Goal: Task Accomplishment & Management: Use online tool/utility

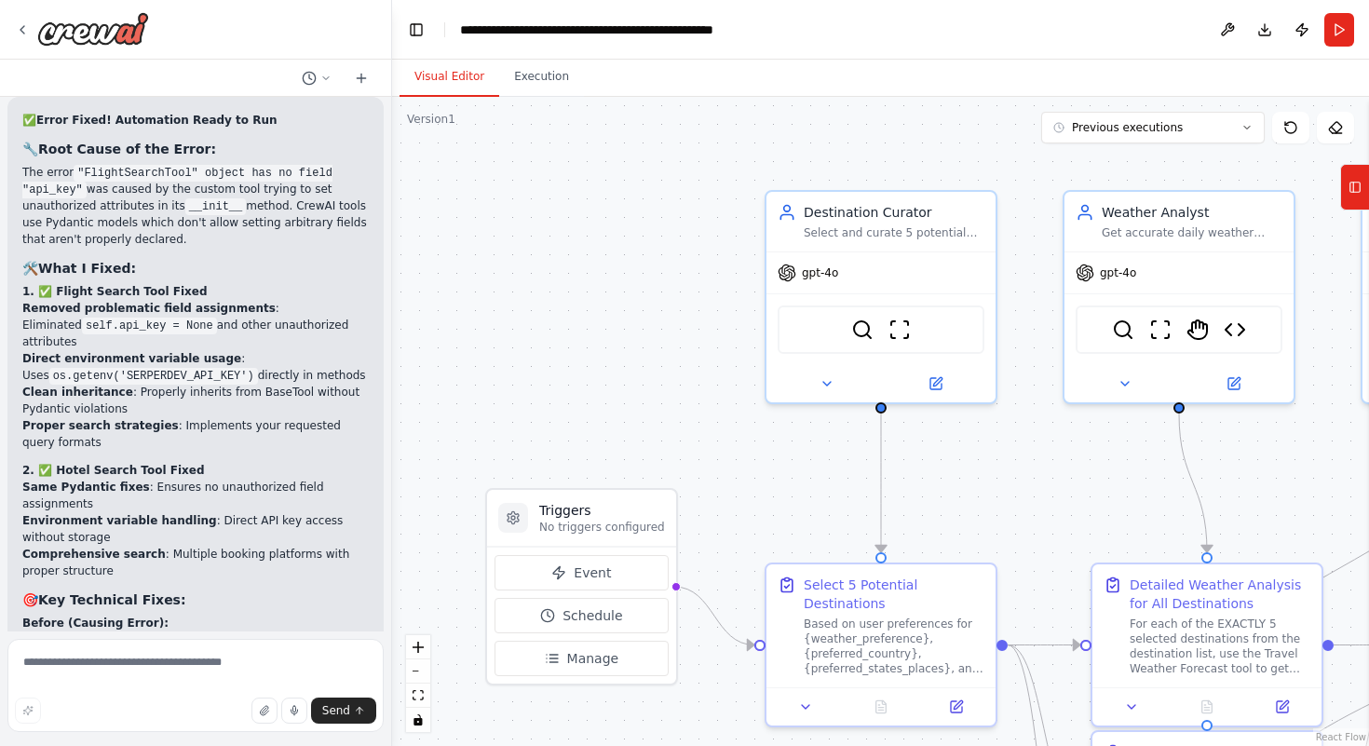
scroll to position [31231, 0]
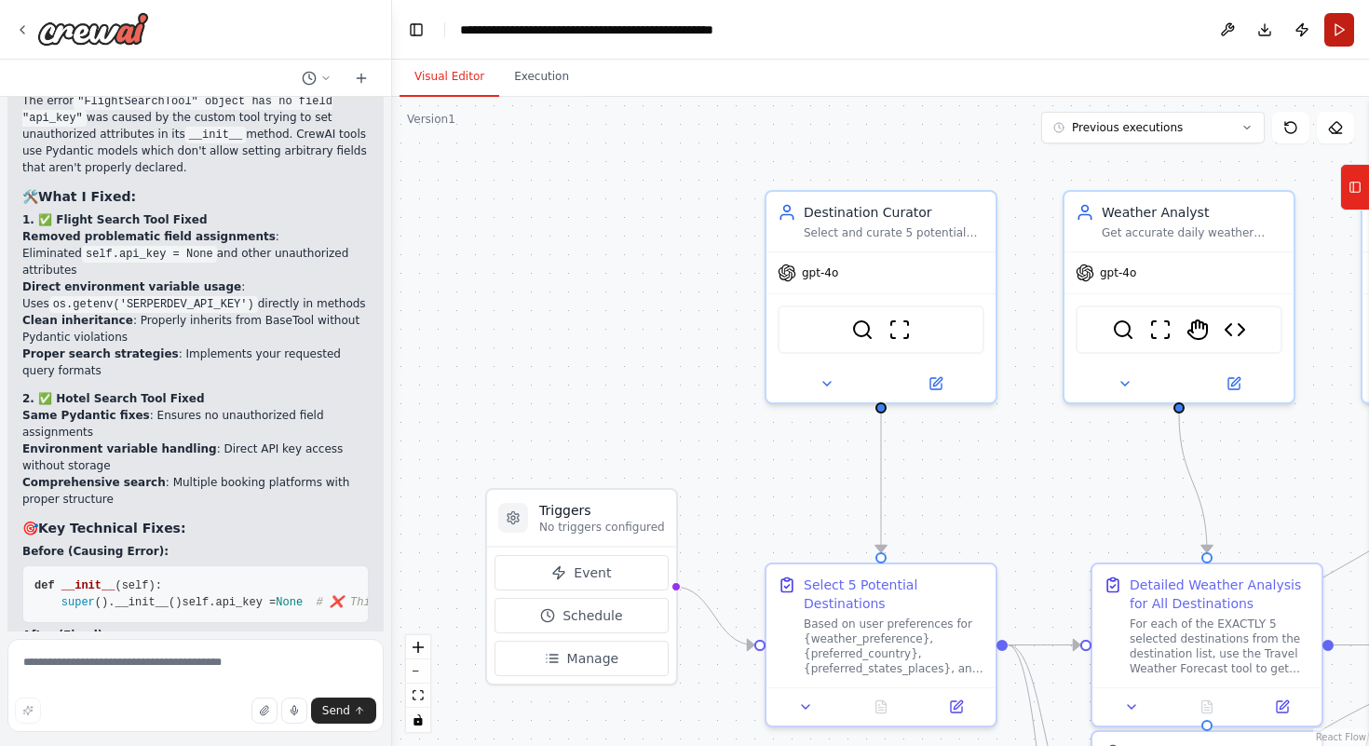
click at [947, 35] on button "Run" at bounding box center [1340, 30] width 30 height 34
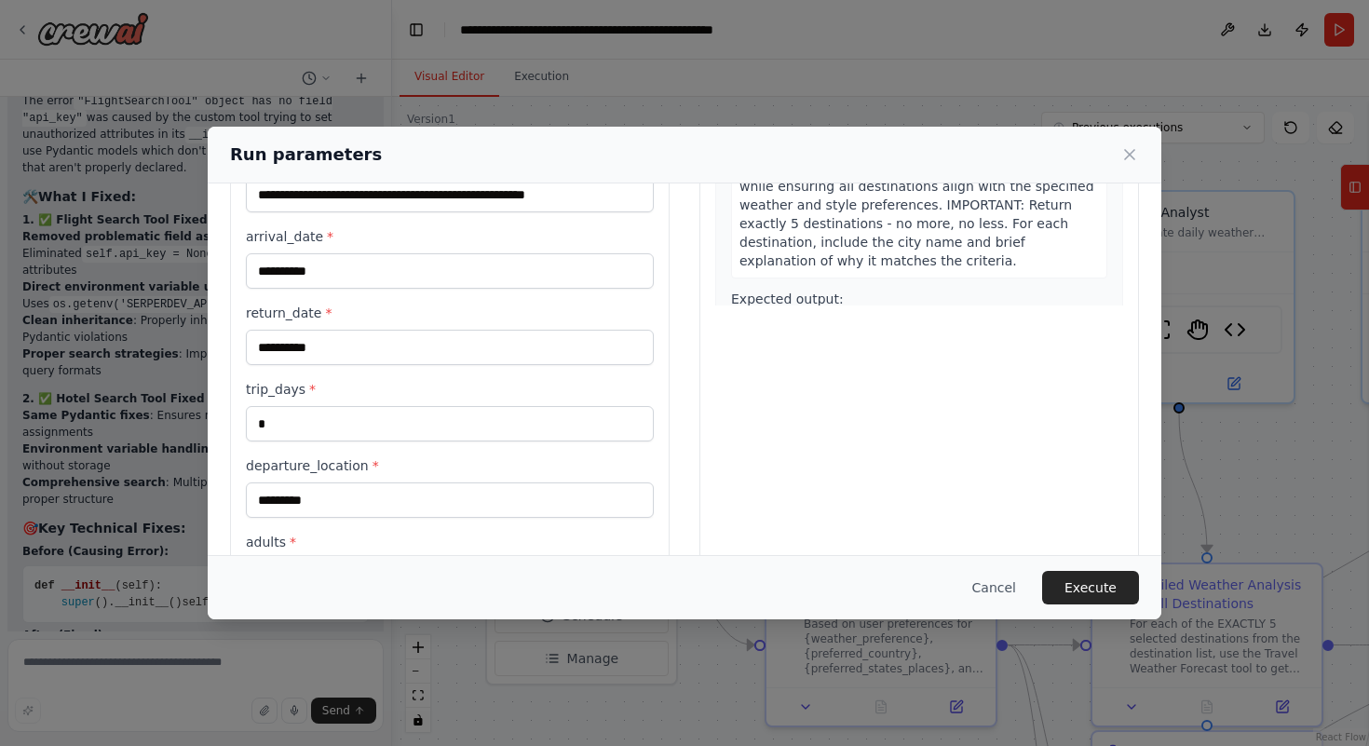
scroll to position [480, 0]
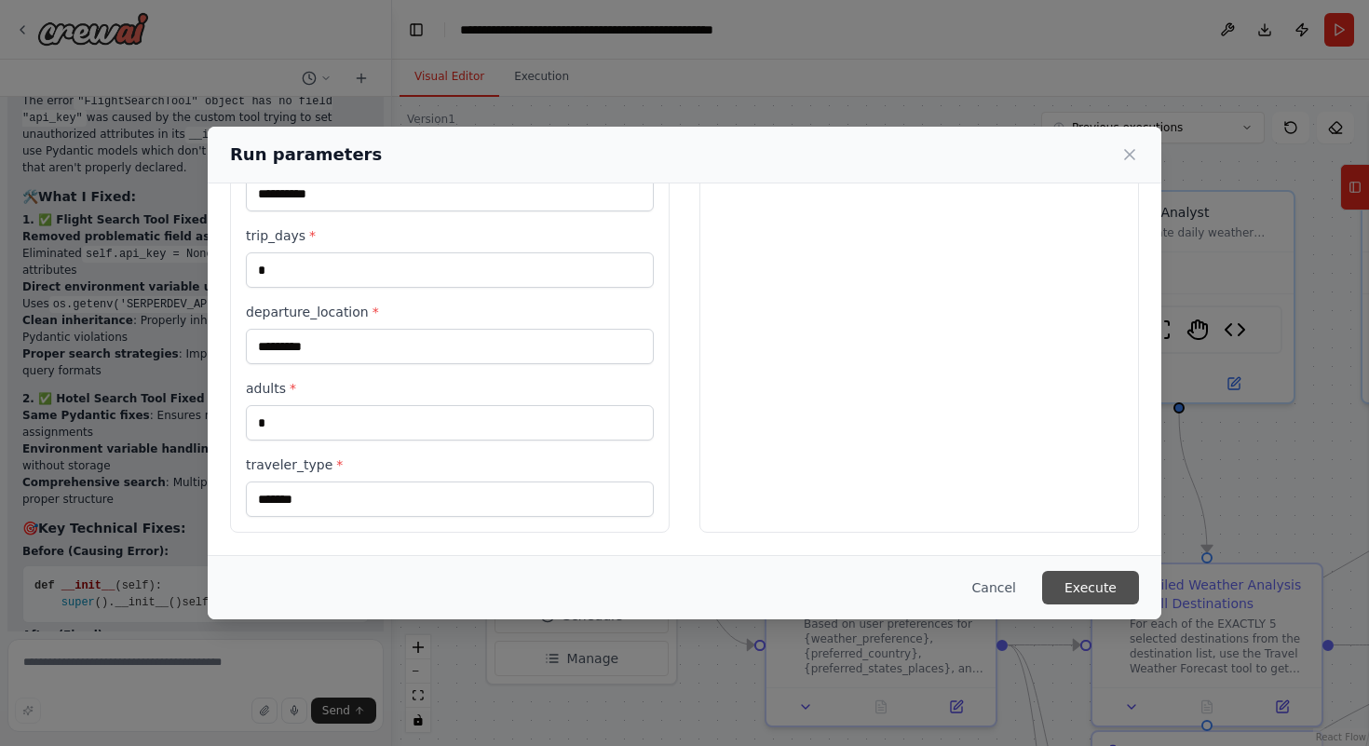
click at [947, 584] on button "Execute" at bounding box center [1090, 588] width 97 height 34
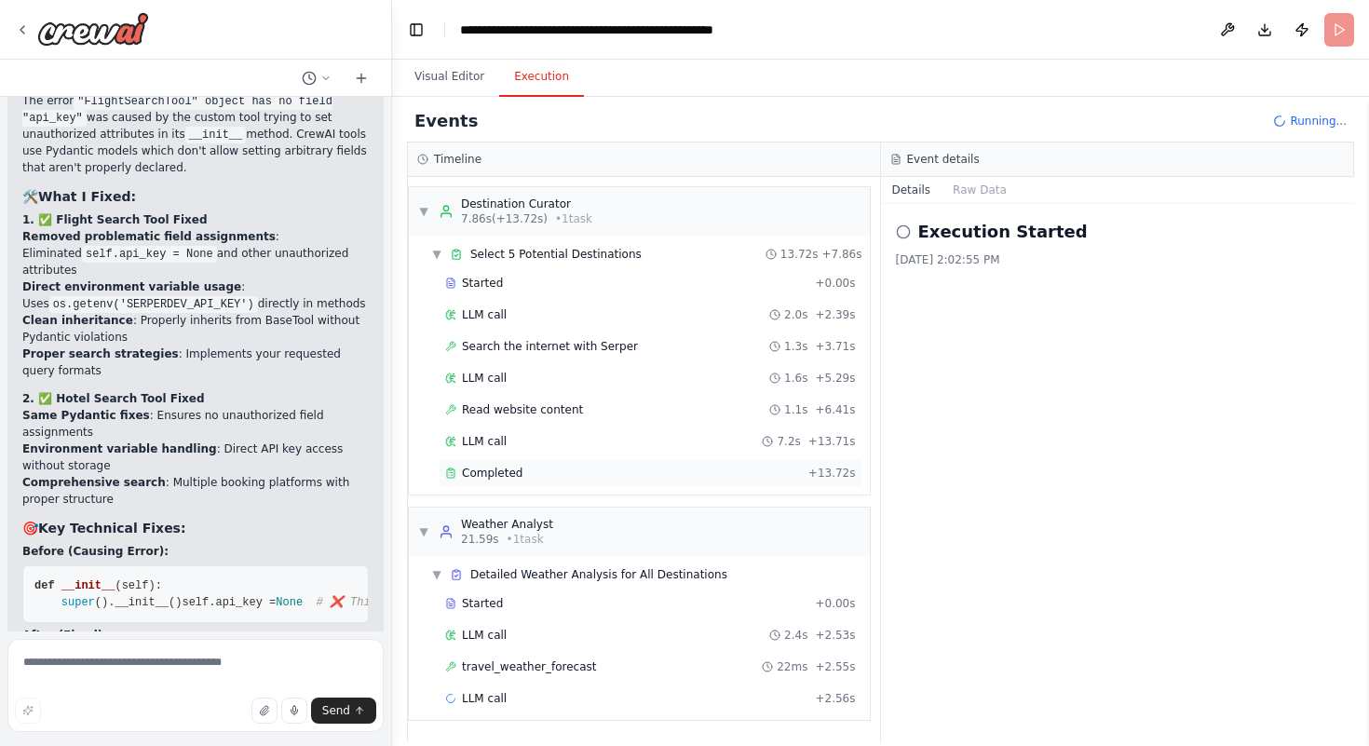
click at [565, 477] on div "Completed" at bounding box center [623, 473] width 356 height 15
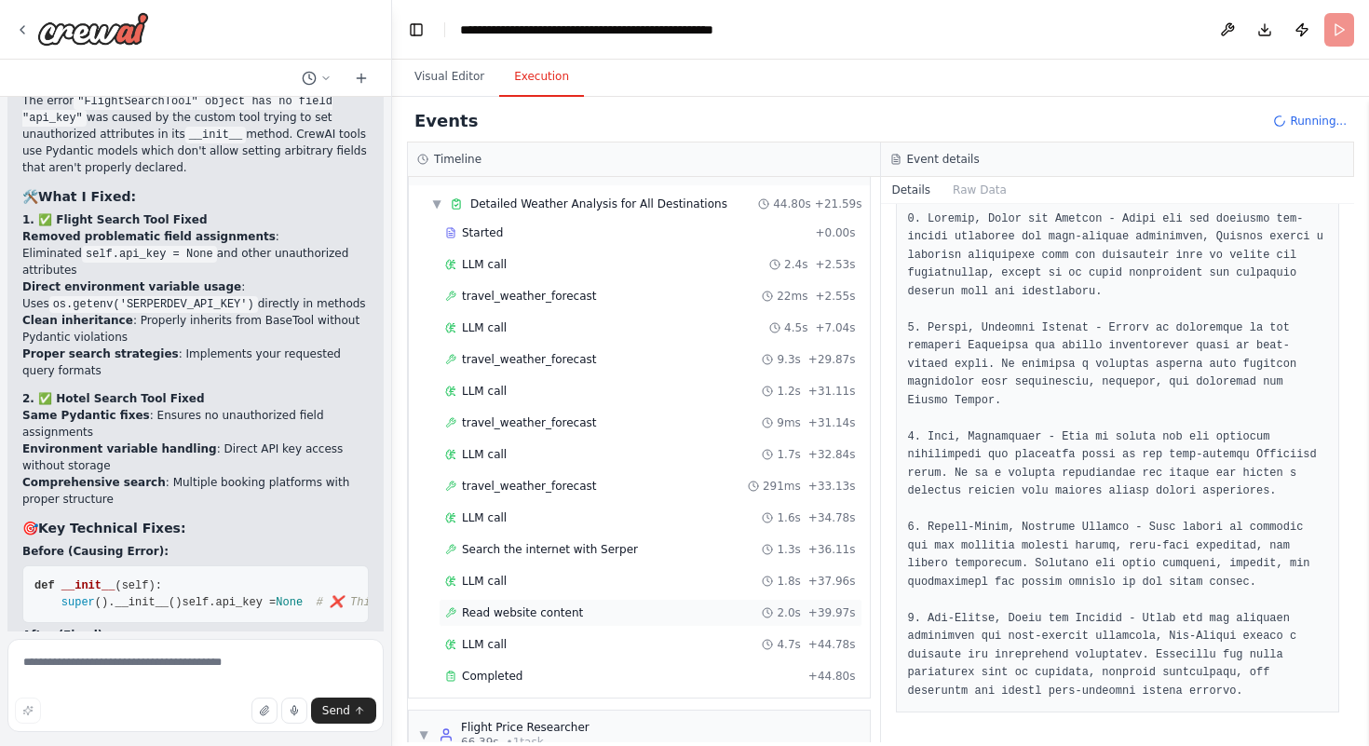
scroll to position [510, 0]
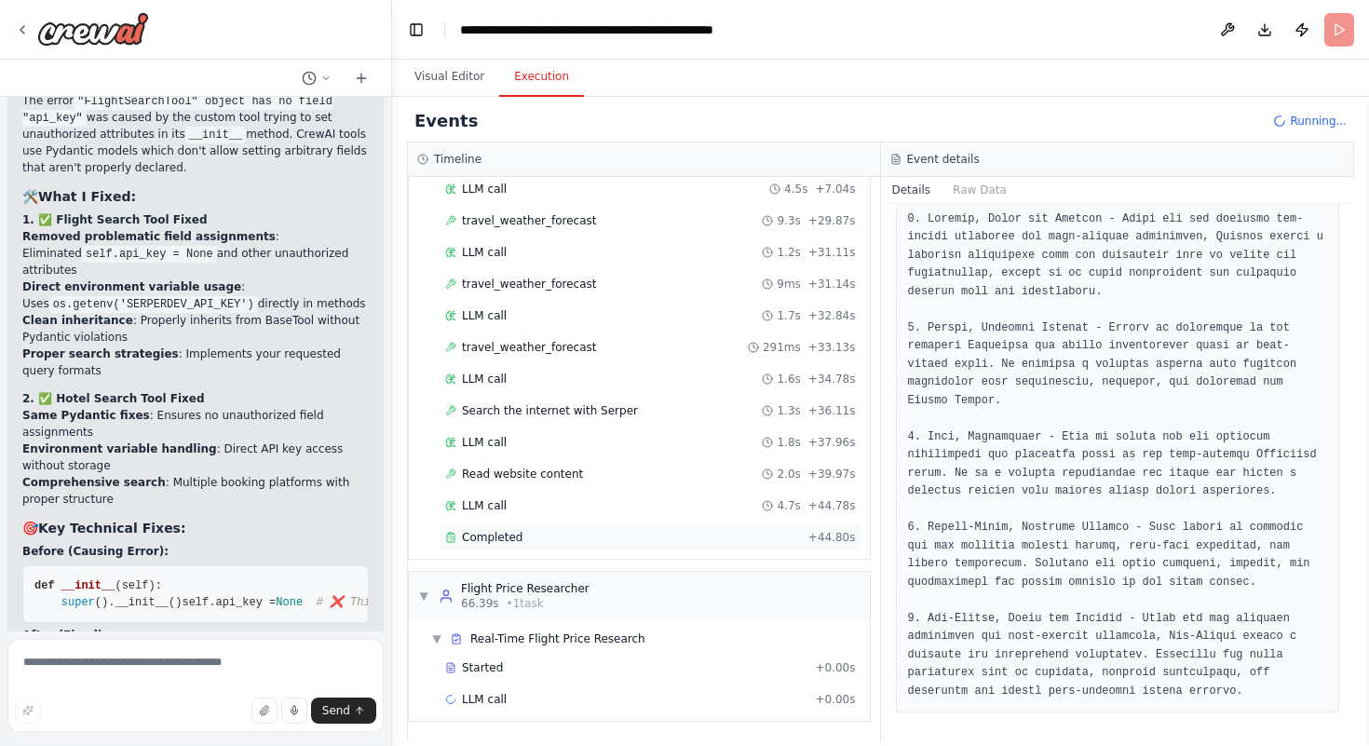
click at [494, 543] on span "Completed" at bounding box center [492, 537] width 61 height 15
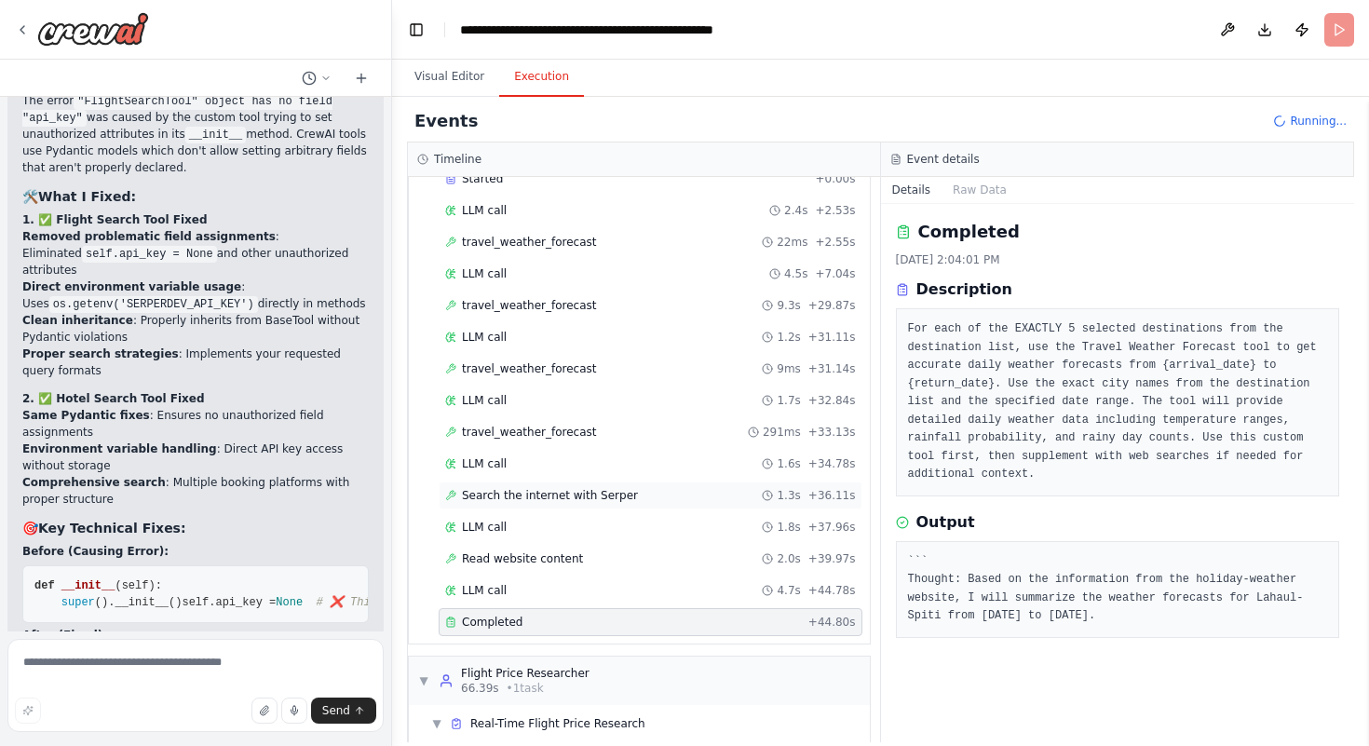
scroll to position [413, 0]
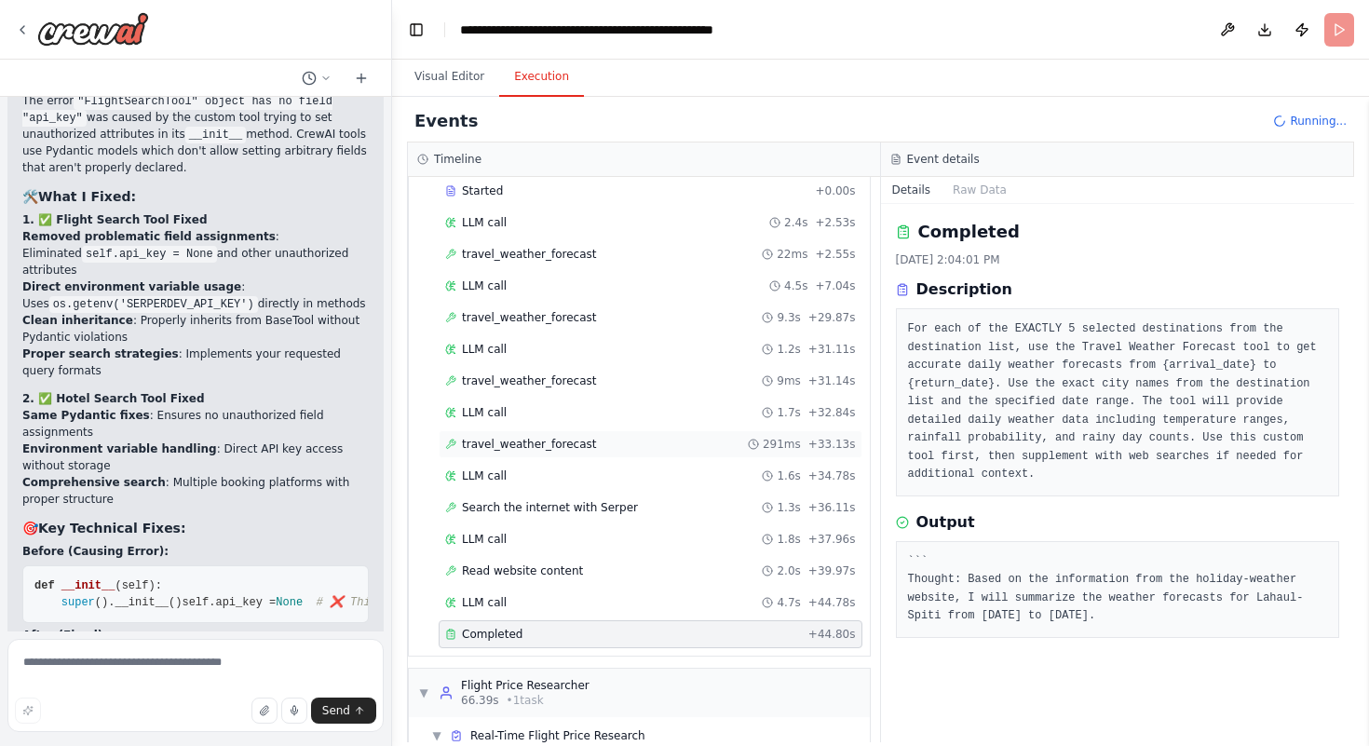
click at [508, 439] on span "travel_weather_forecast" at bounding box center [529, 444] width 135 height 15
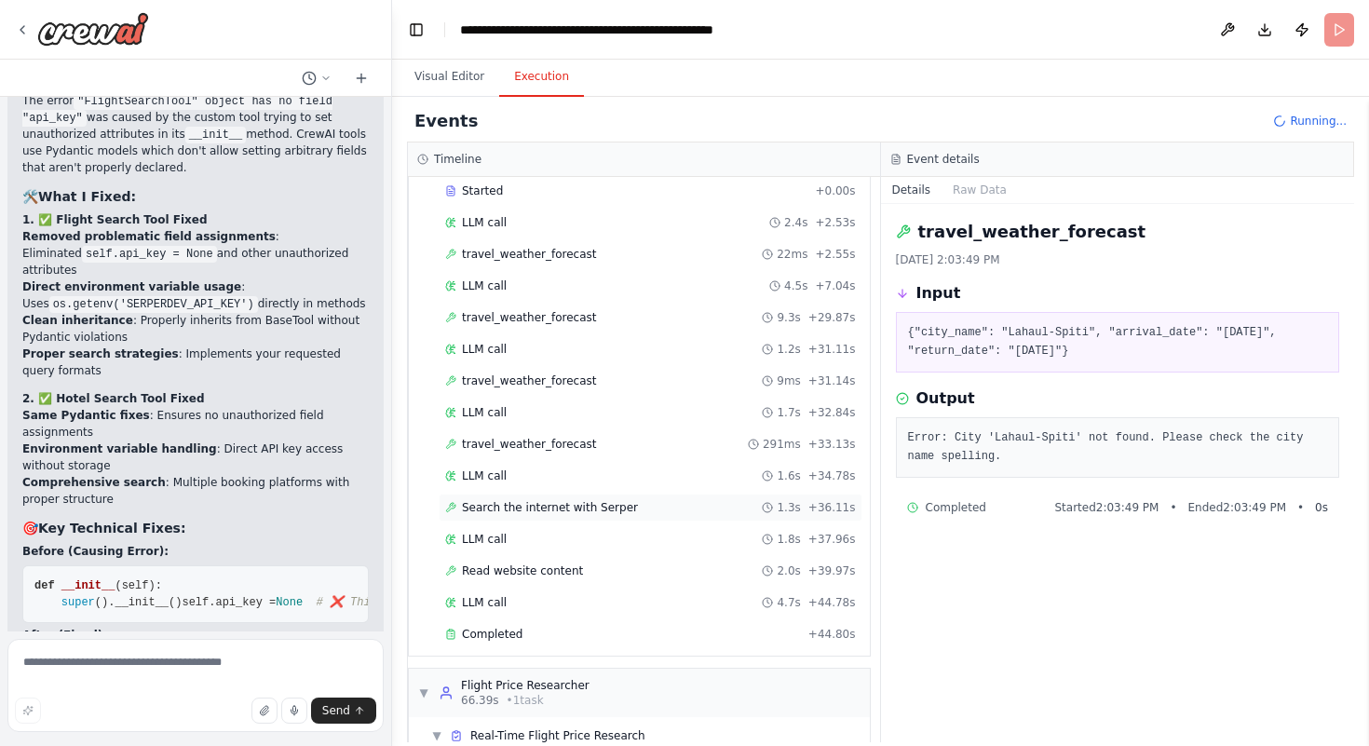
click at [577, 512] on span "Search the internet with Serper" at bounding box center [550, 507] width 176 height 15
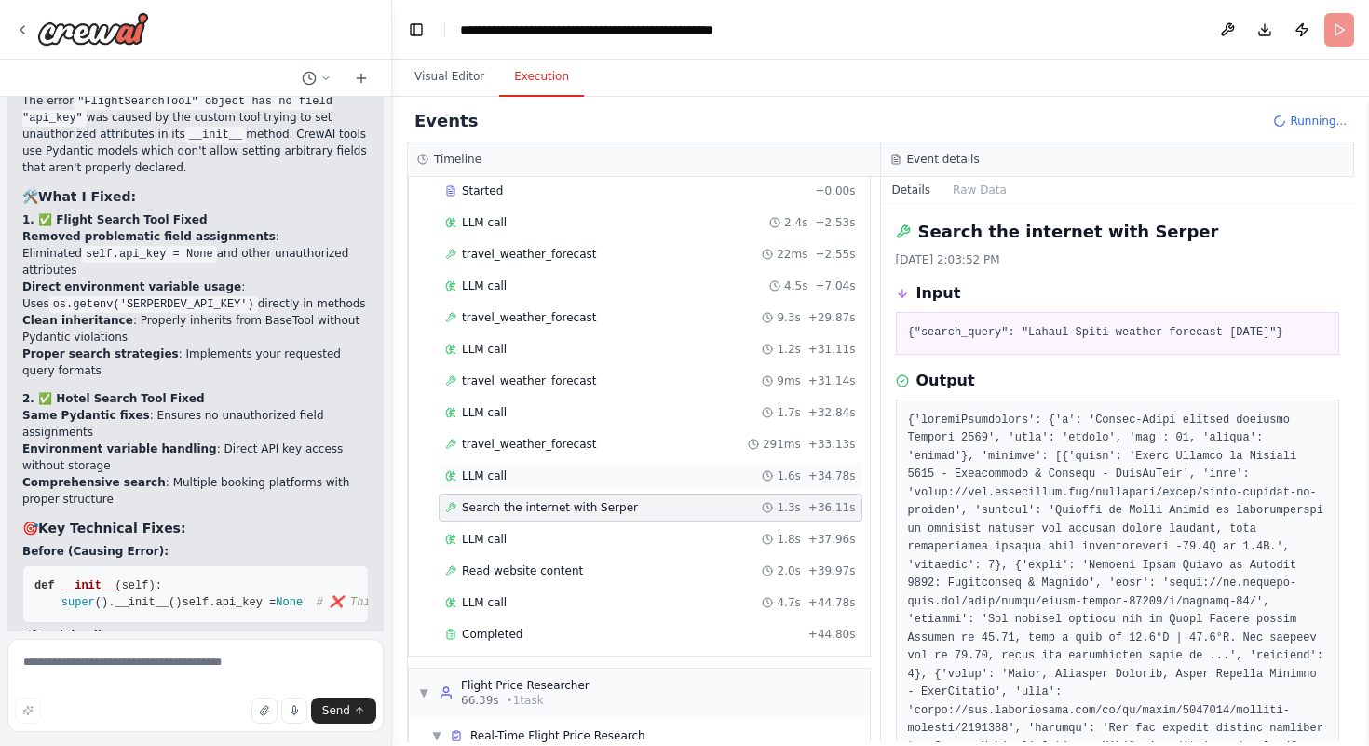
click at [544, 483] on div "LLM call 1.6s + 34.78s" at bounding box center [651, 476] width 424 height 28
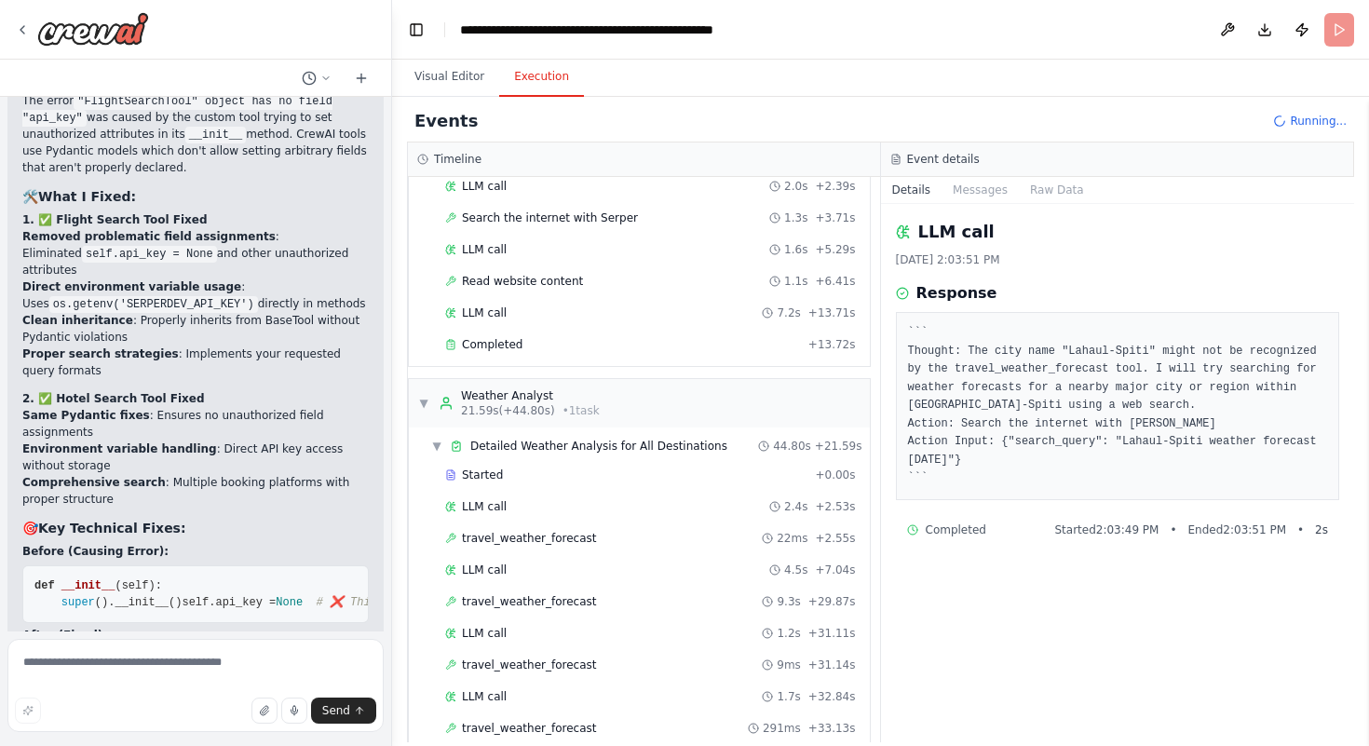
scroll to position [201, 0]
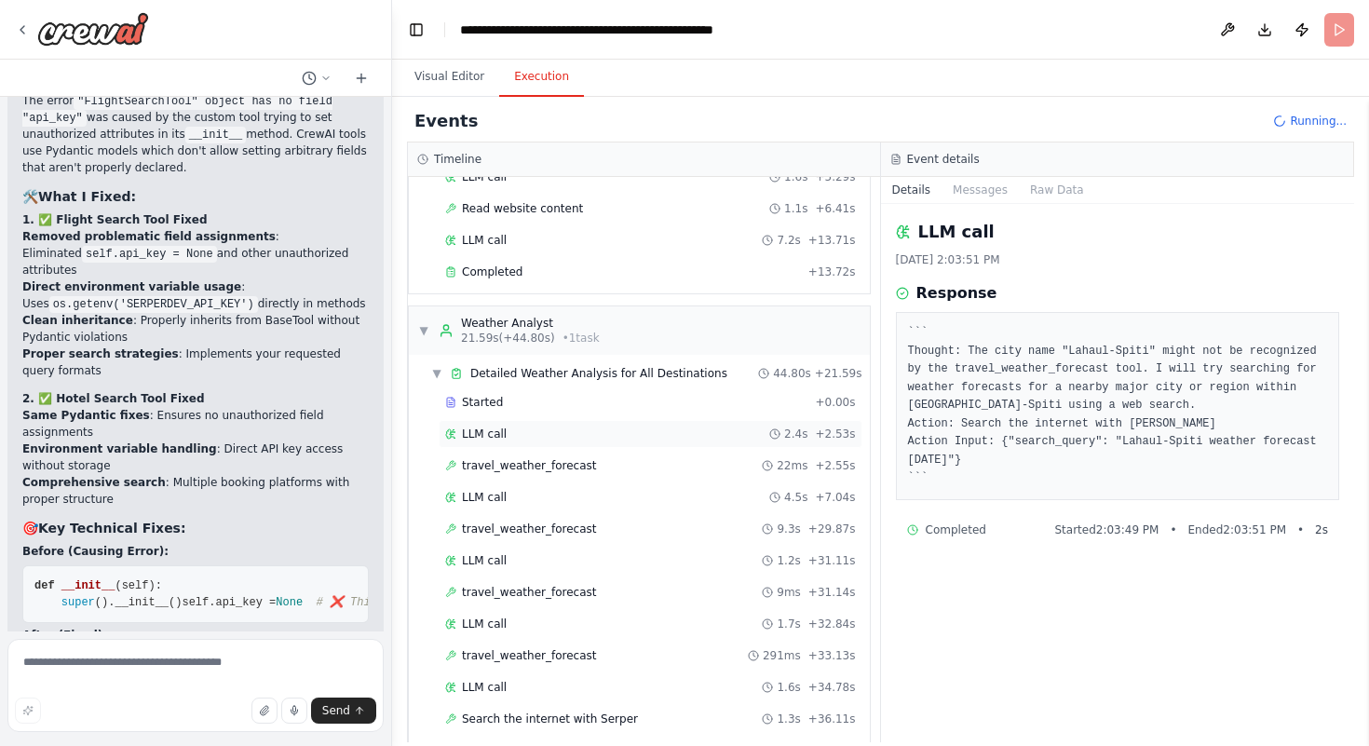
click at [534, 427] on div "LLM call 2.4s + 2.53s" at bounding box center [650, 434] width 411 height 15
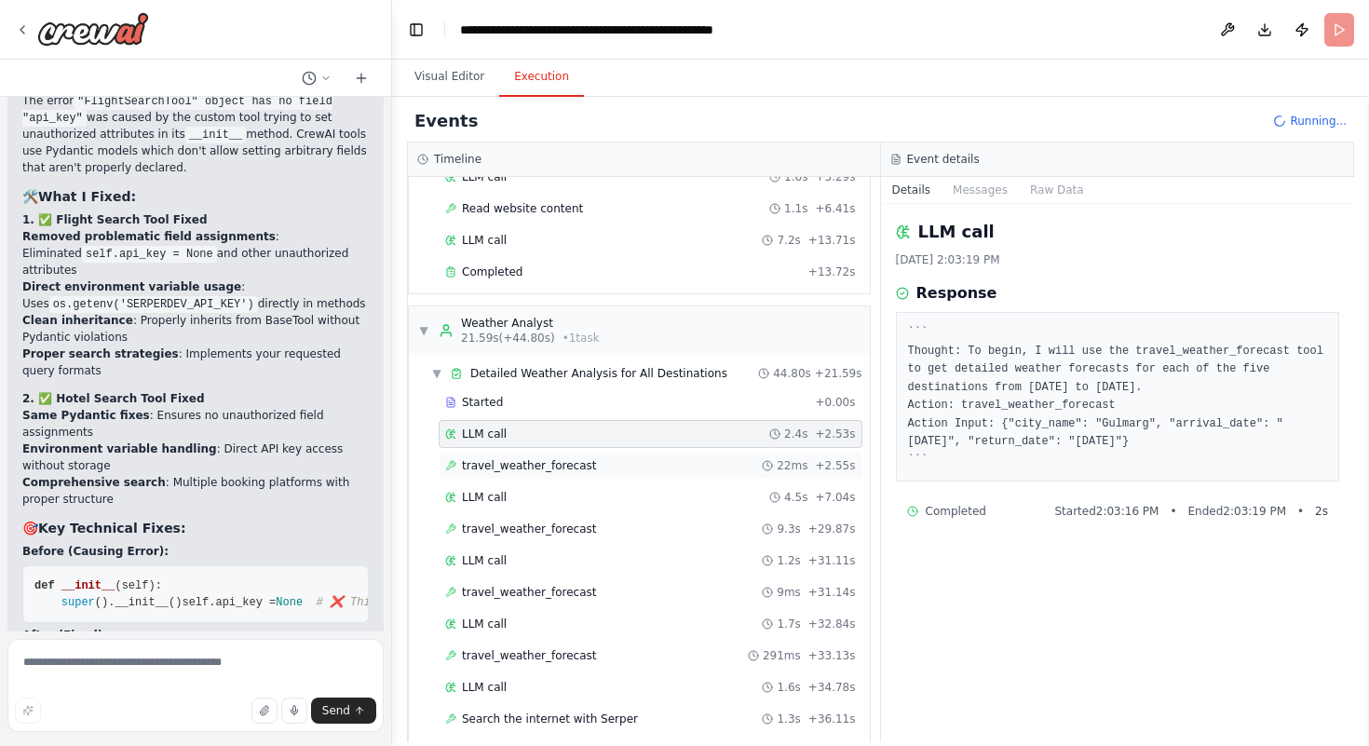
click at [537, 463] on span "travel_weather_forecast" at bounding box center [529, 465] width 135 height 15
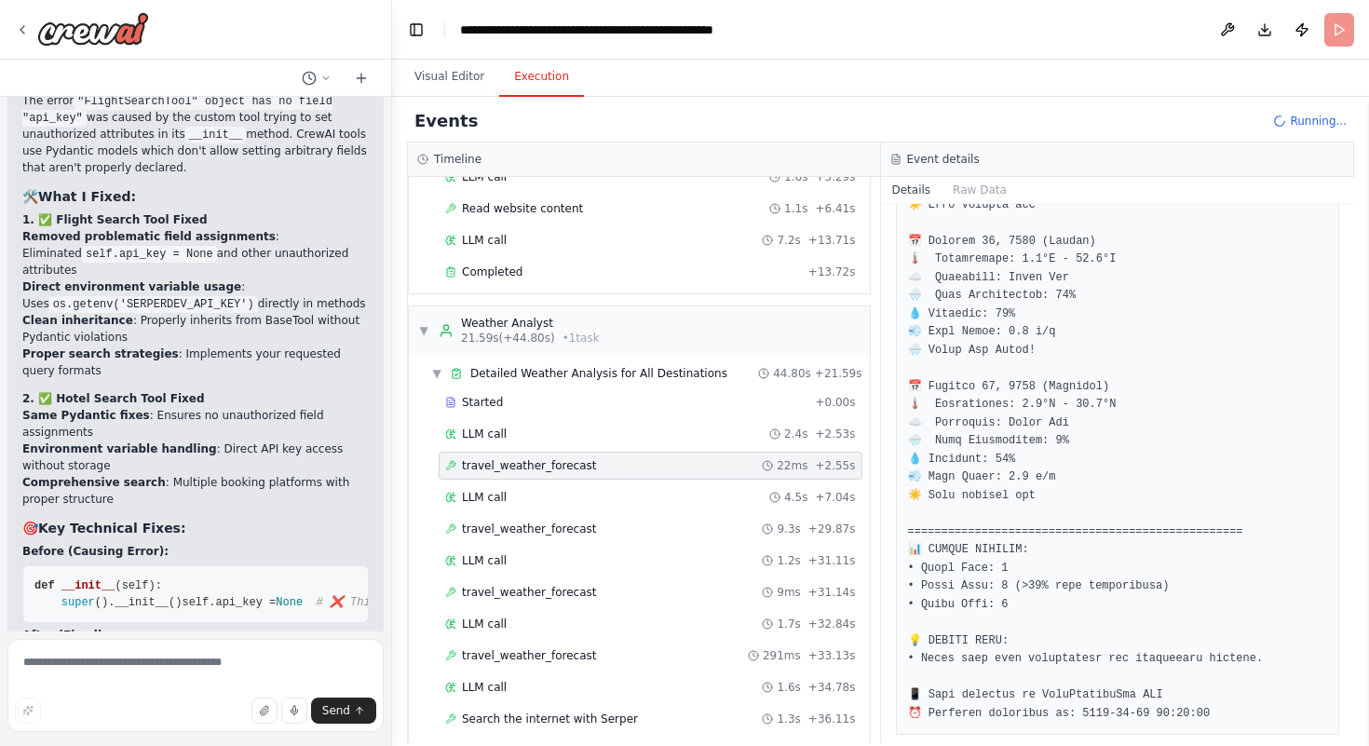
scroll to position [642, 0]
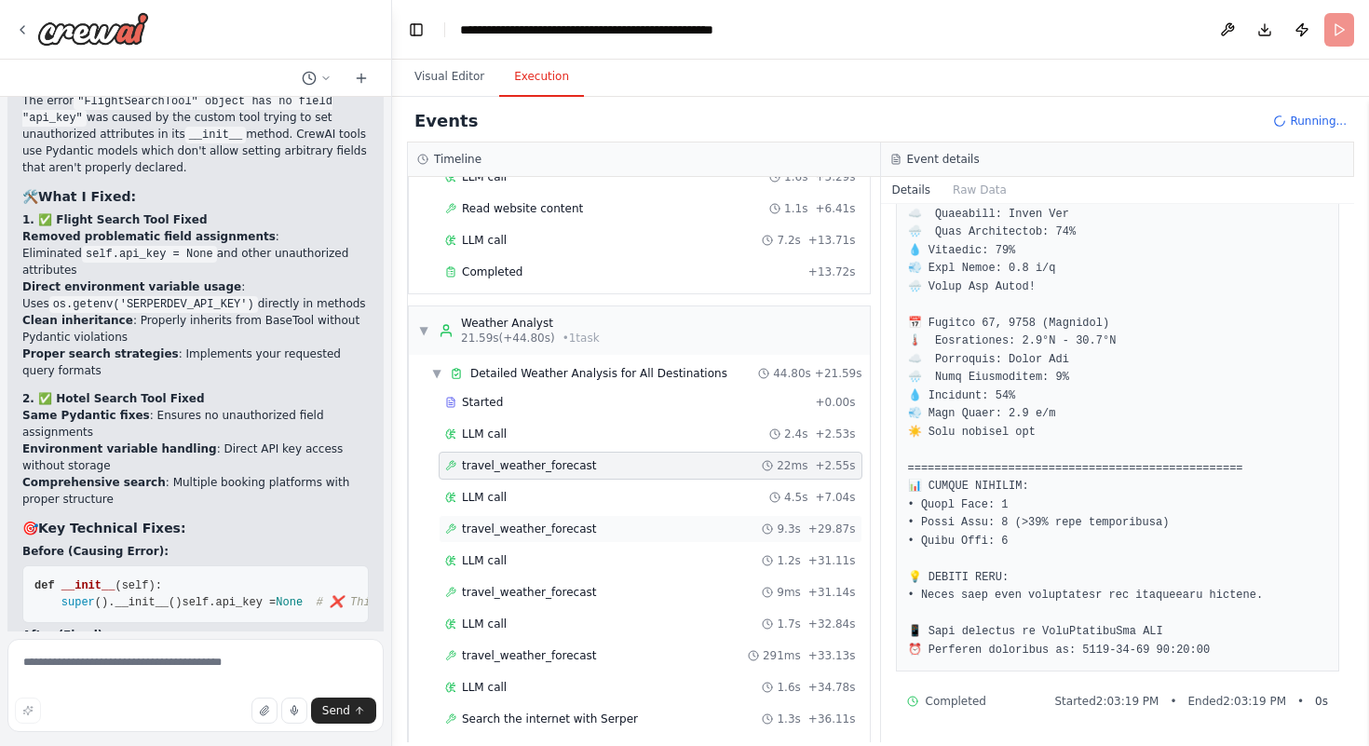
click at [503, 530] on span "travel_weather_forecast" at bounding box center [529, 529] width 135 height 15
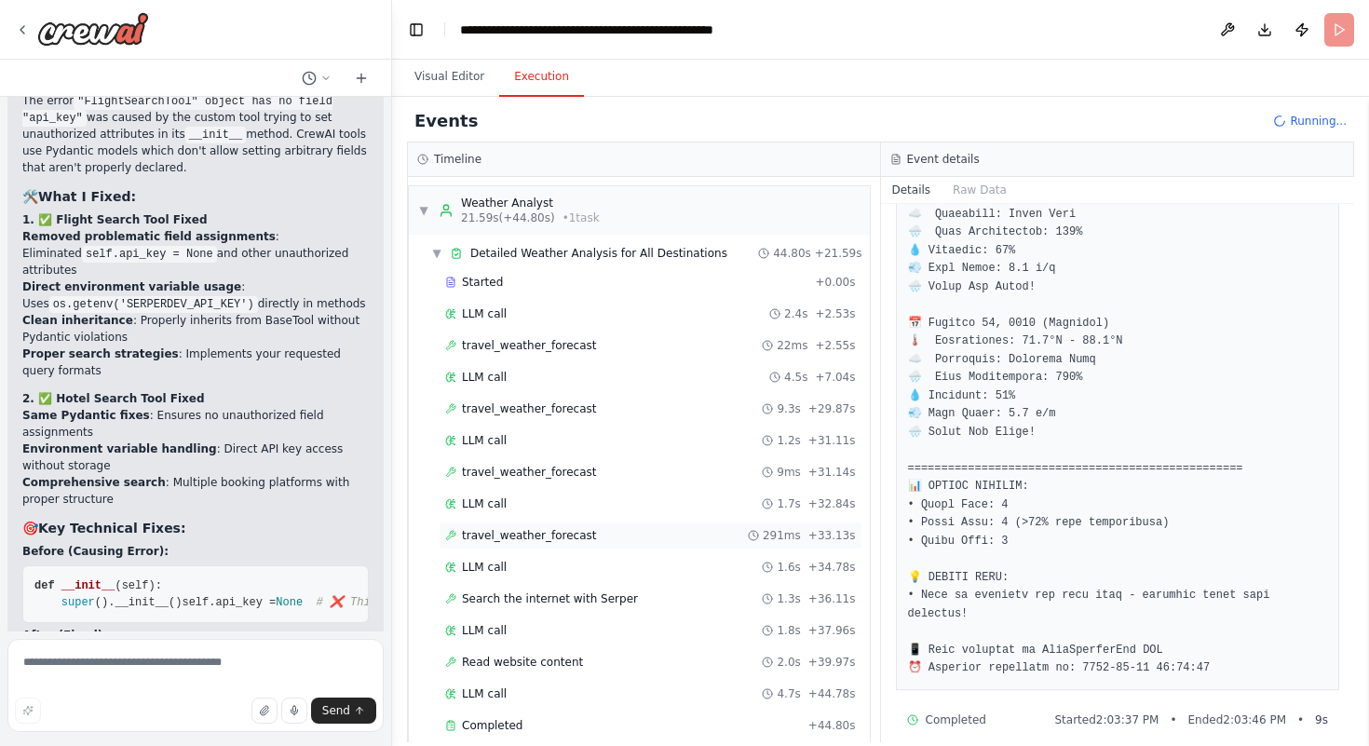
scroll to position [418, 0]
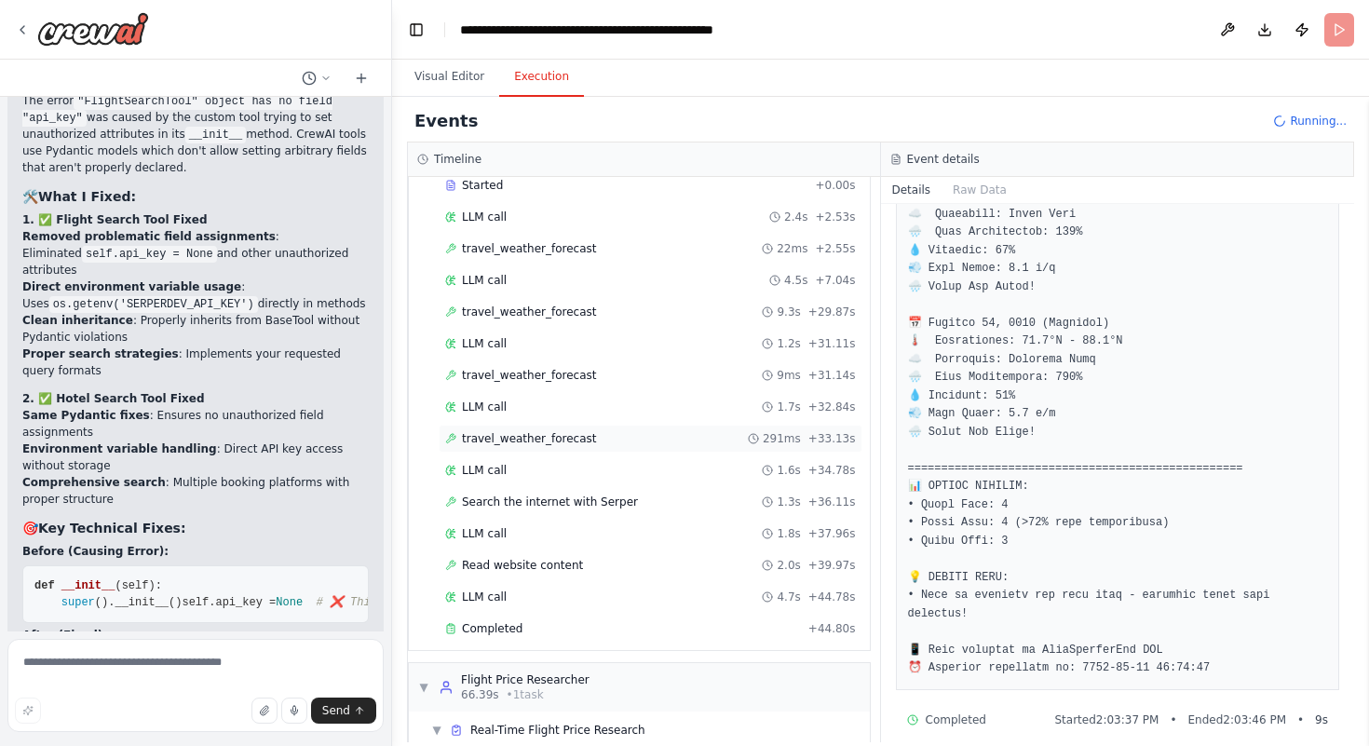
click at [510, 442] on span "travel_weather_forecast" at bounding box center [529, 438] width 135 height 15
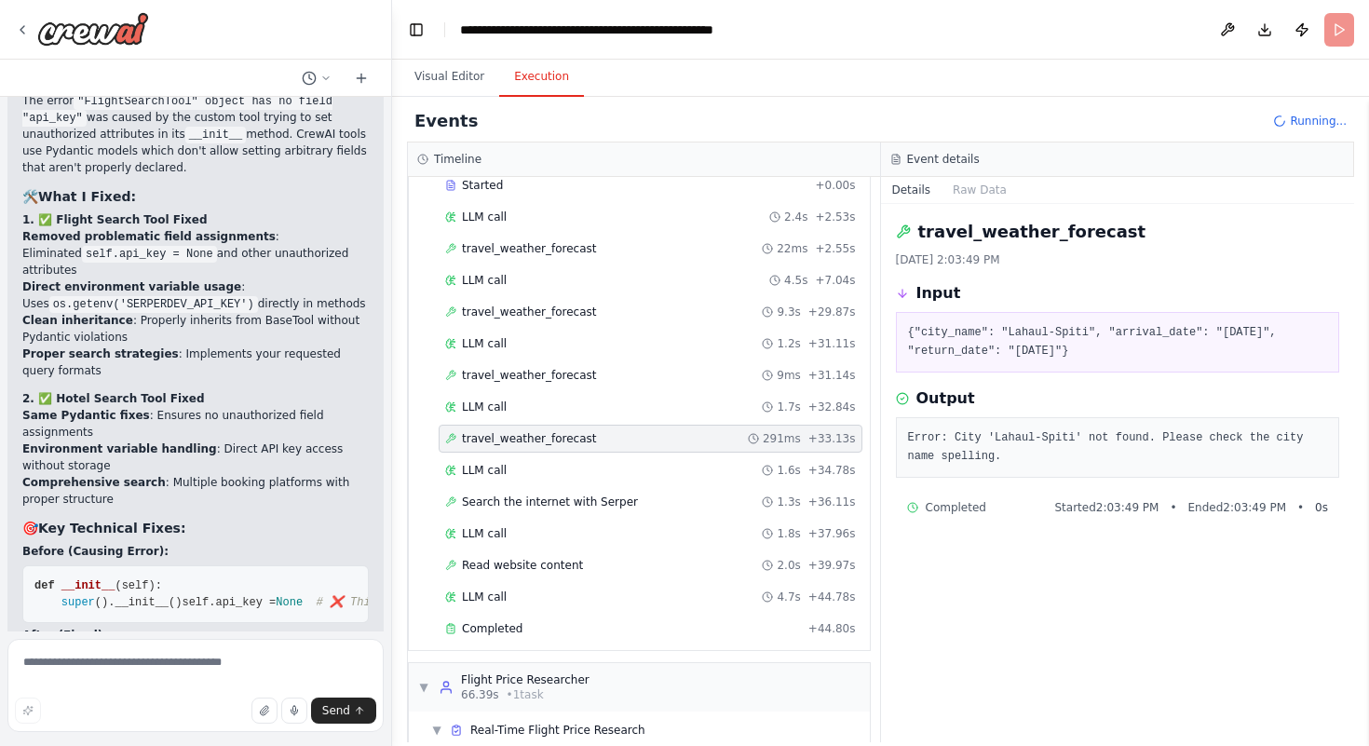
scroll to position [0, 0]
click at [515, 380] on span "travel_weather_forecast" at bounding box center [529, 375] width 135 height 15
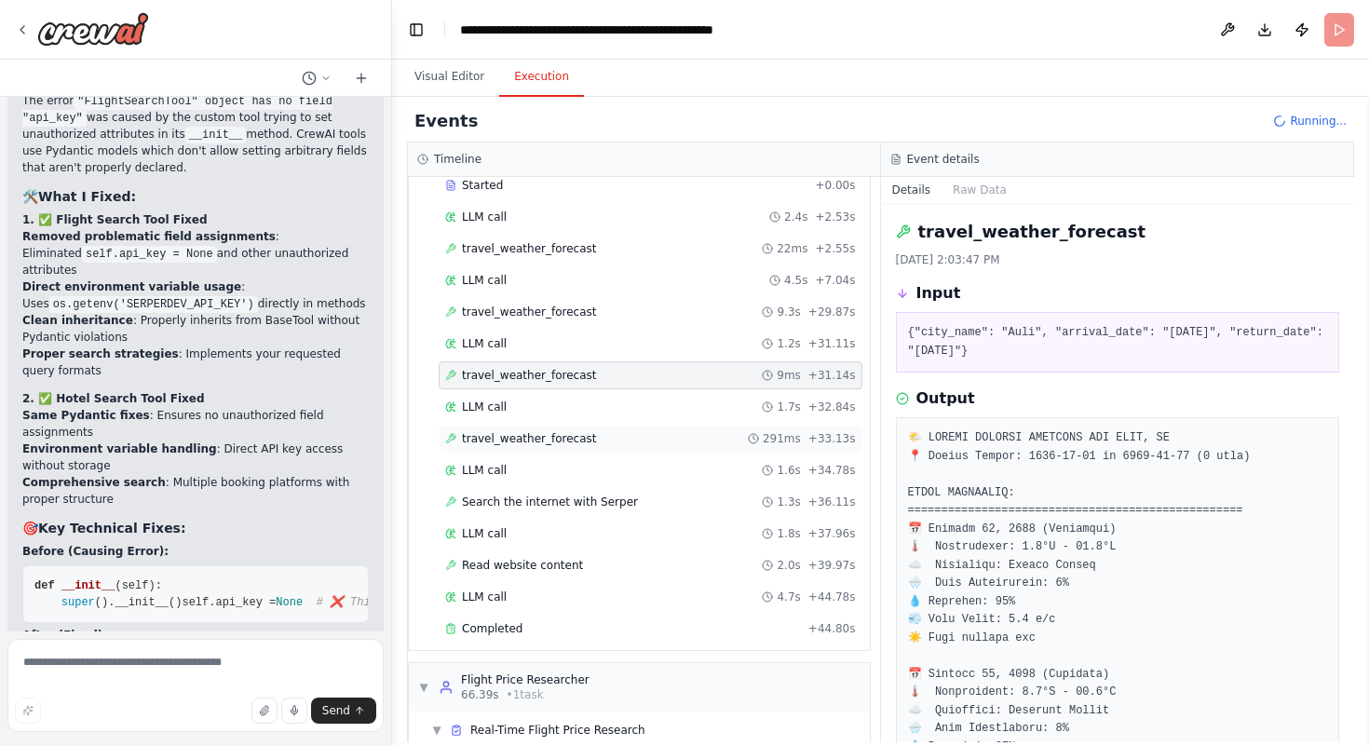
click at [509, 433] on span "travel_weather_forecast" at bounding box center [529, 438] width 135 height 15
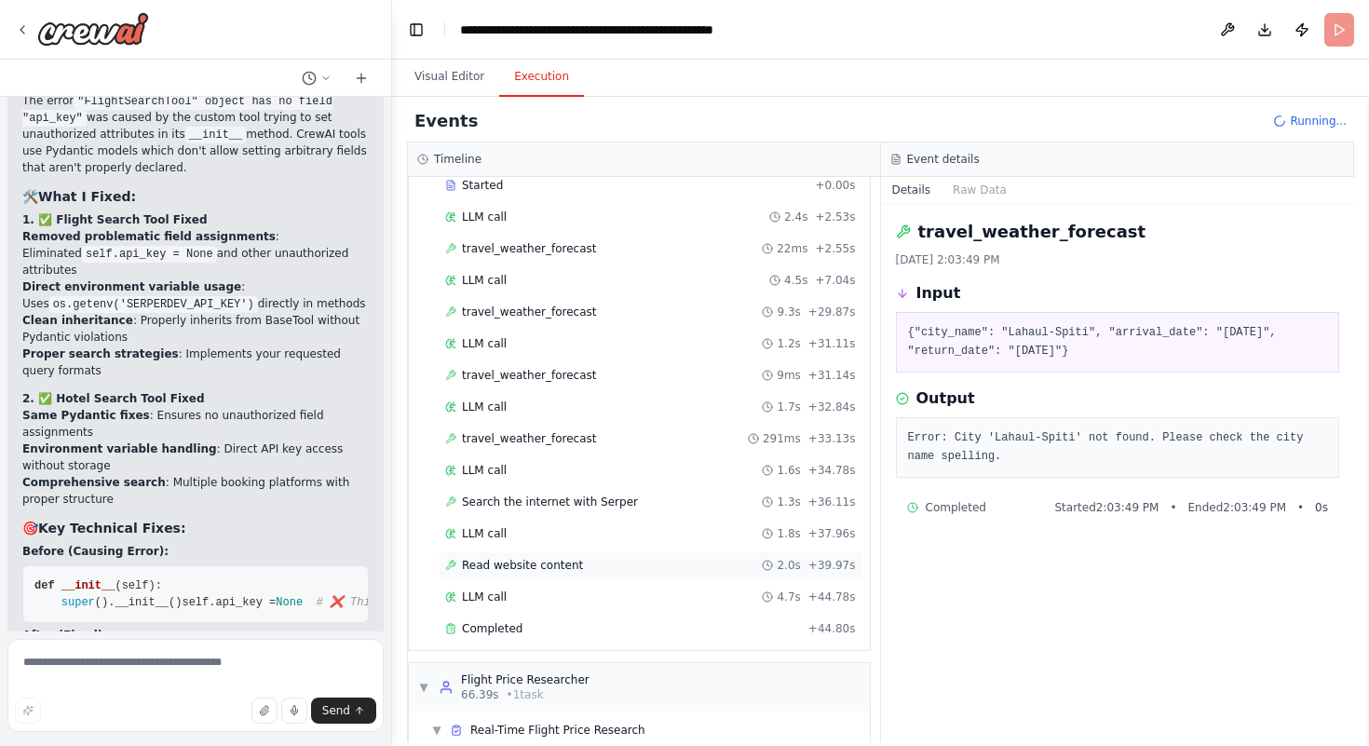
click at [505, 555] on div "Read website content 2.0s + 39.97s" at bounding box center [651, 565] width 424 height 28
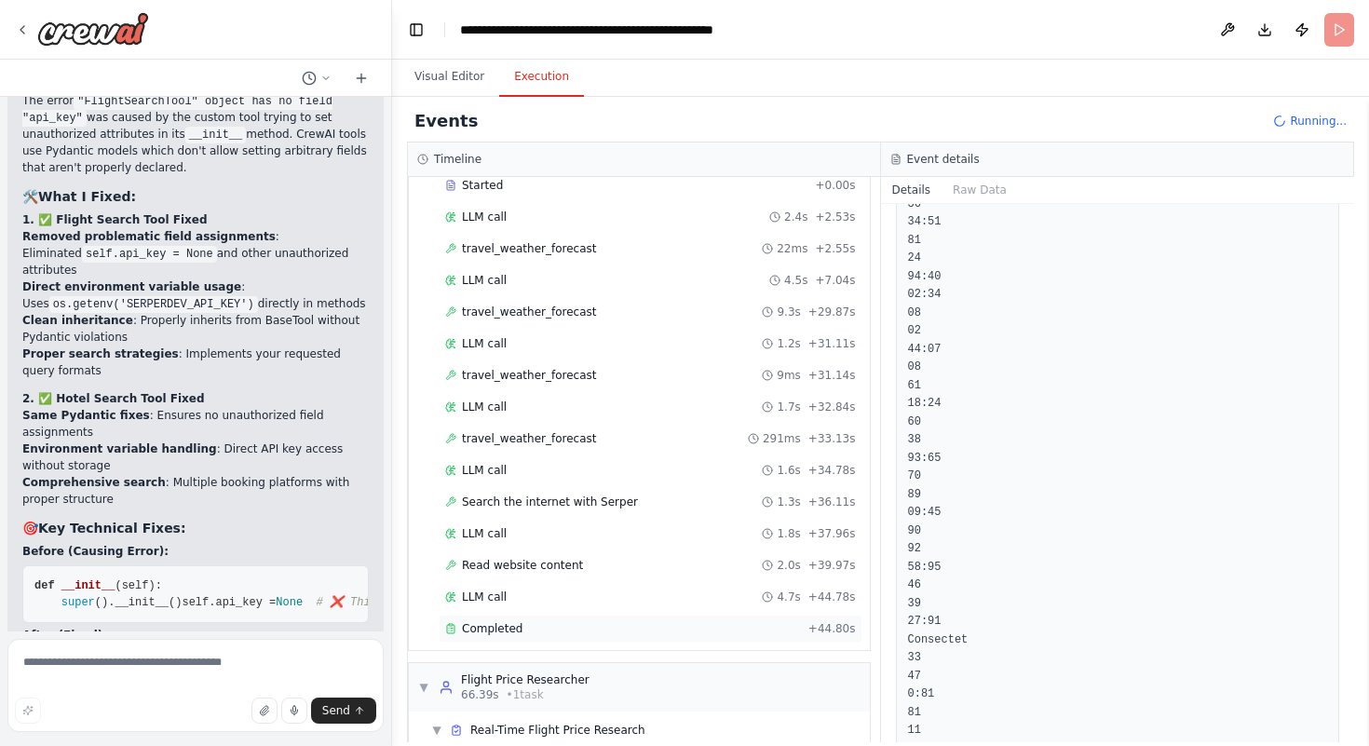
scroll to position [795, 0]
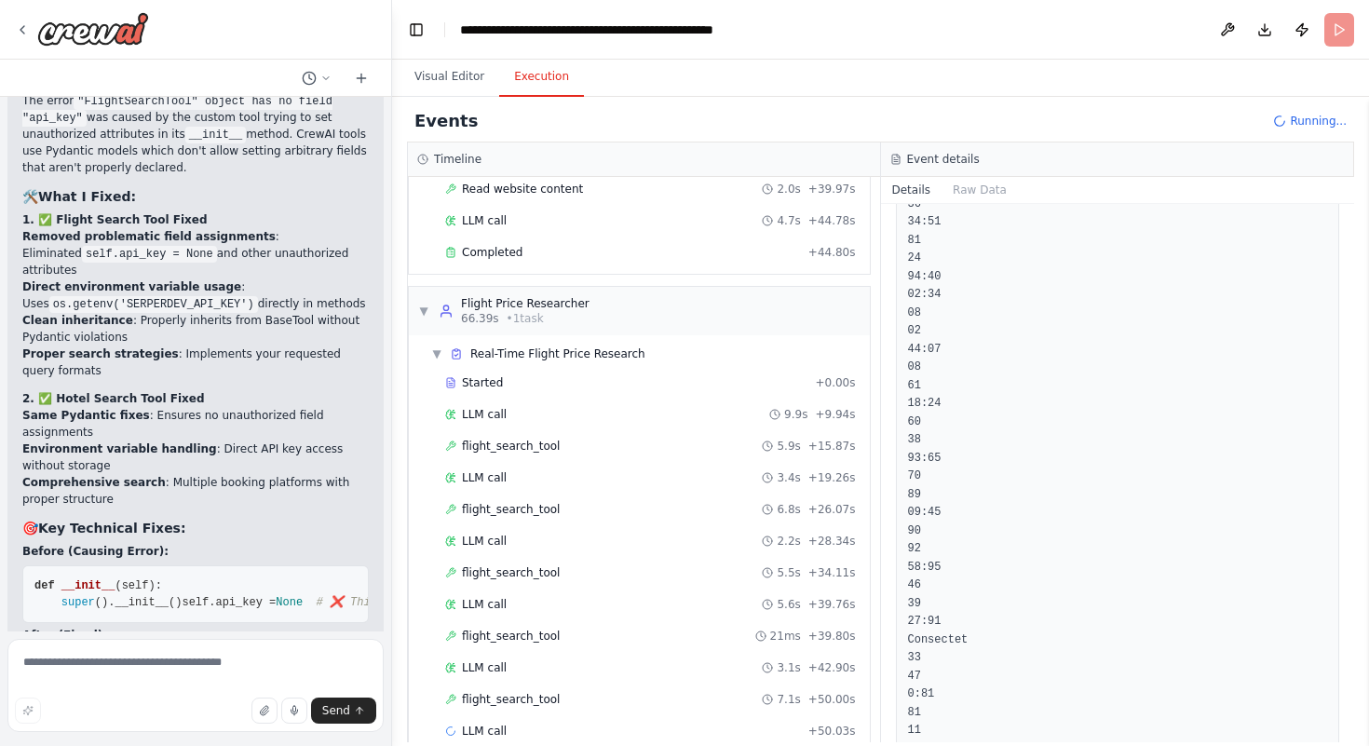
click at [551, 651] on div "Started + 0.00s LLM call 9.9s + 9.94s flight_search_tool 5.9s + 15.87s LLM call…" at bounding box center [647, 559] width 446 height 380
click at [550, 629] on span "flight_search_tool" at bounding box center [511, 636] width 98 height 15
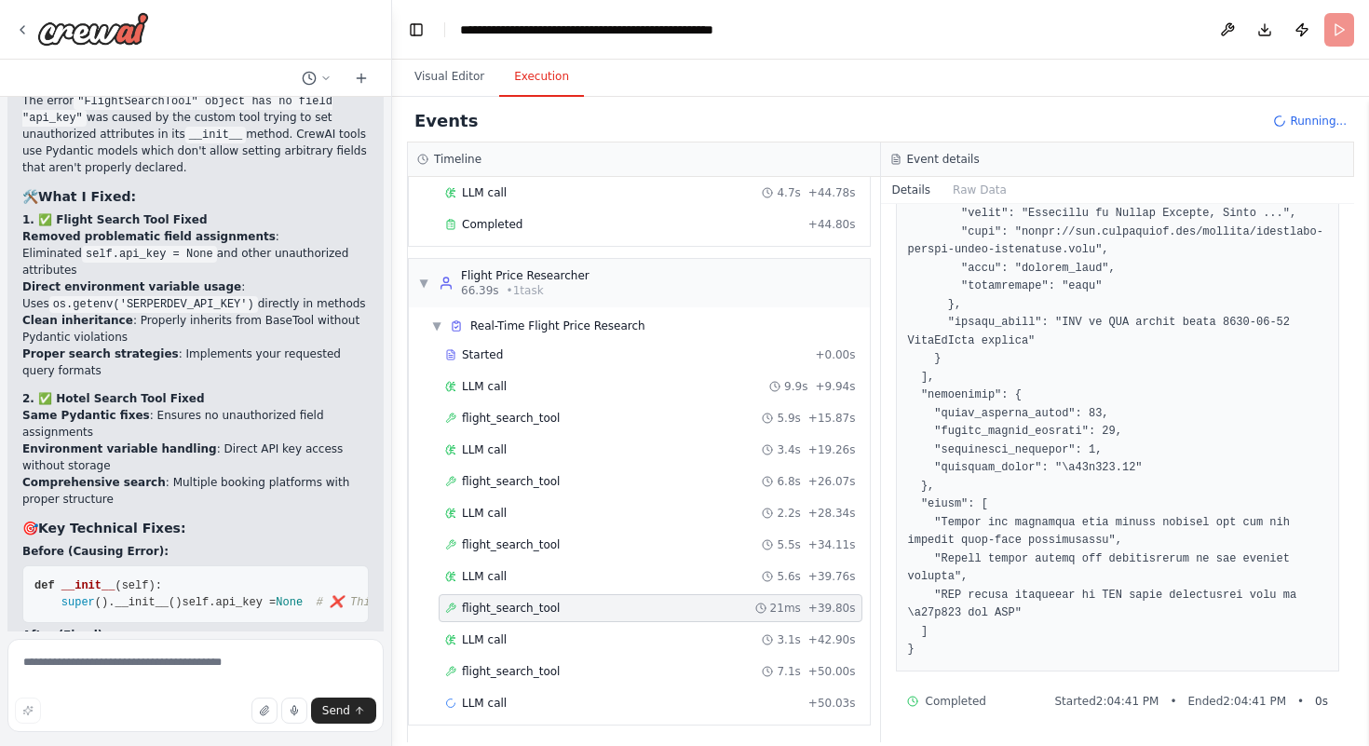
scroll to position [826, 0]
click at [579, 667] on div "flight_search_tool 7.1s + 50.00s" at bounding box center [650, 667] width 411 height 15
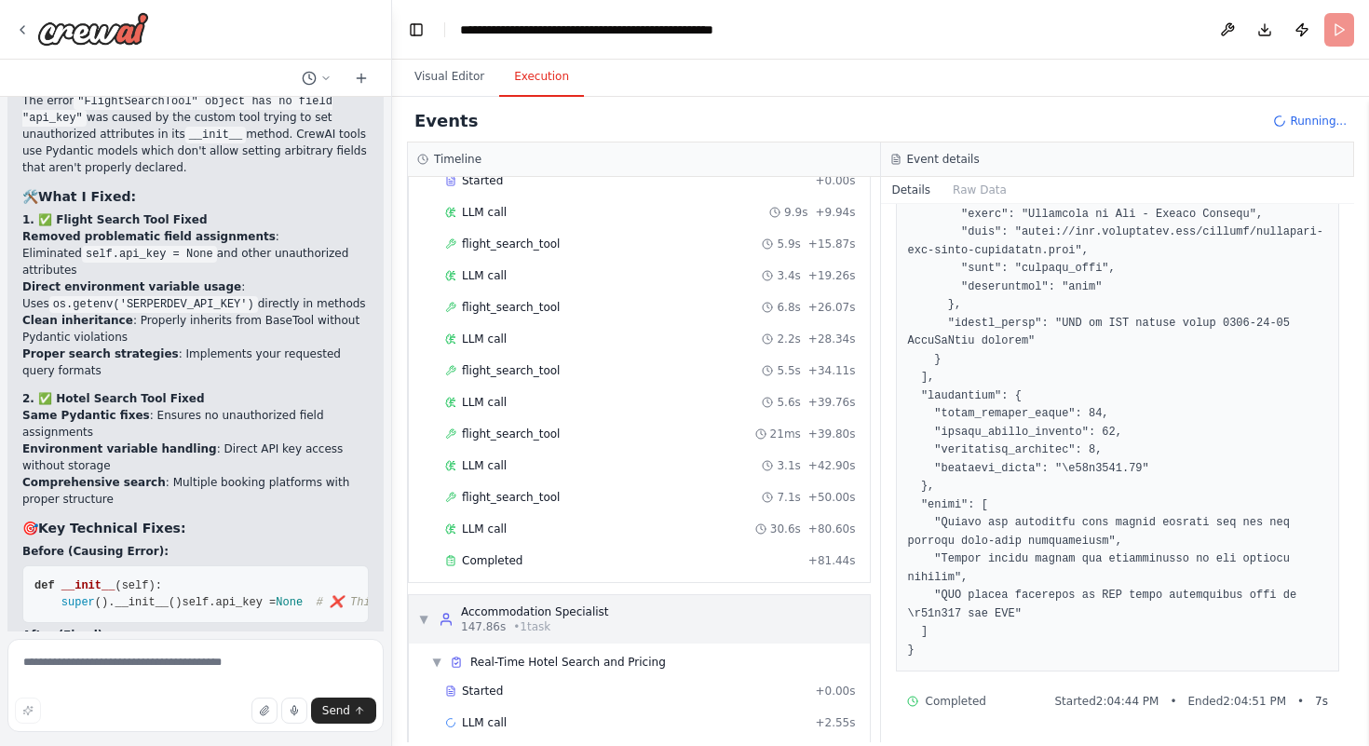
scroll to position [1016, 0]
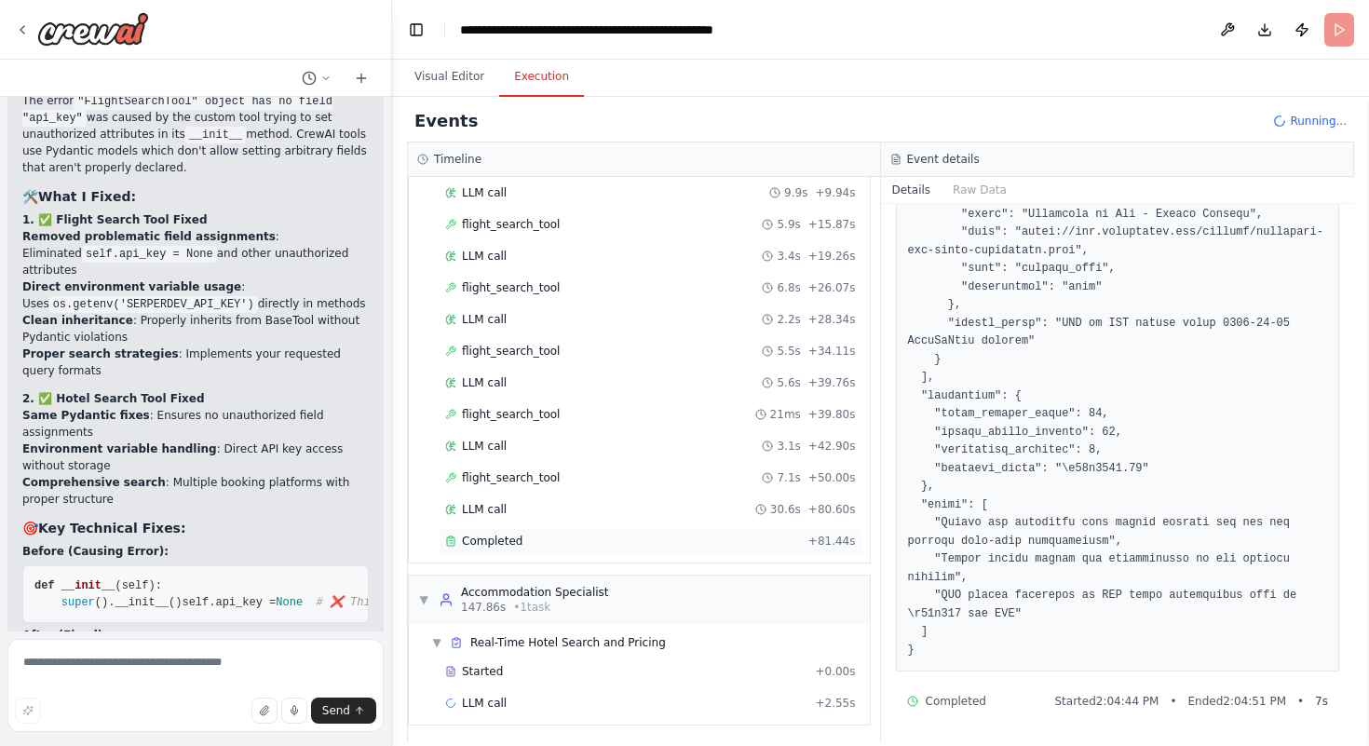
click at [513, 534] on span "Completed" at bounding box center [492, 541] width 61 height 15
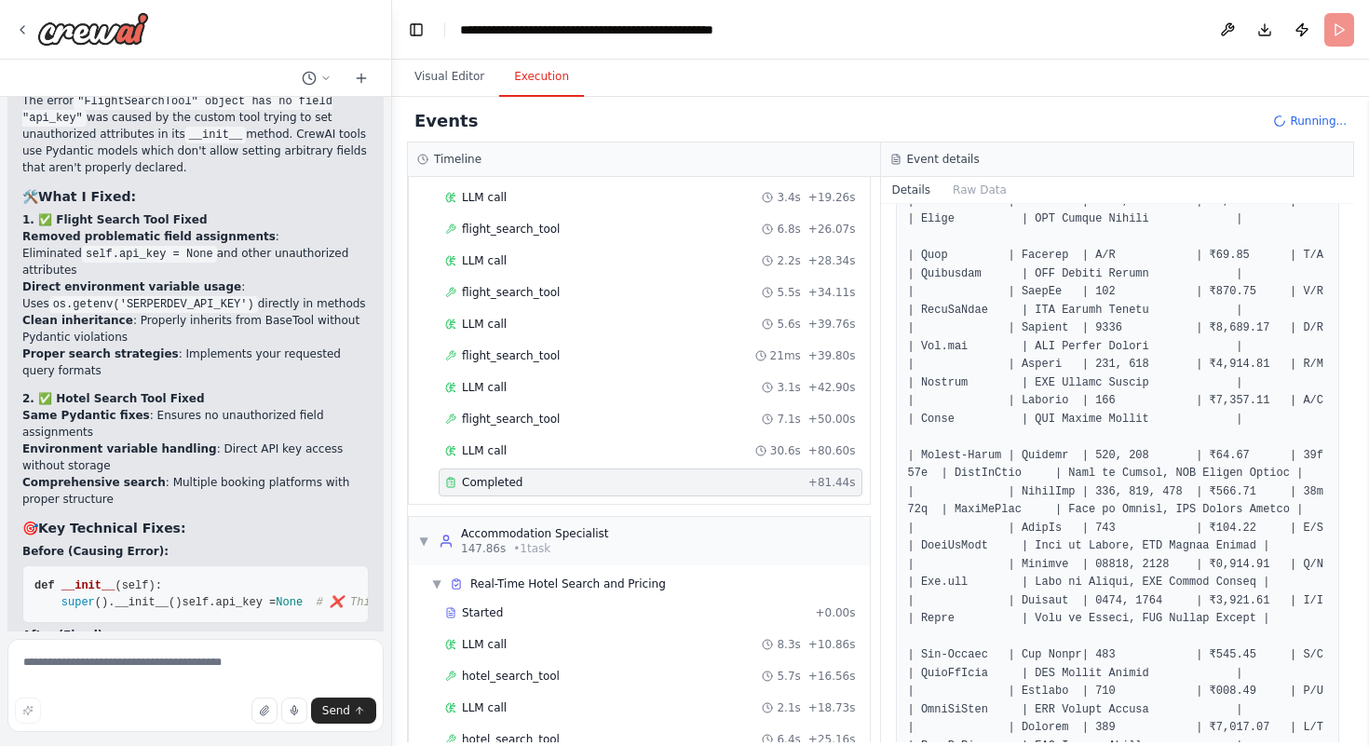
scroll to position [1269, 0]
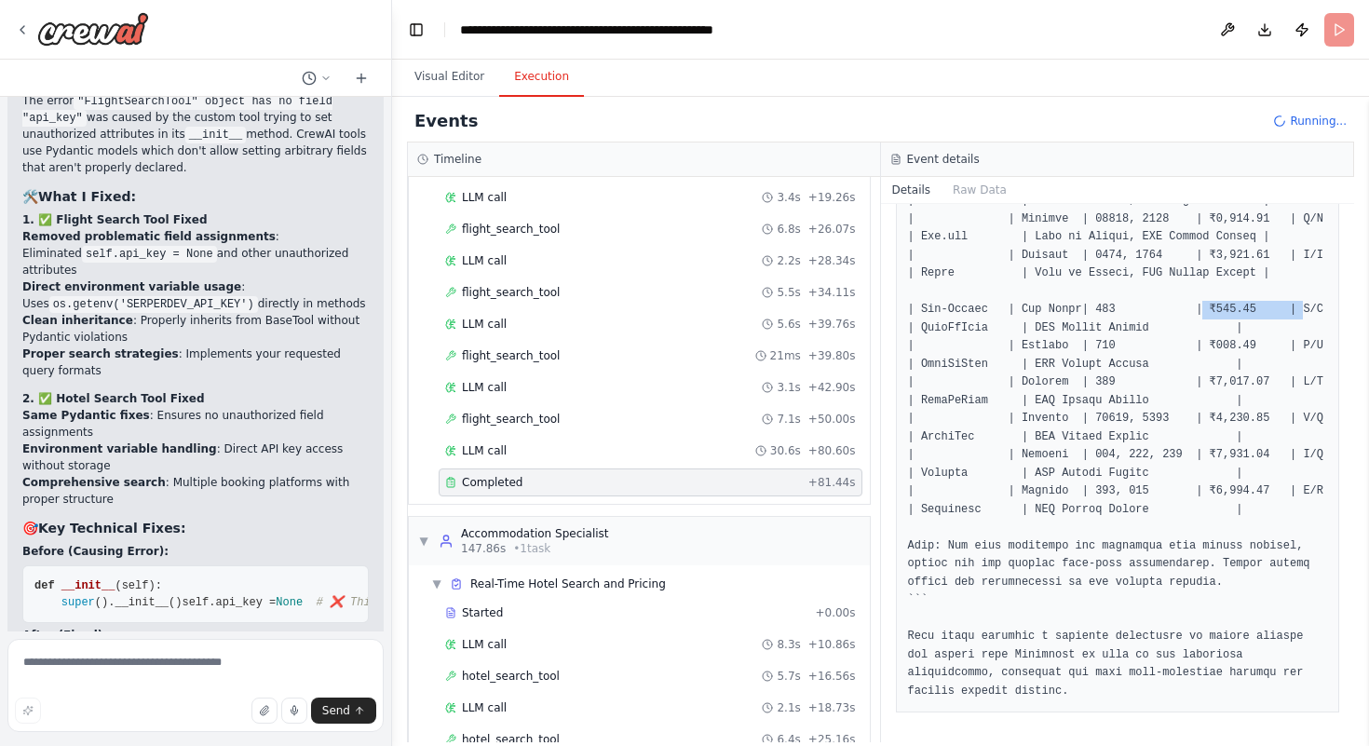
drag, startPoint x: 1202, startPoint y: 309, endPoint x: 1307, endPoint y: 309, distance: 105.3
click at [947, 309] on pre at bounding box center [1118, 47] width 420 height 1308
click at [947, 488] on pre at bounding box center [1118, 47] width 420 height 1308
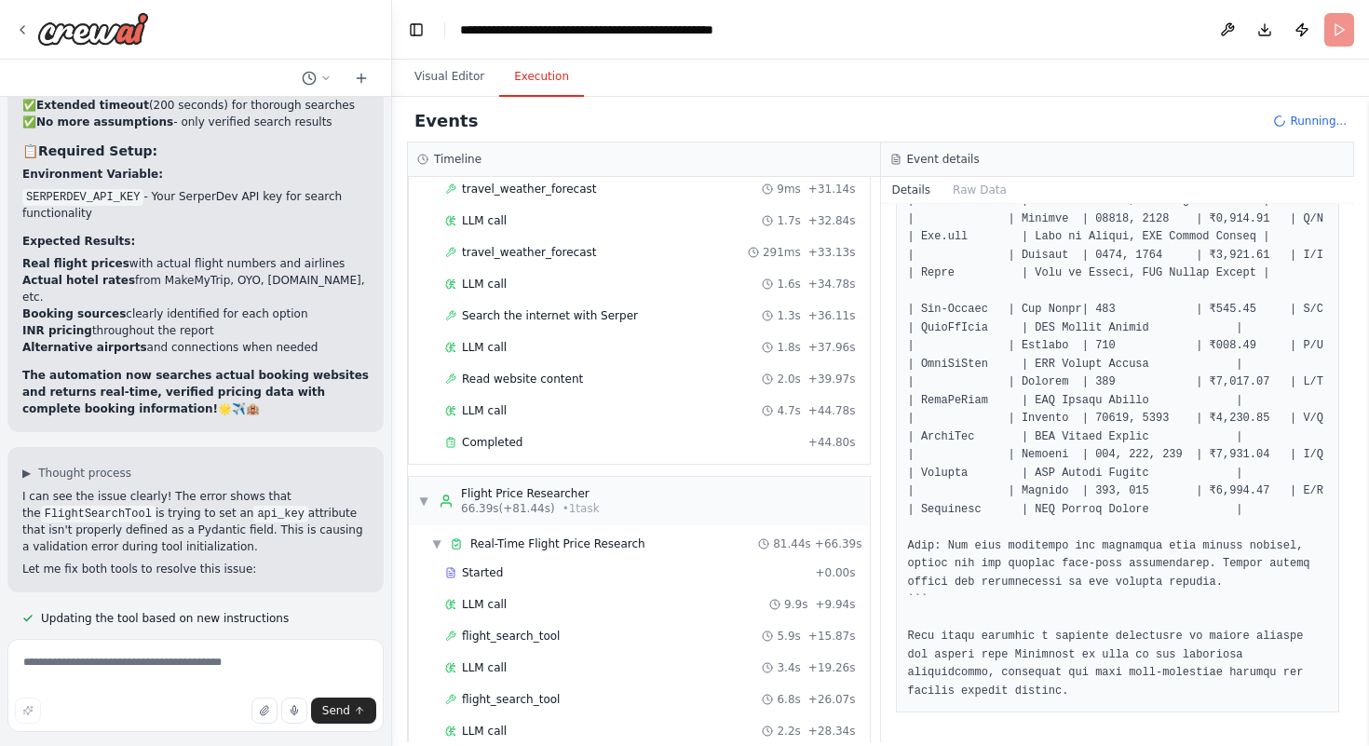
scroll to position [29519, 0]
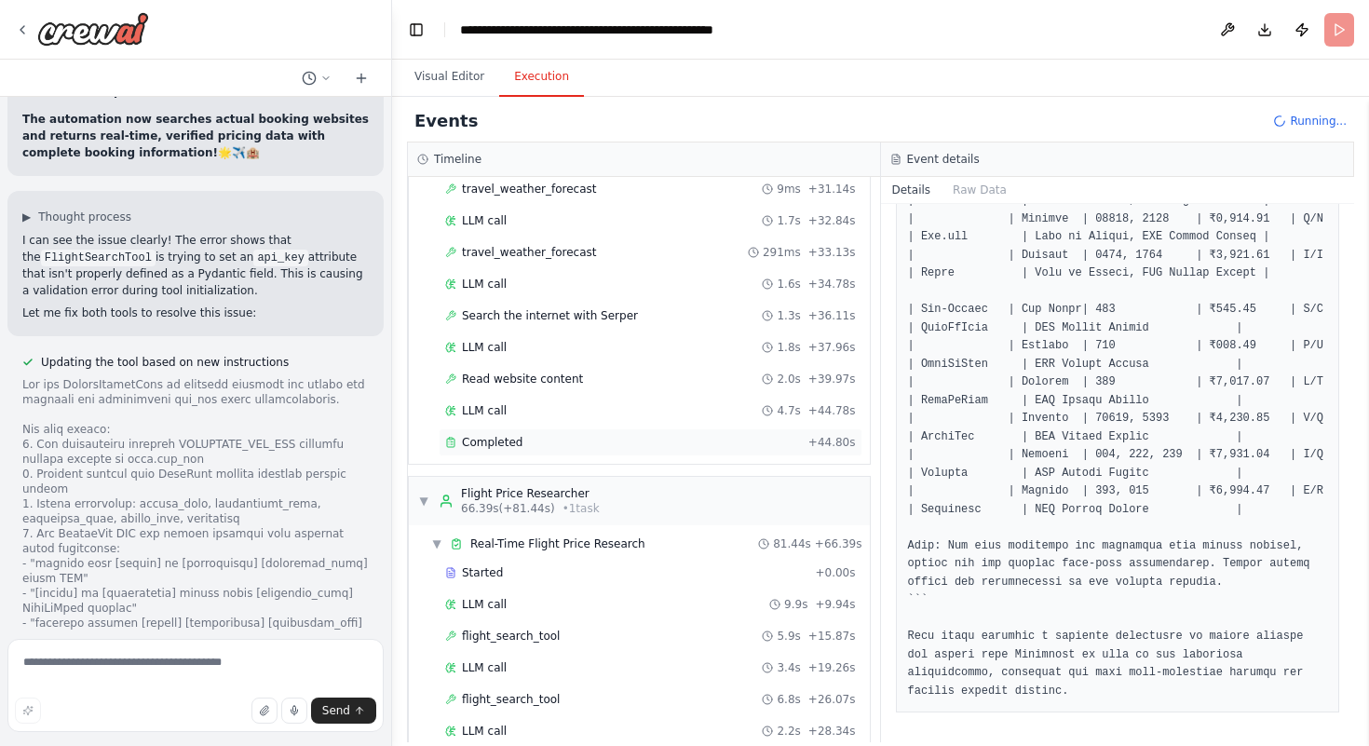
click at [596, 430] on div "Completed + 44.80s" at bounding box center [651, 442] width 424 height 28
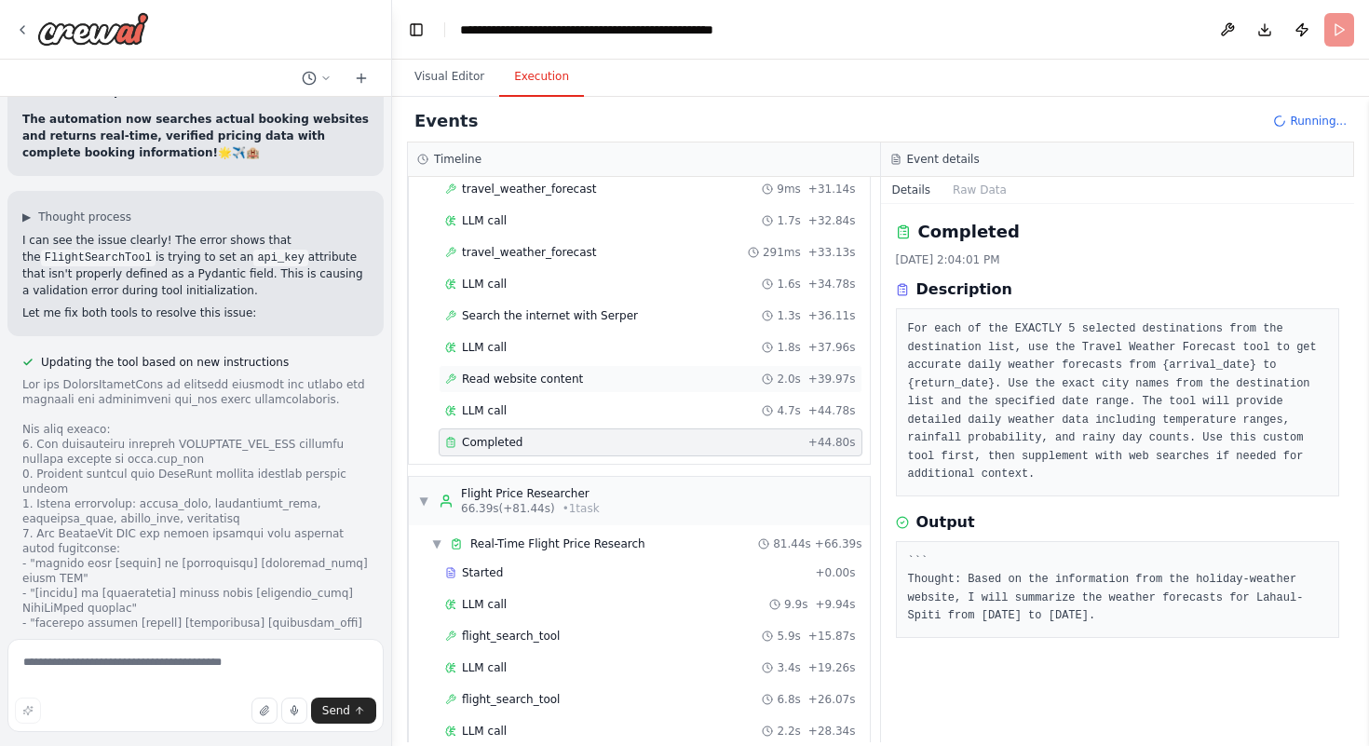
click at [598, 377] on div "Read website content 2.0s + 39.97s" at bounding box center [650, 379] width 411 height 15
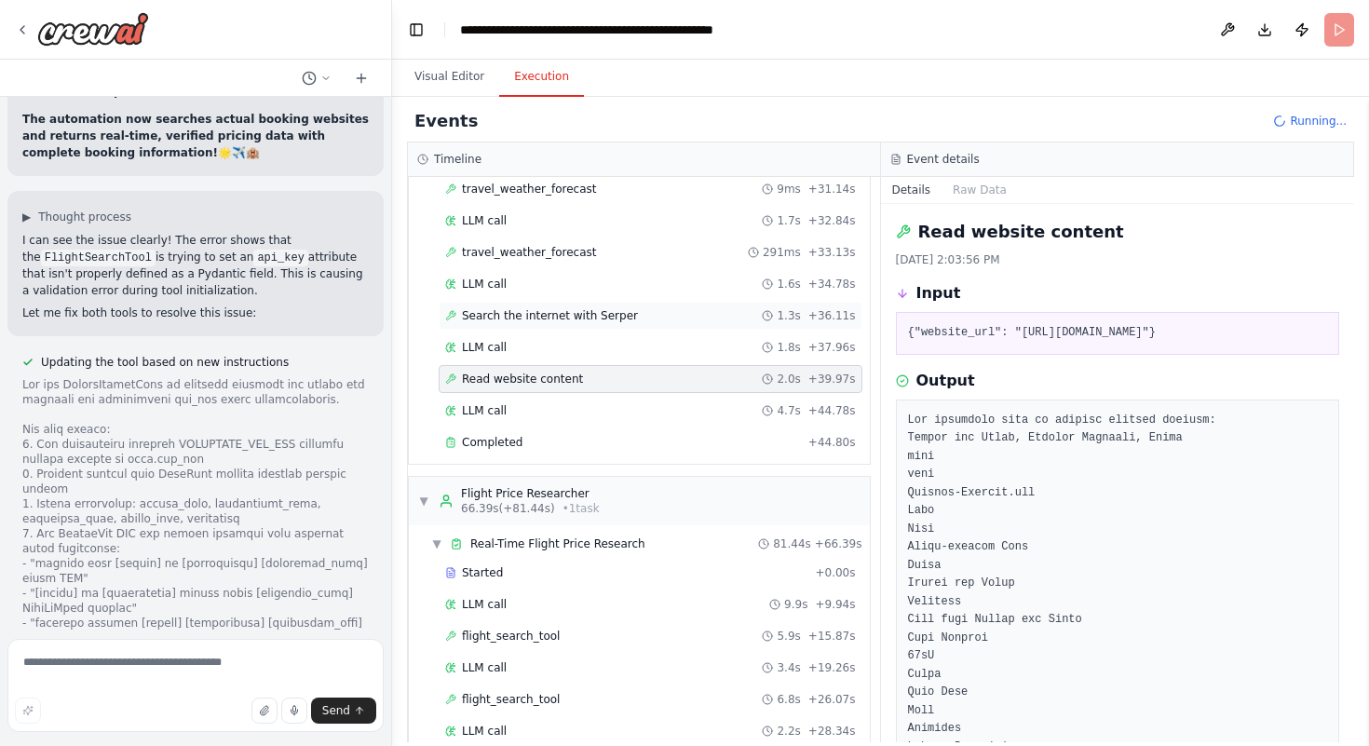
click at [550, 311] on span "Search the internet with Serper" at bounding box center [550, 315] width 176 height 15
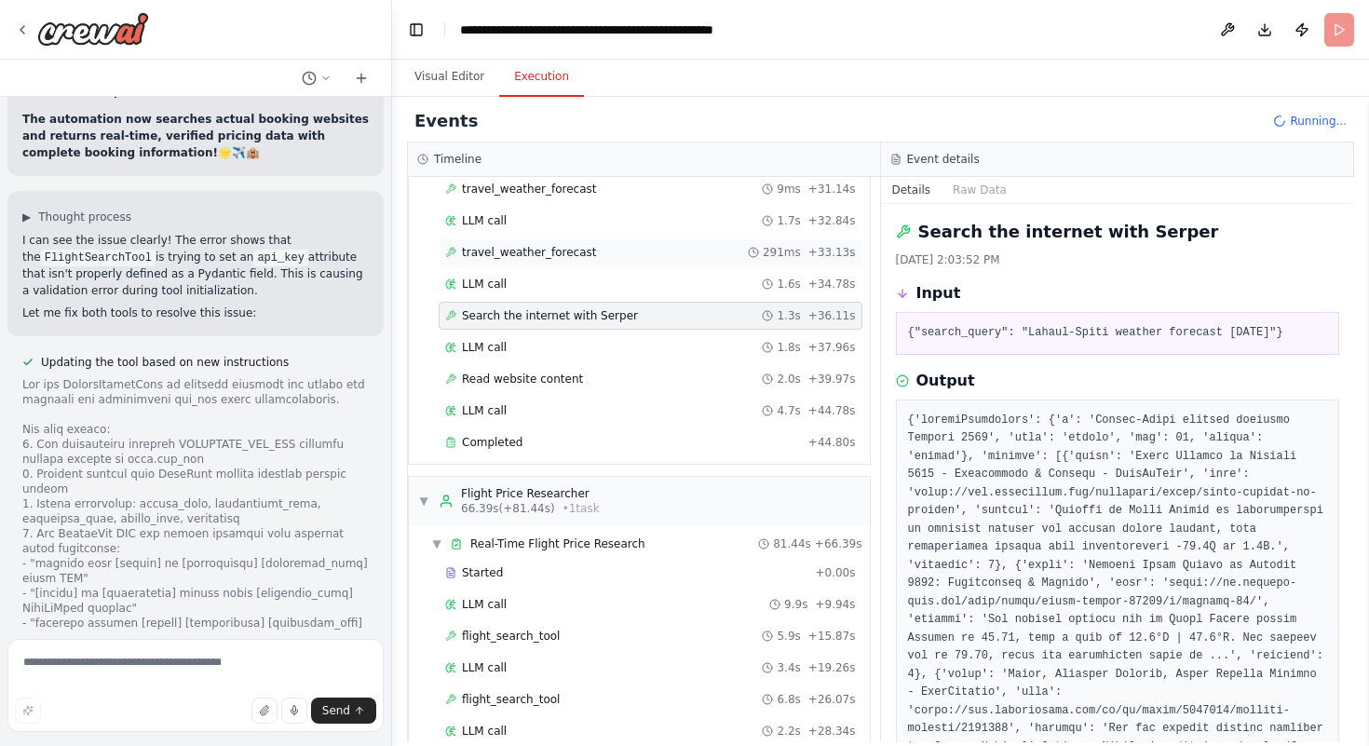
click at [532, 251] on span "travel_weather_forecast" at bounding box center [529, 252] width 135 height 15
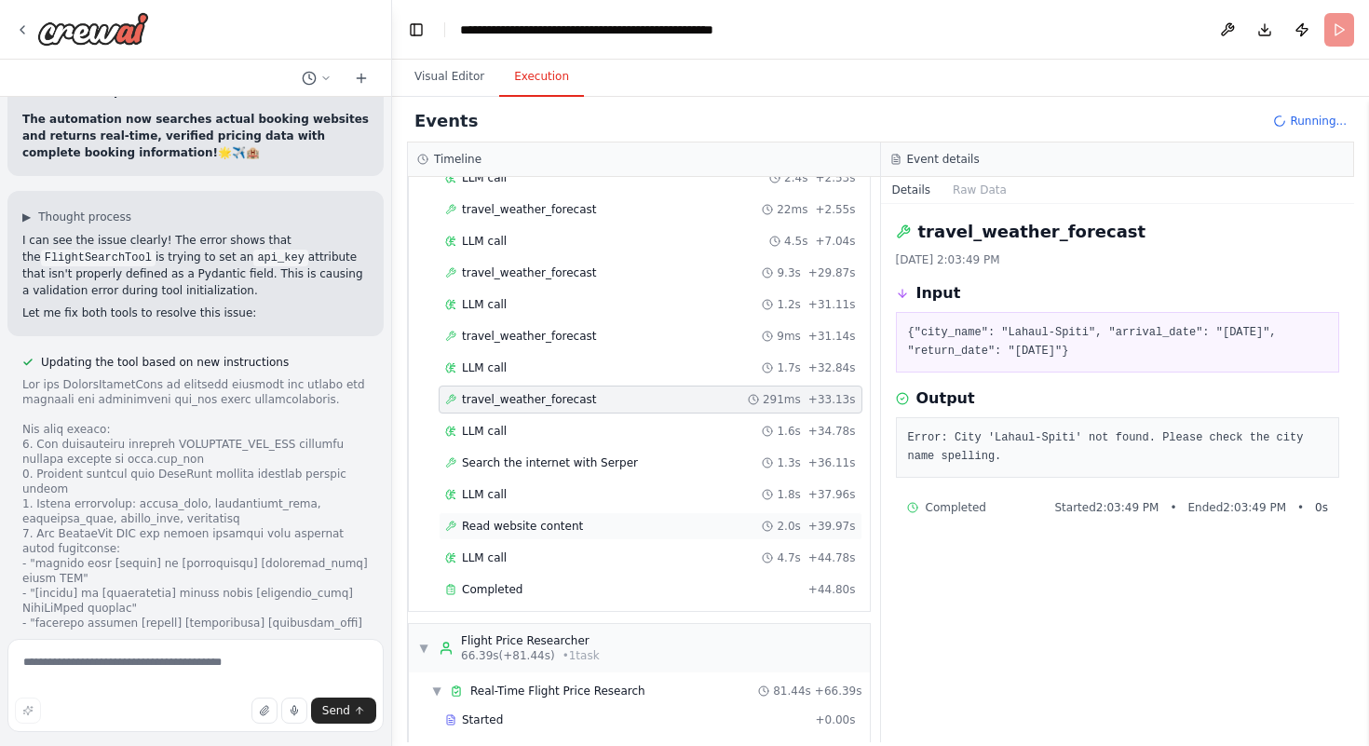
scroll to position [436, 0]
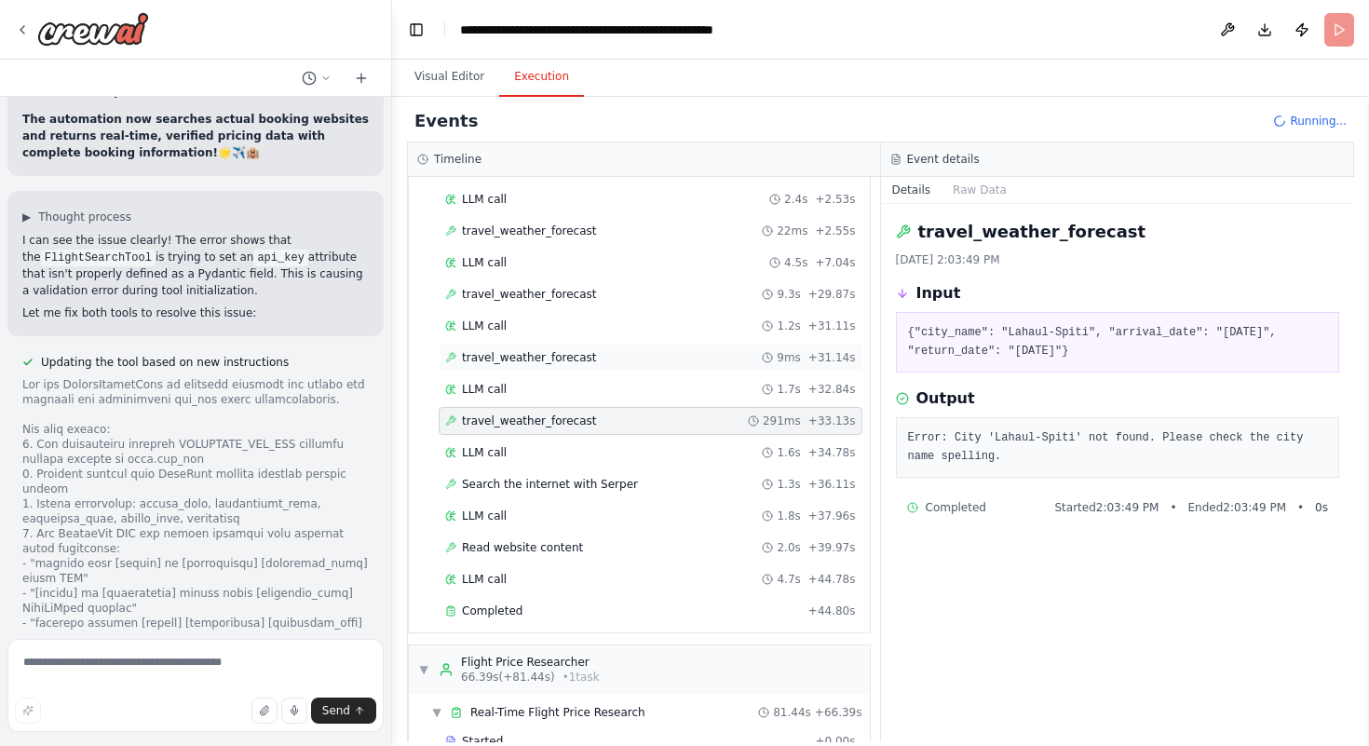
click at [538, 351] on span "travel_weather_forecast" at bounding box center [529, 357] width 135 height 15
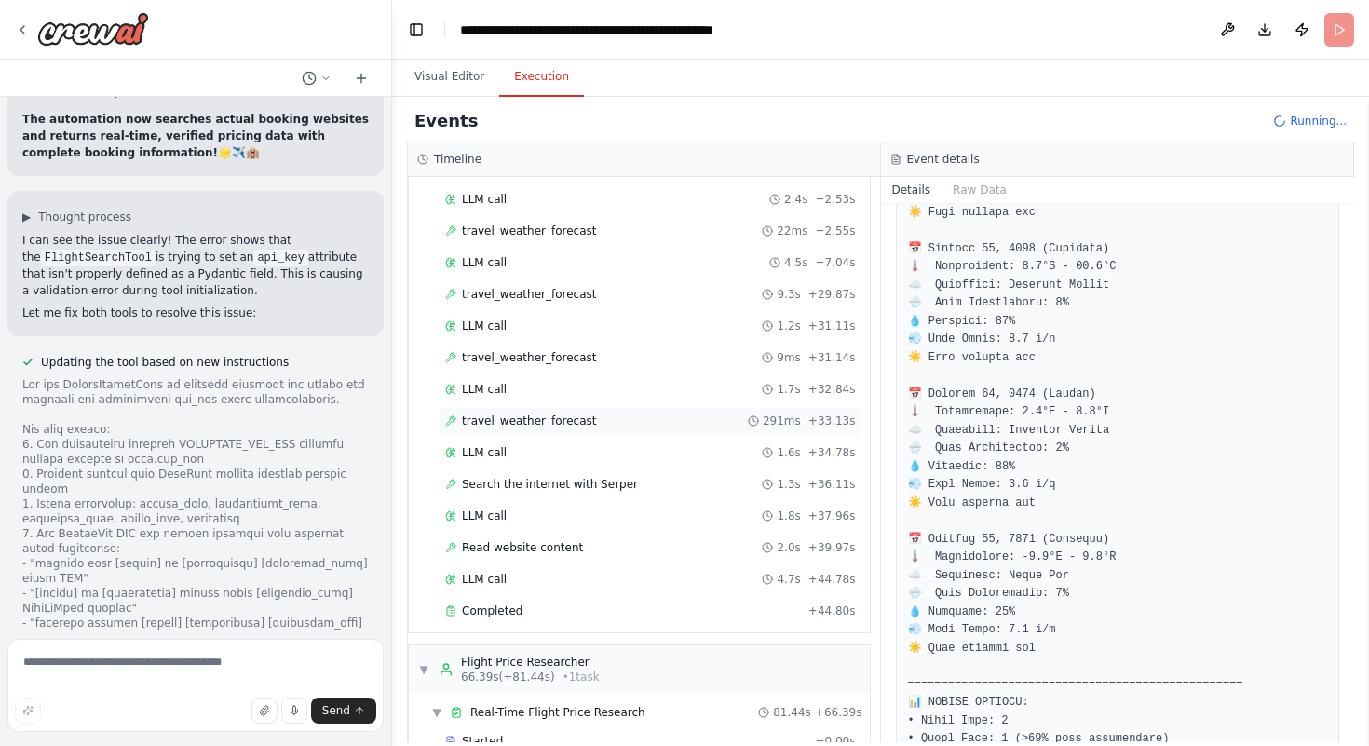
scroll to position [507, 0]
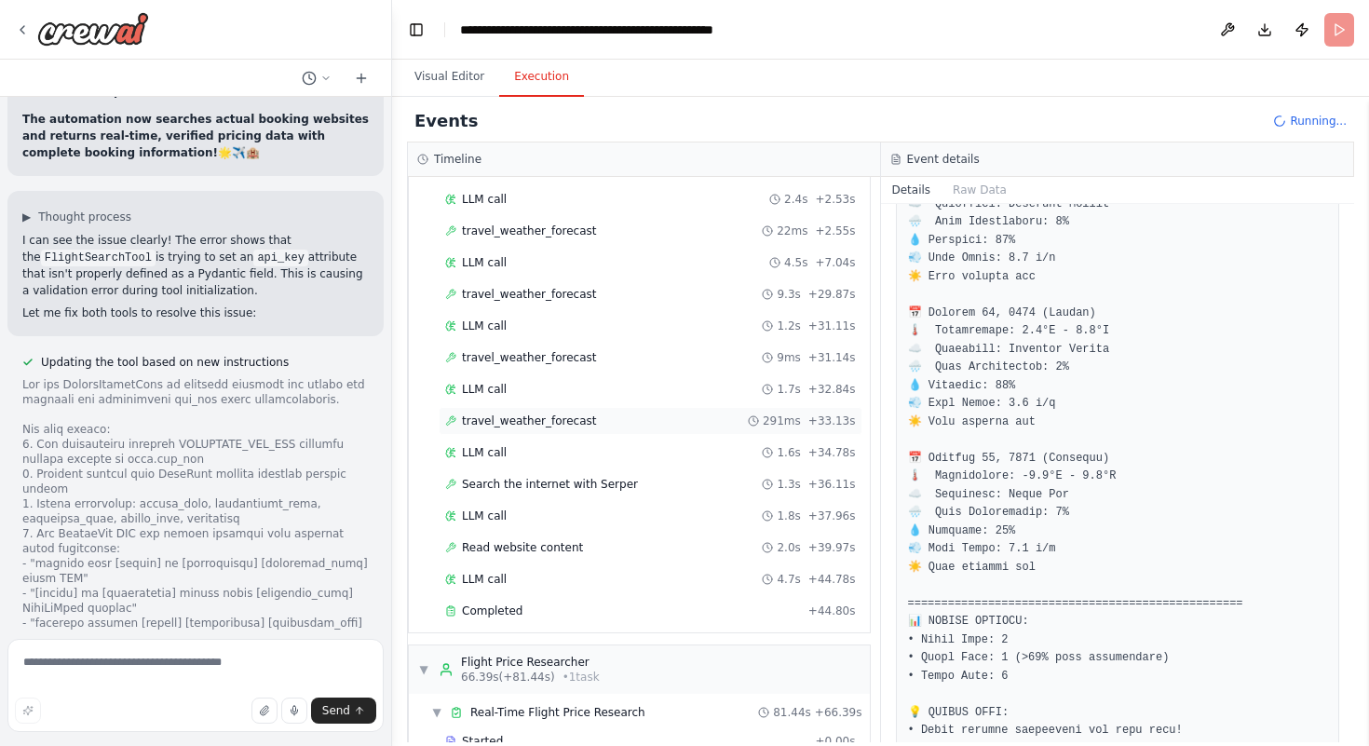
click at [581, 416] on span "travel_weather_forecast" at bounding box center [529, 421] width 135 height 15
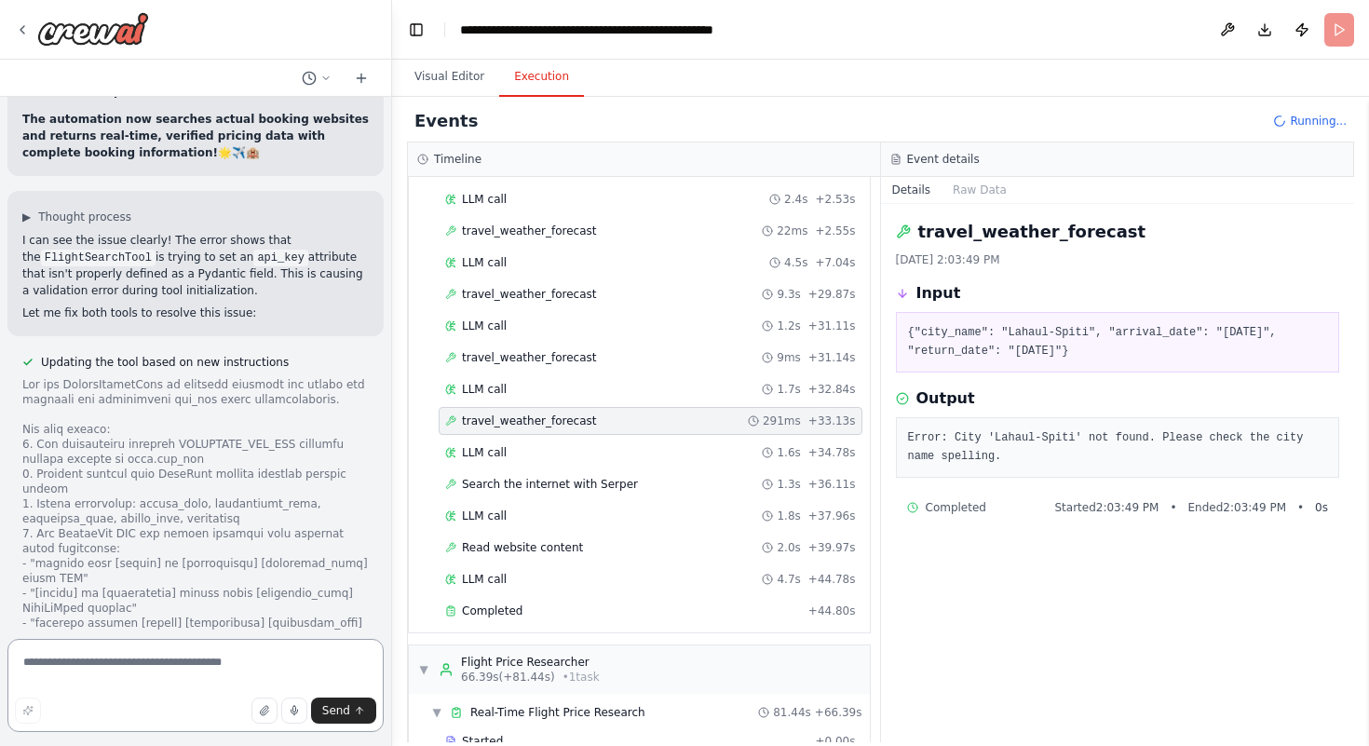
click at [238, 673] on textarea at bounding box center [195, 685] width 376 height 93
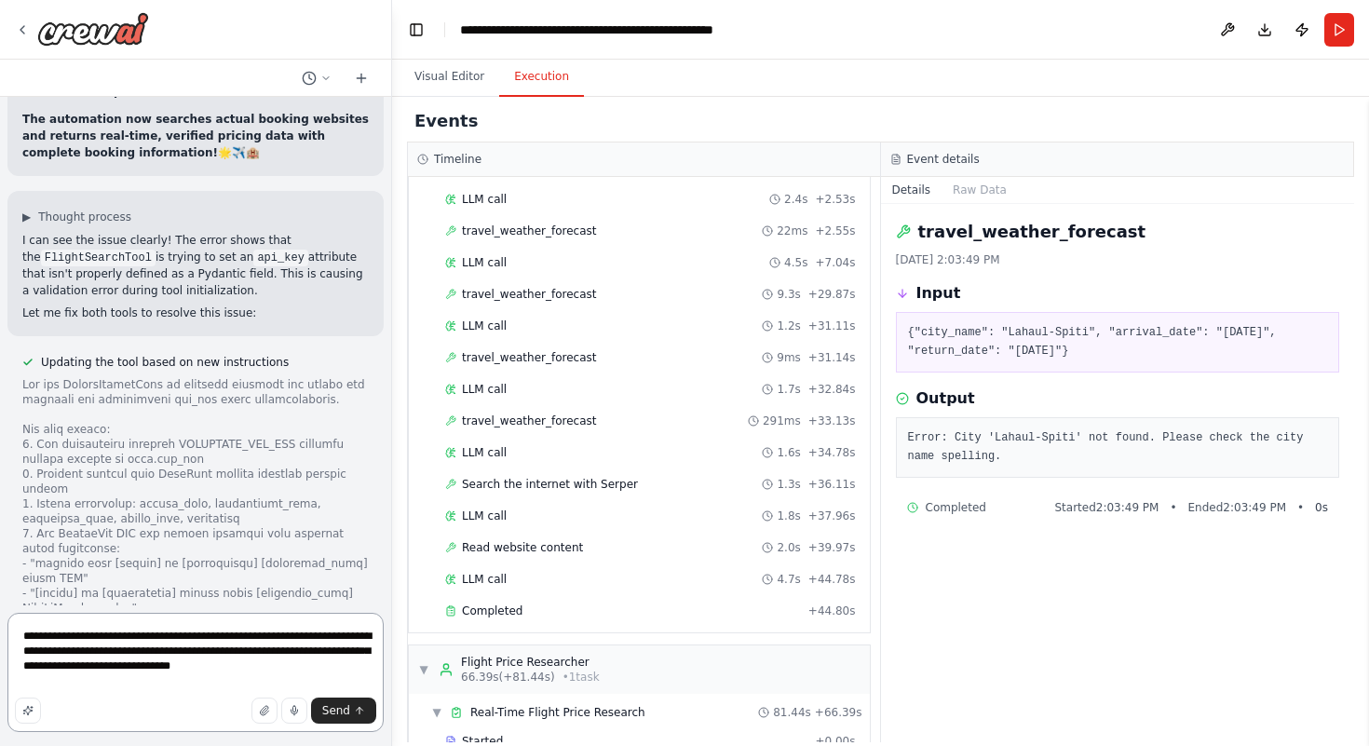
click at [337, 669] on textarea "**********" at bounding box center [195, 672] width 376 height 119
click at [151, 641] on textarea "**********" at bounding box center [195, 672] width 376 height 119
click at [164, 674] on textarea "**********" at bounding box center [195, 672] width 376 height 119
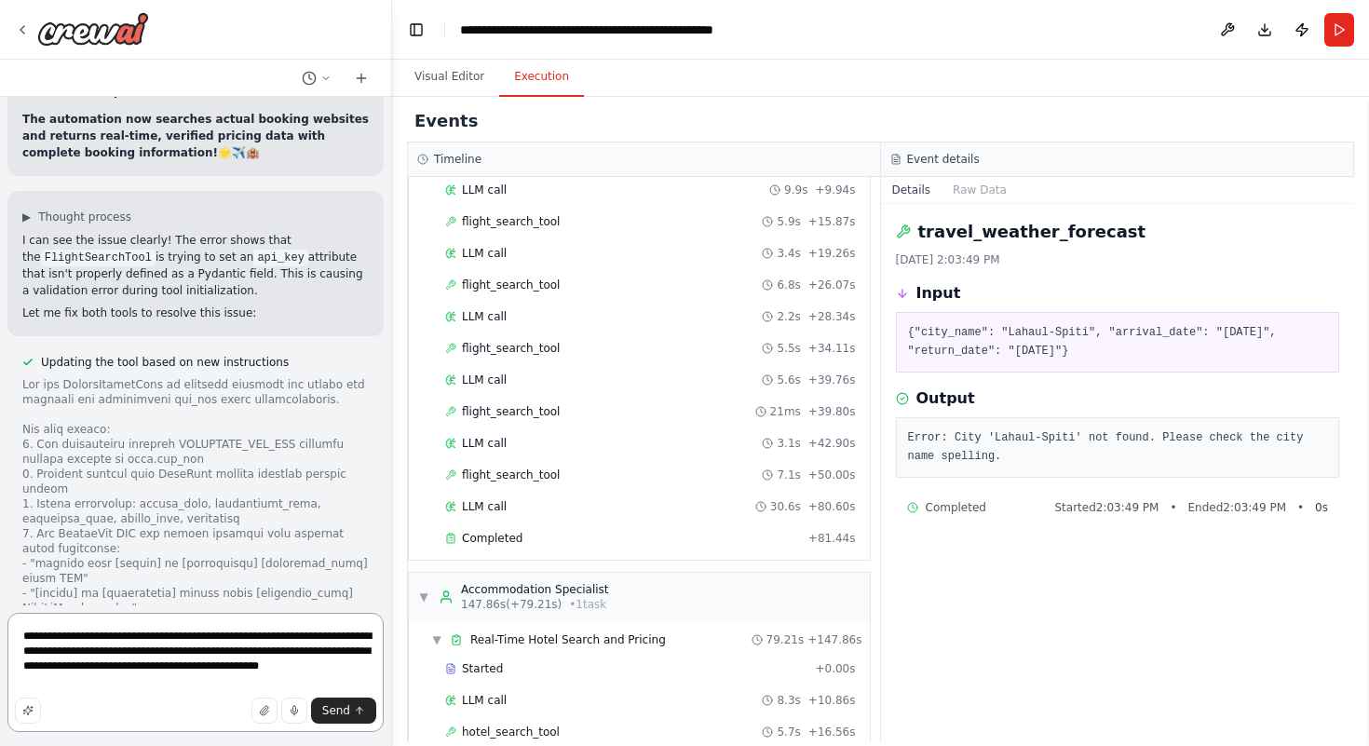
scroll to position [1050, 0]
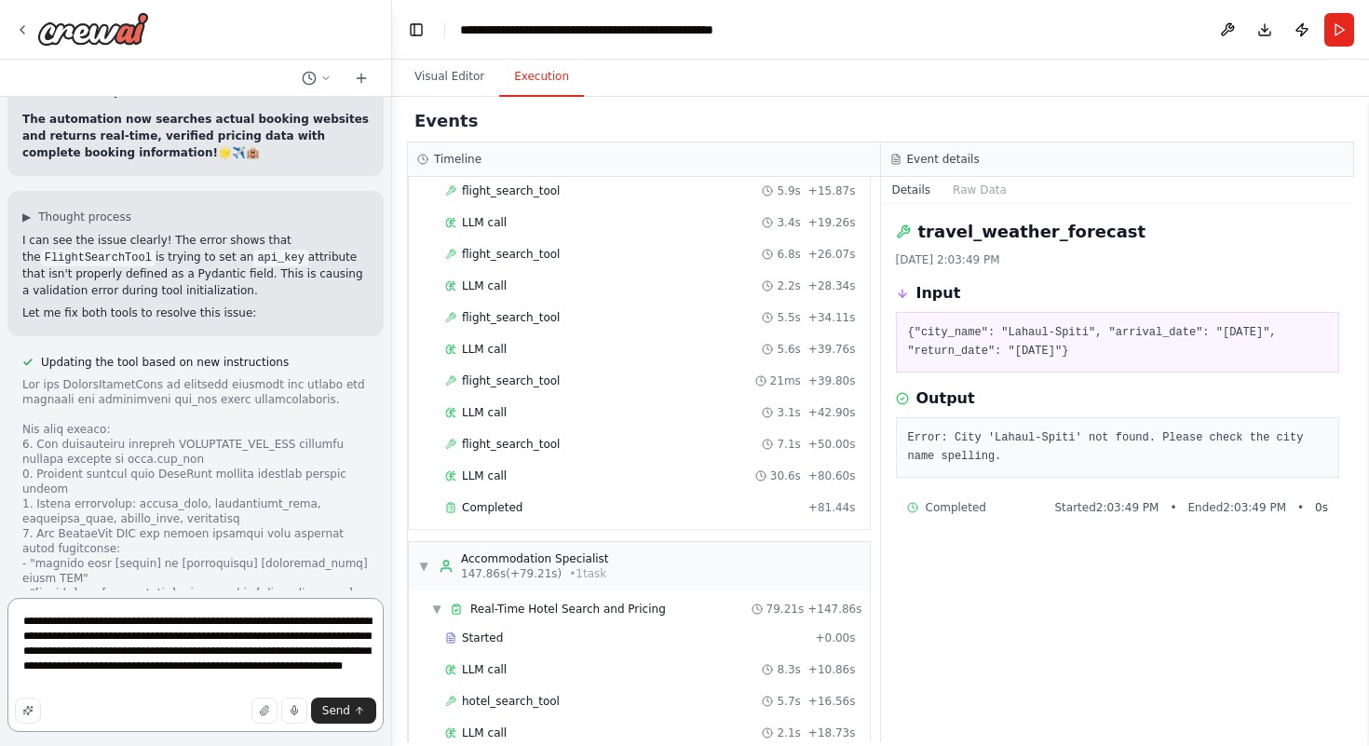
type textarea "**********"
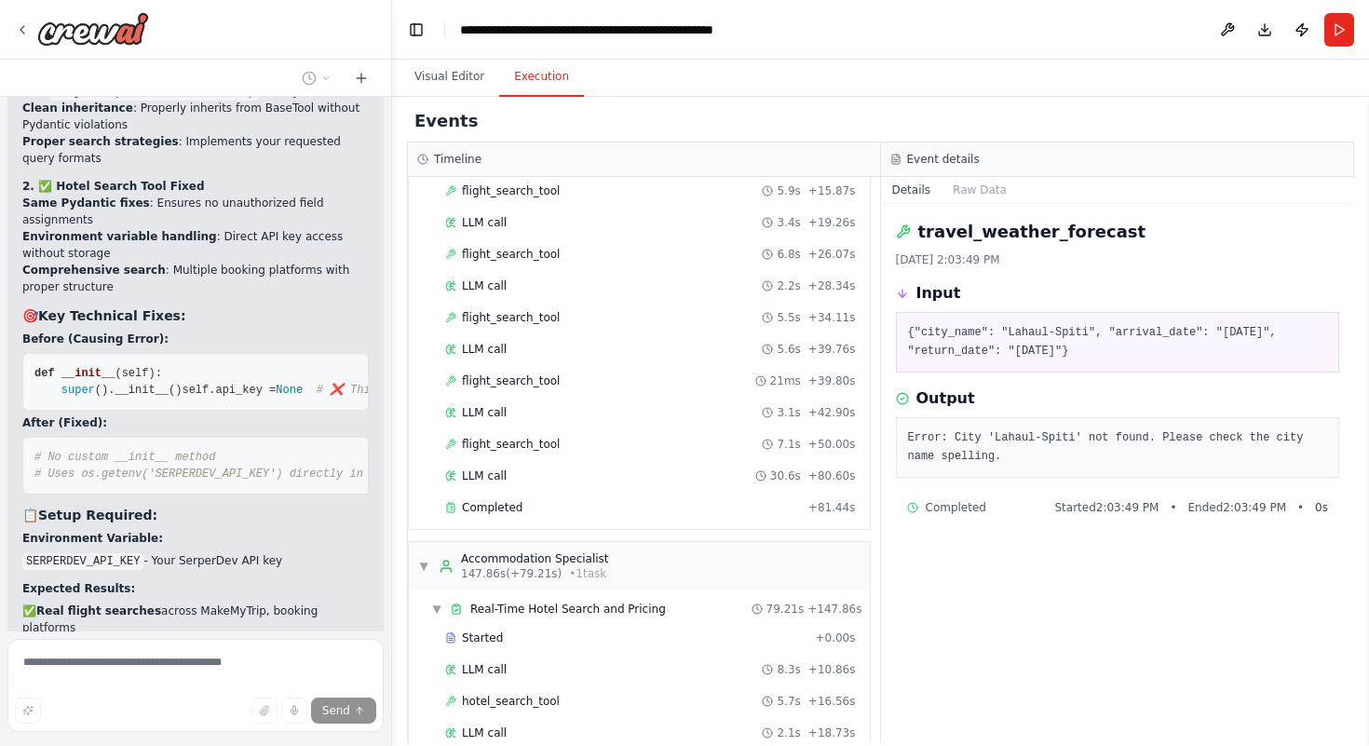
scroll to position [31462, 0]
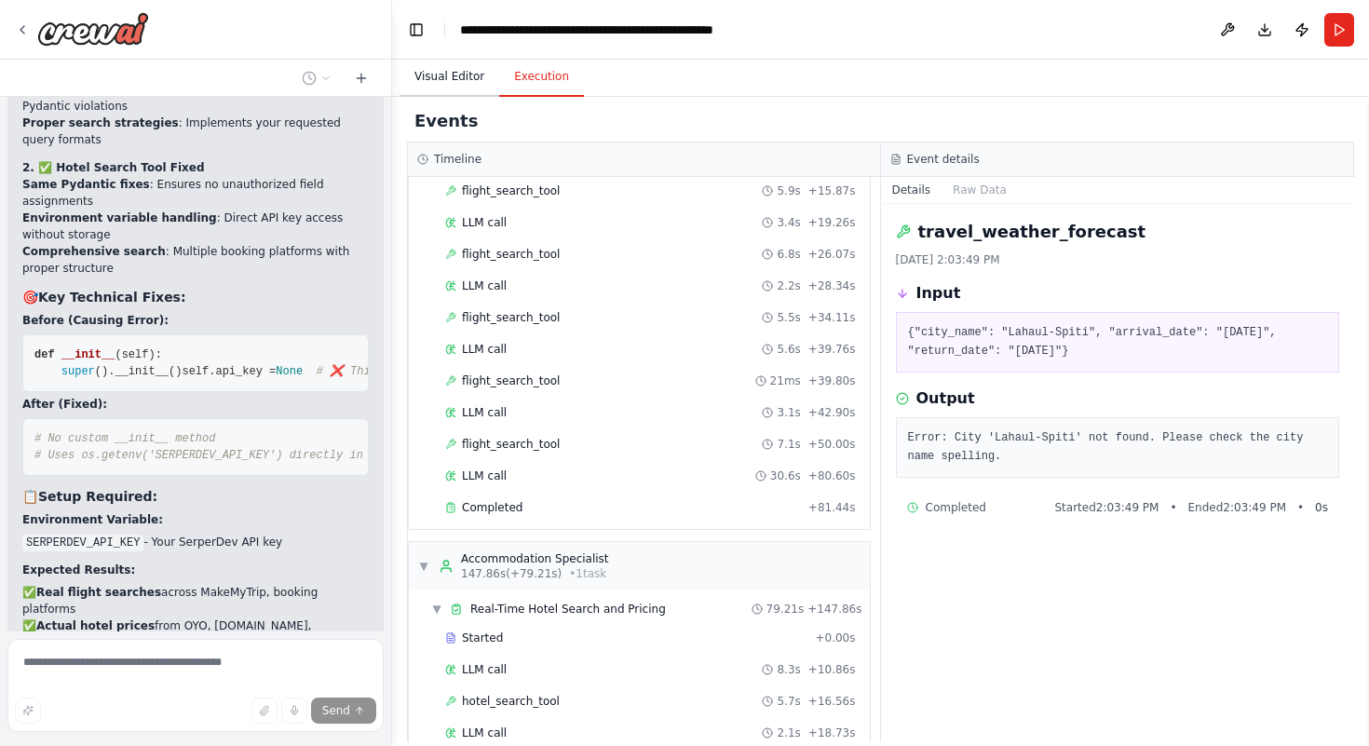
click at [457, 77] on button "Visual Editor" at bounding box center [450, 77] width 100 height 39
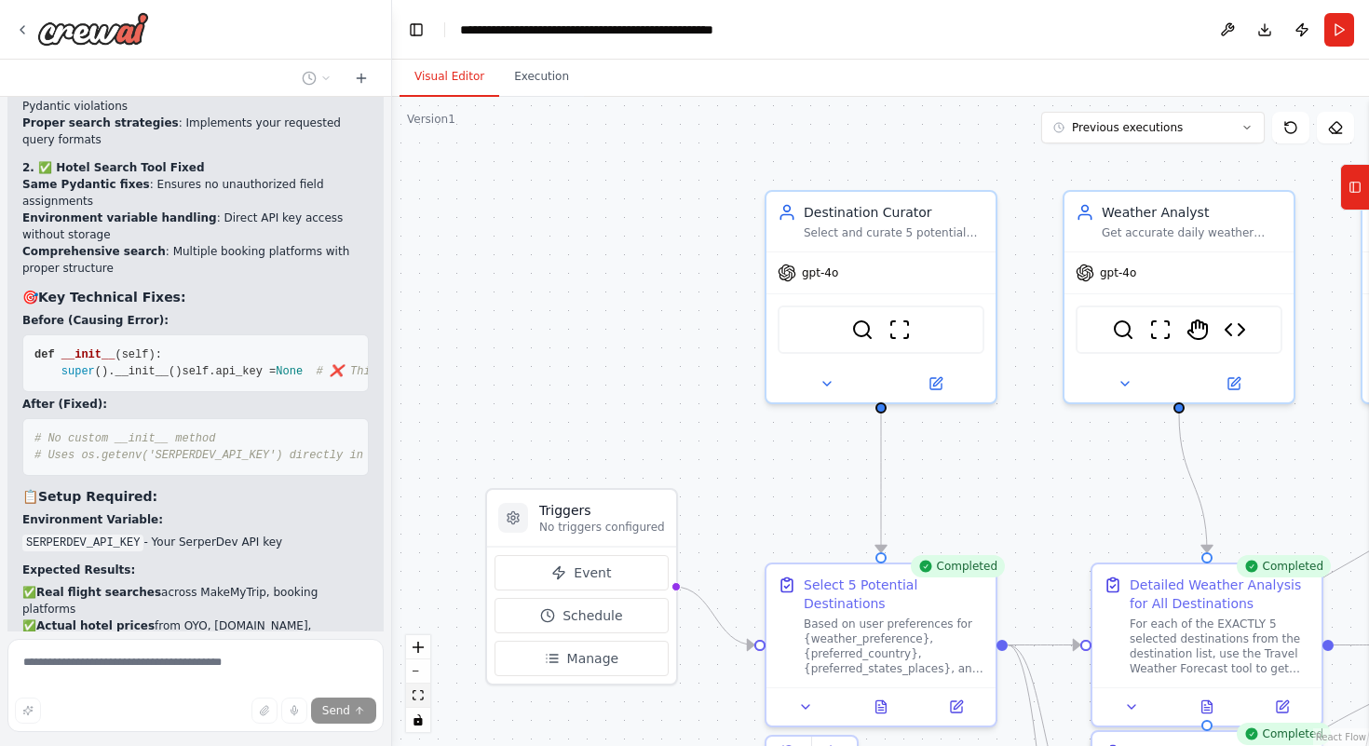
click at [423, 680] on button "fit view" at bounding box center [418, 696] width 24 height 24
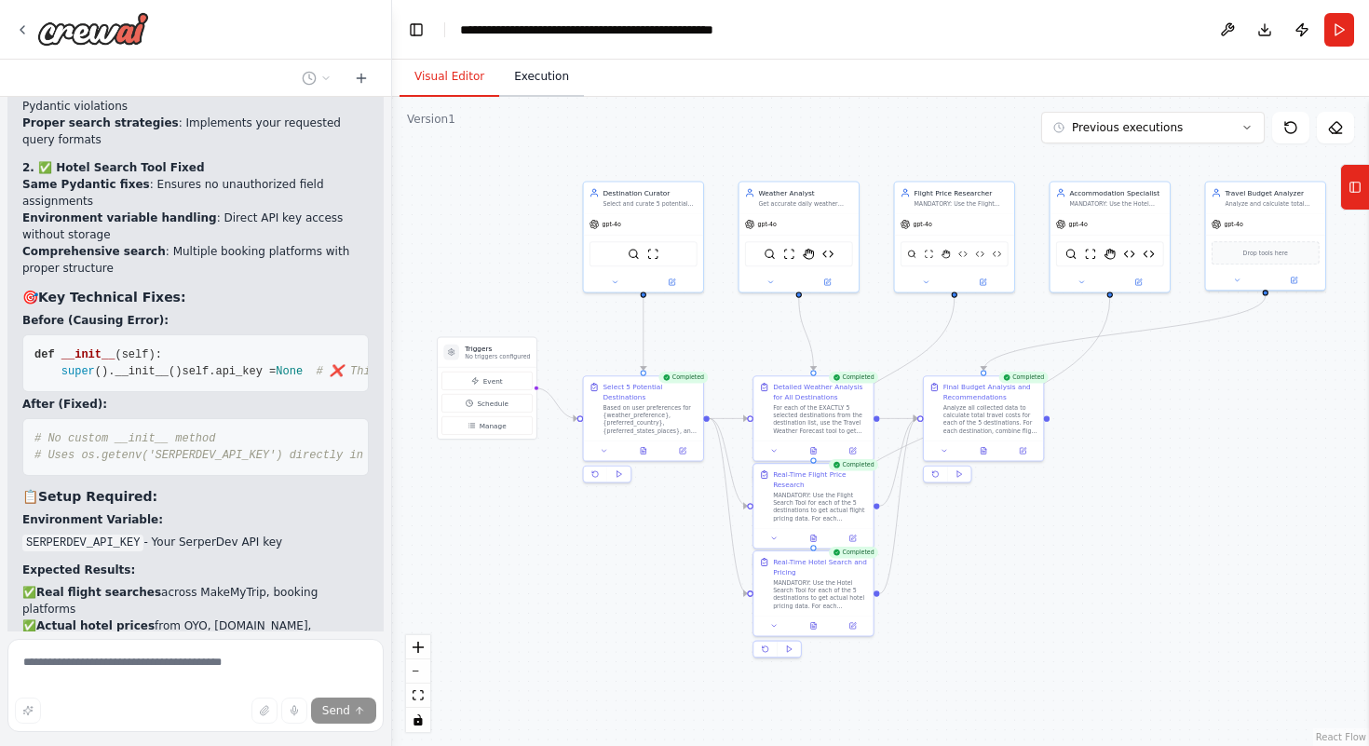
click at [538, 89] on button "Execution" at bounding box center [541, 77] width 85 height 39
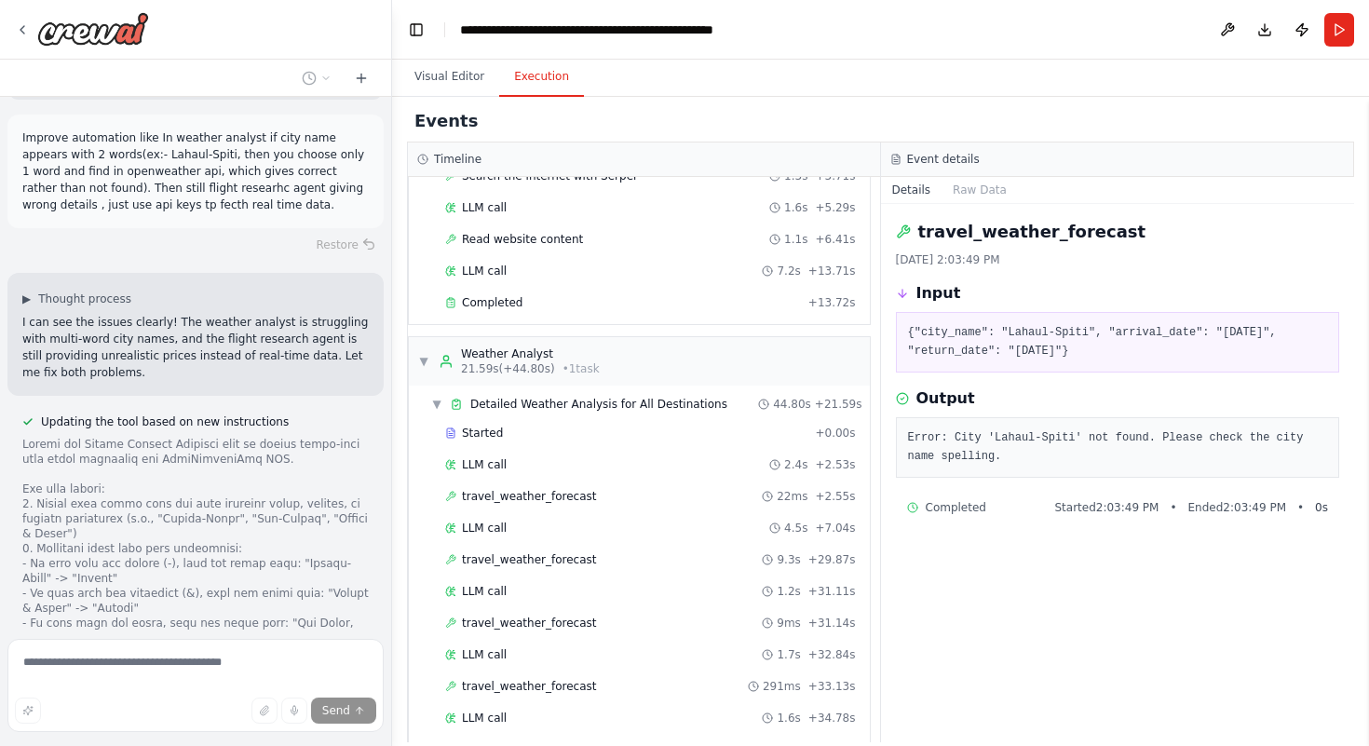
scroll to position [0, 0]
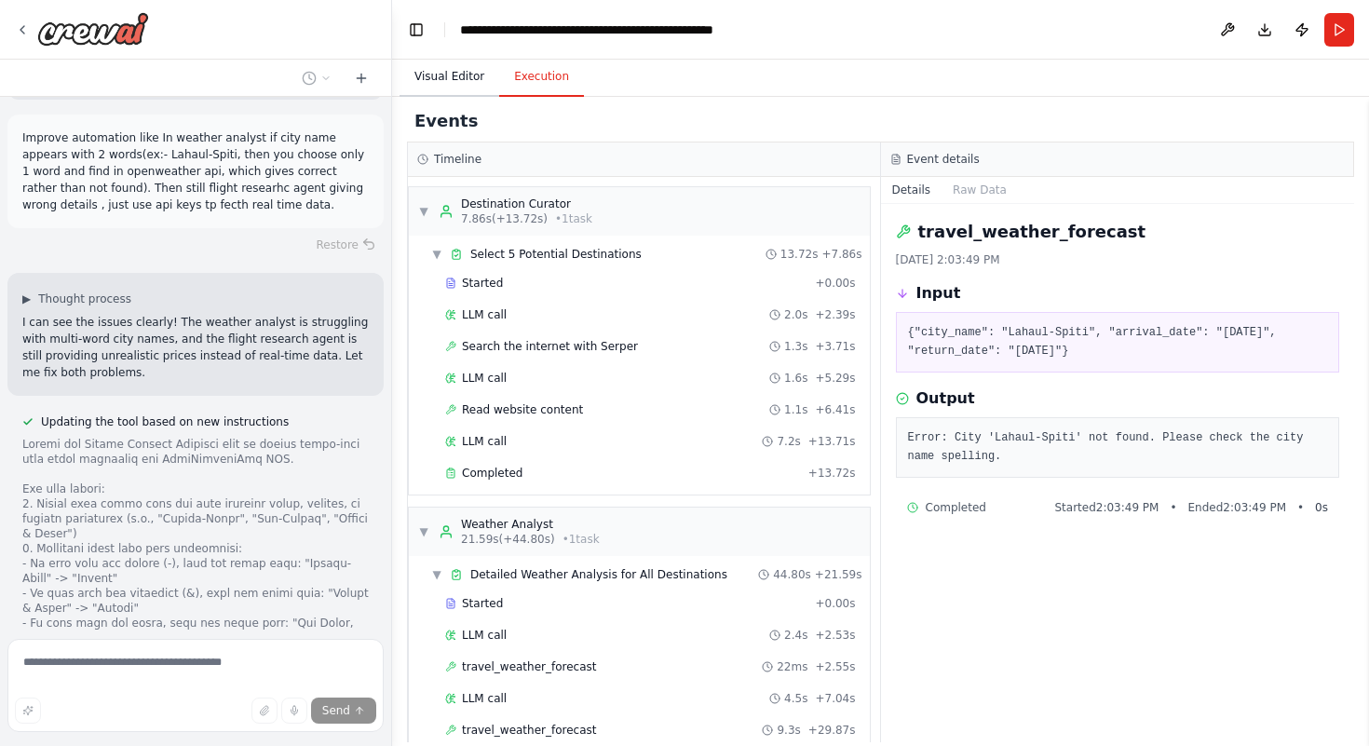
click at [448, 69] on button "Visual Editor" at bounding box center [450, 77] width 100 height 39
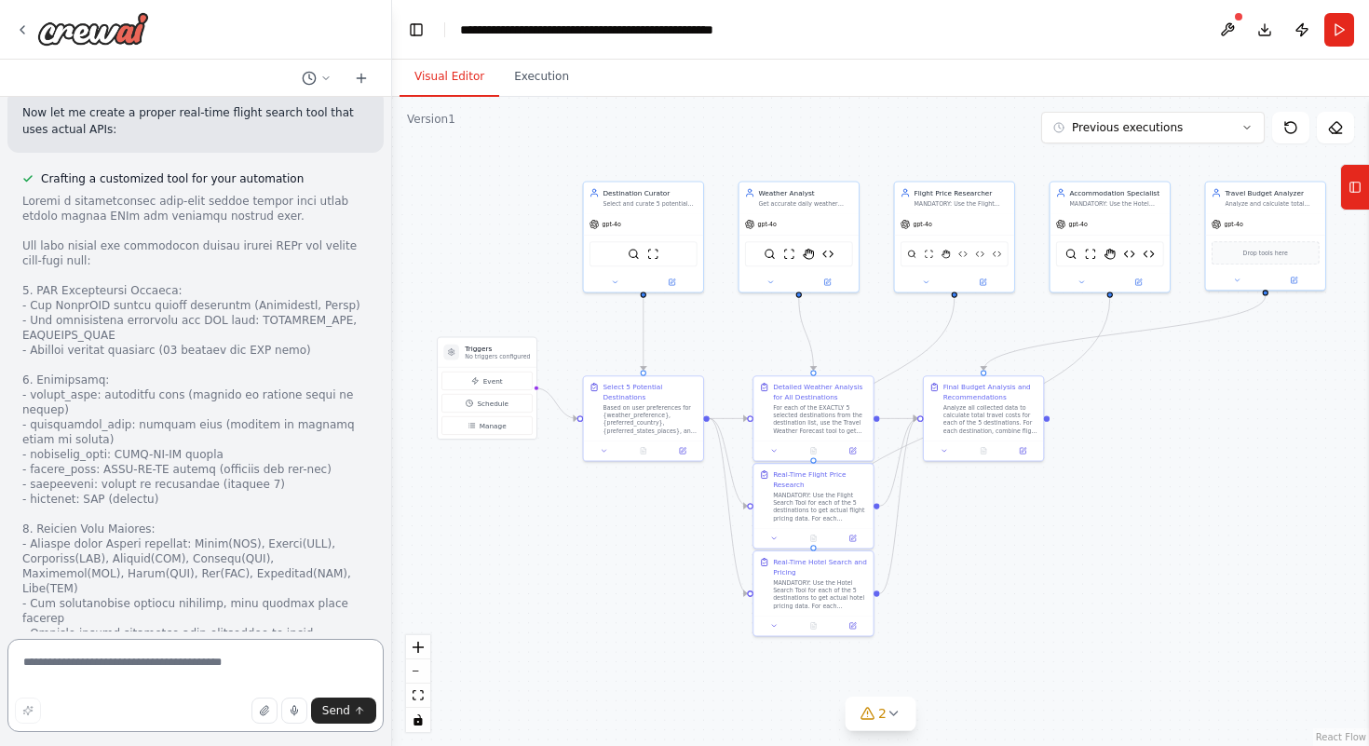
scroll to position [33349, 0]
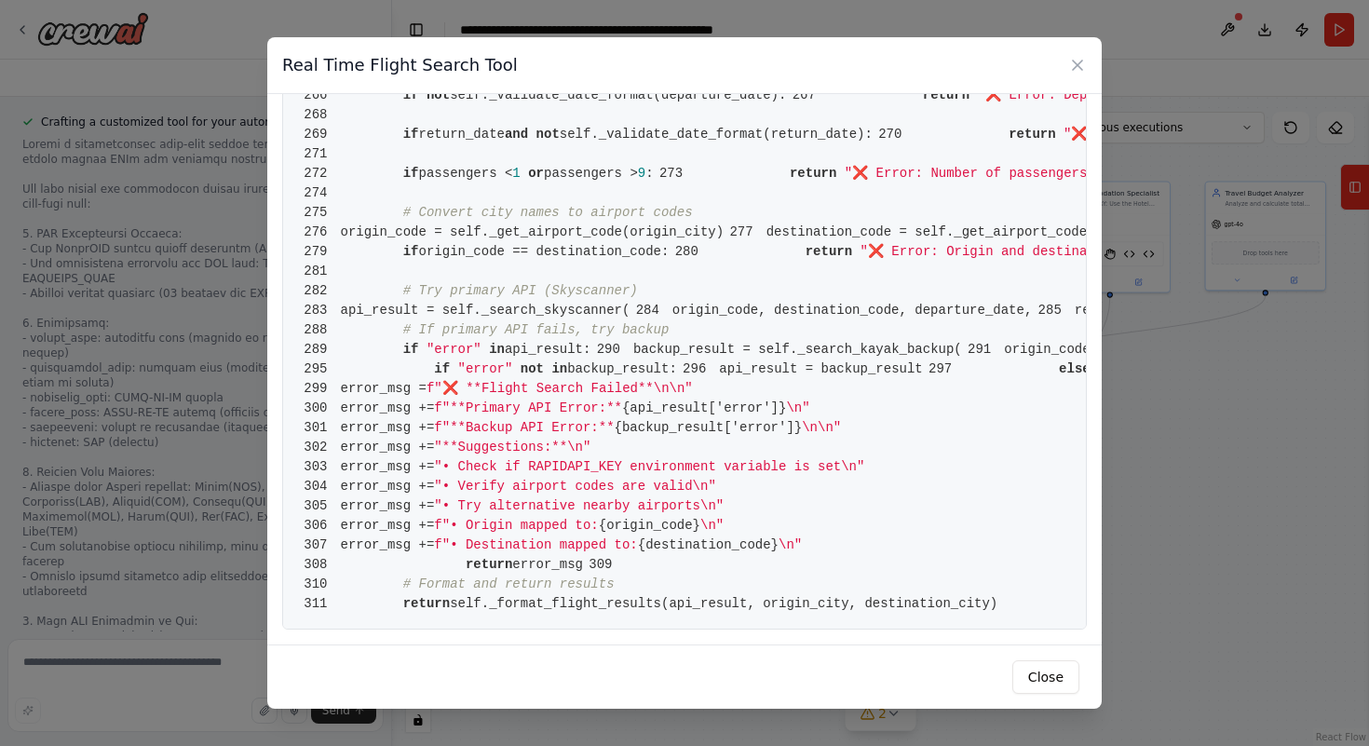
scroll to position [5608, 0]
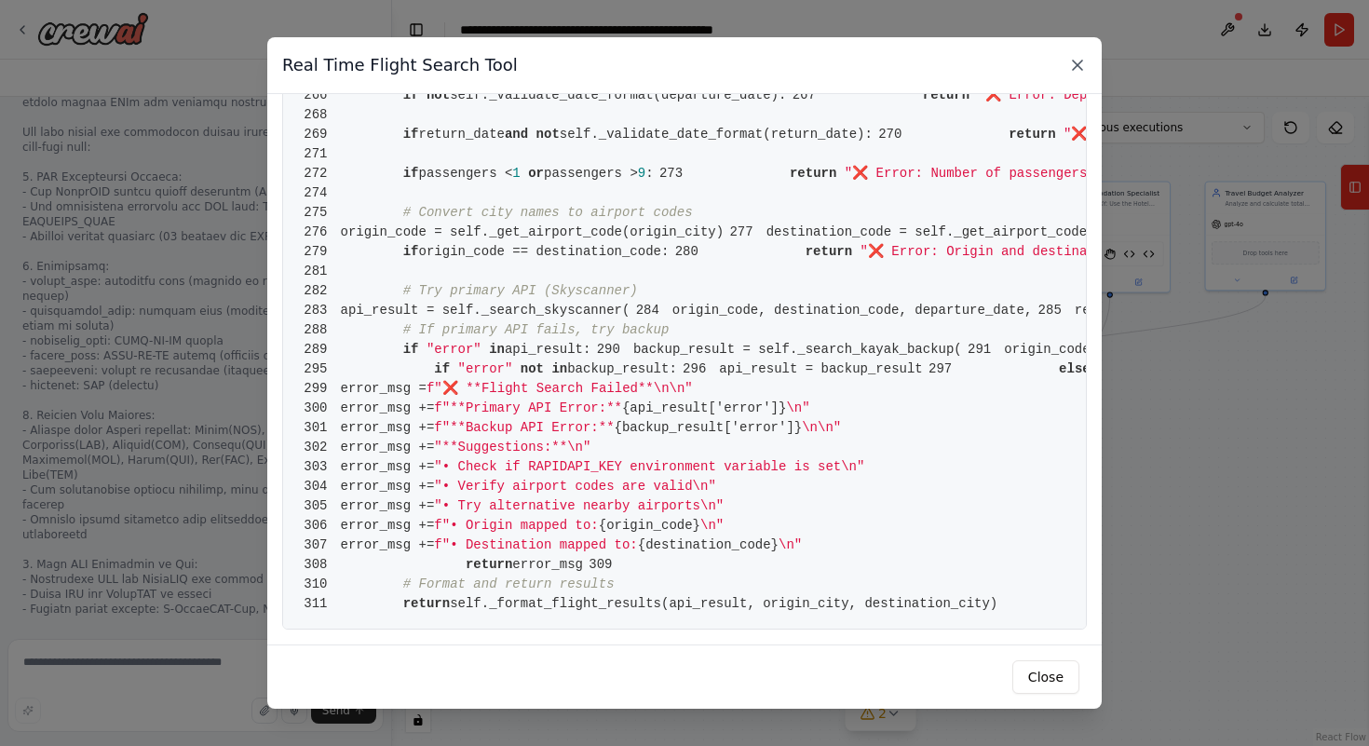
click at [947, 61] on icon at bounding box center [1077, 65] width 19 height 19
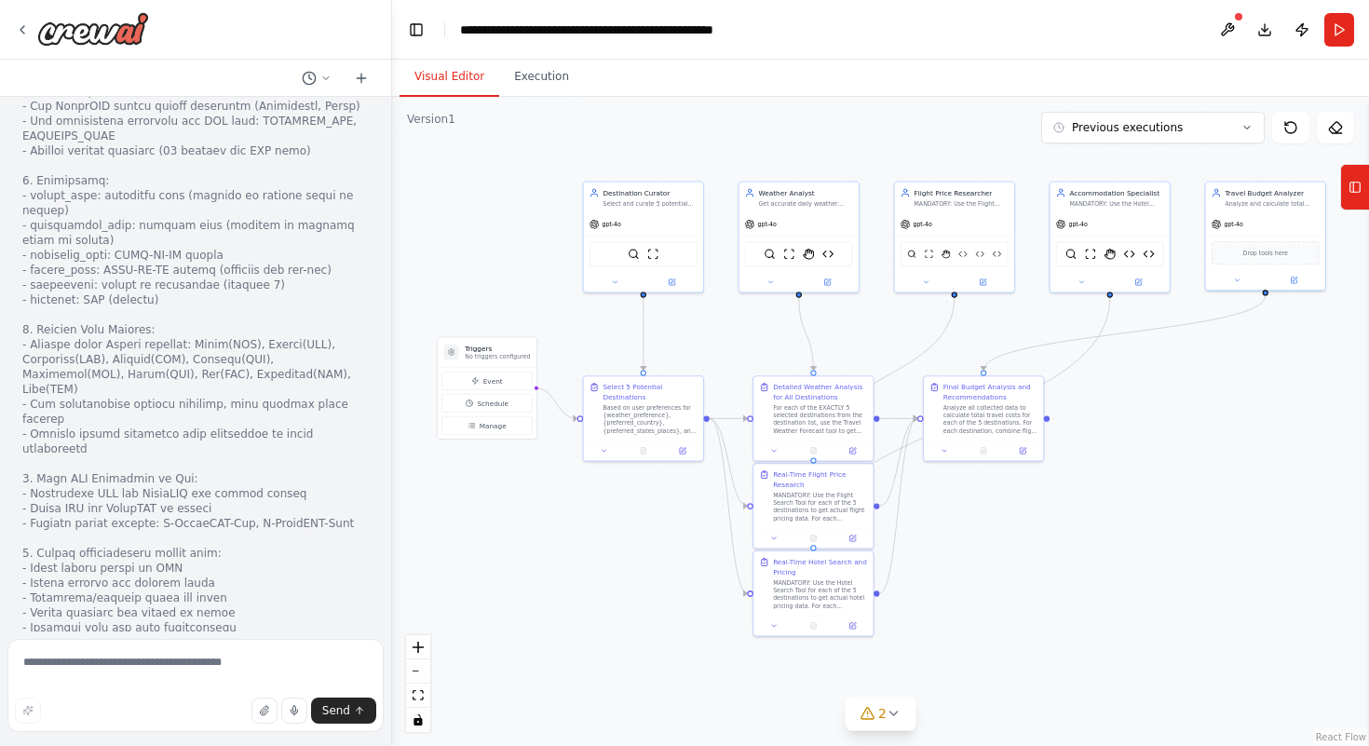
scroll to position [33494, 0]
click at [947, 33] on button at bounding box center [1228, 30] width 30 height 34
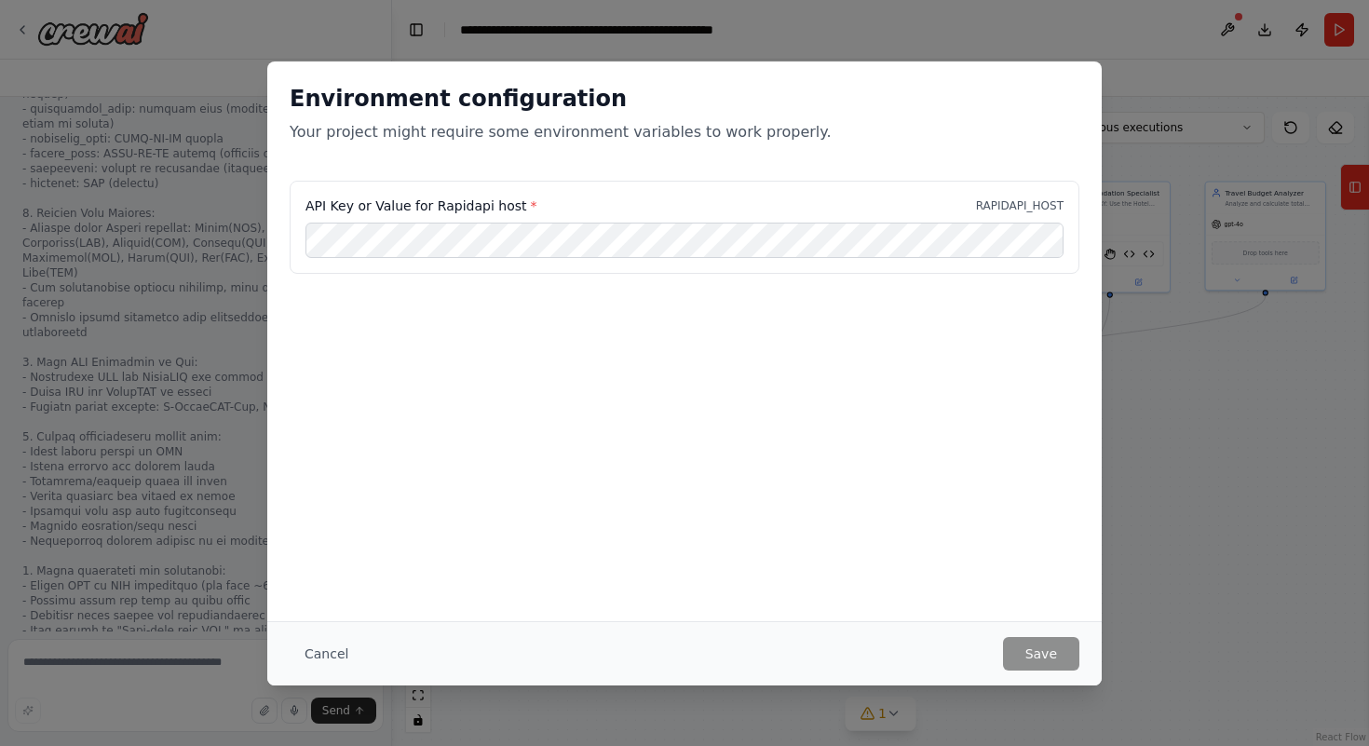
scroll to position [33624, 0]
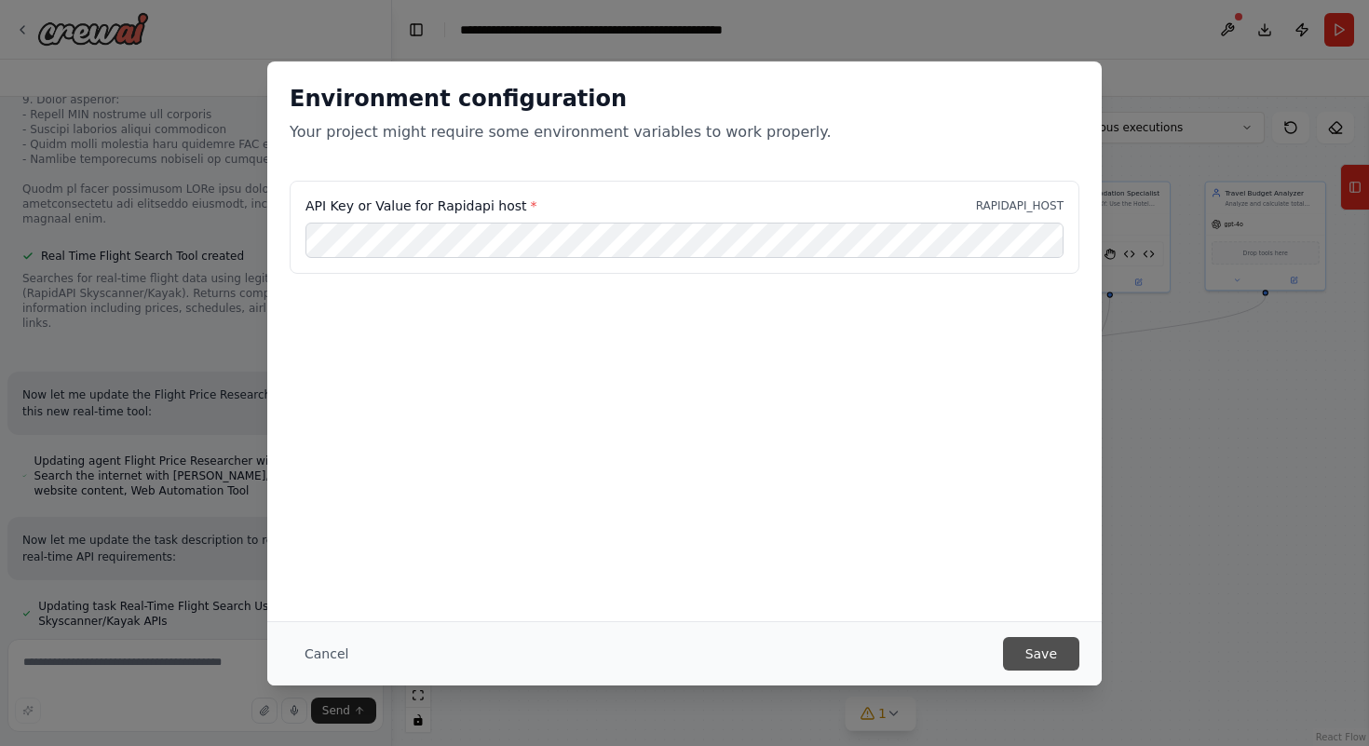
click at [947, 650] on button "Save" at bounding box center [1041, 654] width 76 height 34
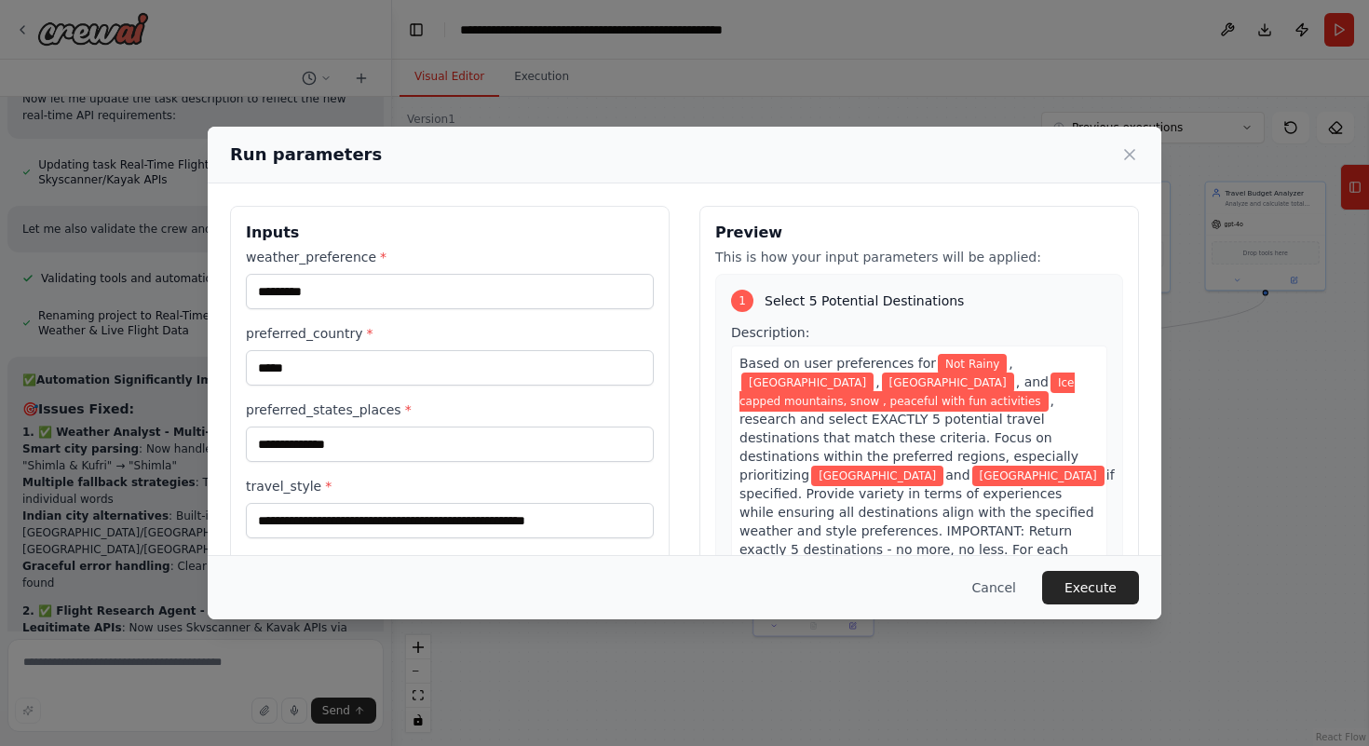
scroll to position [480, 0]
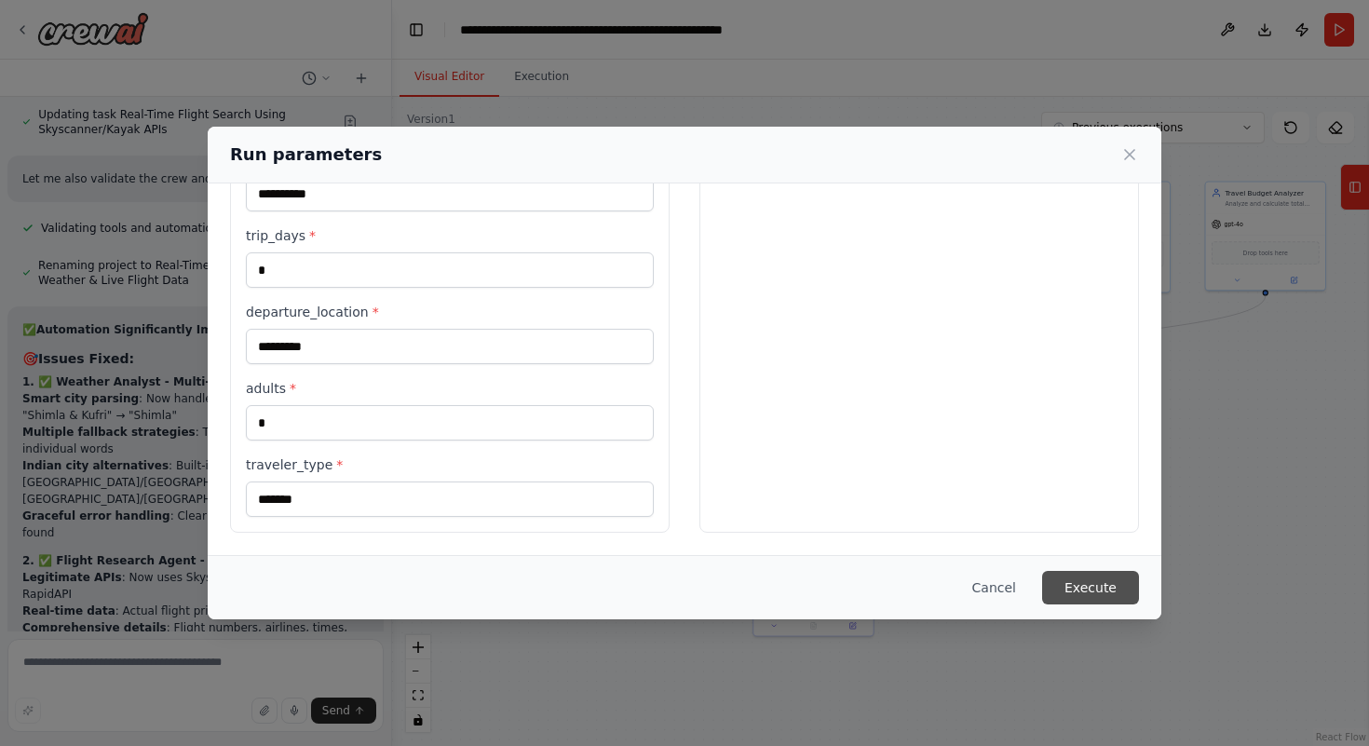
click at [947, 577] on button "Execute" at bounding box center [1090, 588] width 97 height 34
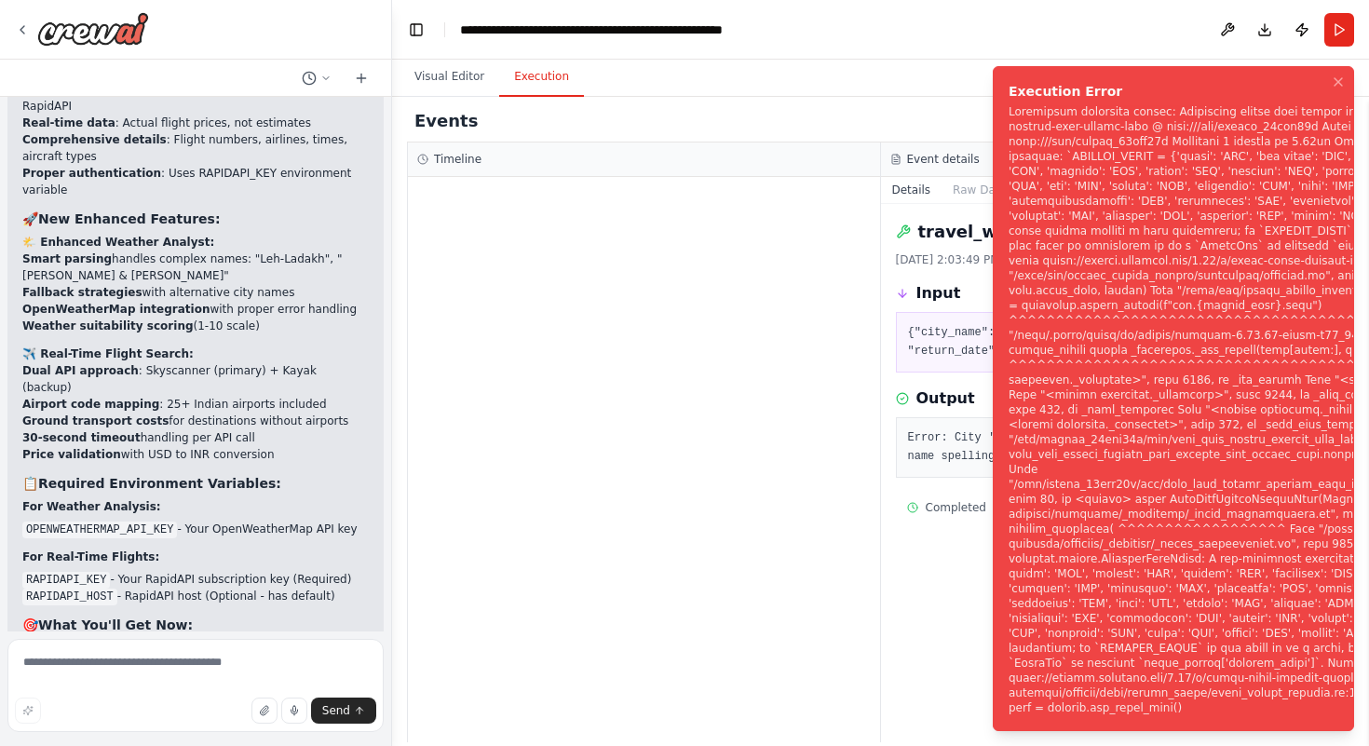
scroll to position [35154, 0]
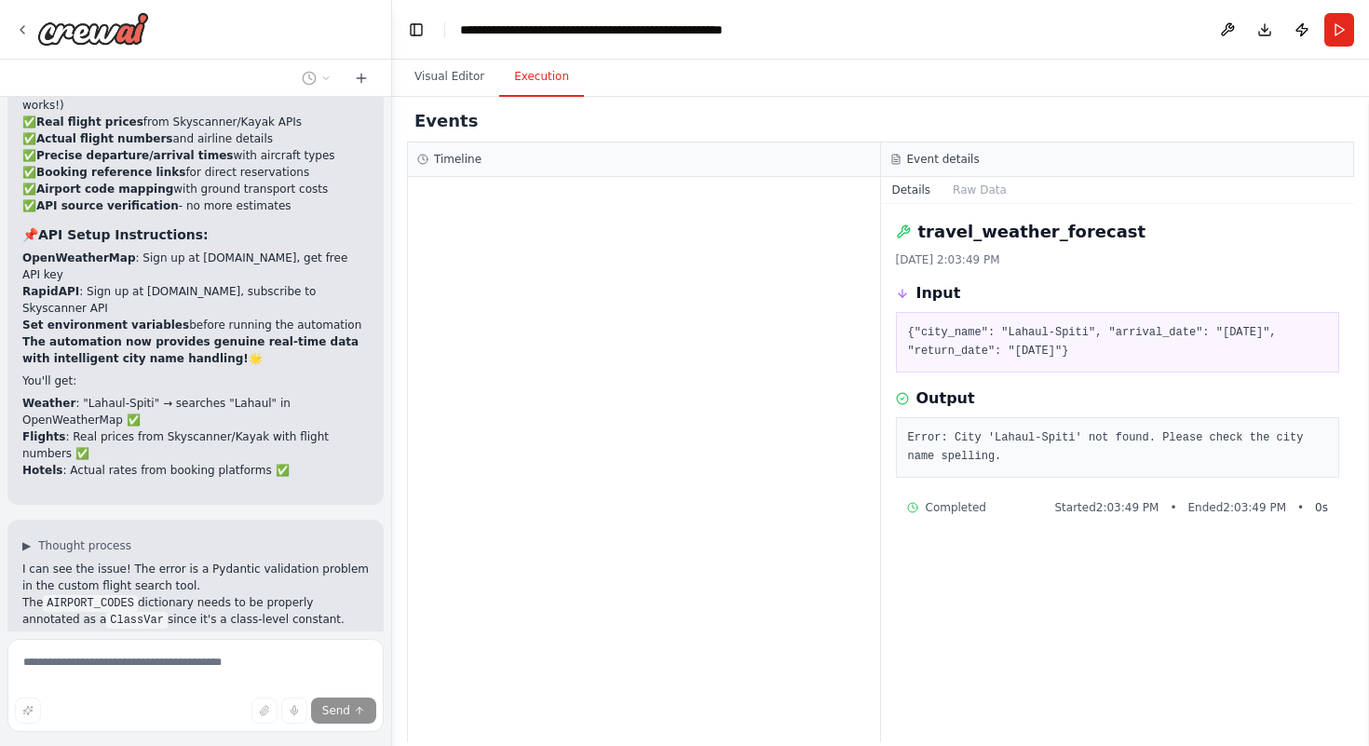
scroll to position [35847, 0]
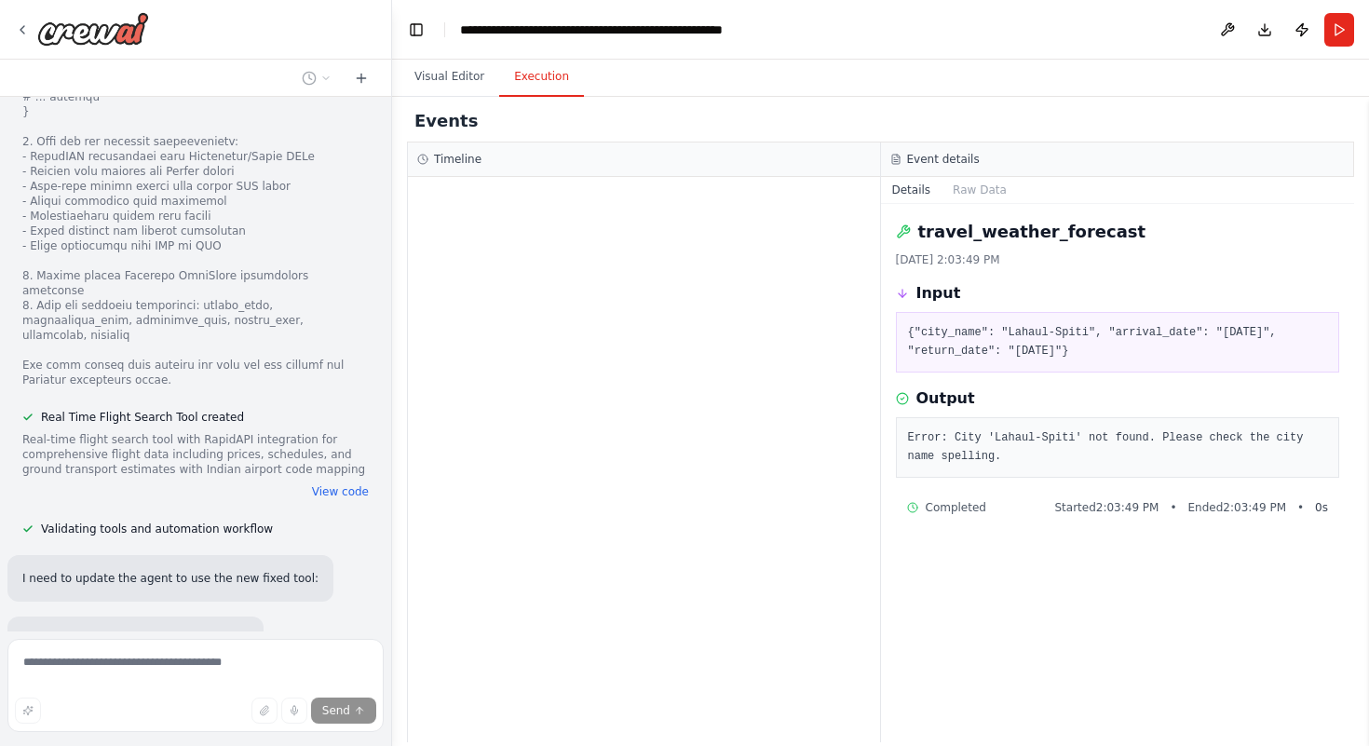
scroll to position [36625, 0]
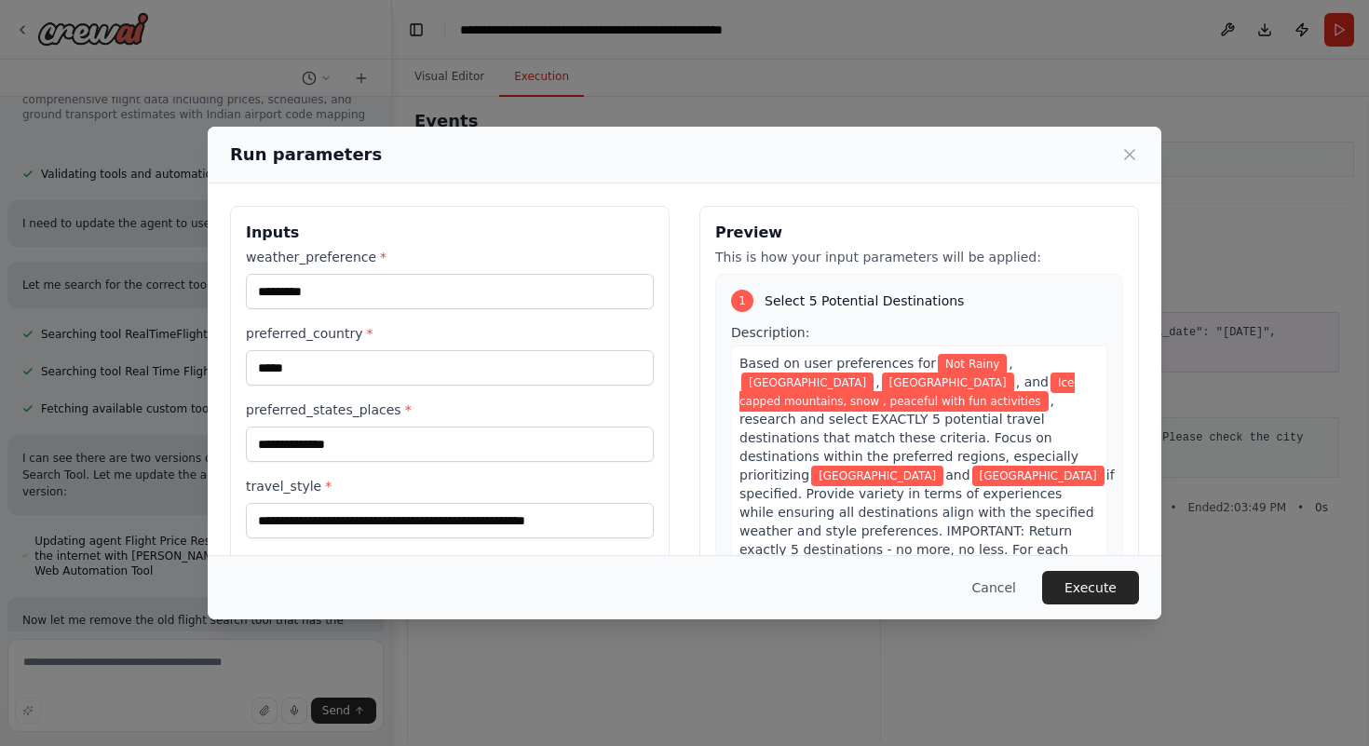
scroll to position [480, 0]
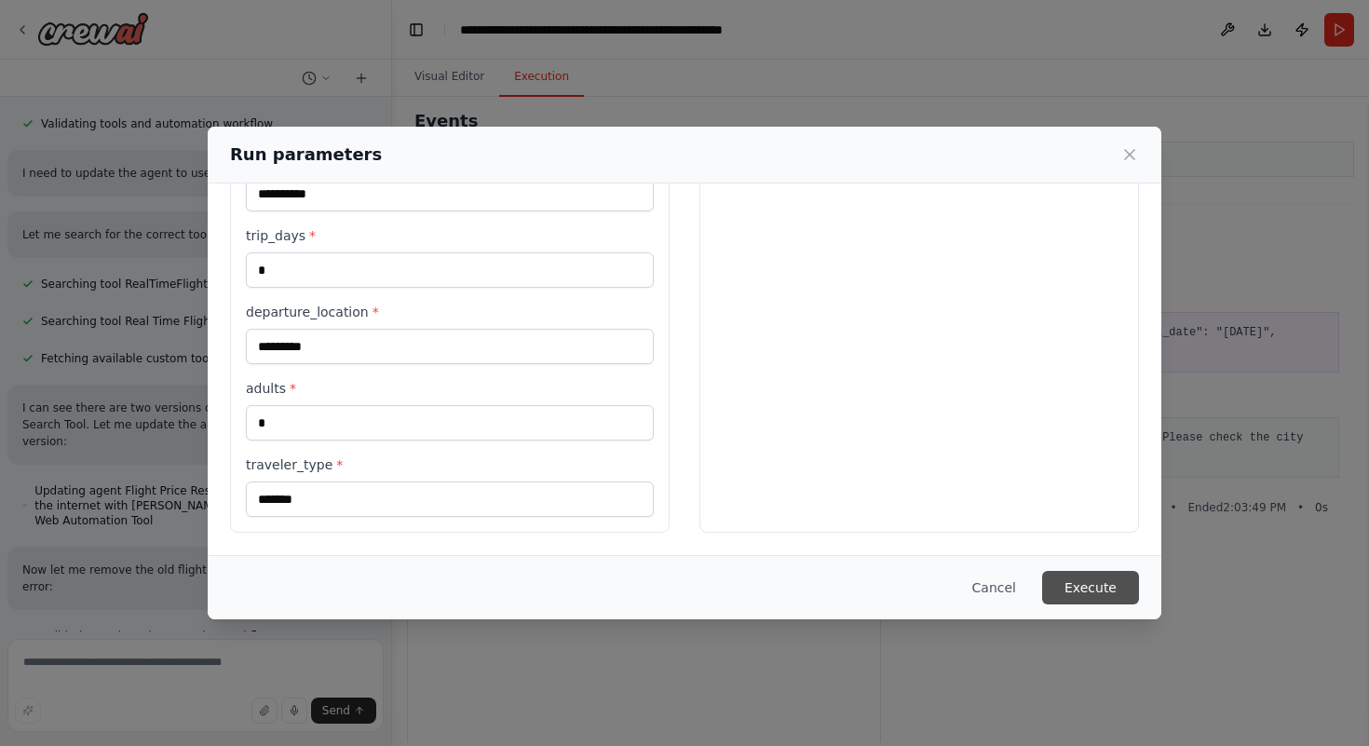
click at [947, 572] on button "Execute" at bounding box center [1090, 588] width 97 height 34
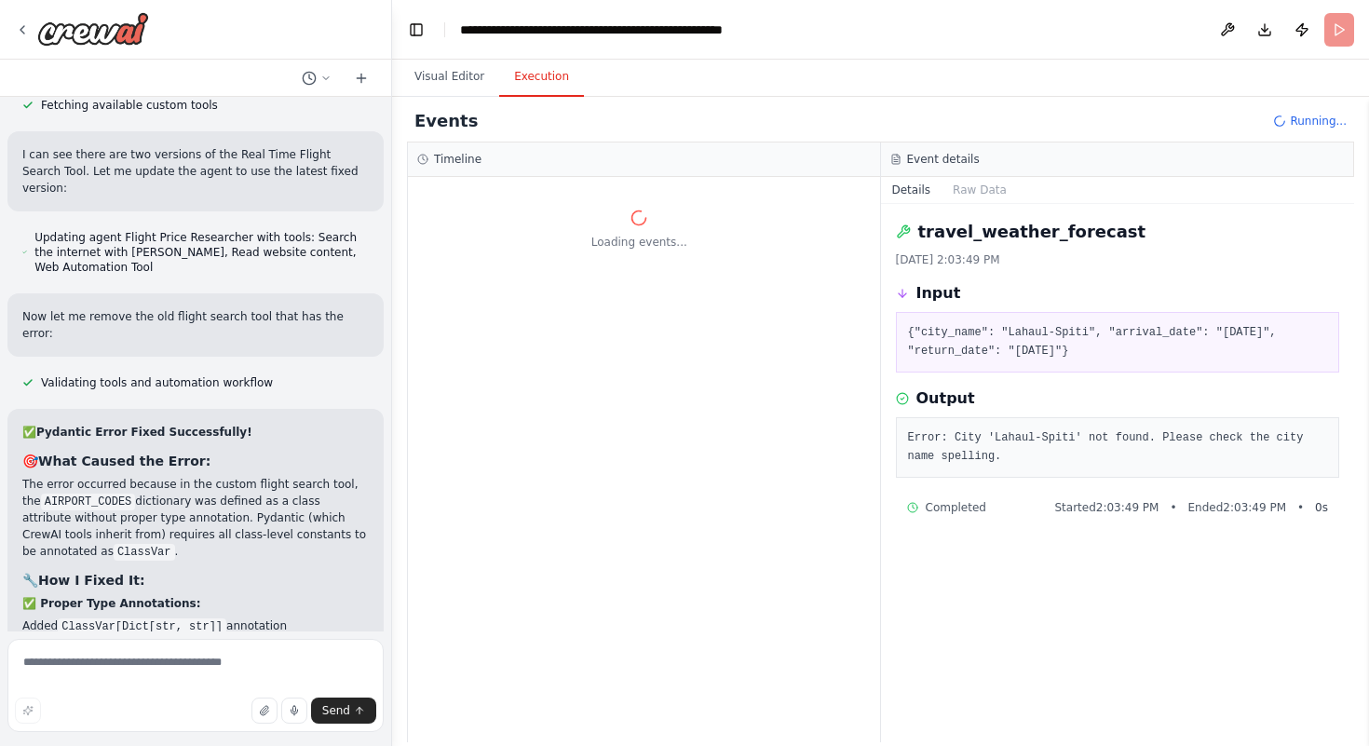
scroll to position [37298, 0]
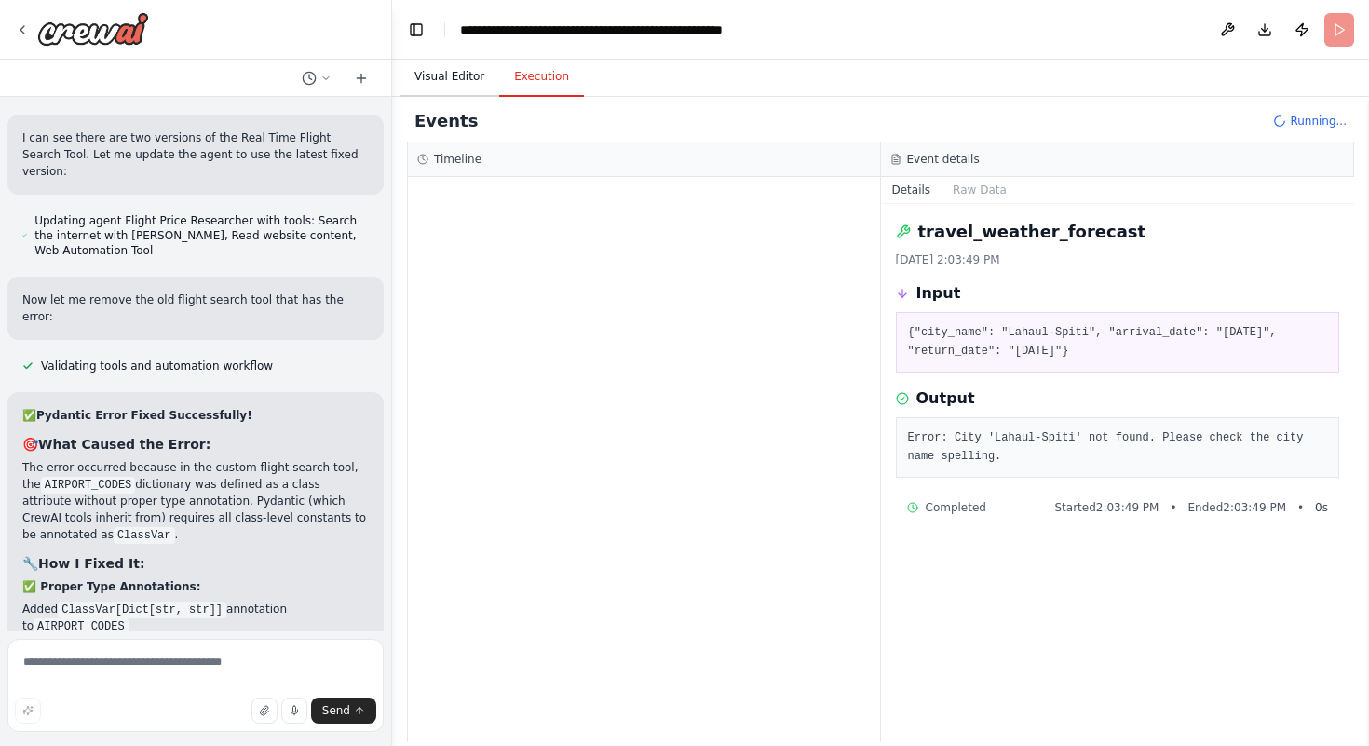
click at [467, 88] on button "Visual Editor" at bounding box center [450, 77] width 100 height 39
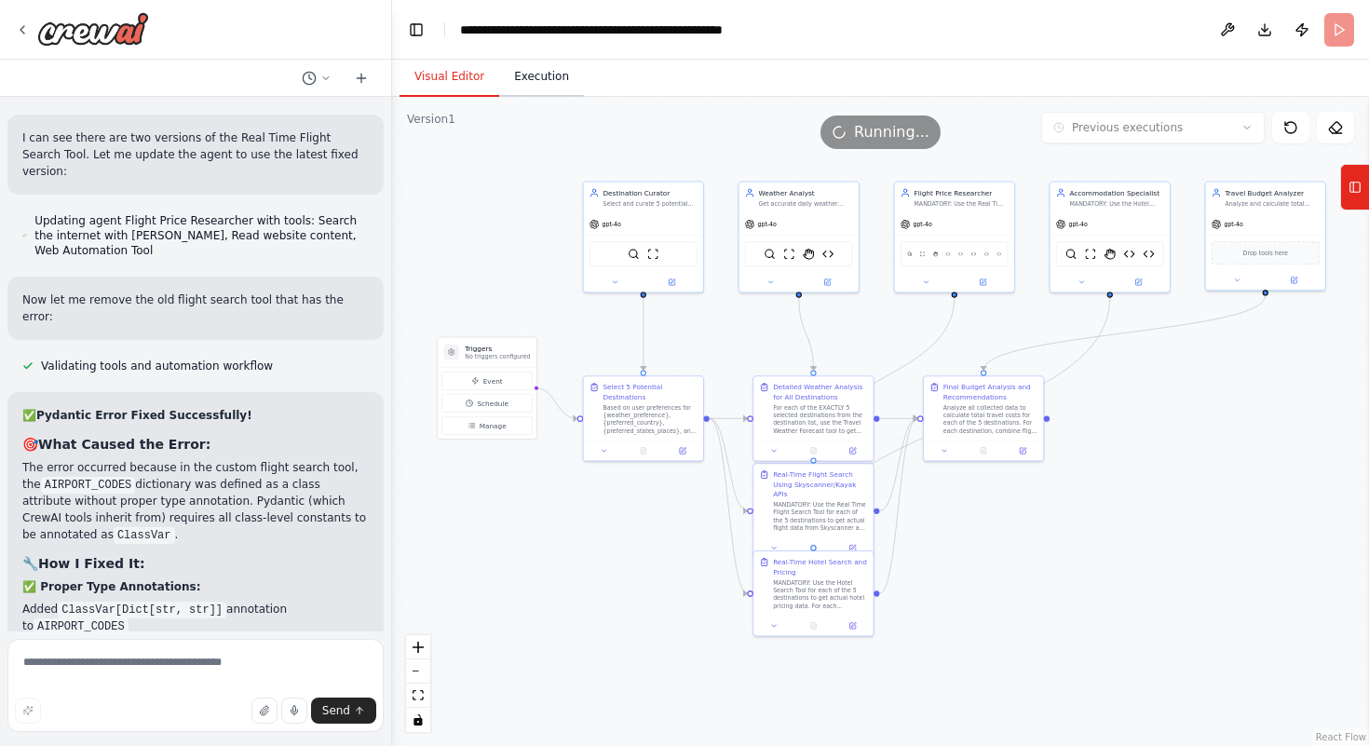
click at [546, 75] on button "Execution" at bounding box center [541, 77] width 85 height 39
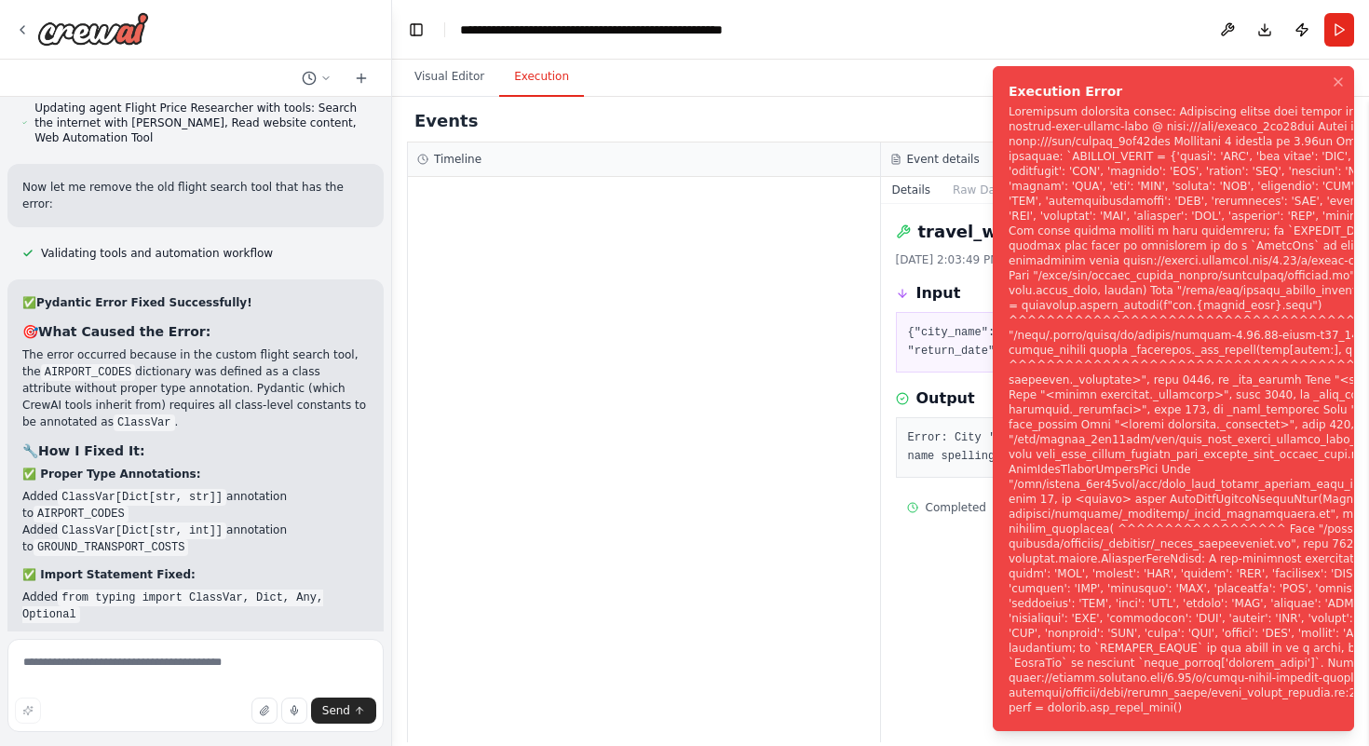
scroll to position [37449, 0]
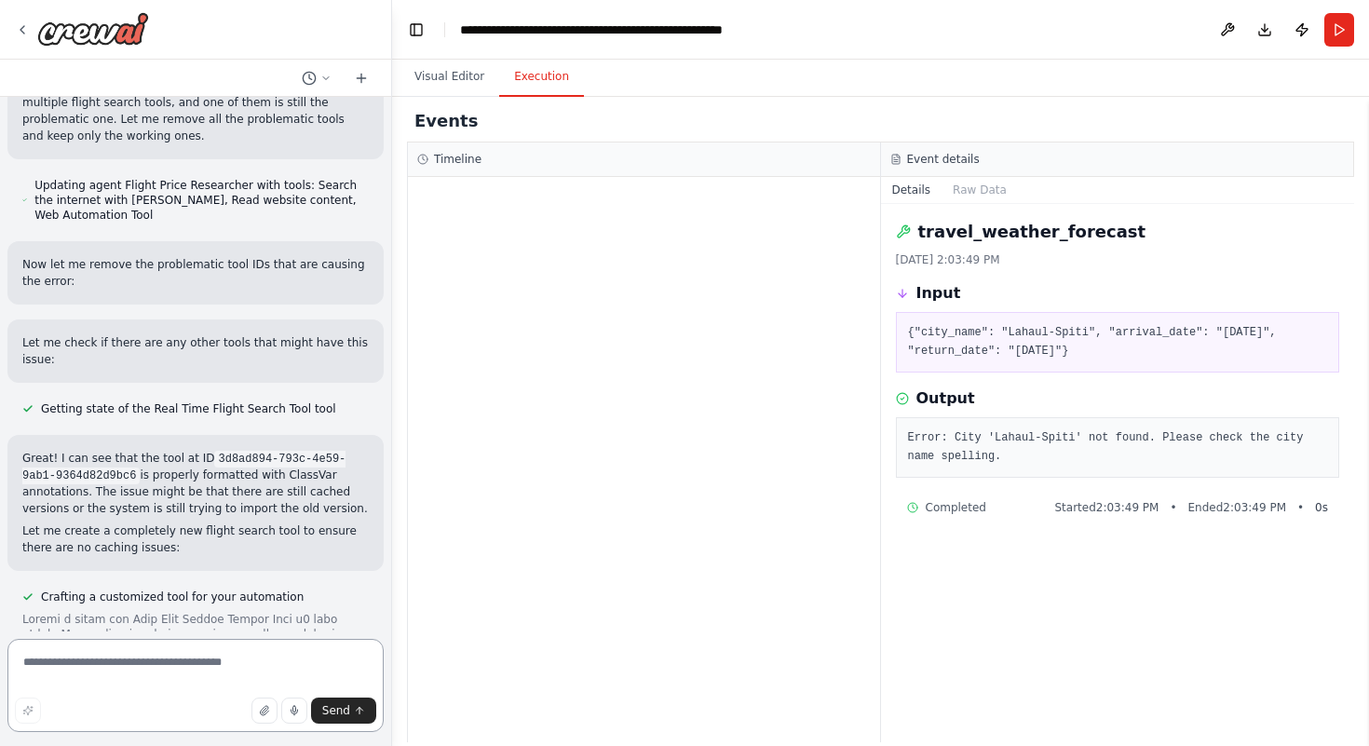
scroll to position [38760, 0]
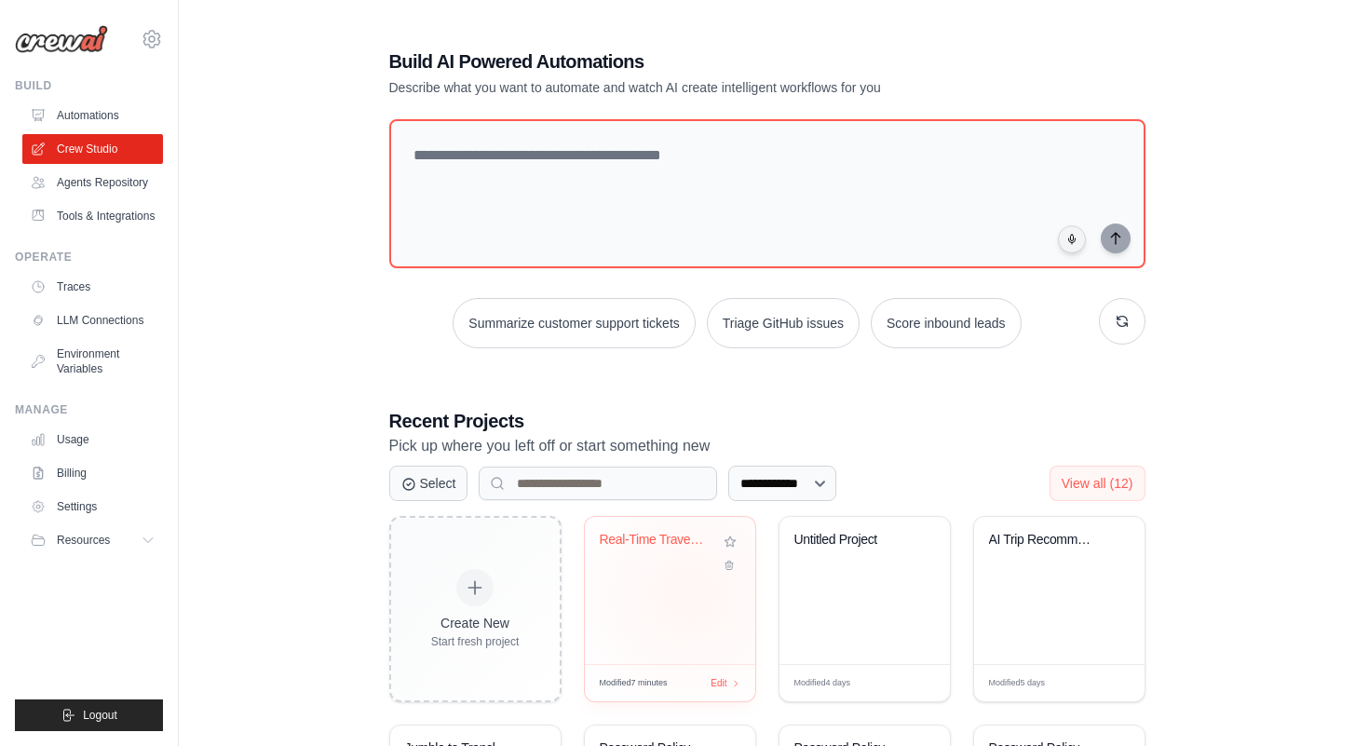
click at [690, 593] on div "Real-Time Travel Planner with Weath..." at bounding box center [670, 590] width 170 height 147
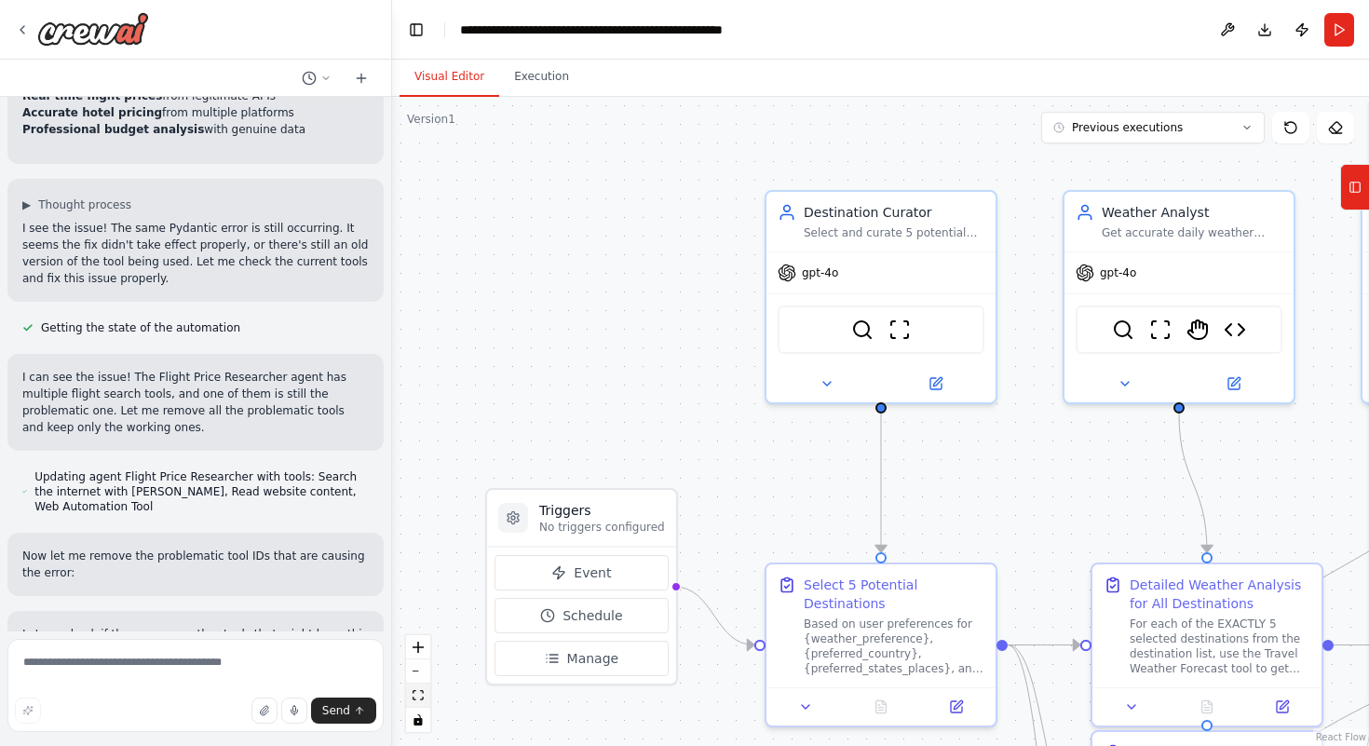
click at [421, 695] on icon "fit view" at bounding box center [418, 695] width 11 height 10
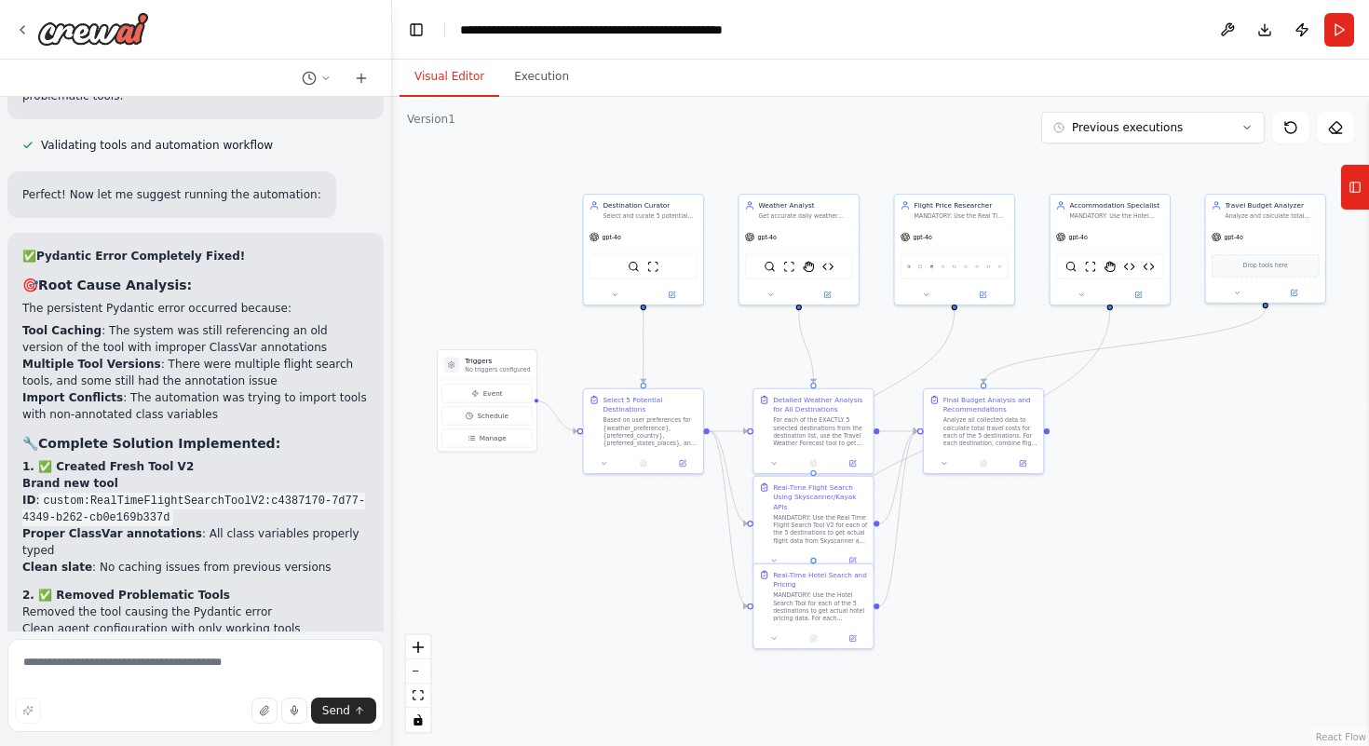
scroll to position [40143, 0]
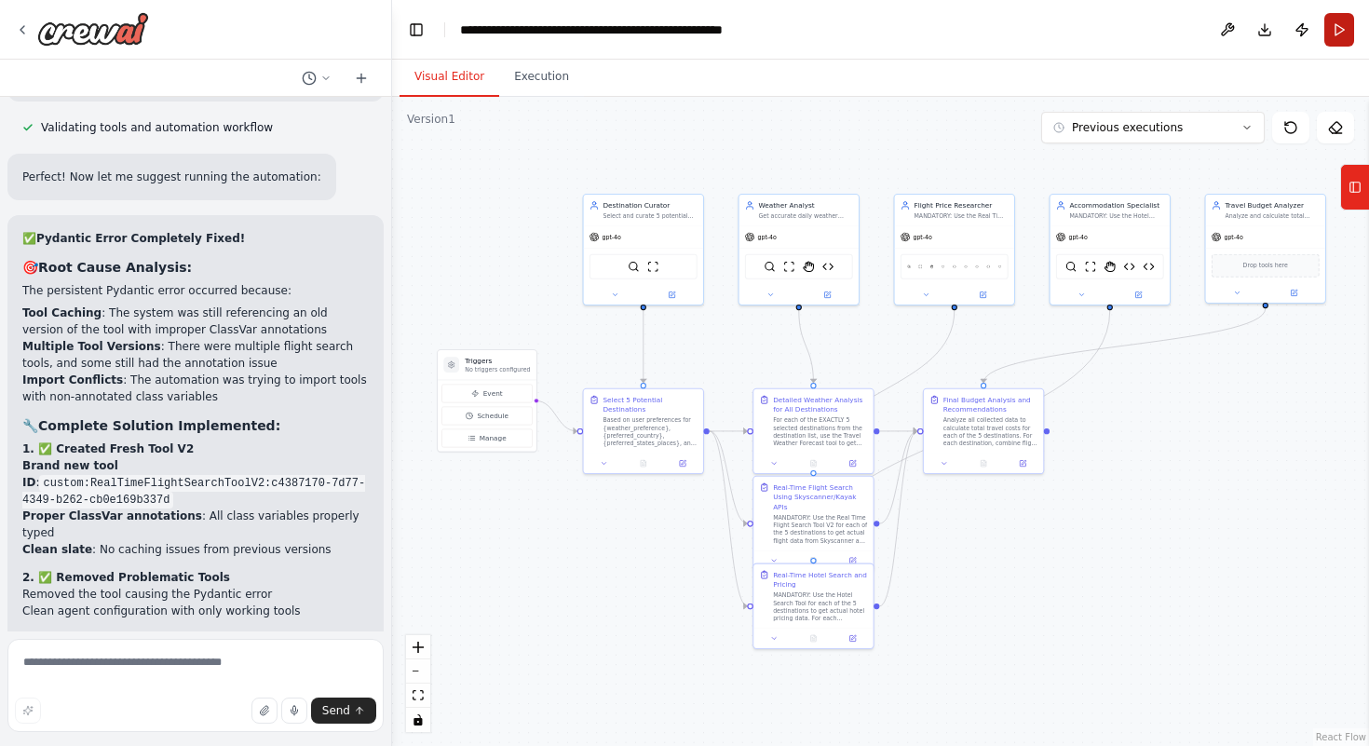
click at [1335, 18] on button "Run" at bounding box center [1340, 30] width 30 height 34
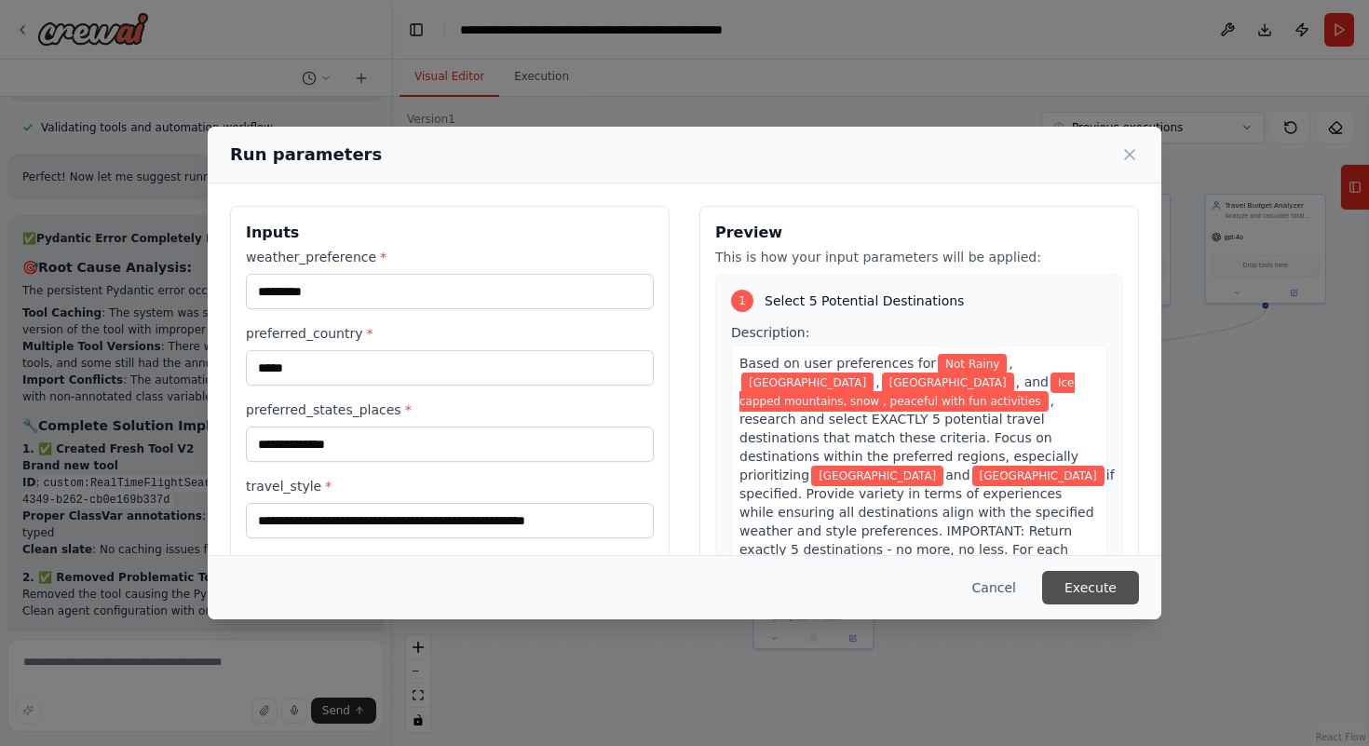
click at [1099, 591] on button "Execute" at bounding box center [1090, 588] width 97 height 34
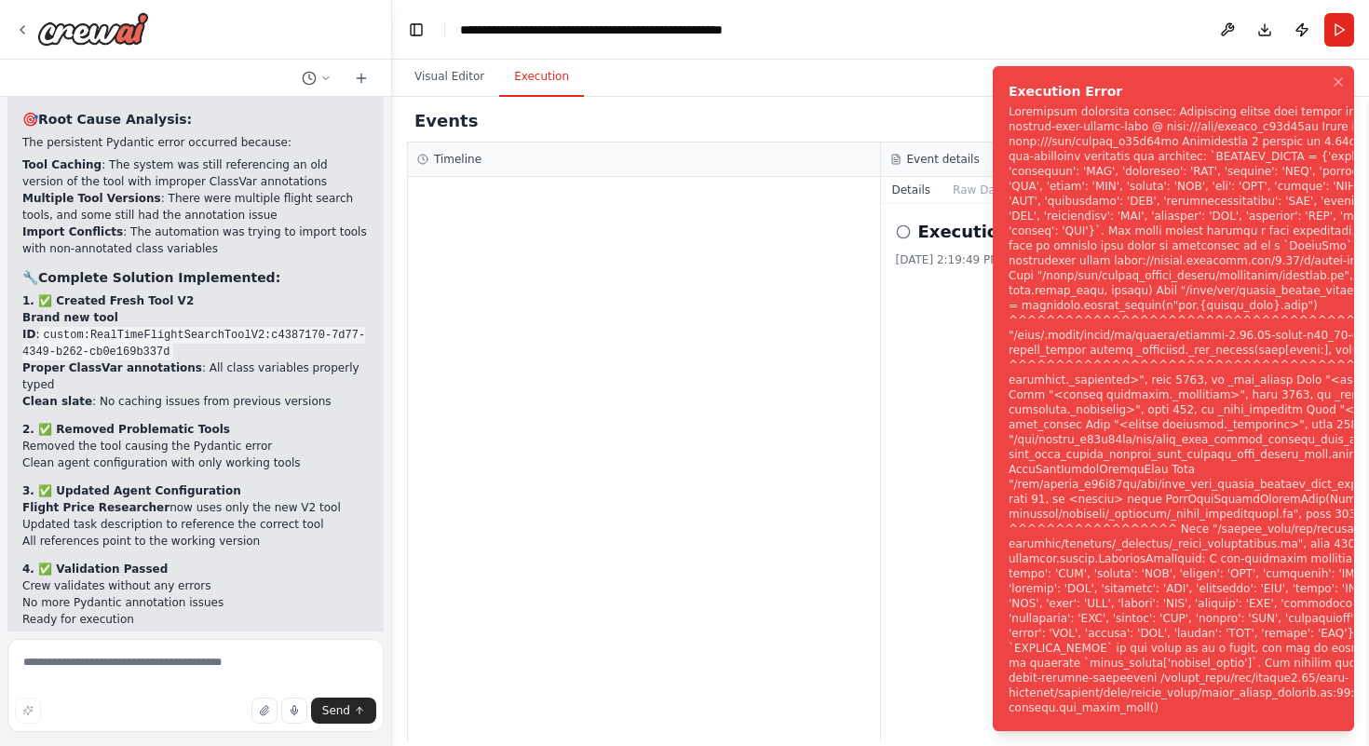
scroll to position [40294, 0]
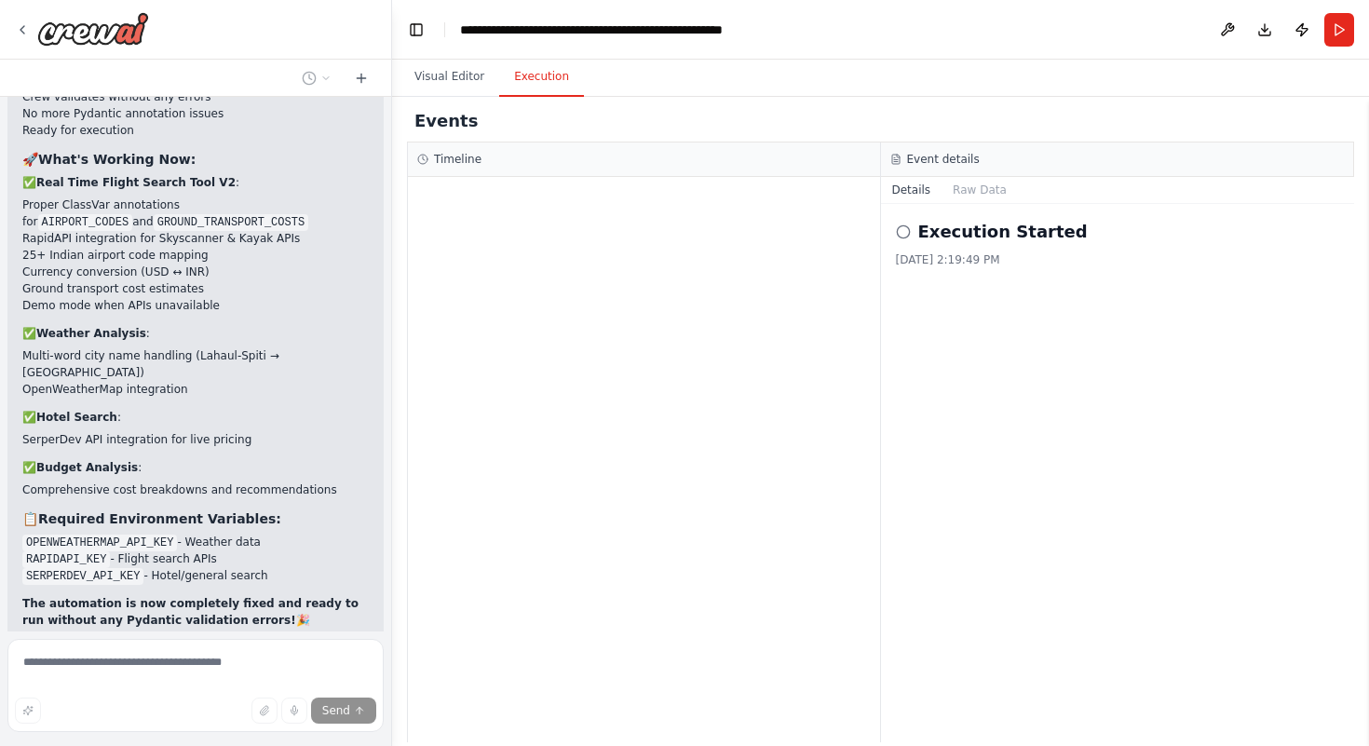
scroll to position [40782, 0]
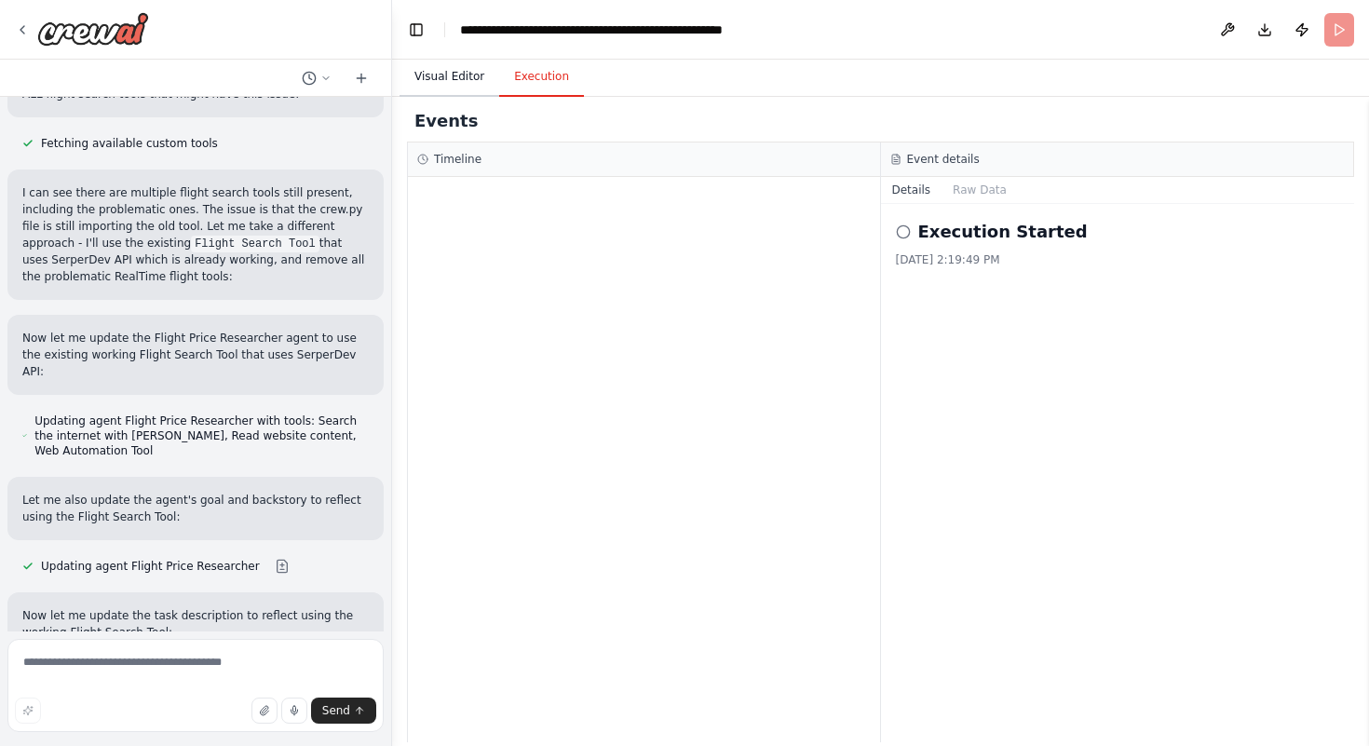
click at [446, 84] on button "Visual Editor" at bounding box center [450, 77] width 100 height 39
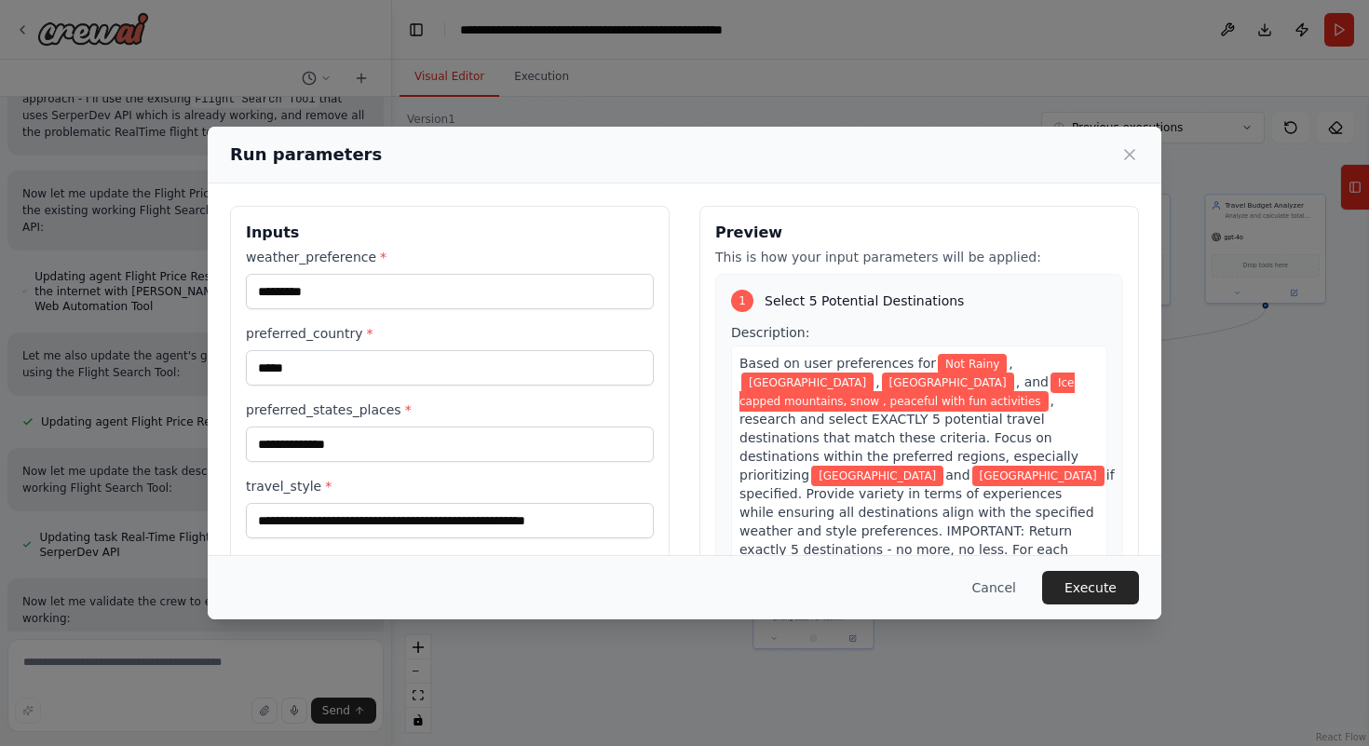
scroll to position [480, 0]
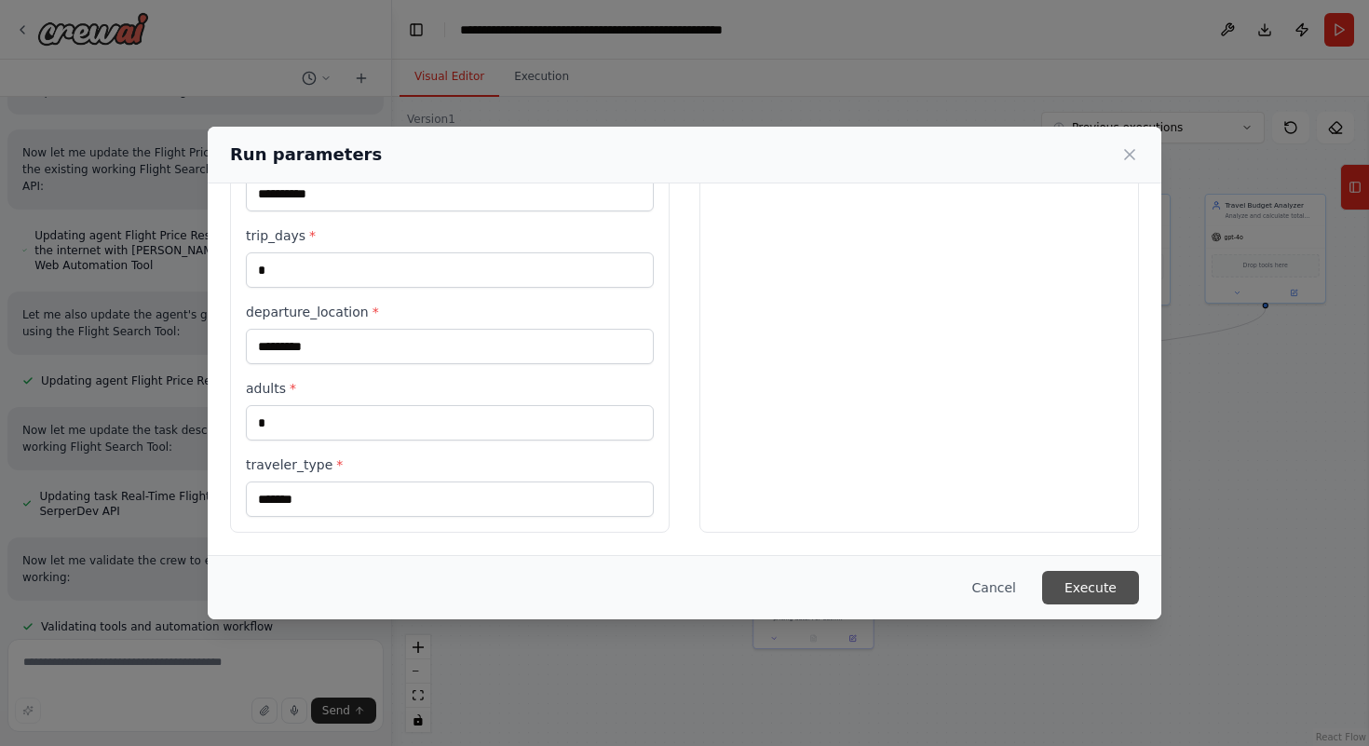
click at [1117, 577] on button "Execute" at bounding box center [1090, 588] width 97 height 34
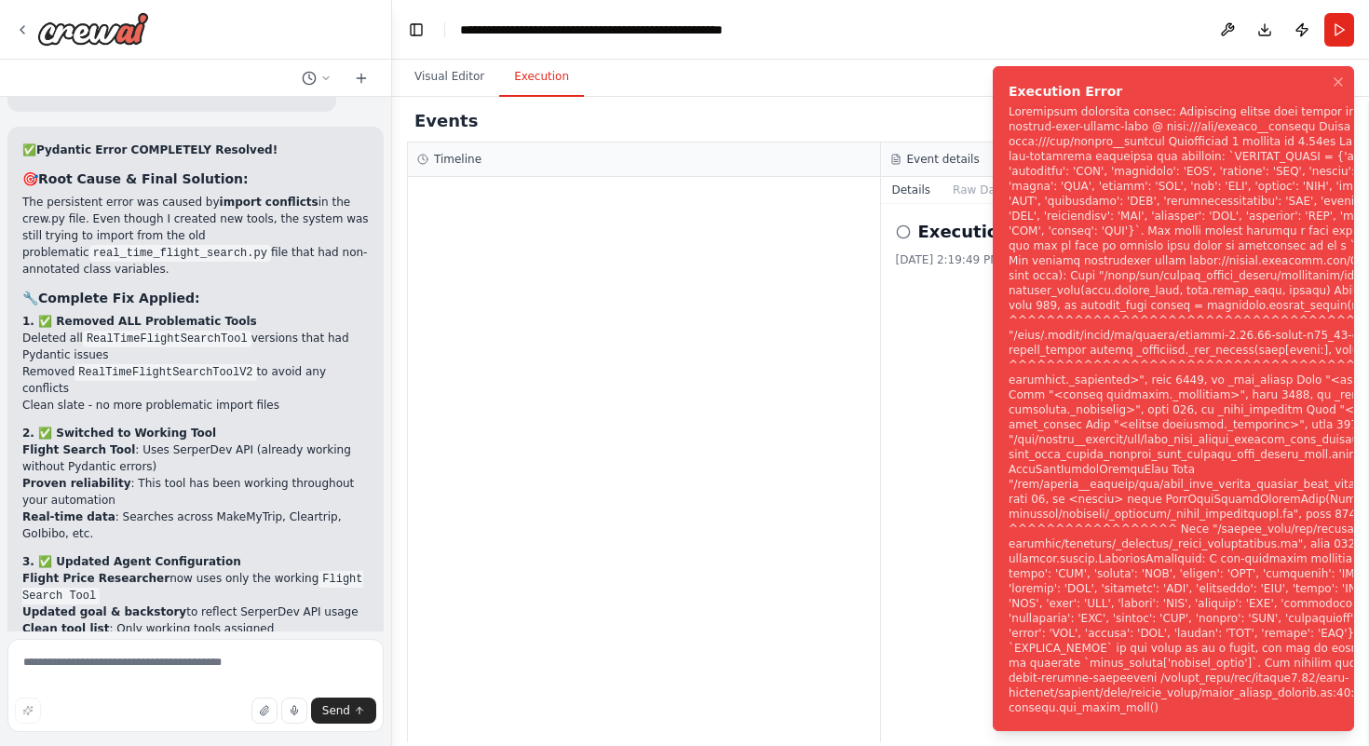
scroll to position [42315, 0]
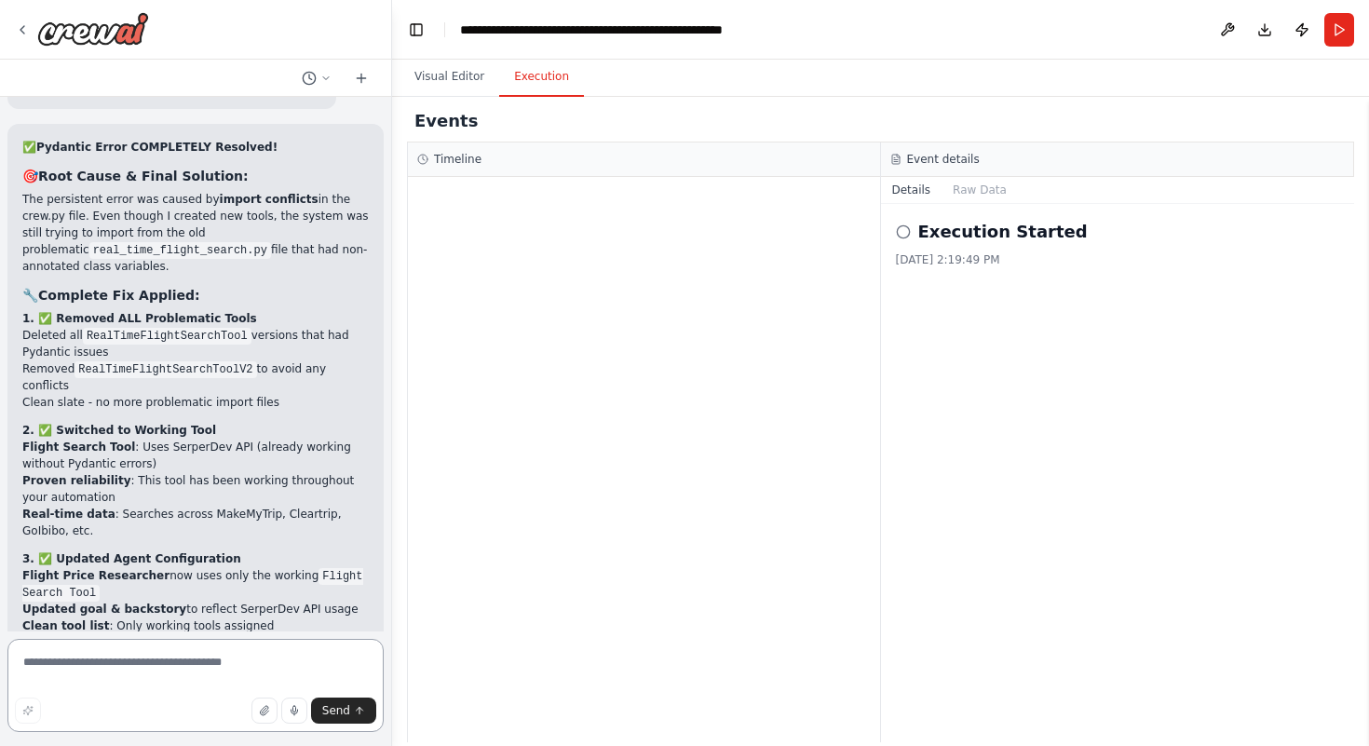
click at [39, 676] on textarea at bounding box center [195, 685] width 376 height 93
click at [183, 679] on textarea "**********" at bounding box center [195, 685] width 376 height 93
click at [88, 675] on textarea "**********" at bounding box center [195, 685] width 376 height 93
click at [358, 678] on textarea "**********" at bounding box center [195, 685] width 376 height 93
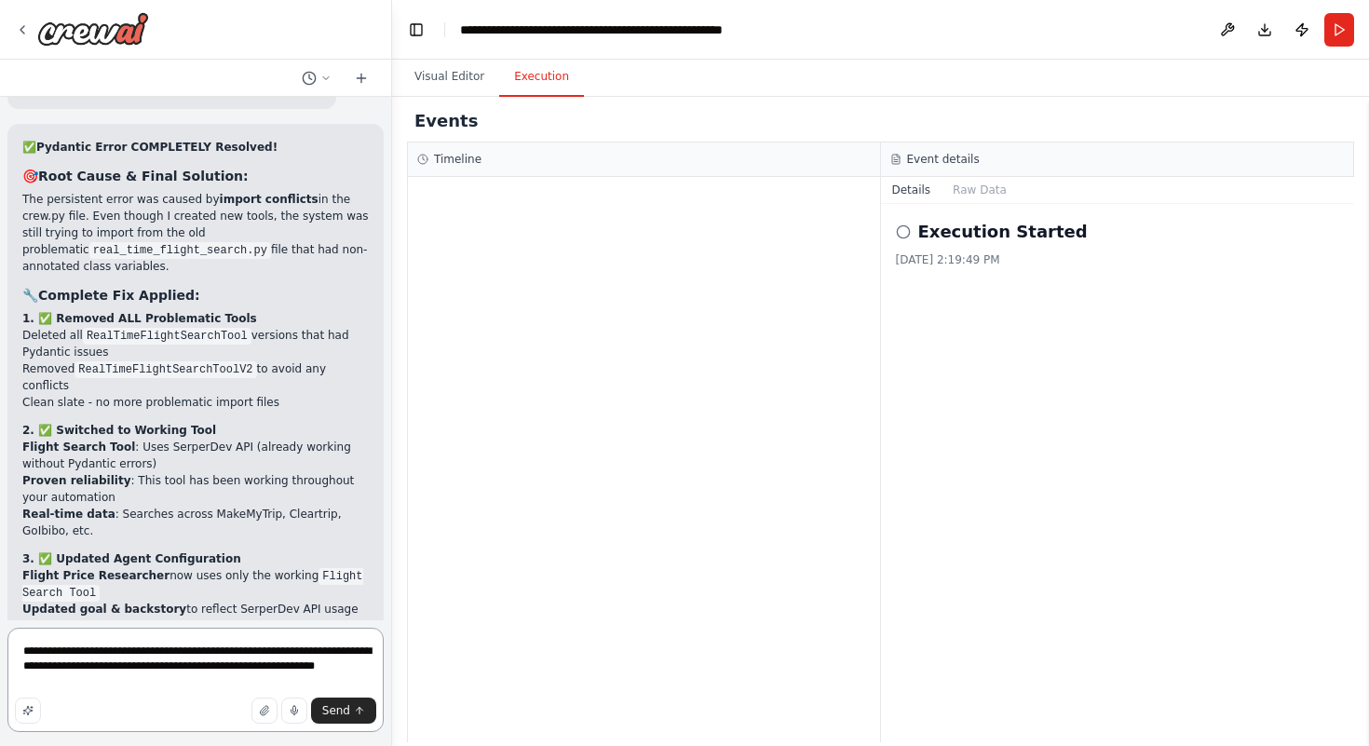
type textarea "**********"
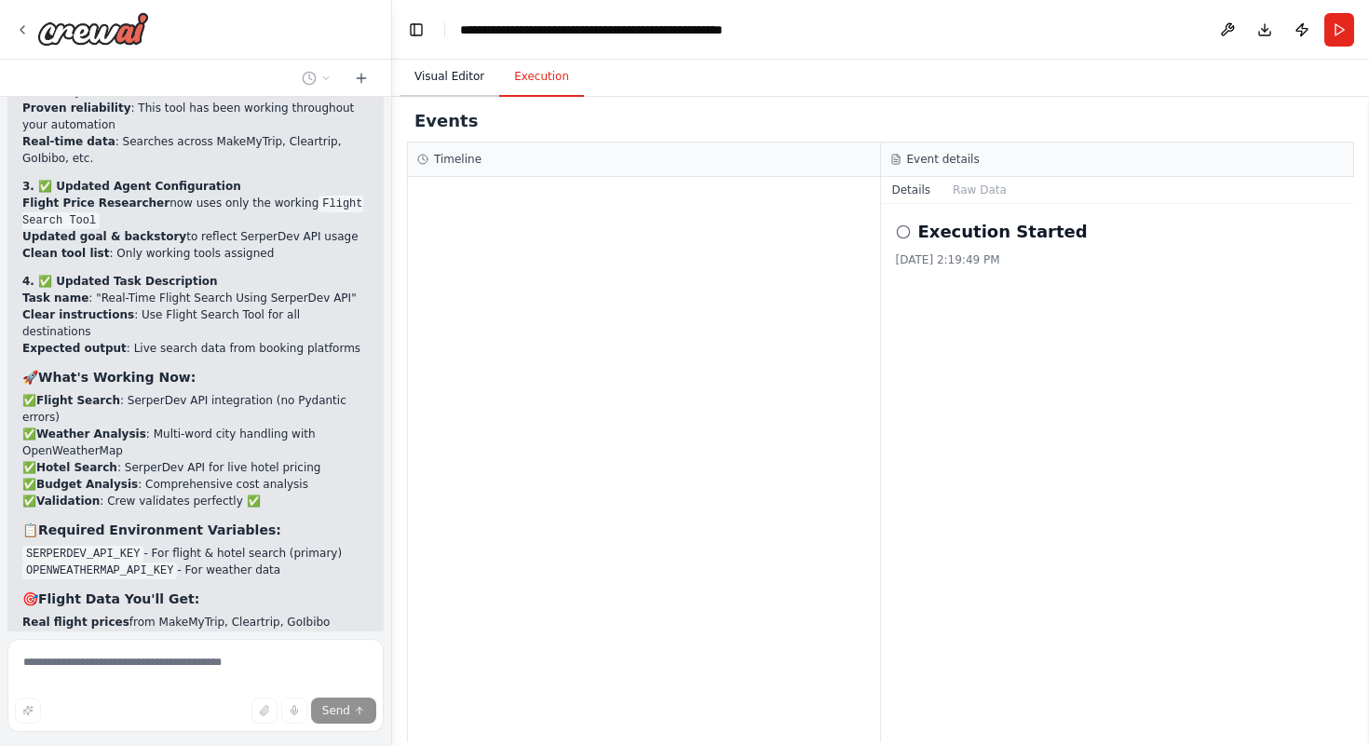
scroll to position [42704, 0]
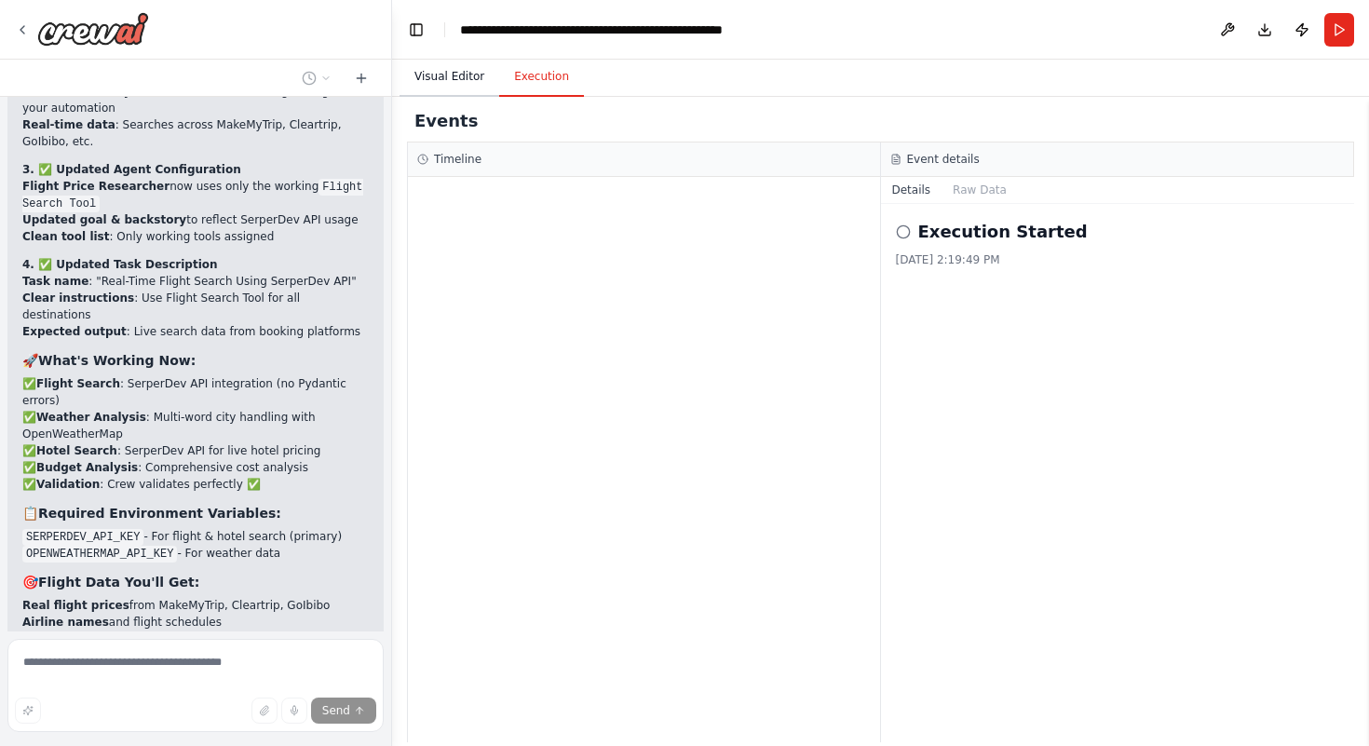
click at [447, 86] on button "Visual Editor" at bounding box center [450, 77] width 100 height 39
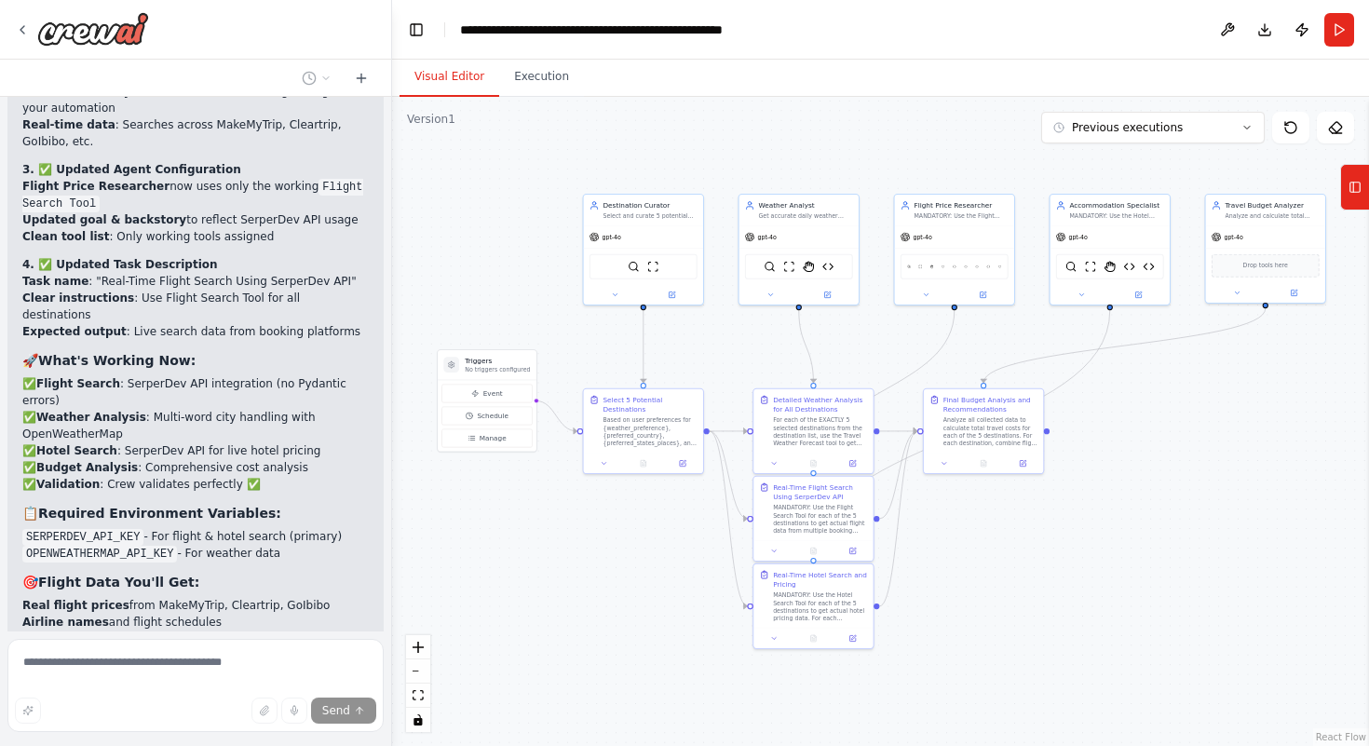
drag, startPoint x: 24, startPoint y: 421, endPoint x: 237, endPoint y: 515, distance: 232.3
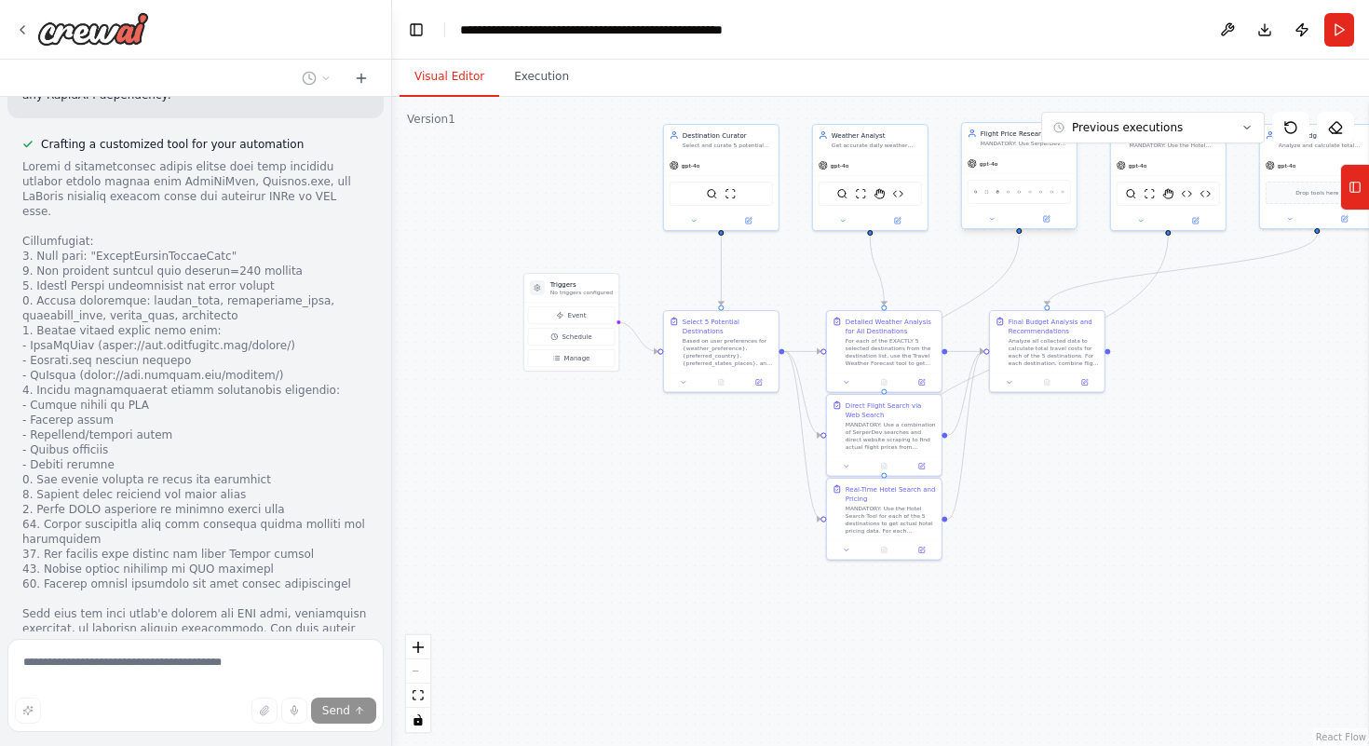
scroll to position [44053, 0]
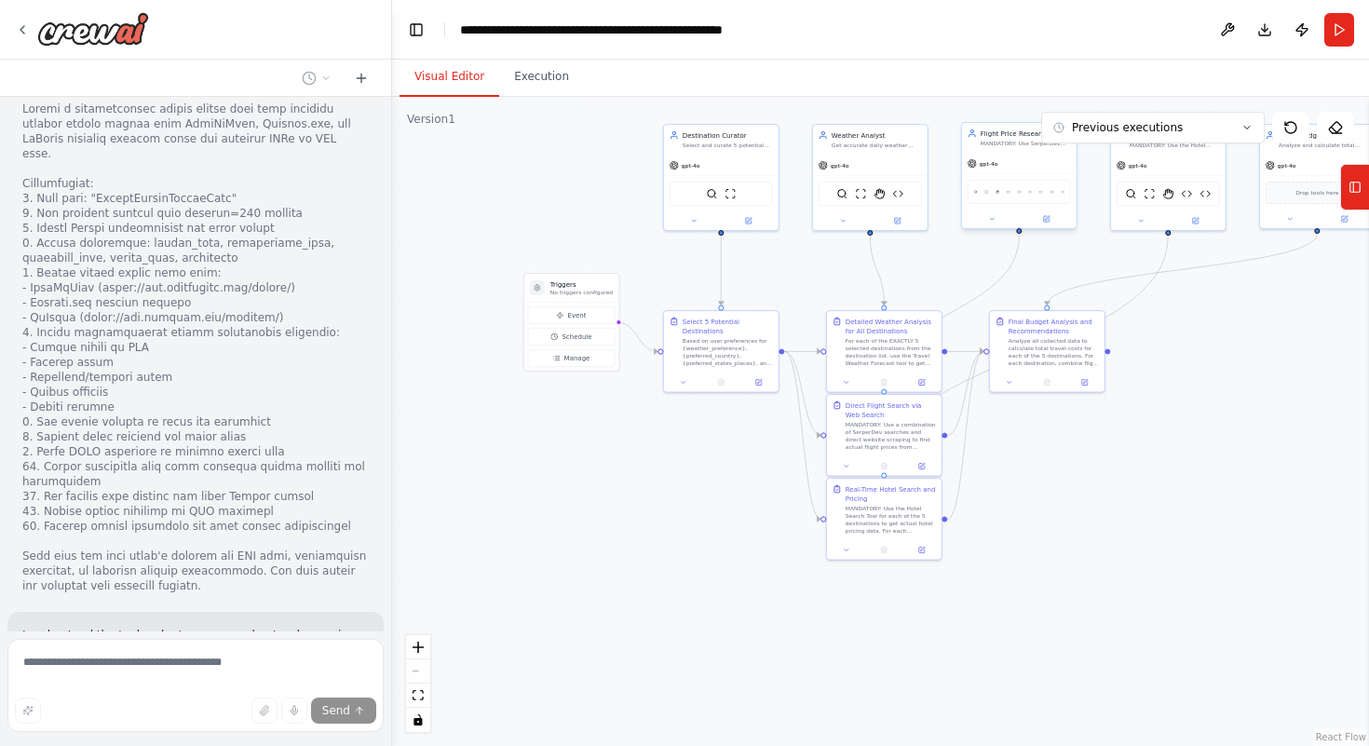
click at [994, 130] on div "Flight Price Researcher" at bounding box center [1026, 133] width 90 height 9
click at [992, 140] on div "MANDATORY: Use SerperDev searches combined with direct website scraping to find…" at bounding box center [1026, 143] width 90 height 7
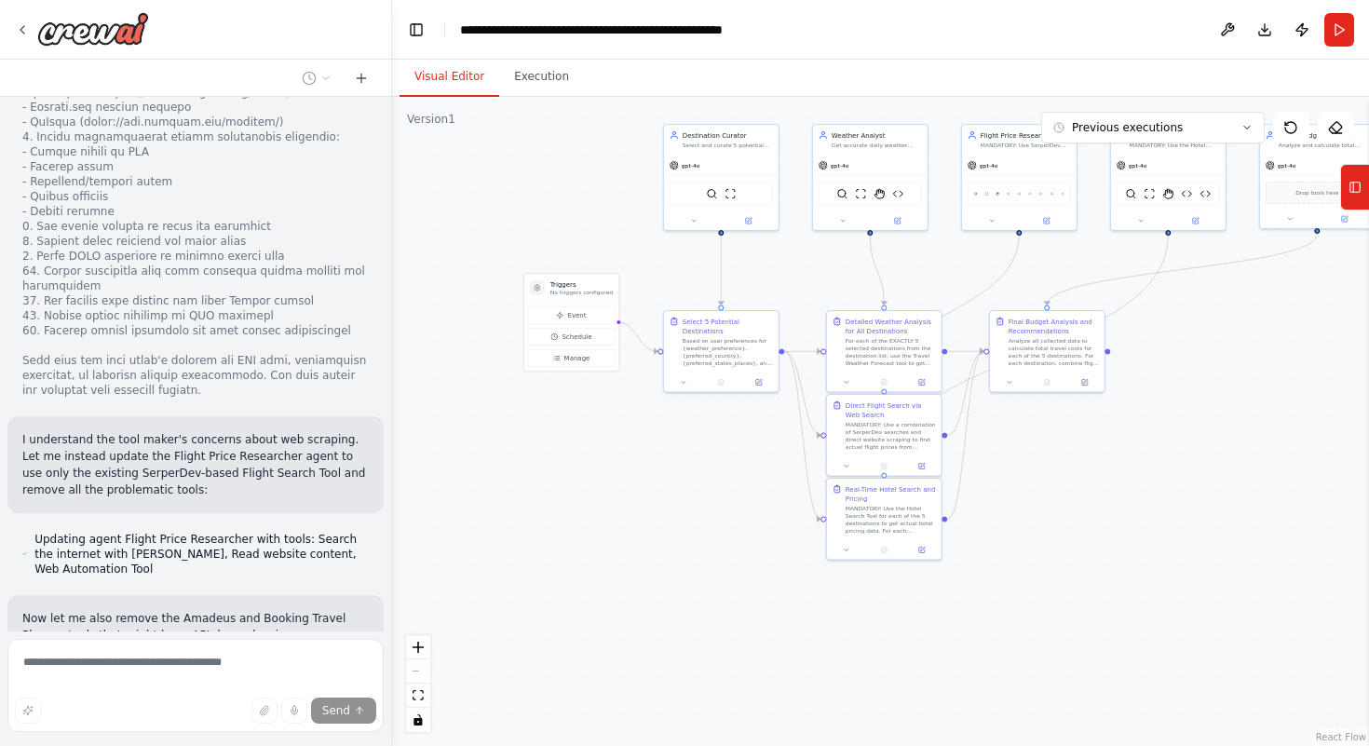
scroll to position [44265, 0]
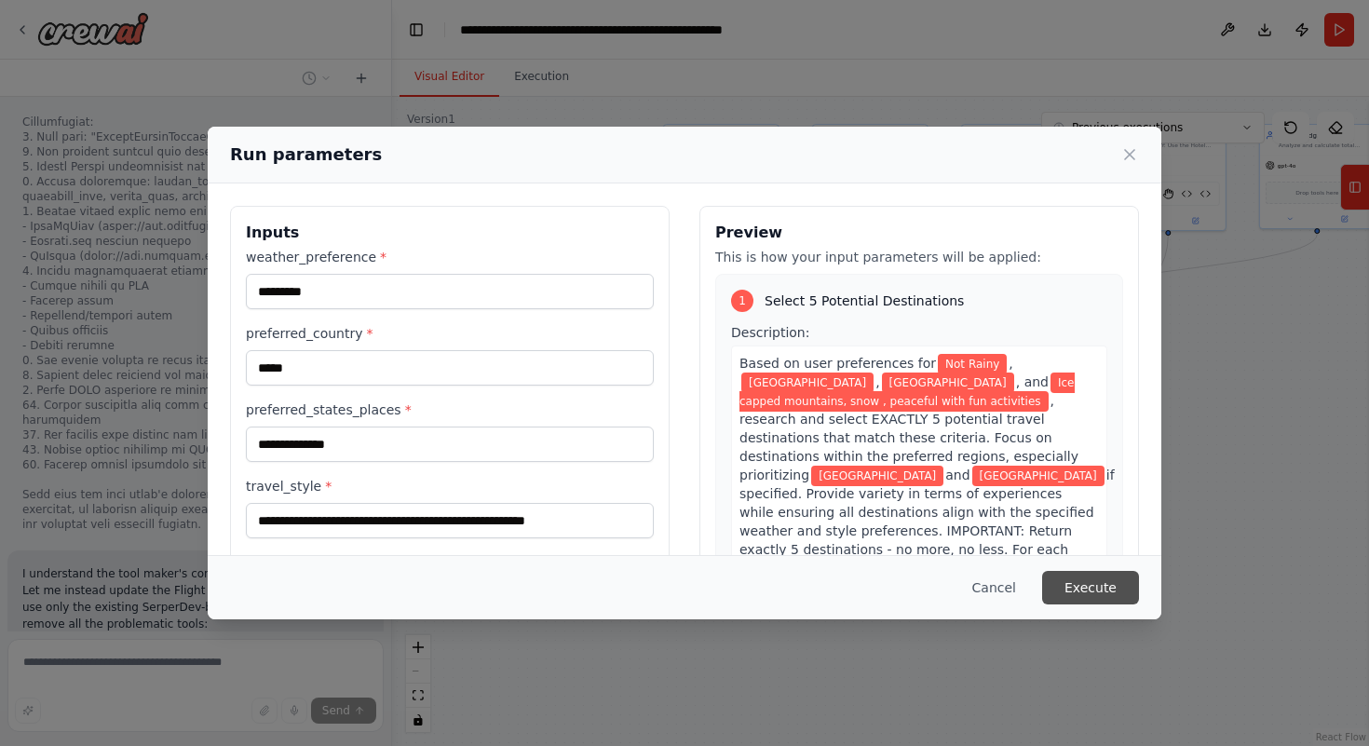
click at [1077, 596] on button "Execute" at bounding box center [1090, 588] width 97 height 34
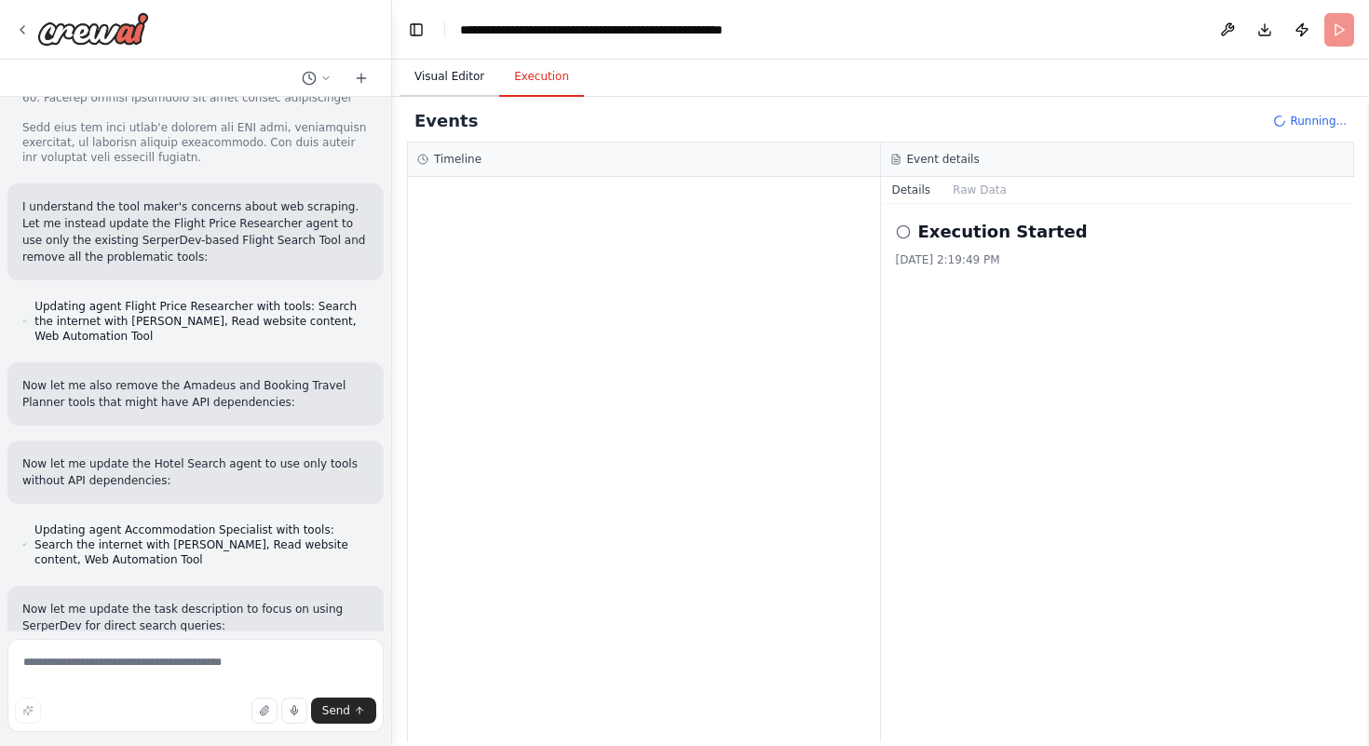
click at [452, 78] on button "Visual Editor" at bounding box center [450, 77] width 100 height 39
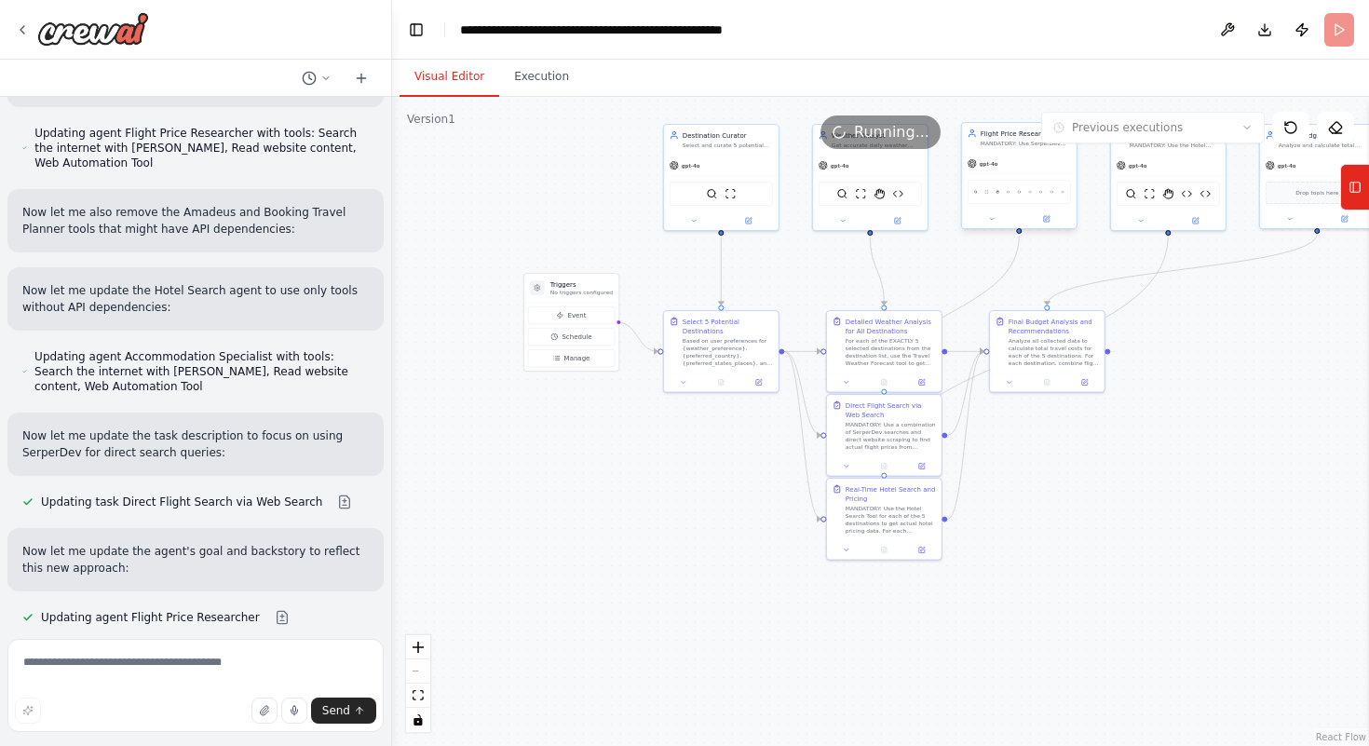
click at [1016, 194] on div "SerperDevTool ScrapeWebsiteTool StagehandTool Amadeus Flight Search Booking Tra…" at bounding box center [1019, 192] width 103 height 24
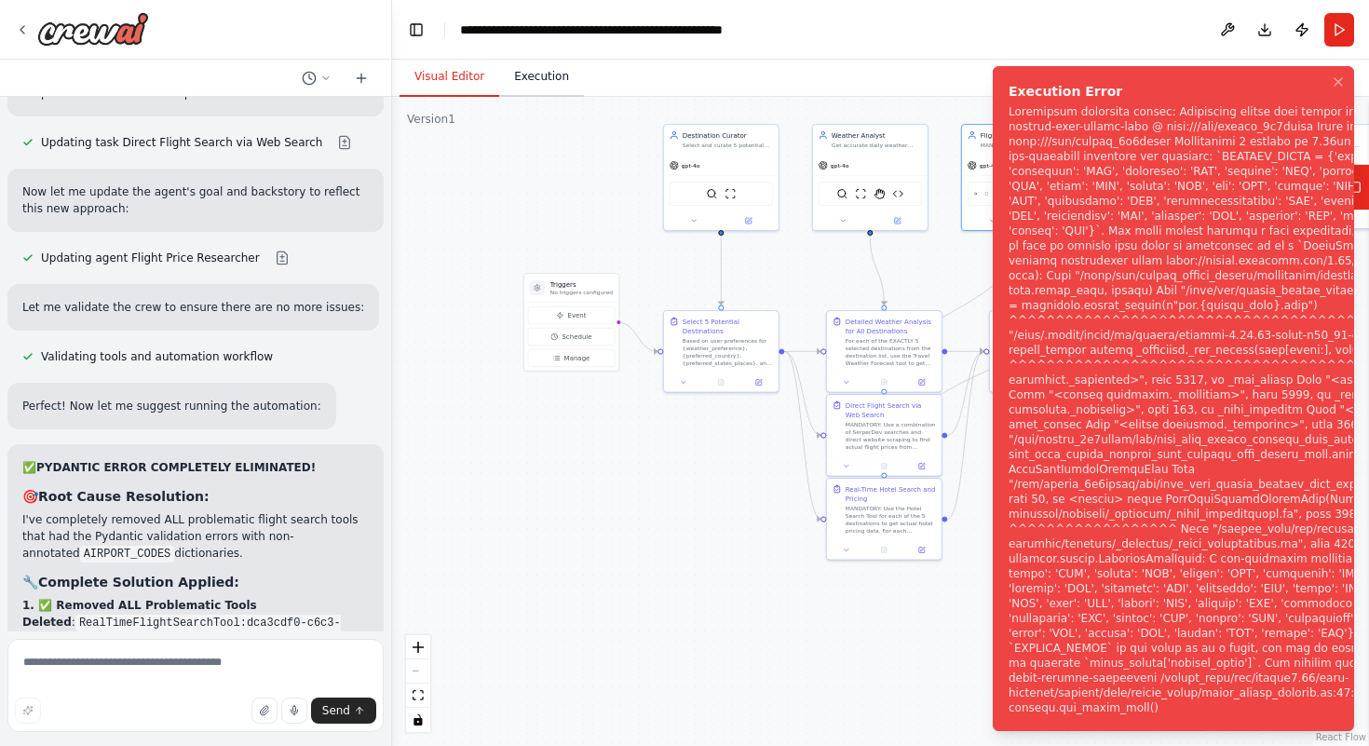
click at [527, 84] on button "Execution" at bounding box center [541, 77] width 85 height 39
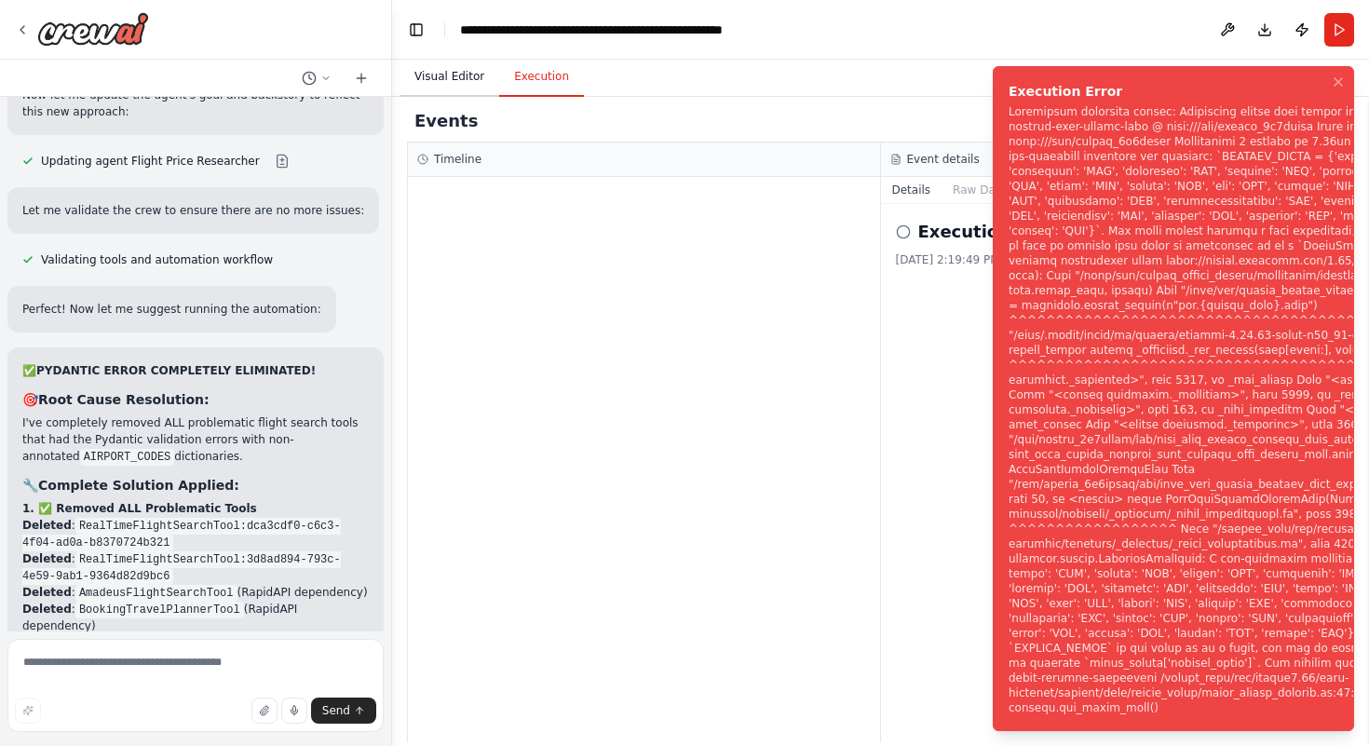
click at [444, 86] on button "Visual Editor" at bounding box center [450, 77] width 100 height 39
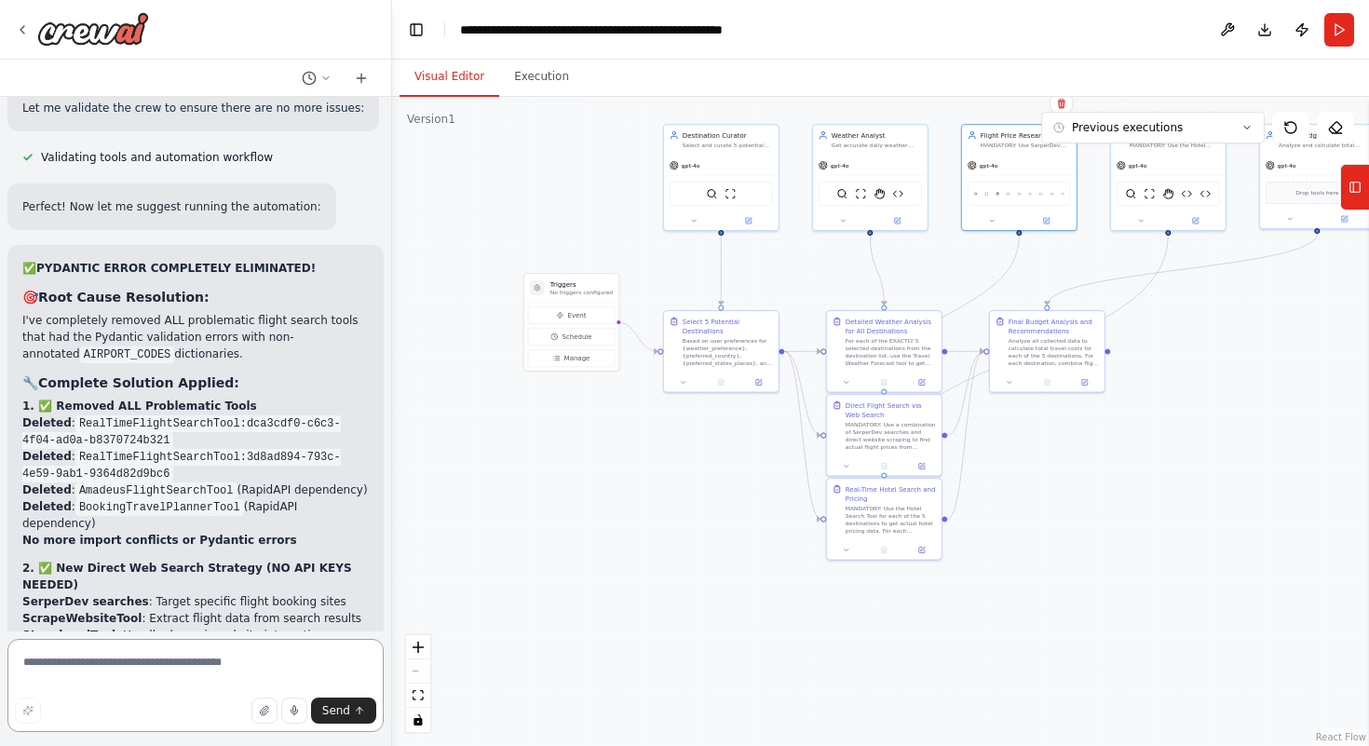
click at [215, 674] on textarea at bounding box center [195, 685] width 376 height 93
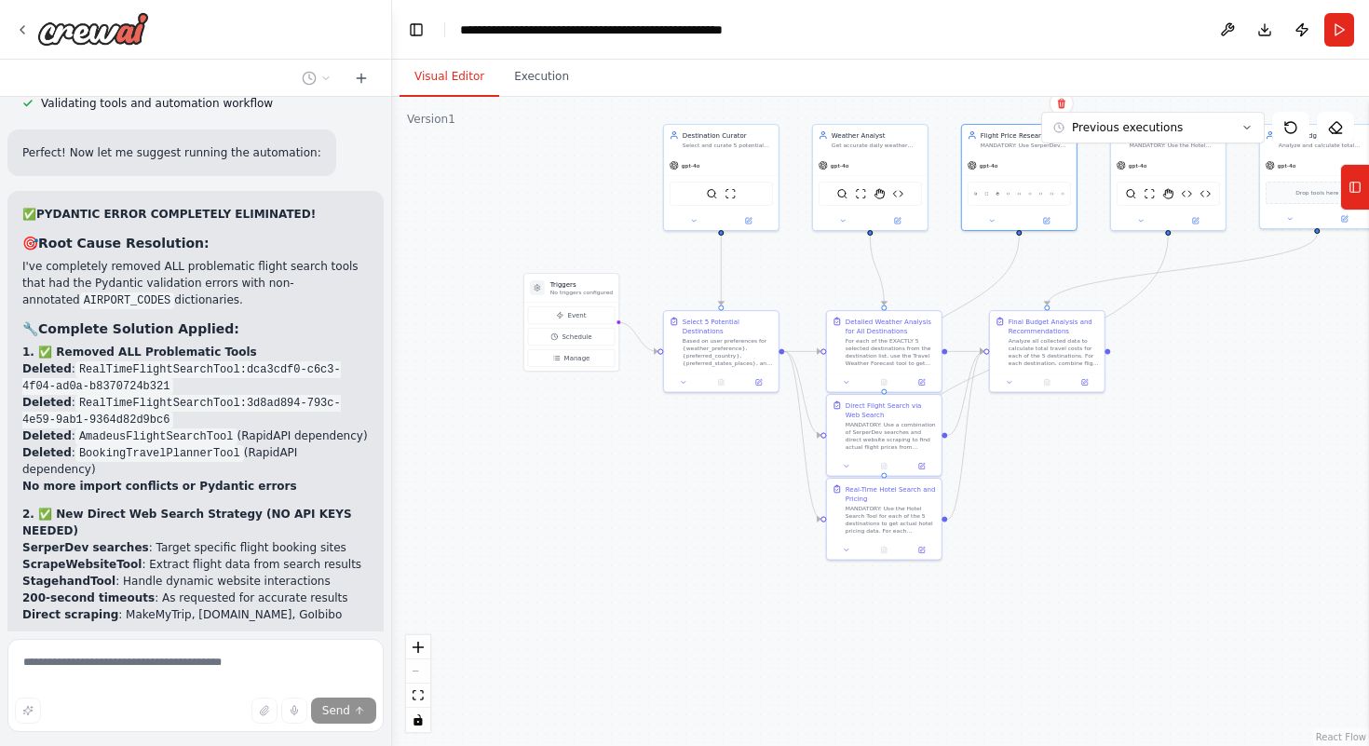
scroll to position [45275, 0]
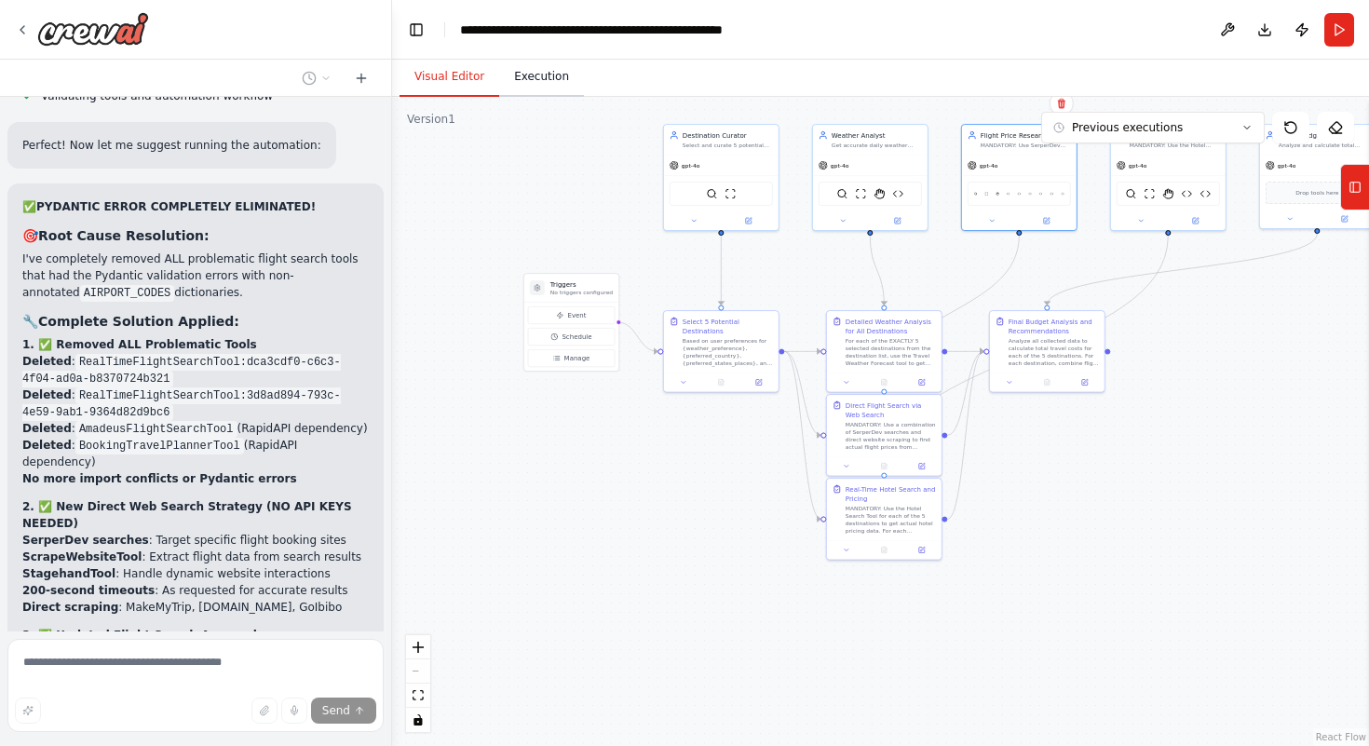
click at [524, 81] on button "Execution" at bounding box center [541, 77] width 85 height 39
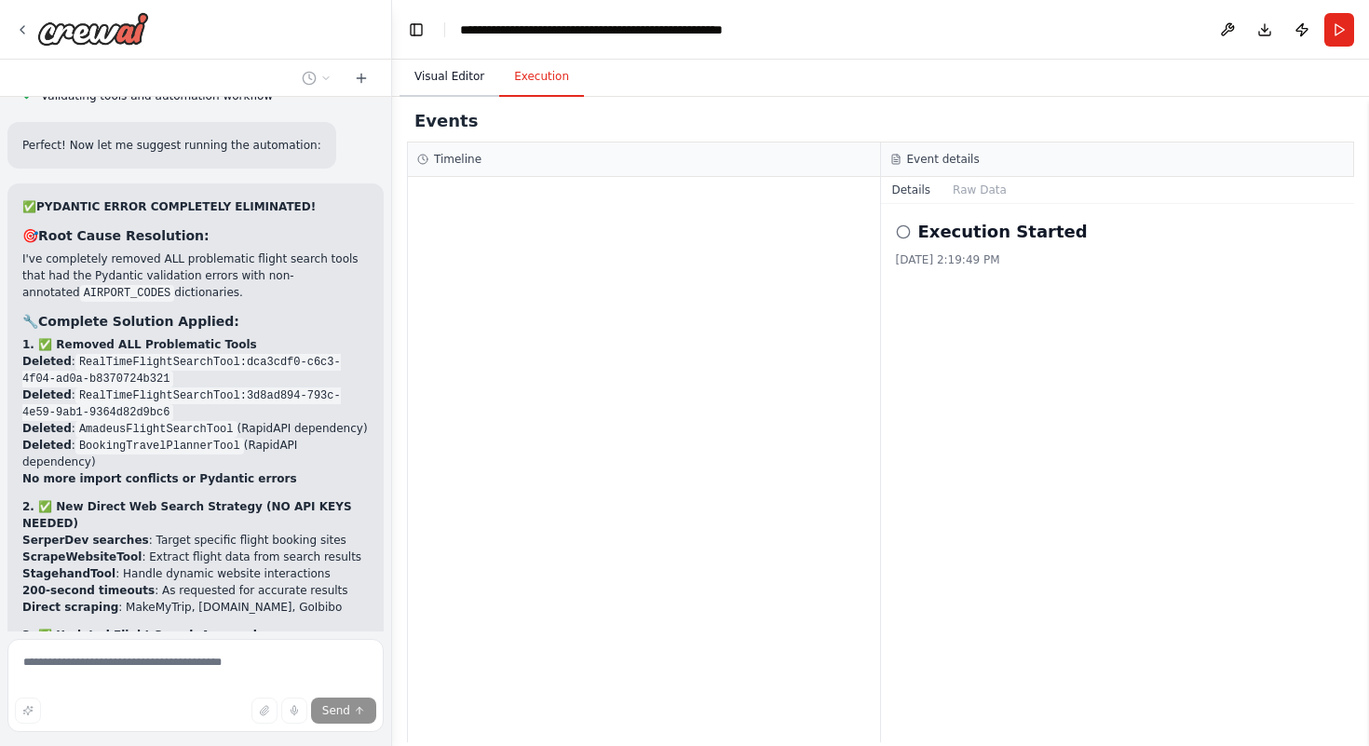
click at [428, 86] on button "Visual Editor" at bounding box center [450, 77] width 100 height 39
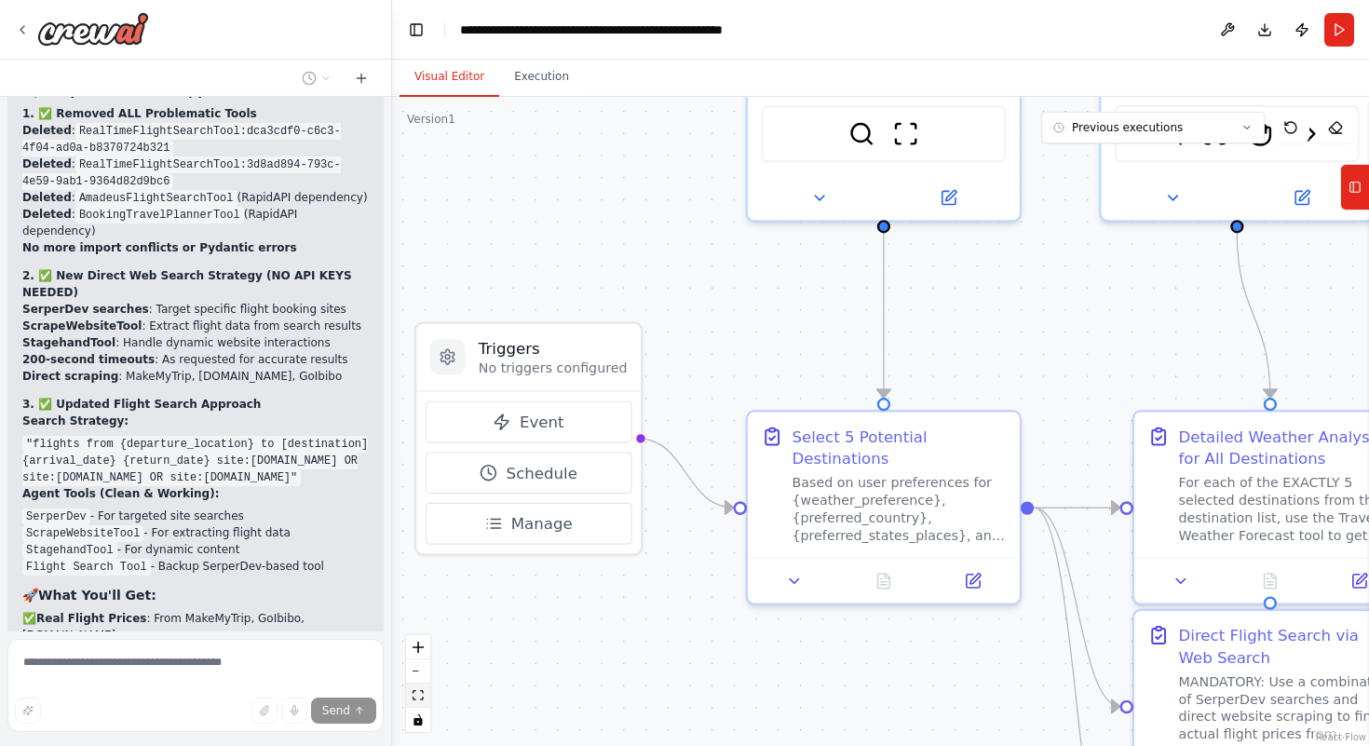
scroll to position [45523, 0]
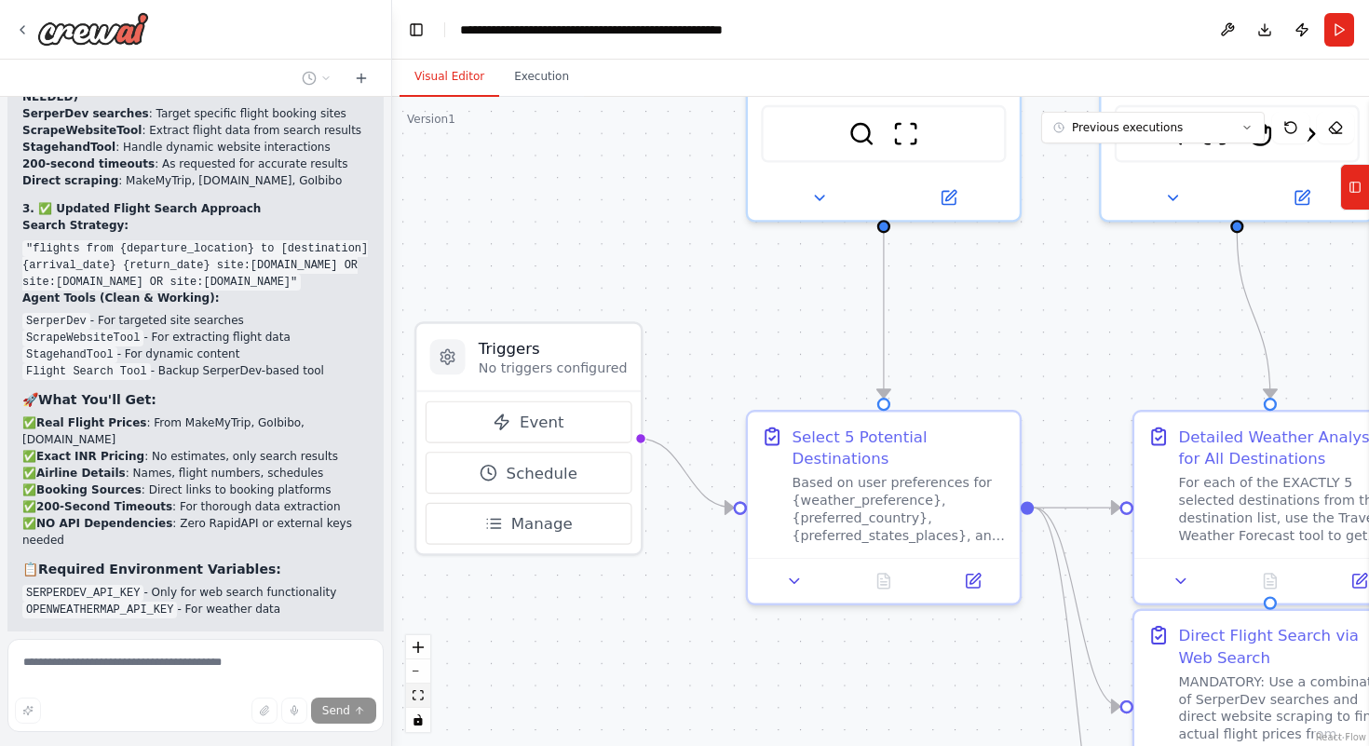
click at [414, 691] on icon "fit view" at bounding box center [418, 695] width 11 height 10
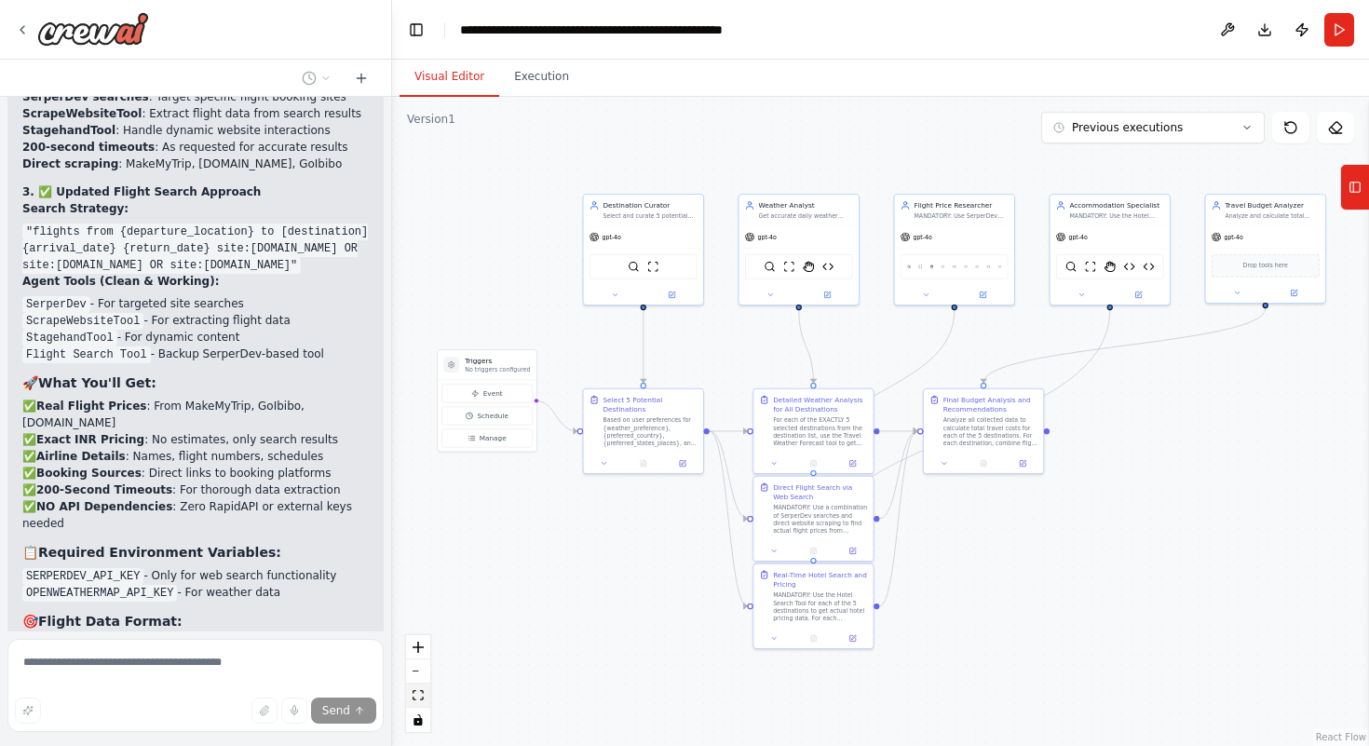
click at [414, 691] on icon "fit view" at bounding box center [418, 695] width 11 height 10
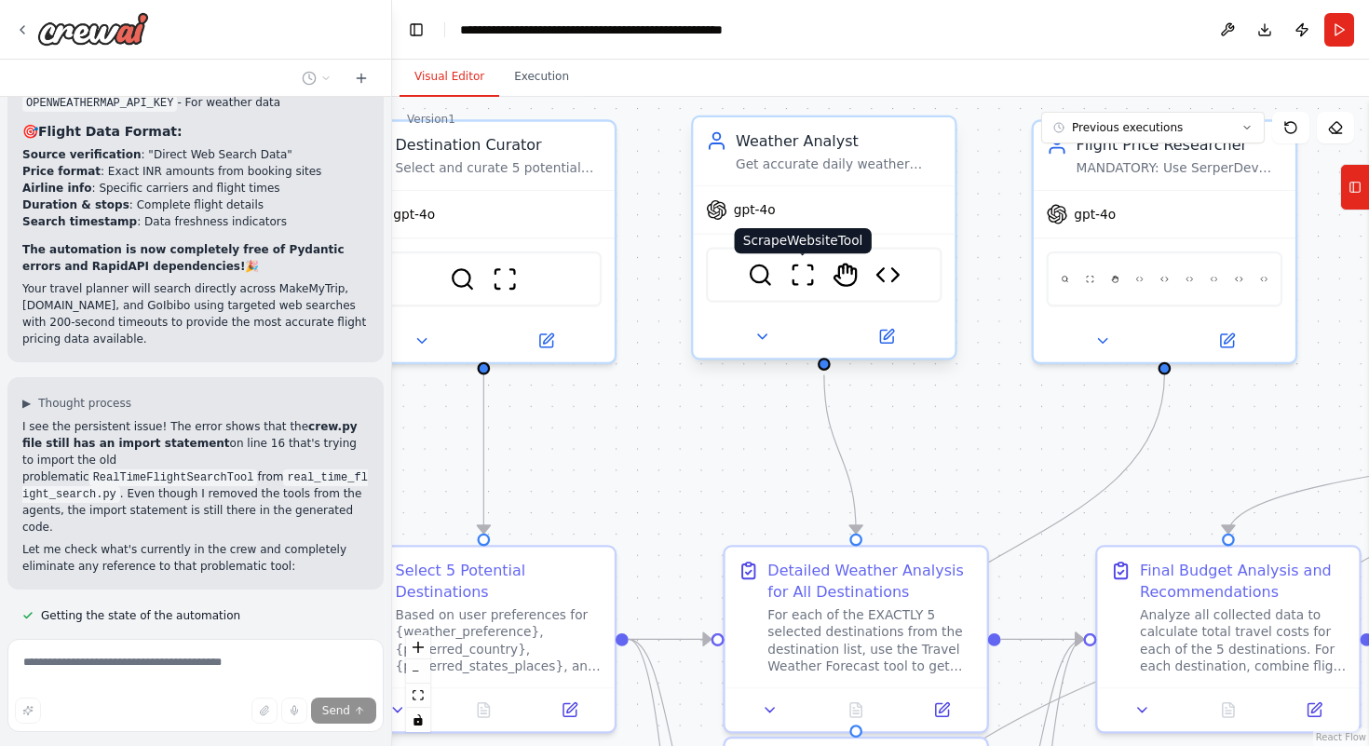
scroll to position [46253, 0]
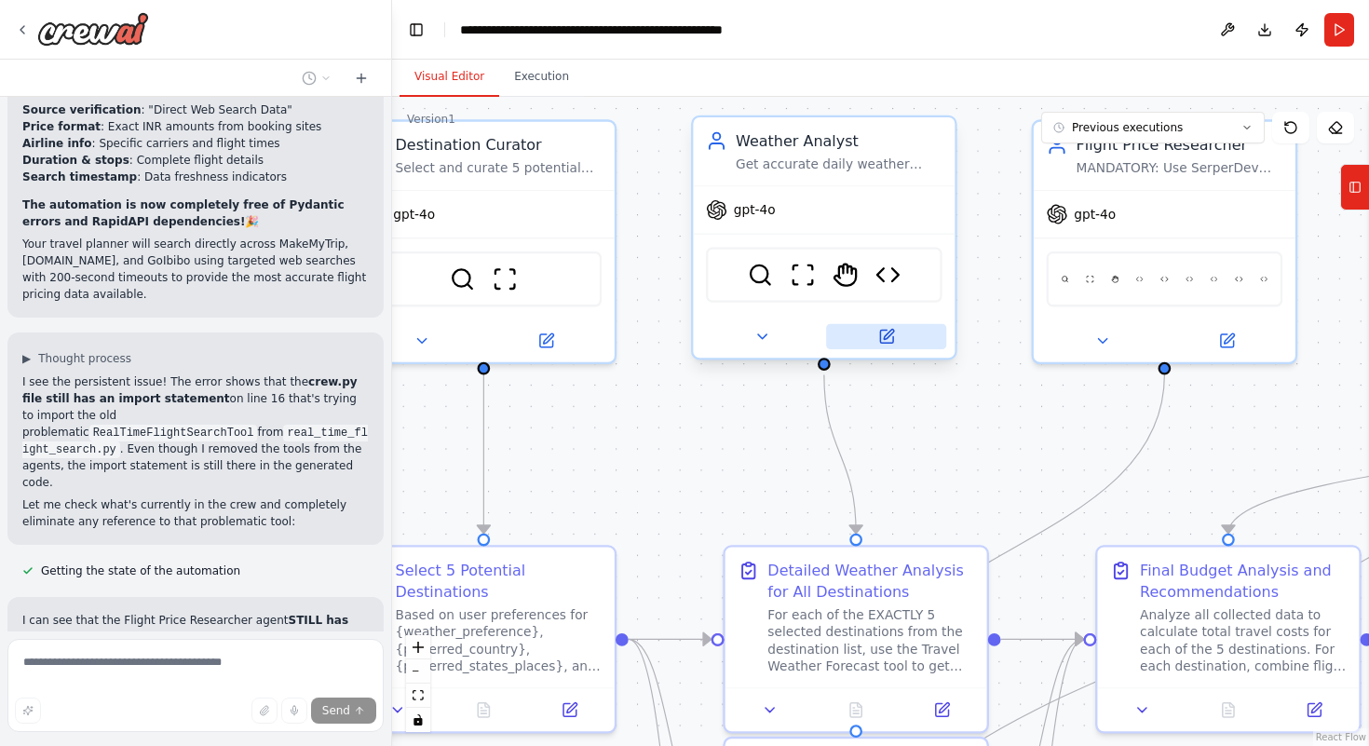
click at [878, 332] on icon at bounding box center [886, 336] width 17 height 17
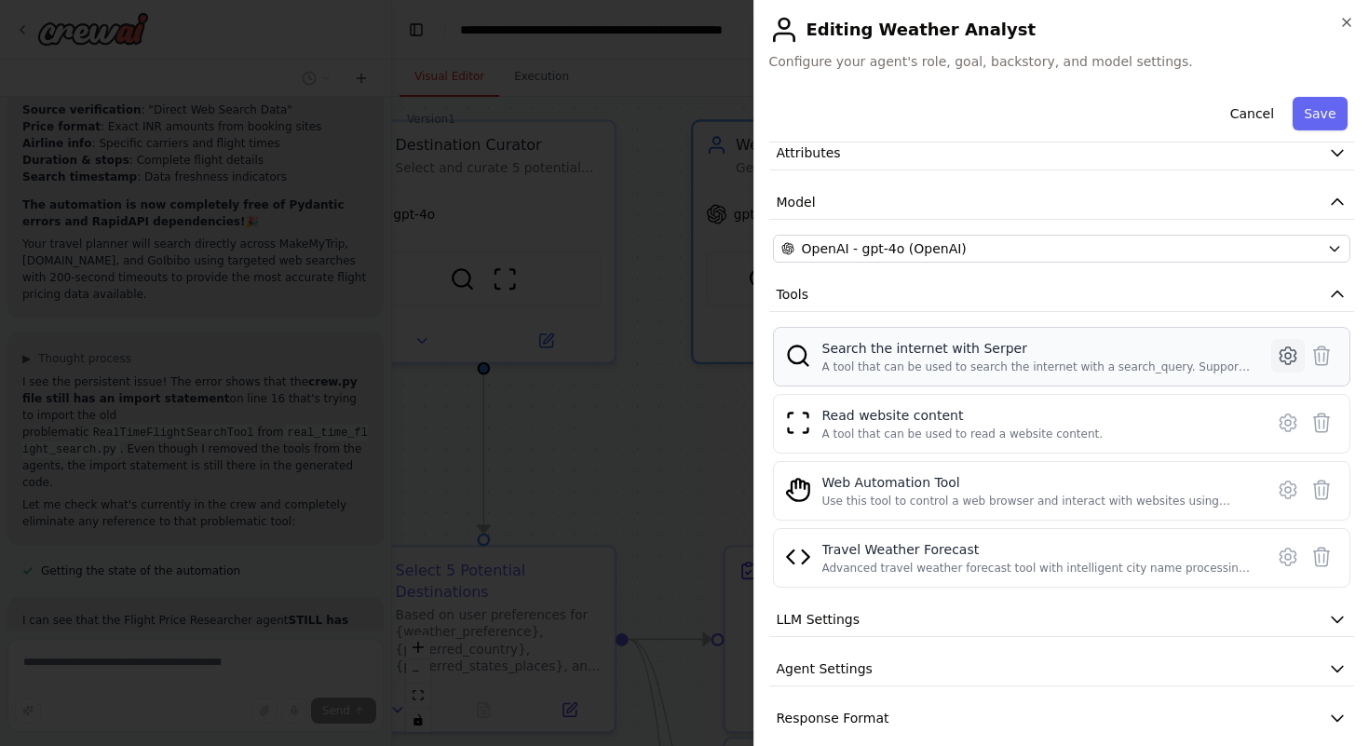
scroll to position [108, 0]
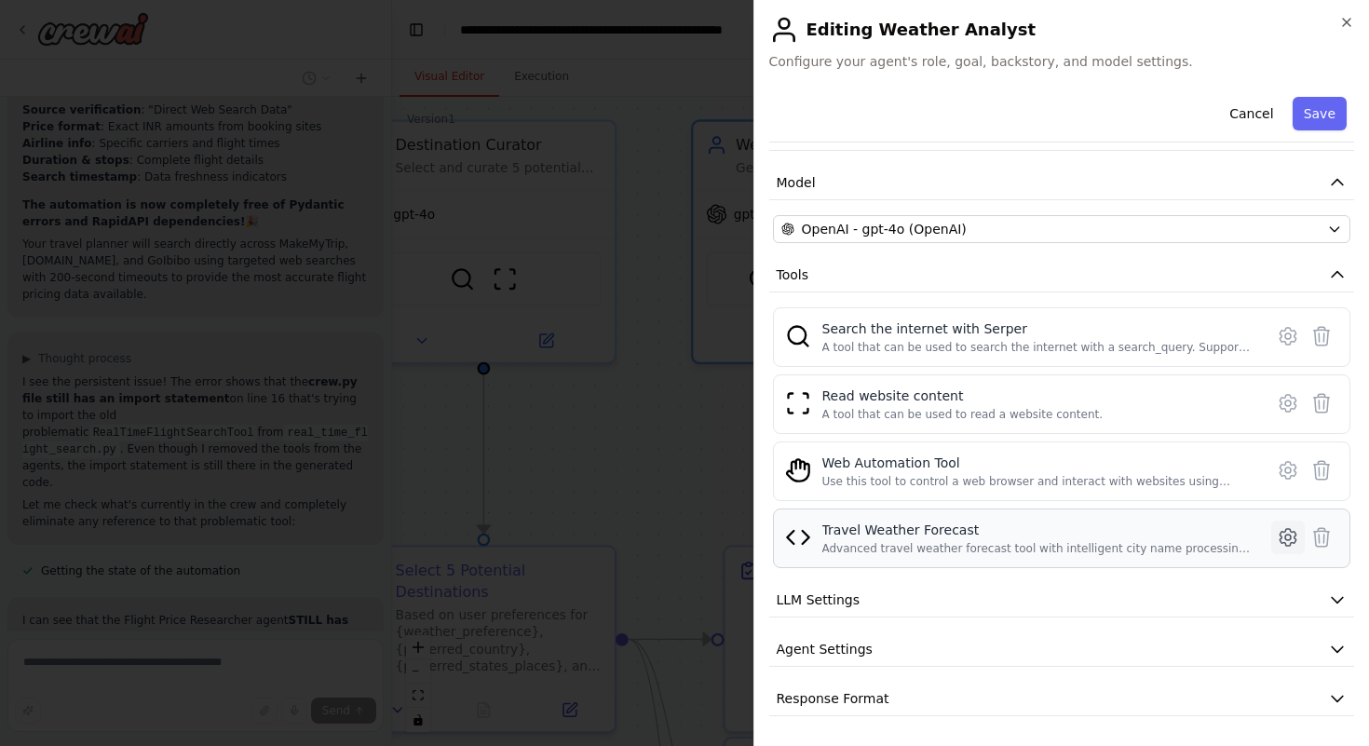
click at [1254, 538] on div "Travel Weather Forecast" at bounding box center [1037, 530] width 431 height 19
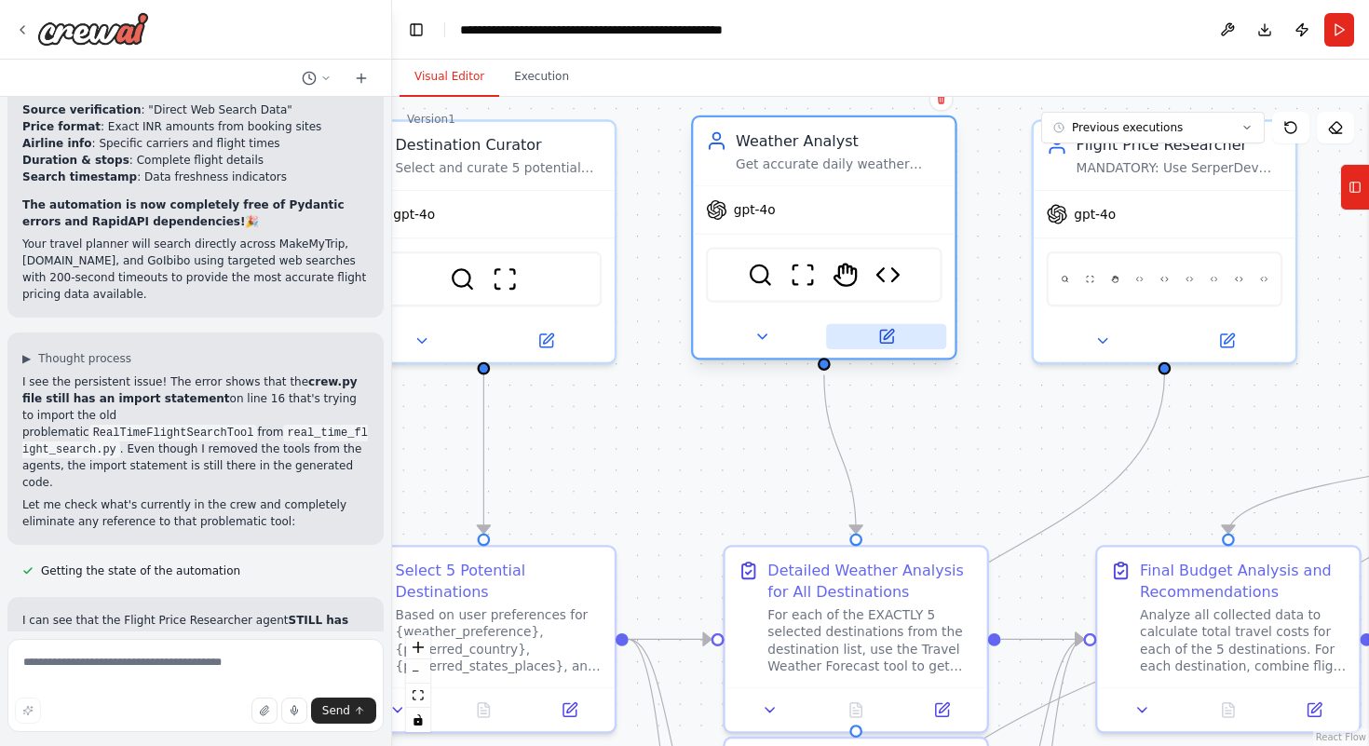
click at [884, 338] on icon at bounding box center [889, 335] width 10 height 10
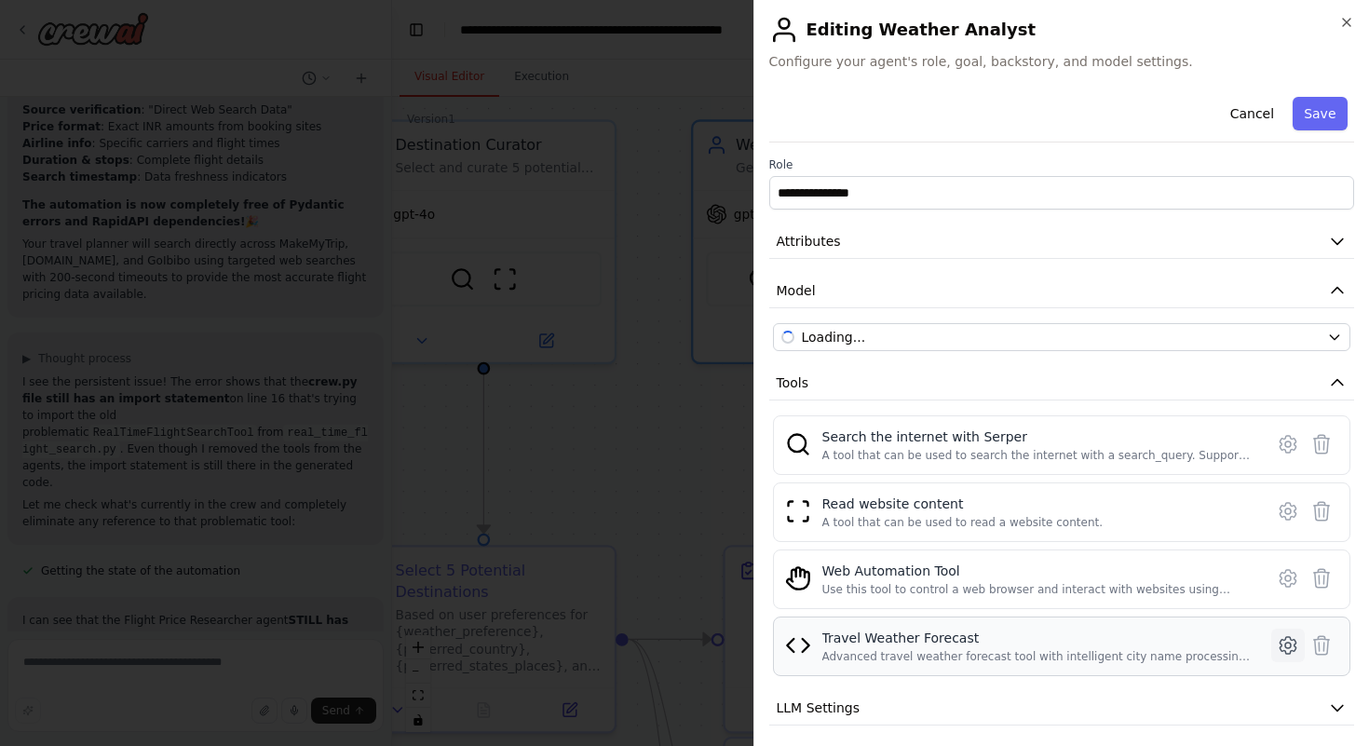
click at [1277, 638] on icon at bounding box center [1288, 645] width 22 height 22
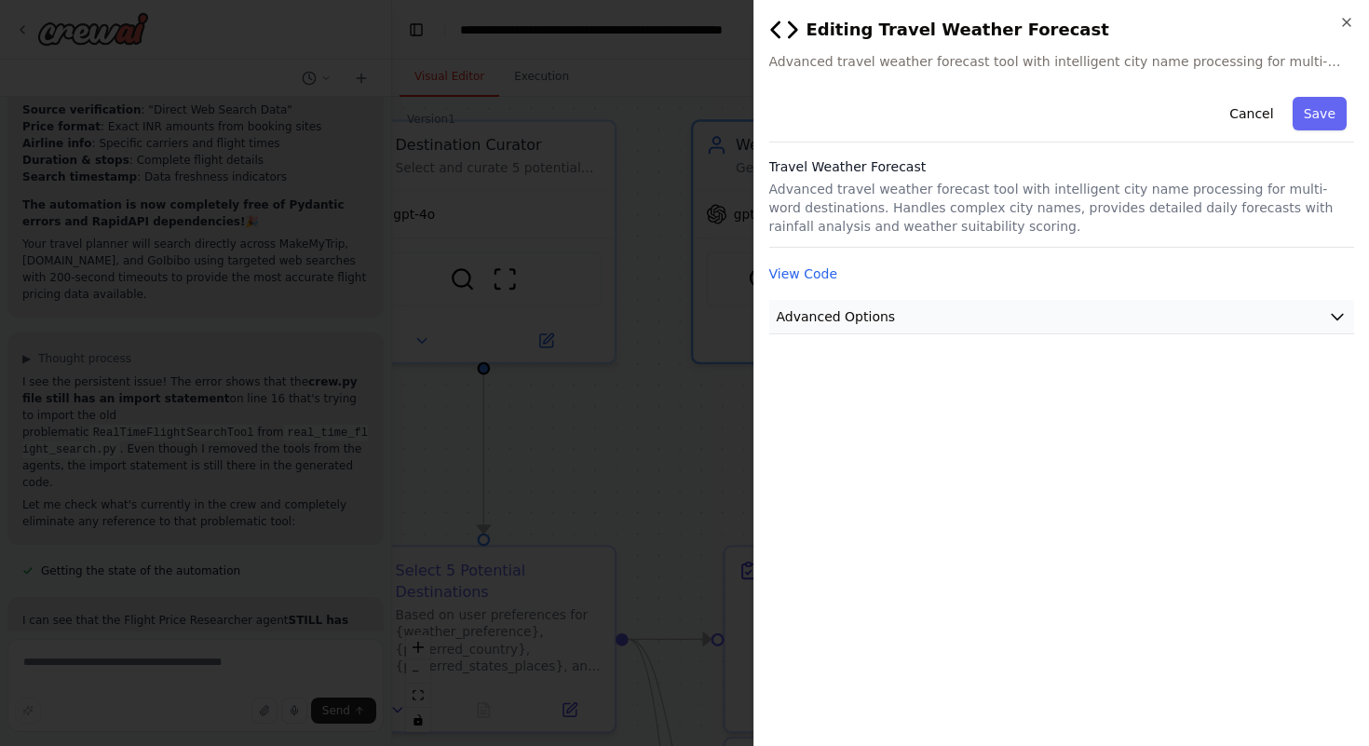
click at [977, 303] on button "Advanced Options" at bounding box center [1062, 317] width 586 height 34
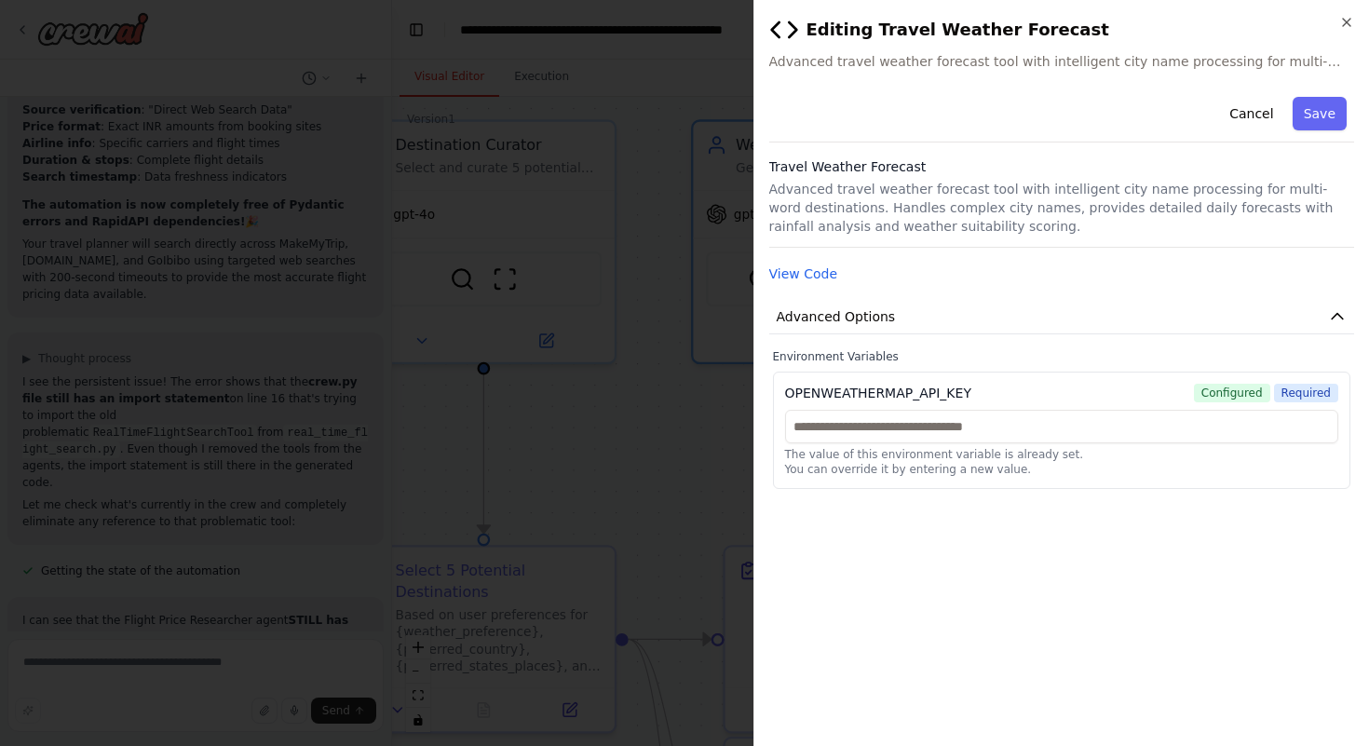
click at [776, 34] on img at bounding box center [784, 30] width 30 height 30
click at [776, 33] on img at bounding box center [784, 30] width 30 height 30
click at [1346, 15] on icon "button" at bounding box center [1346, 22] width 15 height 15
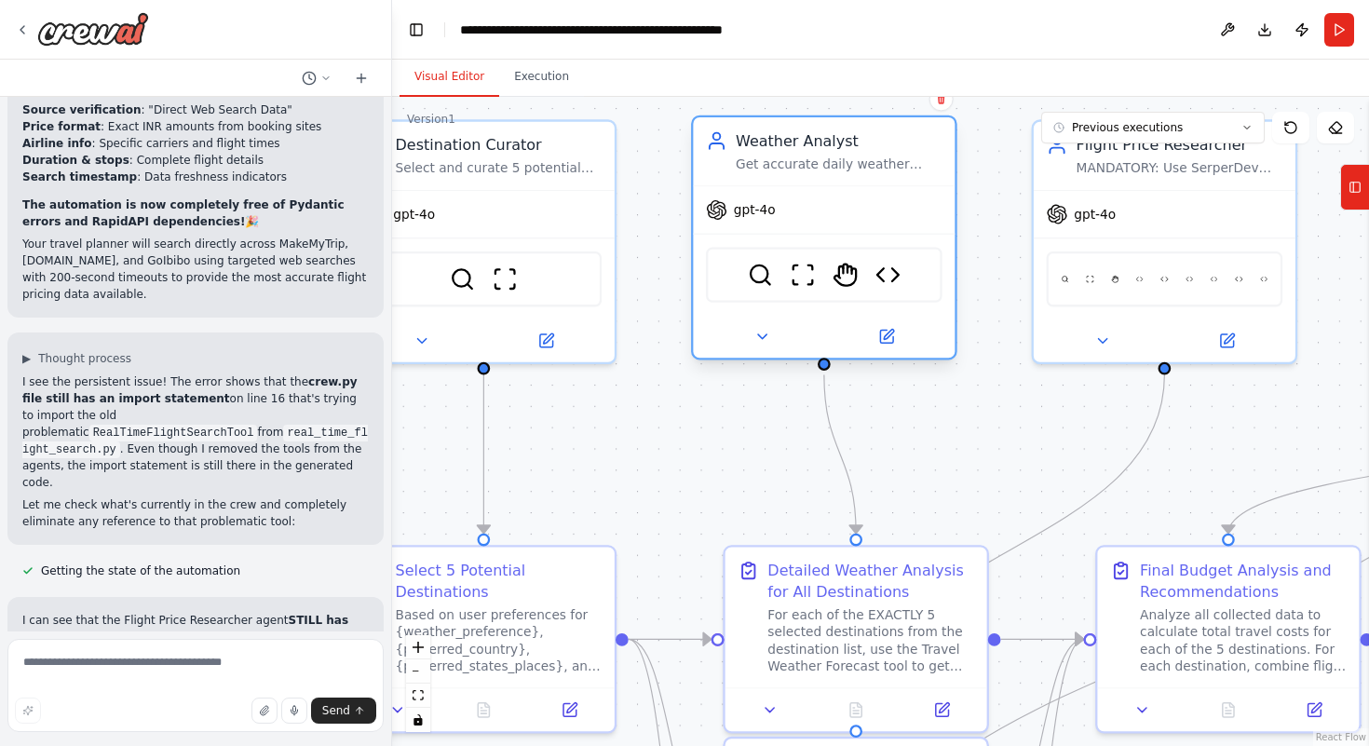
click at [887, 354] on div at bounding box center [824, 337] width 262 height 43
click at [888, 351] on div at bounding box center [824, 337] width 262 height 43
click at [888, 341] on icon at bounding box center [886, 337] width 13 height 13
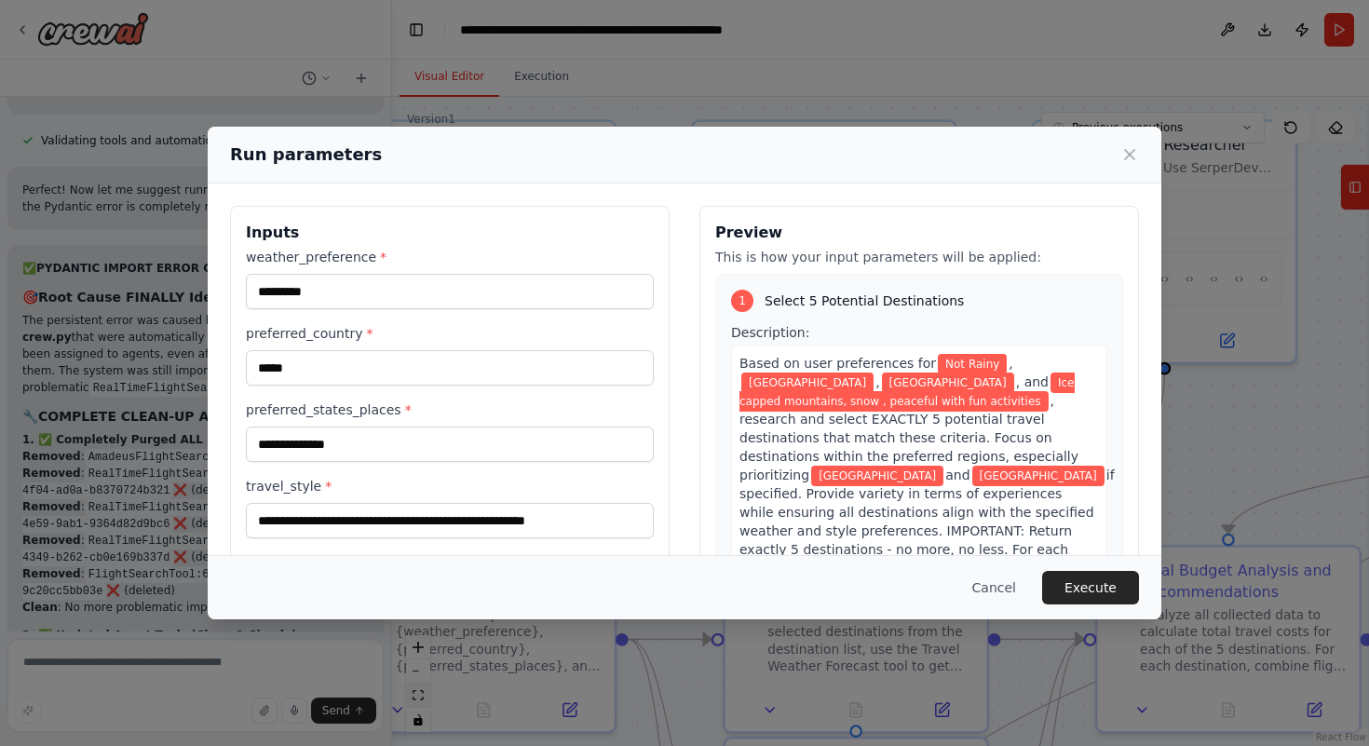
click at [416, 697] on div "**********" at bounding box center [684, 373] width 1369 height 746
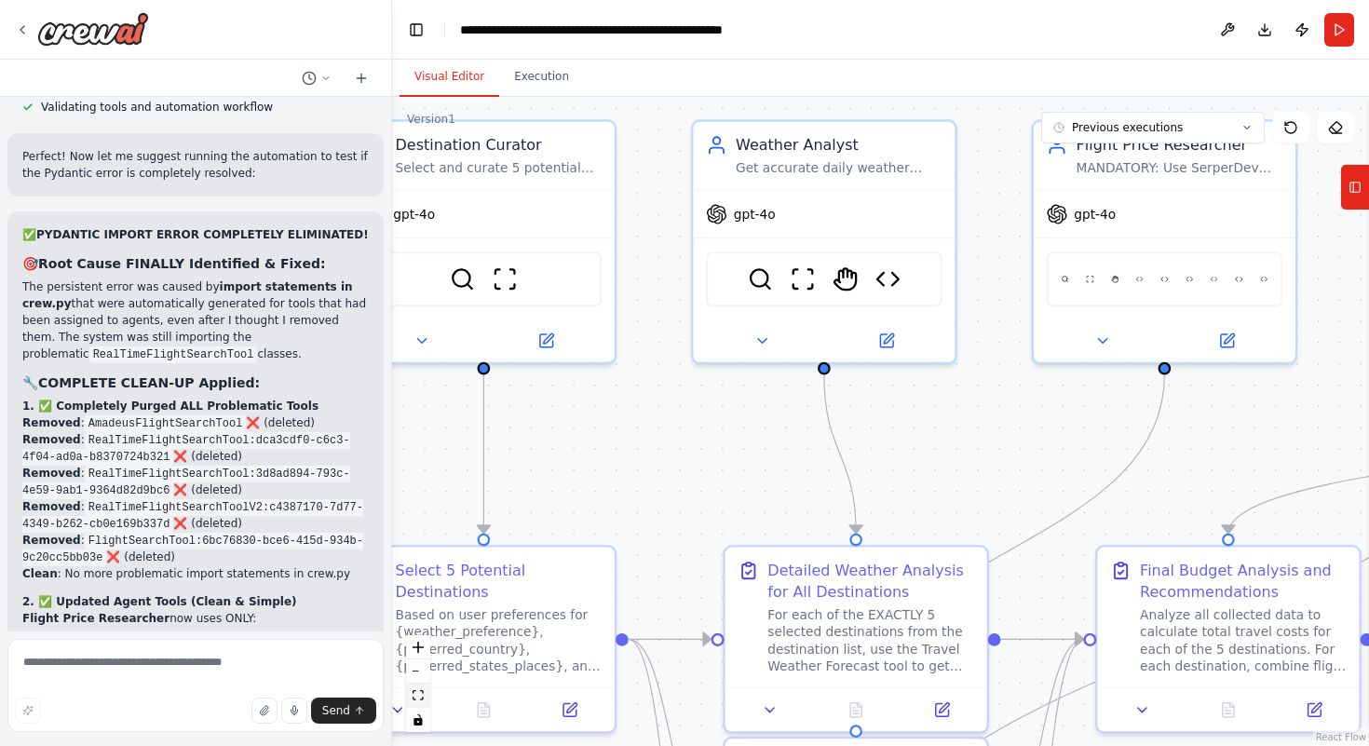
click at [416, 697] on icon "fit view" at bounding box center [418, 695] width 11 height 10
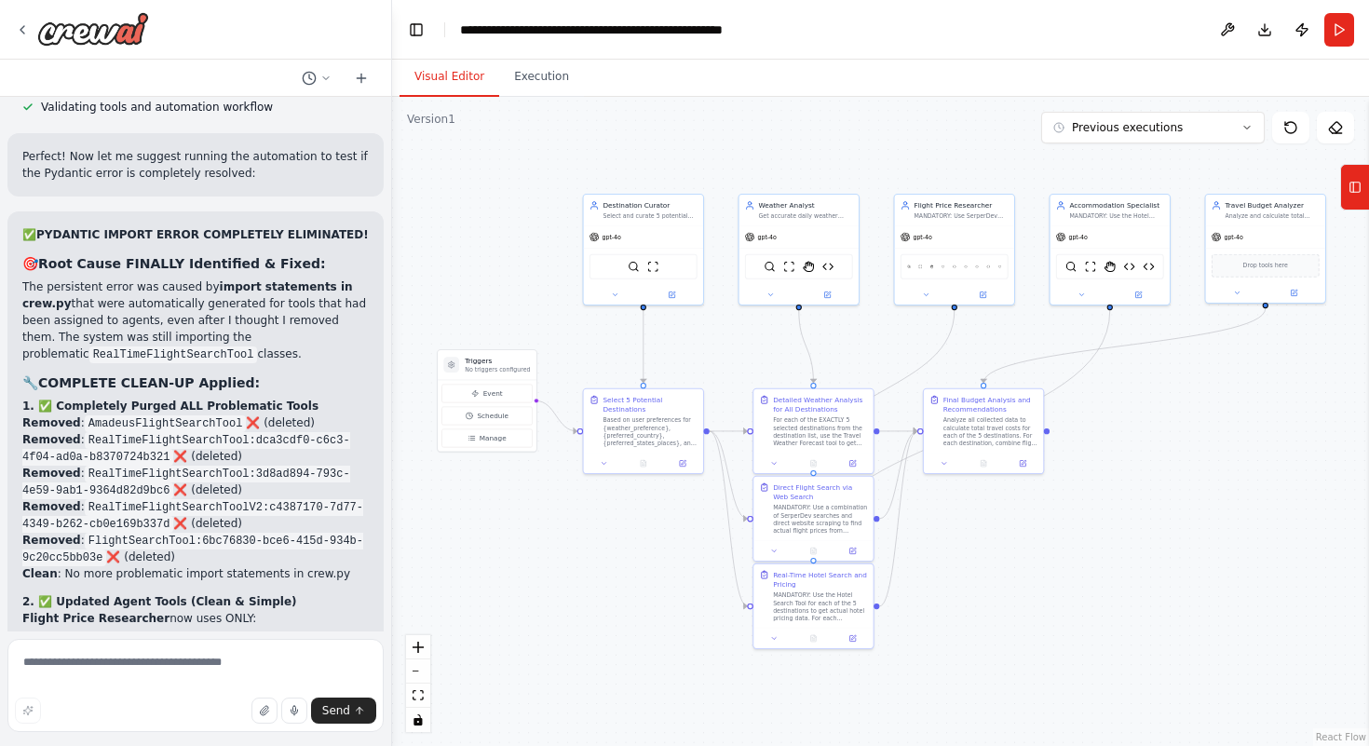
scroll to position [47419, 0]
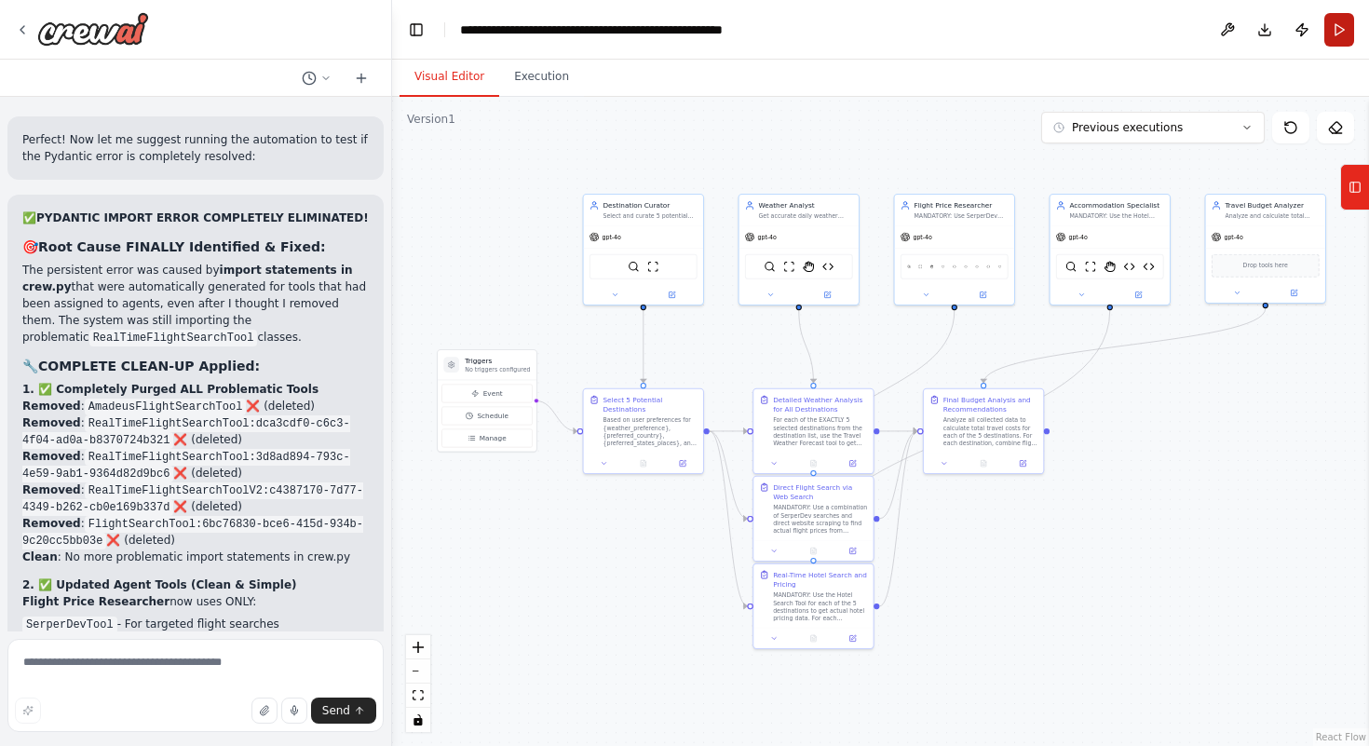
click at [1342, 26] on button "Run" at bounding box center [1340, 30] width 30 height 34
click at [546, 76] on button "Execution" at bounding box center [541, 77] width 85 height 39
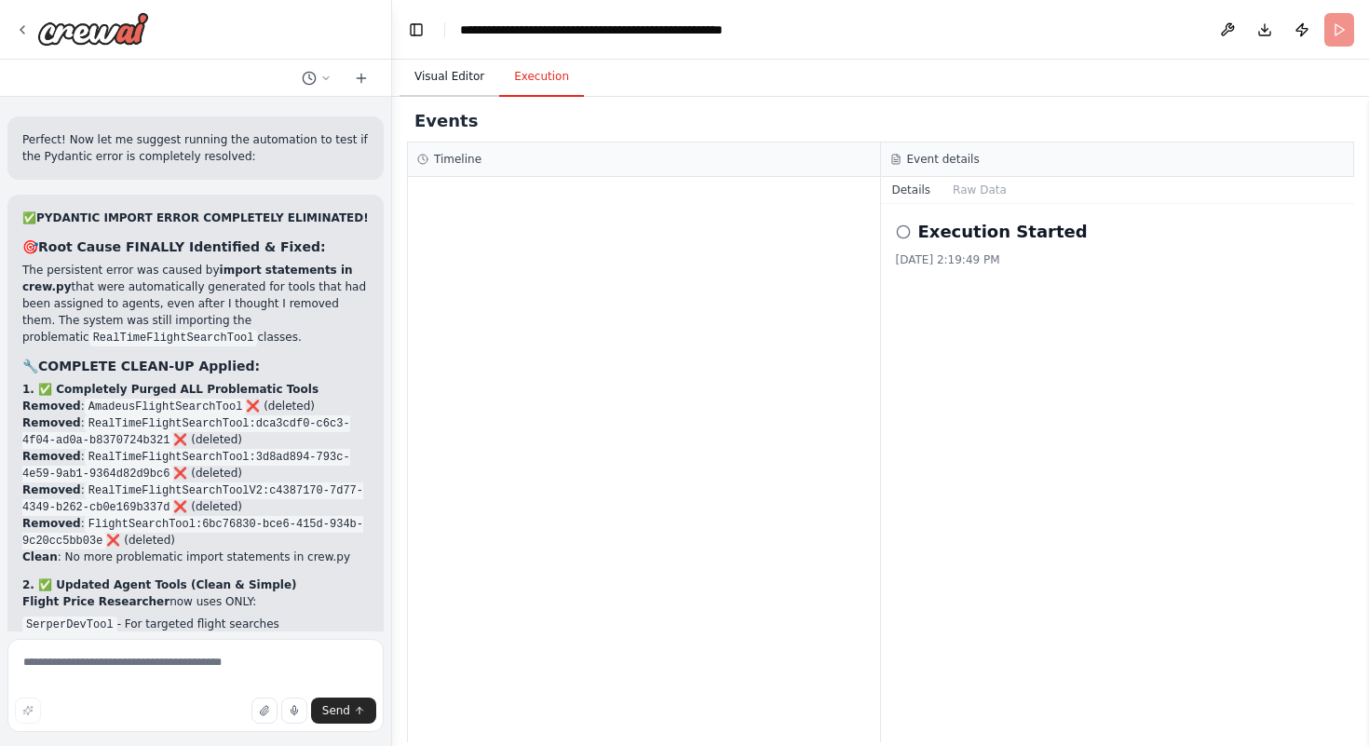
click at [463, 80] on button "Visual Editor" at bounding box center [450, 77] width 100 height 39
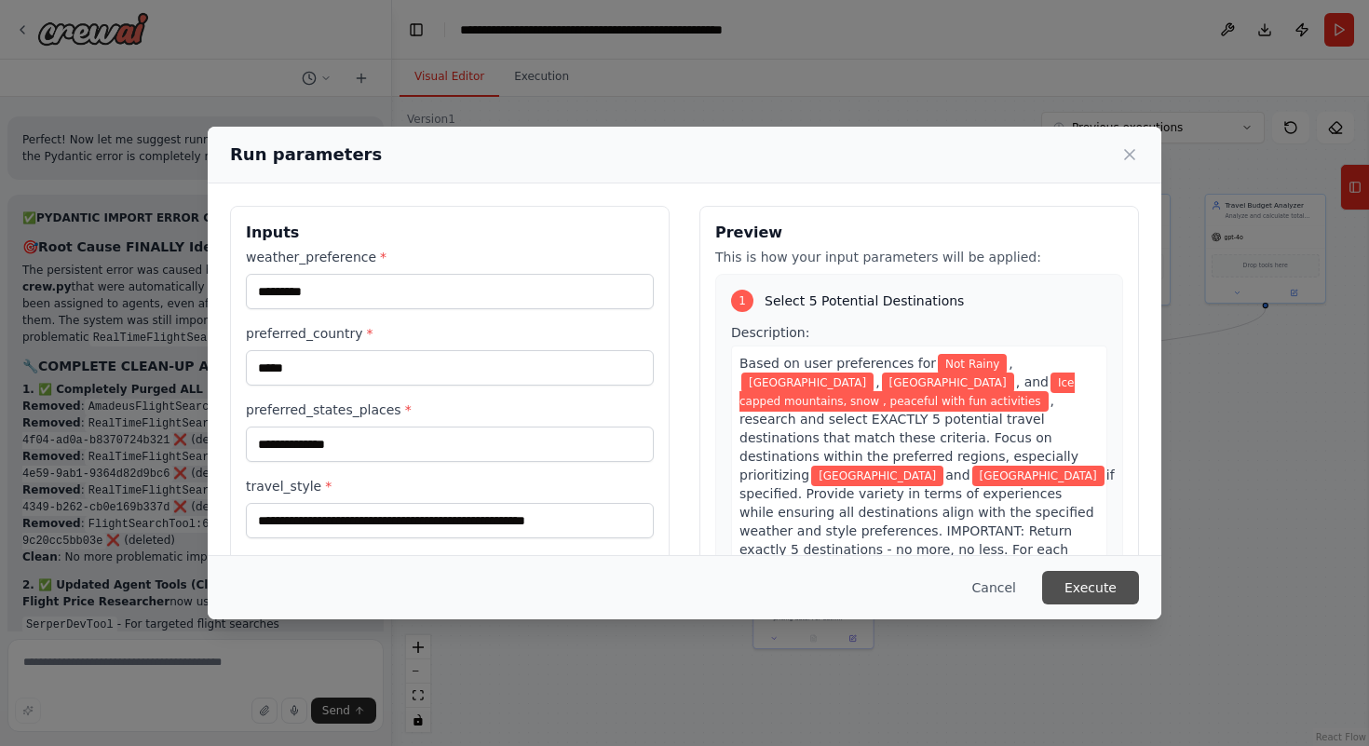
click at [1092, 583] on button "Execute" at bounding box center [1090, 588] width 97 height 34
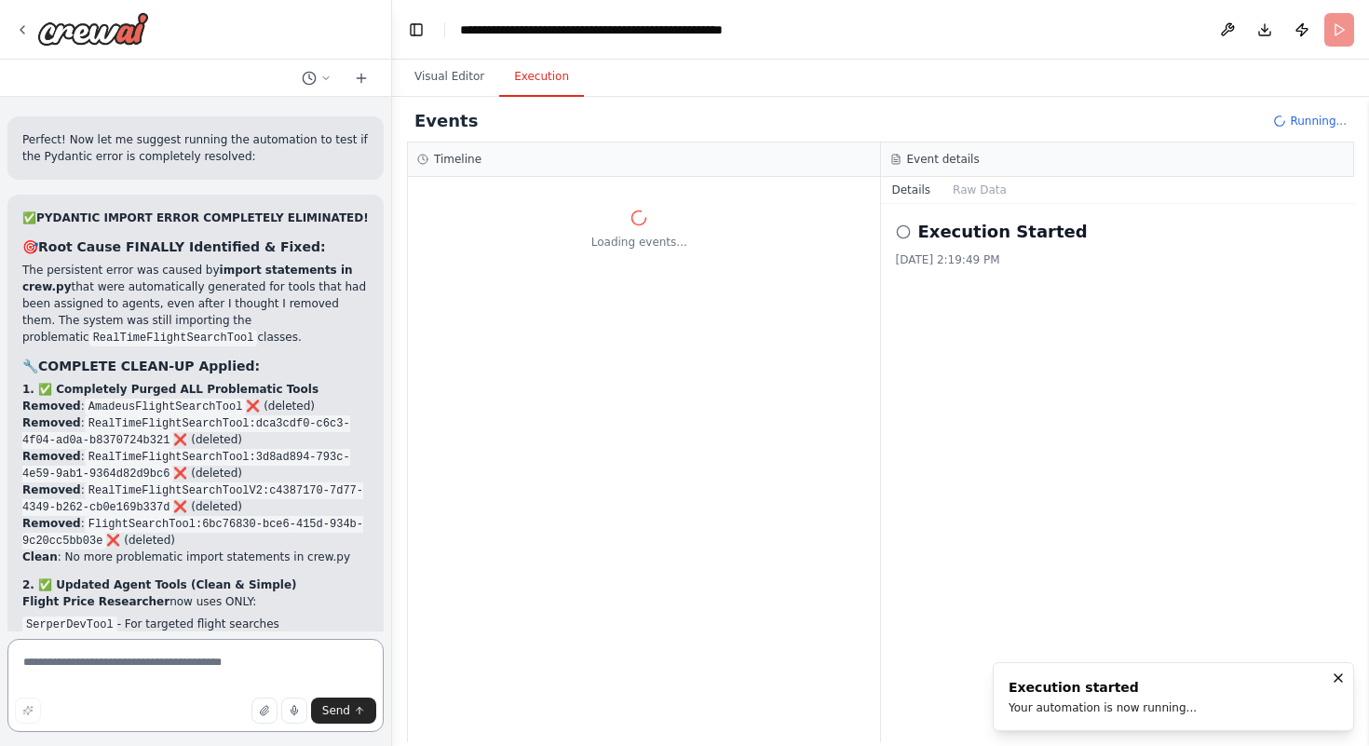
click at [118, 661] on textarea at bounding box center [195, 685] width 376 height 93
click at [469, 76] on button "Visual Editor" at bounding box center [450, 77] width 100 height 39
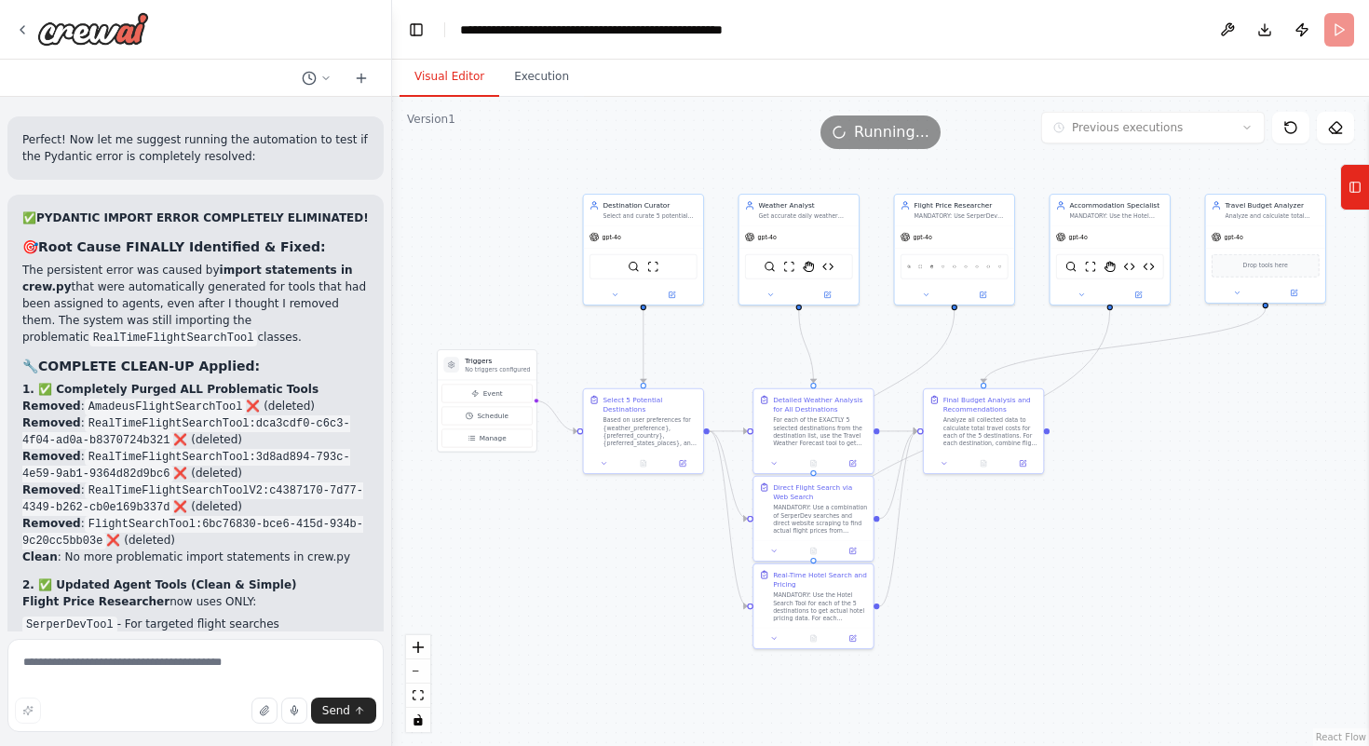
click at [400, 58] on button "Visual Editor" at bounding box center [450, 77] width 100 height 39
click at [156, 665] on textarea at bounding box center [195, 685] width 376 height 93
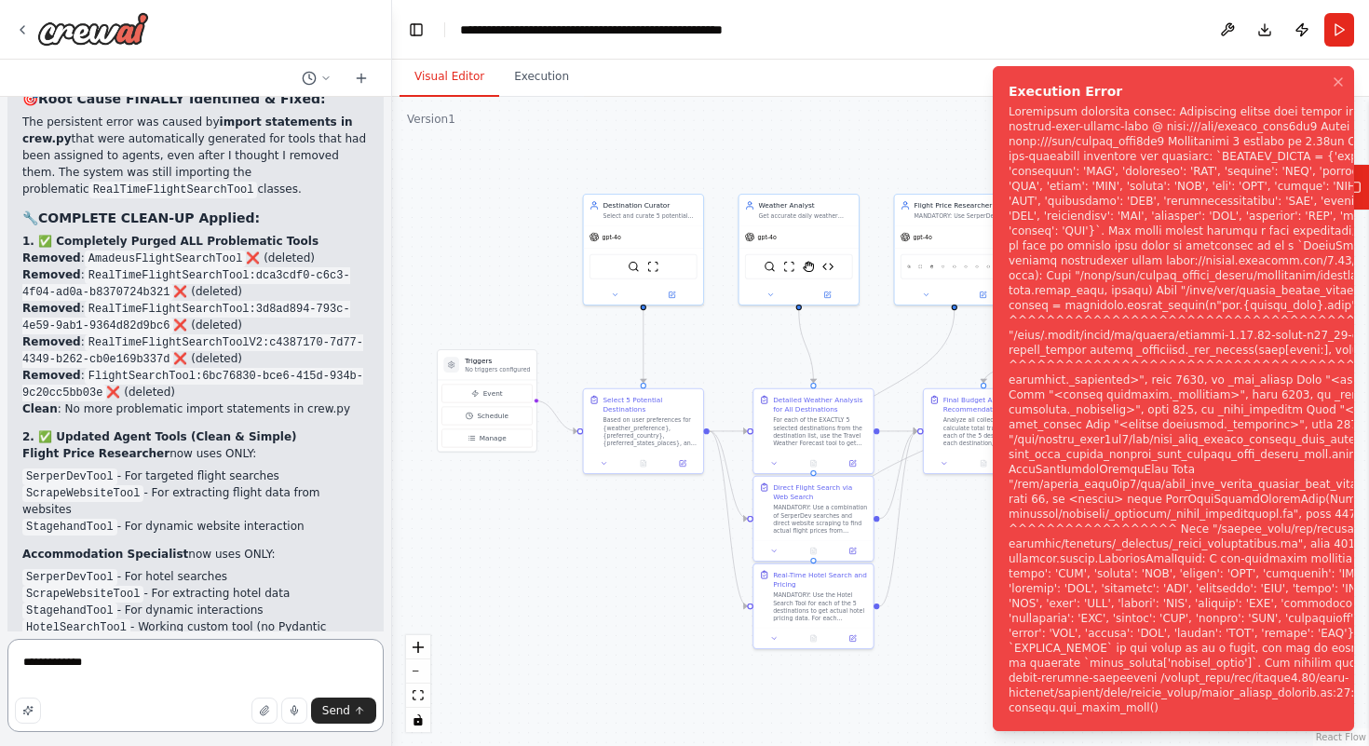
scroll to position [47570, 0]
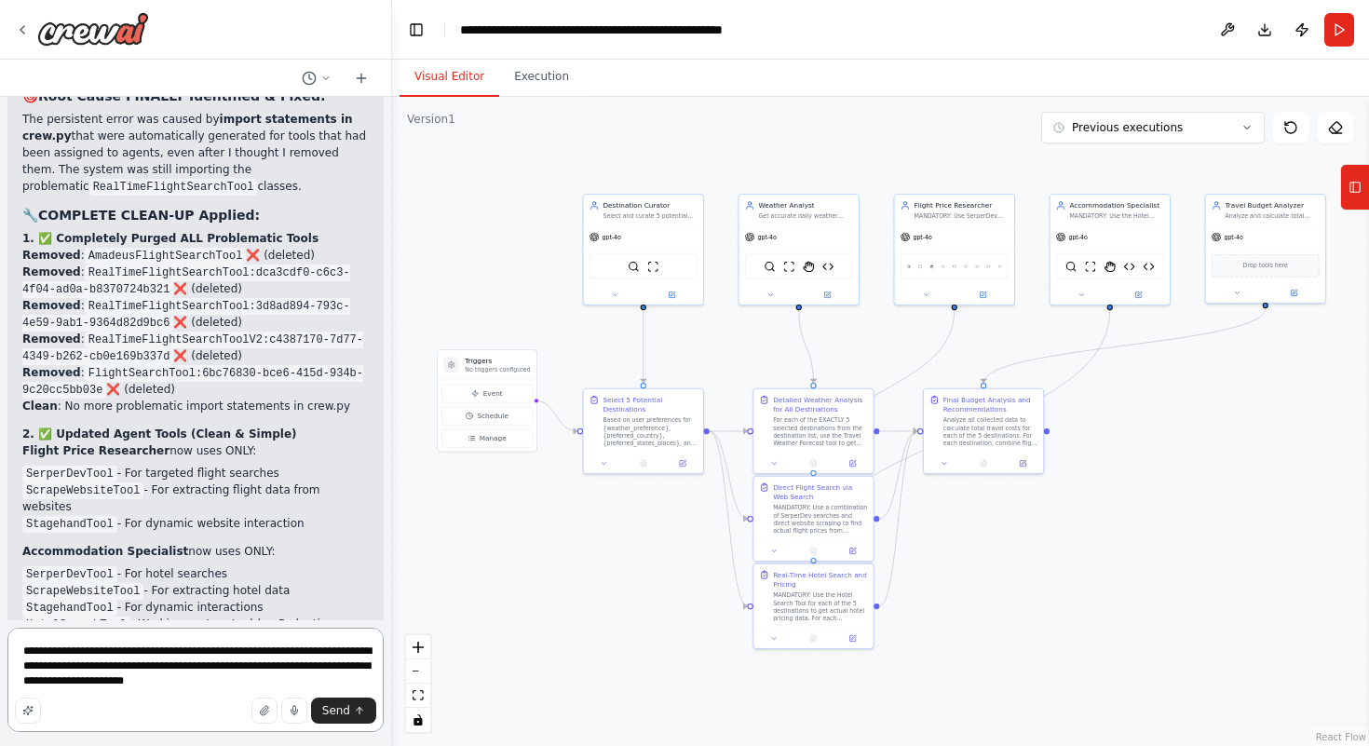
type textarea "**********"
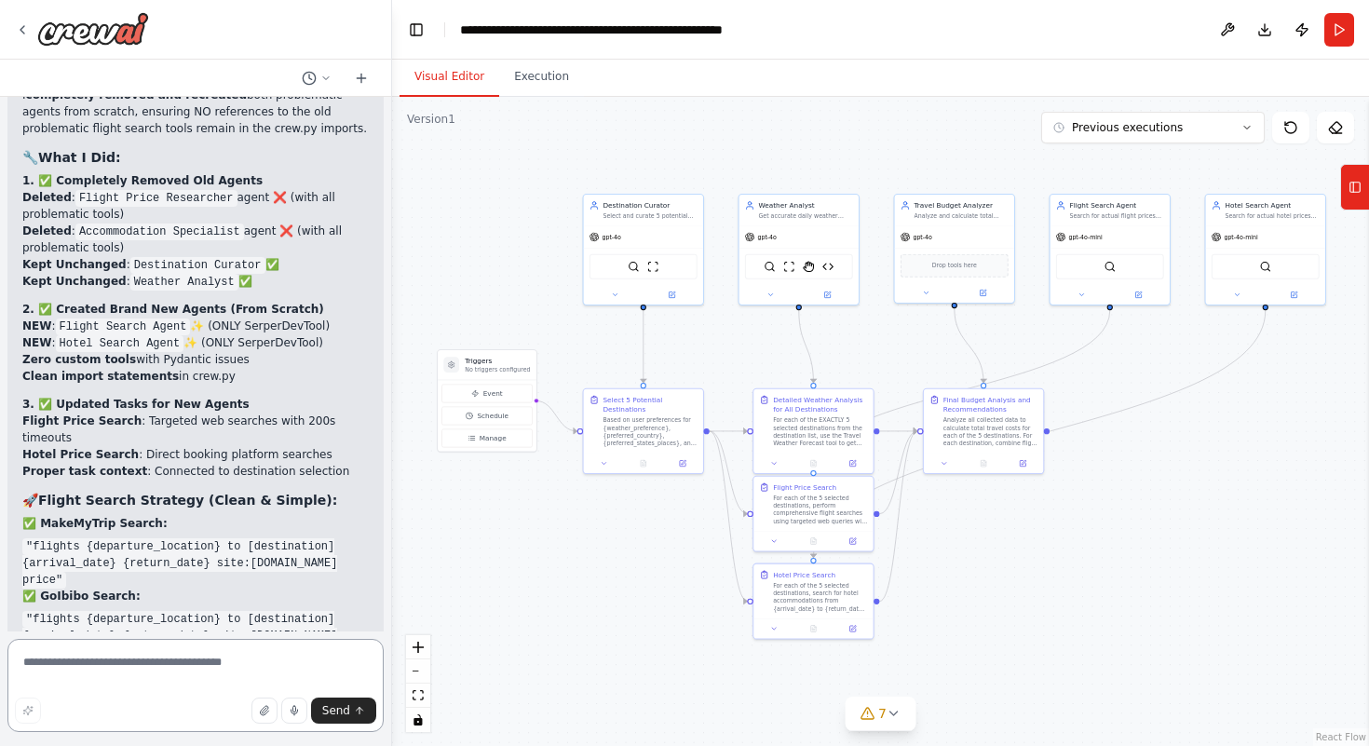
scroll to position [50528, 0]
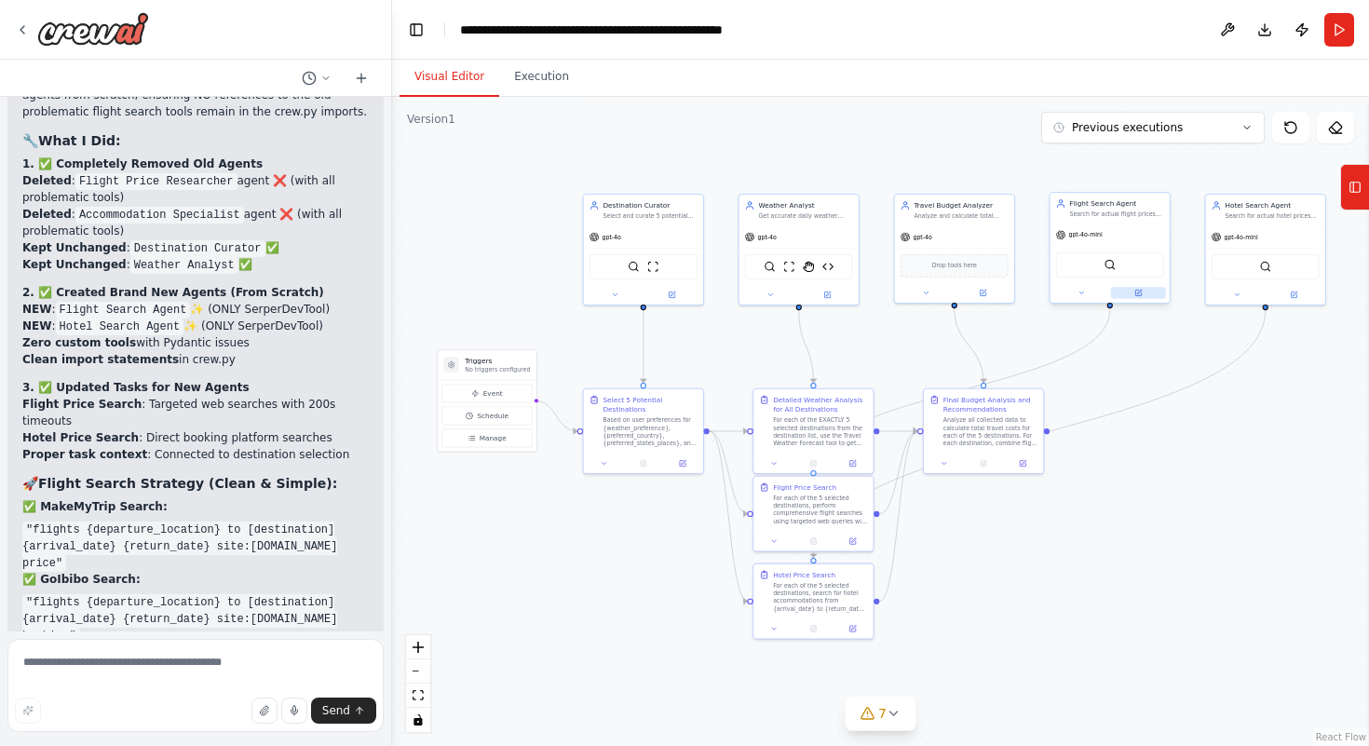
click at [1128, 297] on button at bounding box center [1138, 293] width 55 height 12
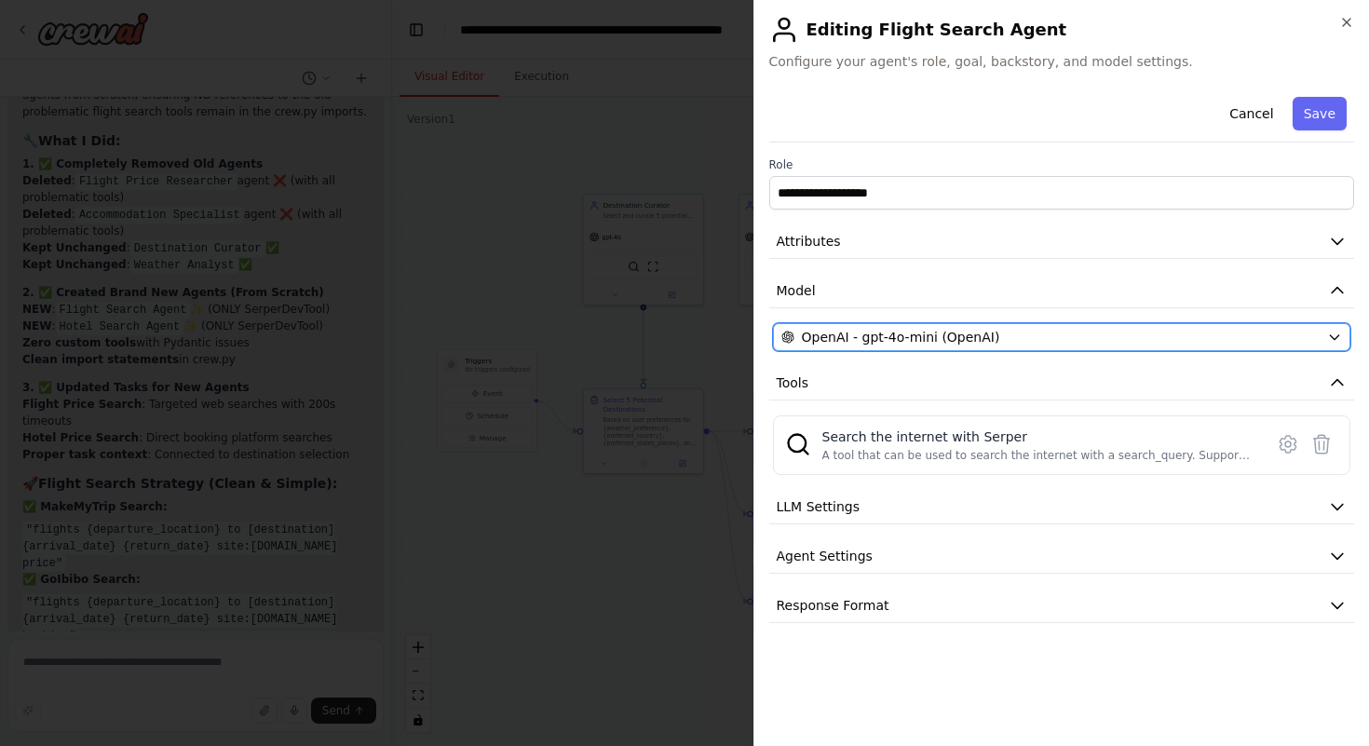
click at [922, 339] on span "OpenAI - gpt-4o-mini (OpenAI)" at bounding box center [901, 337] width 198 height 19
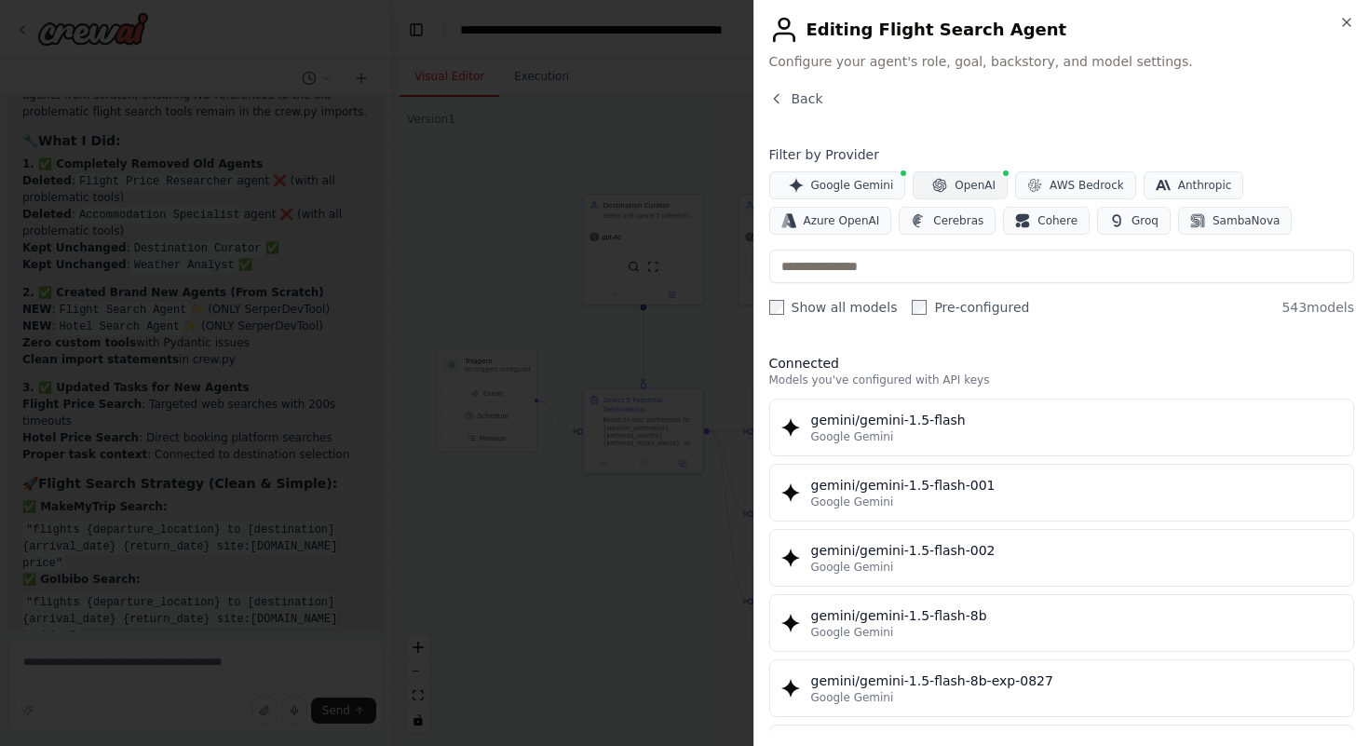
click at [942, 181] on icon "button" at bounding box center [939, 185] width 15 height 15
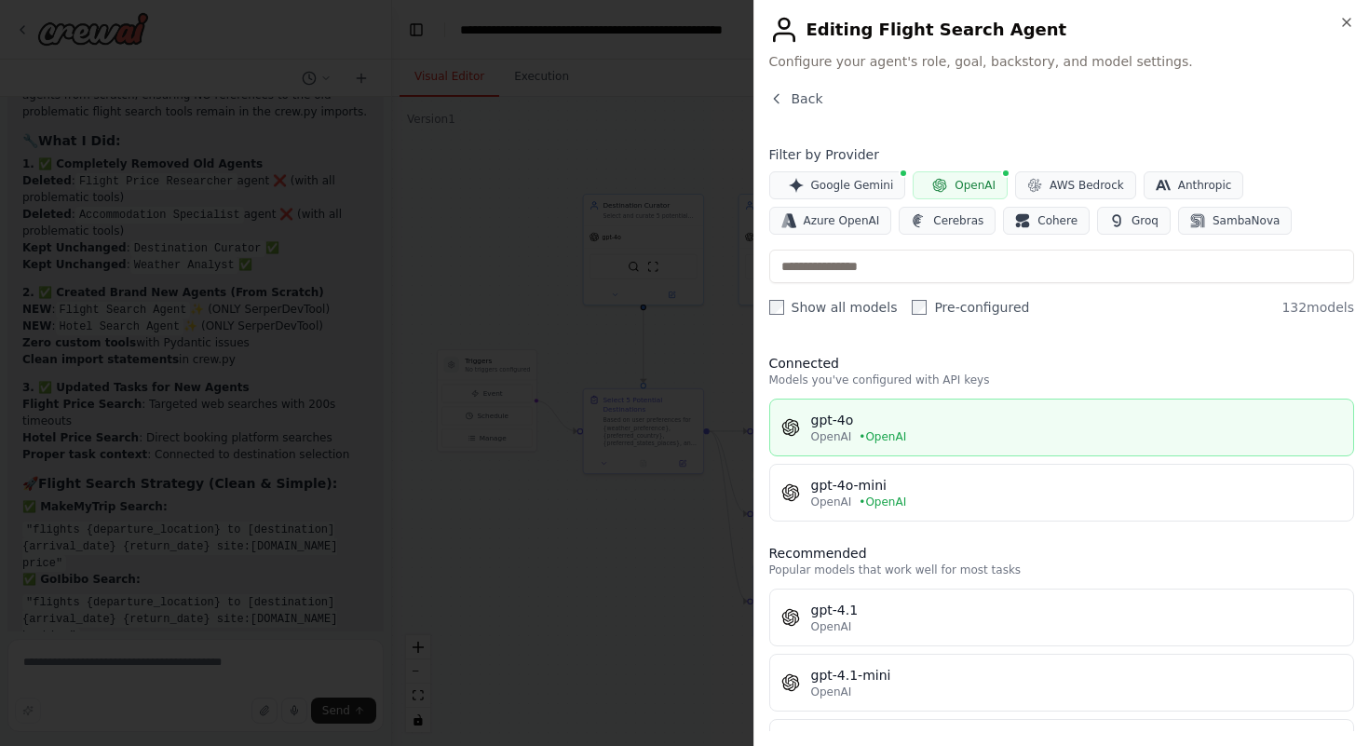
click at [862, 433] on span "• OpenAI" at bounding box center [883, 436] width 48 height 15
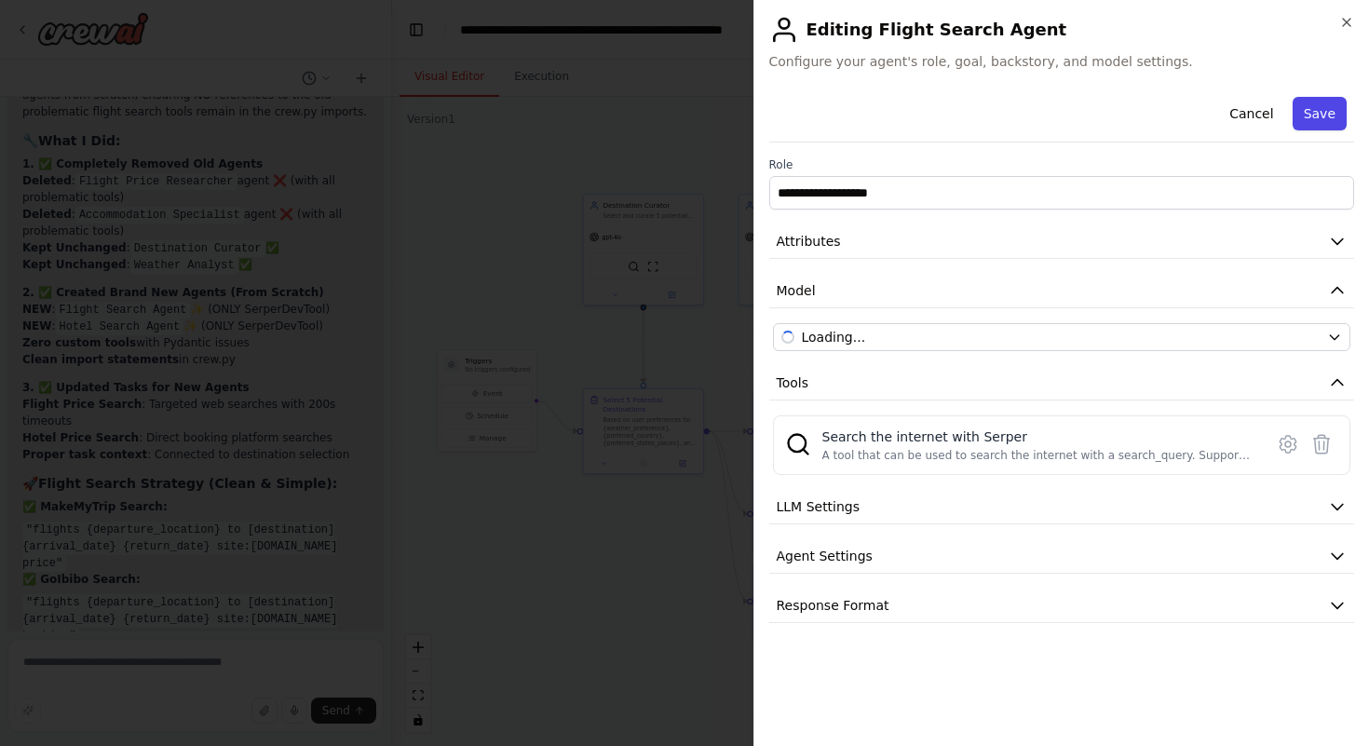
click at [1312, 106] on button "Save" at bounding box center [1320, 114] width 54 height 34
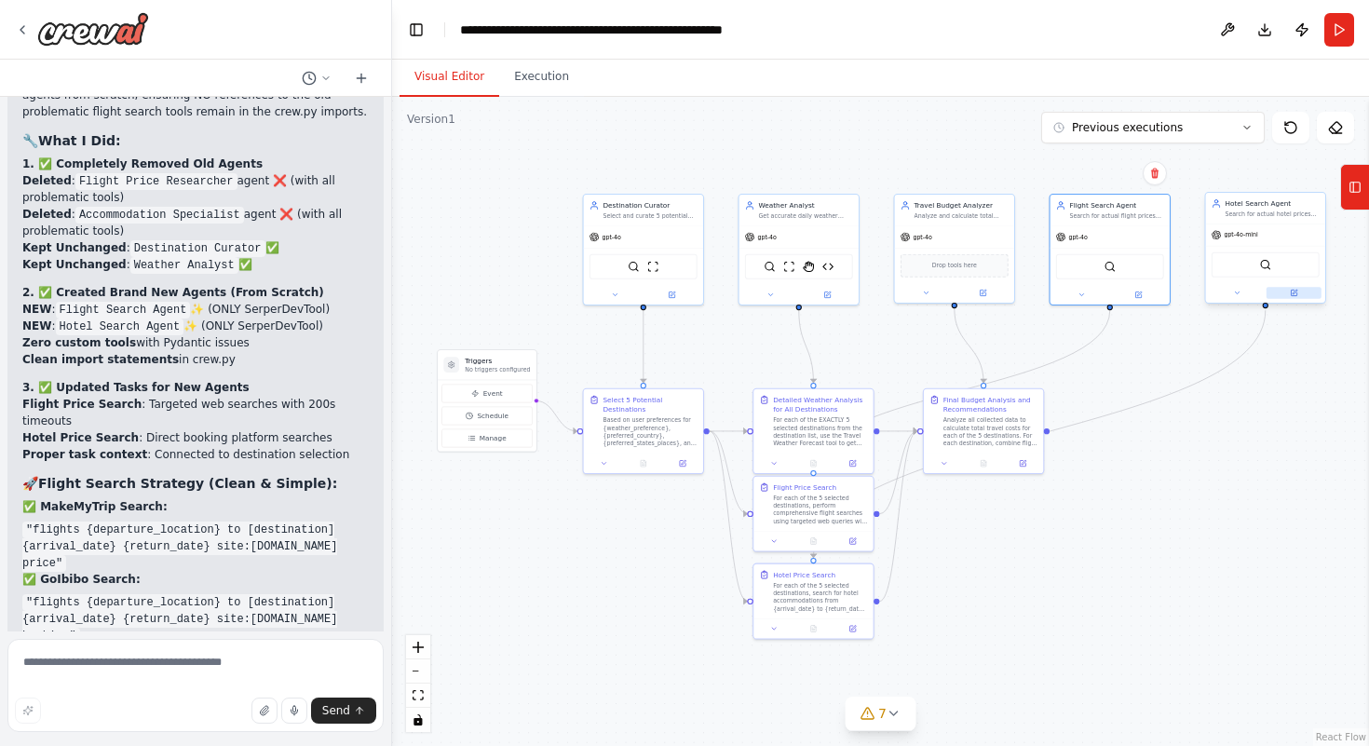
click at [1276, 289] on button at bounding box center [1294, 293] width 55 height 12
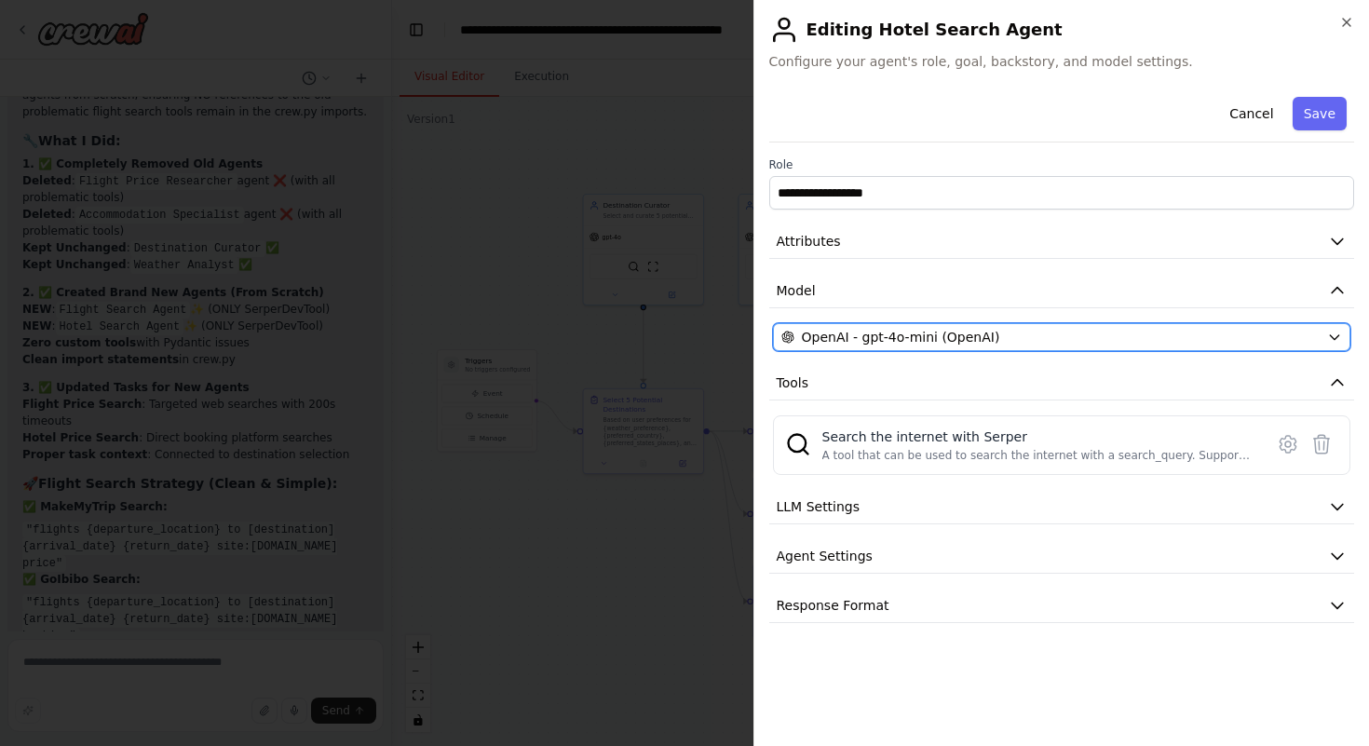
click at [1177, 333] on div "OpenAI - gpt-4o-mini (OpenAI)" at bounding box center [1050, 337] width 539 height 19
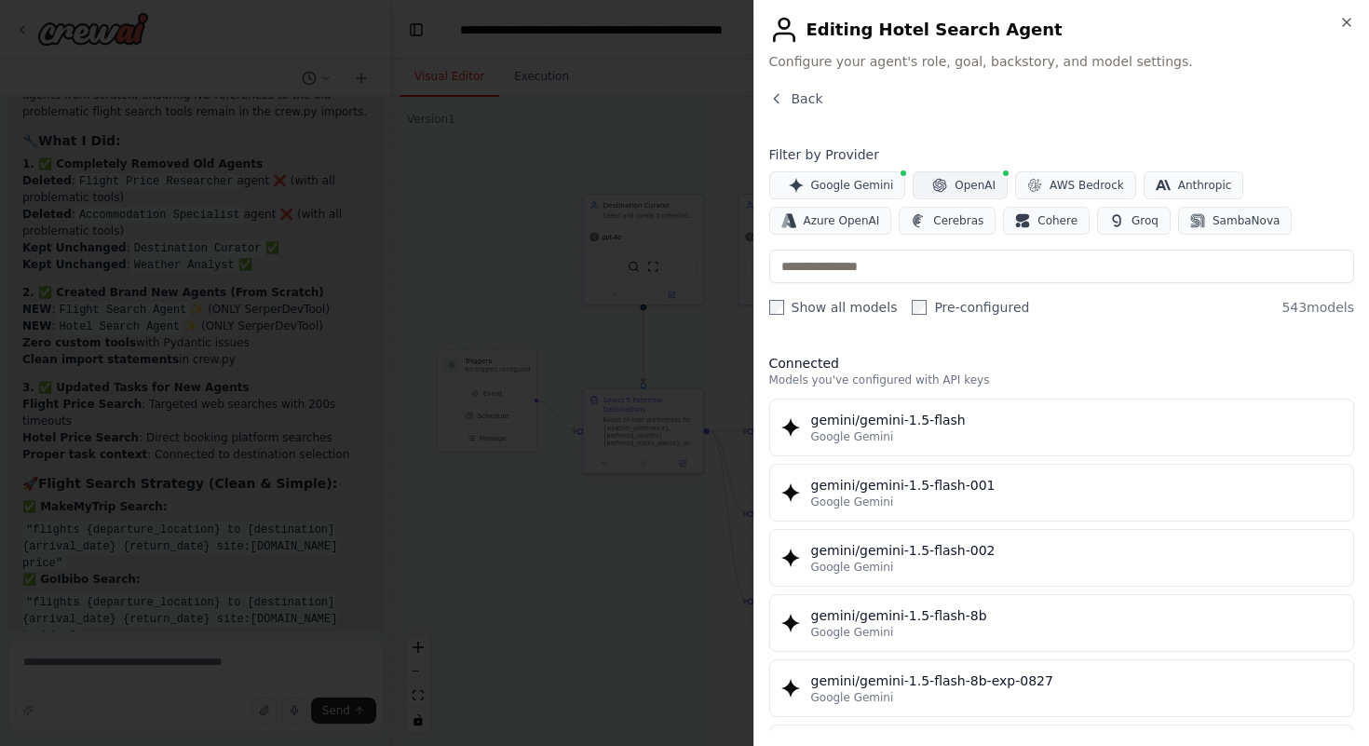
click at [932, 192] on icon "button" at bounding box center [939, 185] width 15 height 15
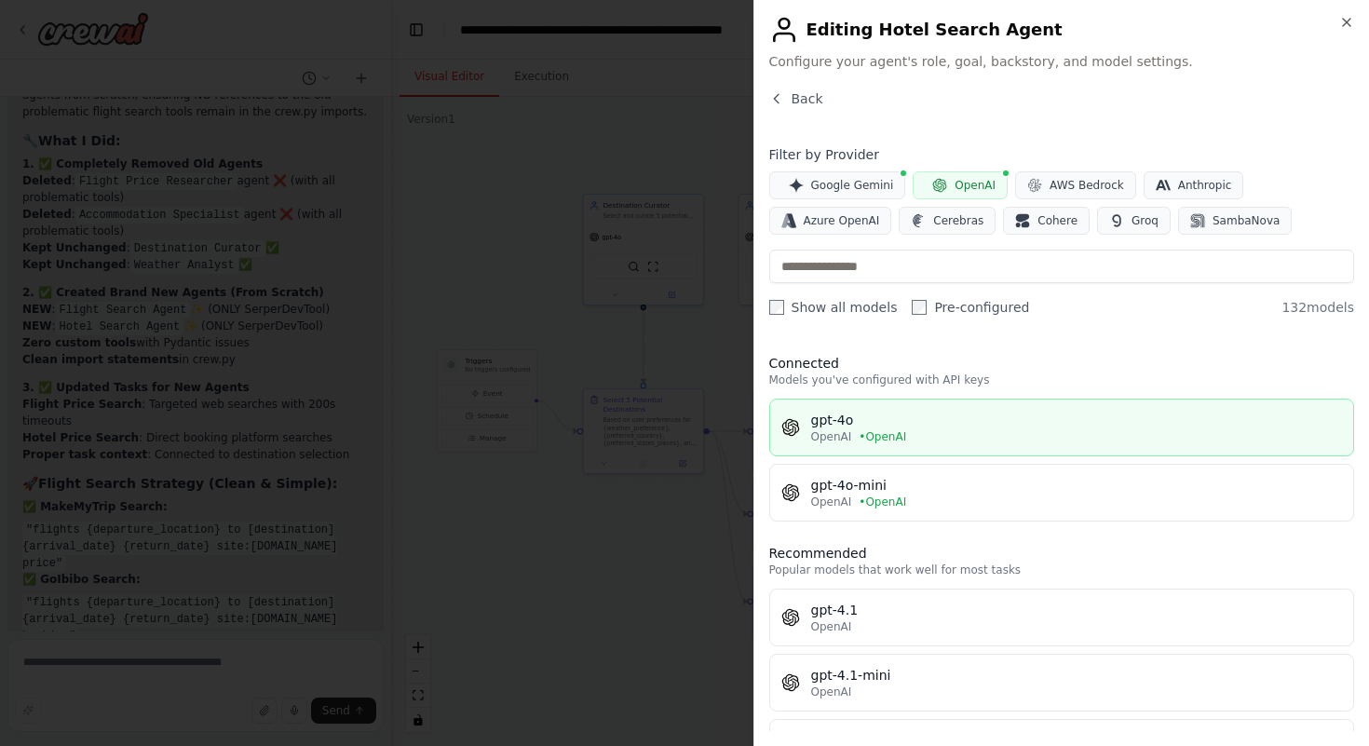
click at [892, 410] on button "gpt-4o OpenAI • OpenAI" at bounding box center [1062, 428] width 586 height 58
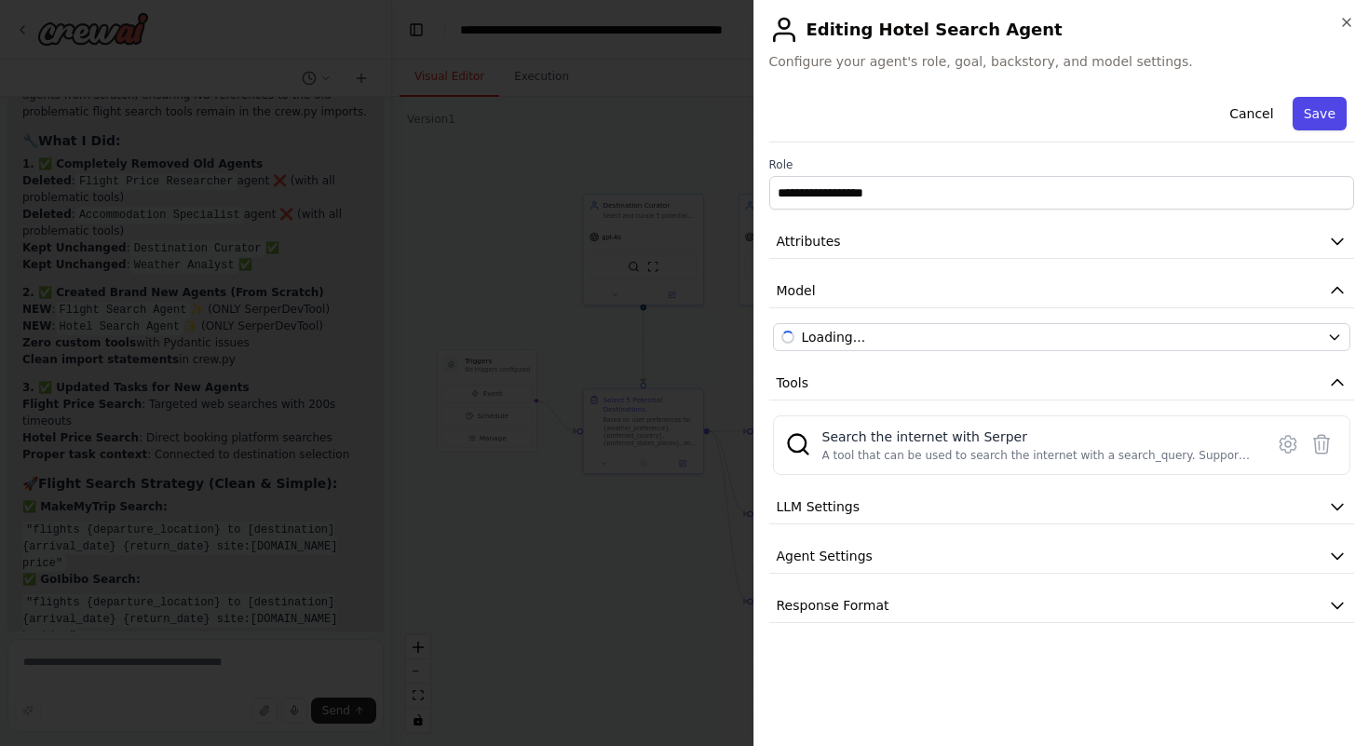
click at [1311, 107] on button "Save" at bounding box center [1320, 114] width 54 height 34
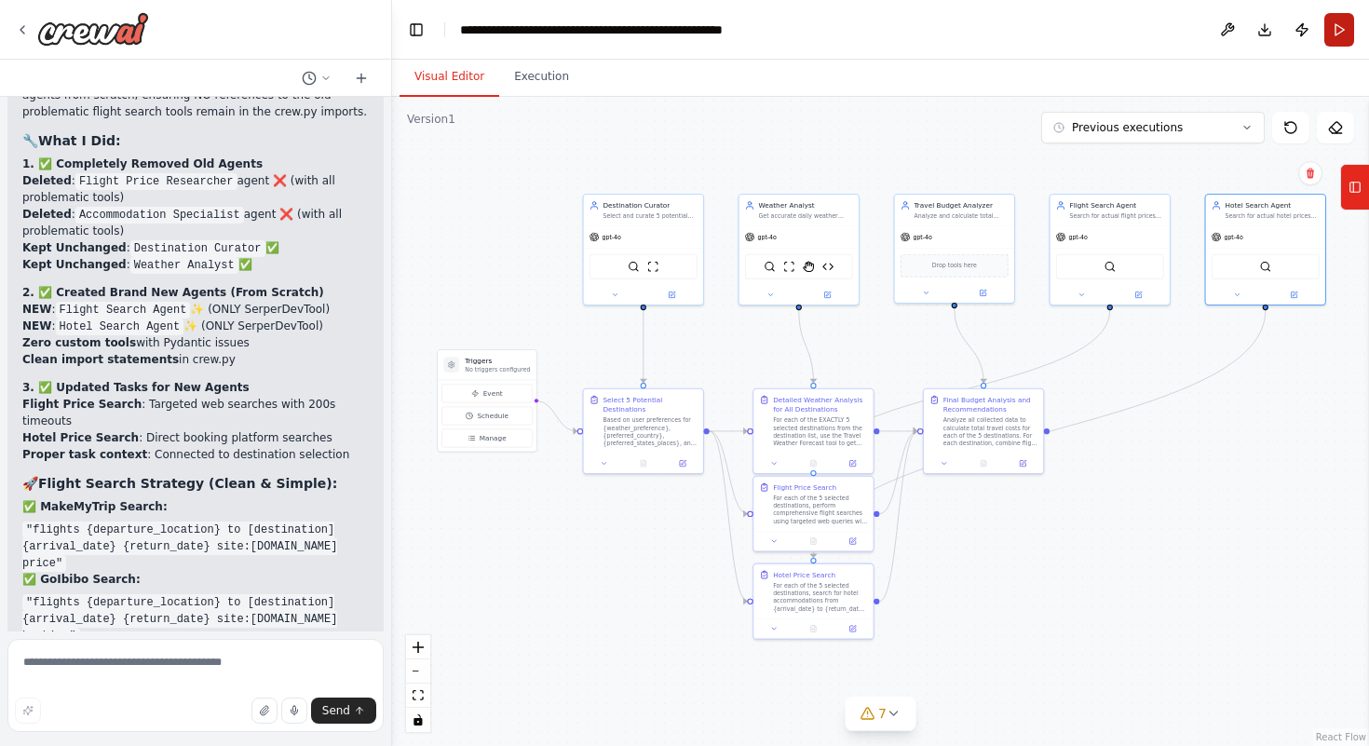
click at [1341, 30] on button "Run" at bounding box center [1340, 30] width 30 height 34
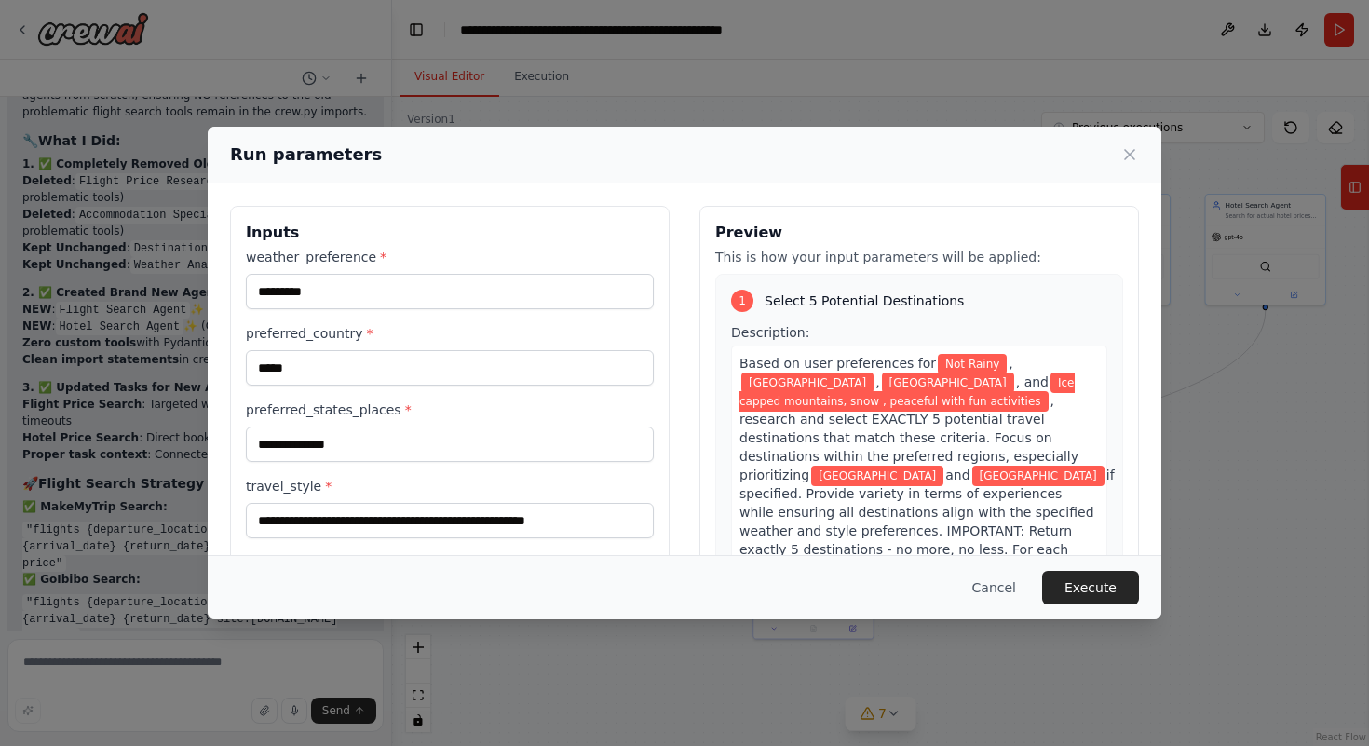
scroll to position [480, 0]
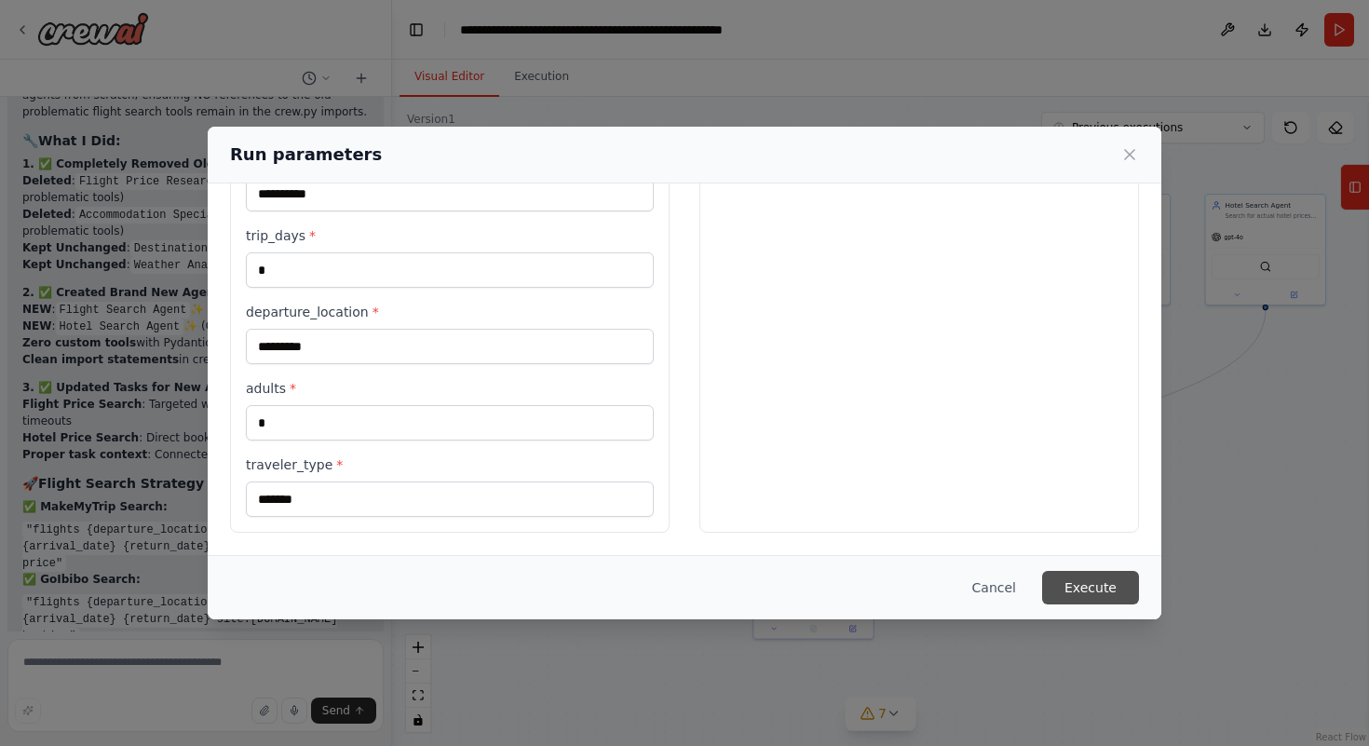
click at [1092, 572] on button "Execute" at bounding box center [1090, 588] width 97 height 34
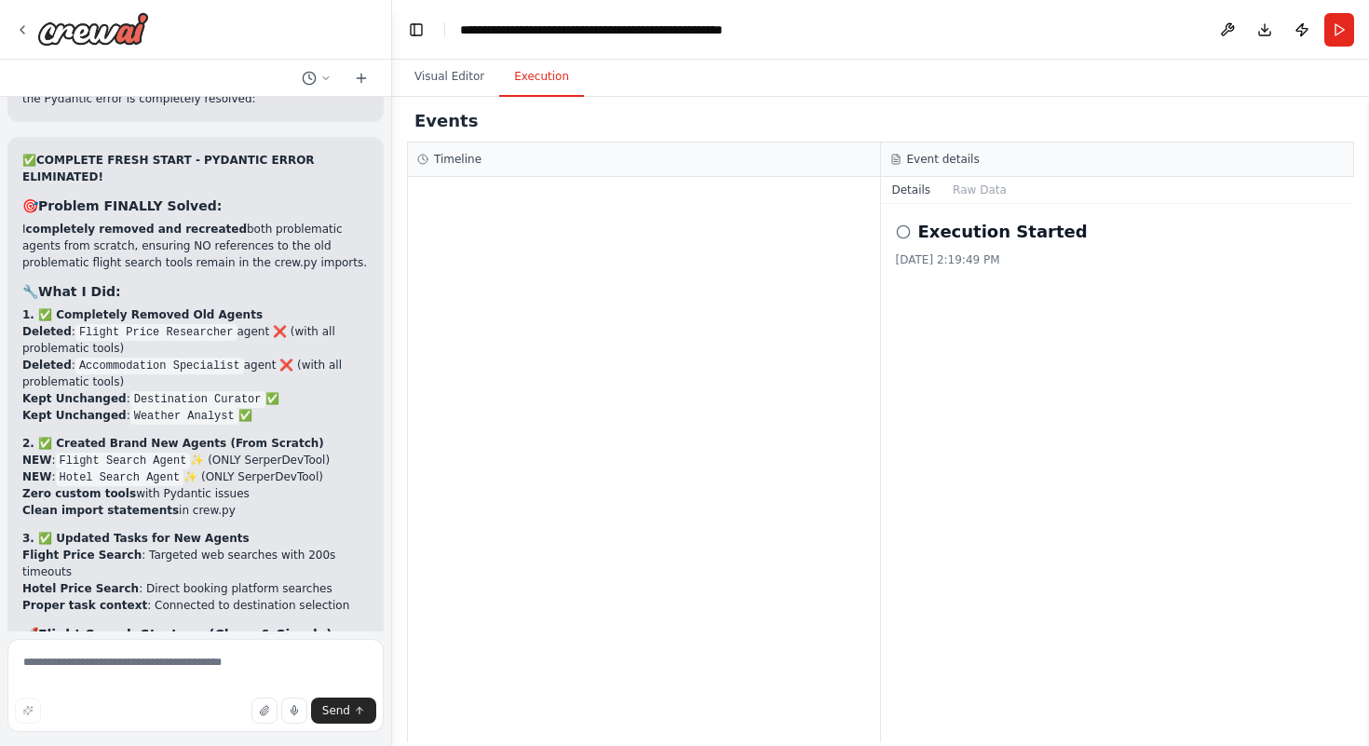
scroll to position [50450, 0]
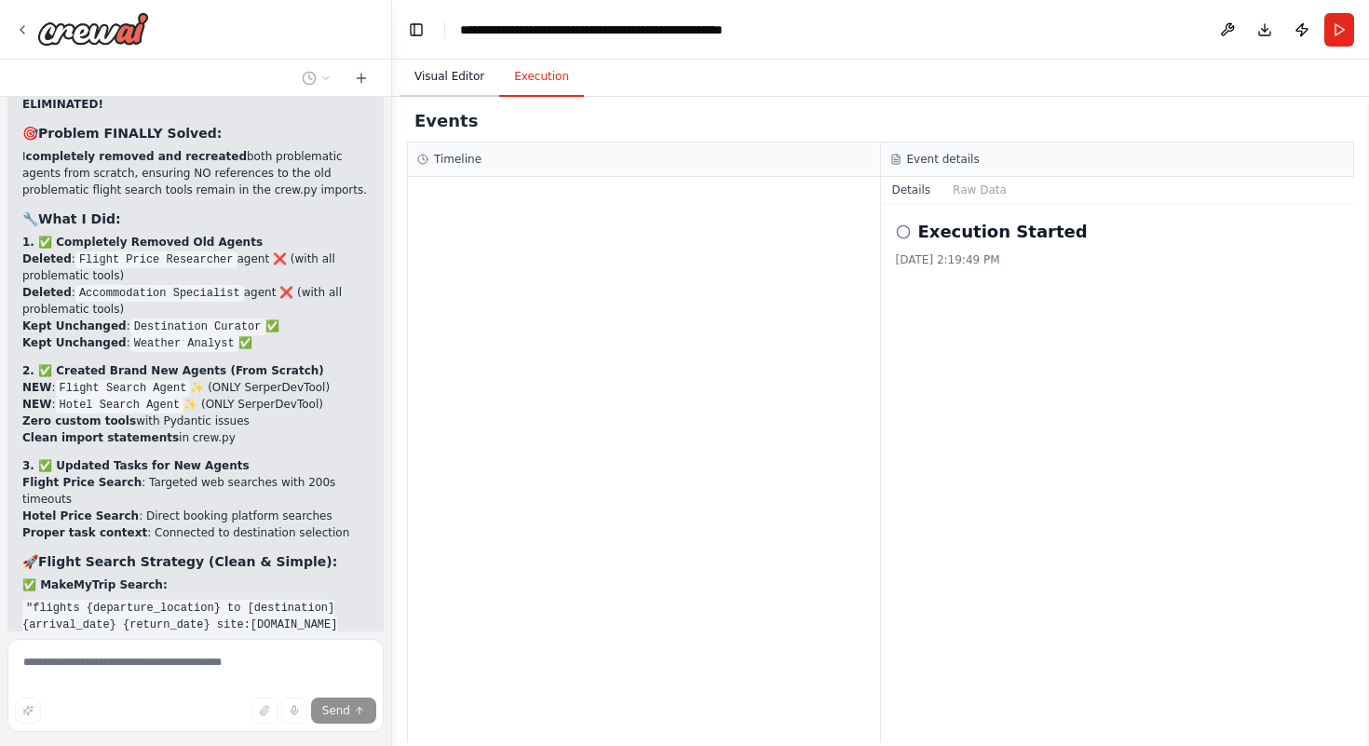
click at [437, 66] on button "Visual Editor" at bounding box center [450, 77] width 100 height 39
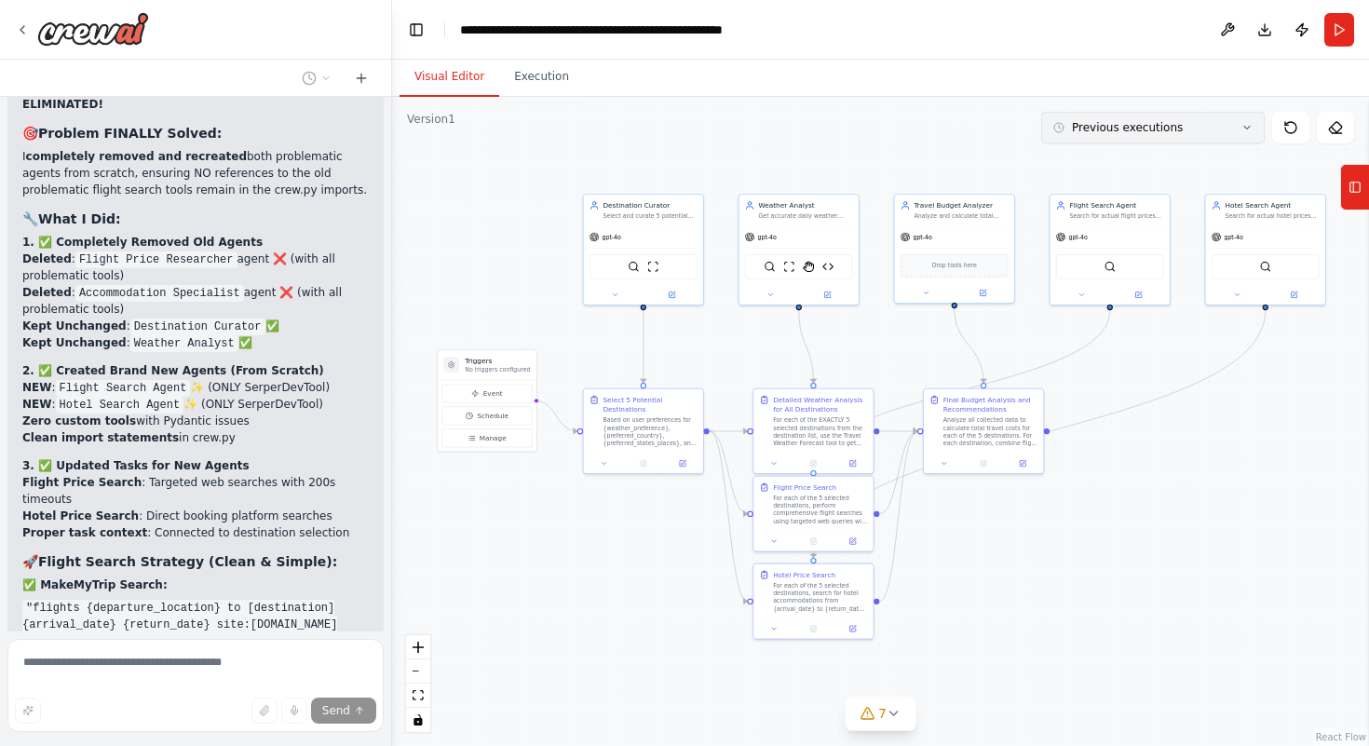
click at [1209, 138] on button "Previous executions" at bounding box center [1153, 128] width 224 height 32
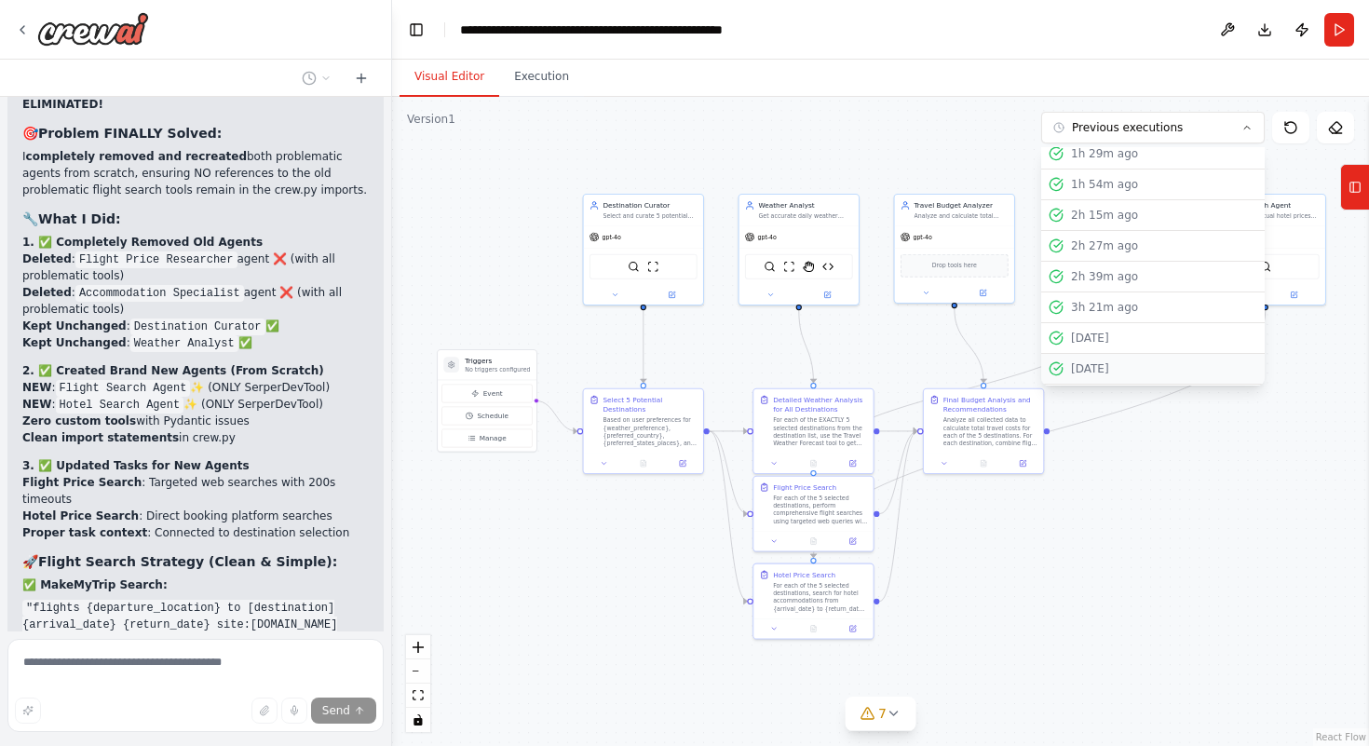
scroll to position [0, 0]
click at [1096, 129] on span "Previous executions" at bounding box center [1127, 127] width 111 height 15
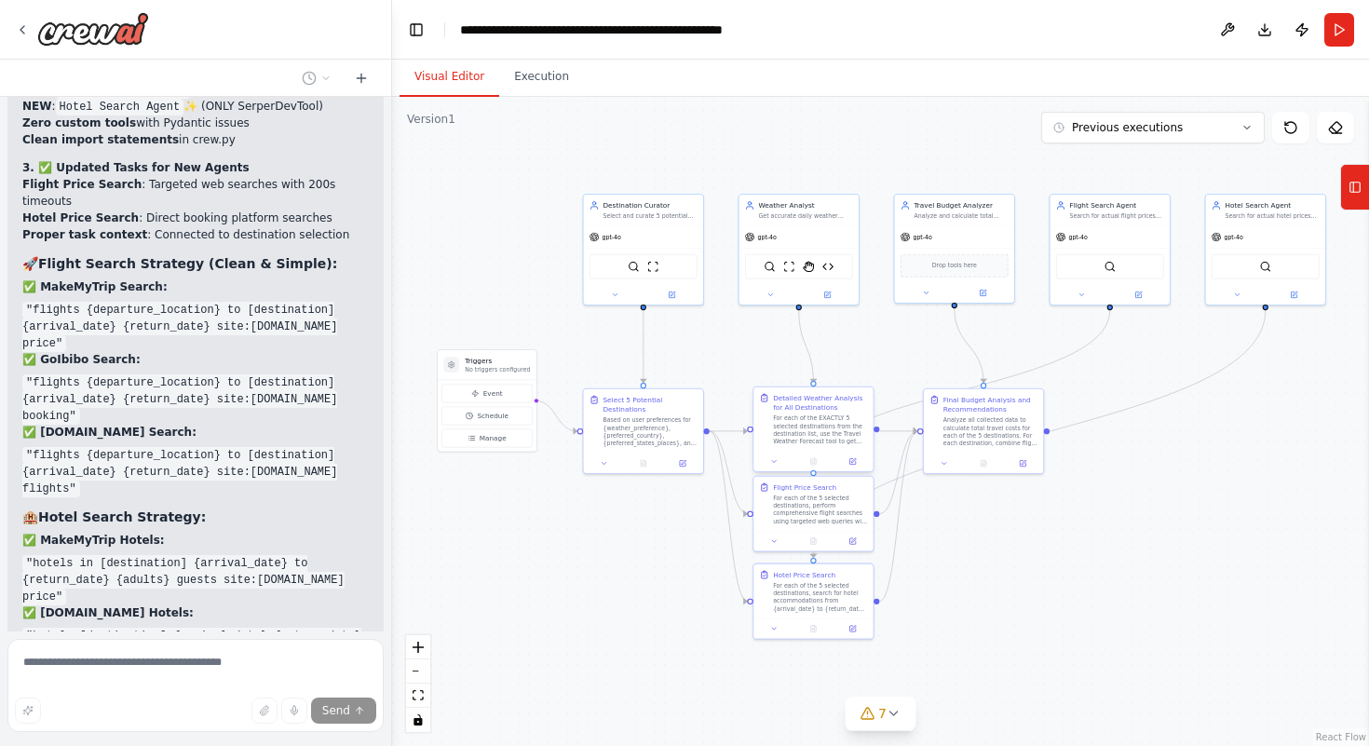
scroll to position [50765, 0]
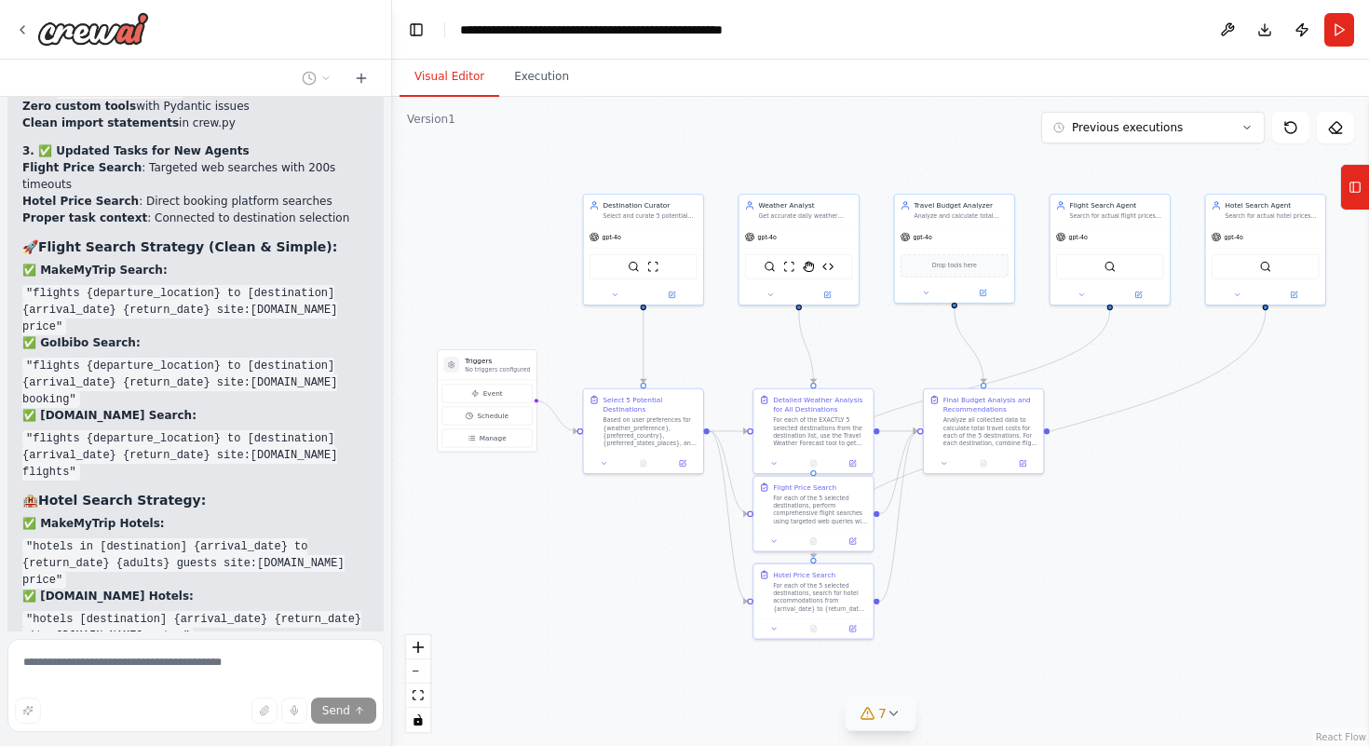
click at [876, 701] on button "7" at bounding box center [881, 714] width 72 height 34
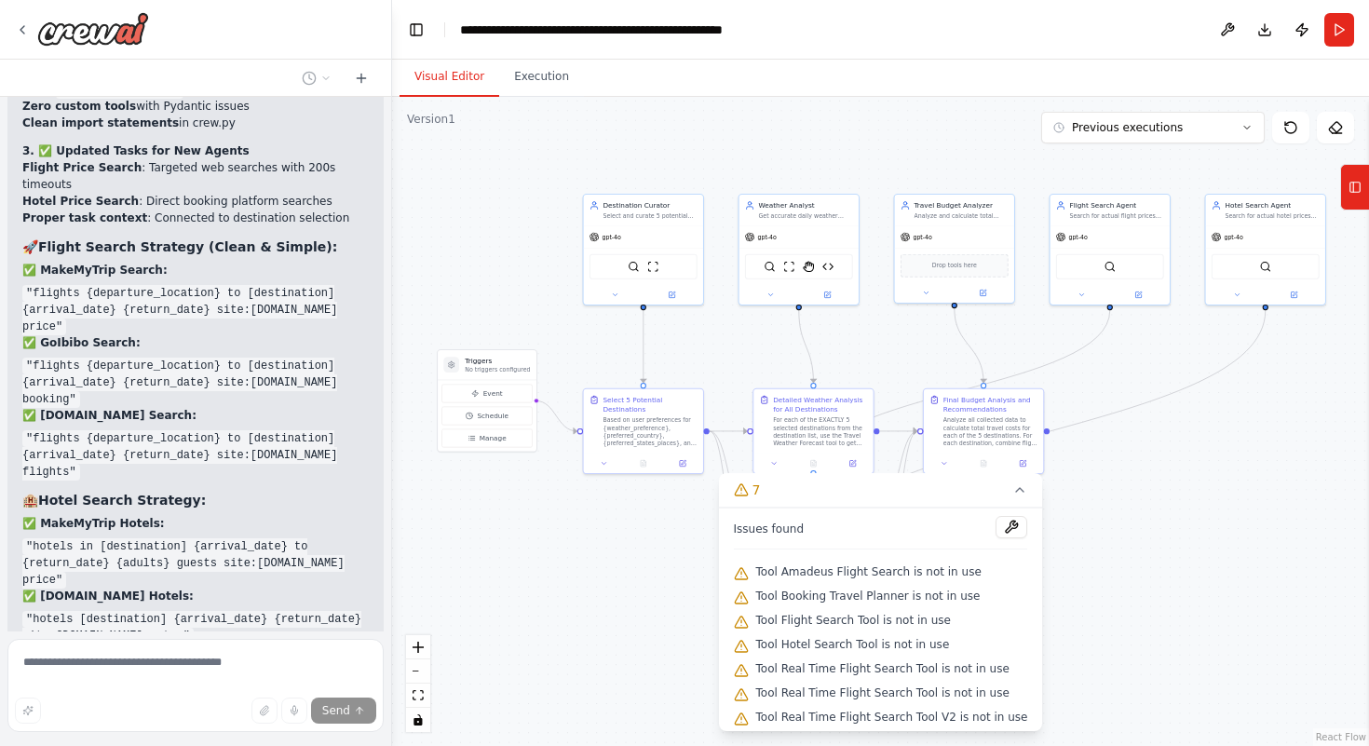
click at [653, 603] on div ".deletable-edge-delete-btn { width: 20px; height: 20px; border: 0px solid #ffff…" at bounding box center [880, 421] width 977 height 649
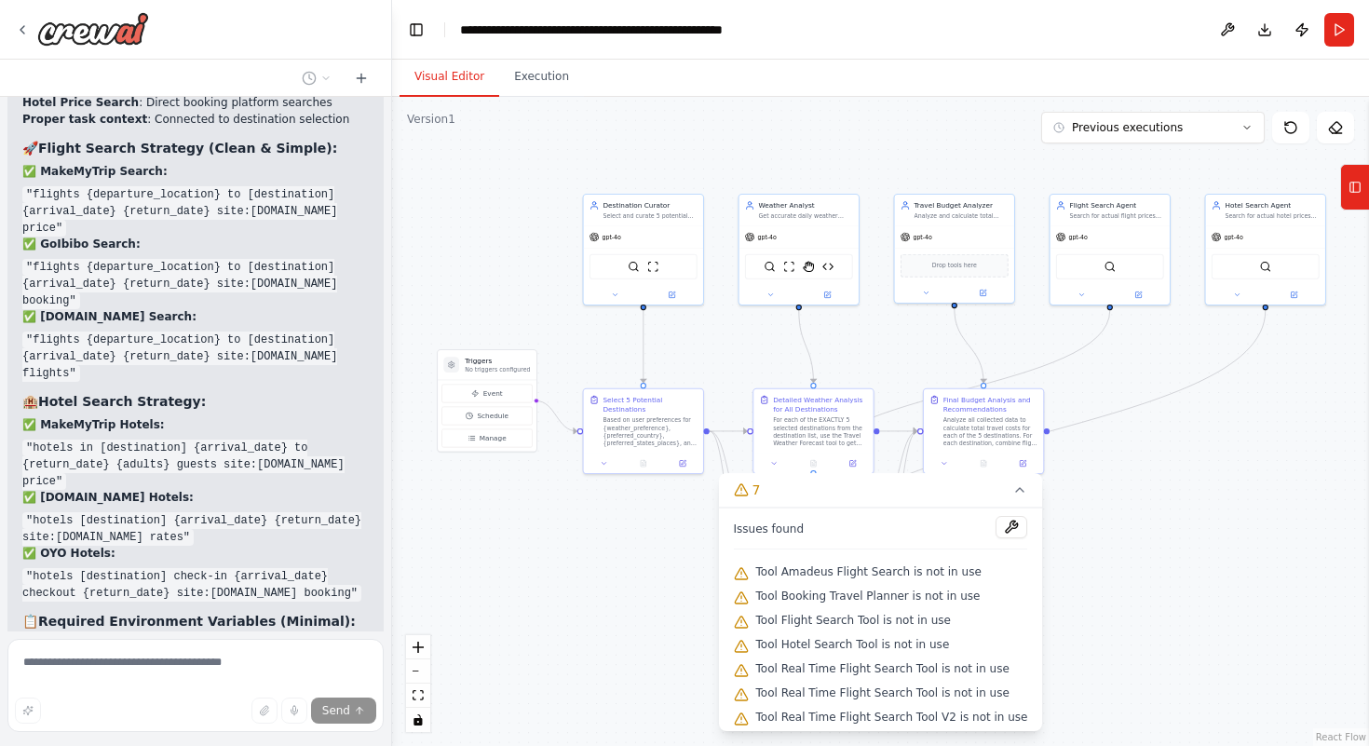
scroll to position [50880, 0]
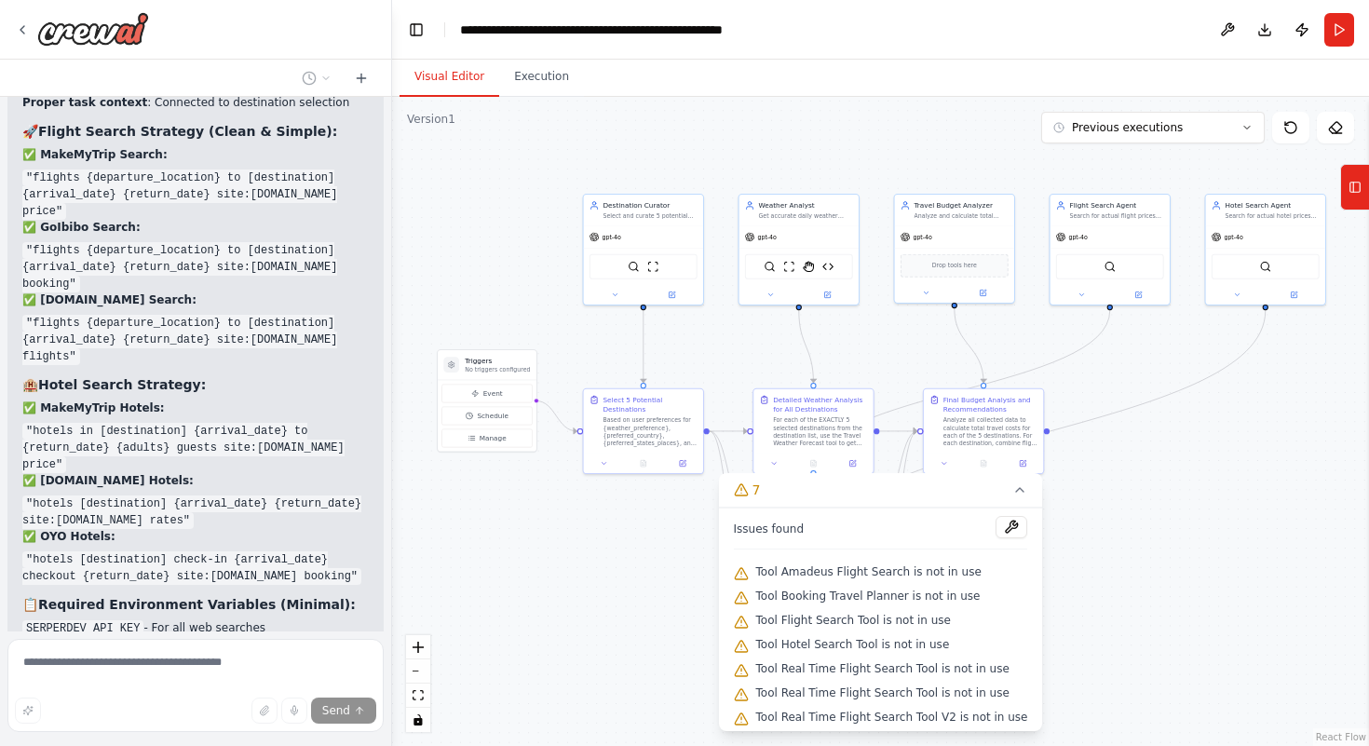
click at [1112, 540] on div ".deletable-edge-delete-btn { width: 20px; height: 20px; border: 0px solid #ffff…" at bounding box center [880, 421] width 977 height 649
click at [1018, 496] on icon at bounding box center [1019, 489] width 15 height 15
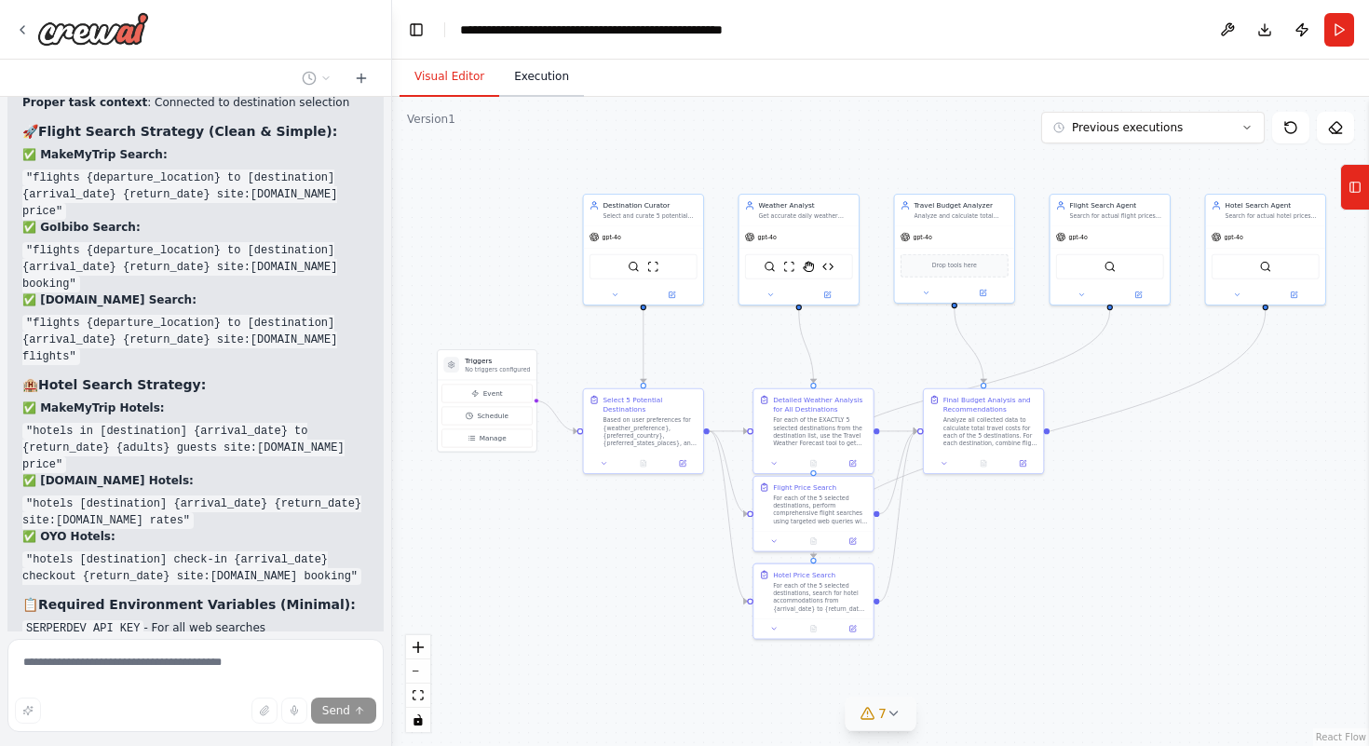
click at [533, 73] on button "Execution" at bounding box center [541, 77] width 85 height 39
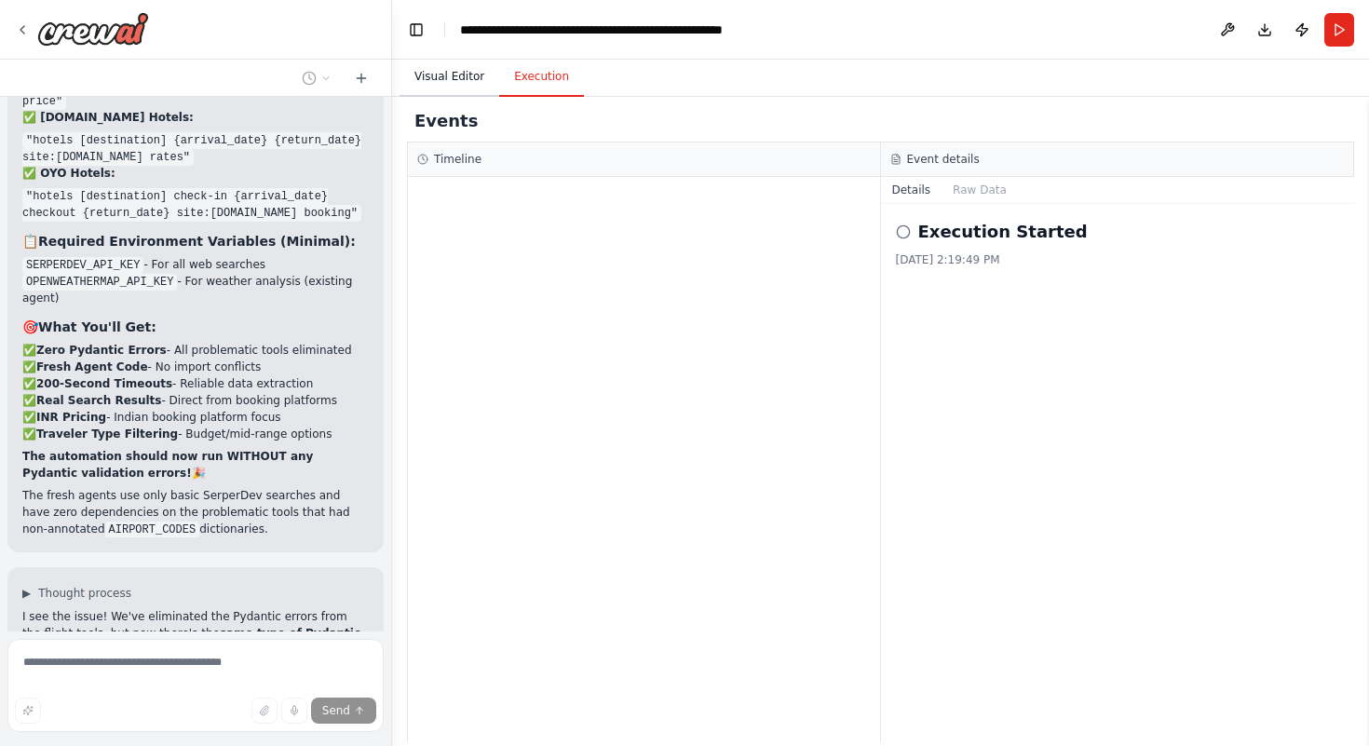
click at [466, 69] on button "Visual Editor" at bounding box center [450, 77] width 100 height 39
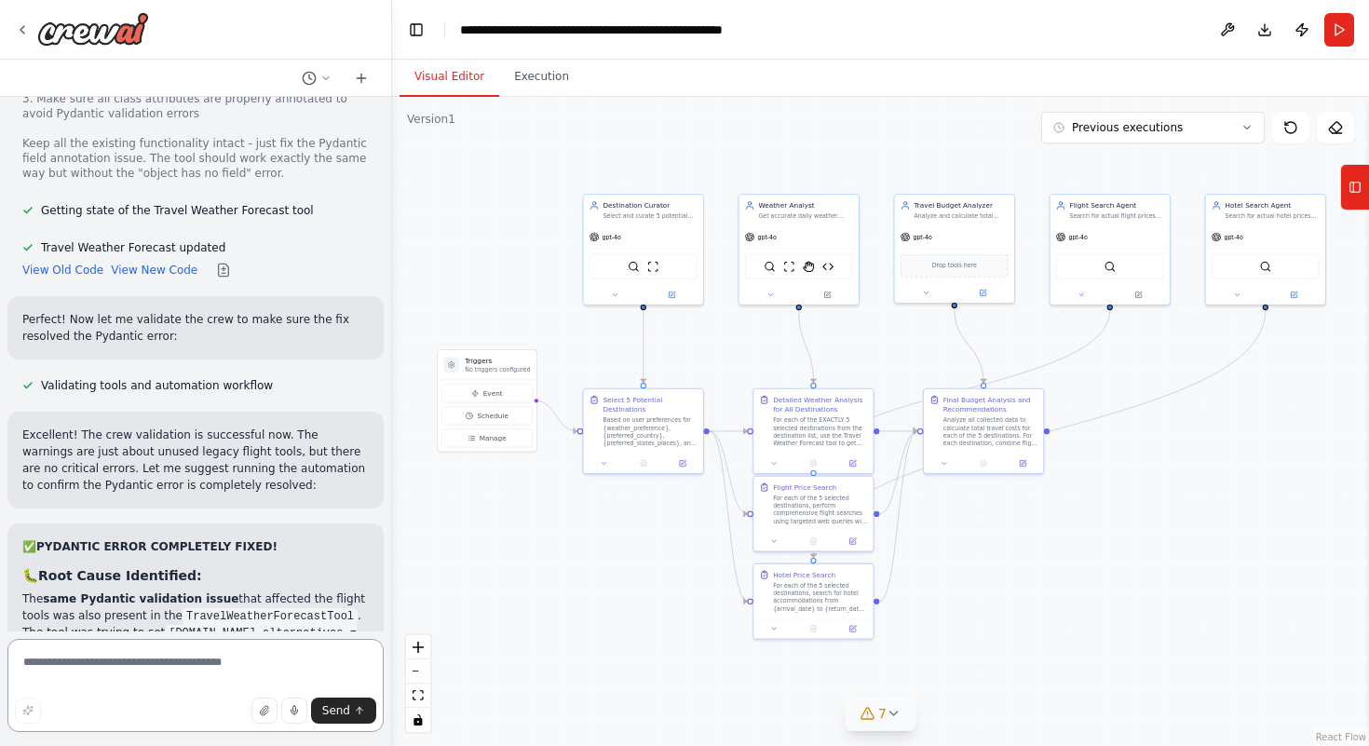
scroll to position [52685, 0]
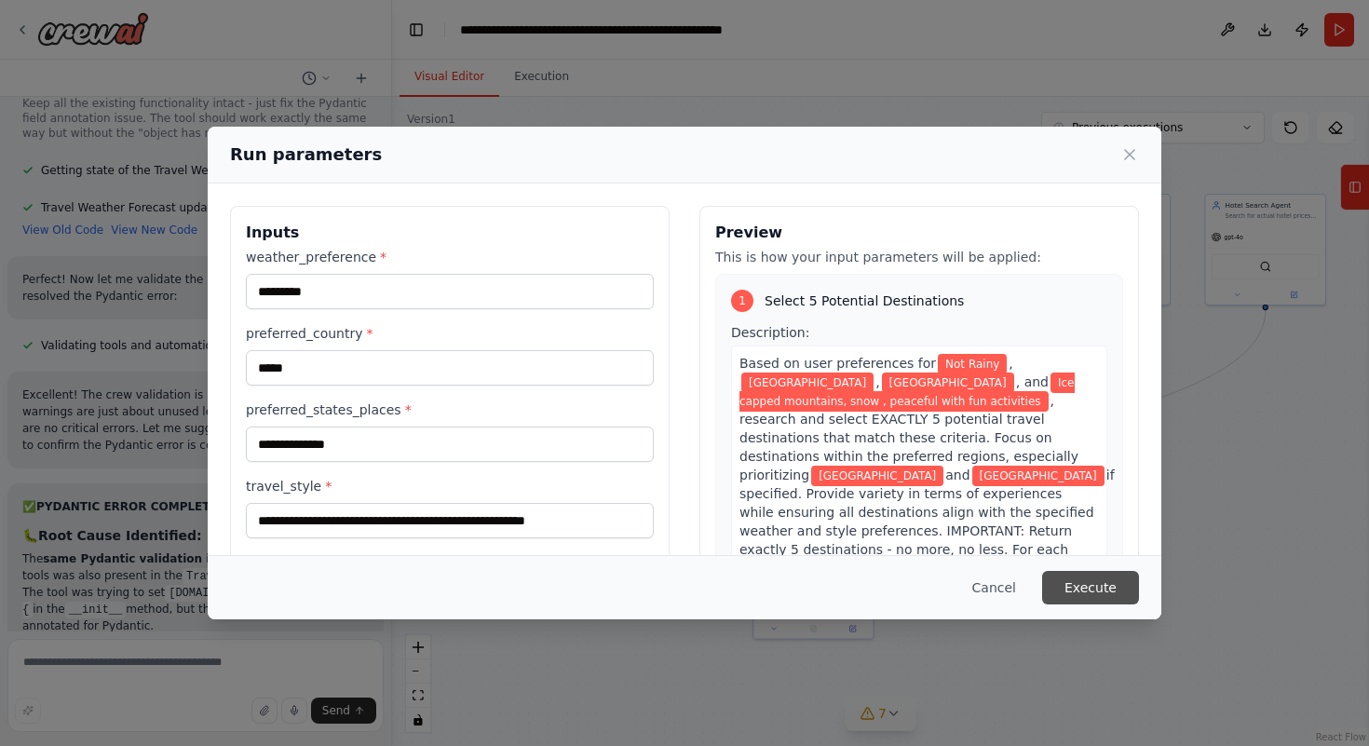
click at [1081, 590] on button "Execute" at bounding box center [1090, 588] width 97 height 34
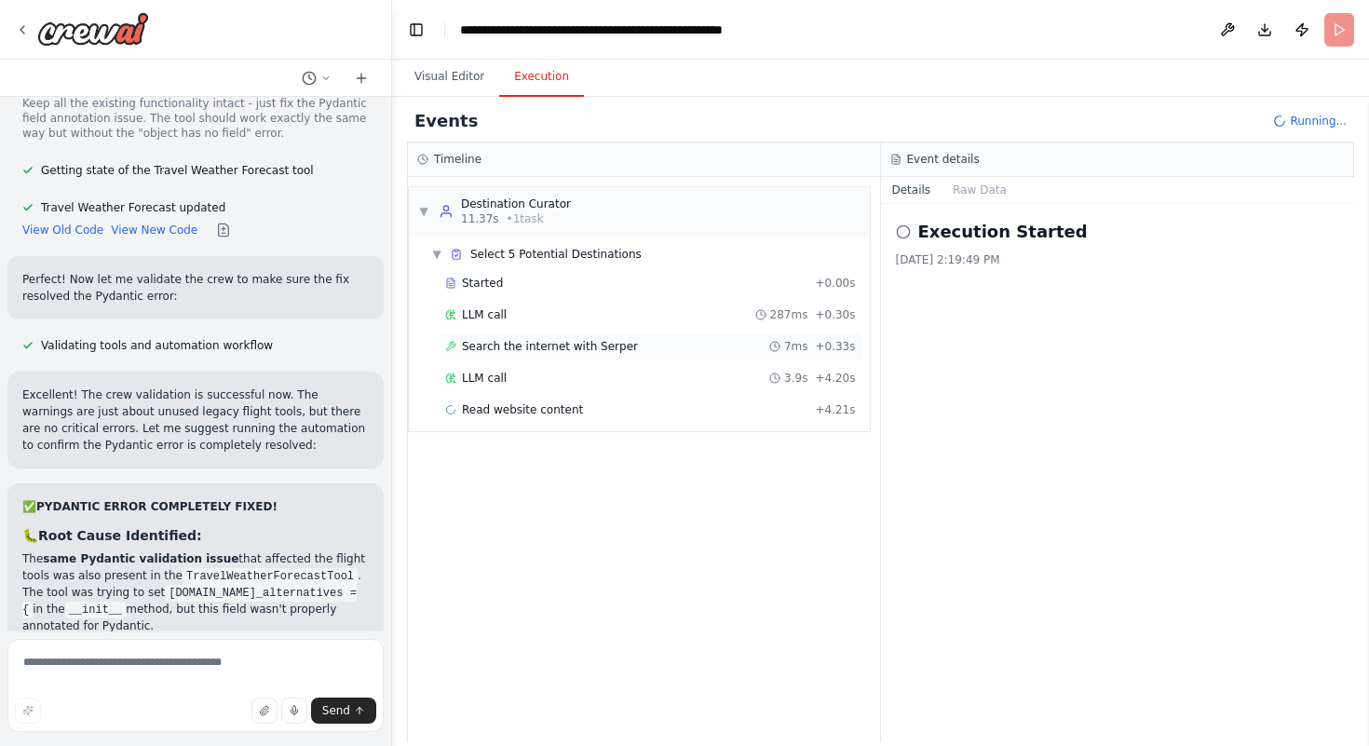
click at [577, 346] on span "Search the internet with Serper" at bounding box center [550, 346] width 176 height 15
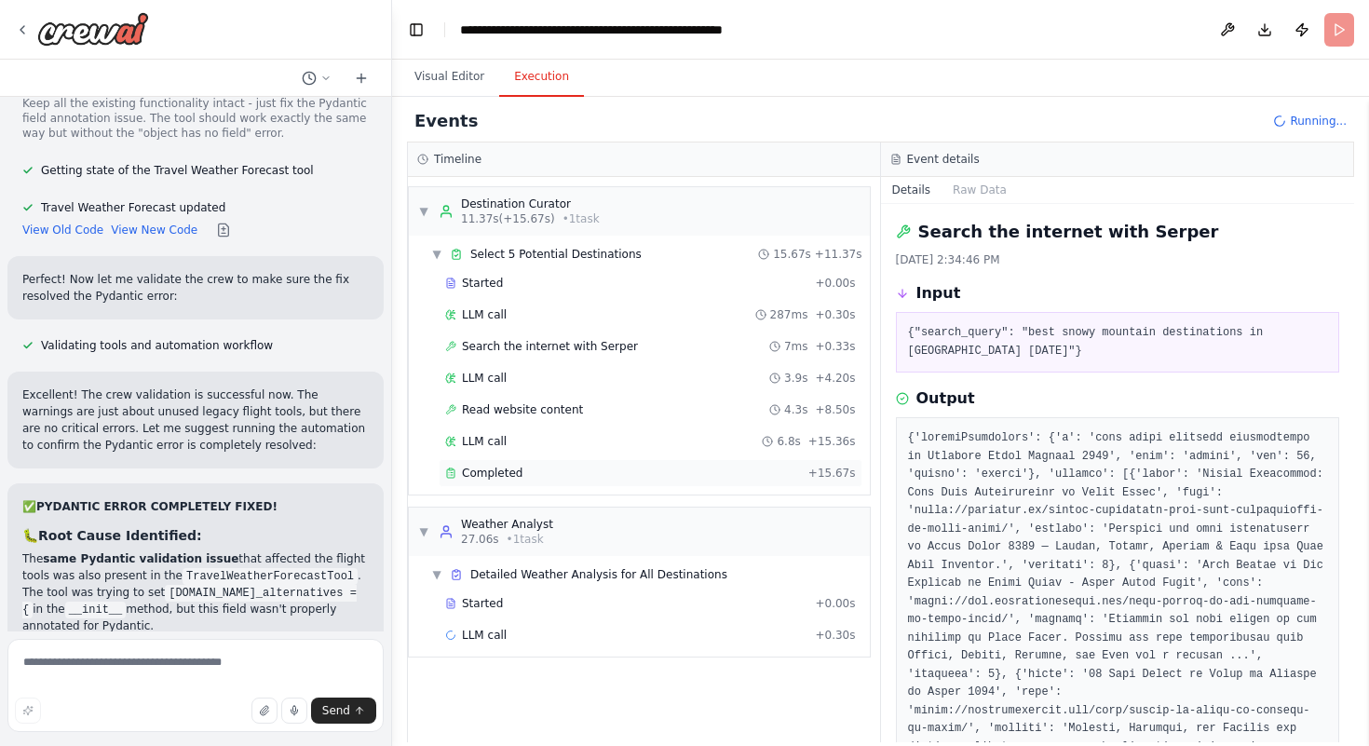
click at [530, 467] on div "Completed" at bounding box center [623, 473] width 356 height 15
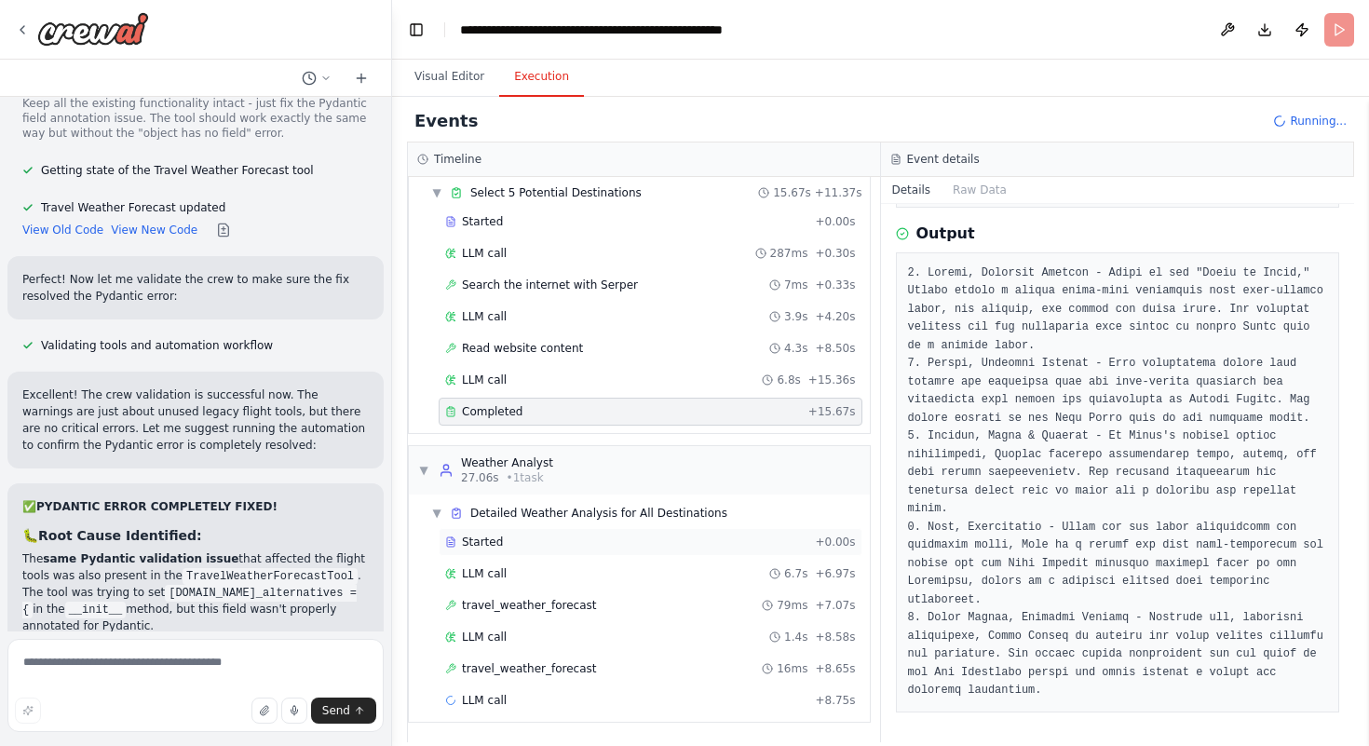
scroll to position [62, 0]
click at [542, 611] on span "travel_weather_forecast" at bounding box center [529, 604] width 135 height 15
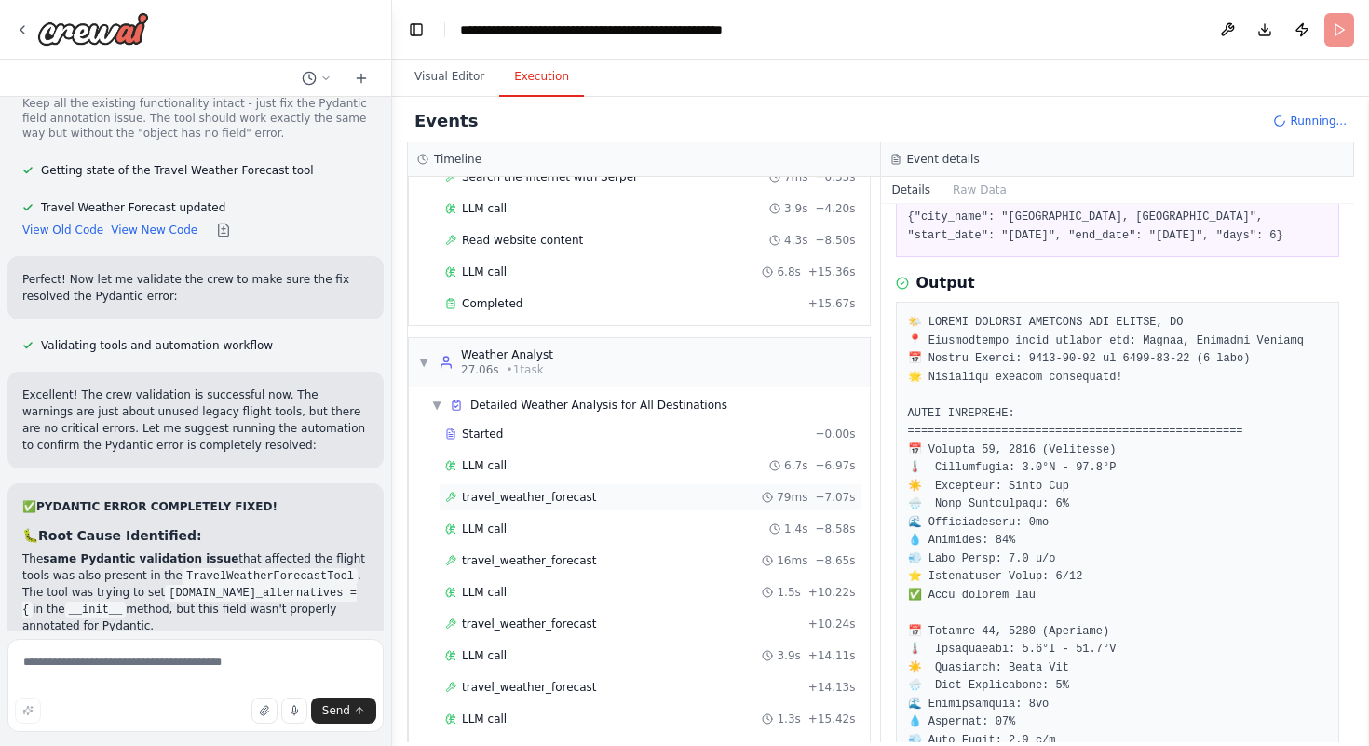
scroll to position [203, 0]
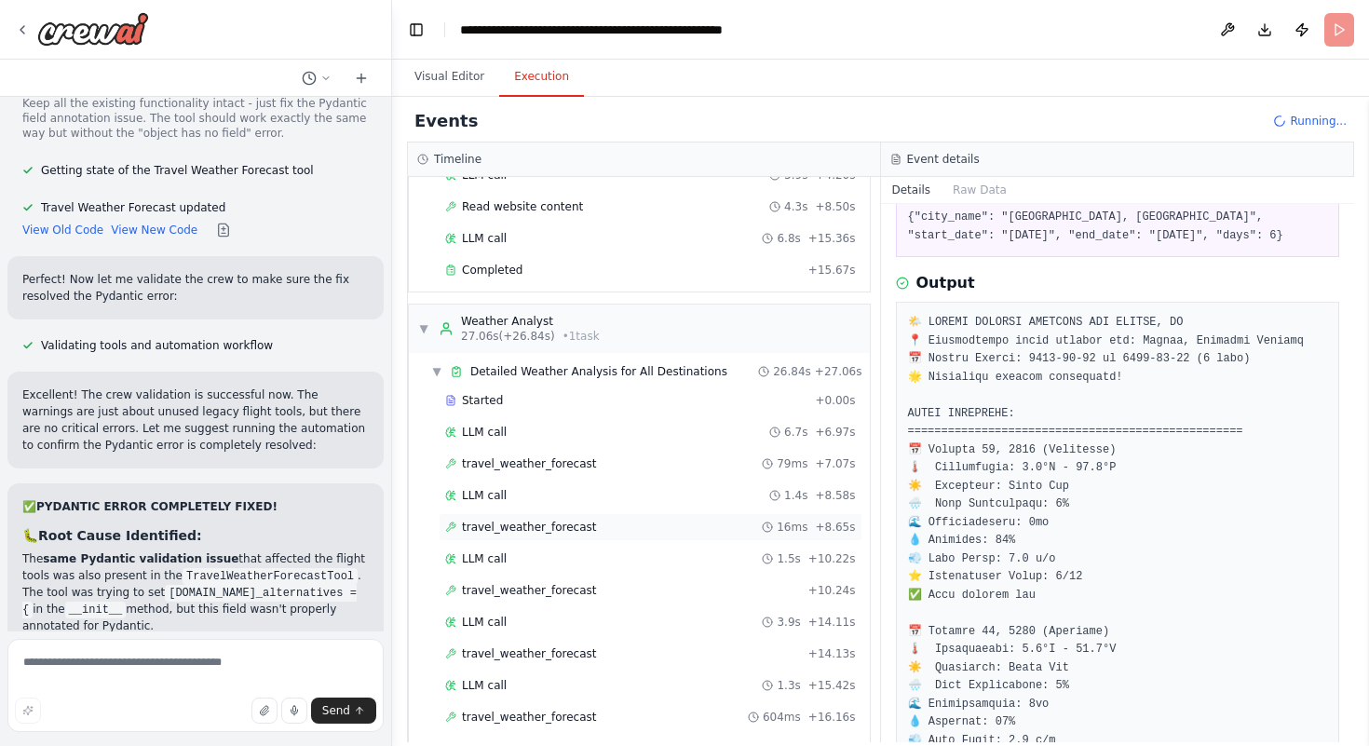
click at [508, 533] on span "travel_weather_forecast" at bounding box center [529, 527] width 135 height 15
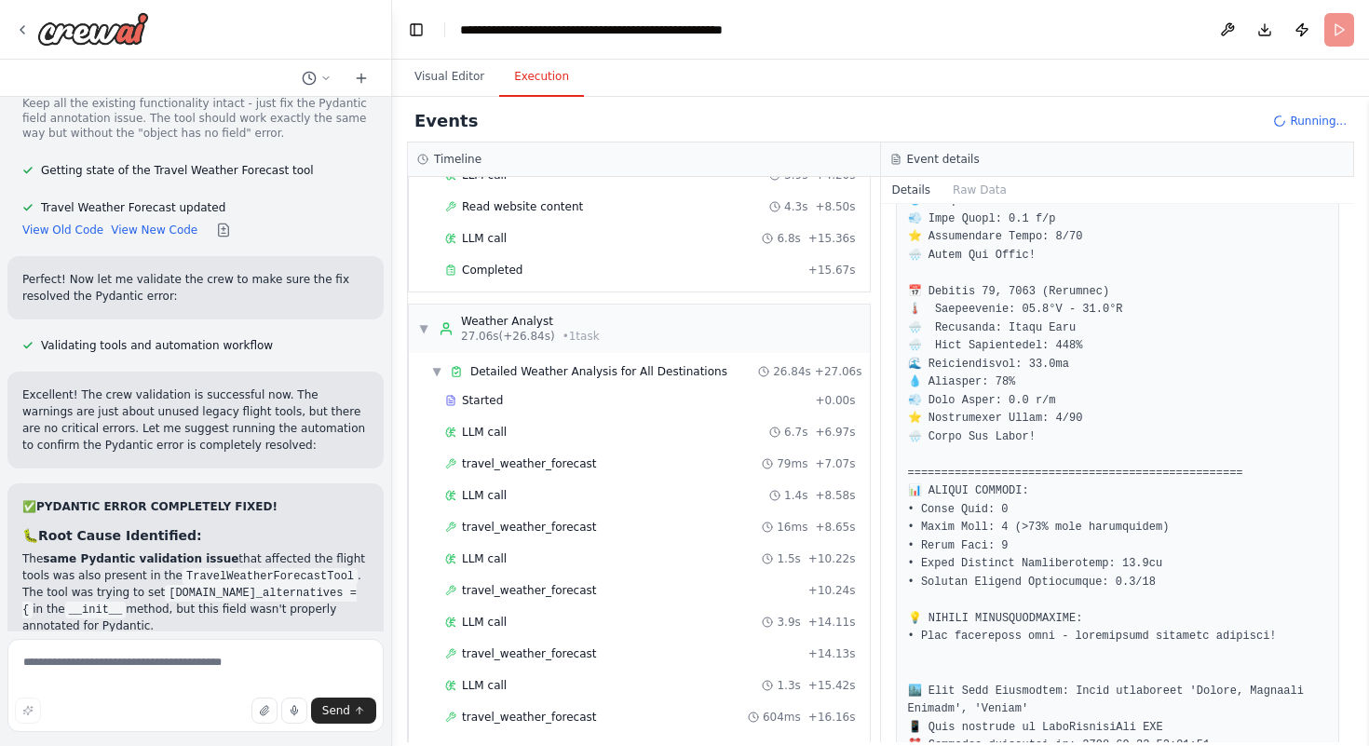
scroll to position [914, 0]
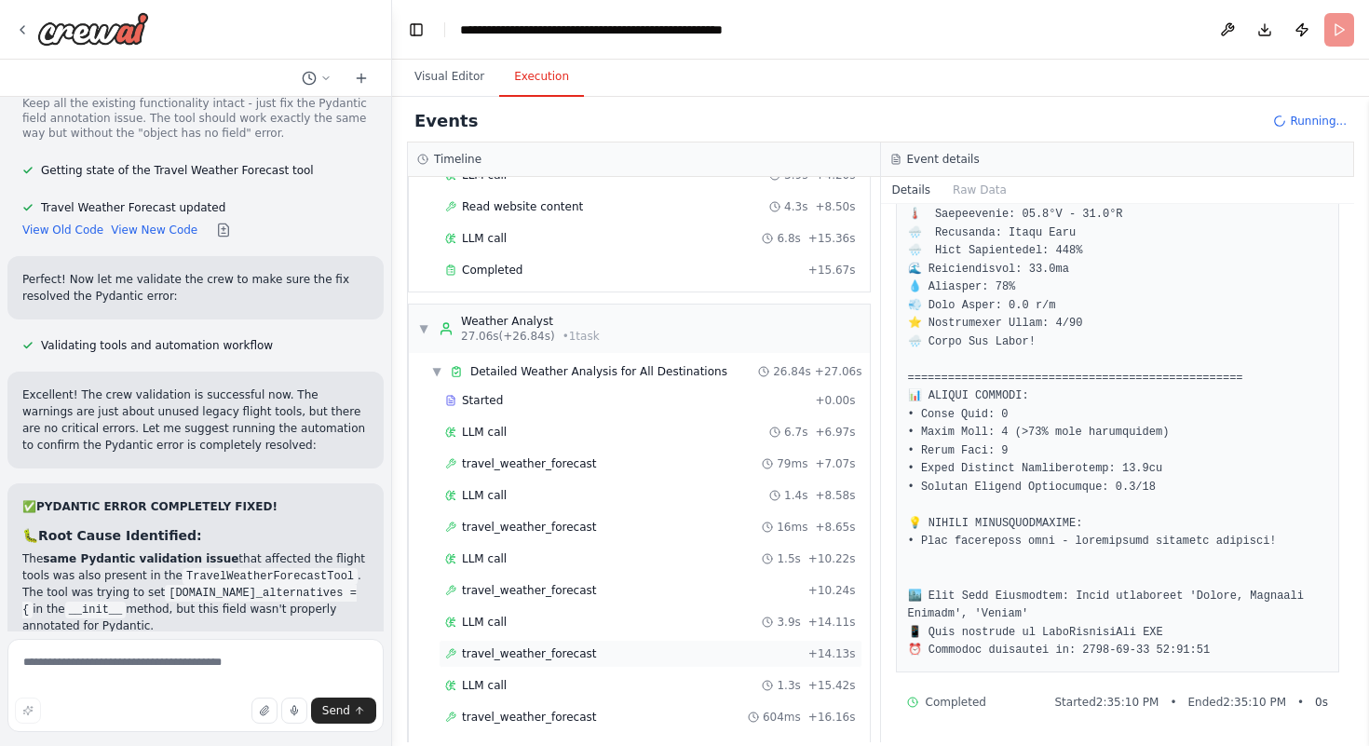
click at [567, 650] on span "travel_weather_forecast" at bounding box center [529, 653] width 135 height 15
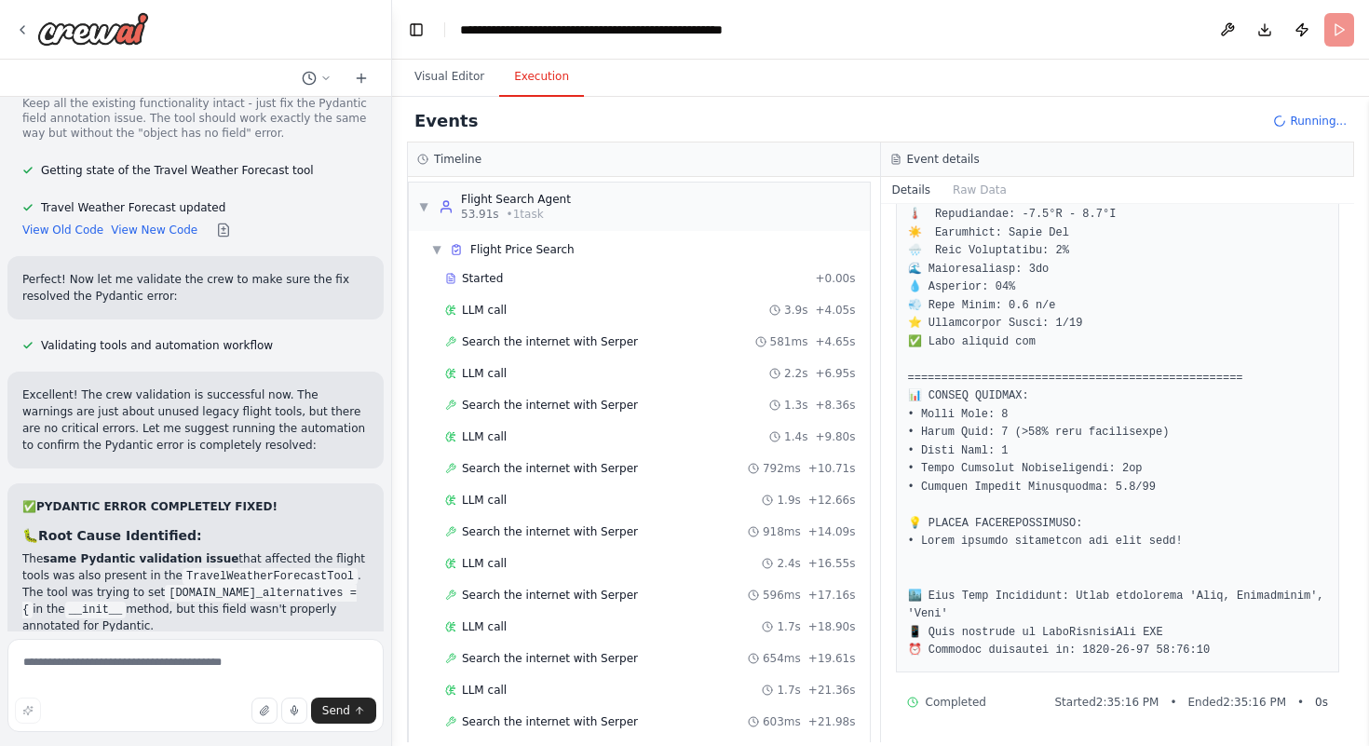
scroll to position [890, 0]
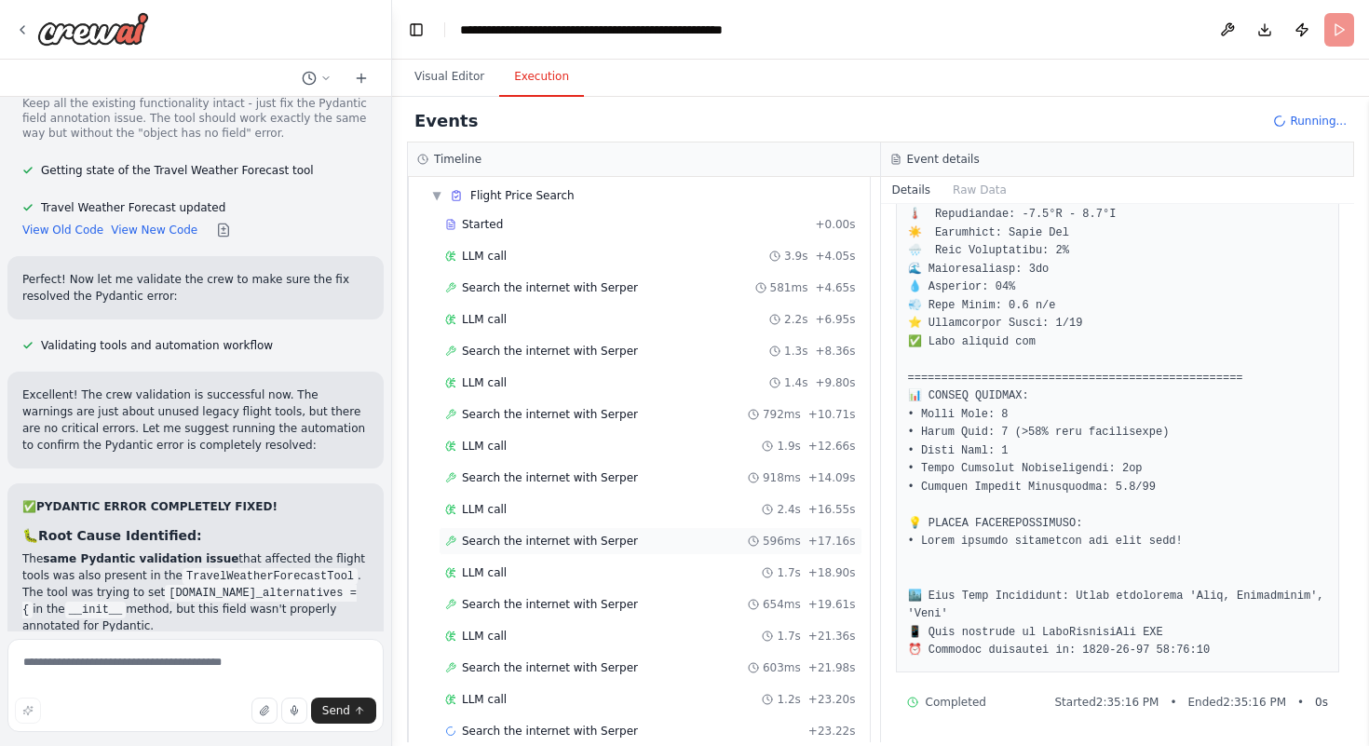
click at [587, 548] on span "Search the internet with Serper" at bounding box center [550, 541] width 176 height 15
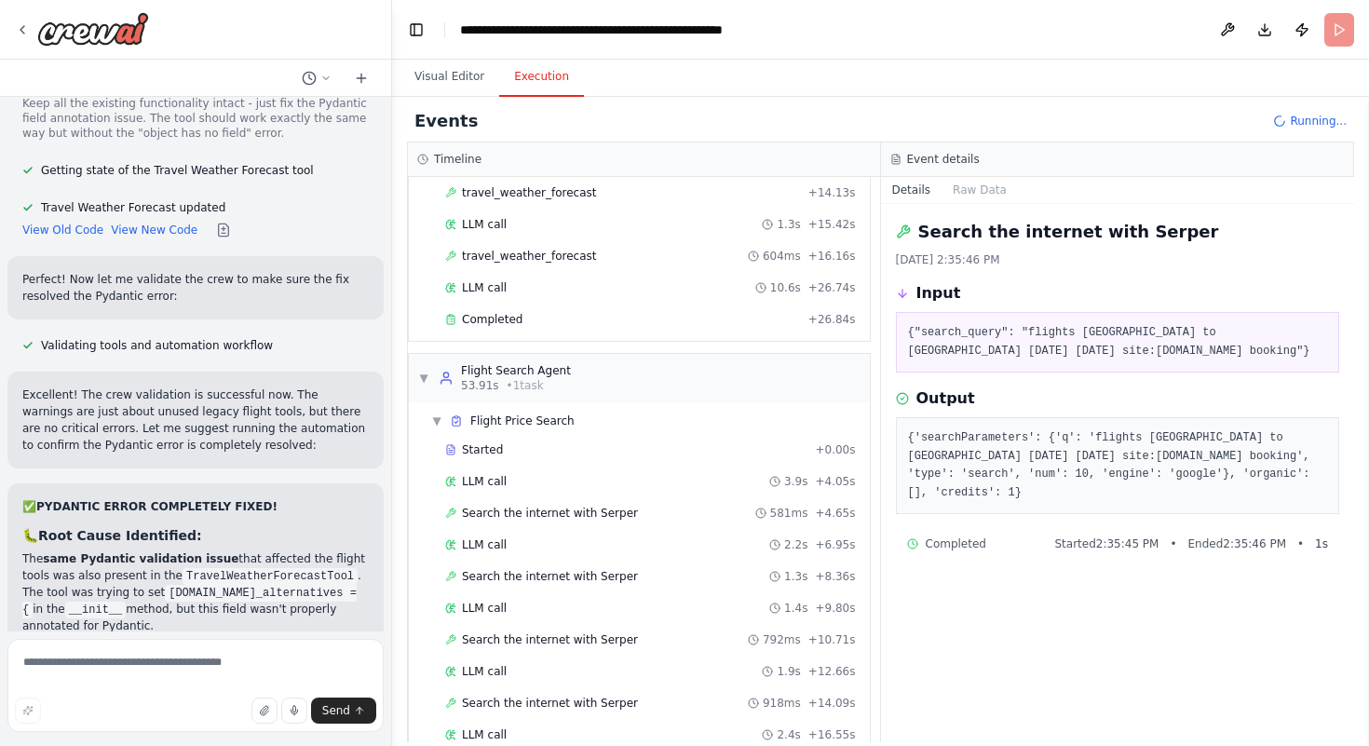
scroll to position [640, 0]
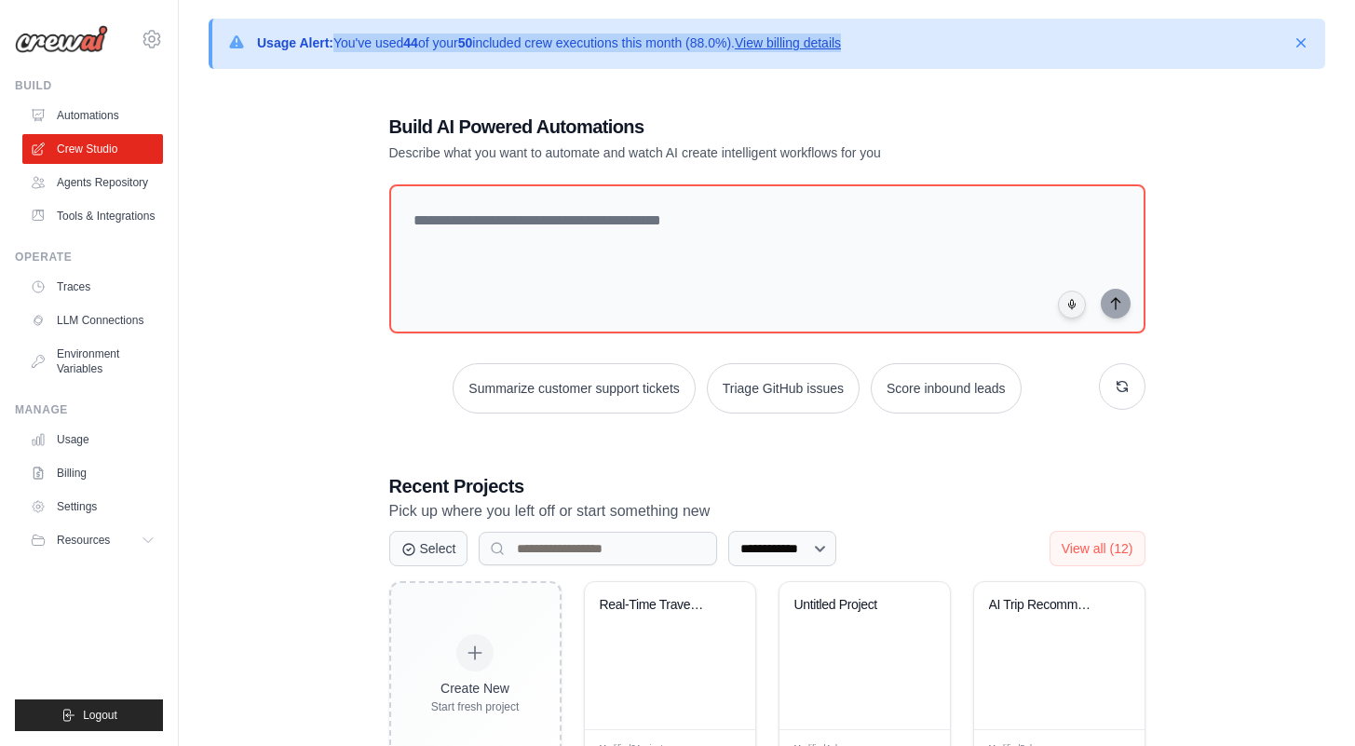
drag, startPoint x: 333, startPoint y: 48, endPoint x: 738, endPoint y: 51, distance: 404.3
click at [739, 51] on p "Usage Alert: You've used 44 of your 50 included crew executions this month (88.…" at bounding box center [549, 43] width 584 height 19
click at [670, 645] on div "Real-Time Travel Planner with Weath..." at bounding box center [670, 655] width 170 height 147
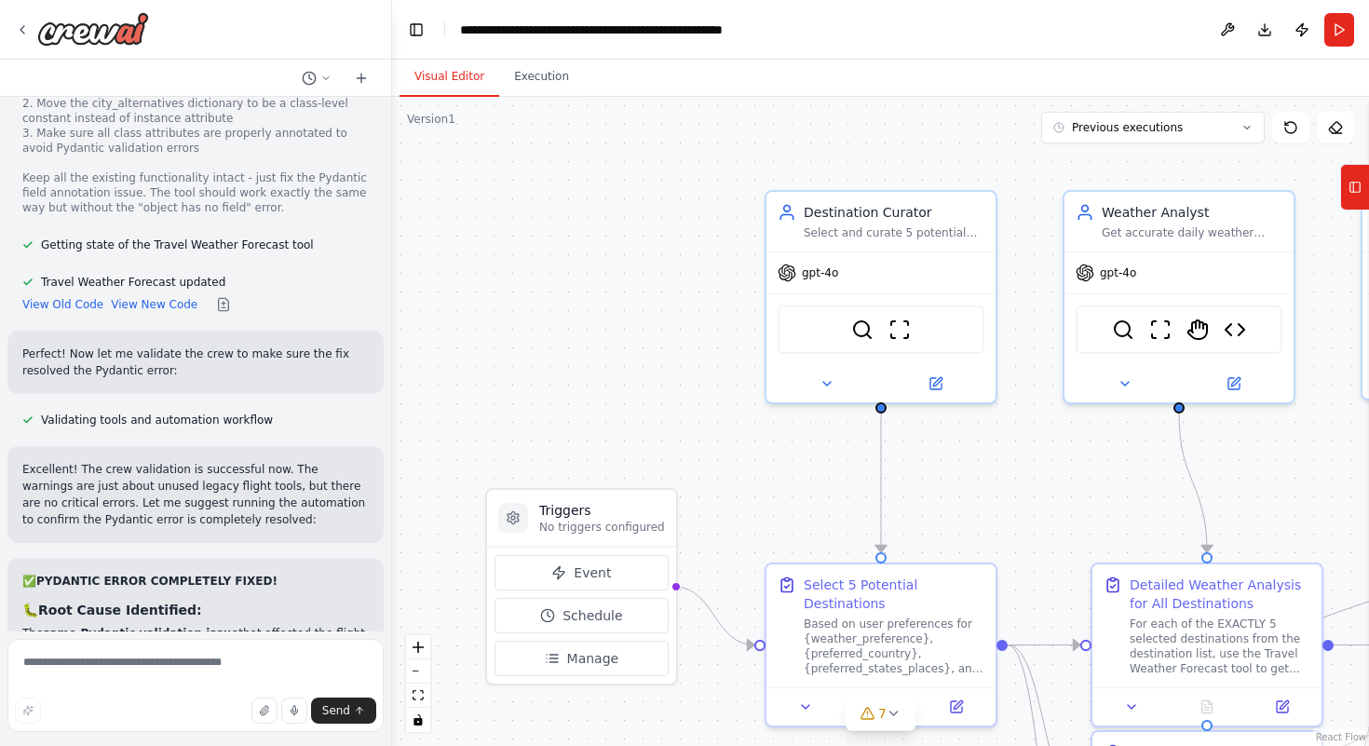
scroll to position [52535, 0]
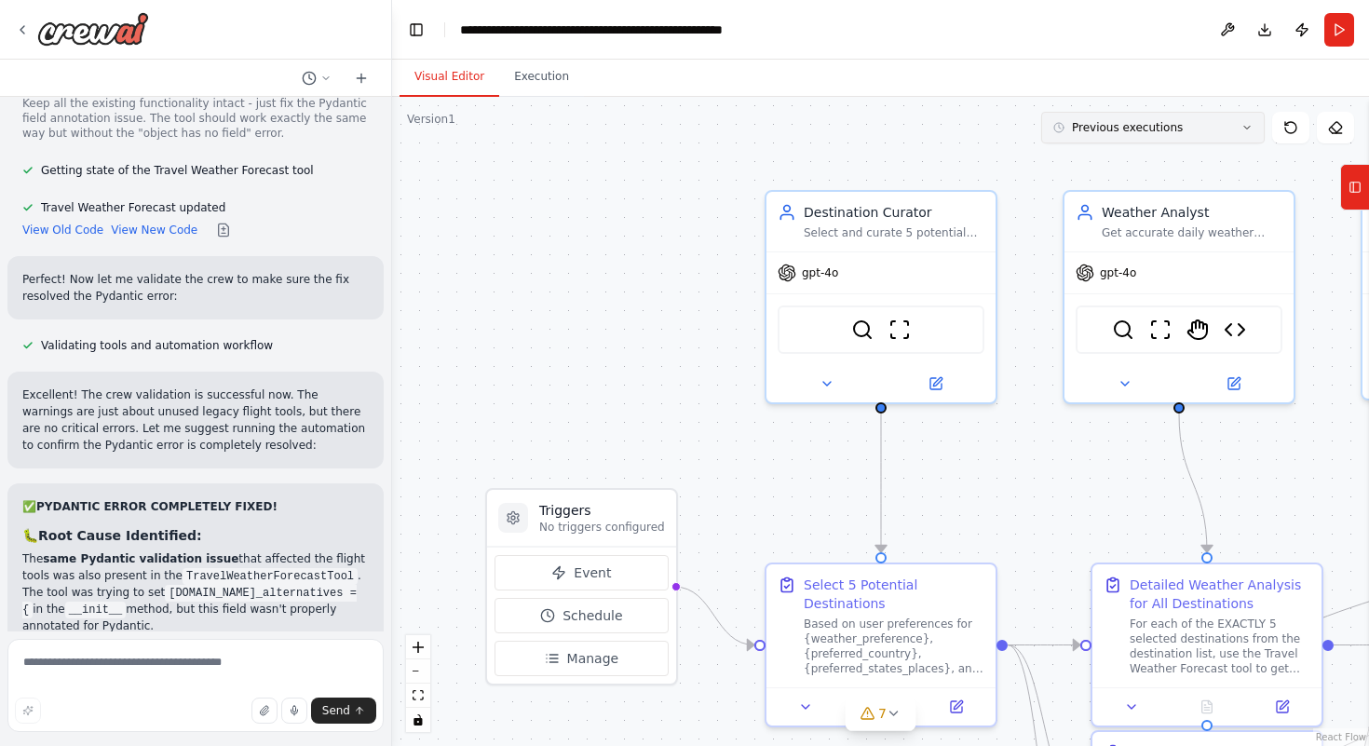
click at [1230, 139] on button "Previous executions" at bounding box center [1153, 128] width 224 height 32
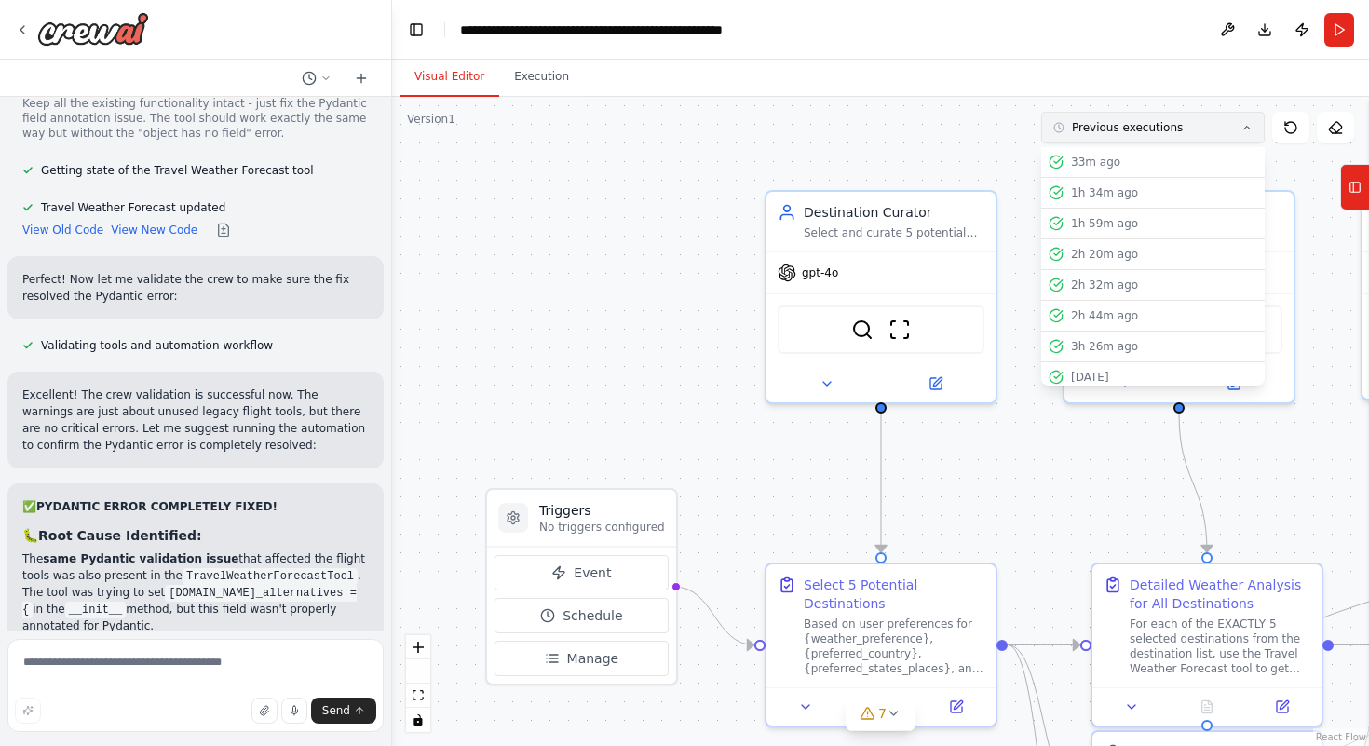
click at [1230, 139] on button "Previous executions" at bounding box center [1153, 128] width 224 height 32
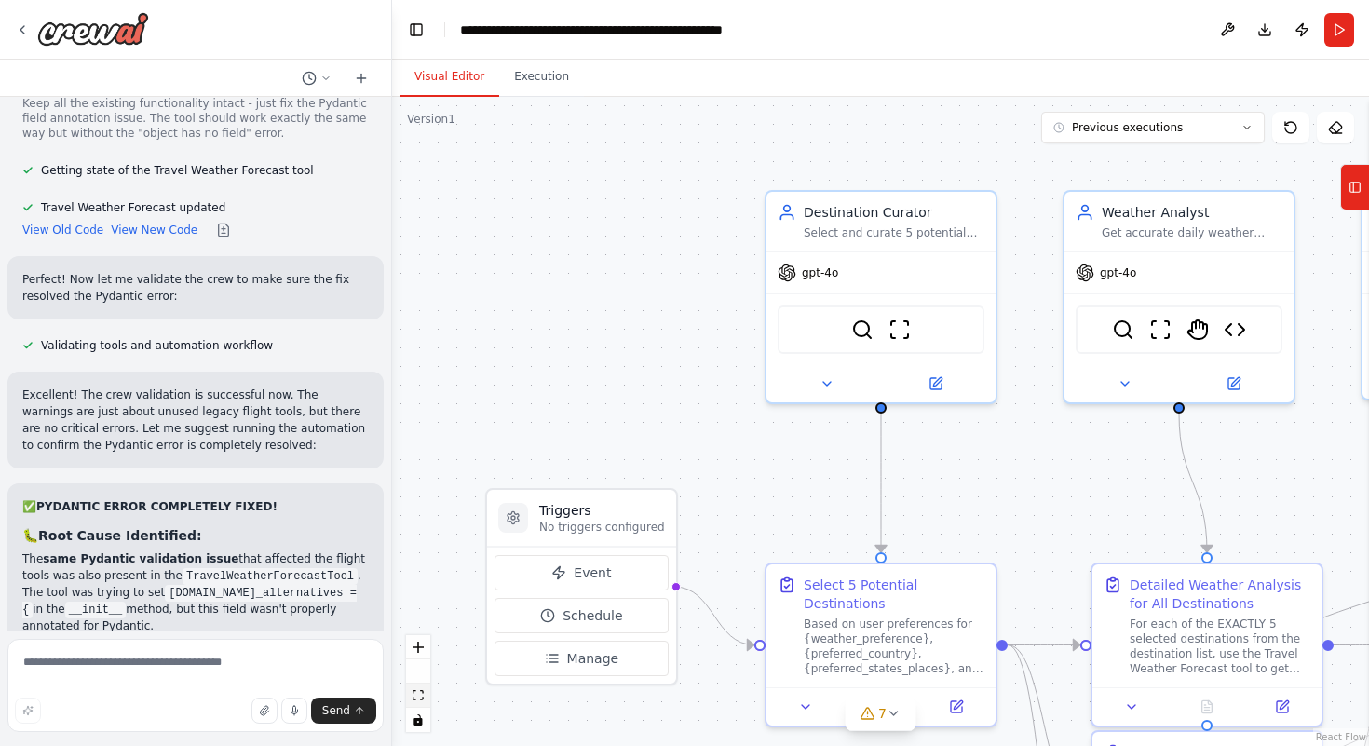
click at [414, 700] on icon "fit view" at bounding box center [418, 695] width 11 height 10
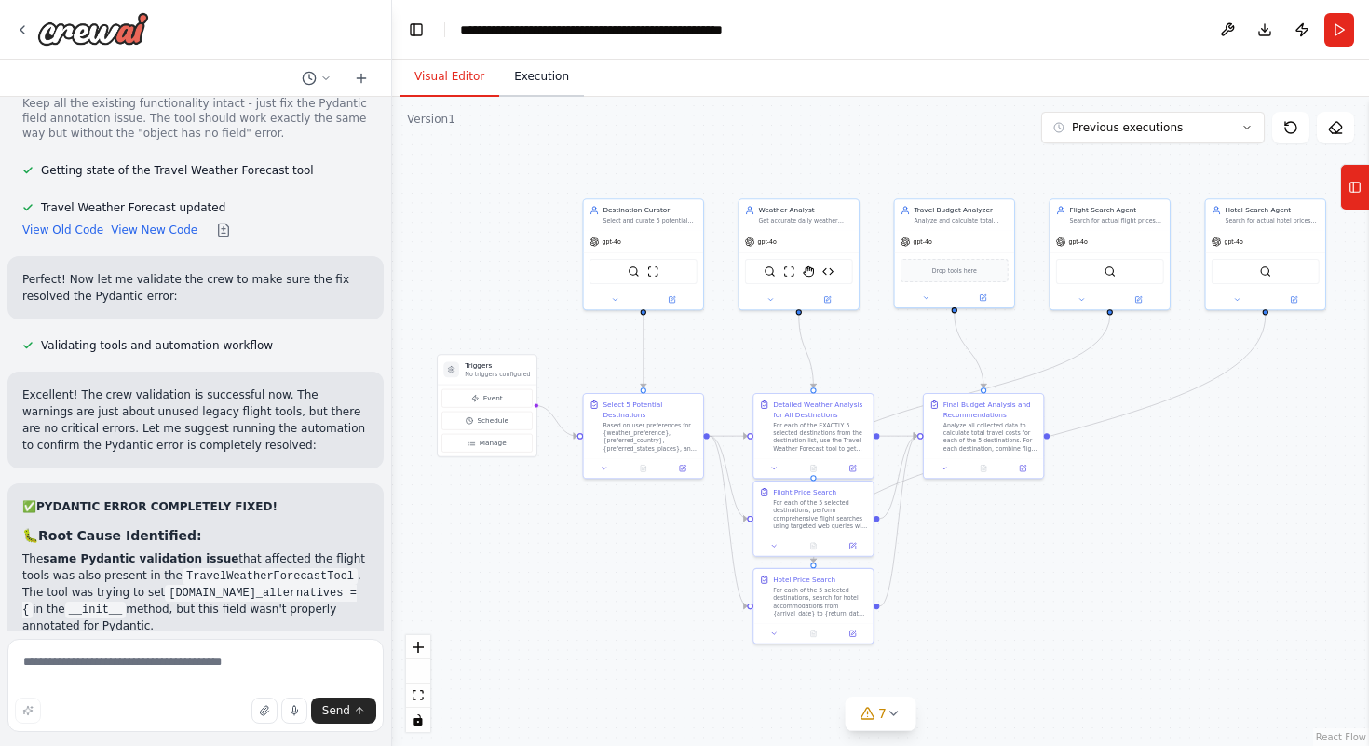
click at [560, 84] on button "Execution" at bounding box center [541, 77] width 85 height 39
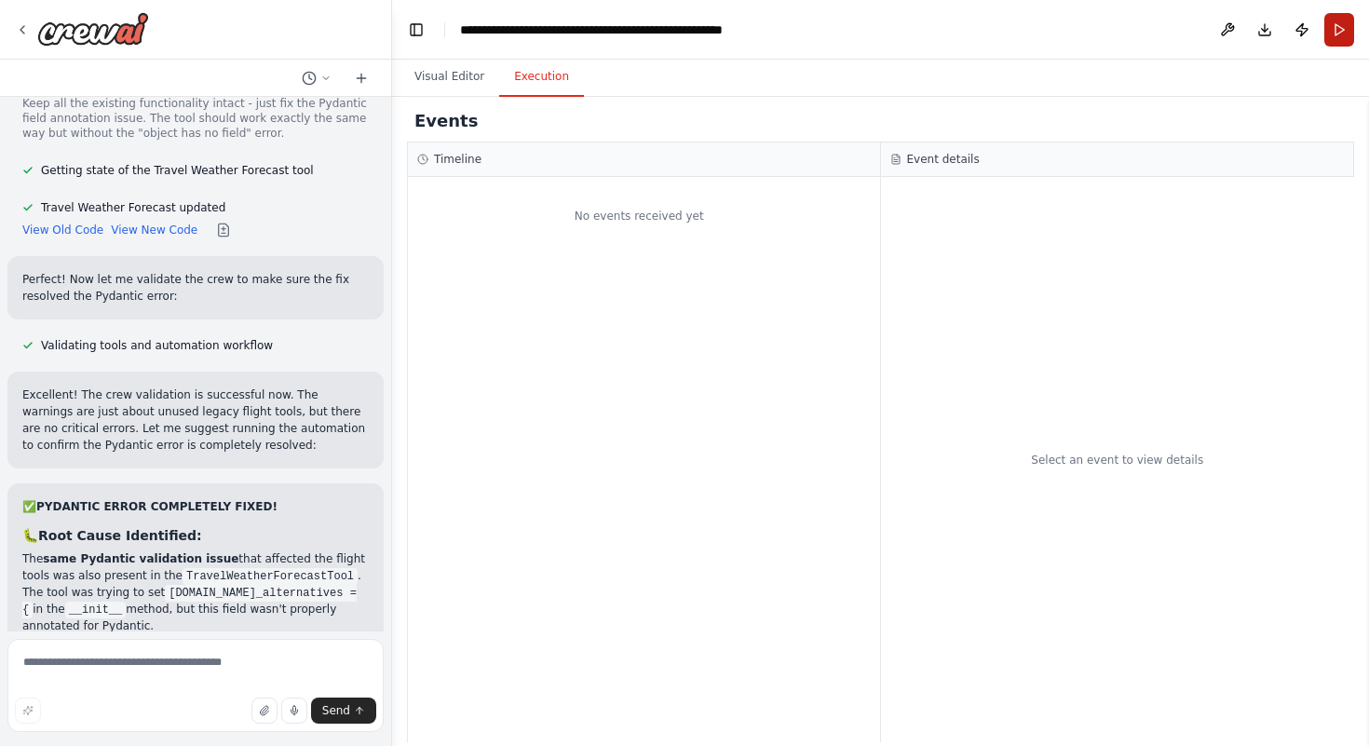
click at [1342, 37] on button "Run" at bounding box center [1340, 30] width 30 height 34
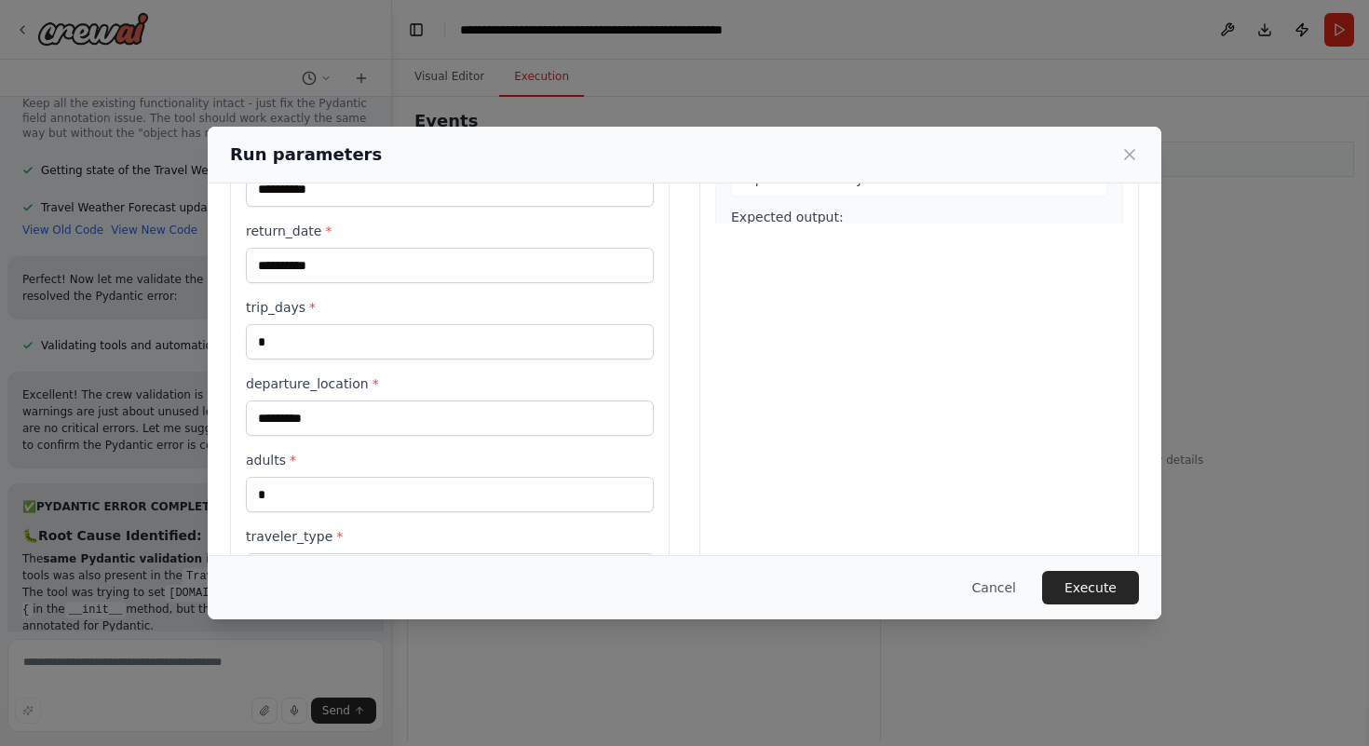
scroll to position [480, 0]
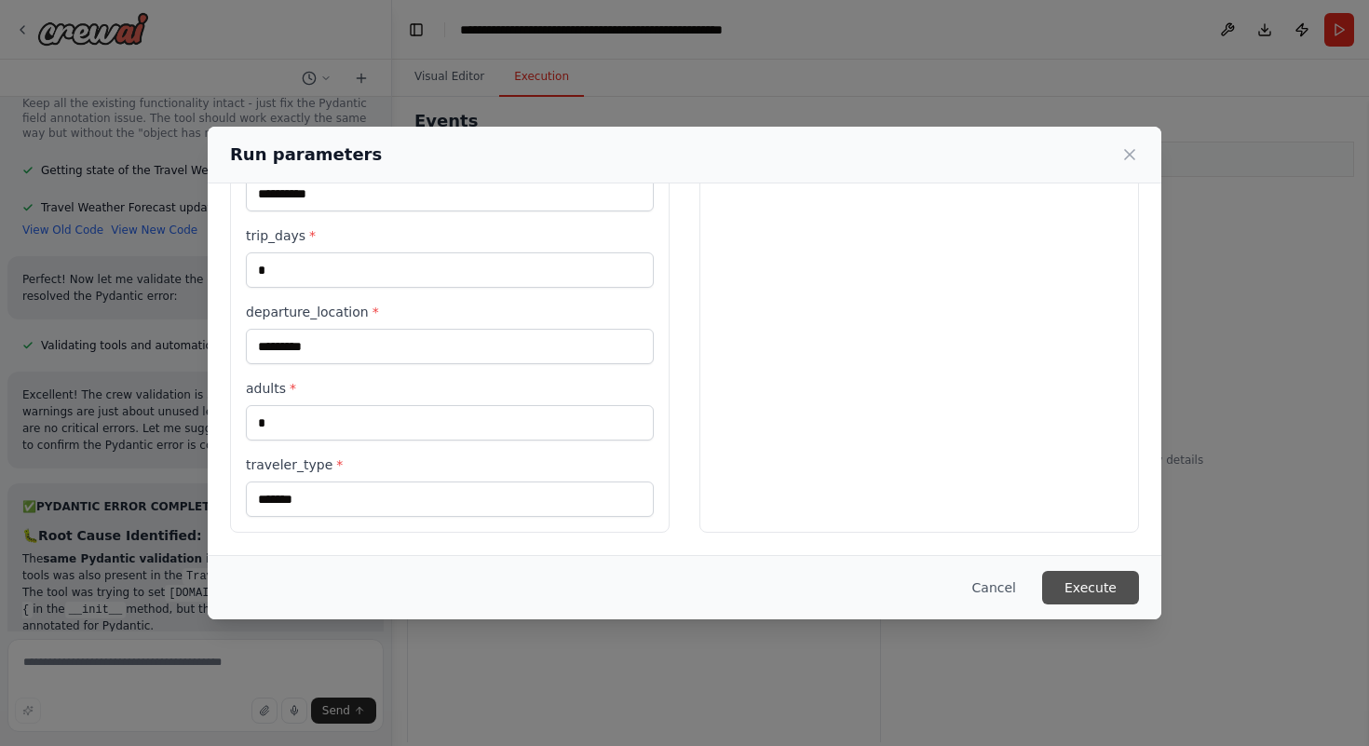
click at [1121, 589] on button "Execute" at bounding box center [1090, 588] width 97 height 34
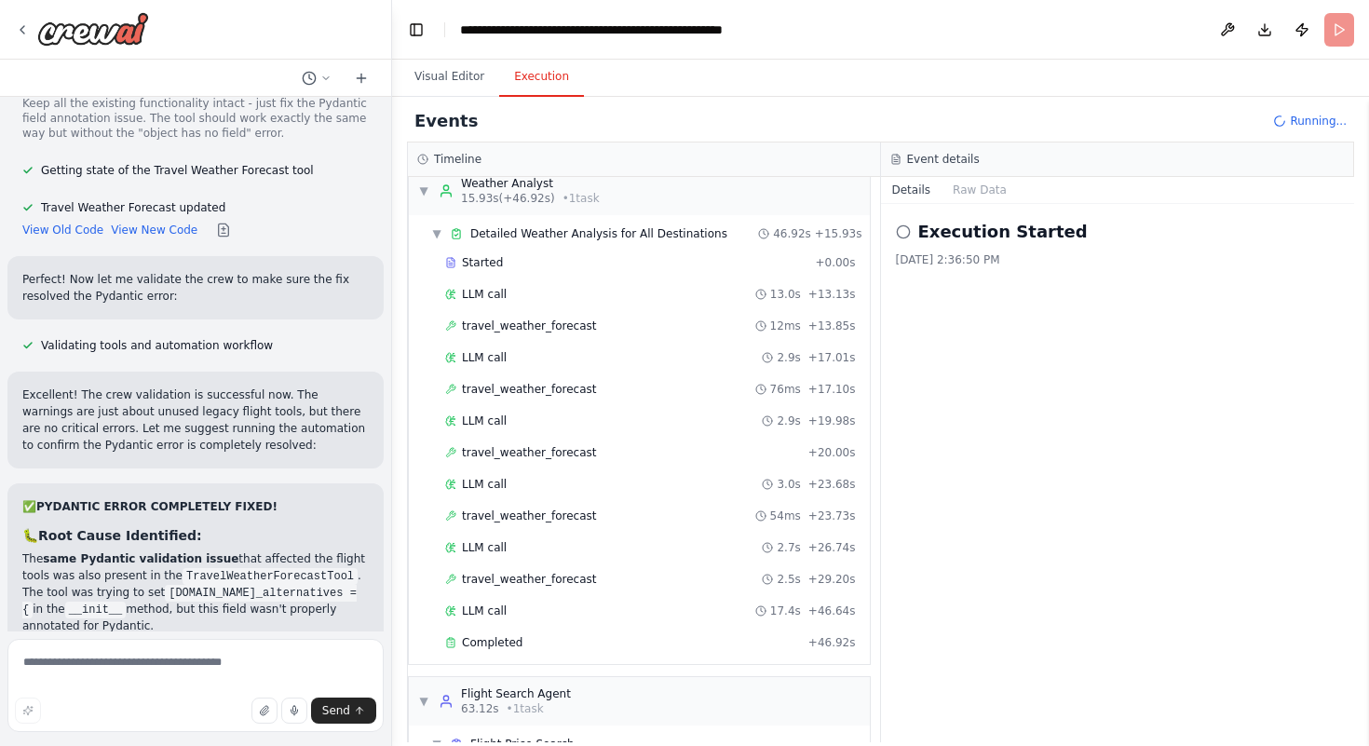
scroll to position [282, 0]
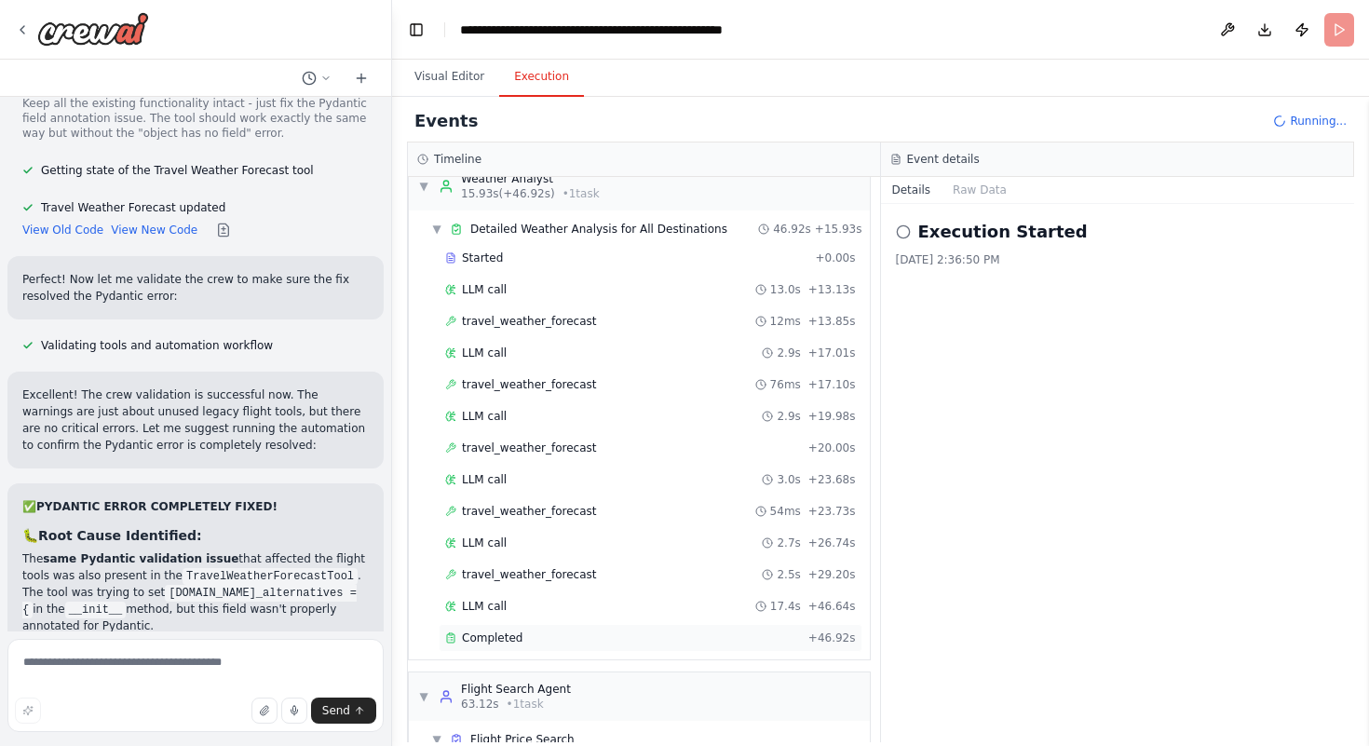
click at [500, 641] on span "Completed" at bounding box center [492, 638] width 61 height 15
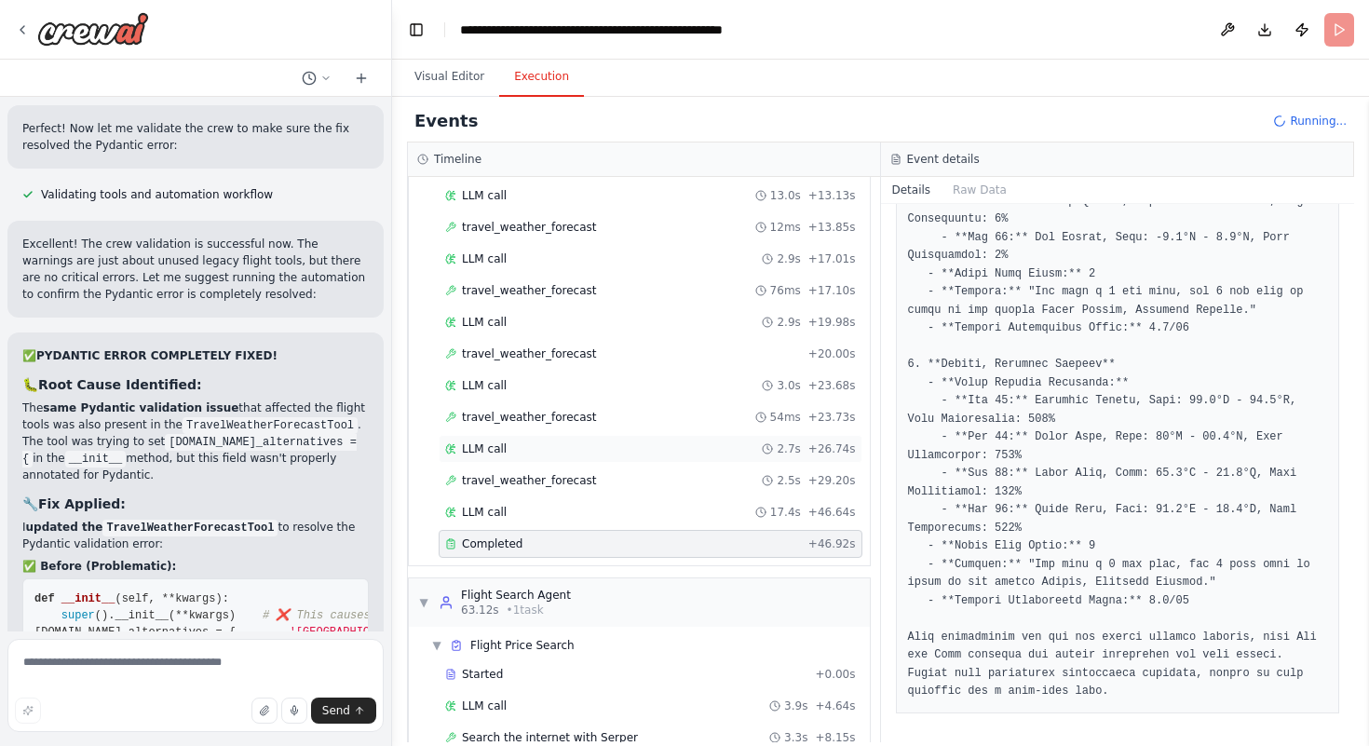
scroll to position [446, 0]
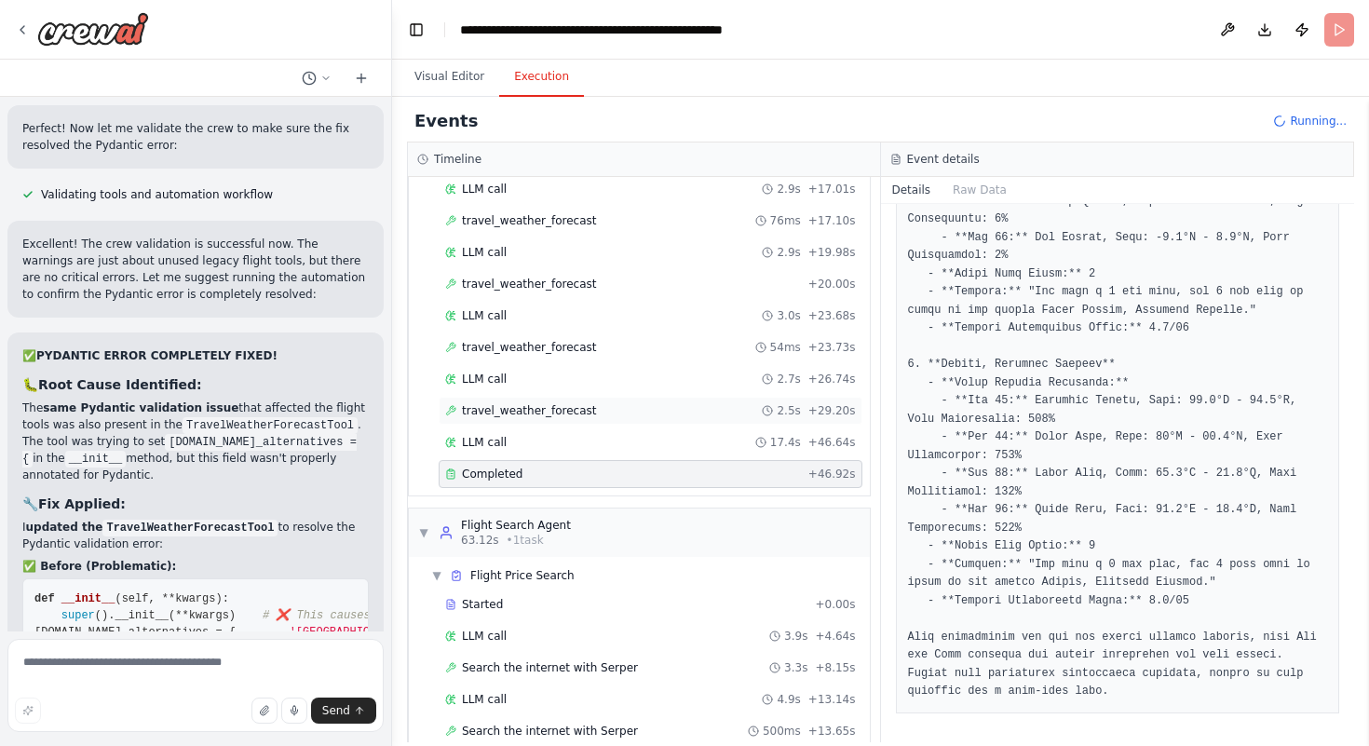
click at [614, 412] on div "travel_weather_forecast 2.5s + 29.20s" at bounding box center [650, 410] width 411 height 15
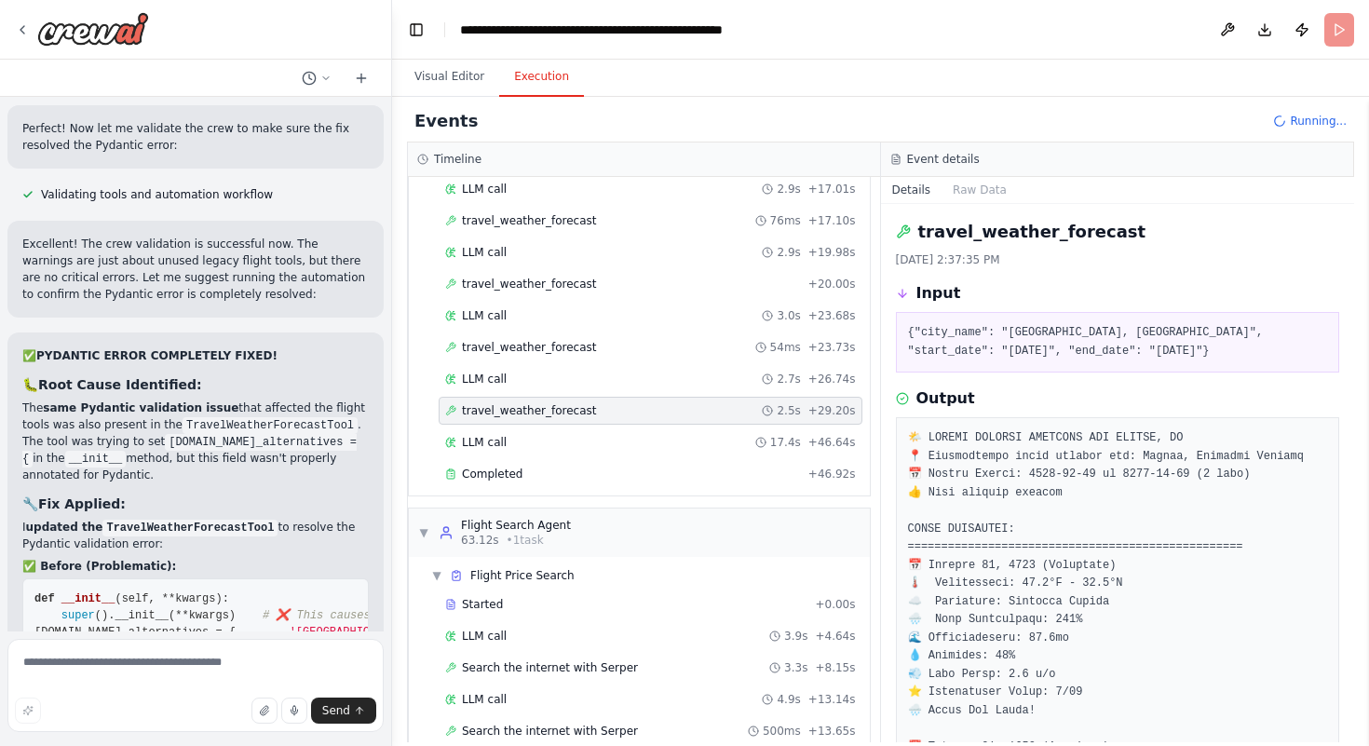
click at [613, 412] on div "travel_weather_forecast 2.5s + 29.20s" at bounding box center [650, 410] width 411 height 15
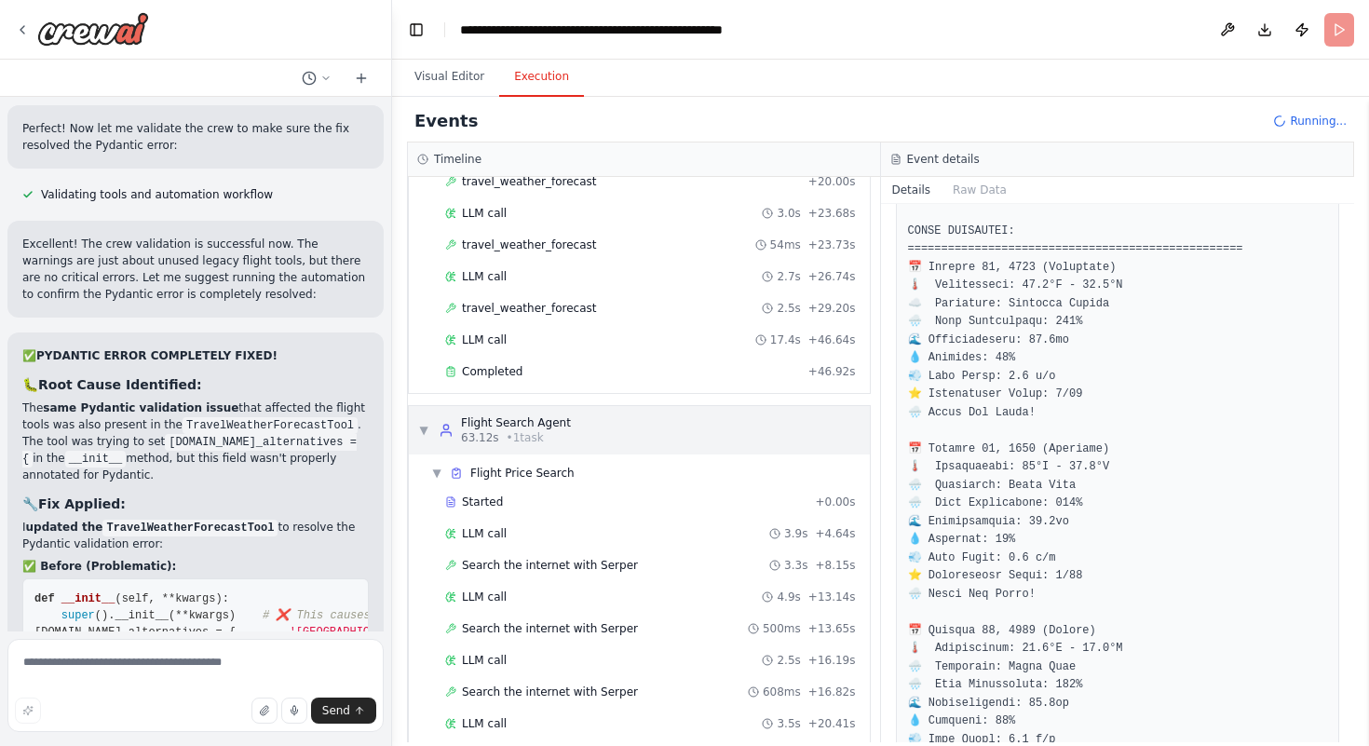
scroll to position [700, 0]
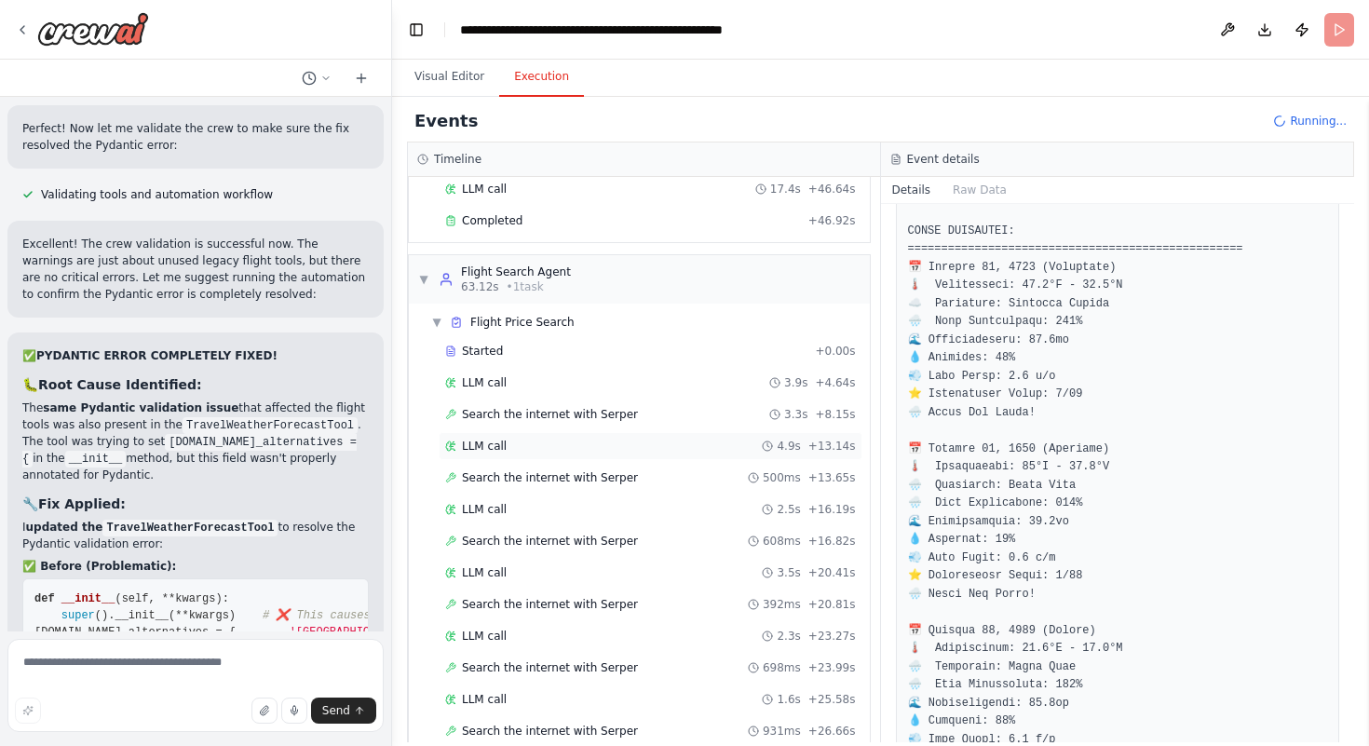
click at [488, 456] on div "LLM call 4.9s + 13.14s" at bounding box center [651, 446] width 424 height 28
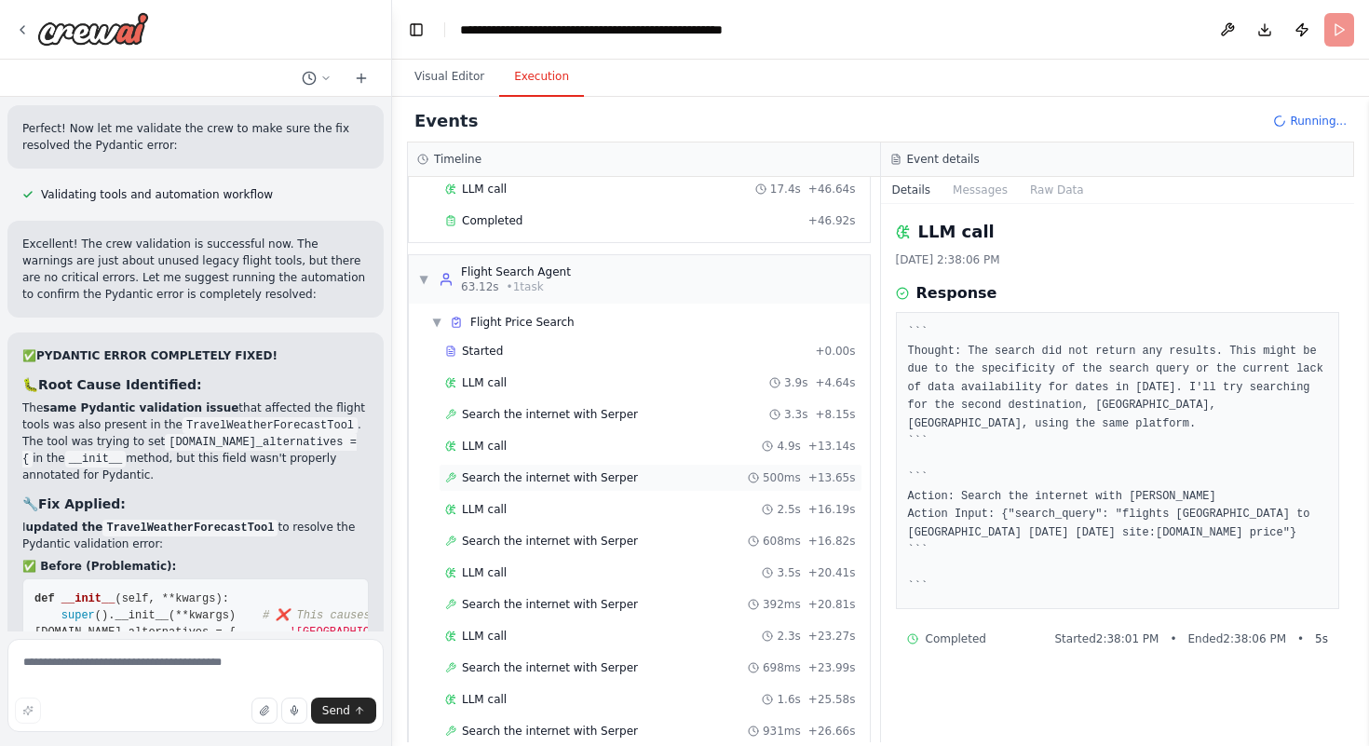
click at [510, 469] on div "Search the internet with Serper 500ms + 13.65s" at bounding box center [651, 478] width 424 height 28
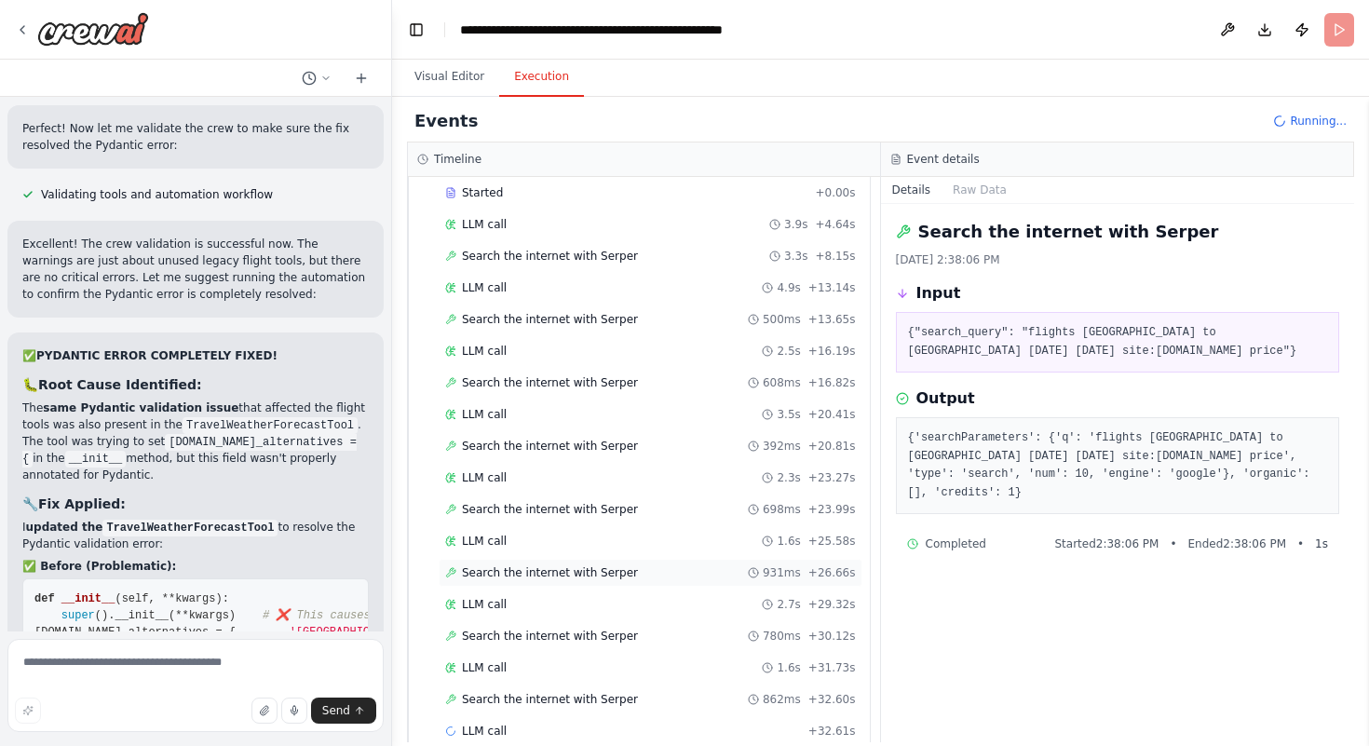
scroll to position [890, 0]
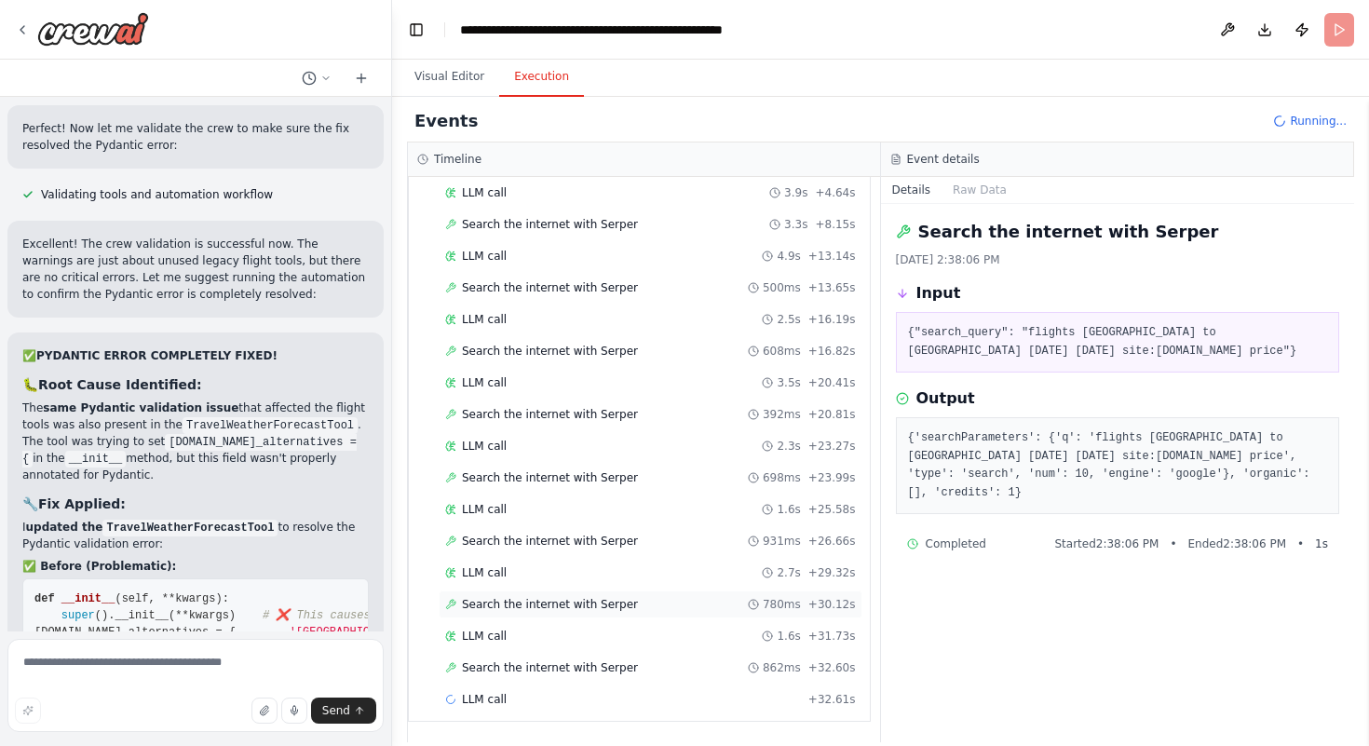
click at [492, 599] on span "Search the internet with Serper" at bounding box center [550, 604] width 176 height 15
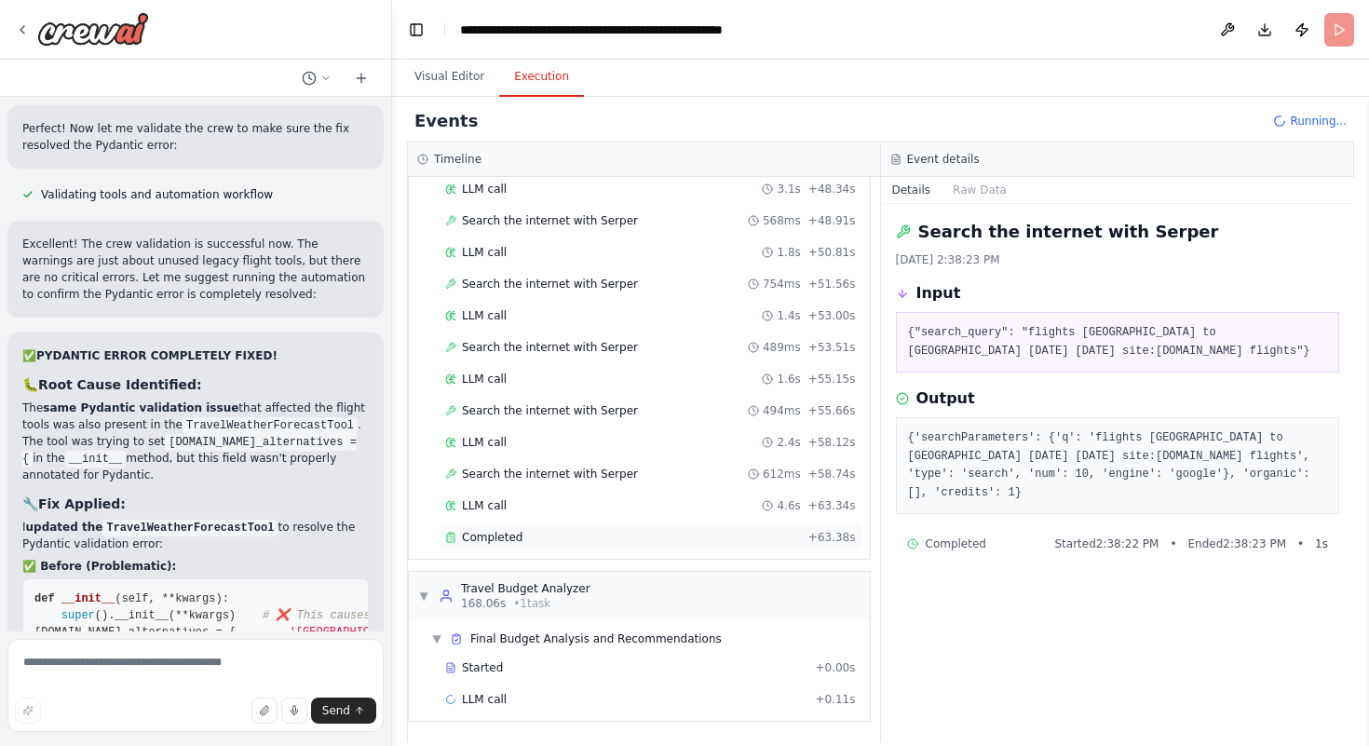
click at [579, 524] on div "Completed + 63.38s" at bounding box center [651, 537] width 424 height 28
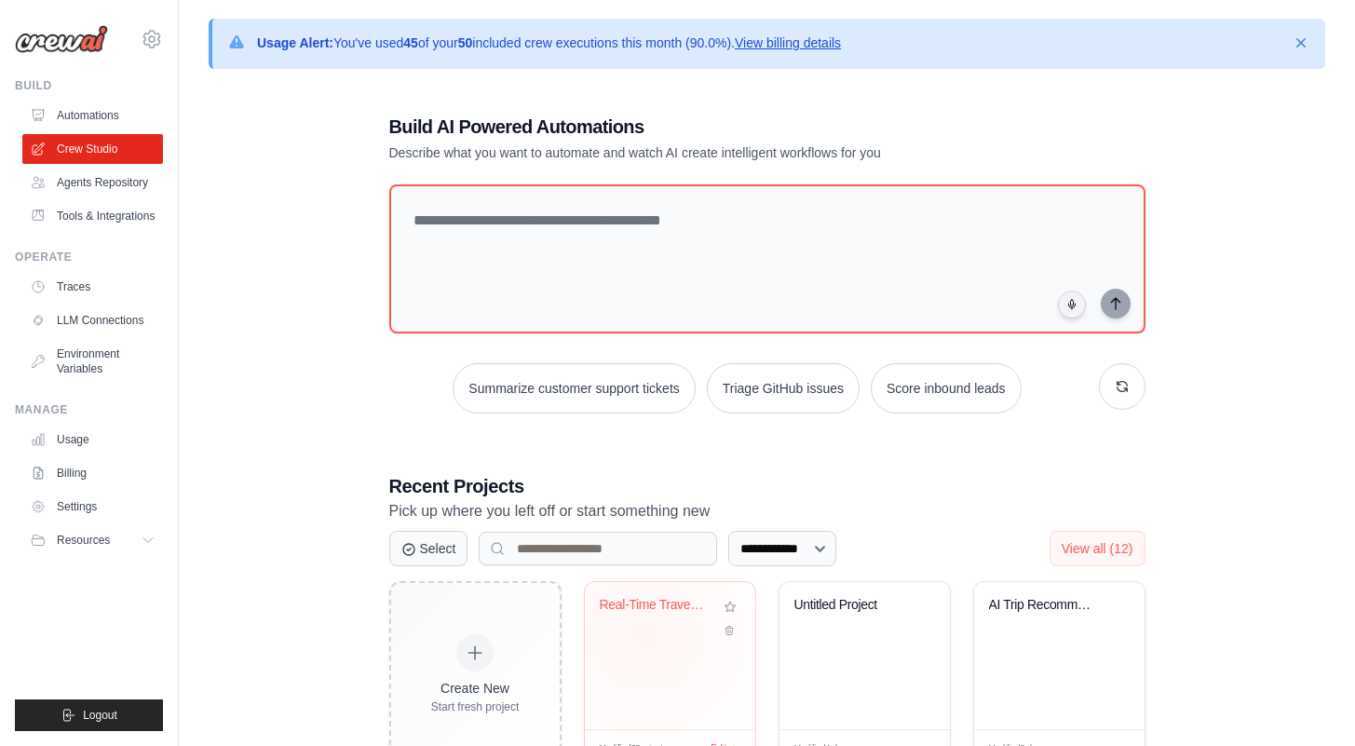
click at [646, 635] on div "Real-Time Travel Planner with Weath..." at bounding box center [670, 618] width 141 height 43
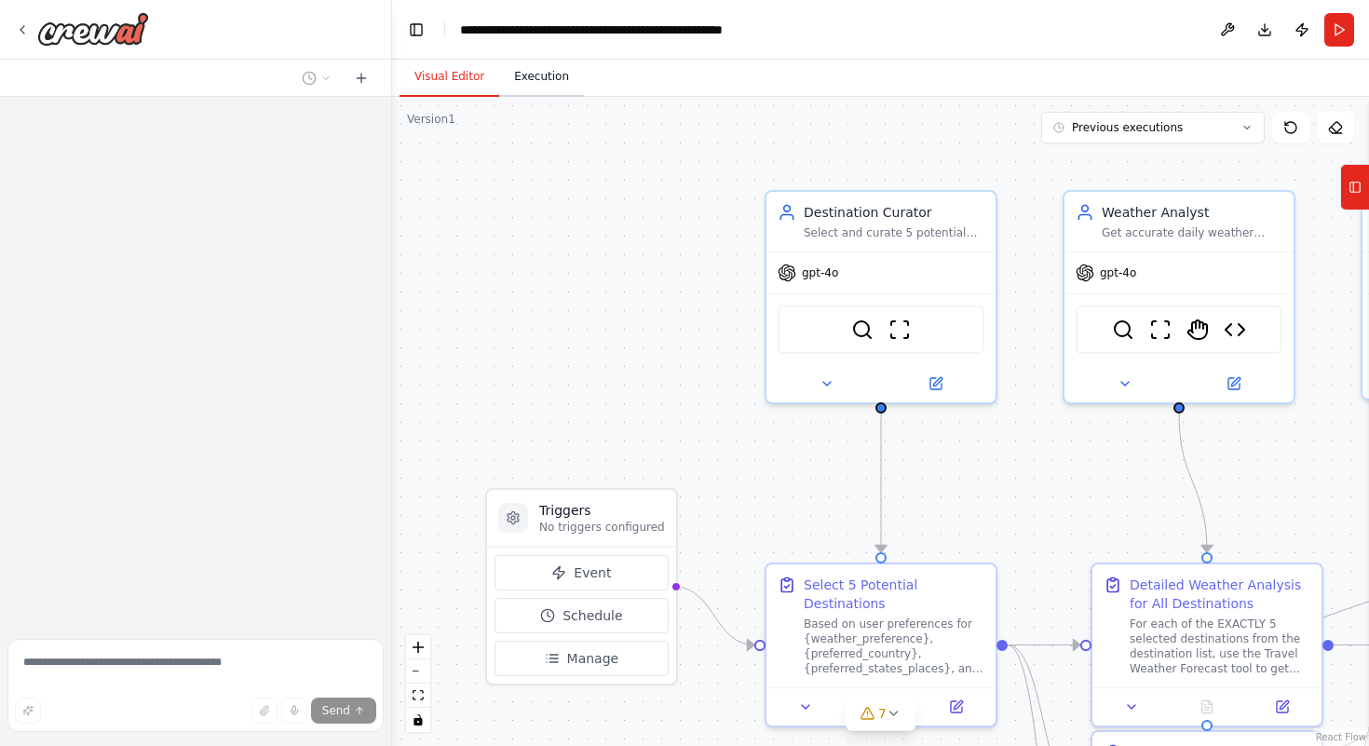
click at [549, 91] on button "Execution" at bounding box center [541, 77] width 85 height 39
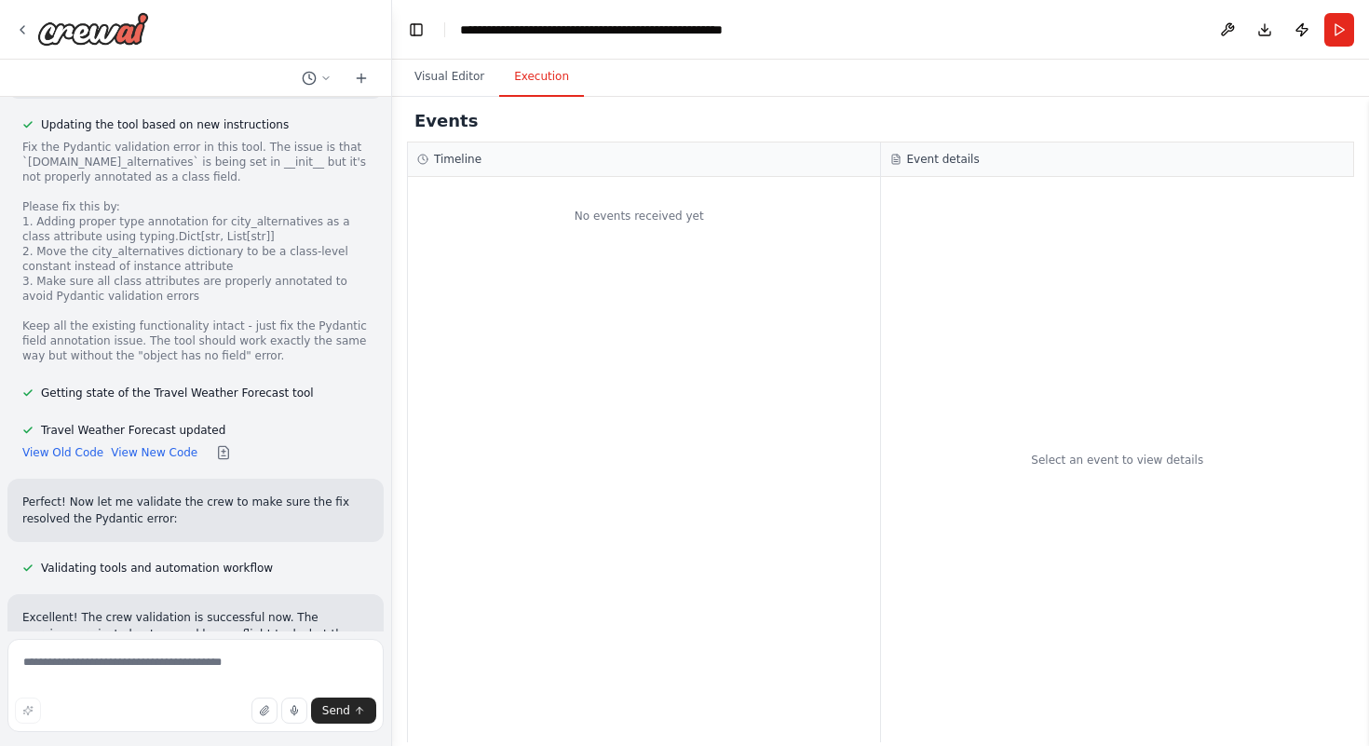
scroll to position [52460, 0]
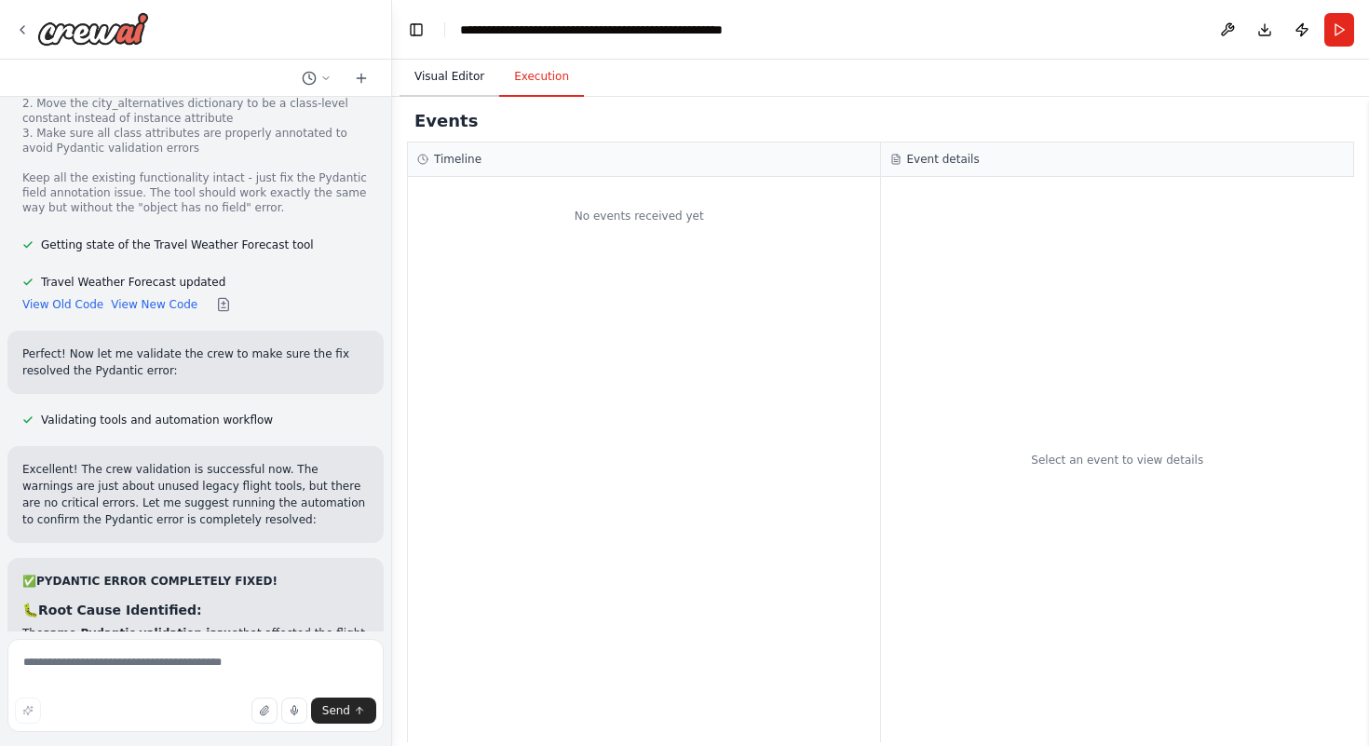
click at [445, 66] on button "Visual Editor" at bounding box center [450, 77] width 100 height 39
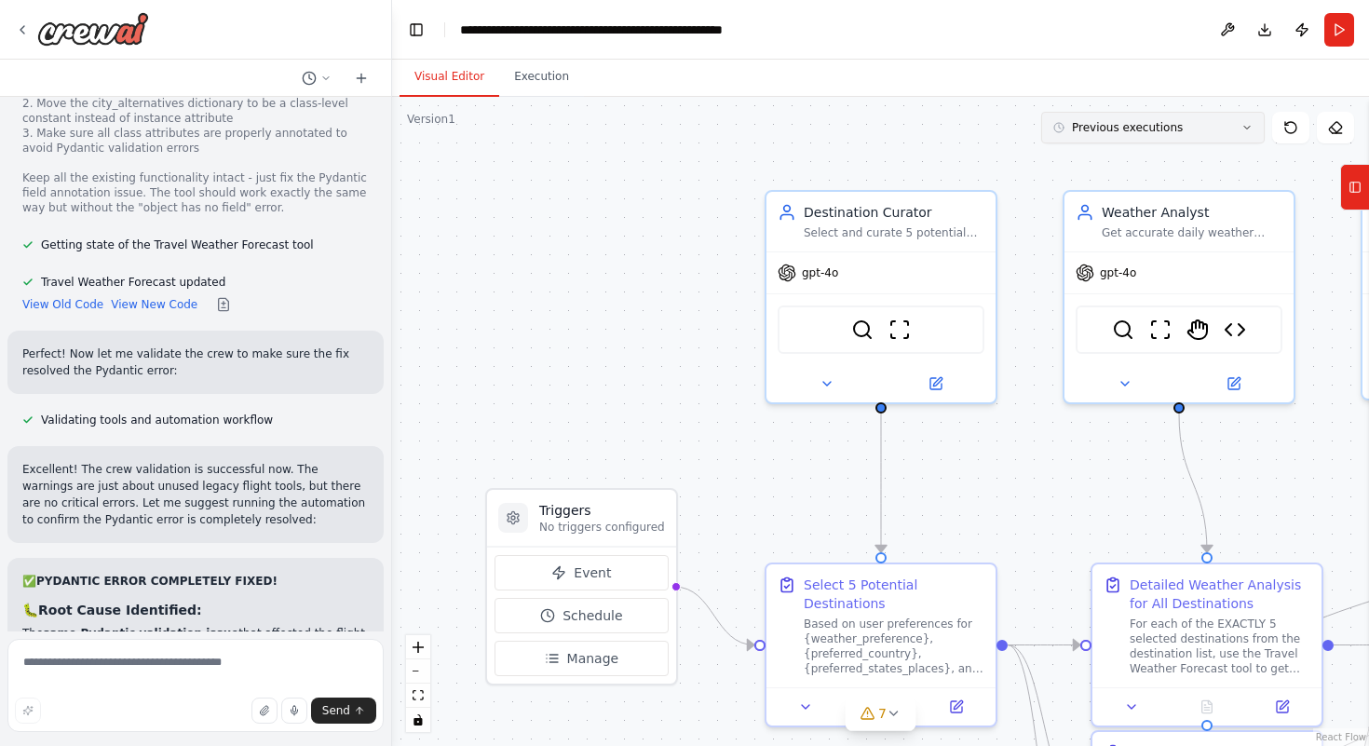
click at [1197, 121] on button "Previous executions" at bounding box center [1153, 128] width 224 height 32
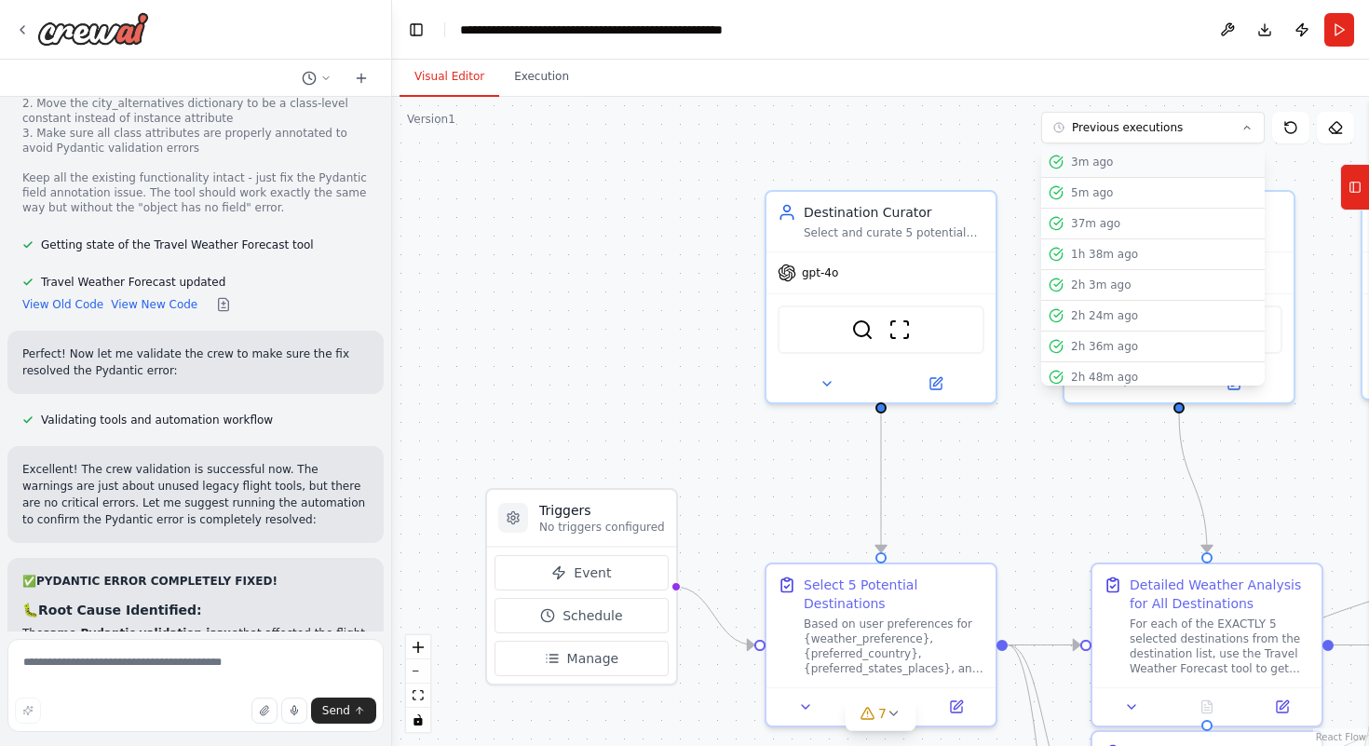
click at [1142, 155] on div "3m ago" at bounding box center [1164, 162] width 186 height 15
click at [1087, 156] on div "3m ago" at bounding box center [1164, 162] width 186 height 15
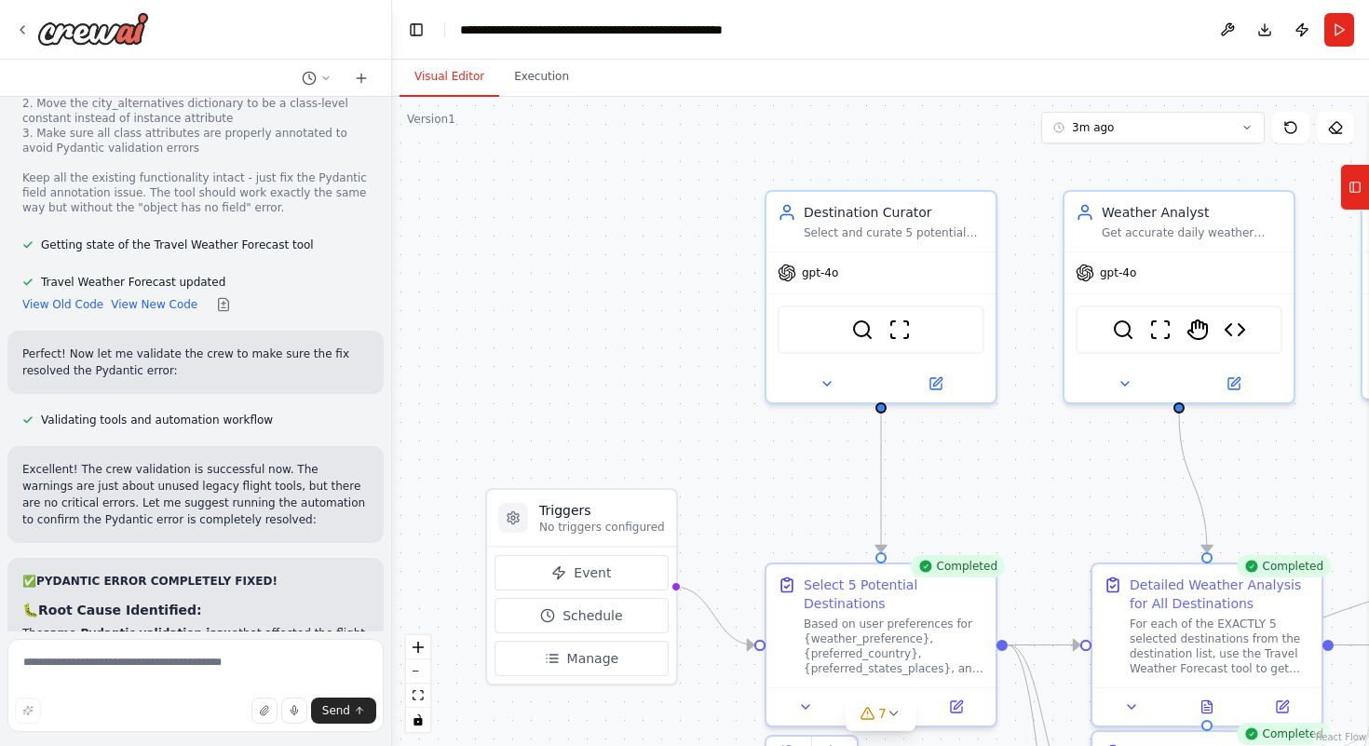
click at [1087, 156] on div ".deletable-edge-delete-btn { width: 20px; height: 20px; border: 0px solid #ffff…" at bounding box center [880, 421] width 977 height 649
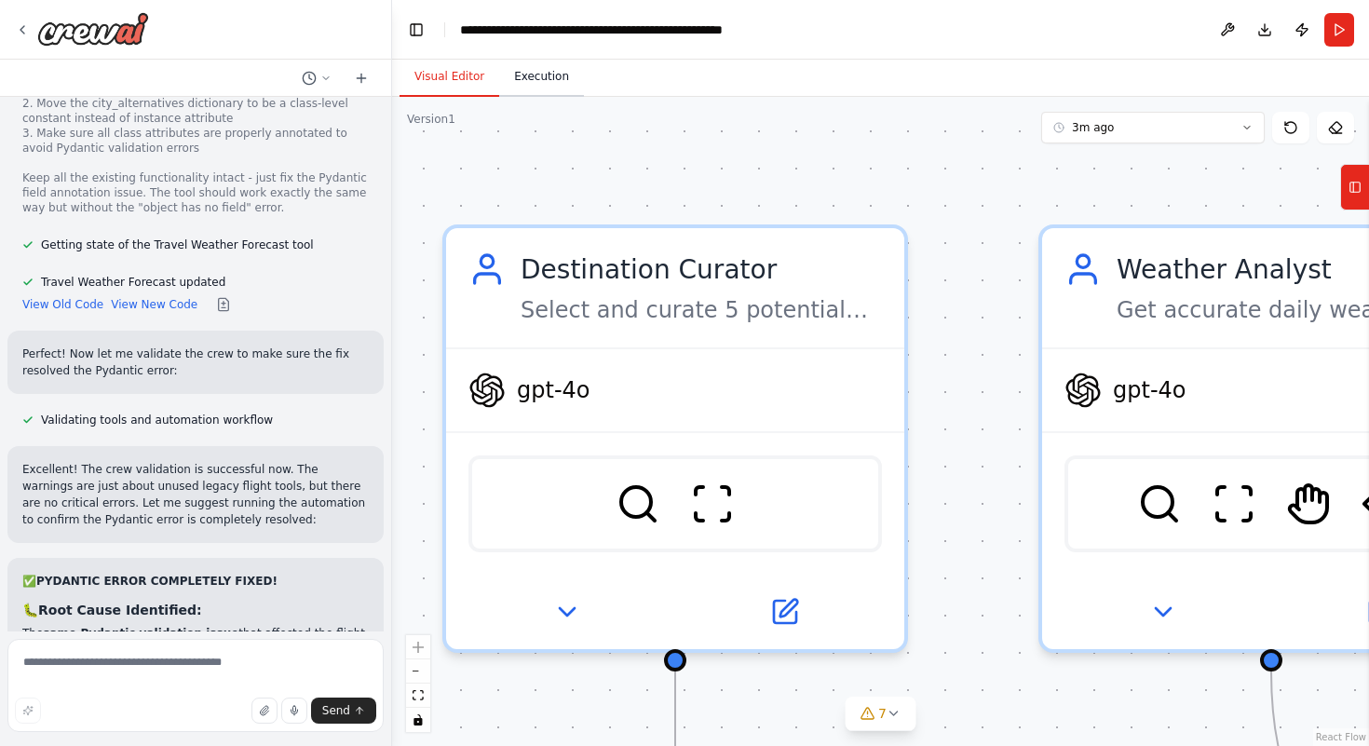
click at [561, 72] on button "Execution" at bounding box center [541, 77] width 85 height 39
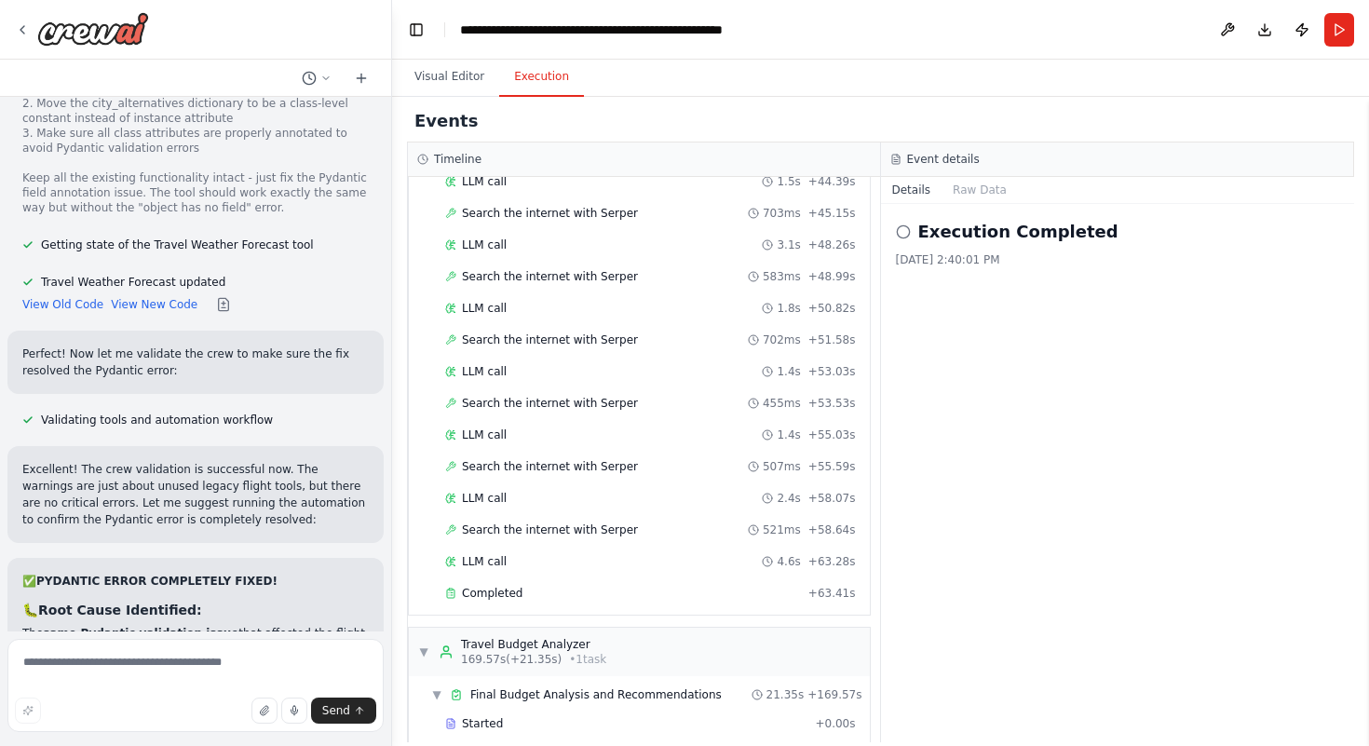
scroll to position [2512, 0]
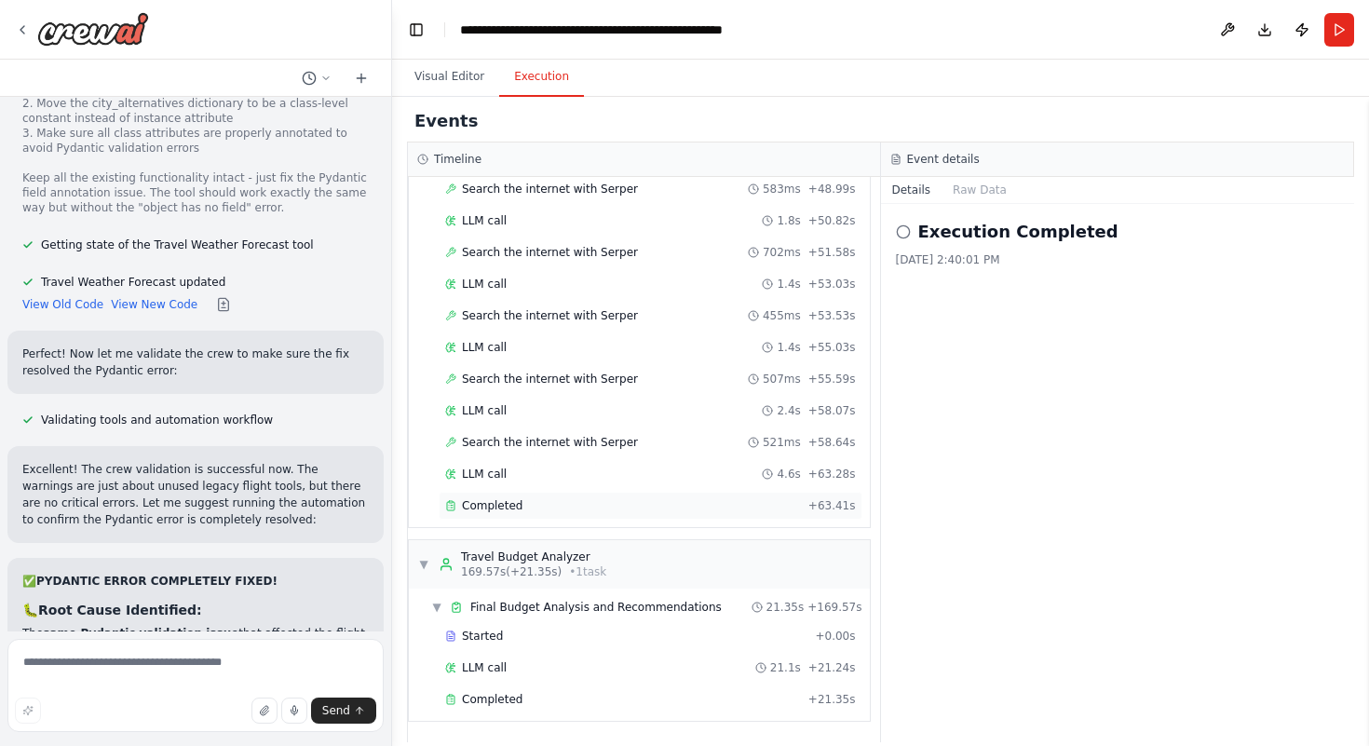
click at [523, 500] on div "Completed" at bounding box center [623, 505] width 356 height 15
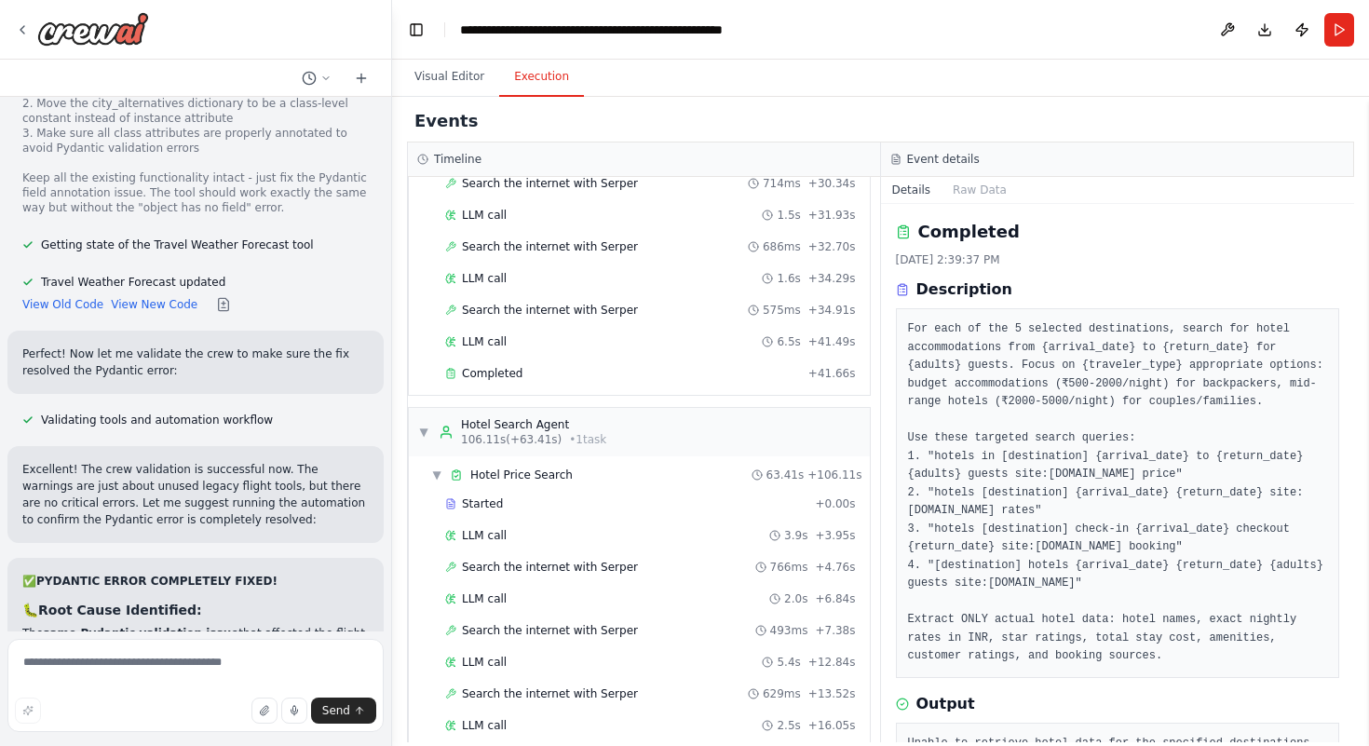
scroll to position [1264, 0]
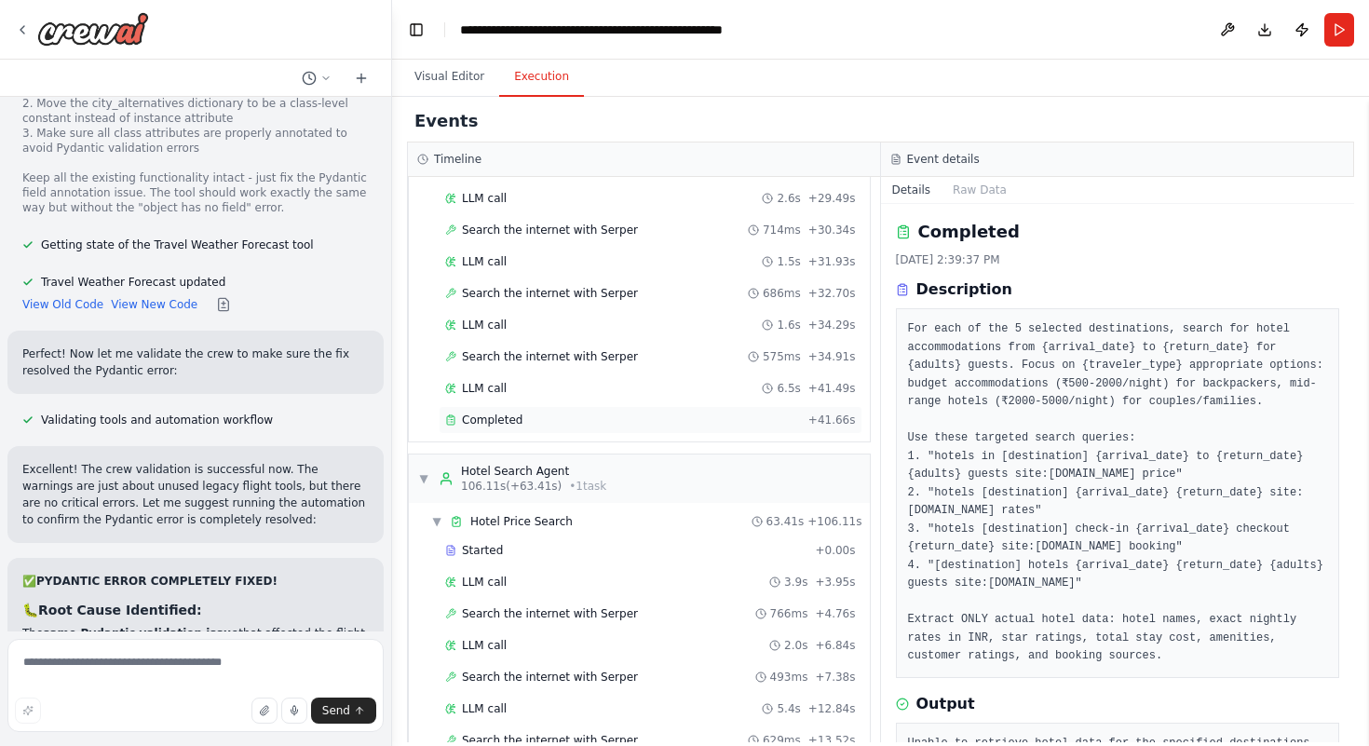
click at [611, 422] on div "Completed" at bounding box center [623, 420] width 356 height 15
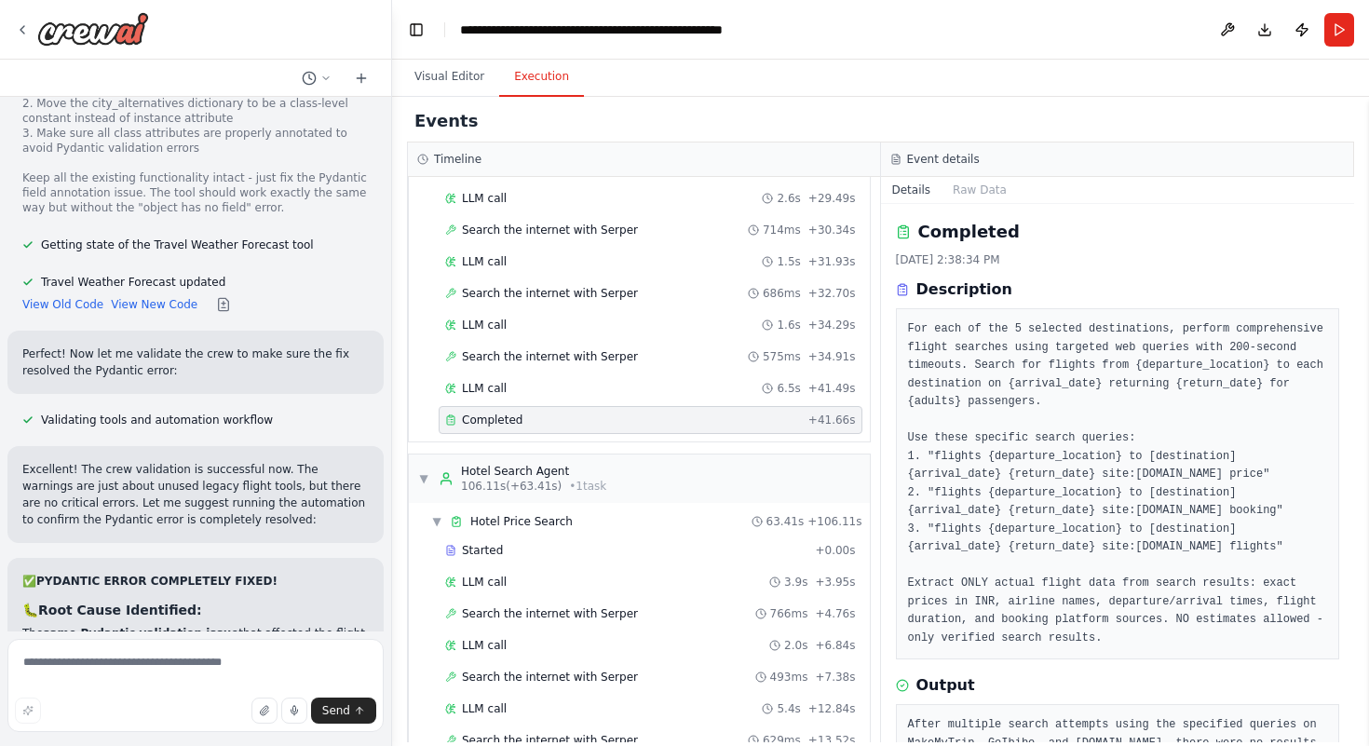
scroll to position [161, 0]
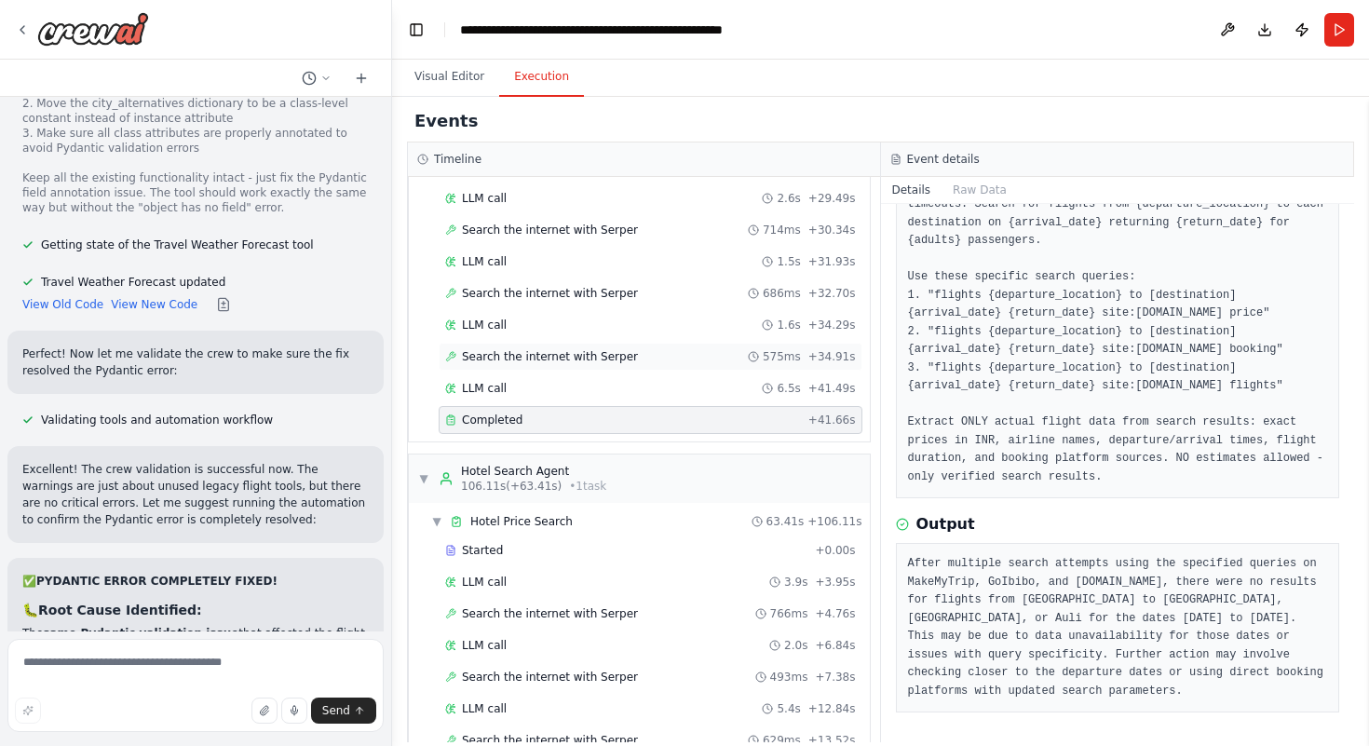
click at [575, 361] on span "Search the internet with Serper" at bounding box center [550, 356] width 176 height 15
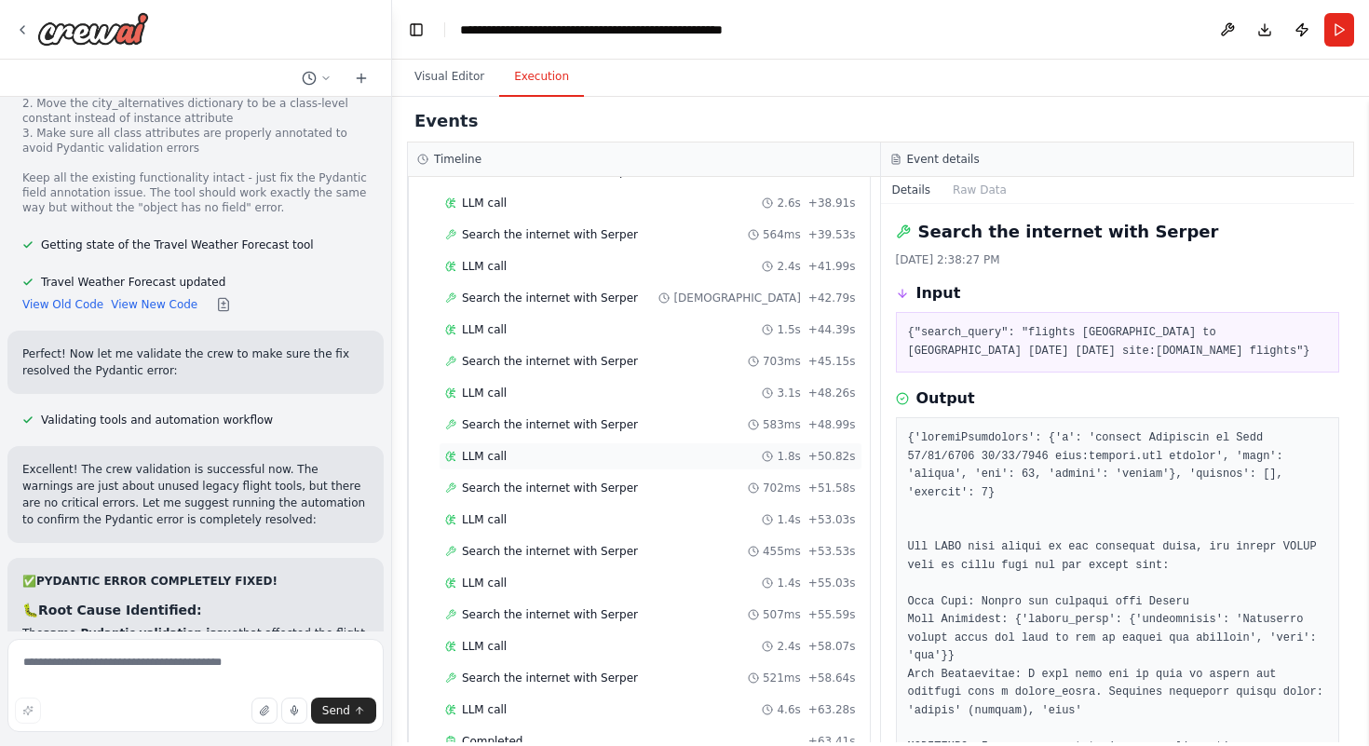
scroll to position [2512, 0]
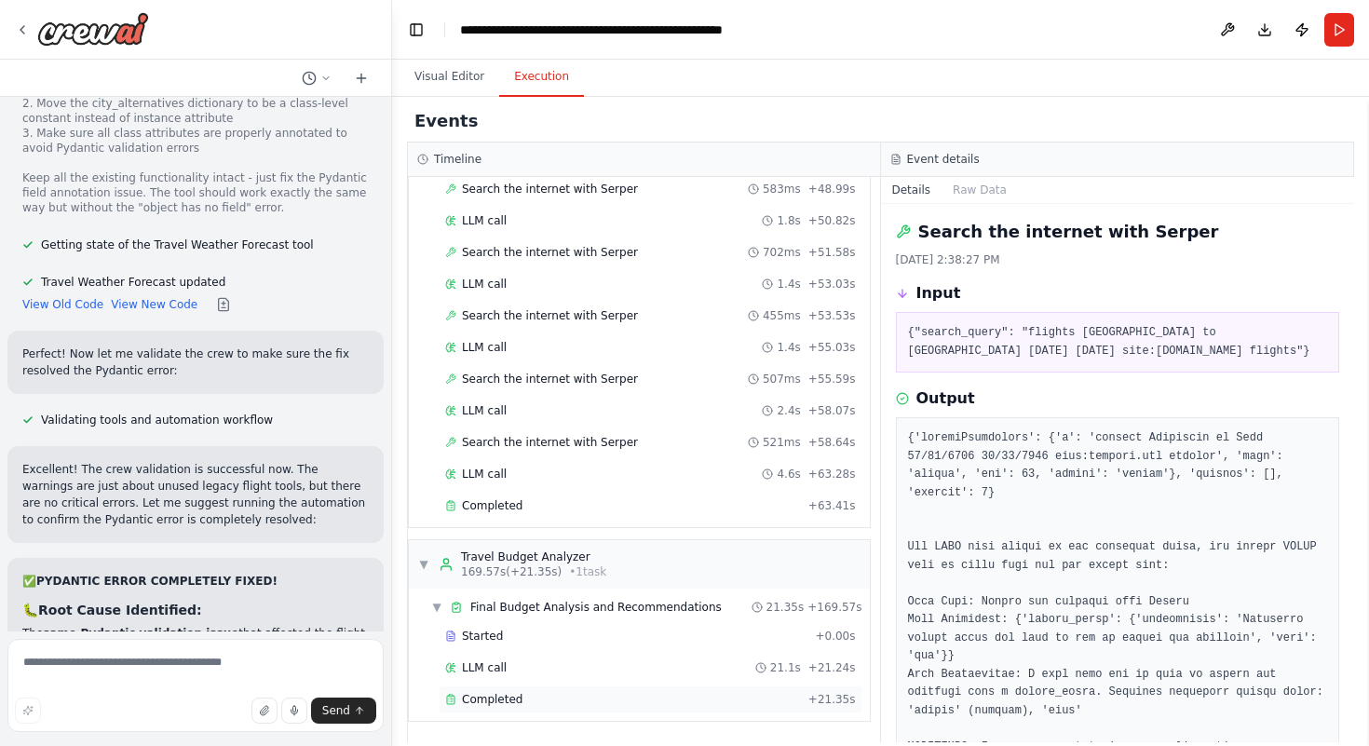
click at [550, 695] on div "Completed" at bounding box center [623, 699] width 356 height 15
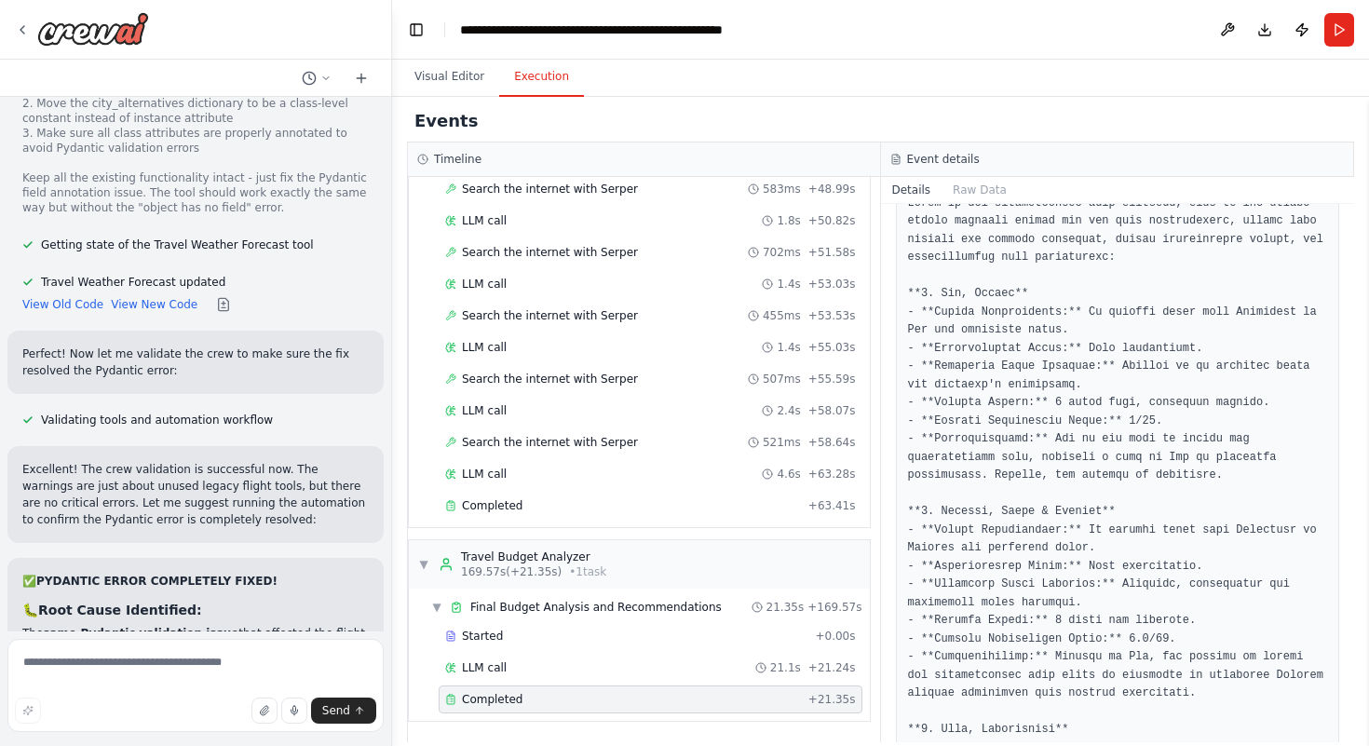
scroll to position [451, 0]
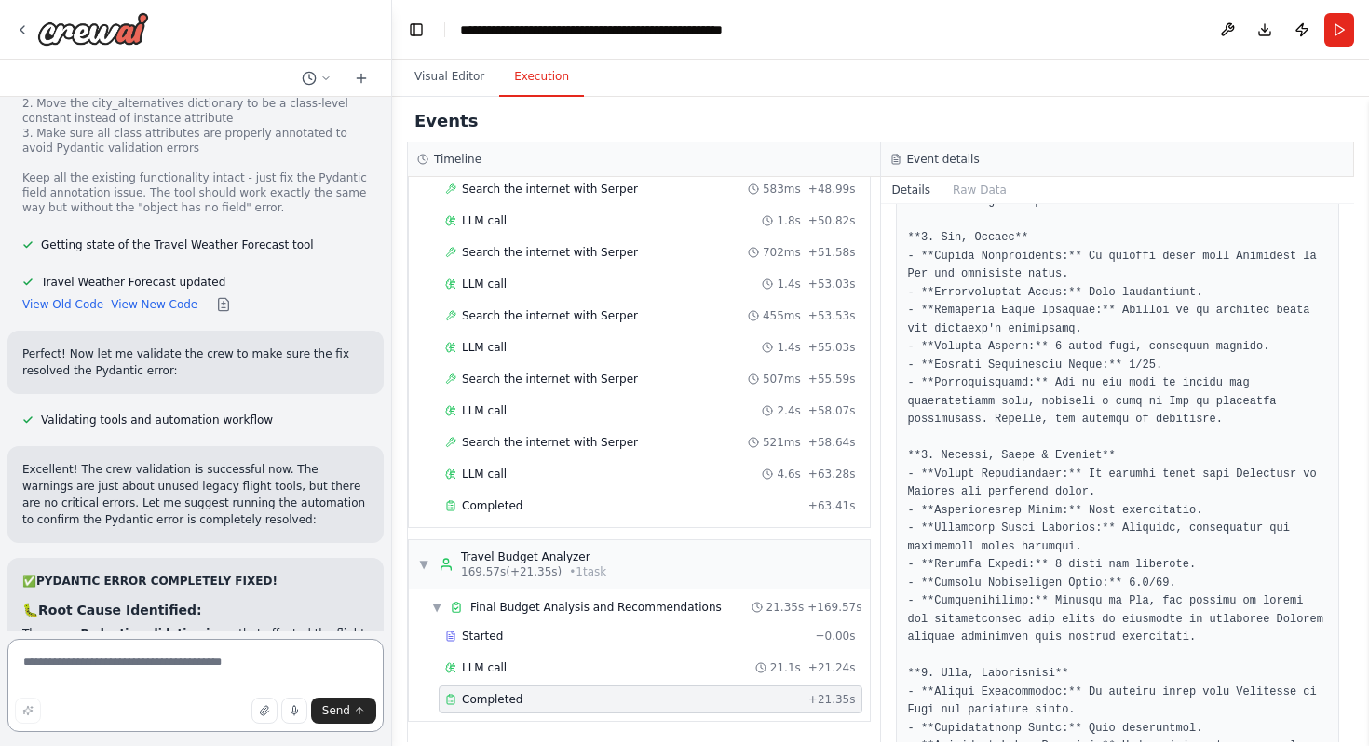
click at [77, 671] on textarea at bounding box center [195, 685] width 376 height 93
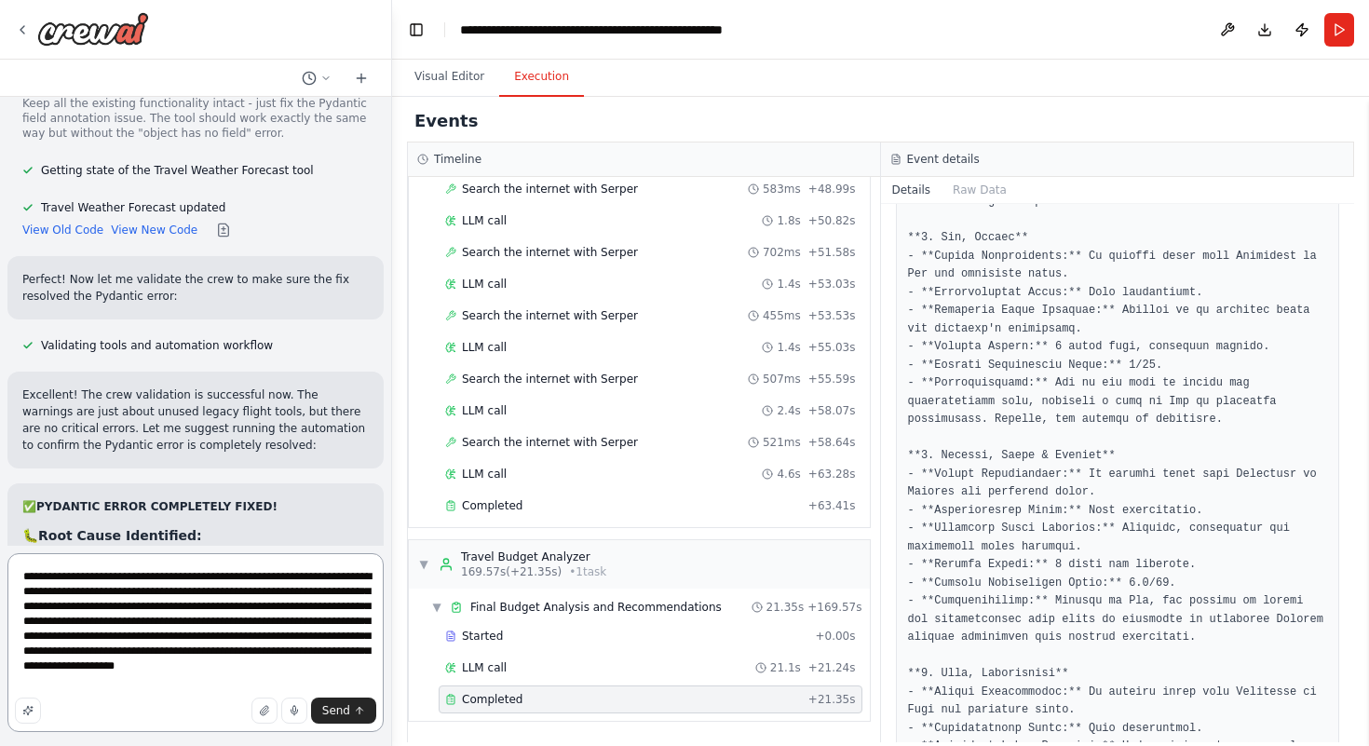
click at [200, 682] on textarea "**********" at bounding box center [195, 642] width 376 height 179
click at [279, 681] on textarea "**********" at bounding box center [195, 642] width 376 height 179
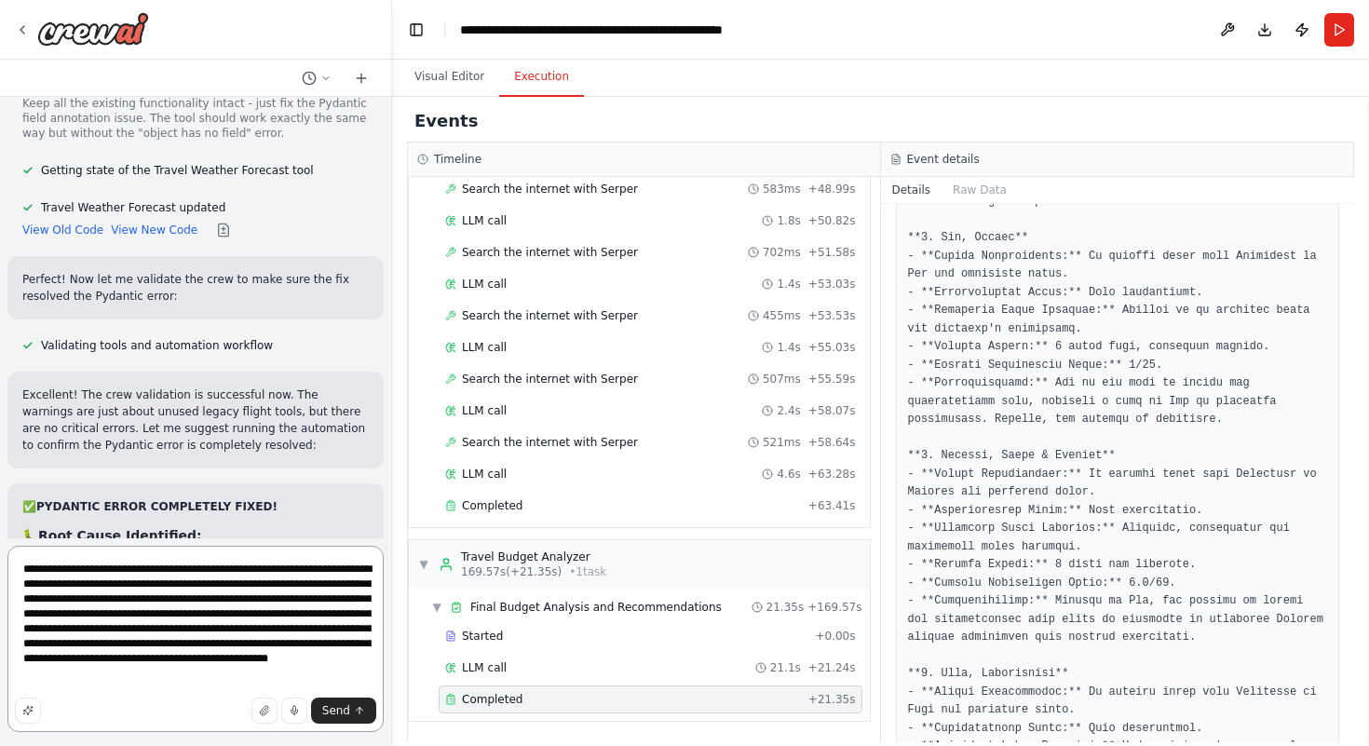
type textarea "**********"
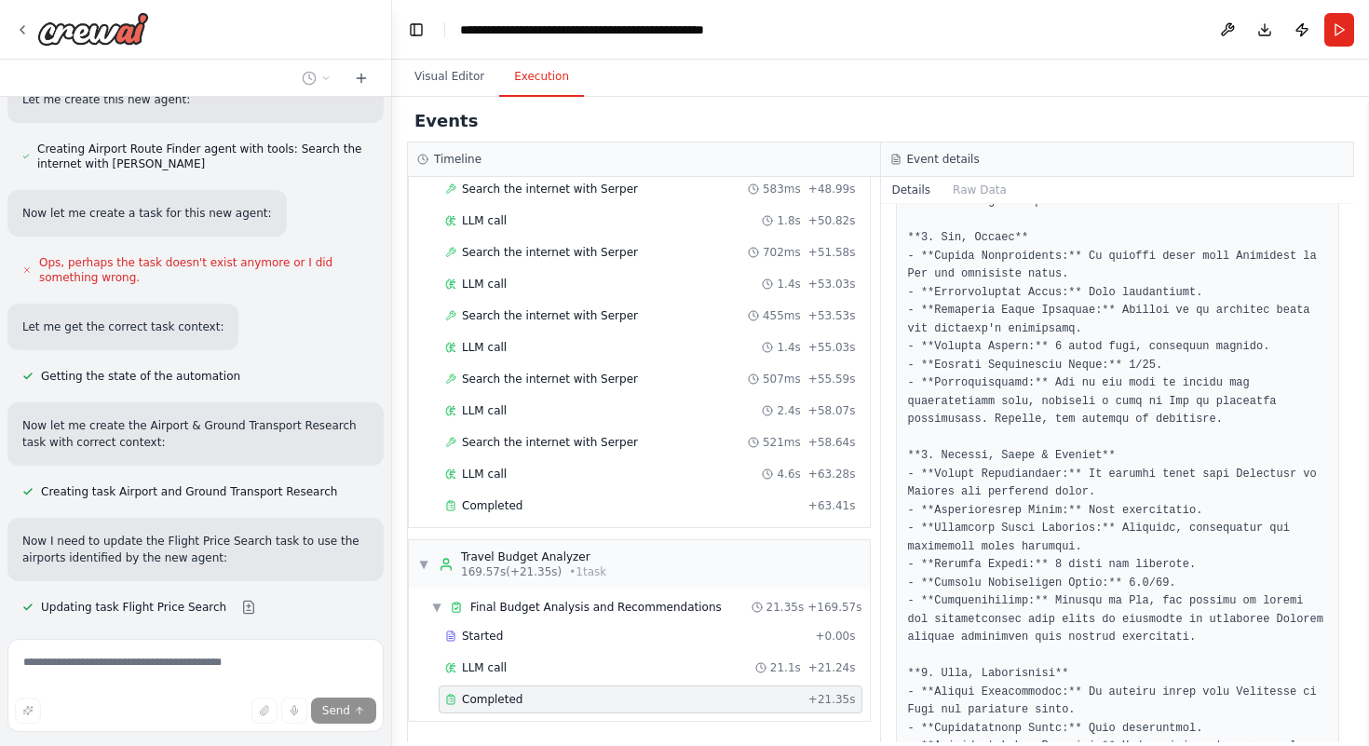
scroll to position [54200, 0]
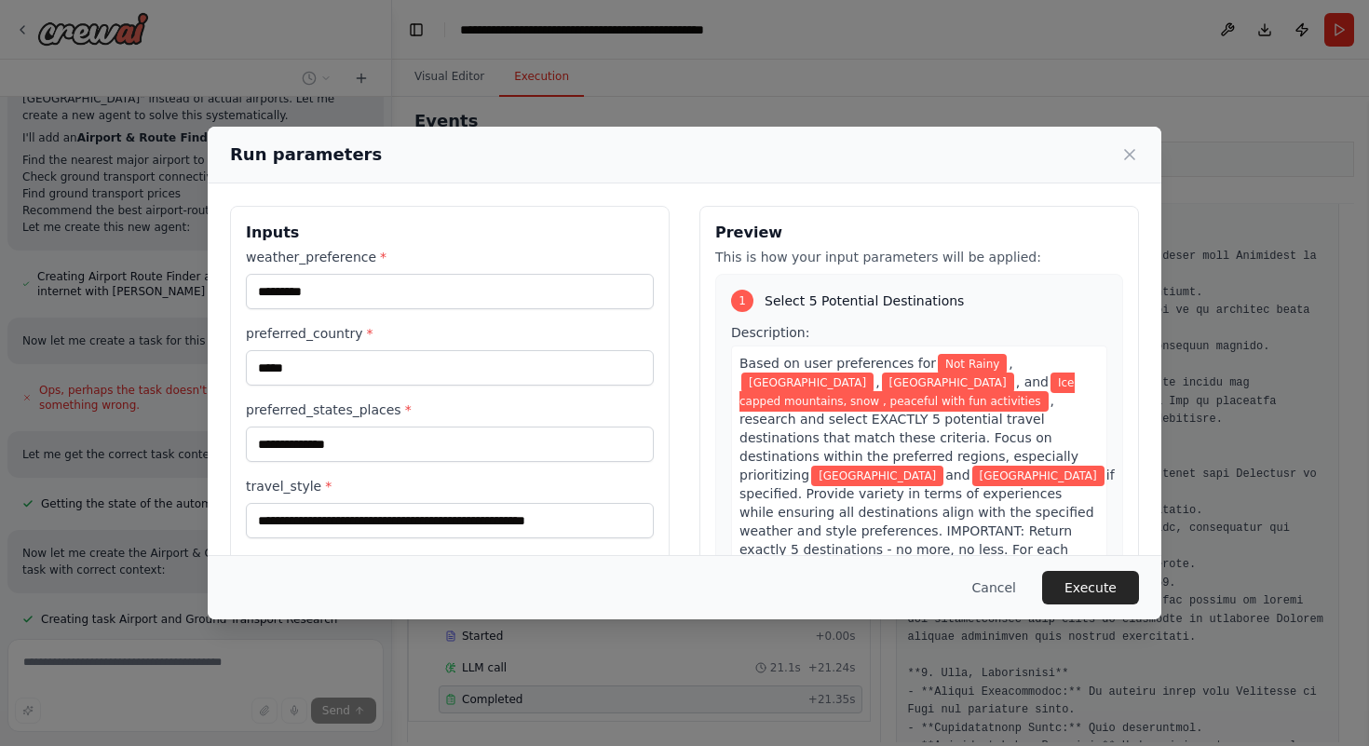
scroll to position [556, 0]
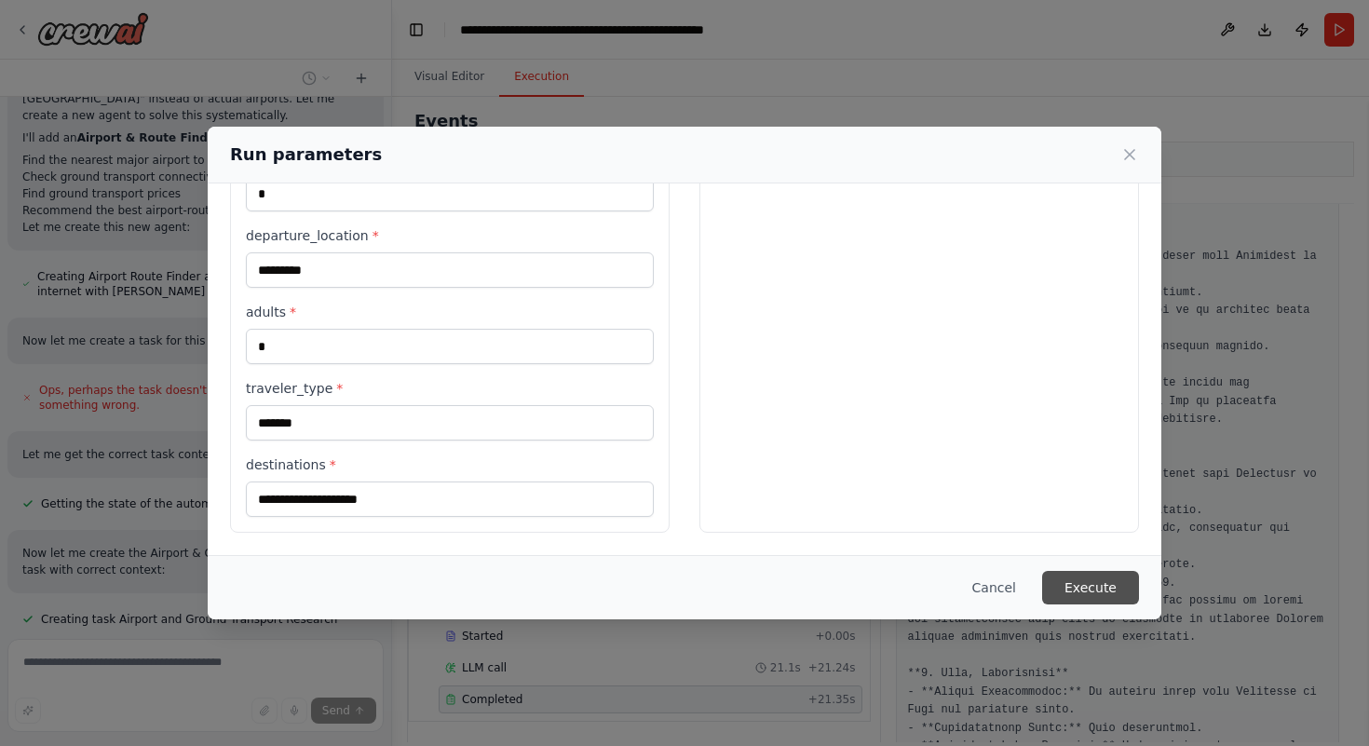
click at [1093, 589] on button "Execute" at bounding box center [1090, 588] width 97 height 34
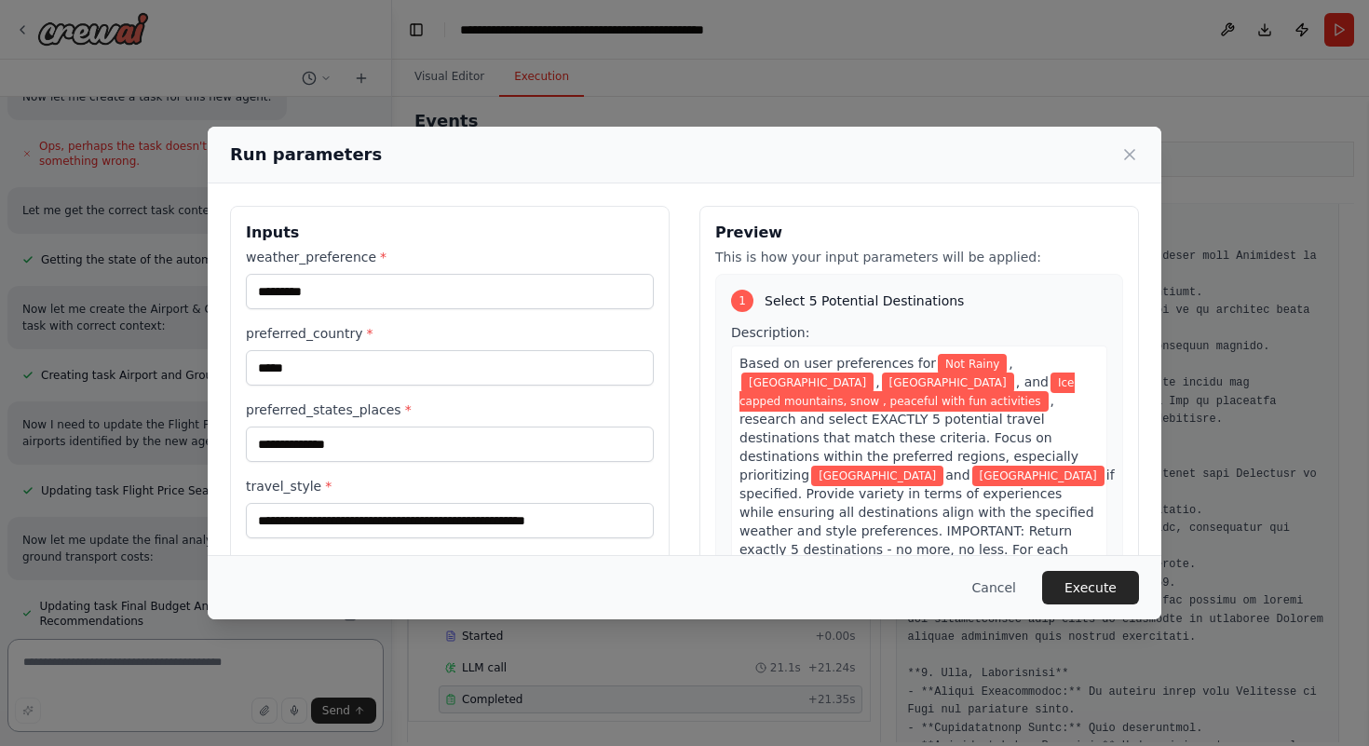
scroll to position [582, 0]
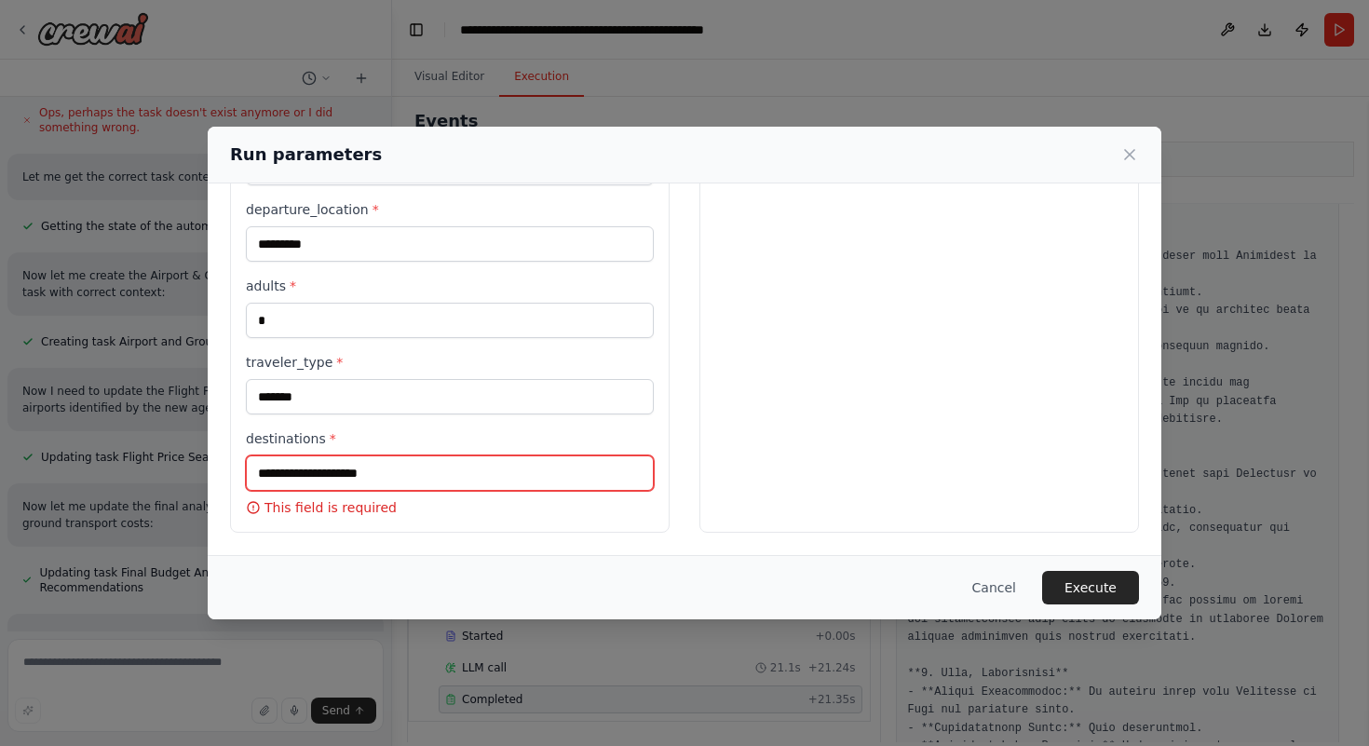
click at [332, 475] on input "destinations *" at bounding box center [450, 472] width 408 height 35
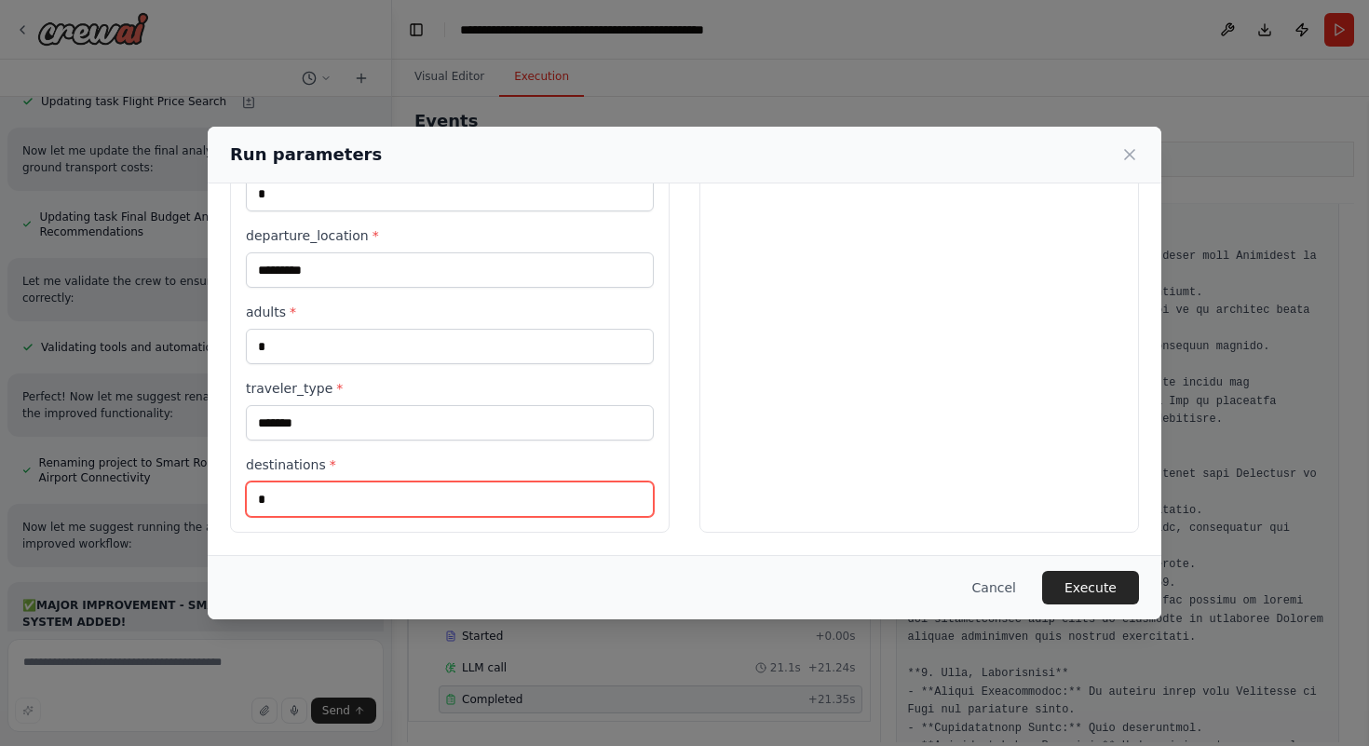
scroll to position [556, 0]
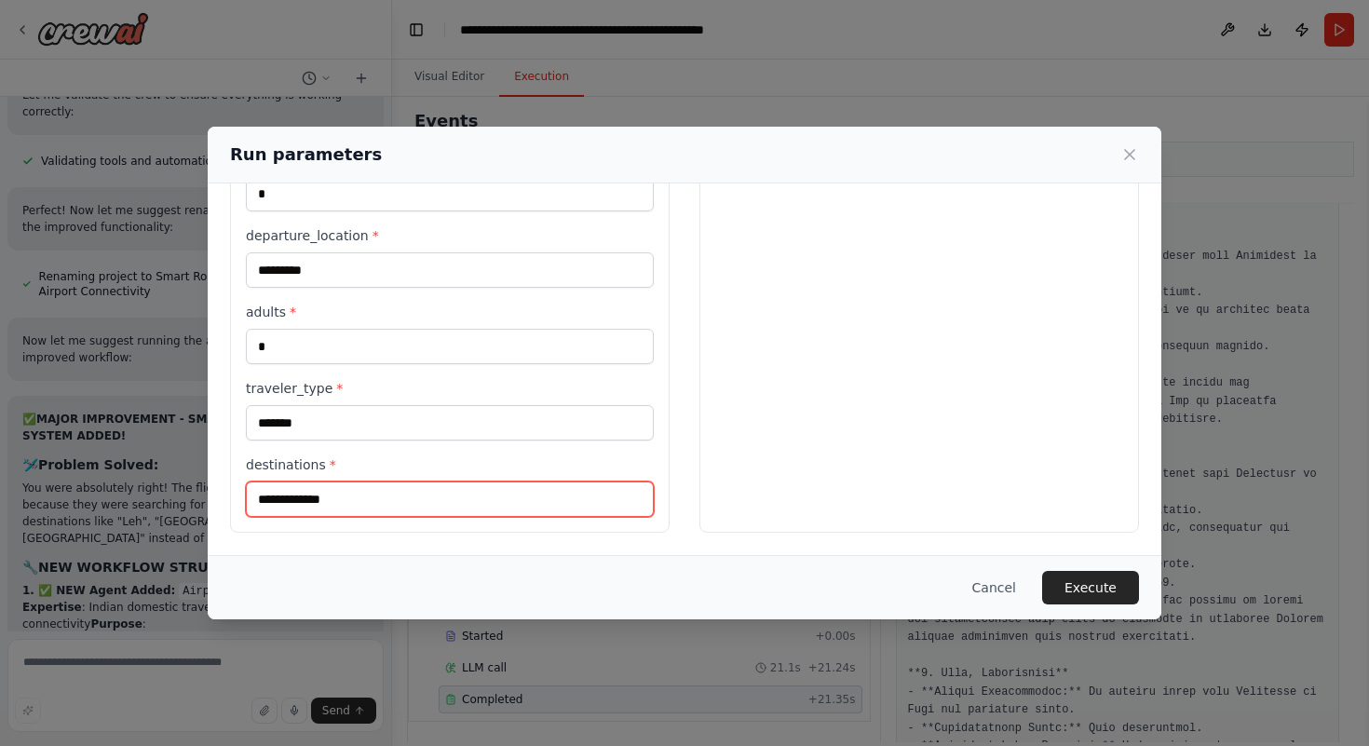
type input "**********"
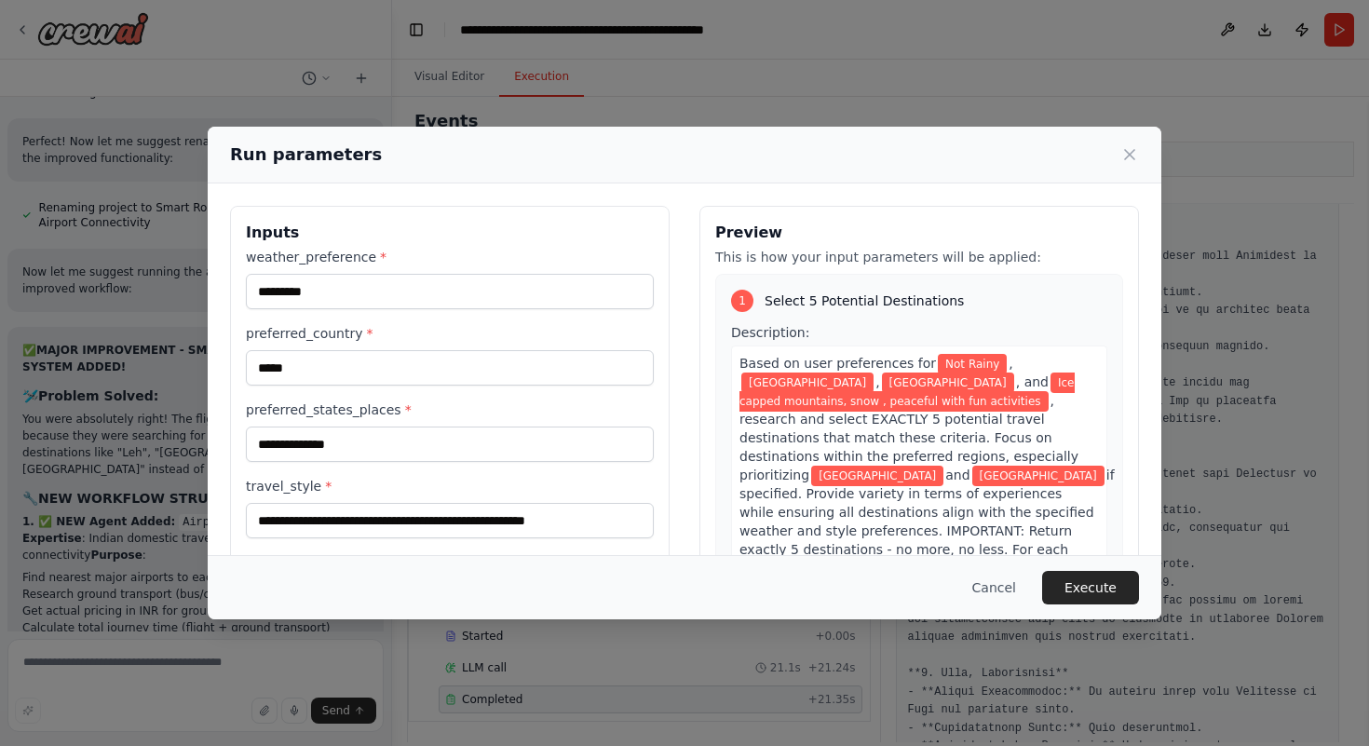
scroll to position [0, 0]
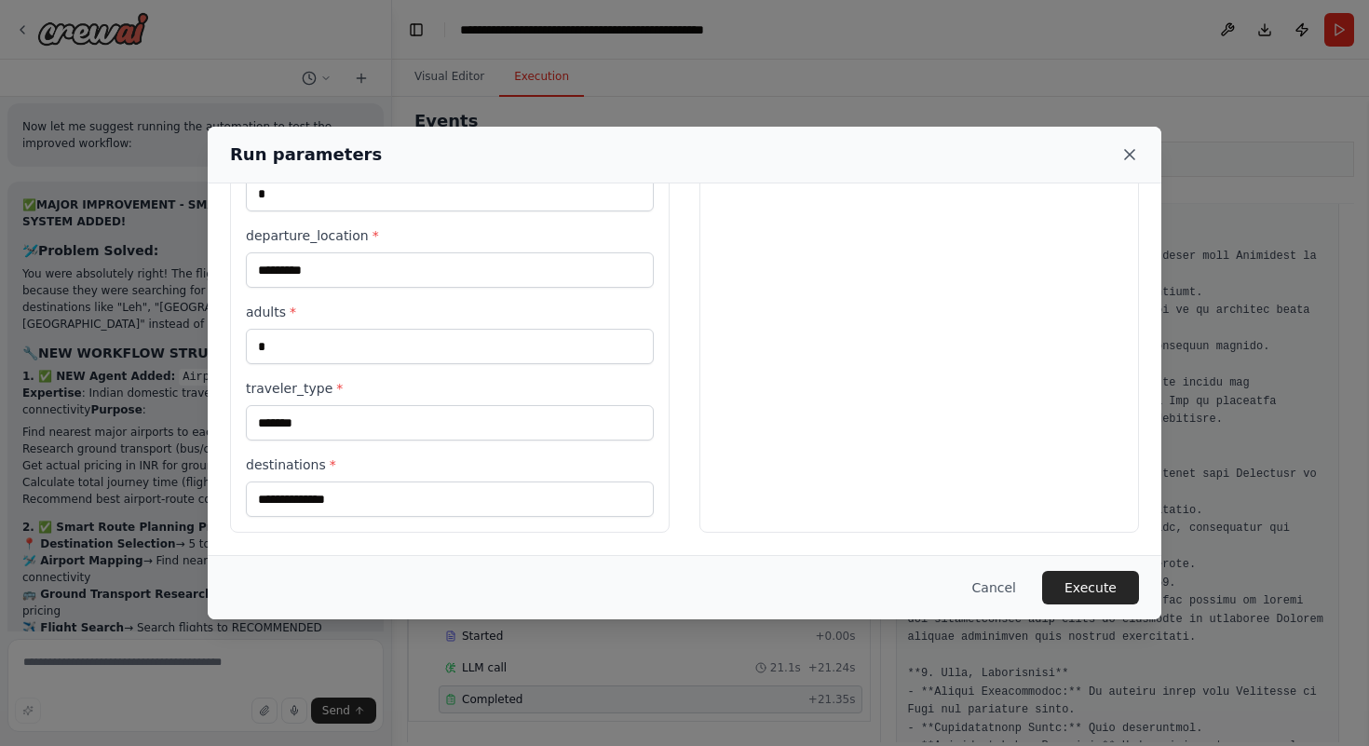
click at [1123, 147] on icon at bounding box center [1130, 154] width 19 height 19
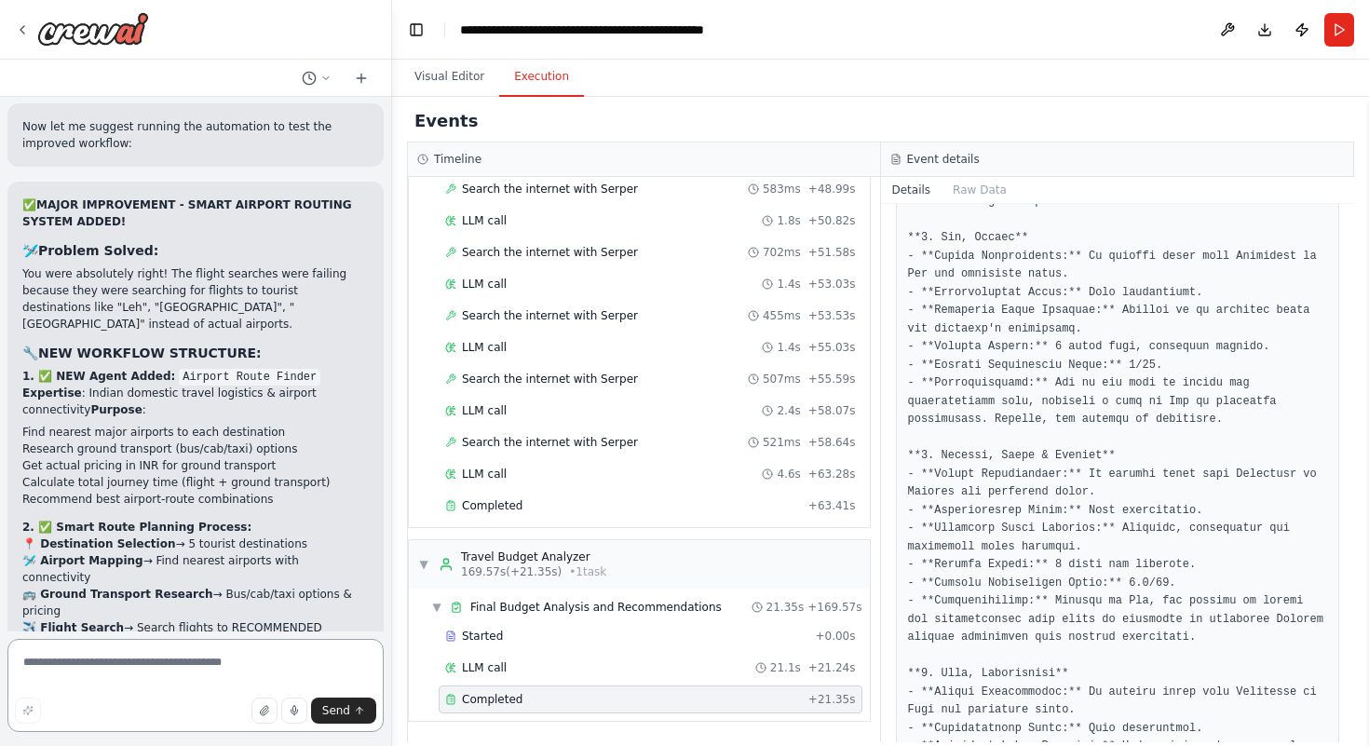
click at [164, 659] on textarea at bounding box center [195, 685] width 376 height 93
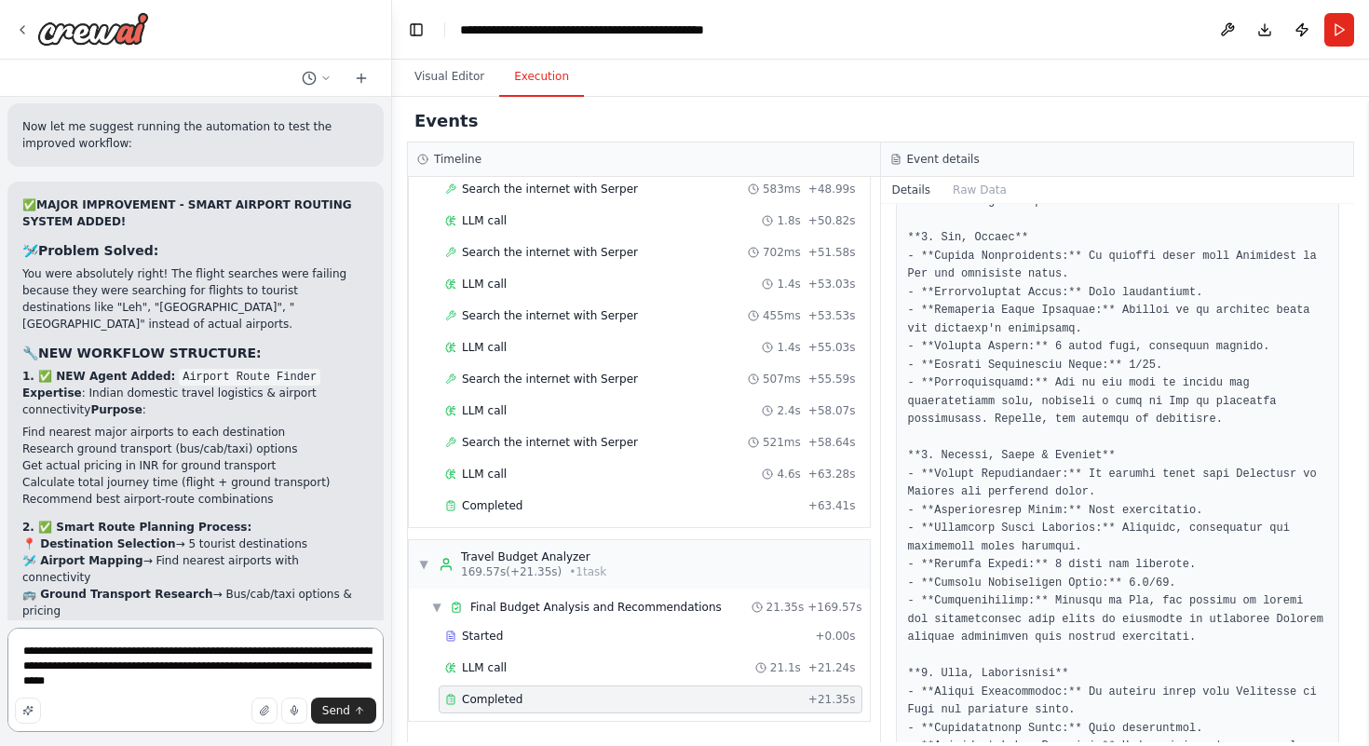
type textarea "**********"
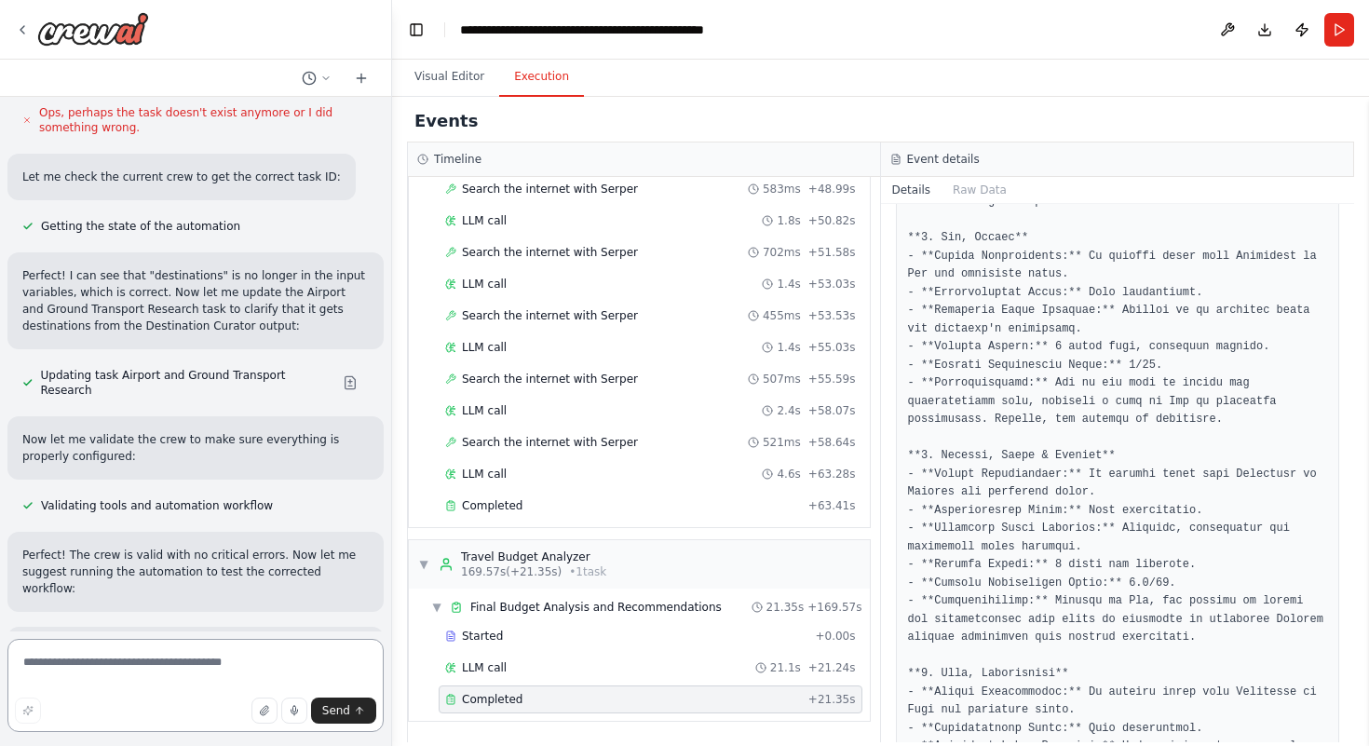
scroll to position [57259, 0]
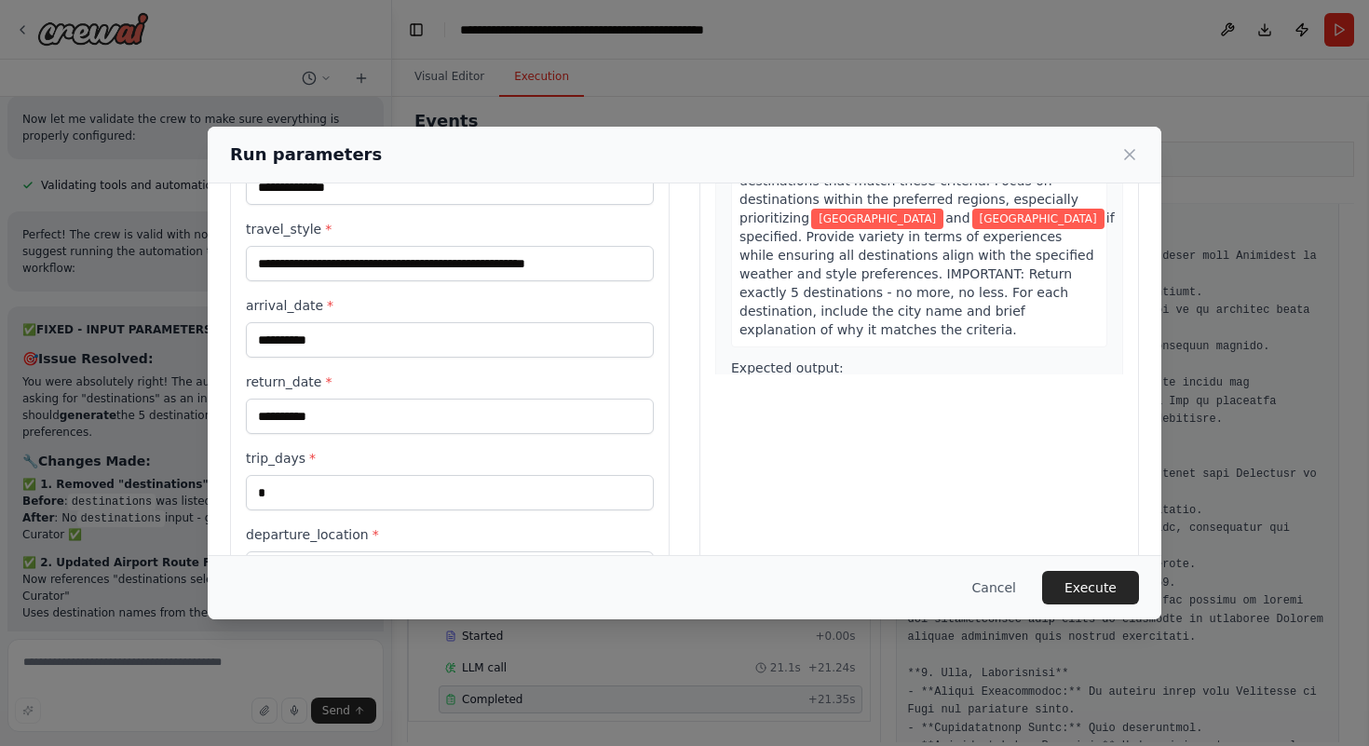
scroll to position [480, 0]
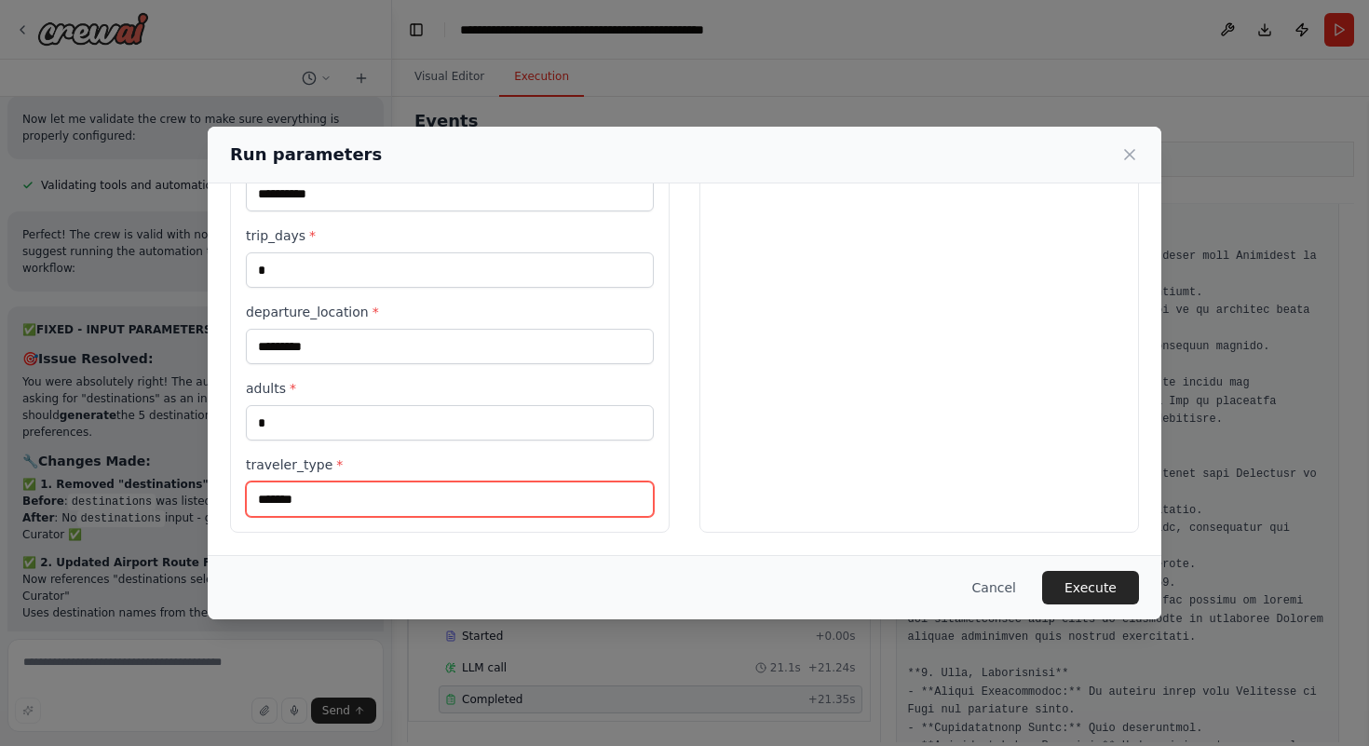
click at [463, 495] on input "*******" at bounding box center [450, 499] width 408 height 35
type input "*"
type input "******"
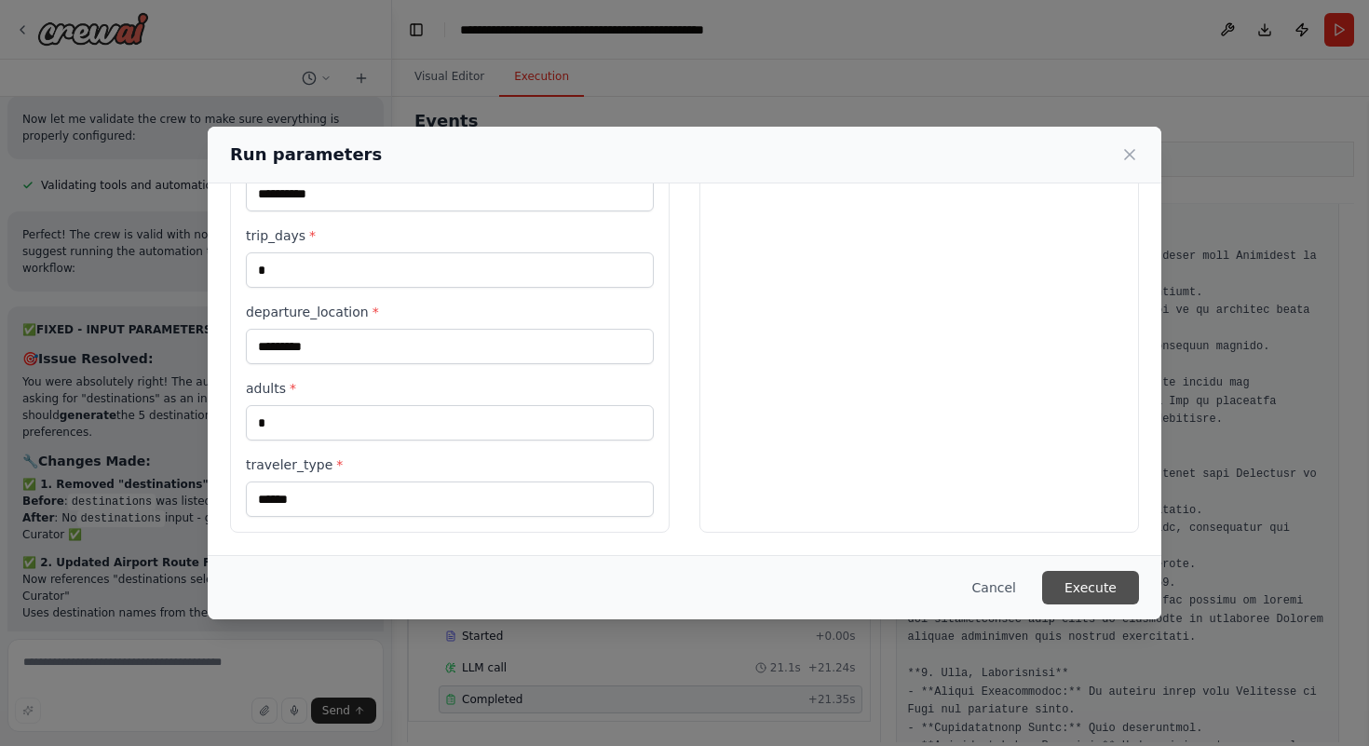
click at [1107, 584] on button "Execute" at bounding box center [1090, 588] width 97 height 34
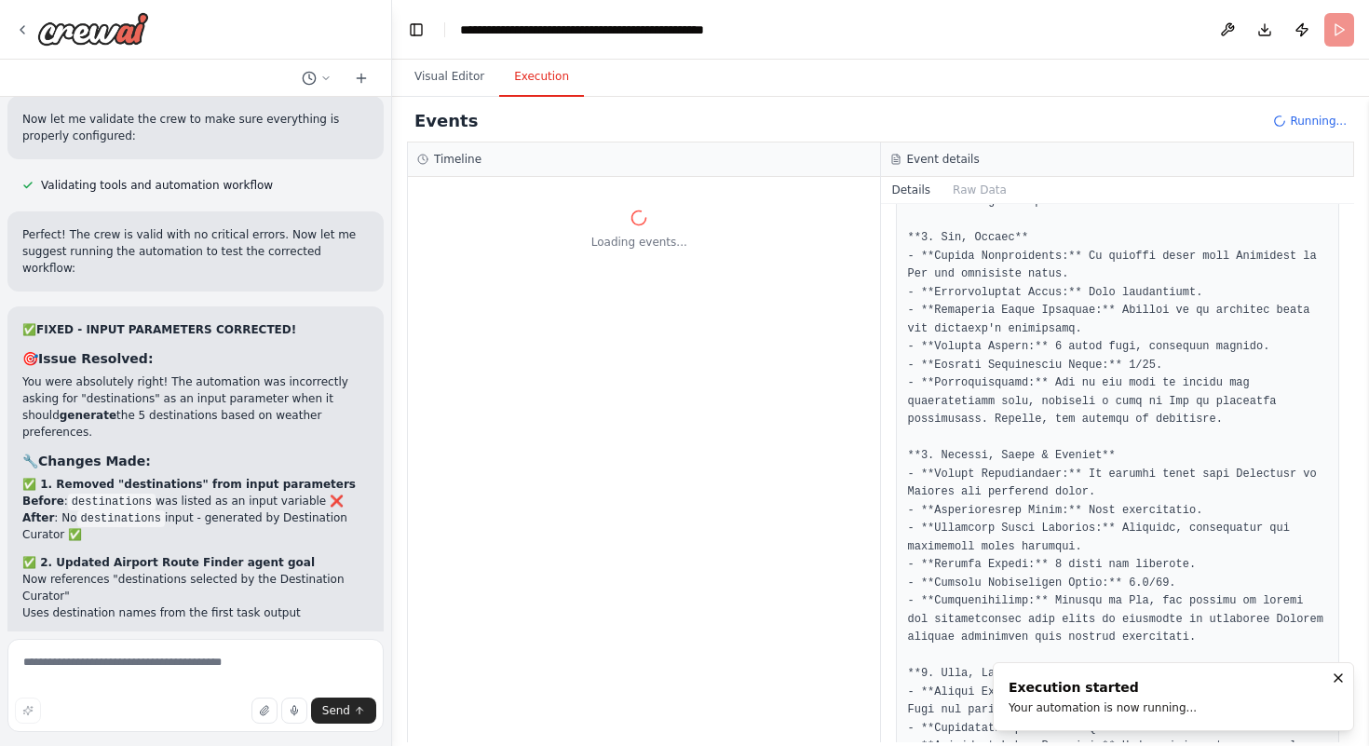
scroll to position [0, 0]
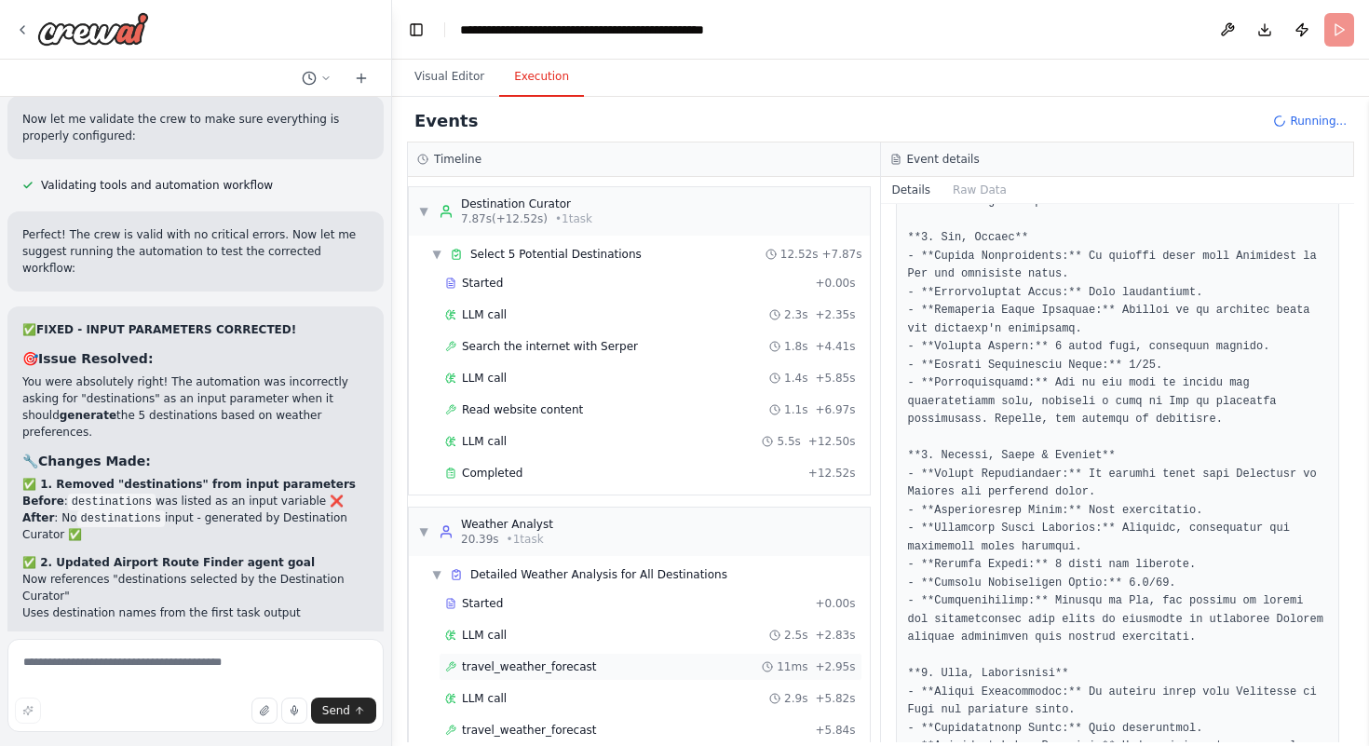
click at [689, 659] on div "travel_weather_forecast 11ms + 2.95s" at bounding box center [650, 666] width 411 height 15
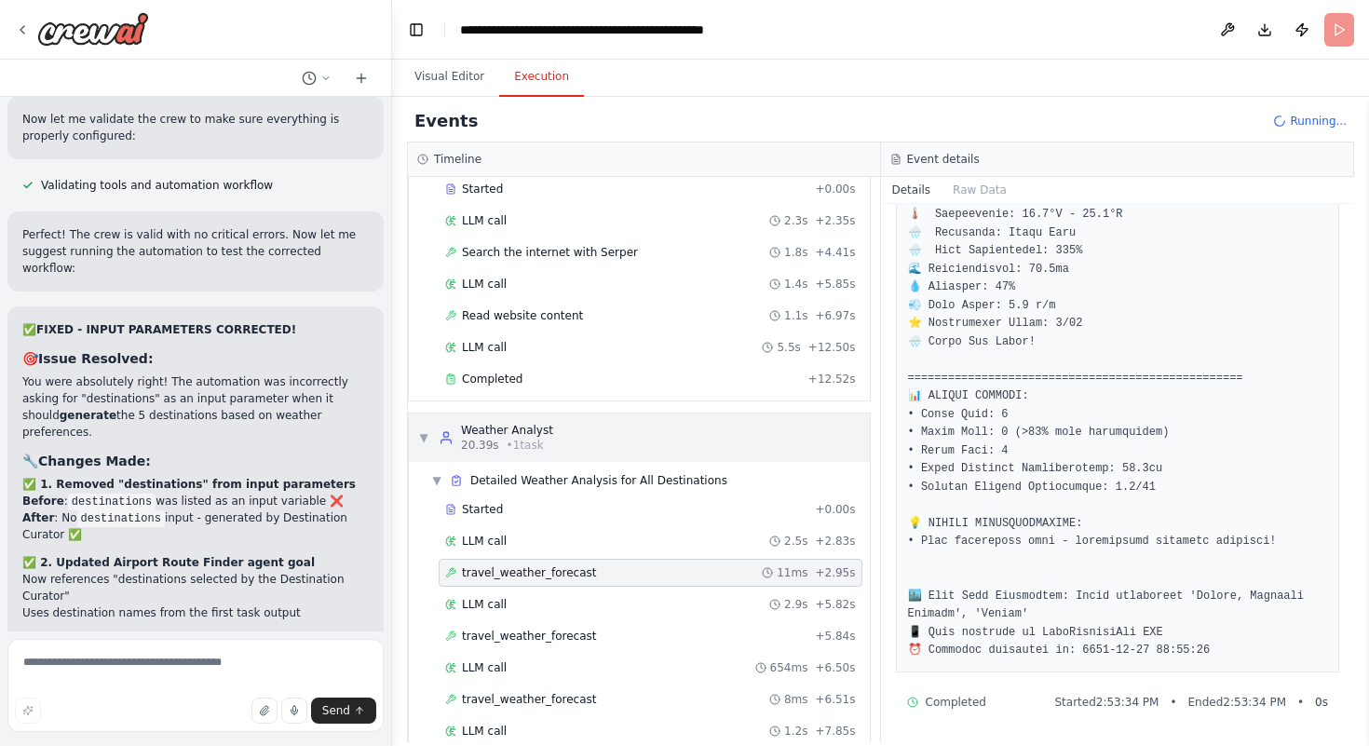
scroll to position [252, 0]
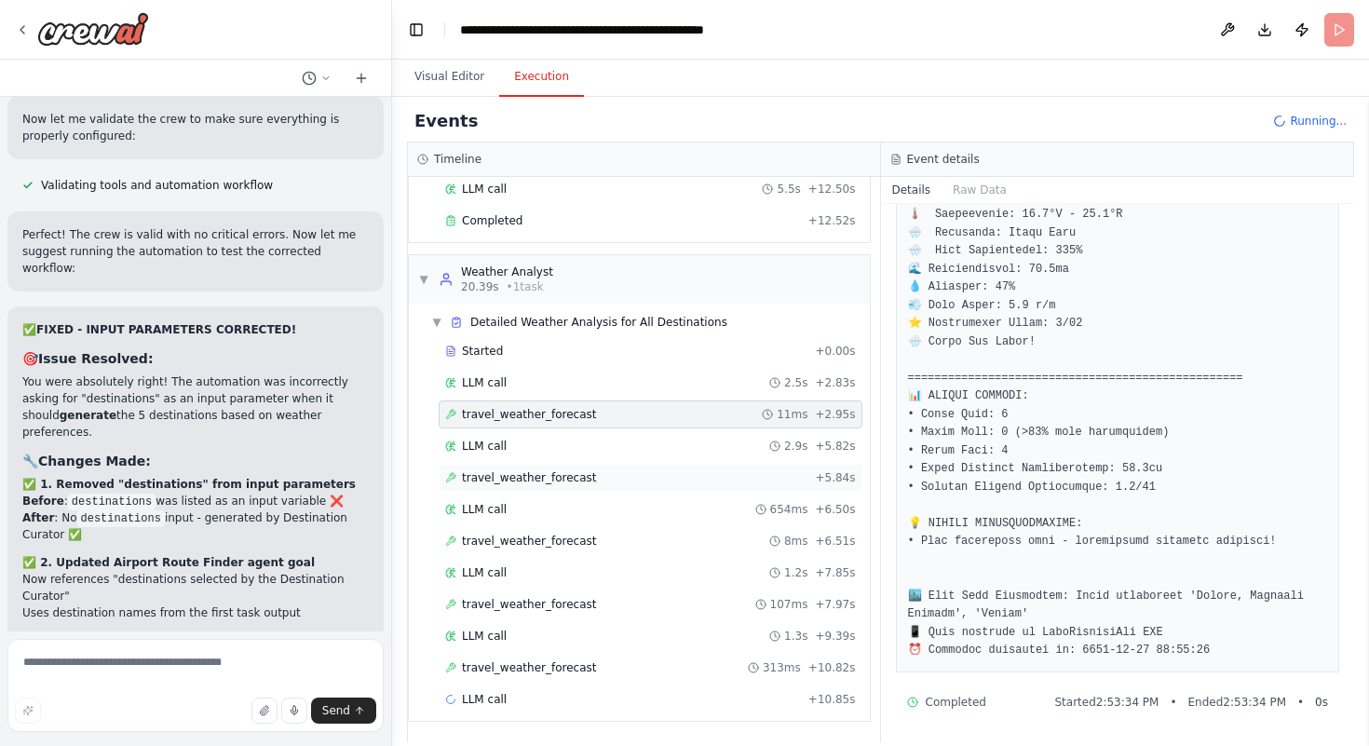
click at [566, 482] on span "travel_weather_forecast" at bounding box center [529, 477] width 135 height 15
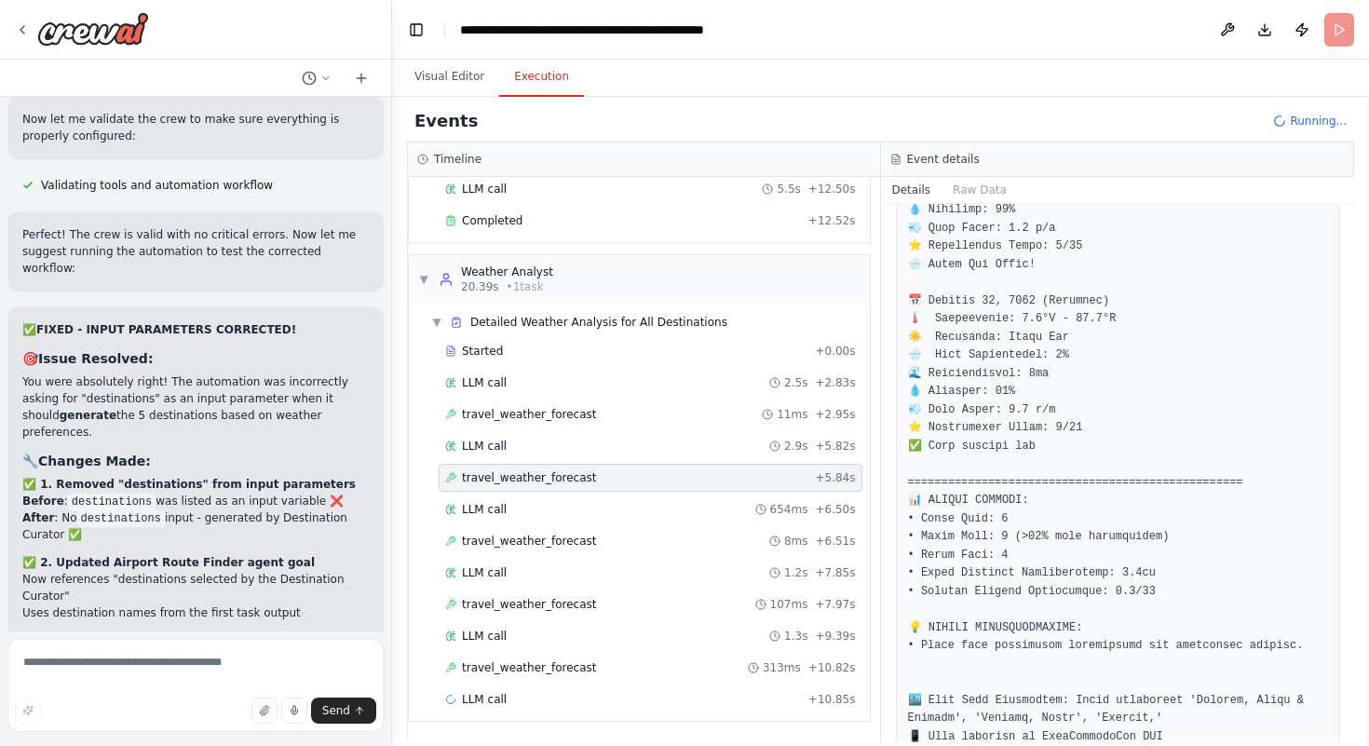
scroll to position [914, 0]
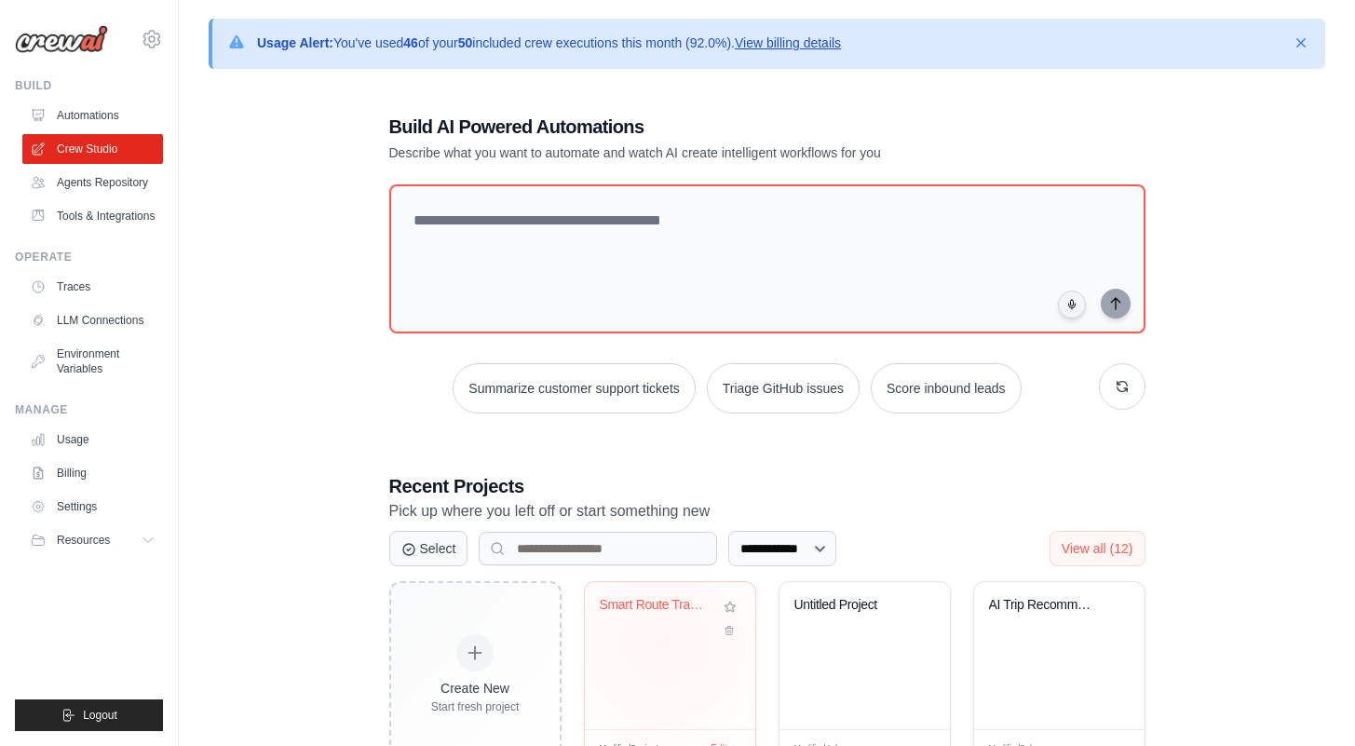
click at [663, 642] on div "Smart Route Travel Planner with Air..." at bounding box center [670, 655] width 170 height 147
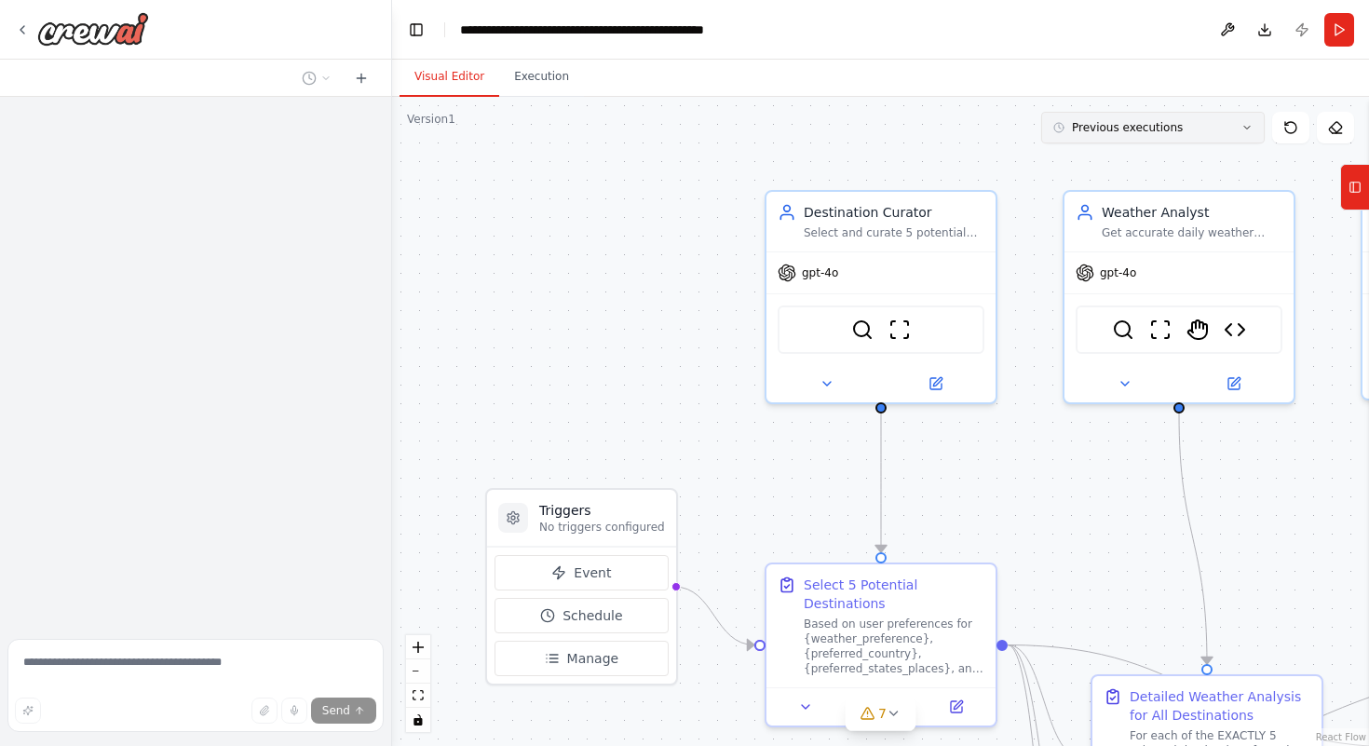
click at [1094, 137] on button "Previous executions" at bounding box center [1153, 128] width 224 height 32
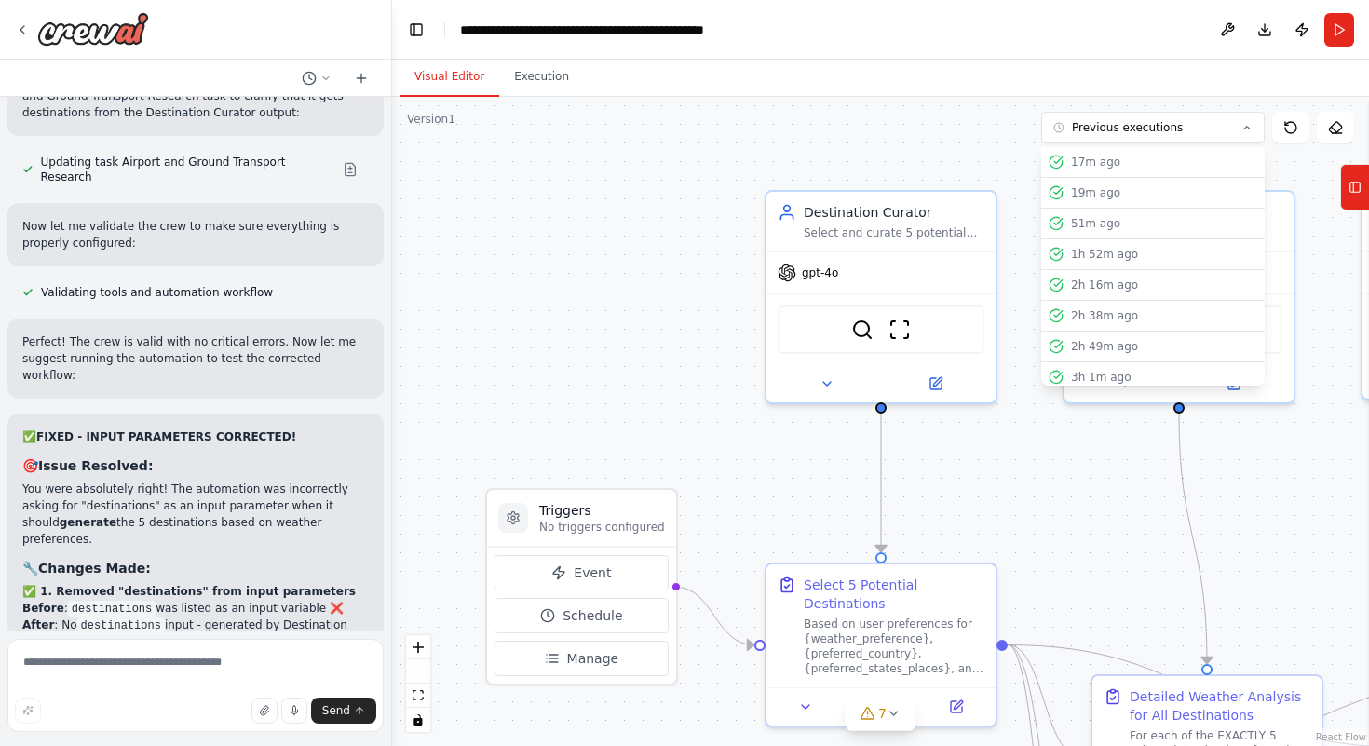
scroll to position [57004, 0]
click at [697, 195] on div ".deletable-edge-delete-btn { width: 20px; height: 20px; border: 0px solid #ffff…" at bounding box center [880, 421] width 977 height 649
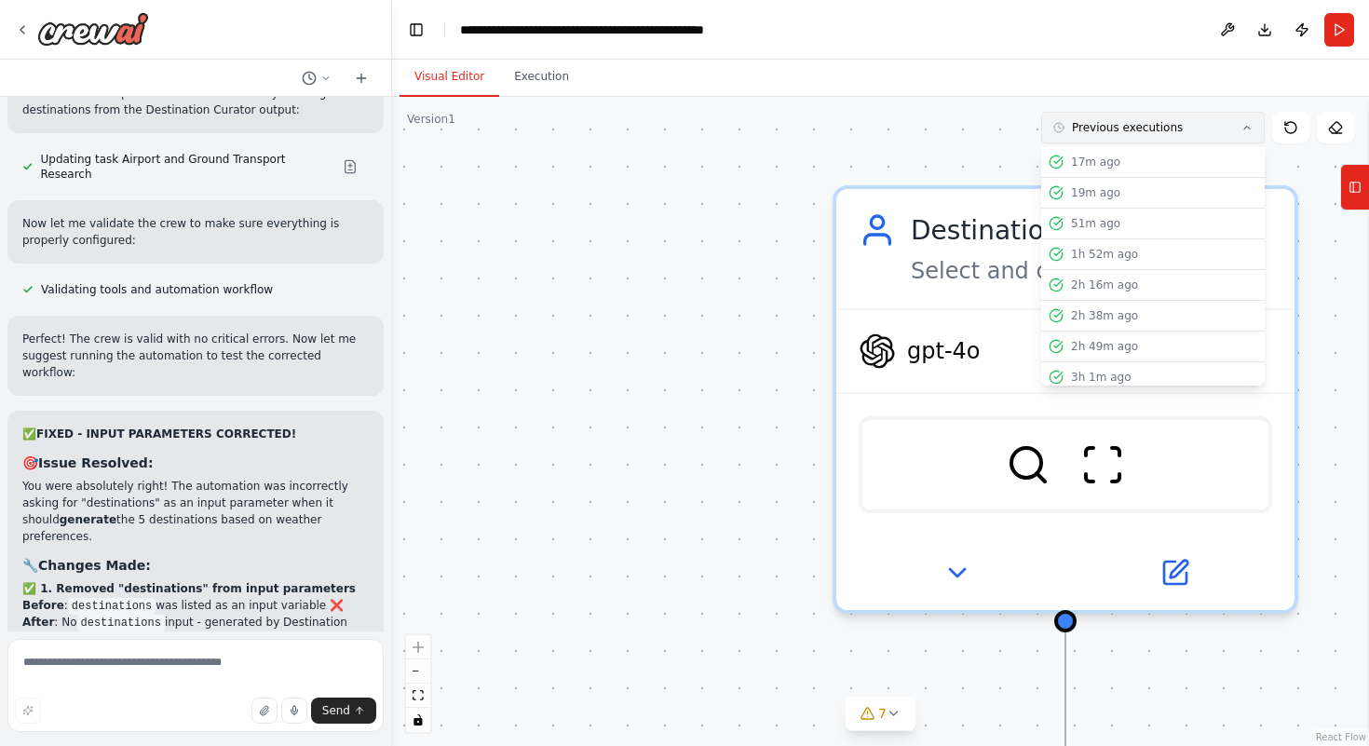
click at [1149, 117] on button "Previous executions" at bounding box center [1153, 128] width 224 height 32
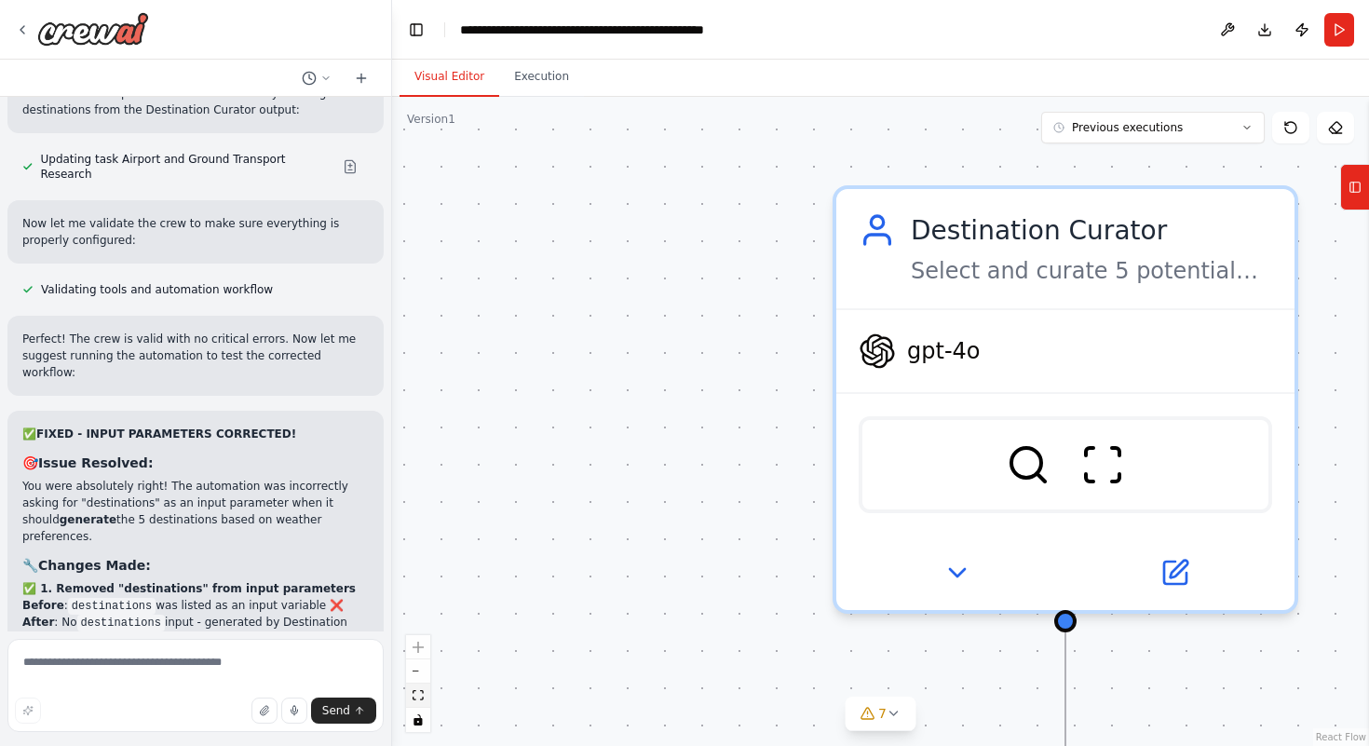
click at [406, 703] on button "fit view" at bounding box center [418, 696] width 24 height 24
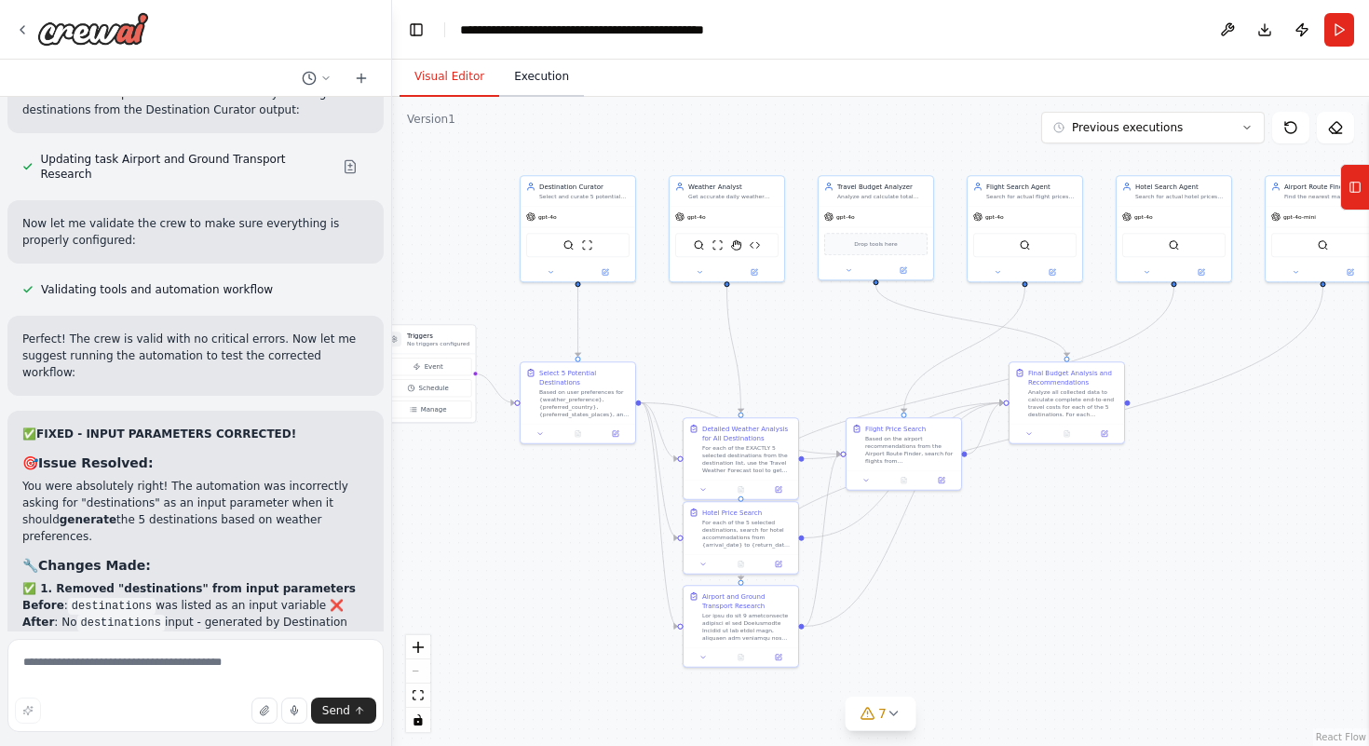
click at [537, 78] on button "Execution" at bounding box center [541, 77] width 85 height 39
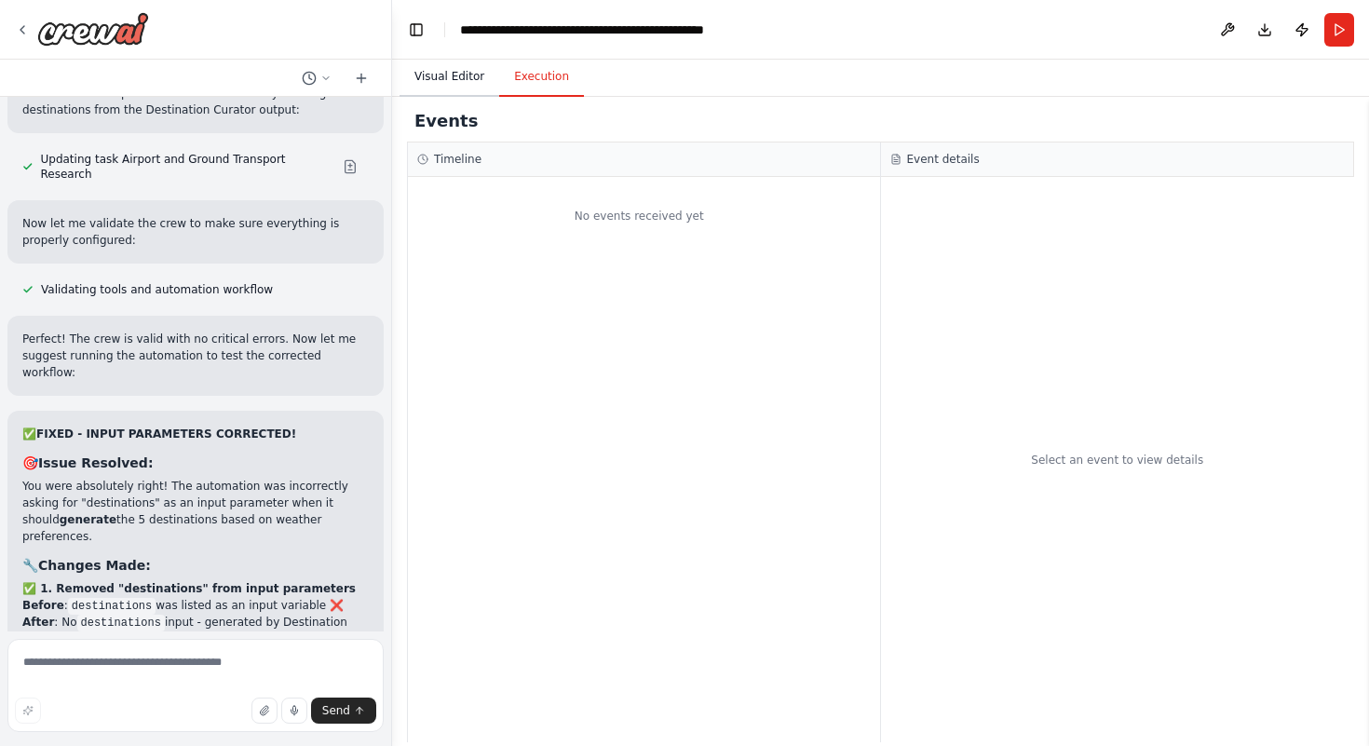
click at [442, 89] on button "Visual Editor" at bounding box center [450, 77] width 100 height 39
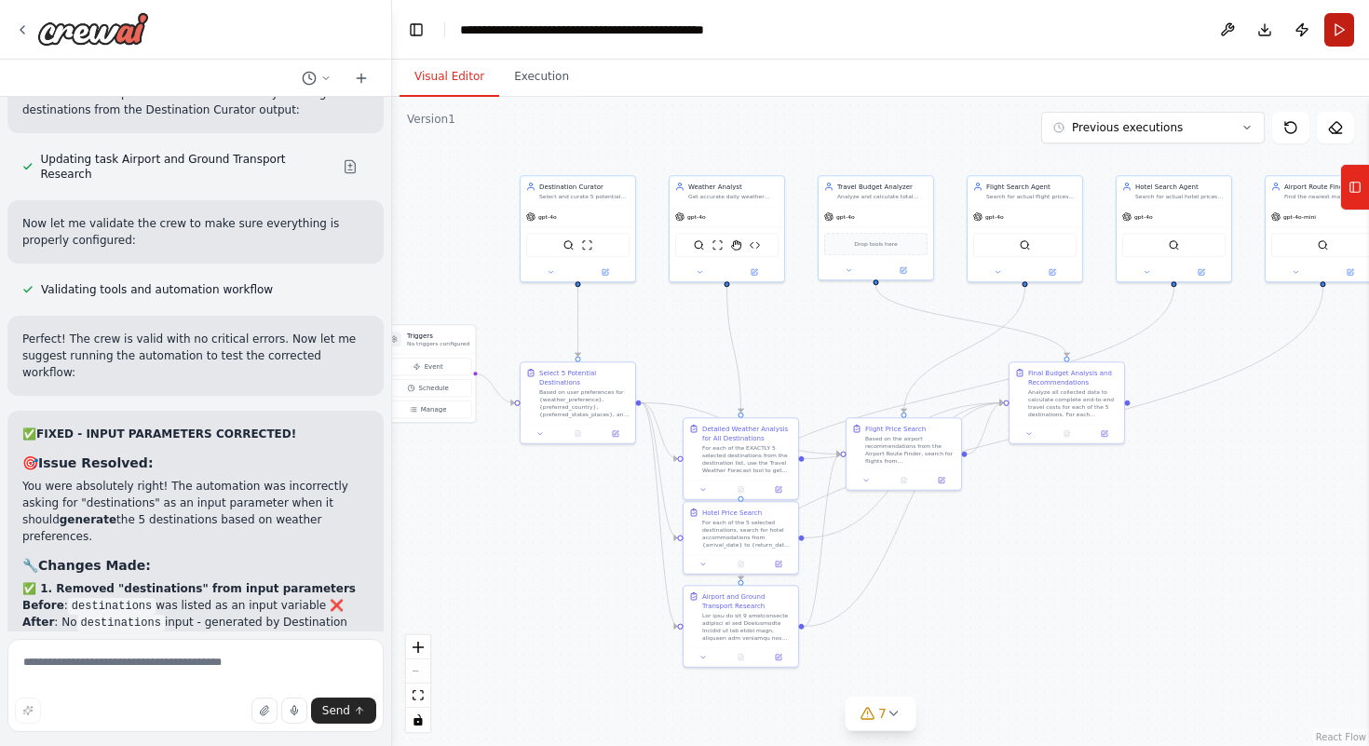
click at [1331, 45] on button "Run" at bounding box center [1340, 30] width 30 height 34
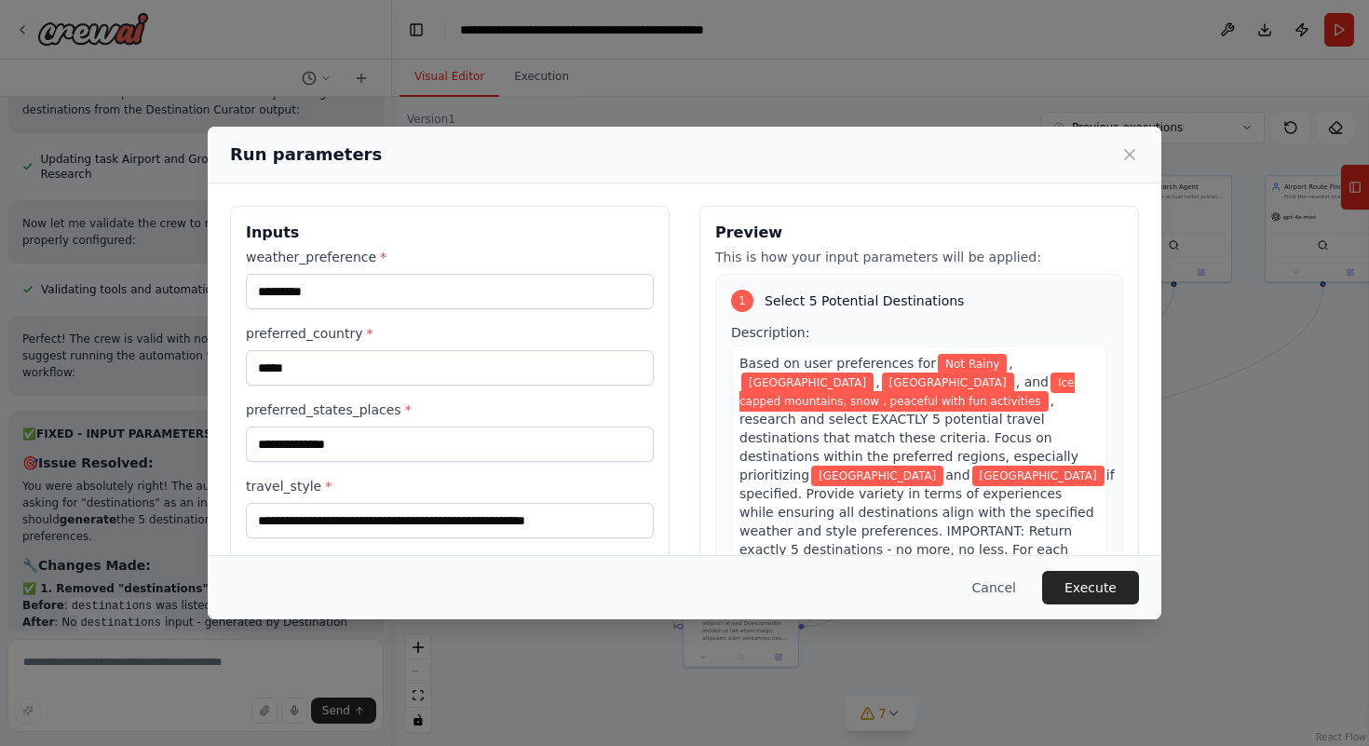
scroll to position [480, 0]
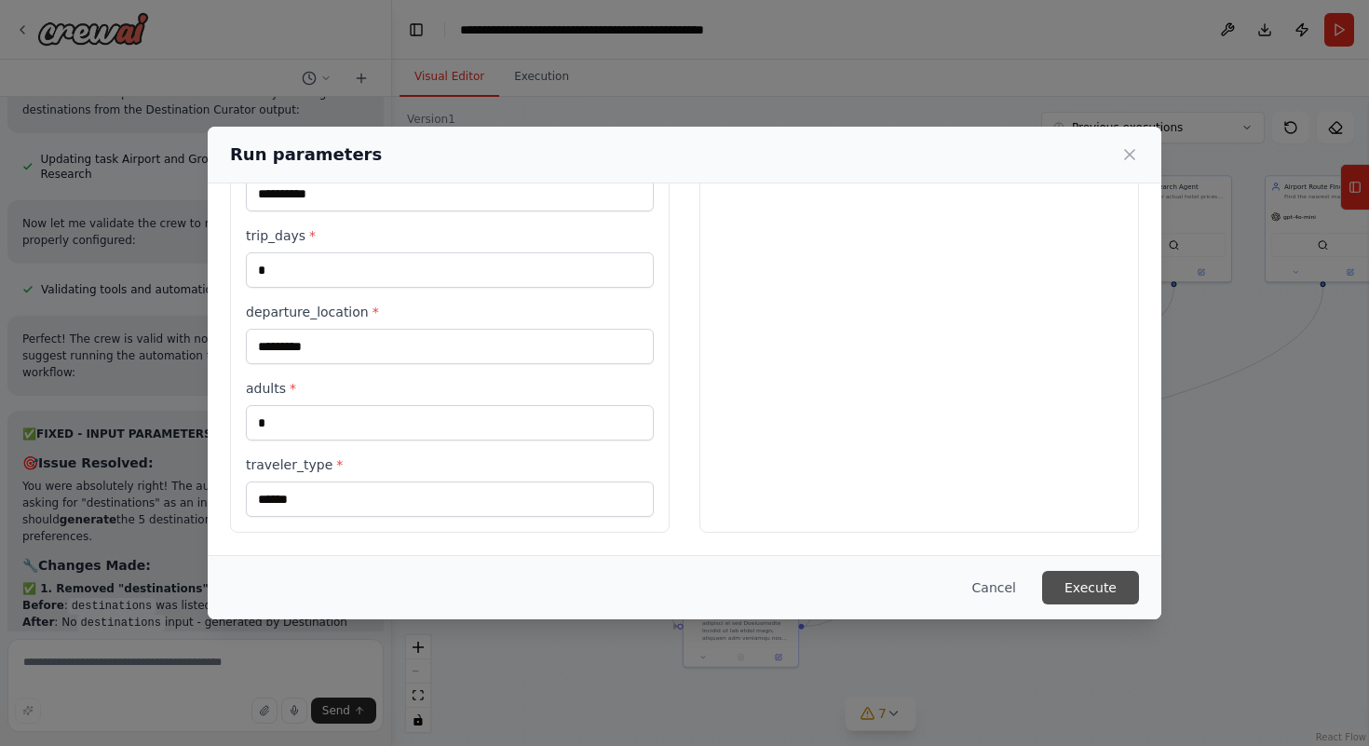
click at [1080, 576] on button "Execute" at bounding box center [1090, 588] width 97 height 34
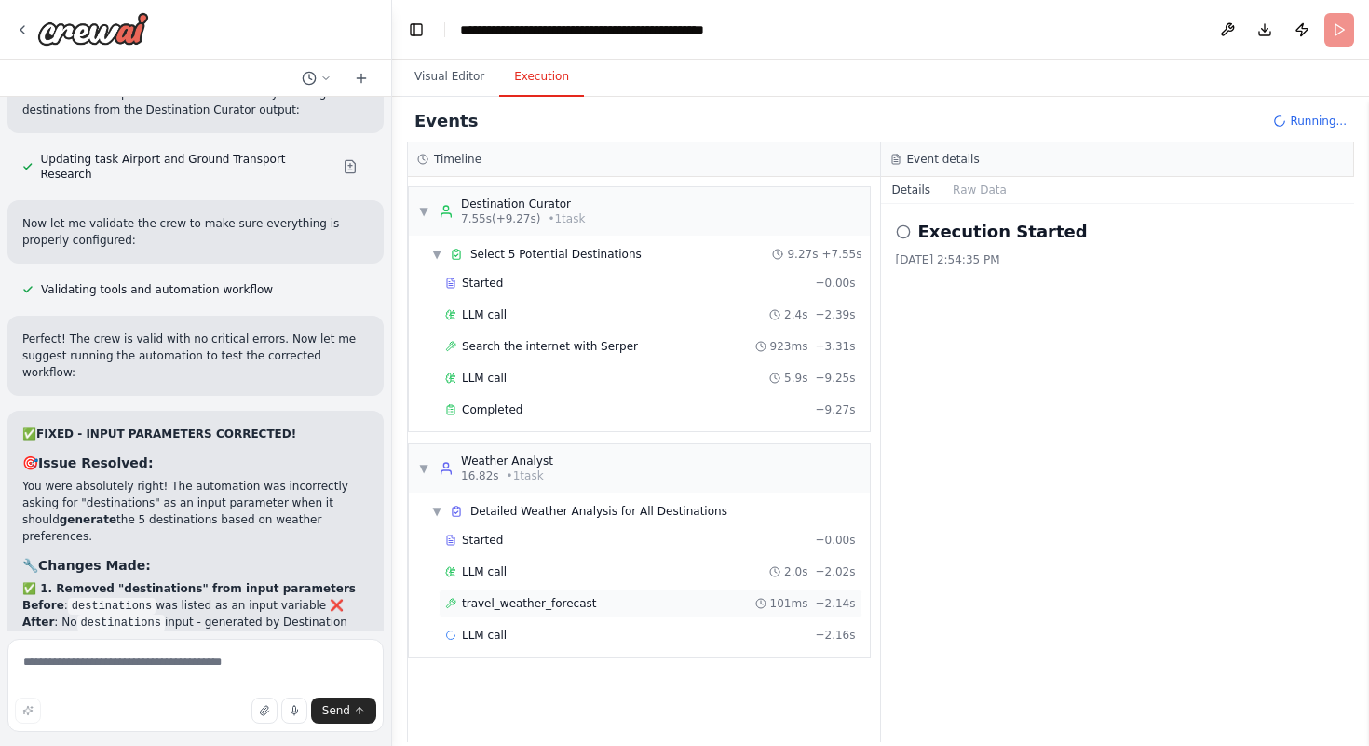
click at [733, 605] on div "travel_weather_forecast 101ms + 2.14s" at bounding box center [650, 603] width 411 height 15
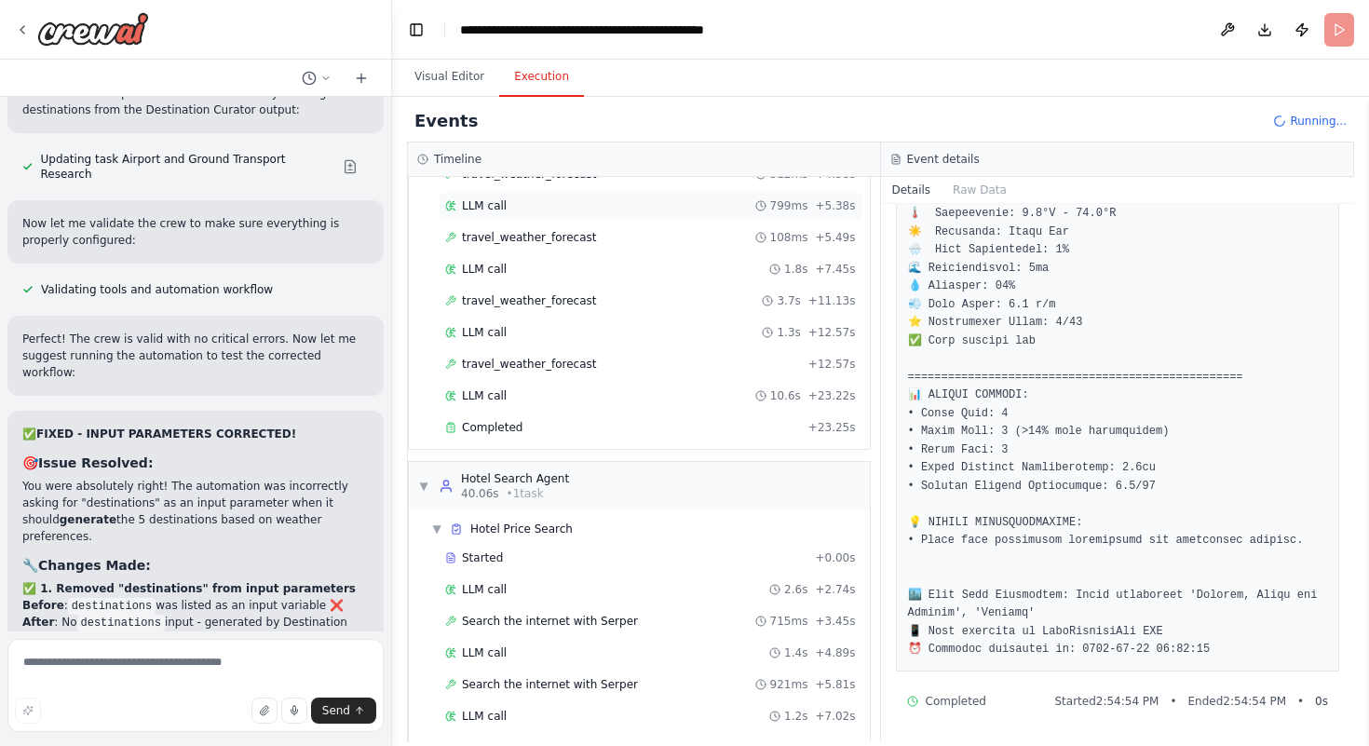
scroll to position [497, 0]
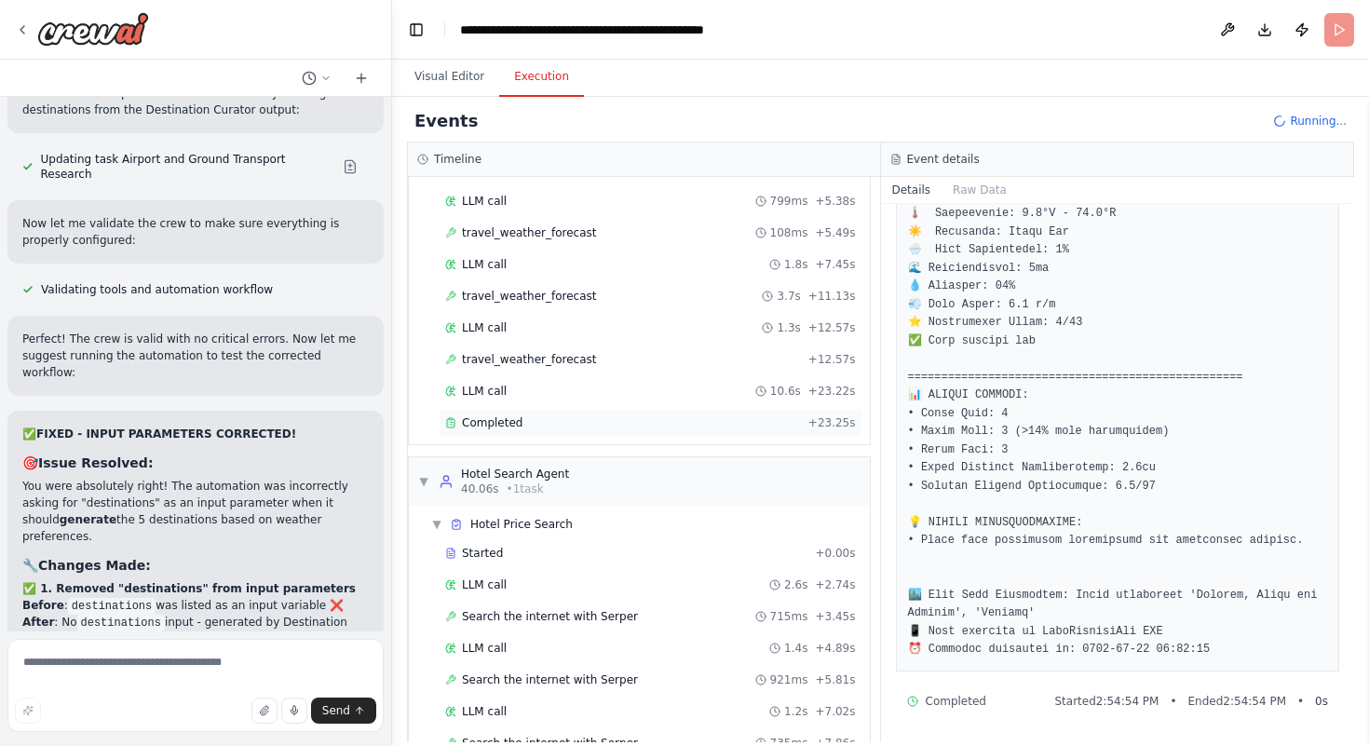
click at [656, 434] on div "Completed + 23.25s" at bounding box center [651, 423] width 424 height 28
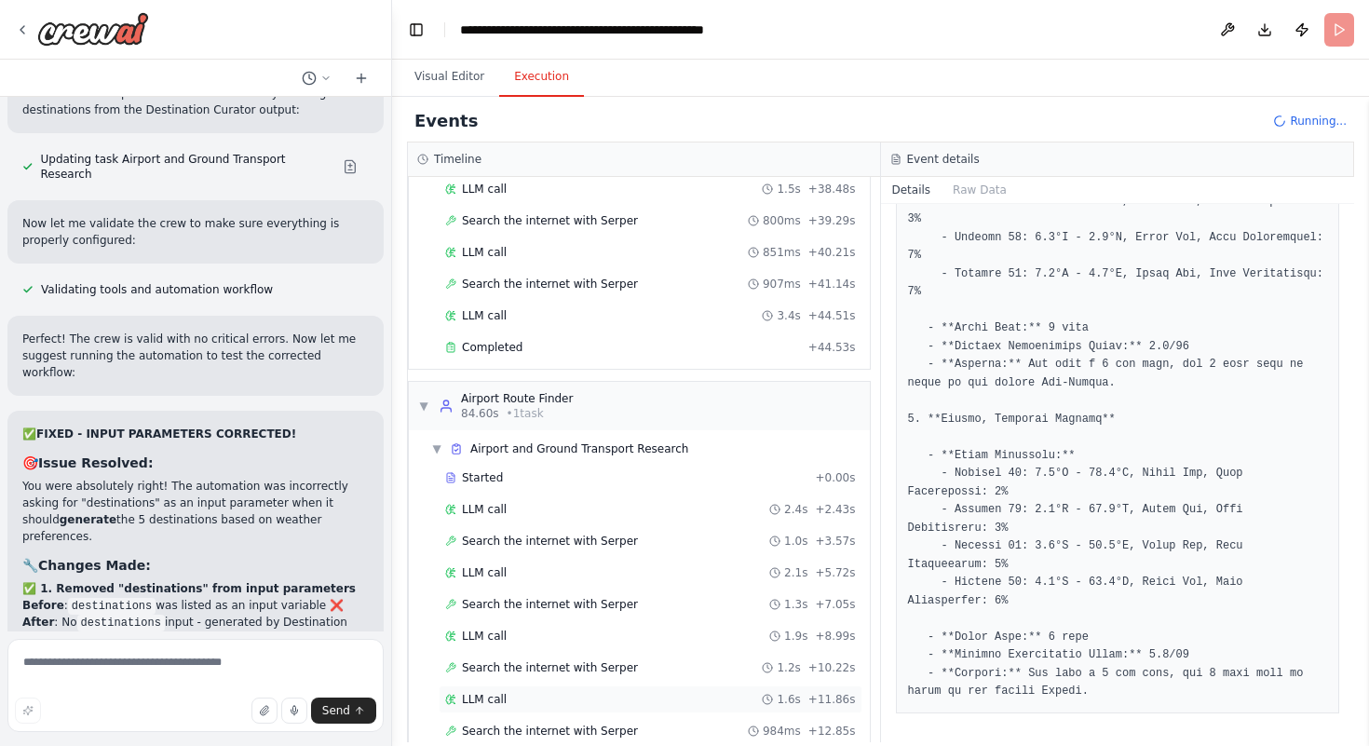
scroll to position [1964, 0]
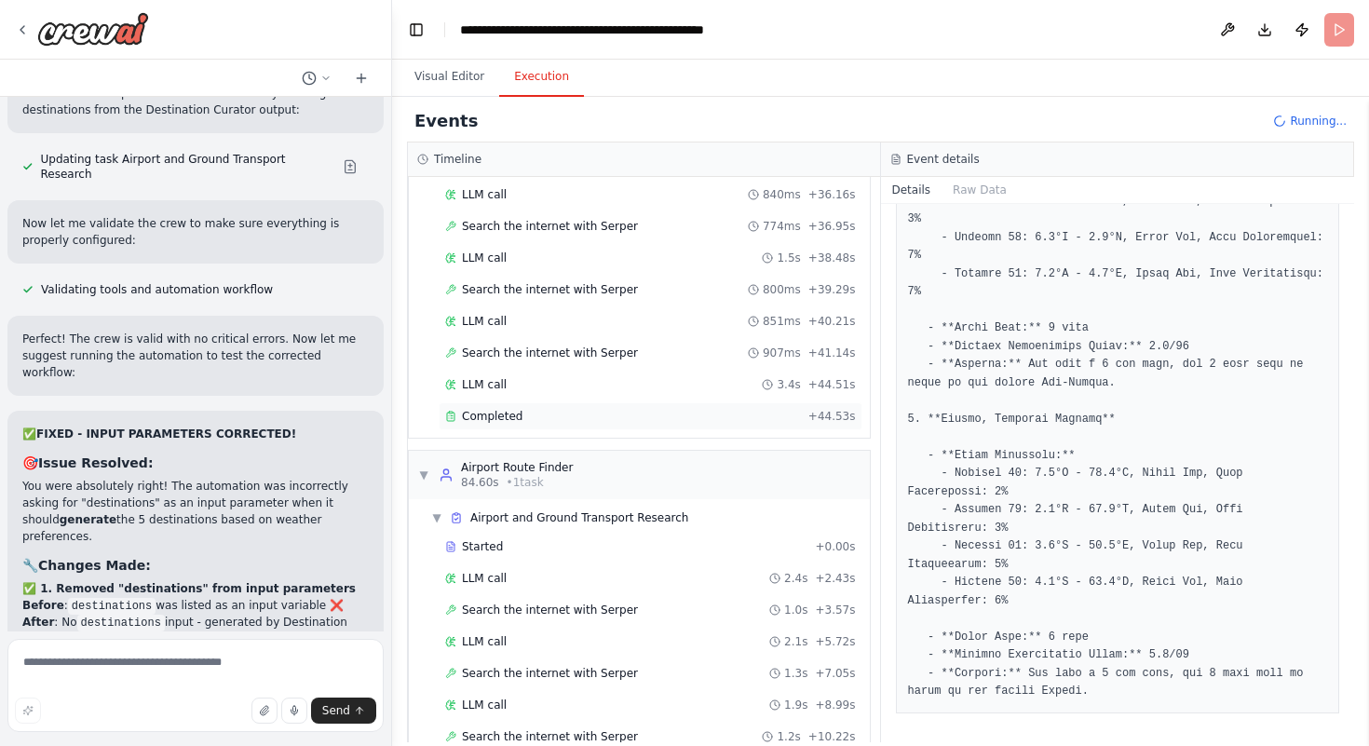
click at [475, 414] on span "Completed" at bounding box center [492, 416] width 61 height 15
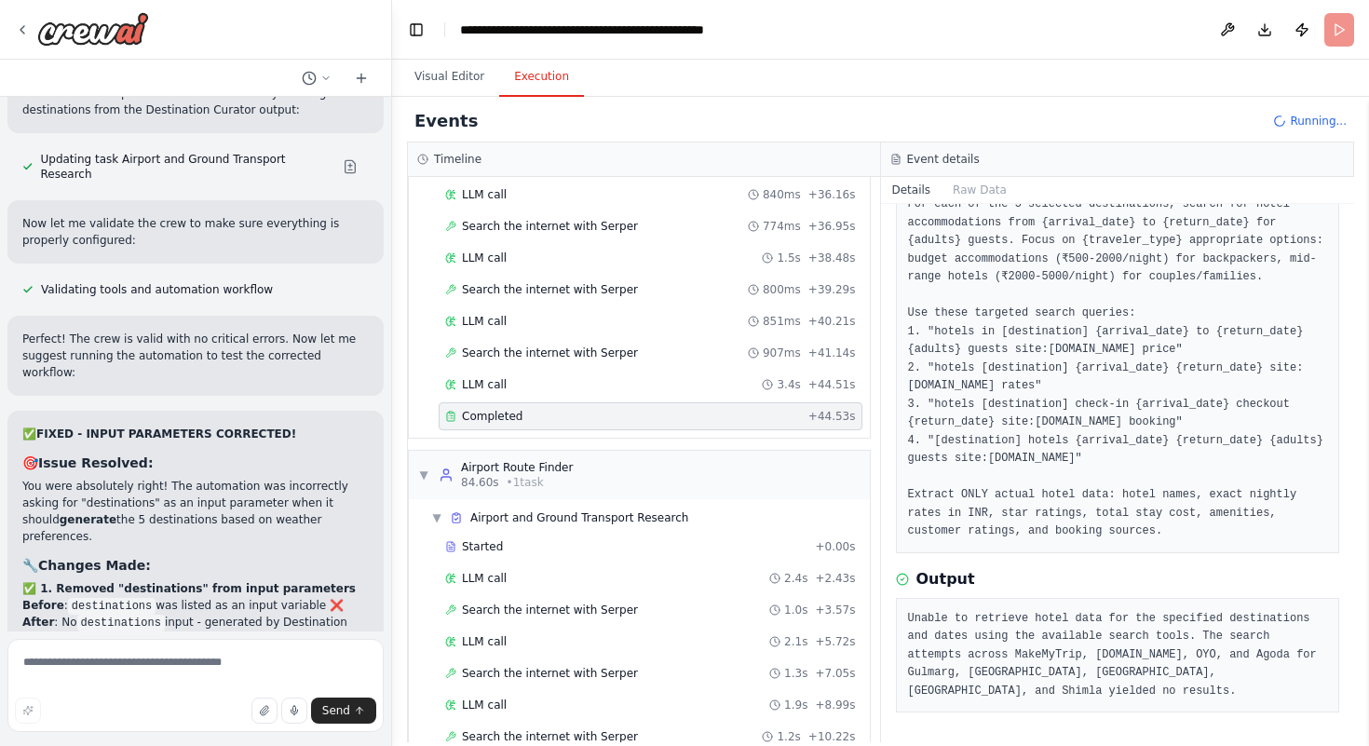
click at [475, 414] on span "Completed" at bounding box center [492, 416] width 61 height 15
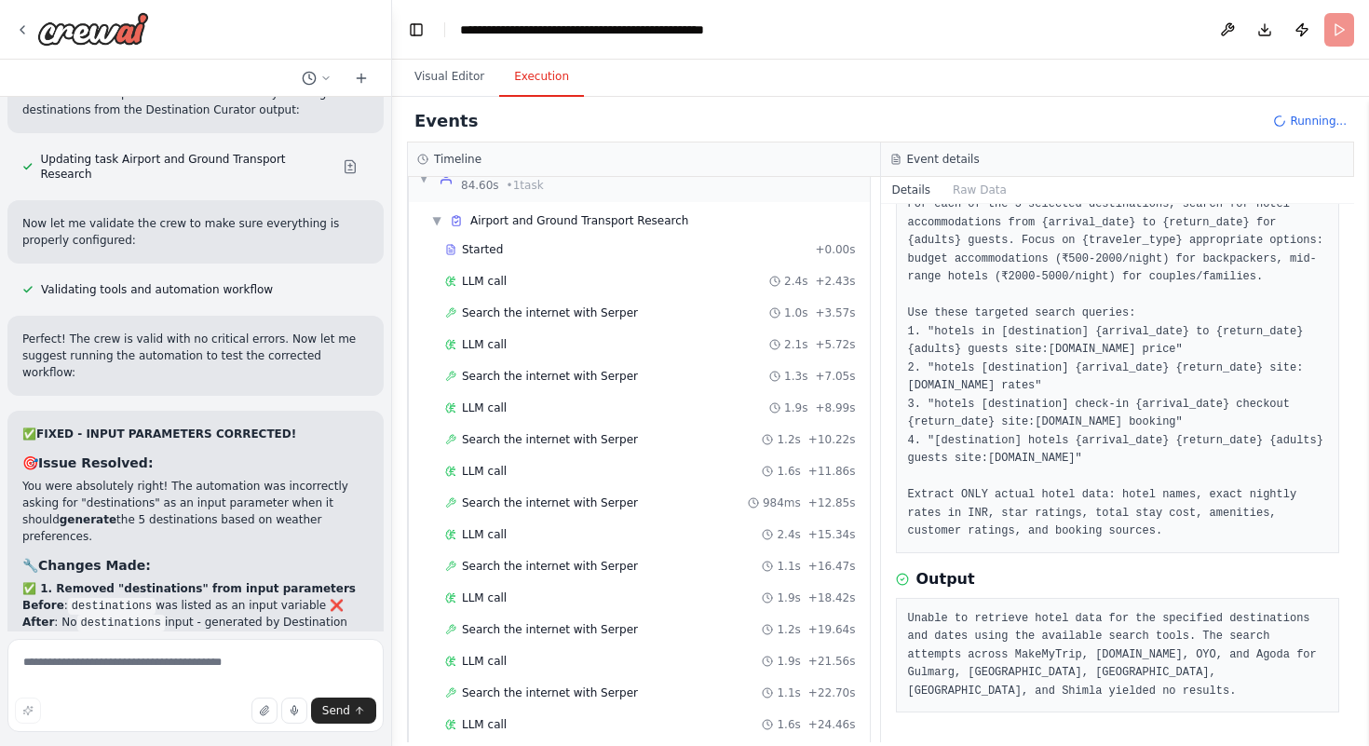
scroll to position [2283, 0]
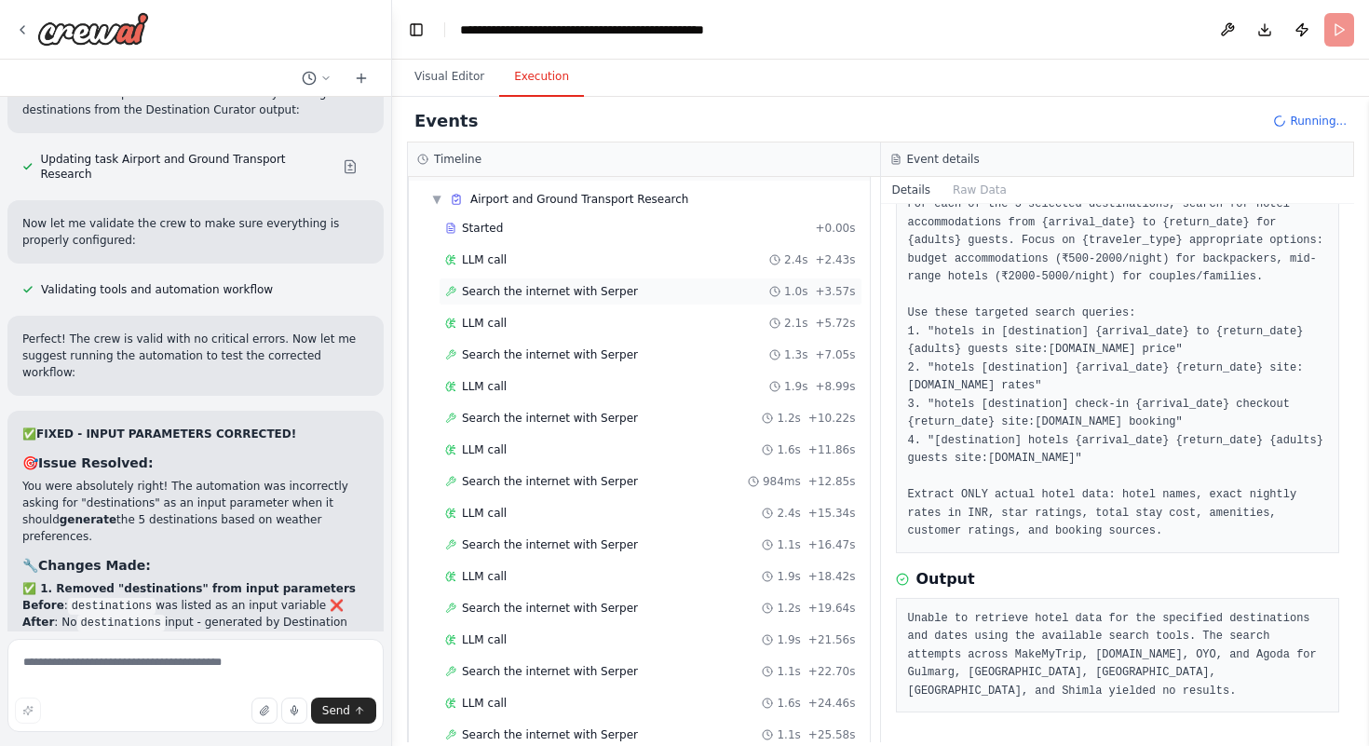
click at [660, 281] on div "Search the internet with [PERSON_NAME] 1.0s + 3.57s" at bounding box center [651, 292] width 424 height 28
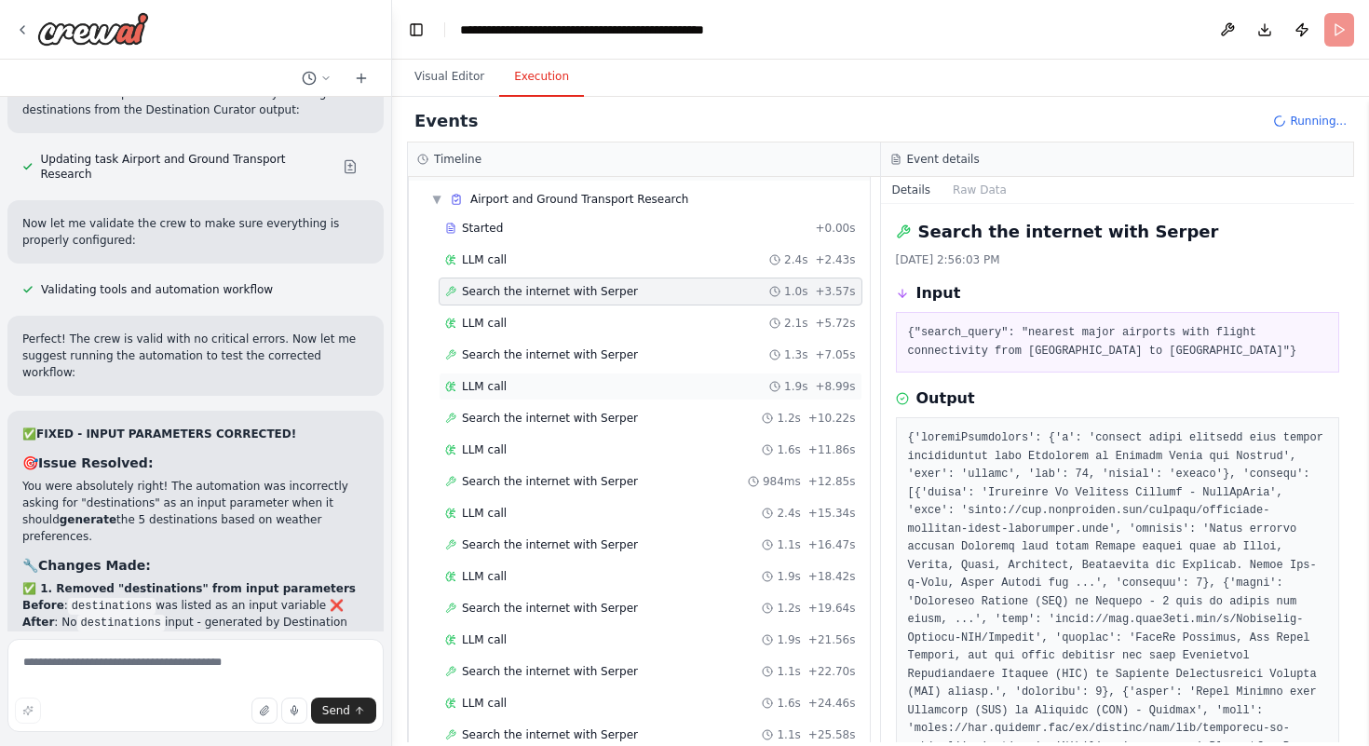
click at [646, 387] on div "LLM call 1.9s + 8.99s" at bounding box center [650, 386] width 411 height 15
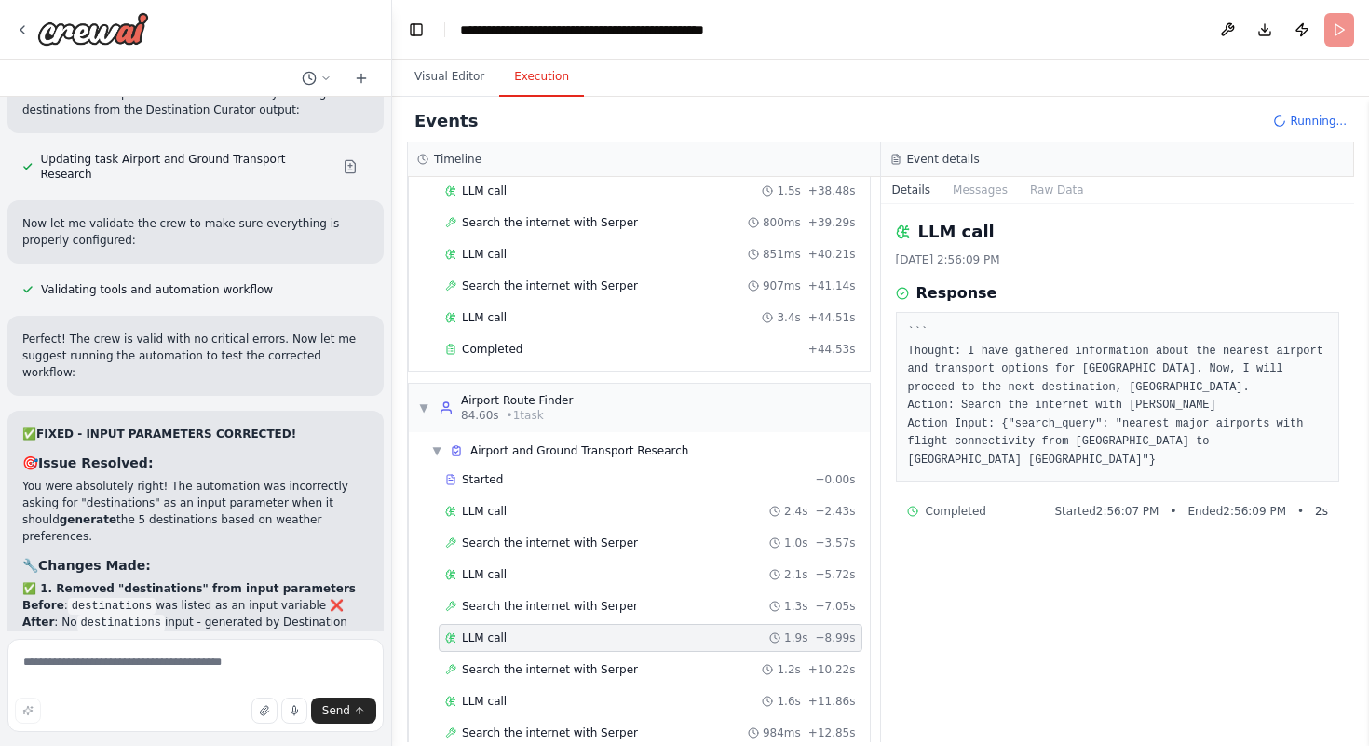
scroll to position [1961, 0]
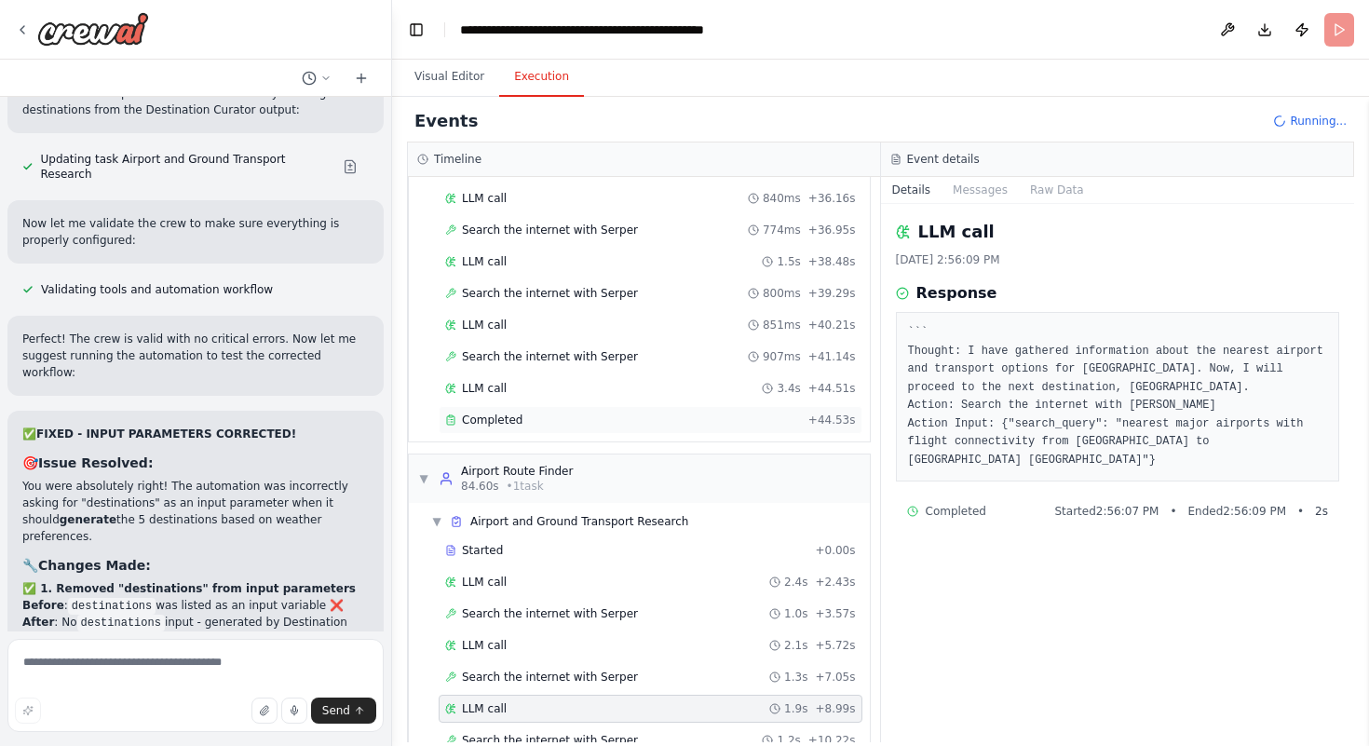
click at [566, 414] on div "Completed" at bounding box center [623, 420] width 356 height 15
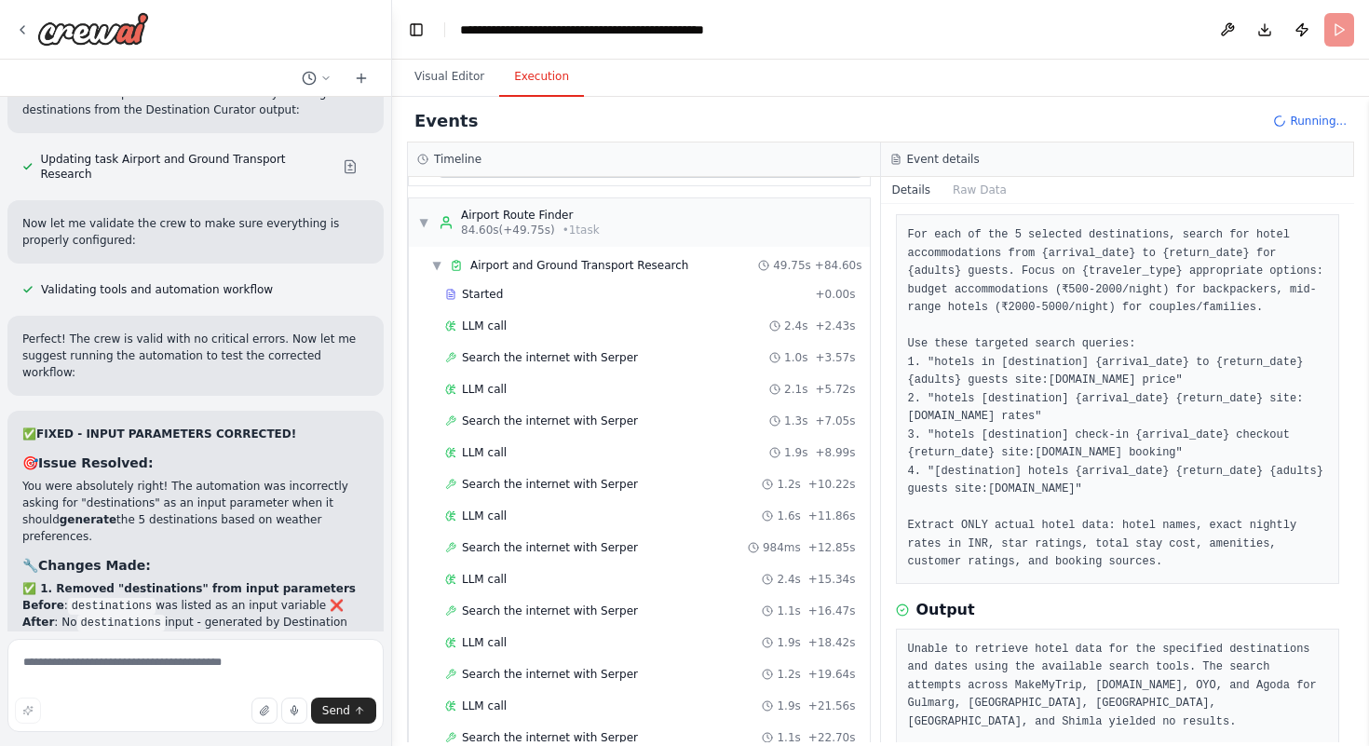
scroll to position [143, 0]
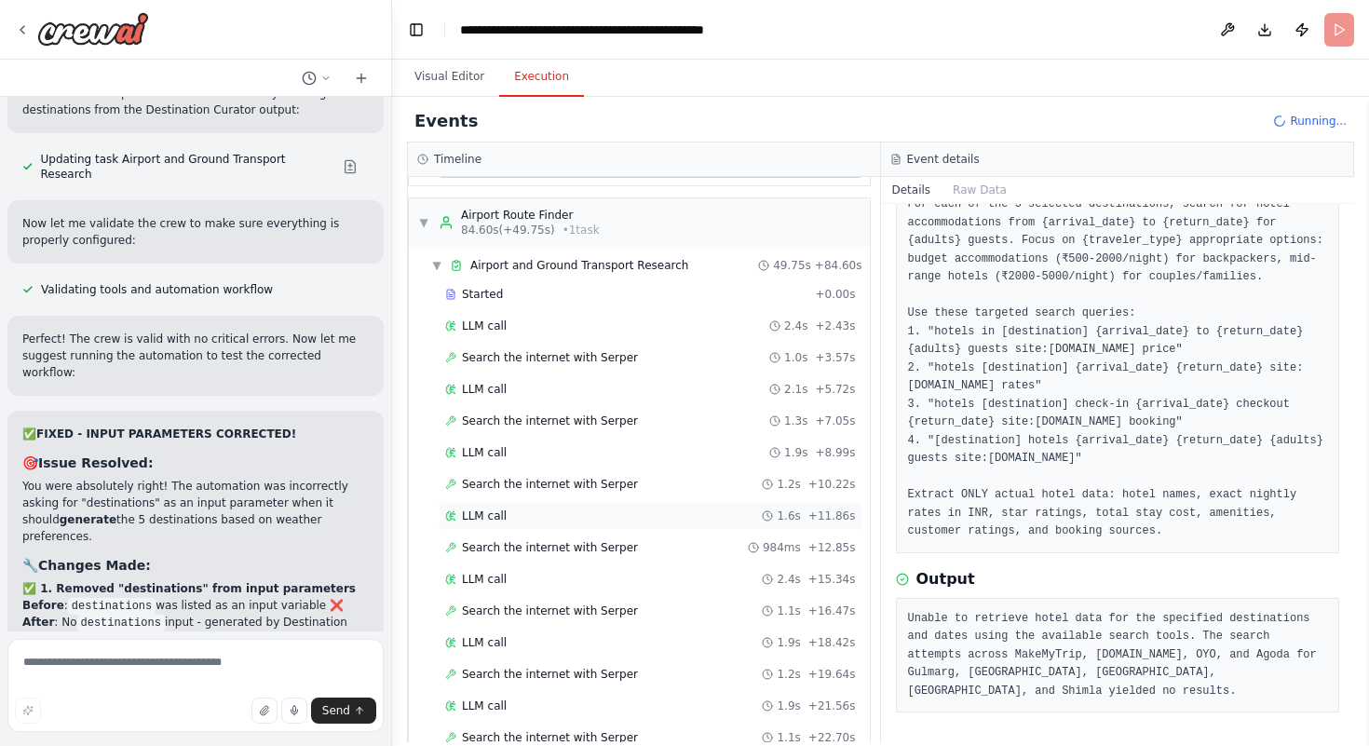
click at [629, 509] on div "LLM call 1.6s + 11.86s" at bounding box center [650, 516] width 411 height 15
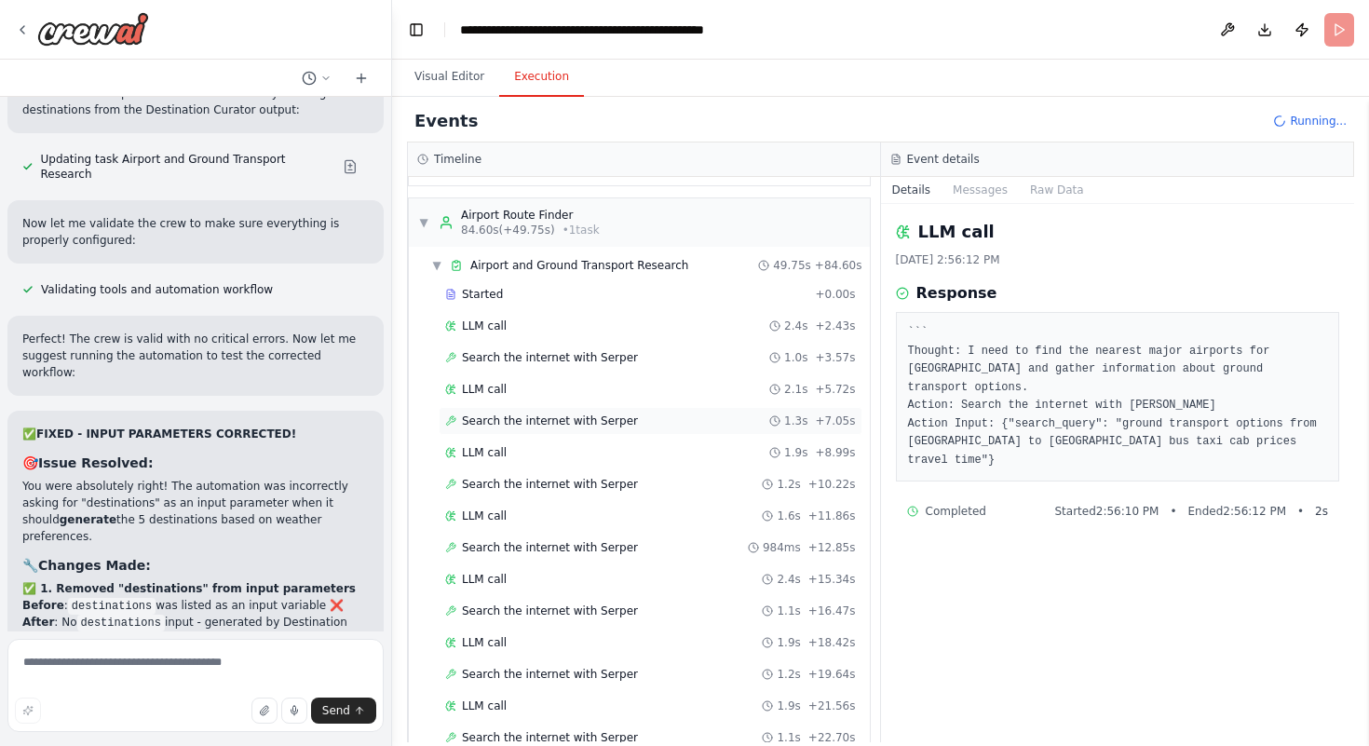
click at [567, 423] on span "Search the internet with Serper" at bounding box center [550, 421] width 176 height 15
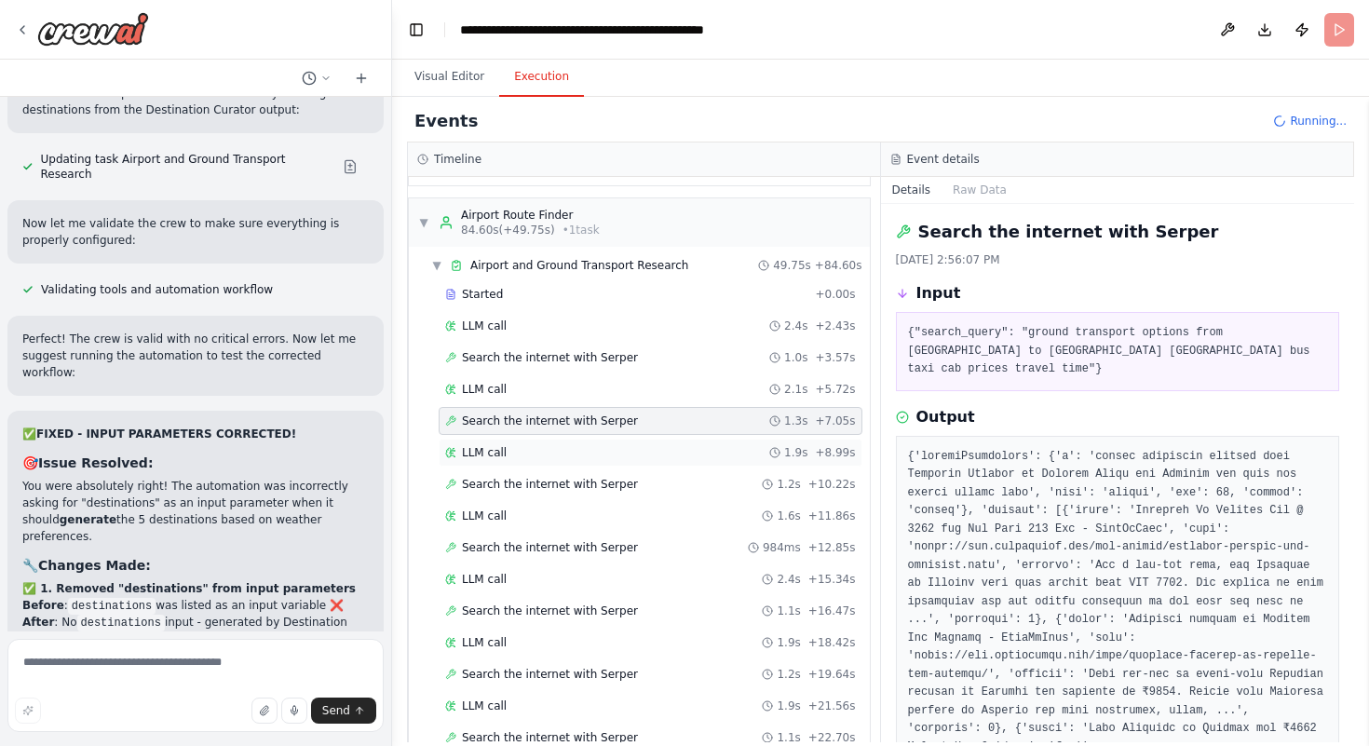
click at [536, 458] on div "LLM call 1.9s + 8.99s" at bounding box center [650, 452] width 411 height 15
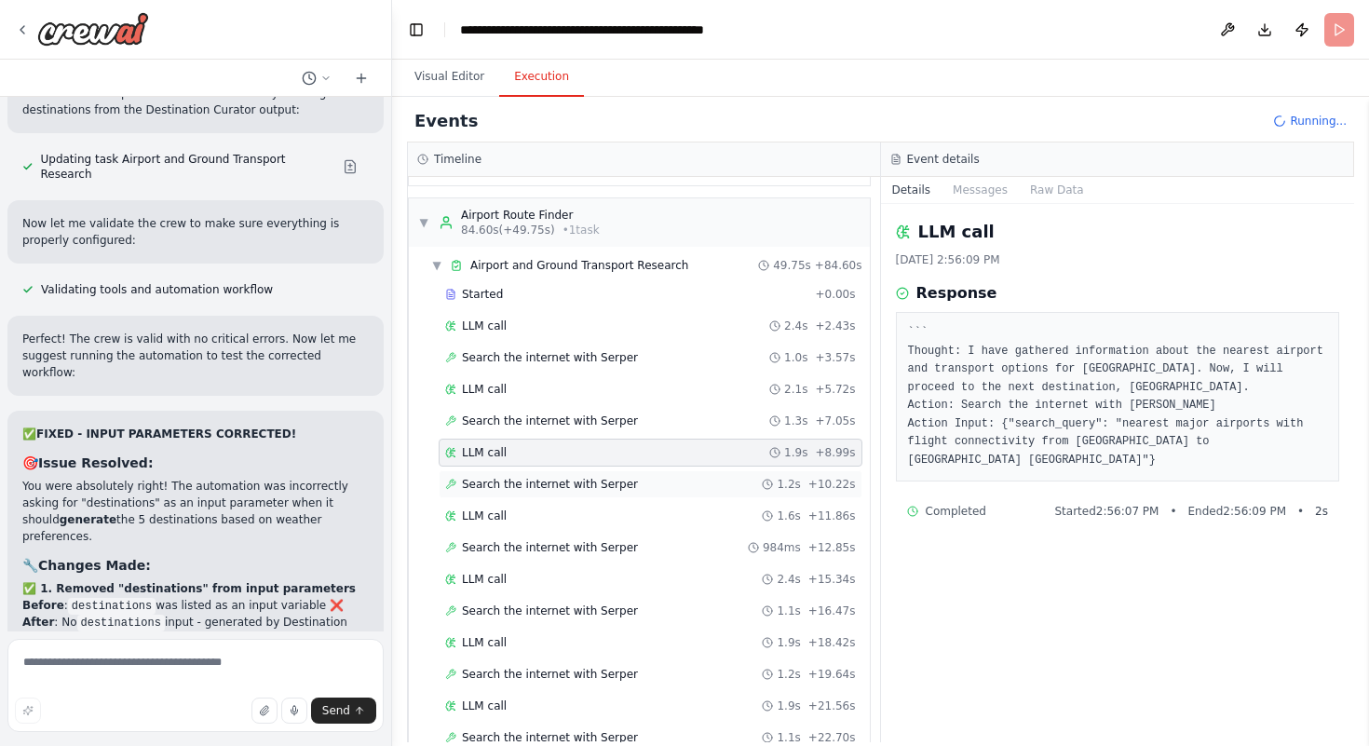
click at [560, 487] on span "Search the internet with Serper" at bounding box center [550, 484] width 176 height 15
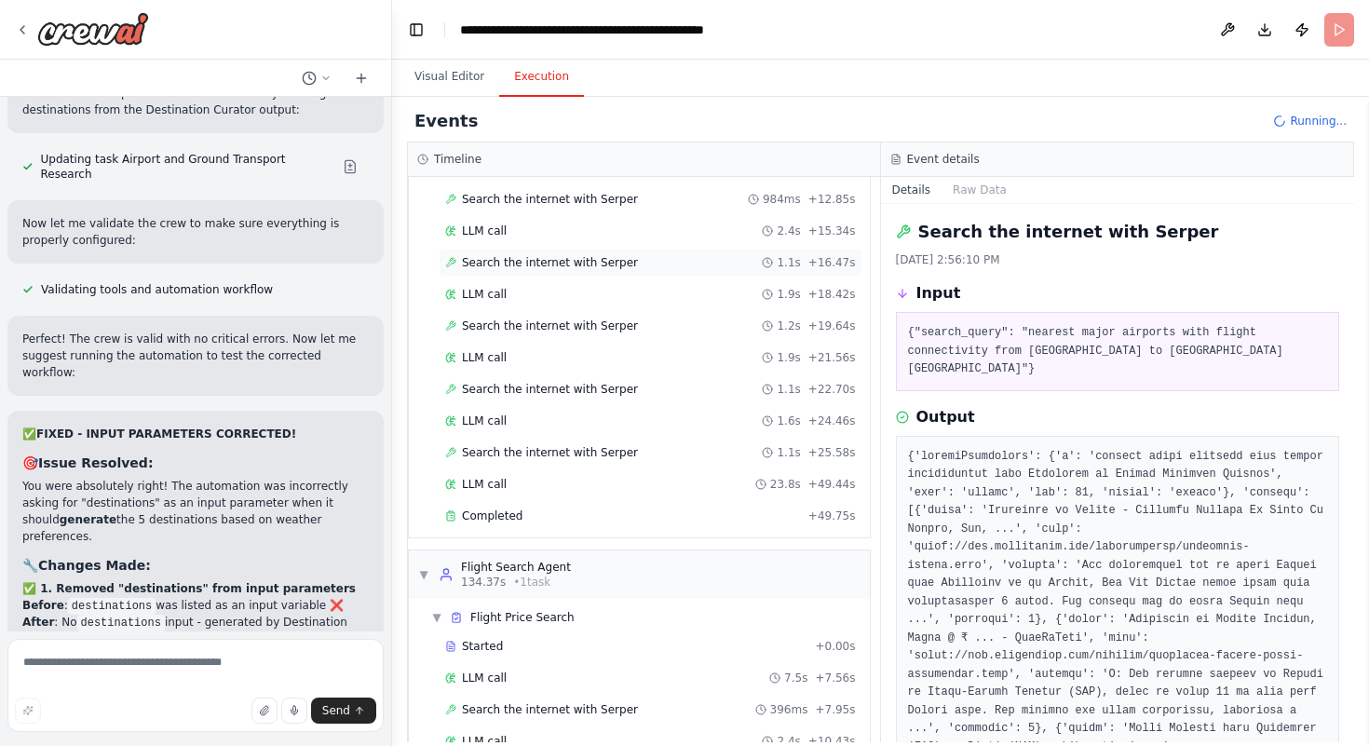
scroll to position [2670, 0]
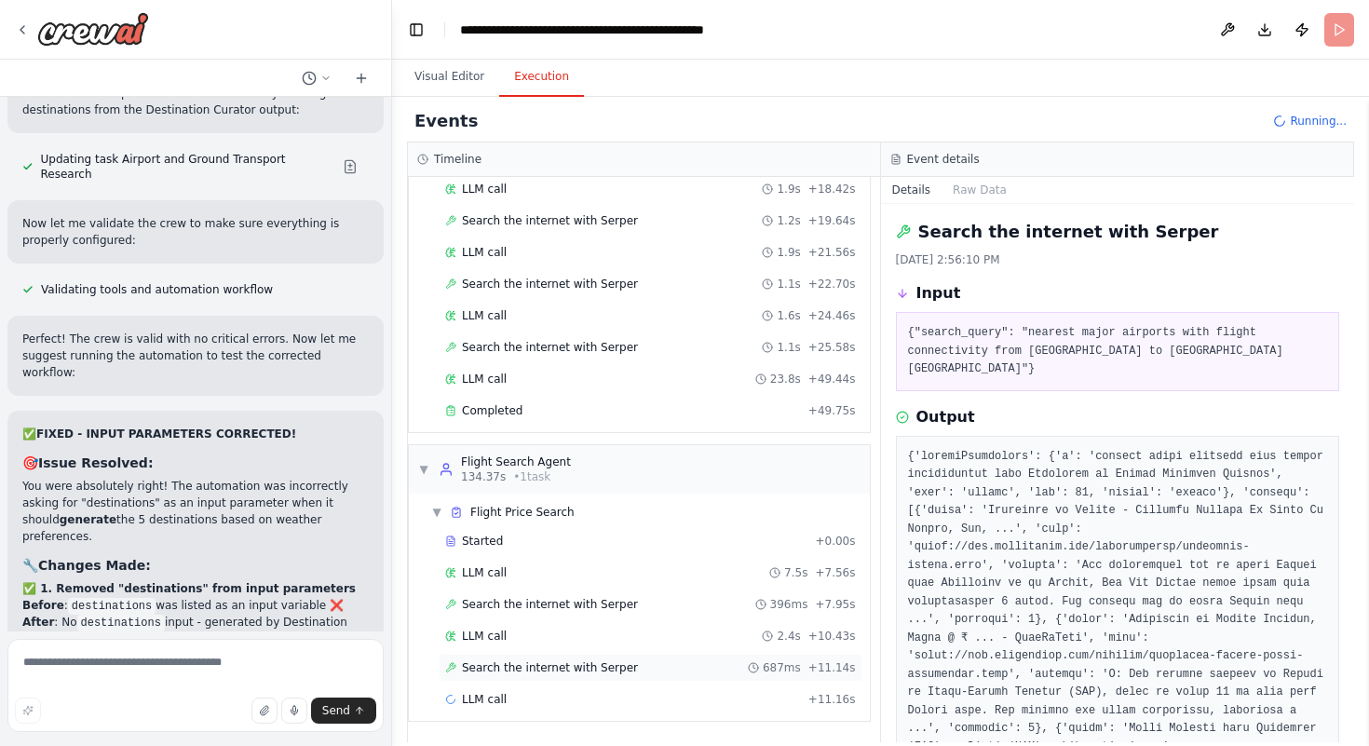
click at [560, 671] on span "Search the internet with Serper" at bounding box center [550, 667] width 176 height 15
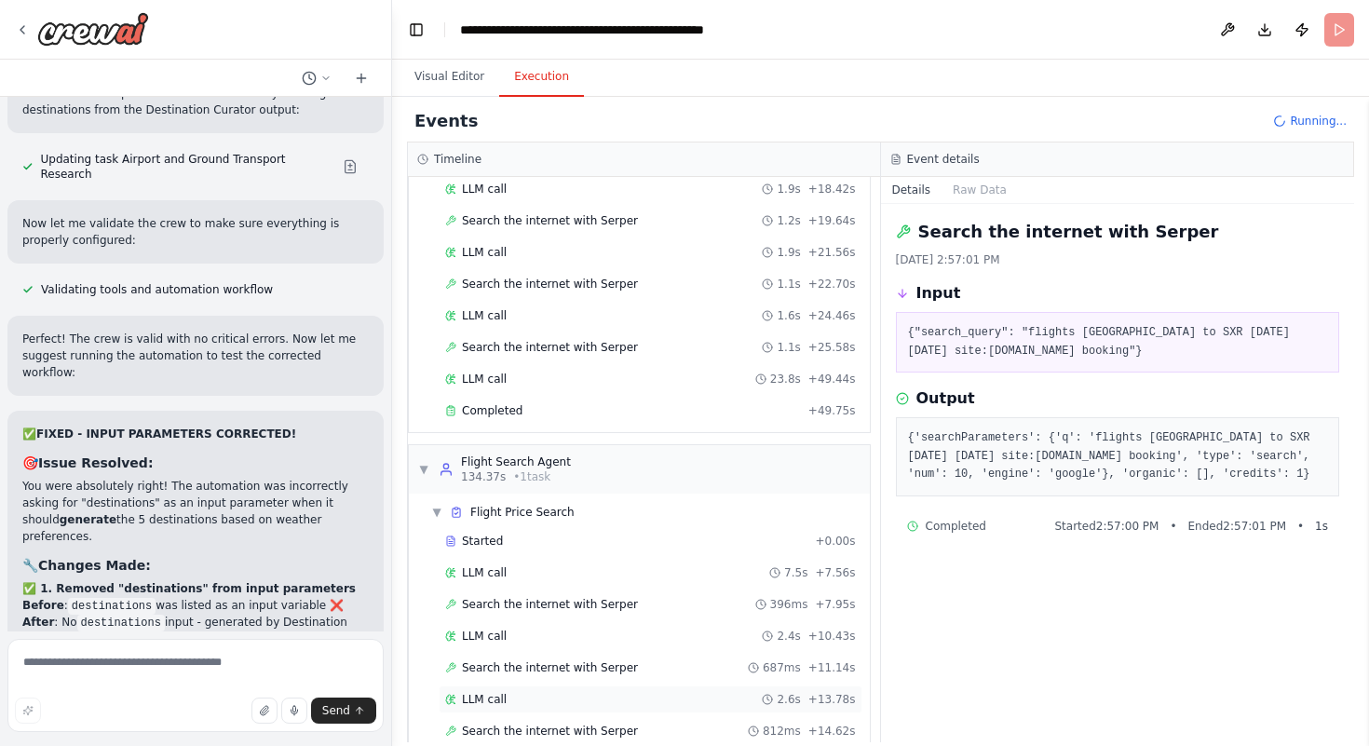
scroll to position [2734, 0]
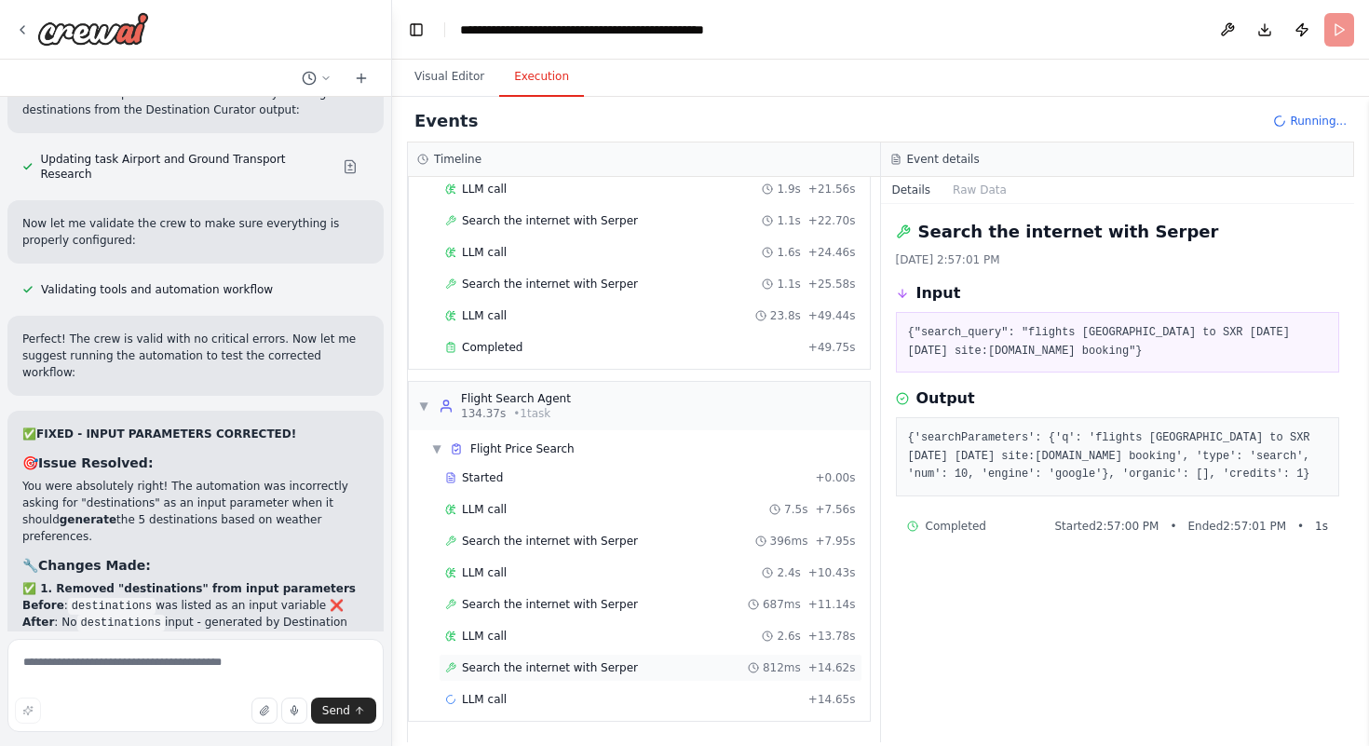
click at [515, 659] on div "Search the internet with [PERSON_NAME] 812ms + 14.62s" at bounding box center [651, 668] width 424 height 28
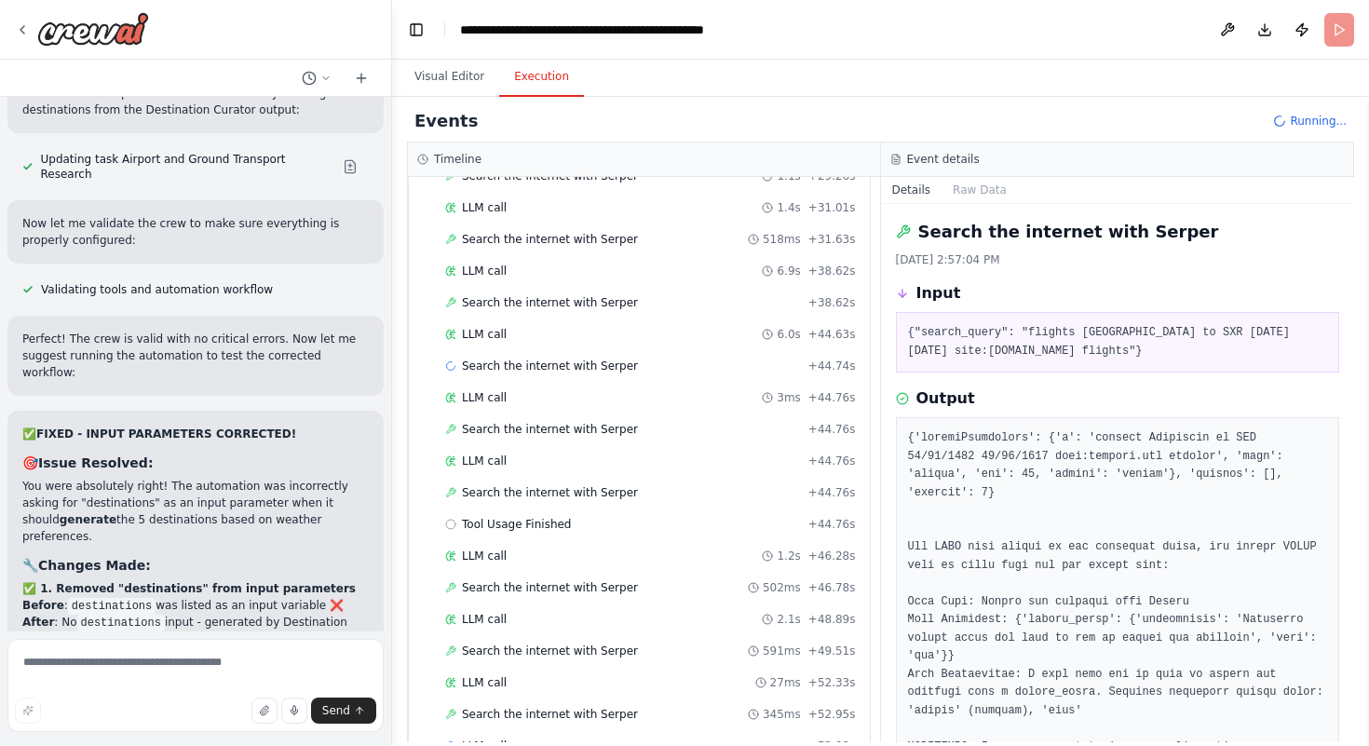
scroll to position [3399, 0]
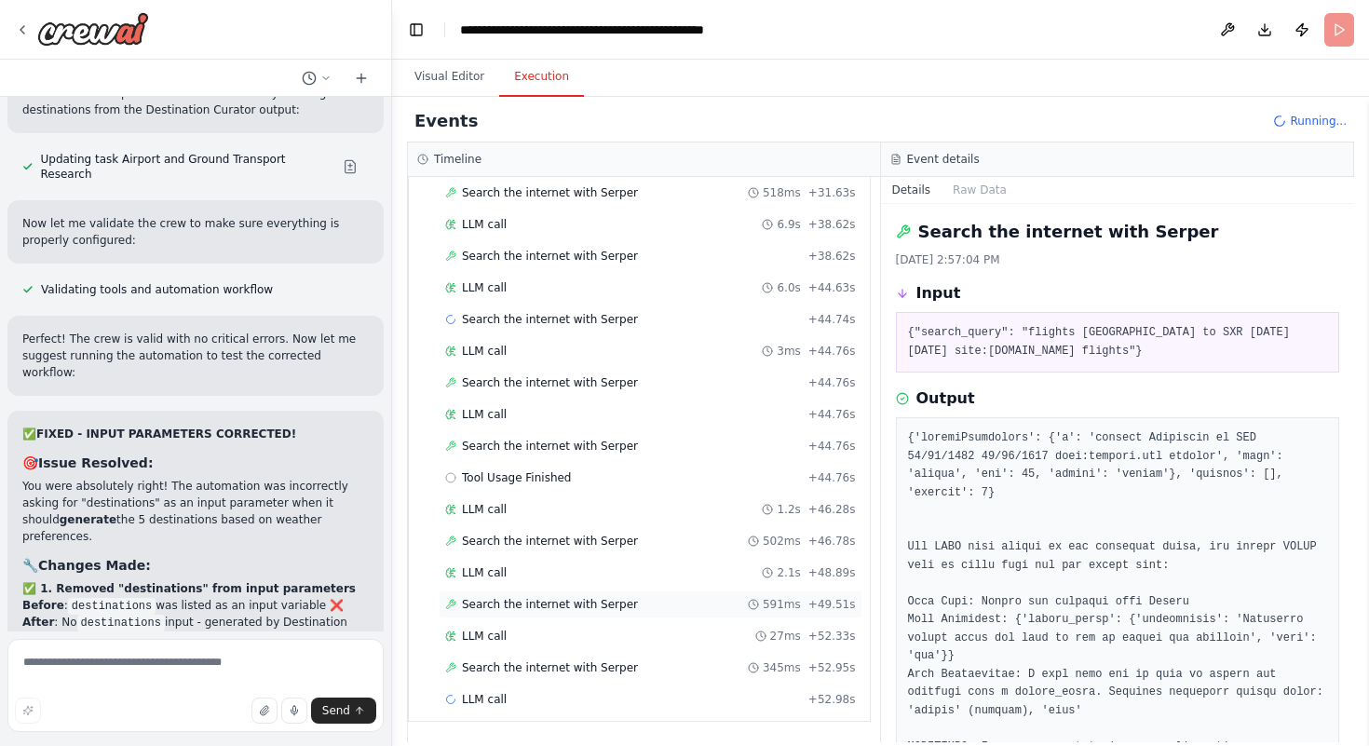
click at [552, 596] on div "Search the internet with [PERSON_NAME] 591ms + 49.51s" at bounding box center [651, 605] width 424 height 28
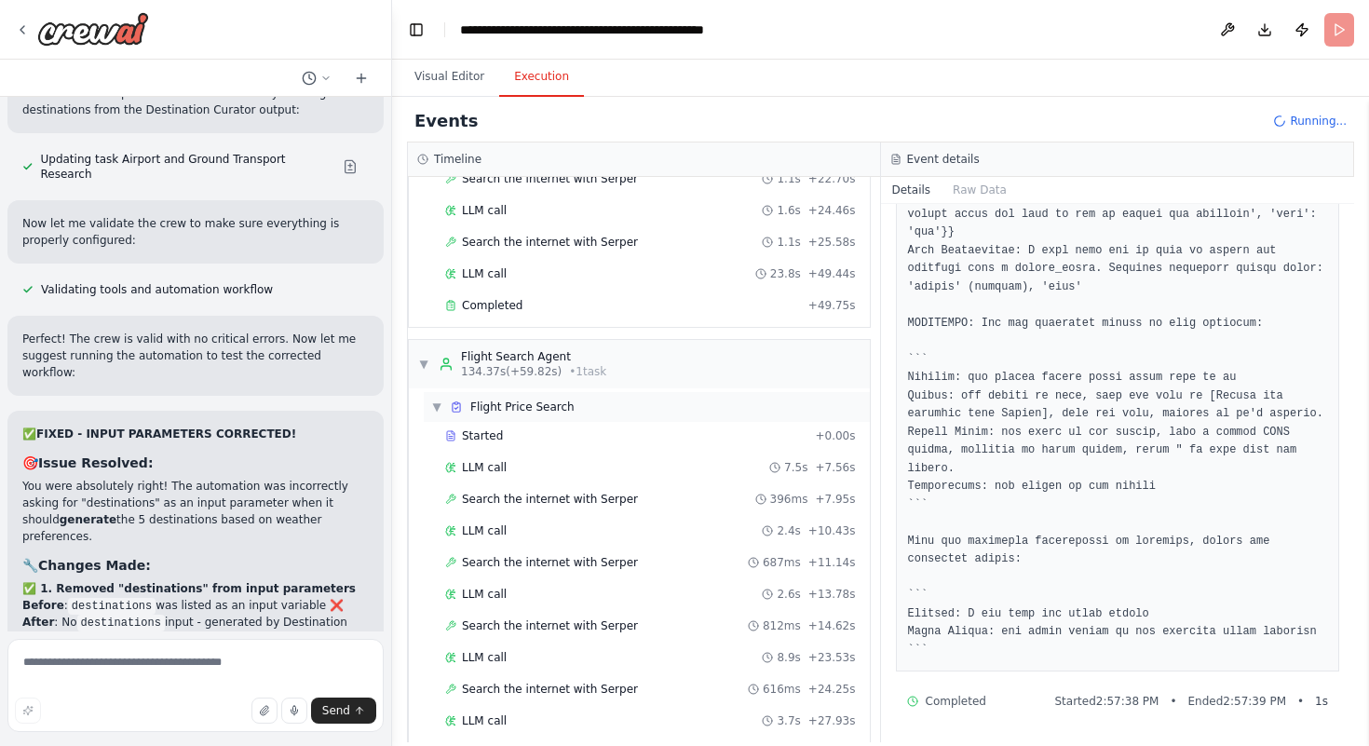
scroll to position [2764, 0]
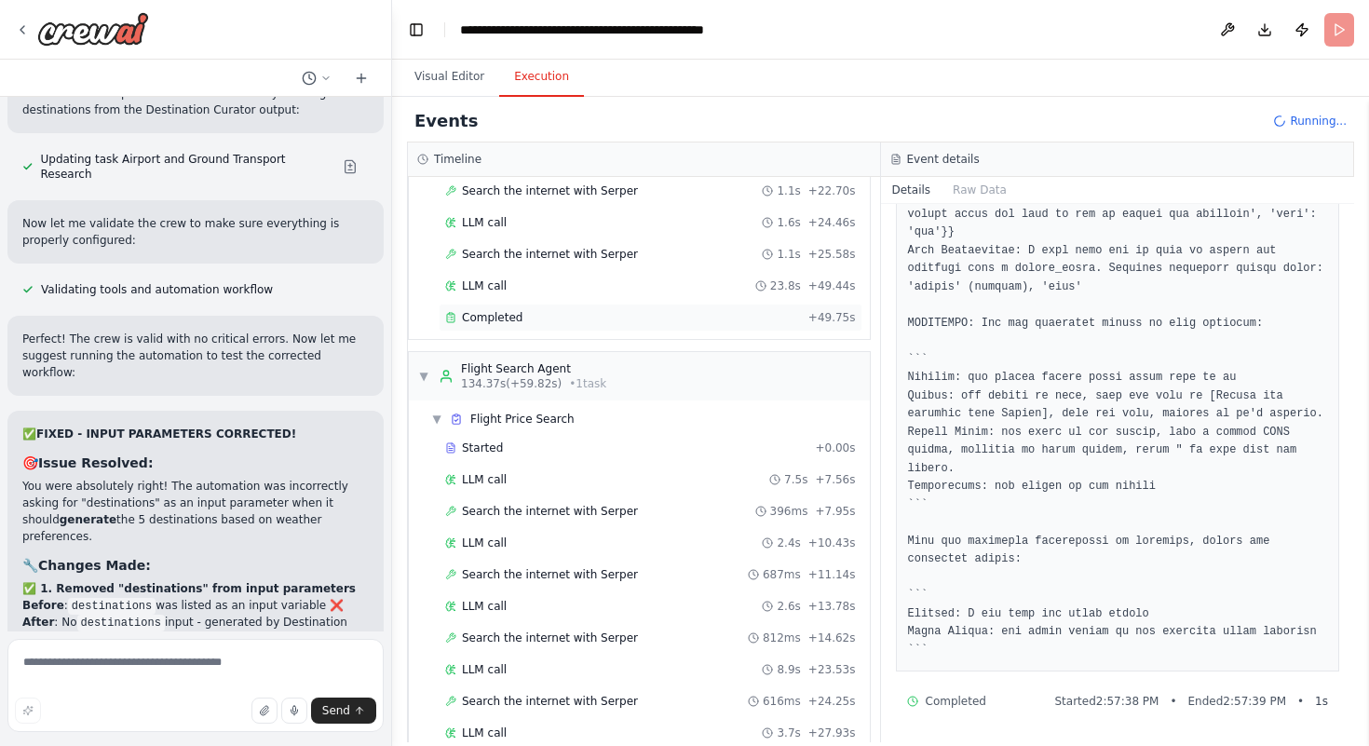
click at [480, 310] on span "Completed" at bounding box center [492, 317] width 61 height 15
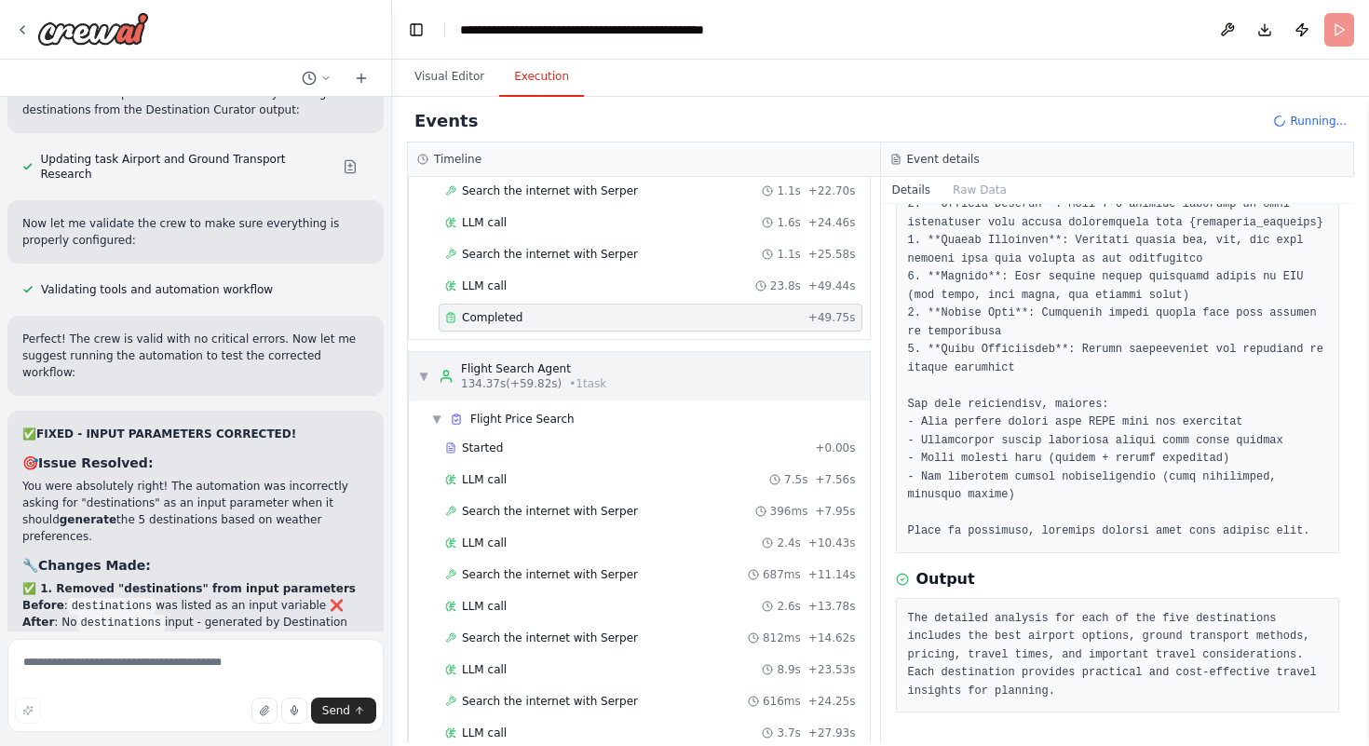
scroll to position [2643, 0]
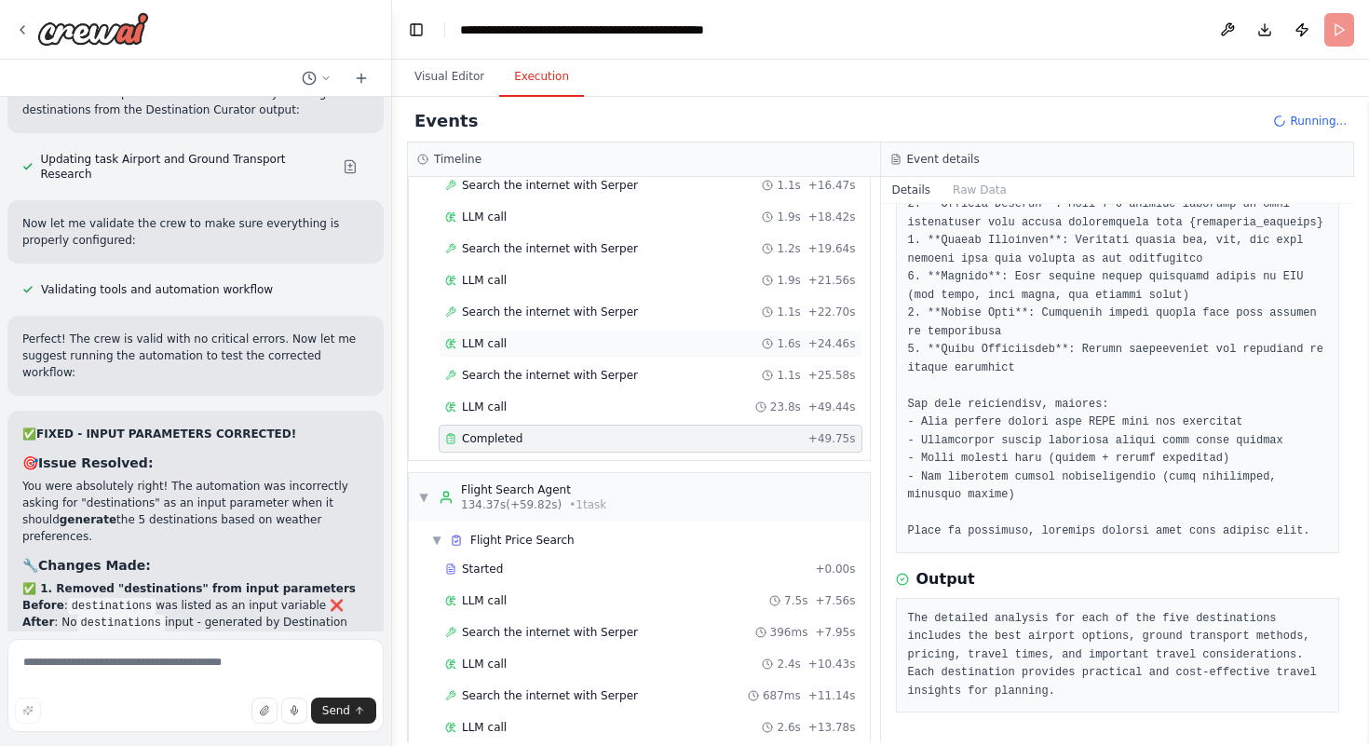
click at [505, 342] on div "LLM call 1.6s + 24.46s" at bounding box center [650, 343] width 411 height 15
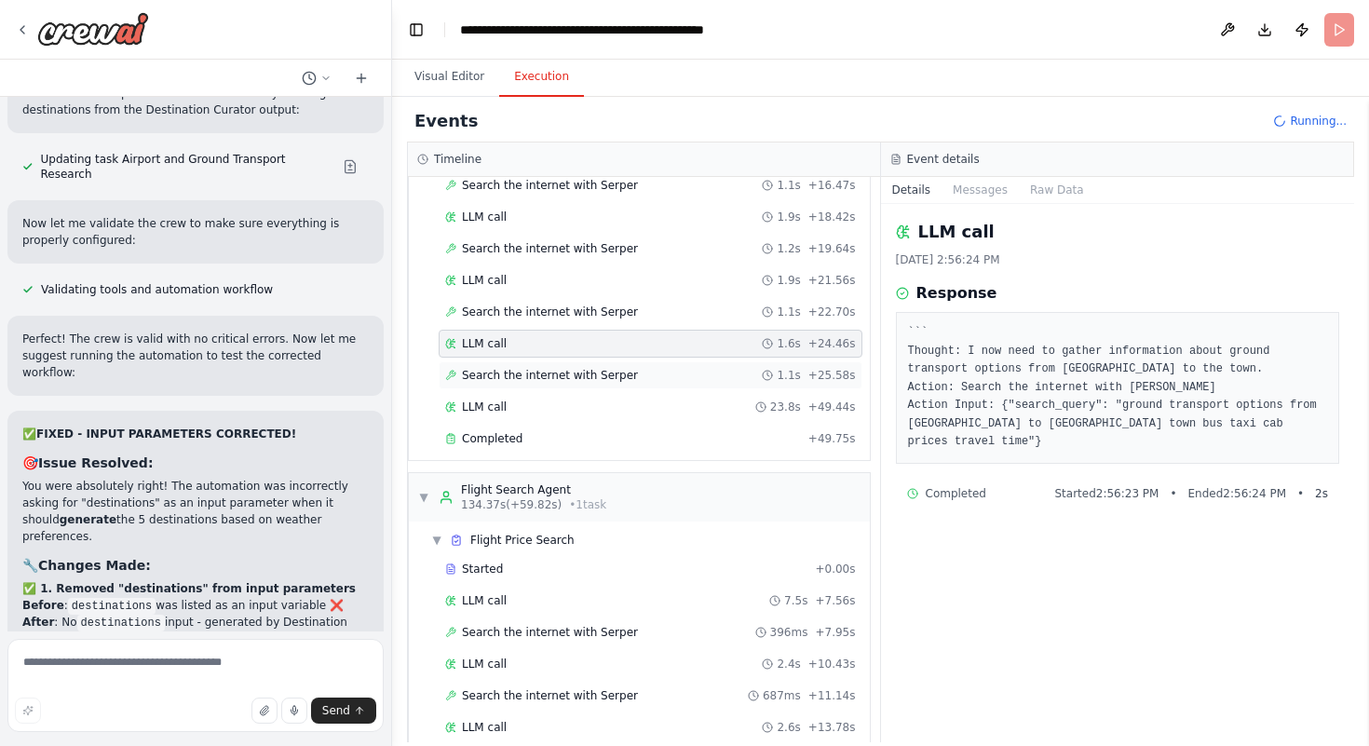
click at [510, 373] on span "Search the internet with Serper" at bounding box center [550, 375] width 176 height 15
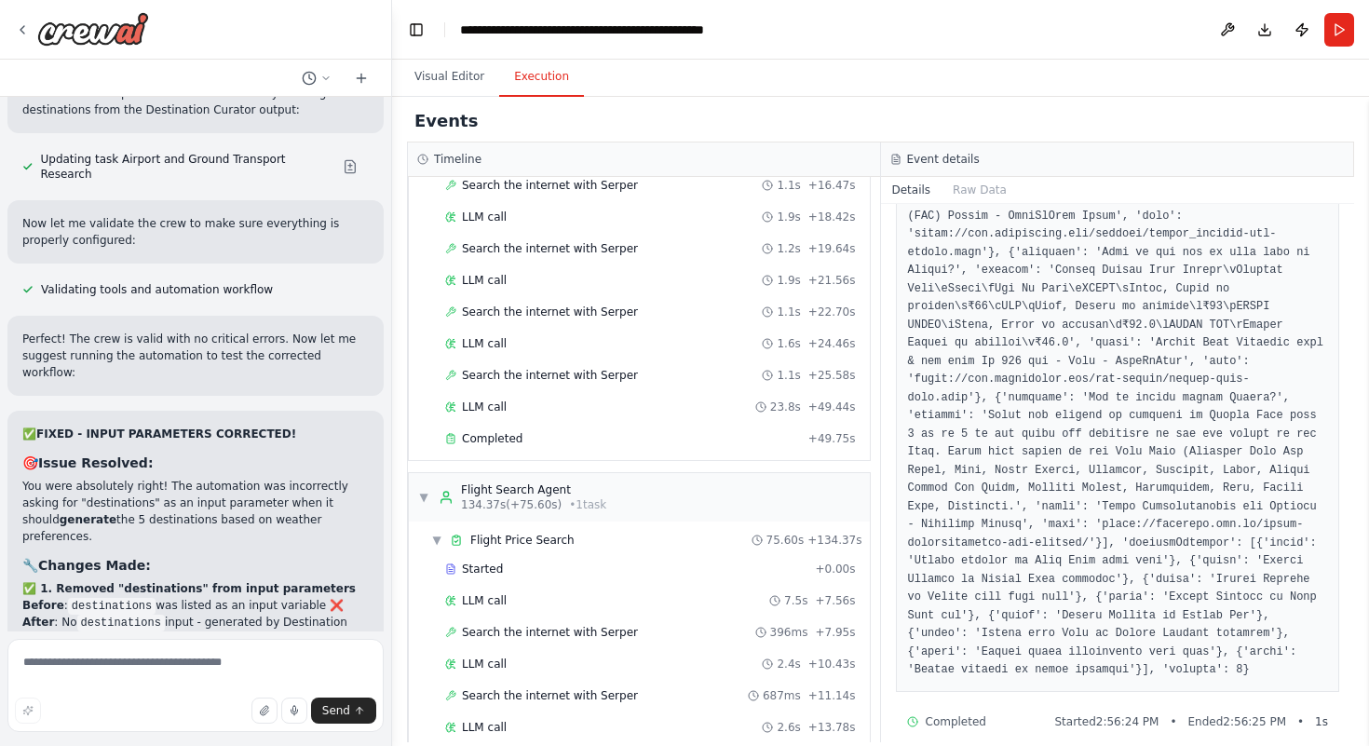
scroll to position [1640, 0]
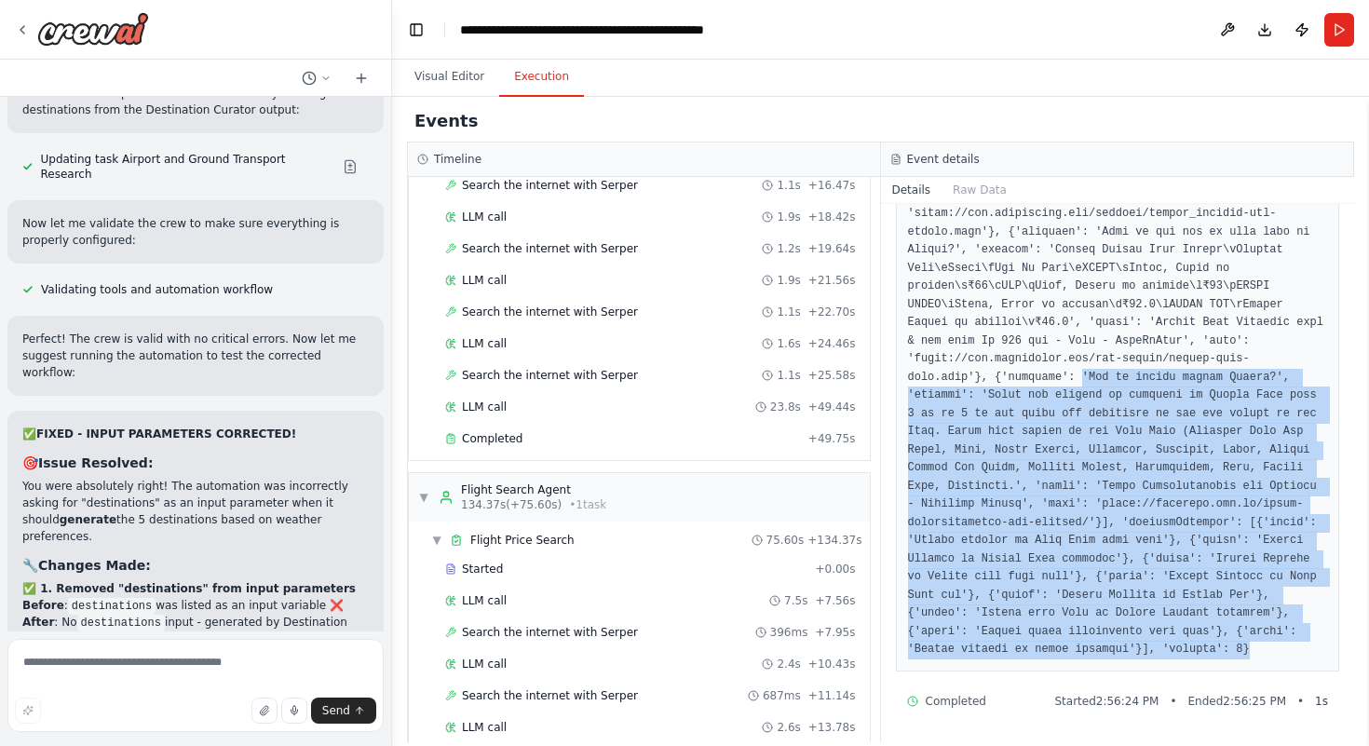
drag, startPoint x: 1082, startPoint y: 357, endPoint x: 1209, endPoint y: 645, distance: 314.5
click at [686, 594] on div "LLM call 7.5s + 7.56s" at bounding box center [650, 600] width 411 height 15
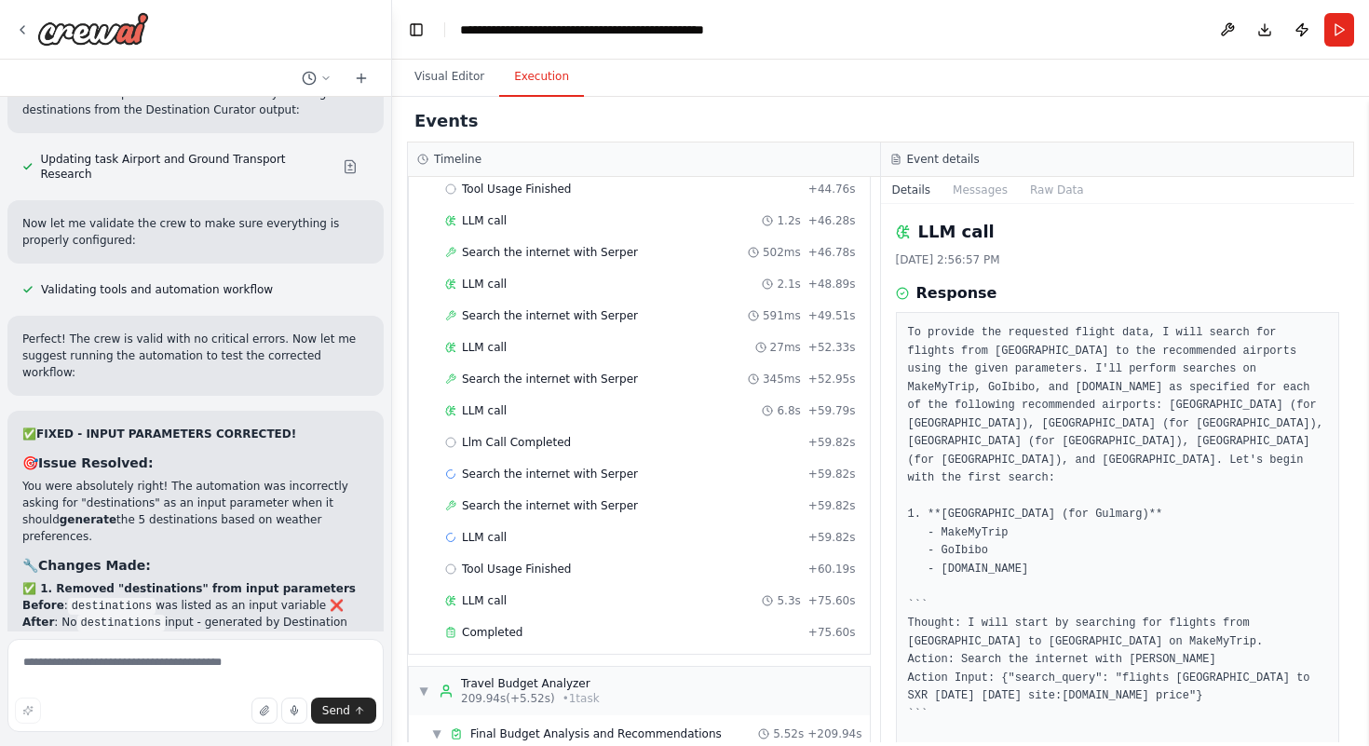
scroll to position [3814, 0]
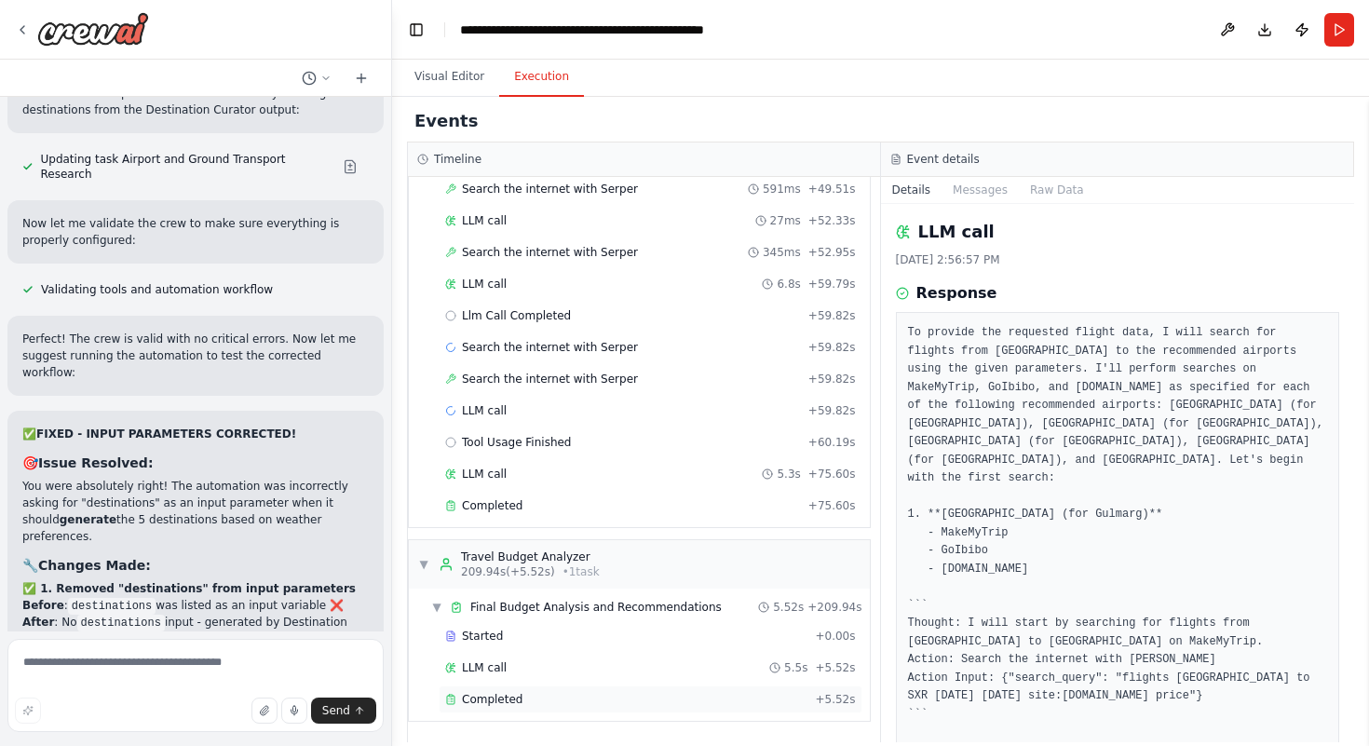
click at [486, 701] on span "Completed" at bounding box center [492, 699] width 61 height 15
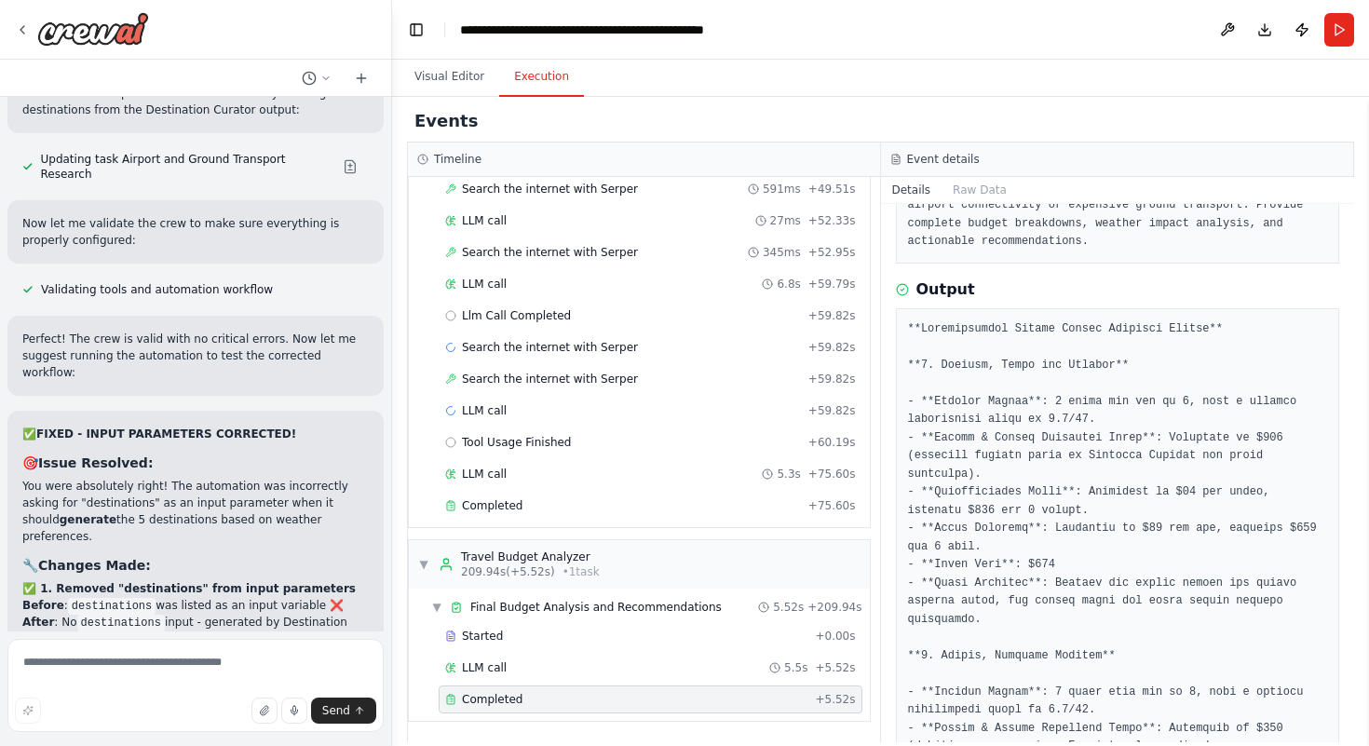
scroll to position [489, 0]
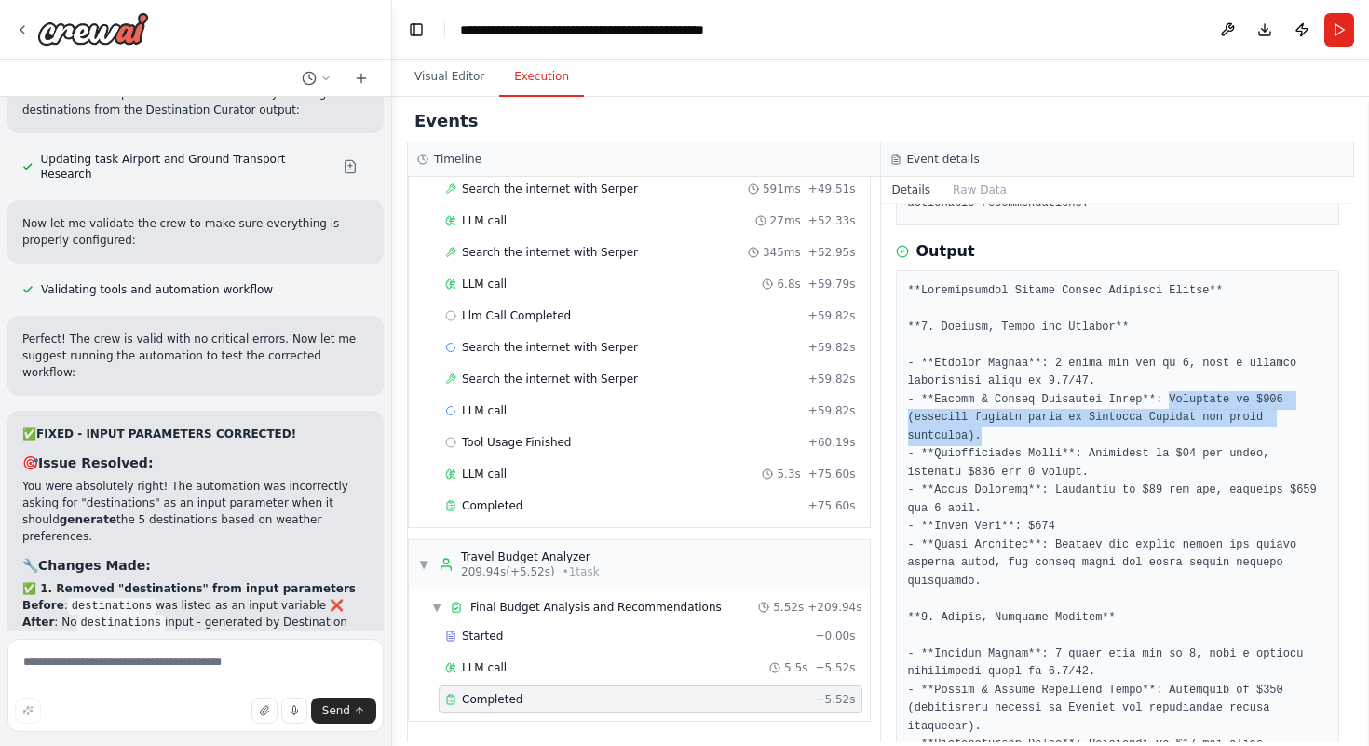
drag, startPoint x: 1167, startPoint y: 401, endPoint x: 1107, endPoint y: 428, distance: 66.3
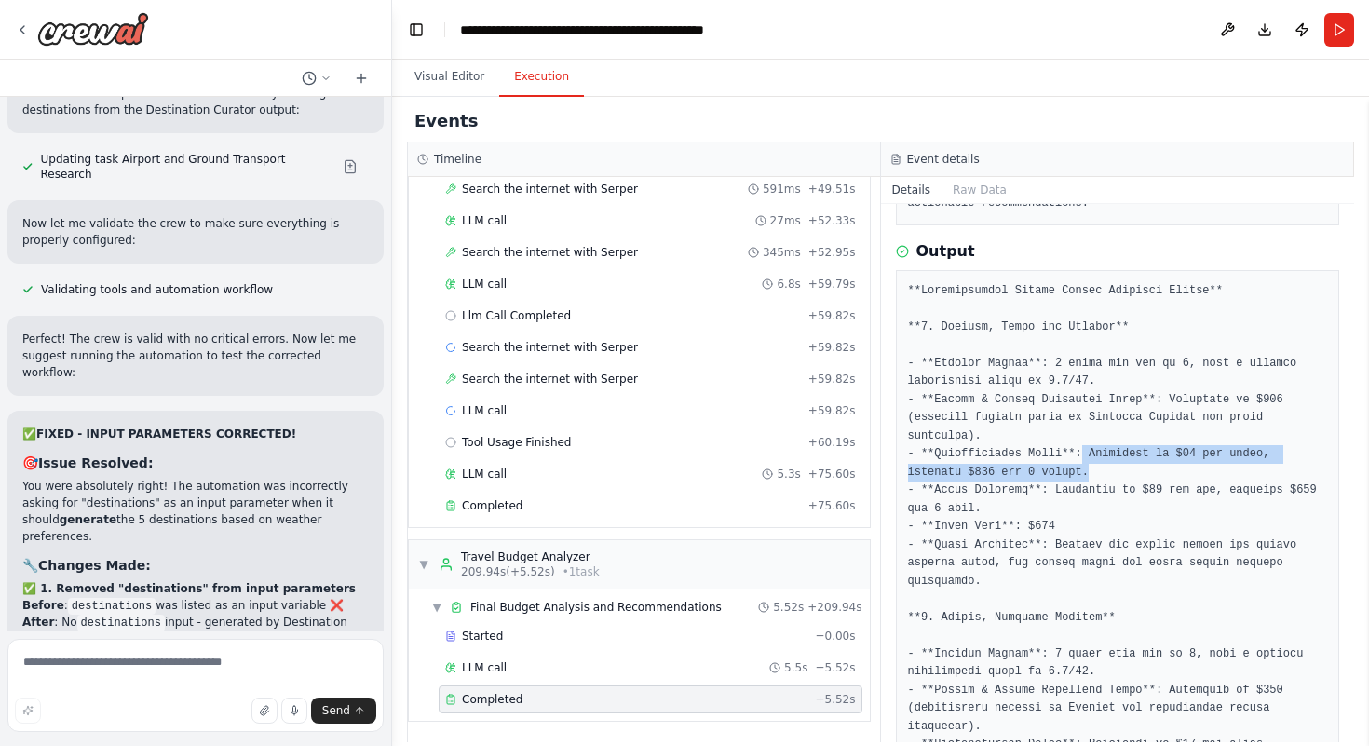
drag, startPoint x: 1085, startPoint y: 451, endPoint x: 1104, endPoint y: 473, distance: 29.1
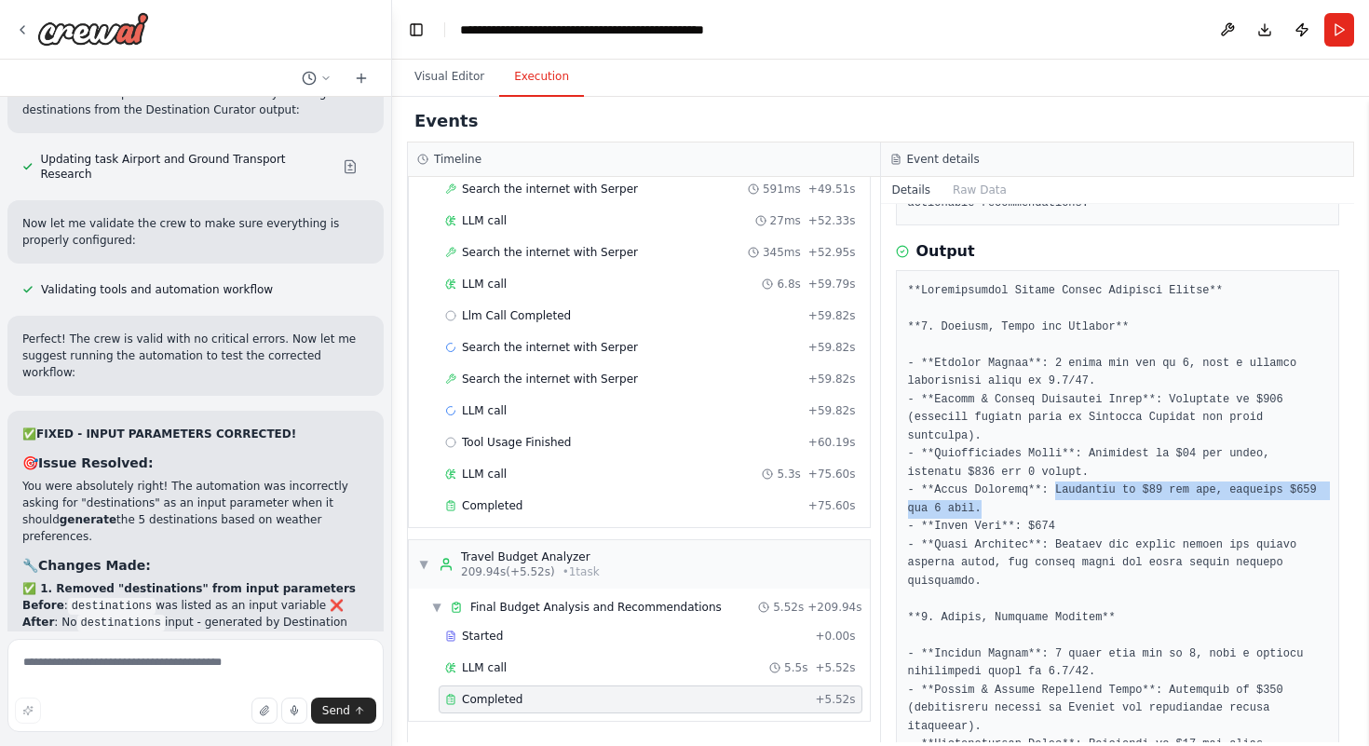
drag, startPoint x: 1058, startPoint y: 494, endPoint x: 1053, endPoint y: 509, distance: 15.6
drag, startPoint x: 1032, startPoint y: 523, endPoint x: 1073, endPoint y: 531, distance: 41.7
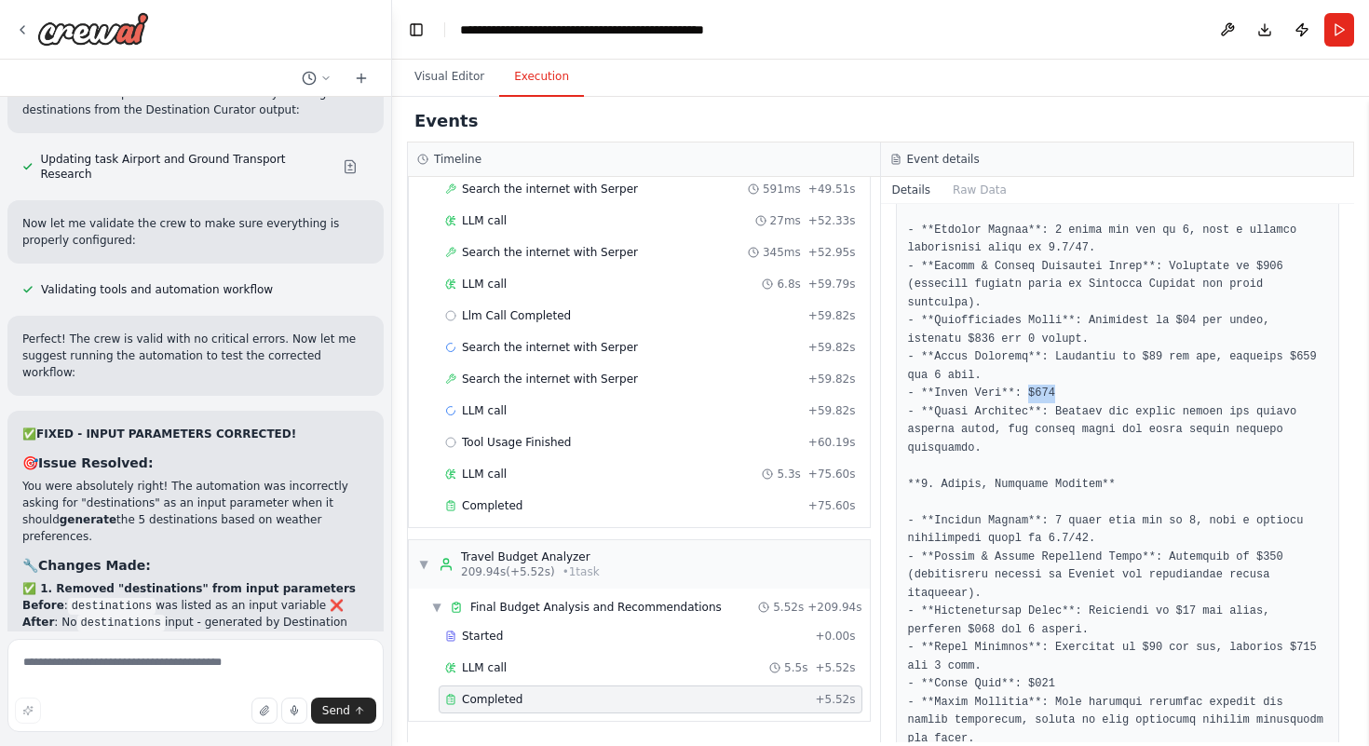
scroll to position [636, 0]
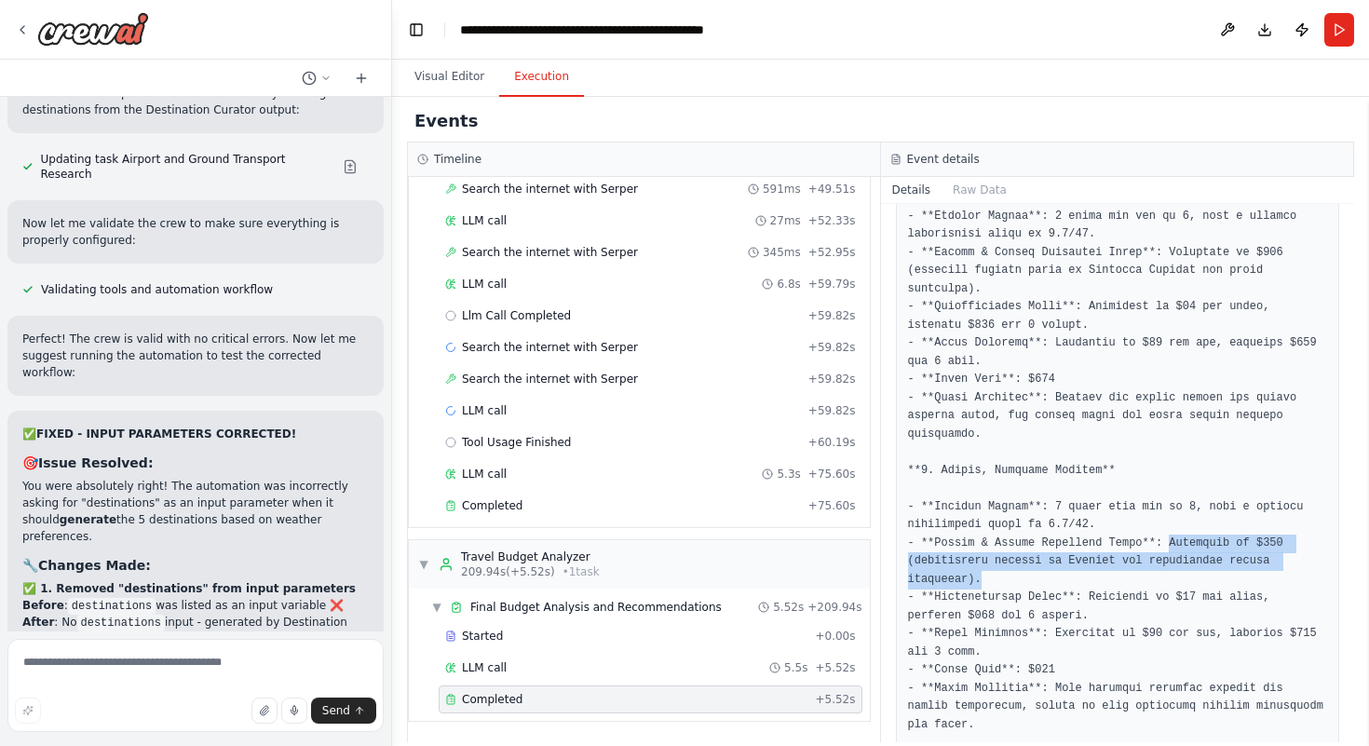
drag, startPoint x: 1168, startPoint y: 544, endPoint x: 1193, endPoint y: 576, distance: 40.4
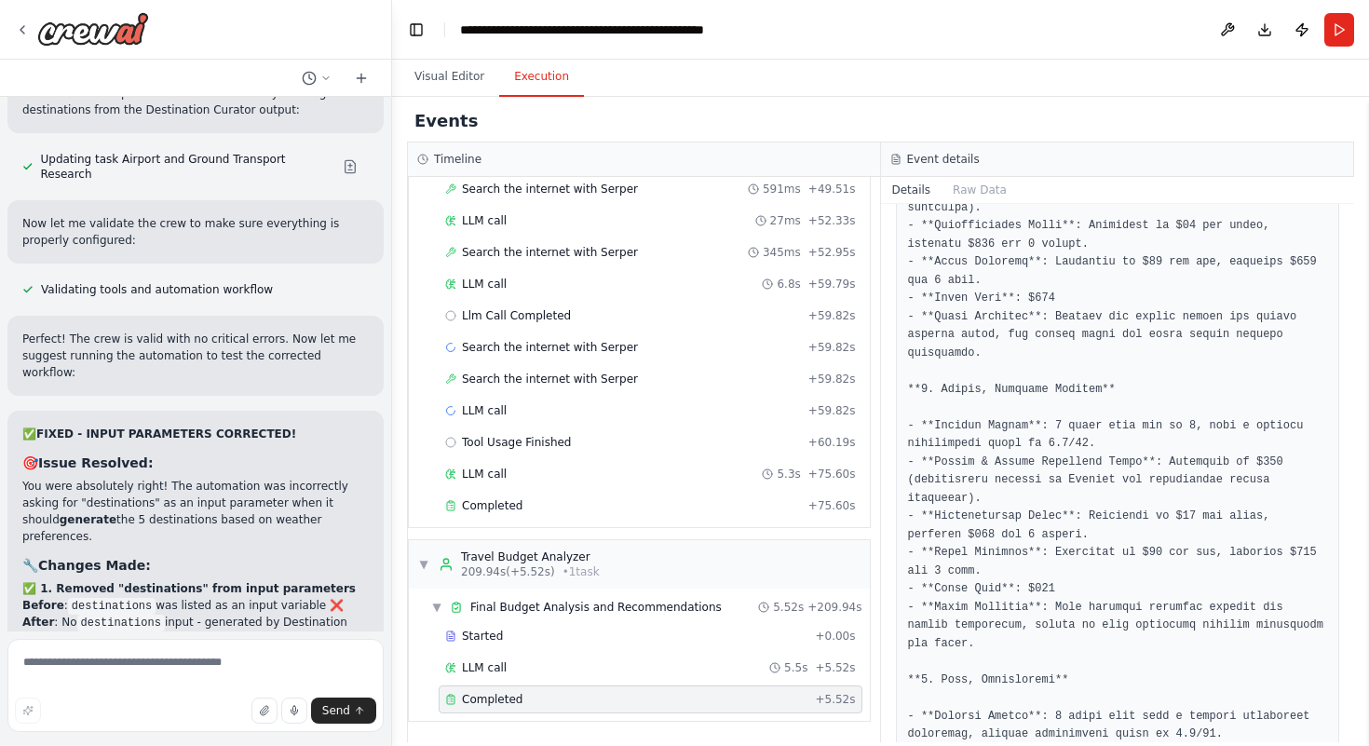
scroll to position [756, 0]
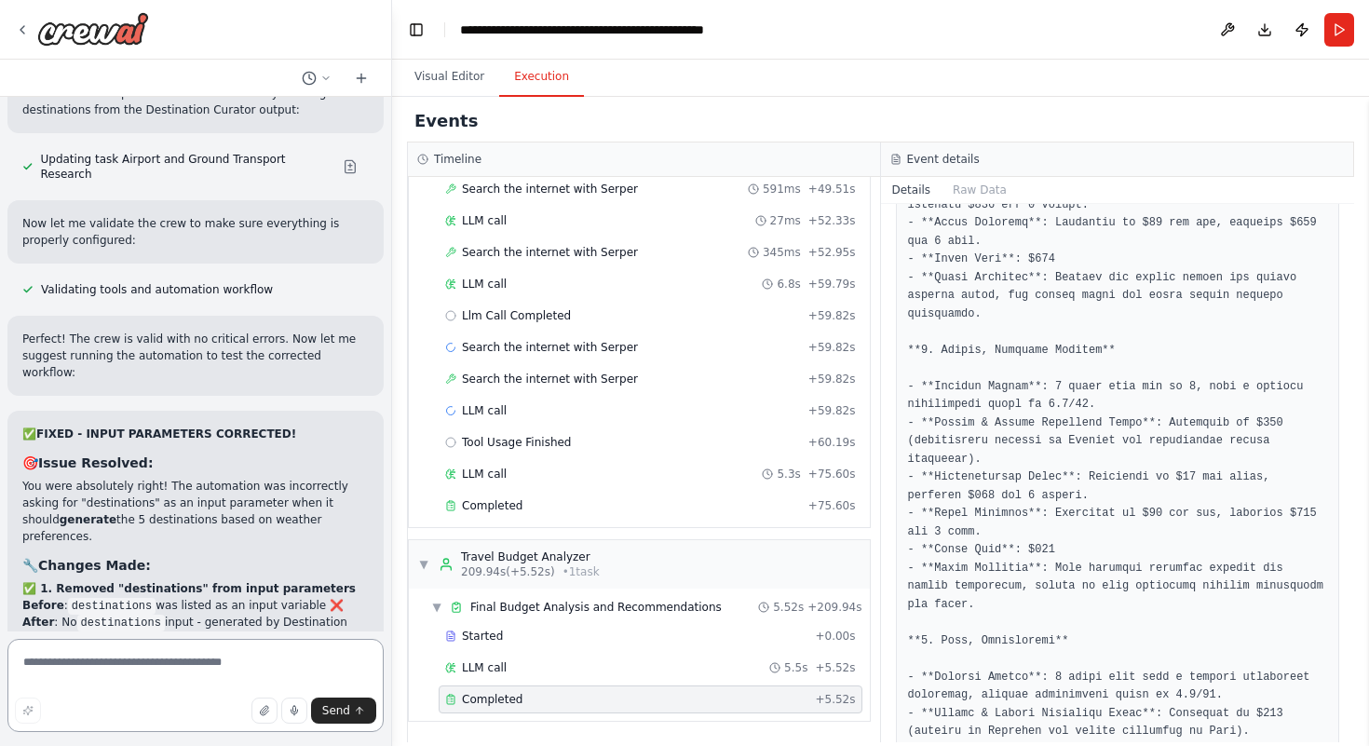
click at [237, 650] on textarea at bounding box center [195, 685] width 376 height 93
type textarea "**********"
click at [425, 87] on button "Visual Editor" at bounding box center [450, 77] width 100 height 39
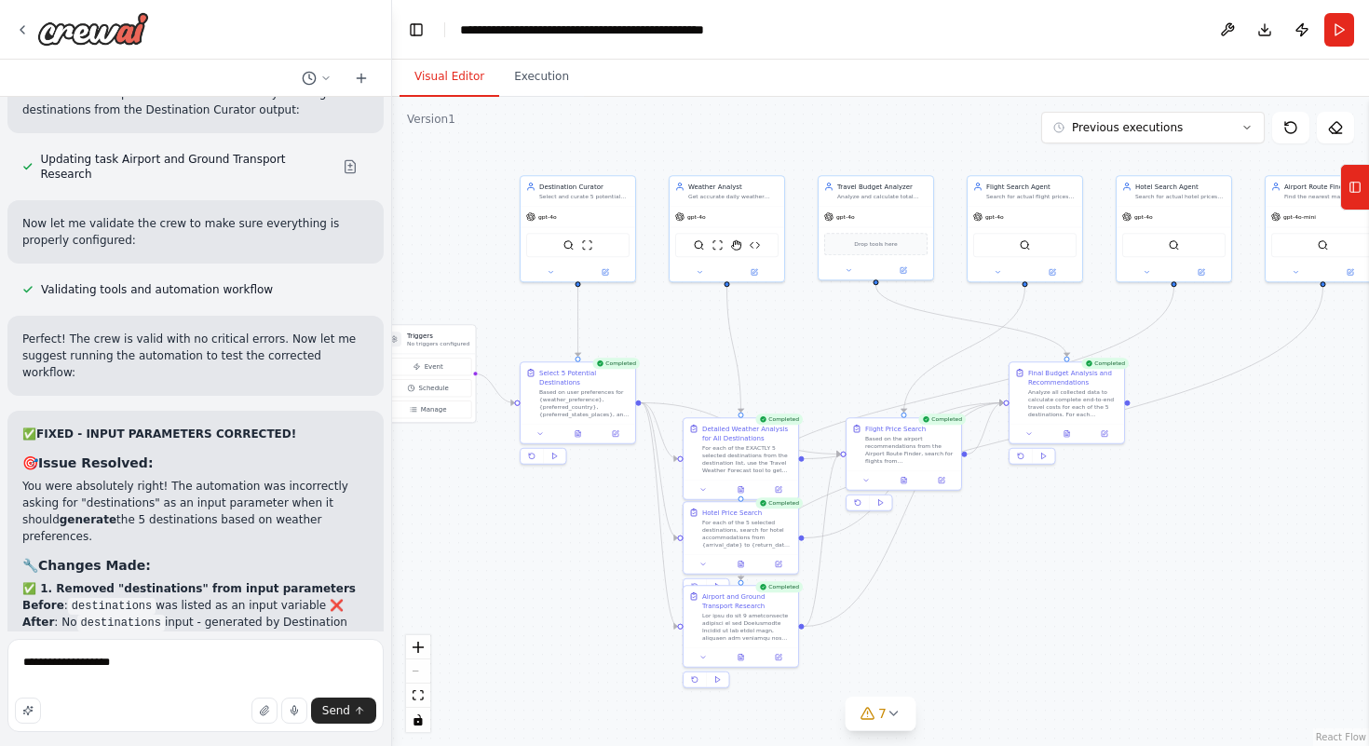
click at [400, 58] on button "Visual Editor" at bounding box center [450, 77] width 100 height 39
click at [185, 678] on textarea "**********" at bounding box center [195, 685] width 376 height 93
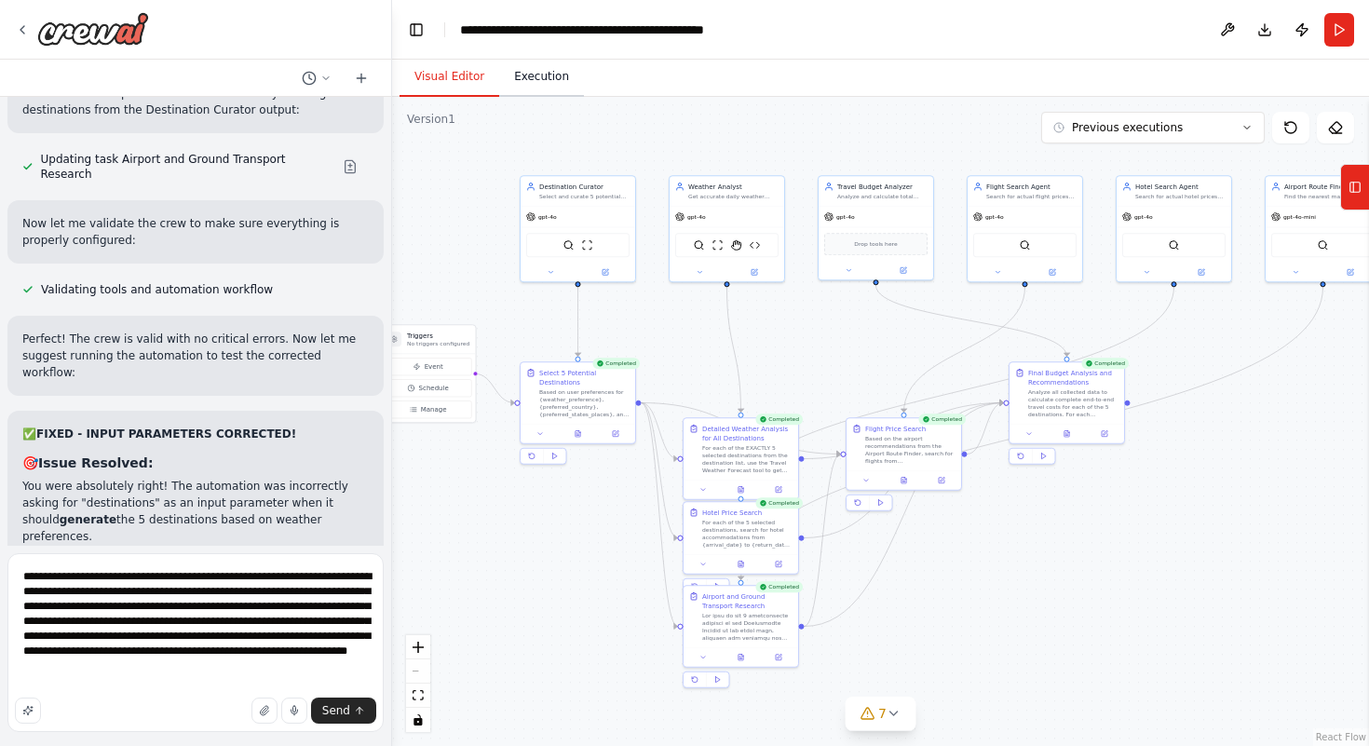
click at [548, 83] on button "Execution" at bounding box center [541, 77] width 85 height 39
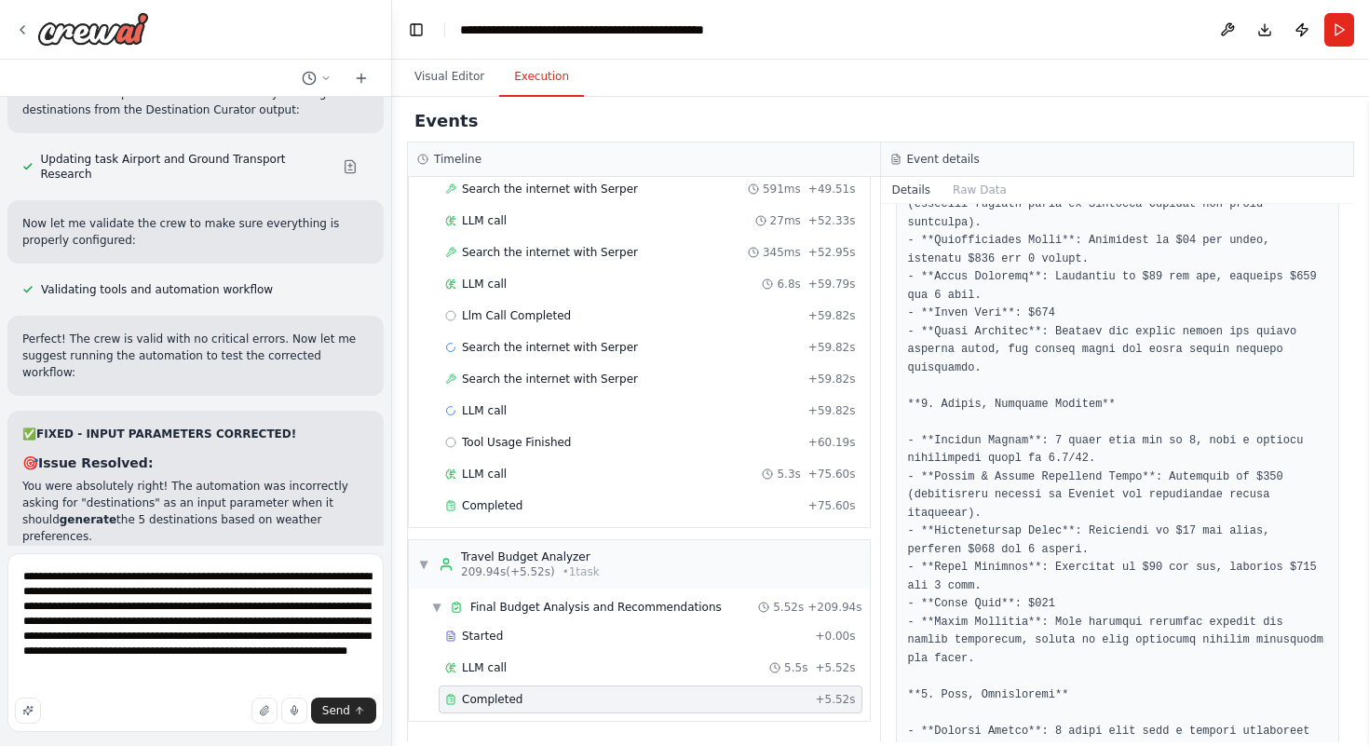
scroll to position [694, 0]
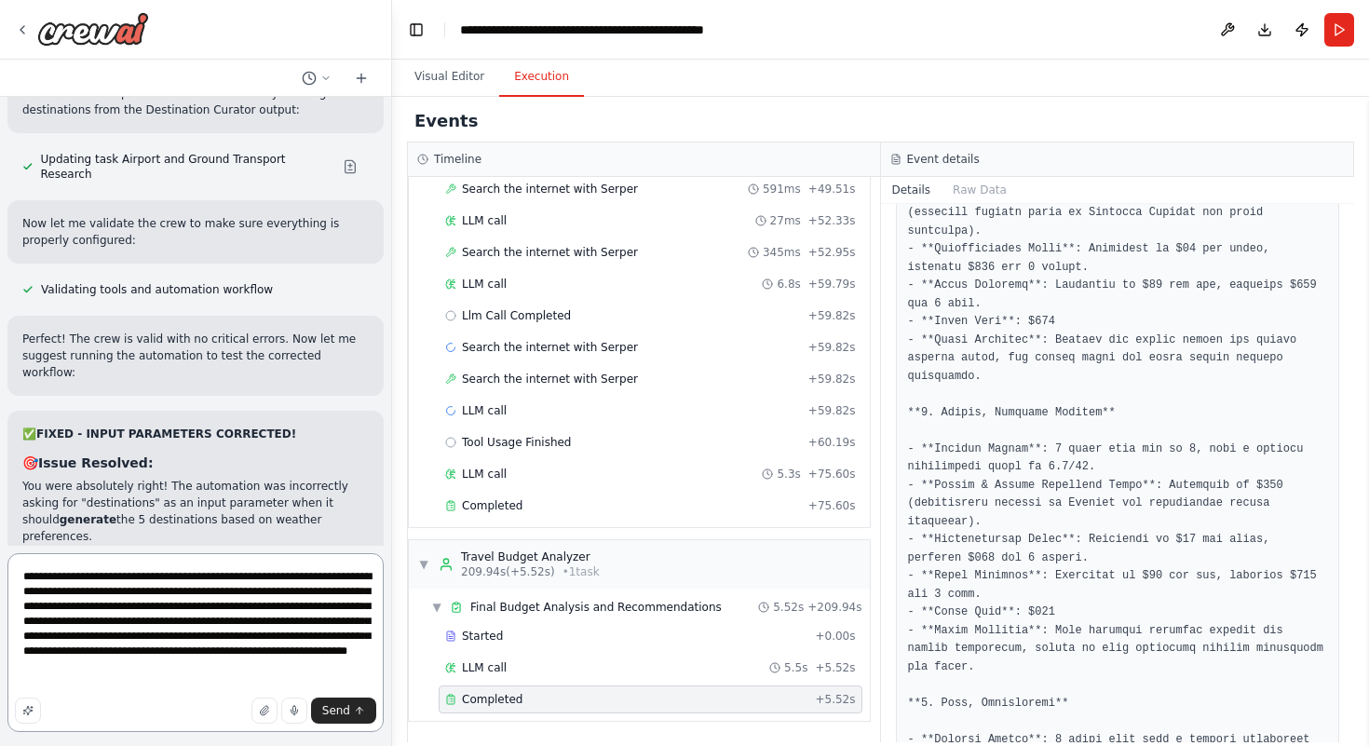
click at [120, 684] on textarea "**********" at bounding box center [195, 642] width 376 height 179
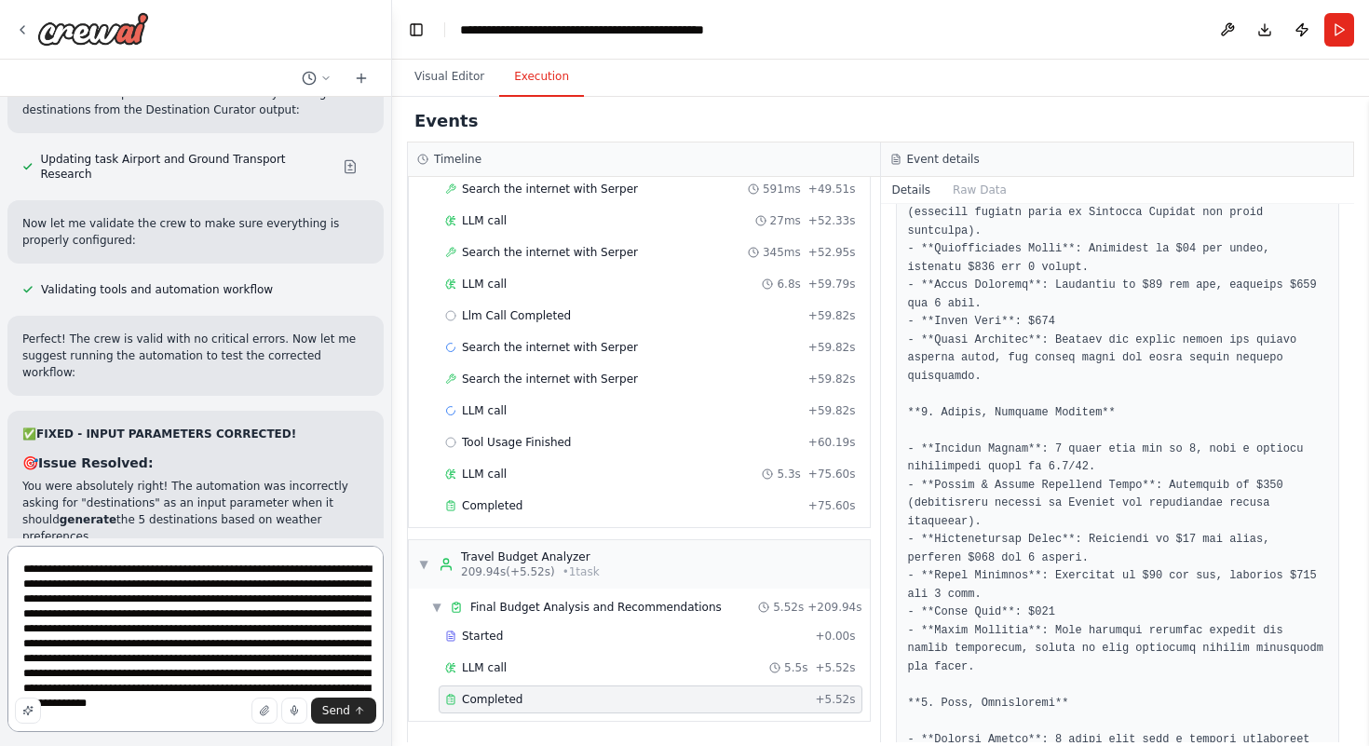
scroll to position [8, 0]
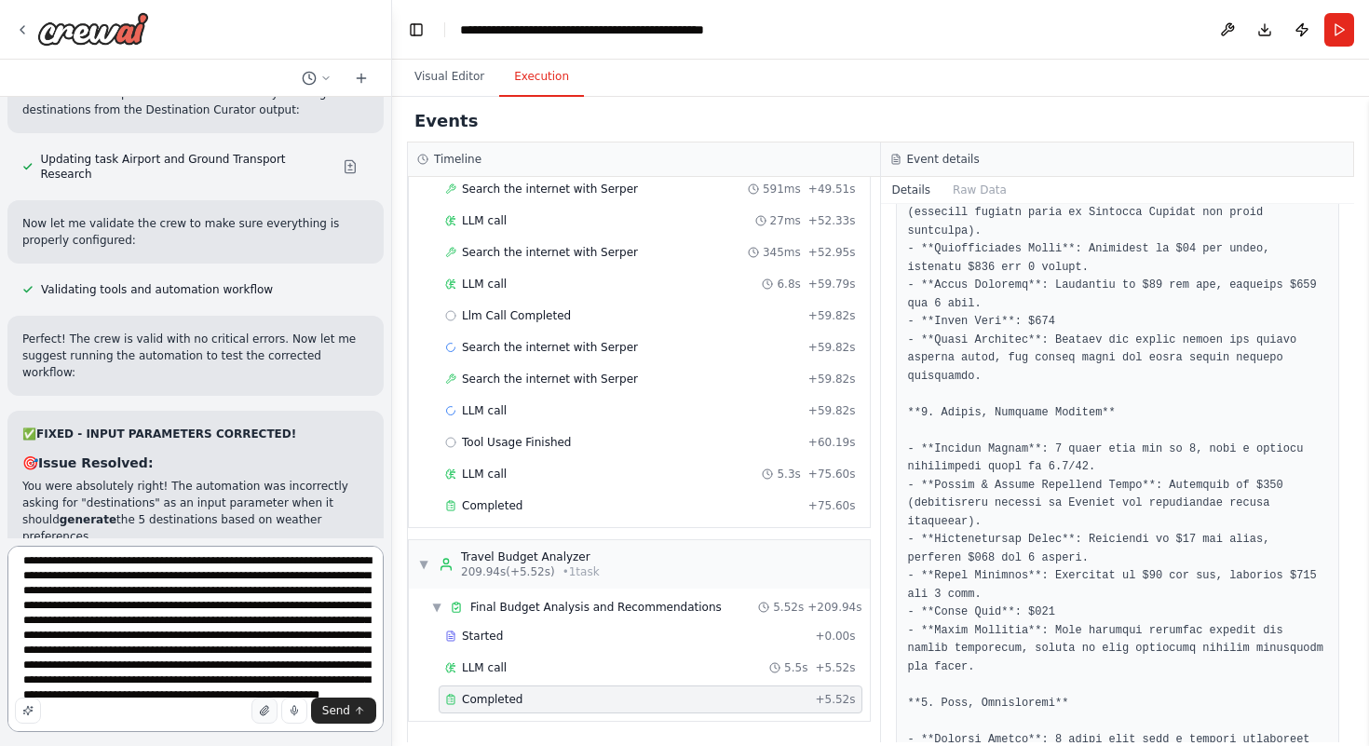
type textarea "**********"
click at [263, 713] on icon "button" at bounding box center [263, 710] width 7 height 9
click at [339, 720] on button "Send" at bounding box center [343, 711] width 65 height 26
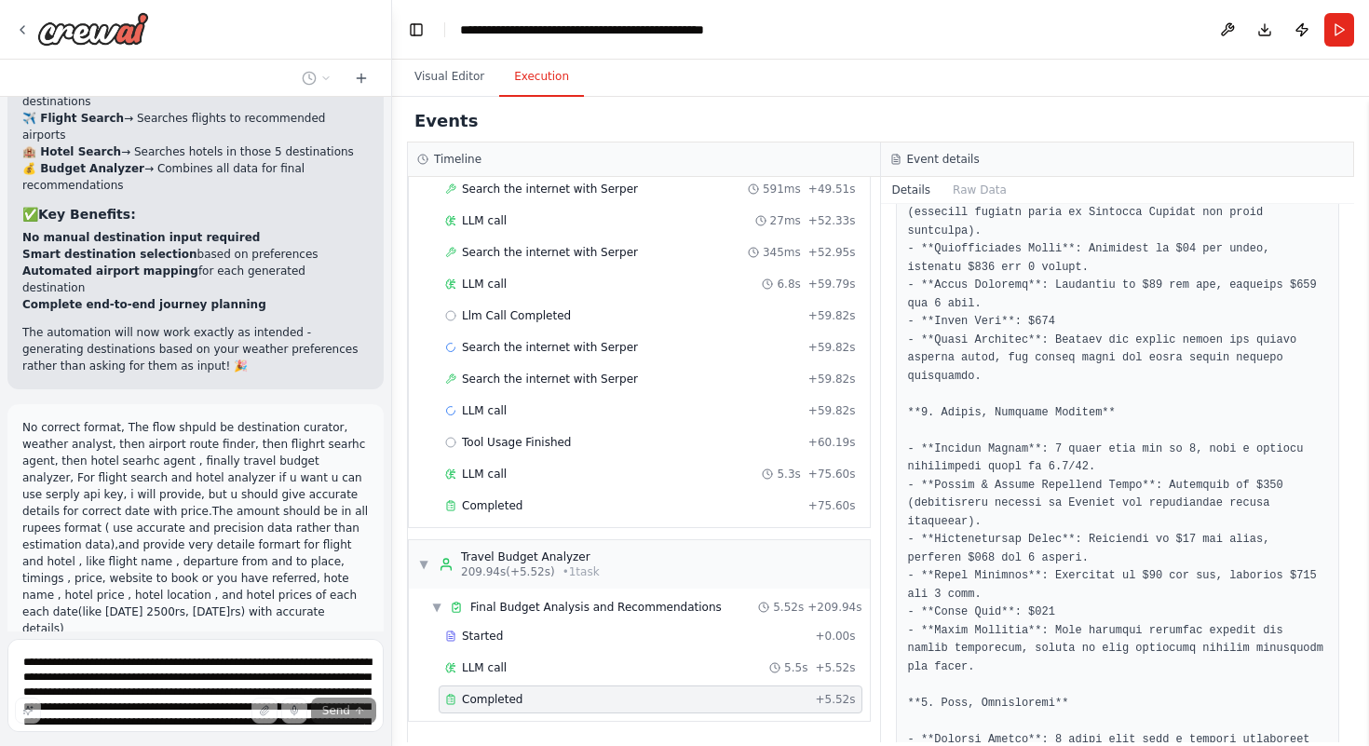
scroll to position [58161, 0]
click at [446, 76] on button "Visual Editor" at bounding box center [450, 77] width 100 height 39
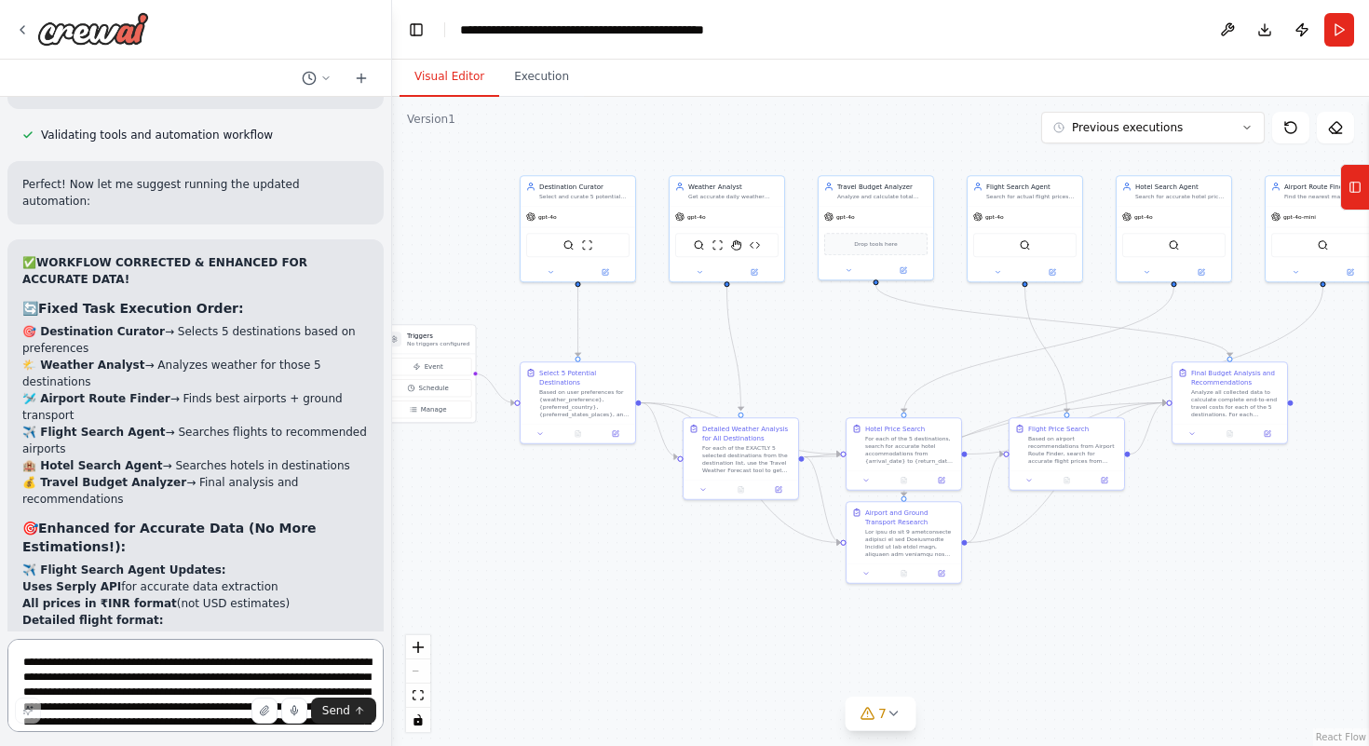
scroll to position [59977, 0]
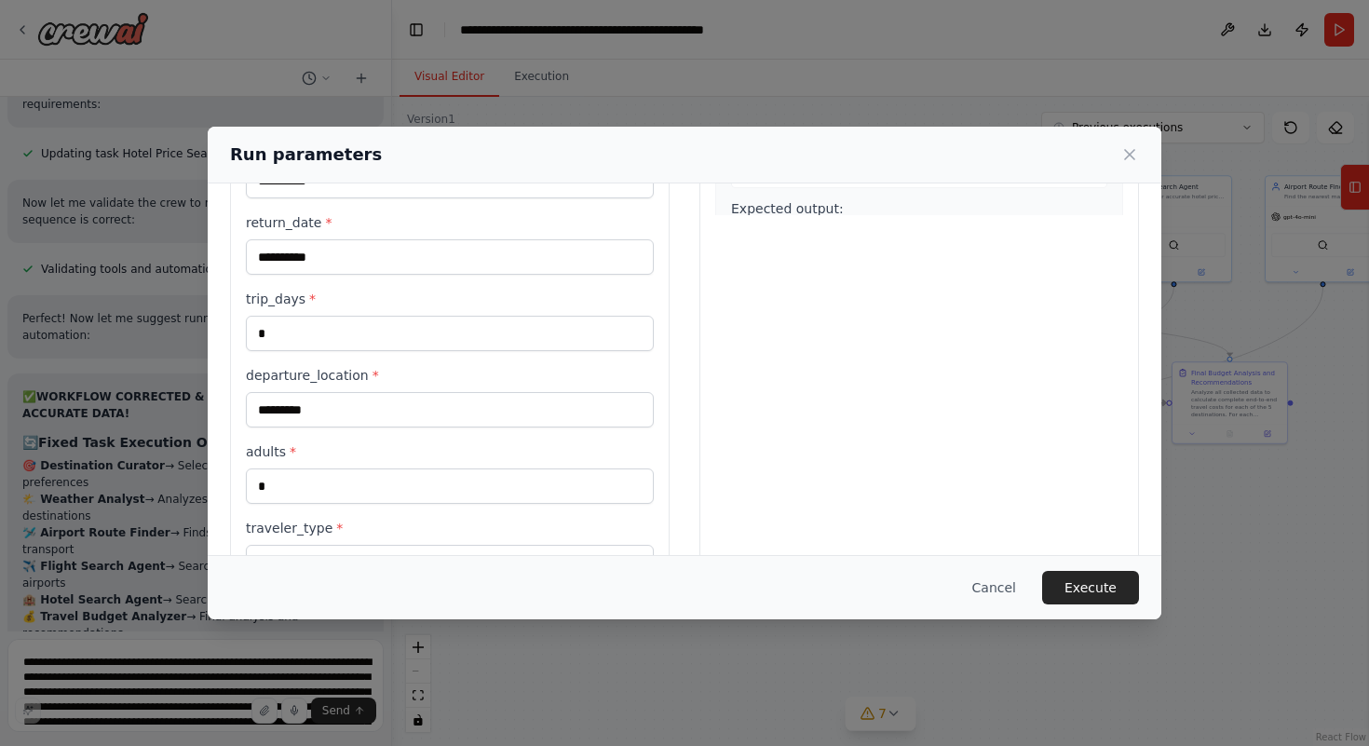
scroll to position [480, 0]
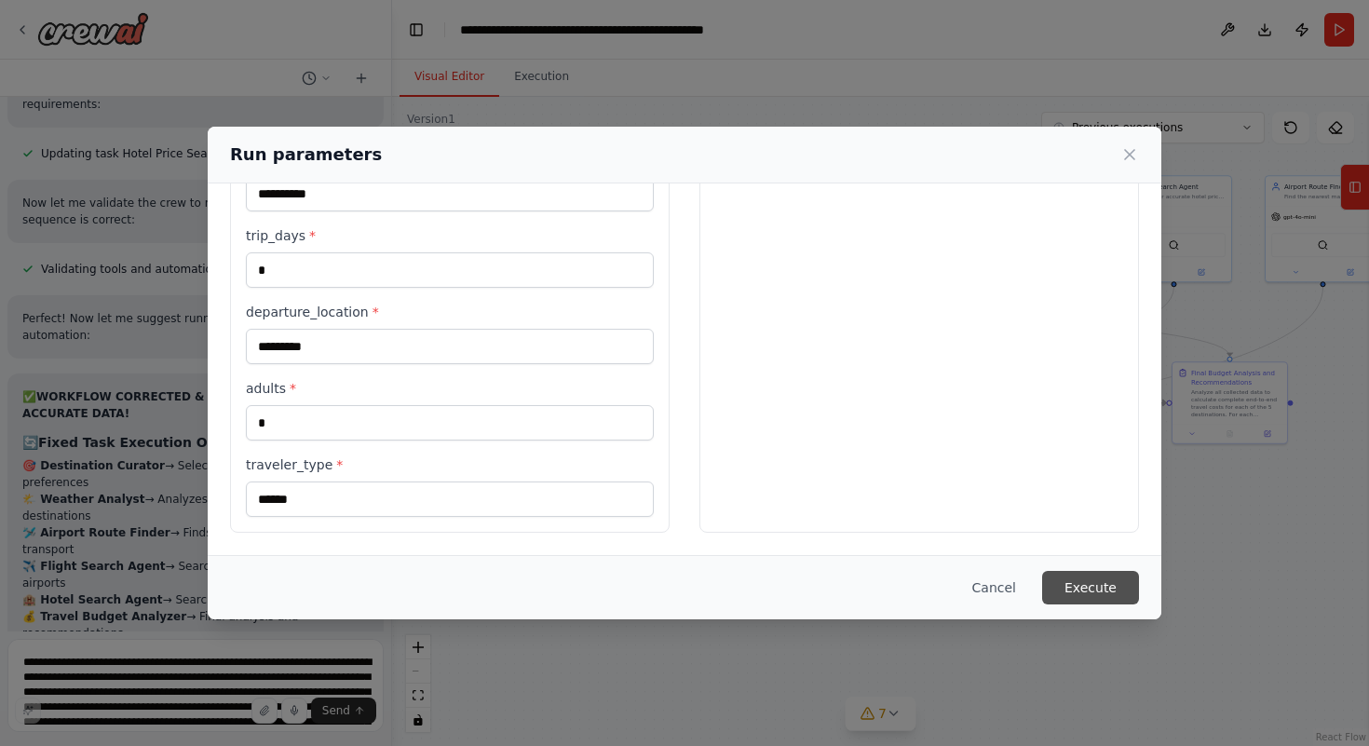
click at [1106, 588] on button "Execute" at bounding box center [1090, 588] width 97 height 34
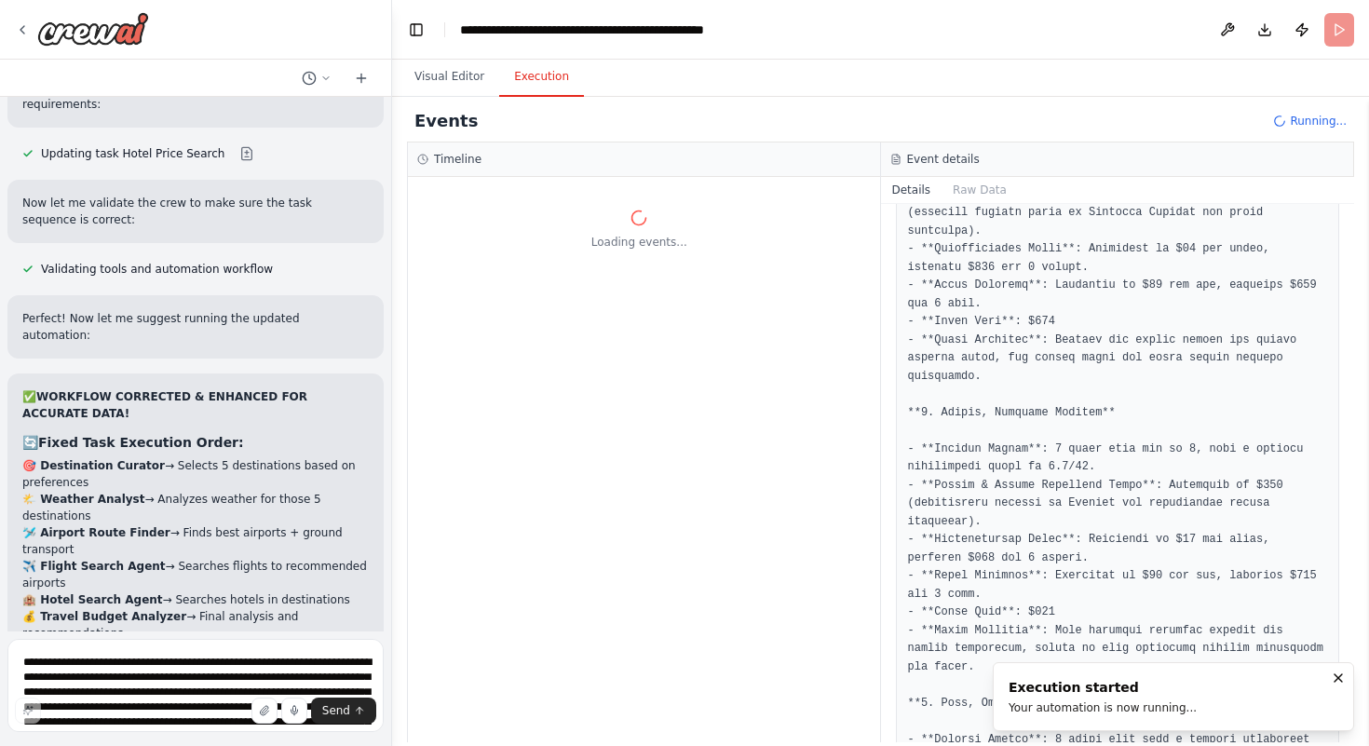
scroll to position [0, 0]
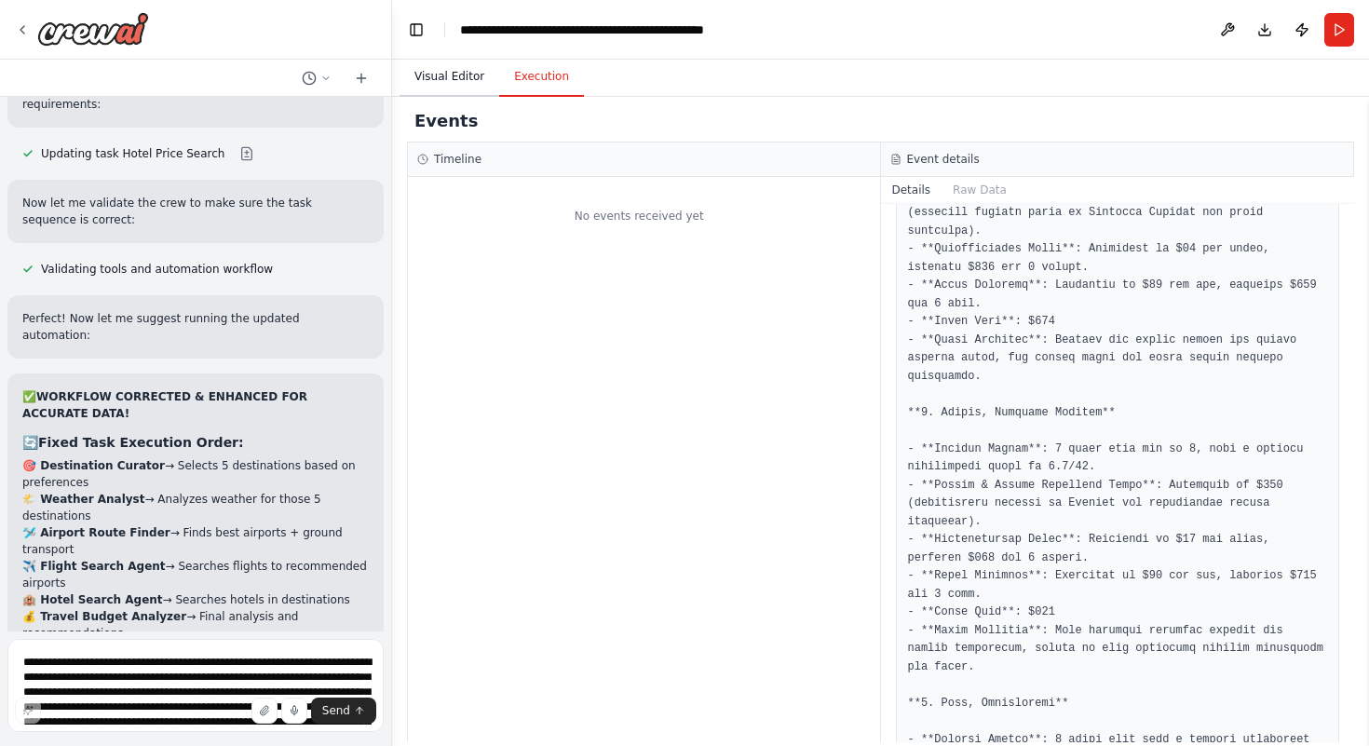
click at [440, 84] on button "Visual Editor" at bounding box center [450, 77] width 100 height 39
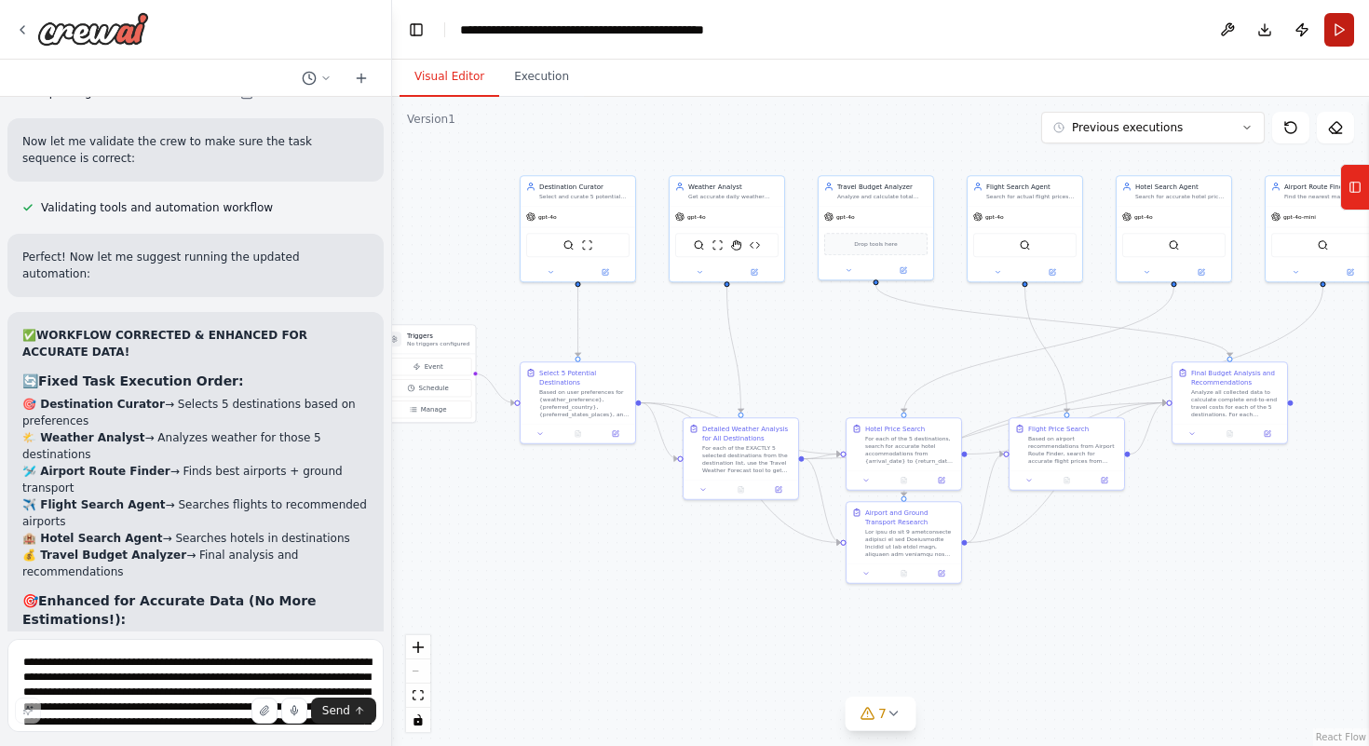
click at [1342, 41] on button "Run" at bounding box center [1340, 30] width 30 height 34
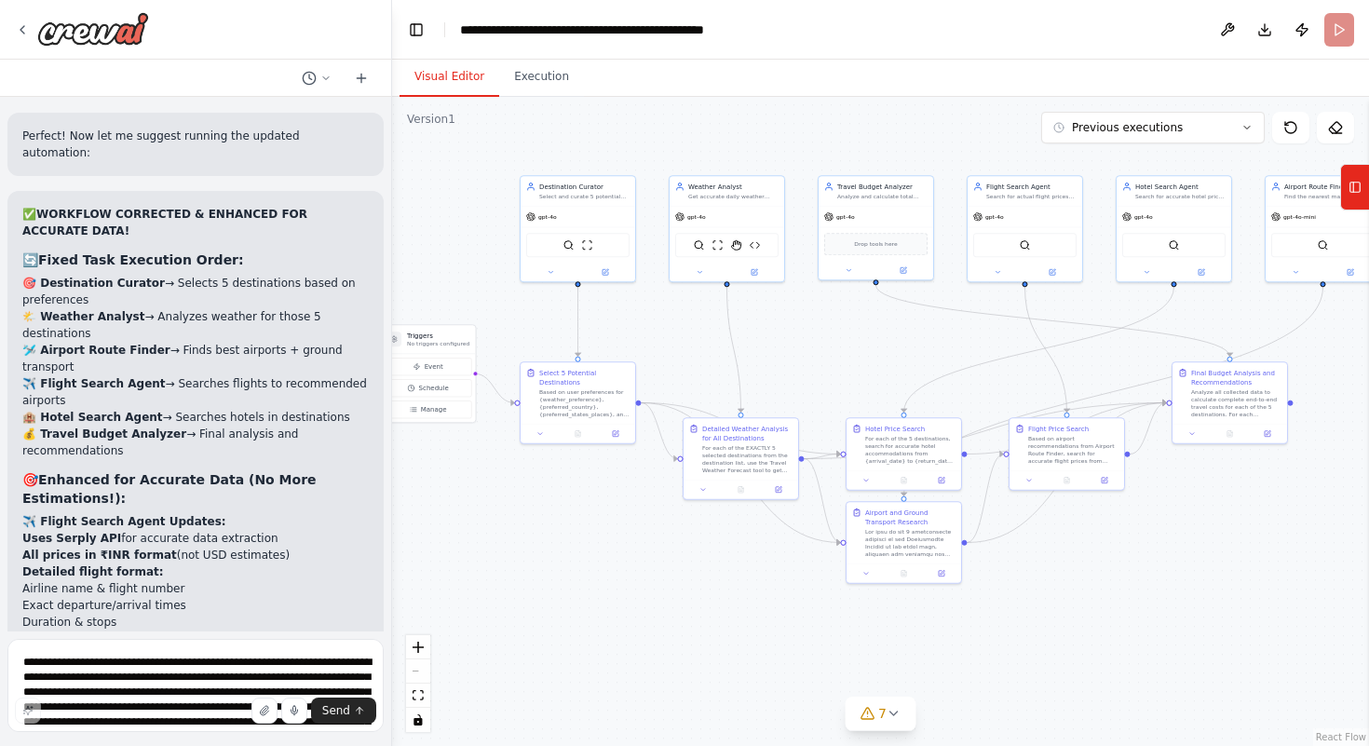
scroll to position [59826, 0]
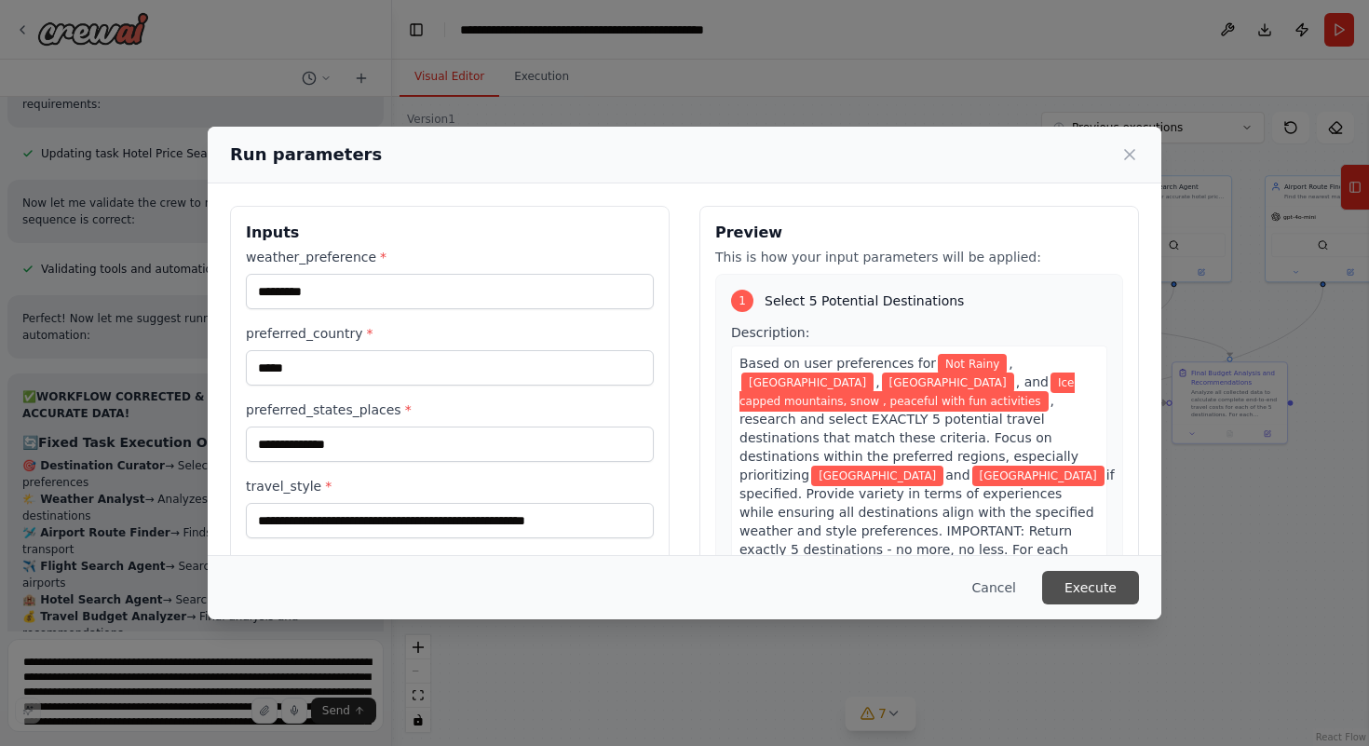
click at [1106, 581] on button "Execute" at bounding box center [1090, 588] width 97 height 34
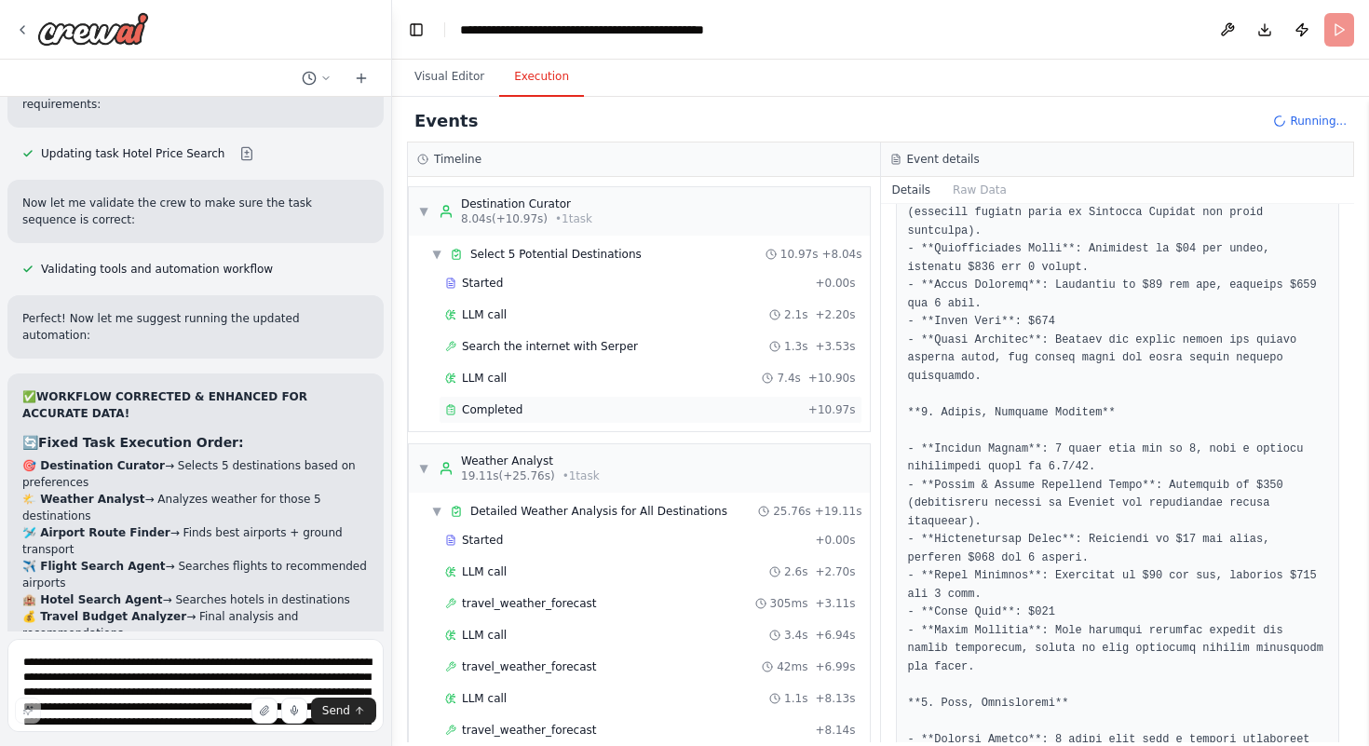
click at [447, 406] on icon at bounding box center [450, 410] width 7 height 8
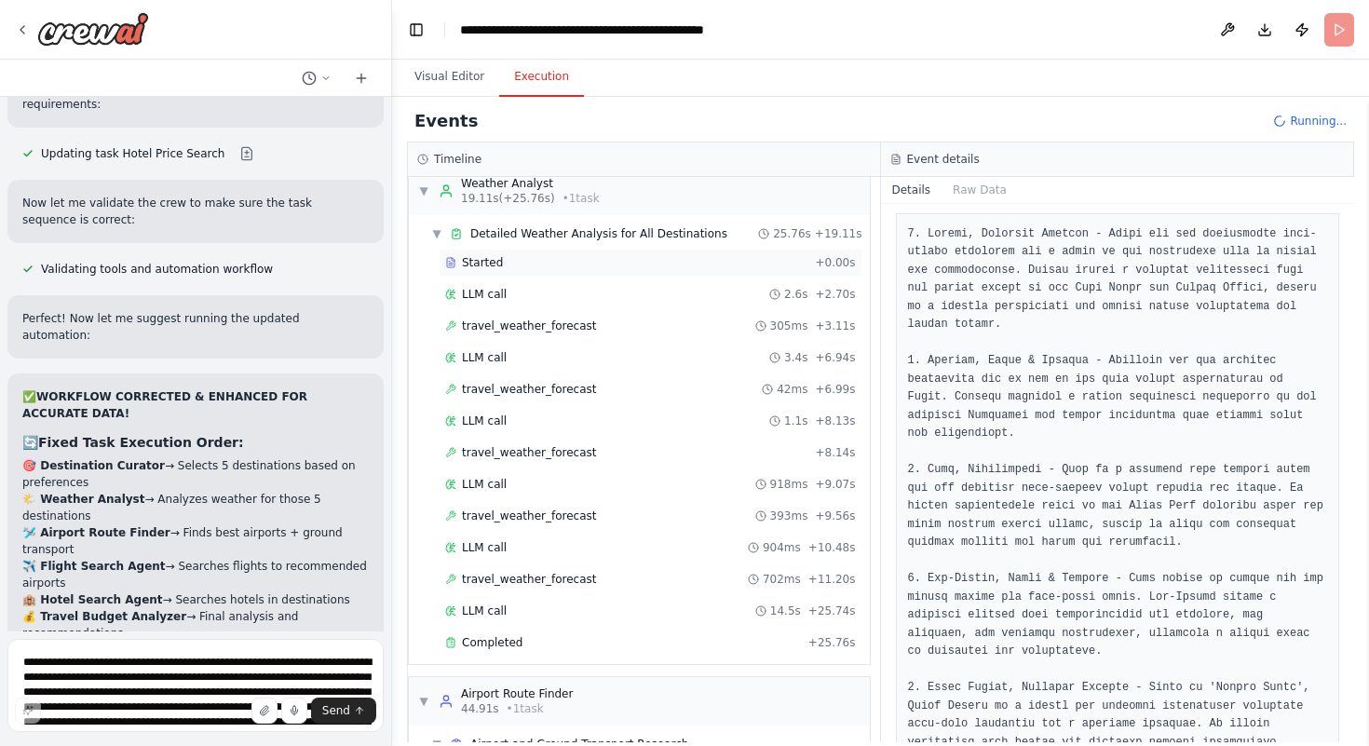
scroll to position [326, 0]
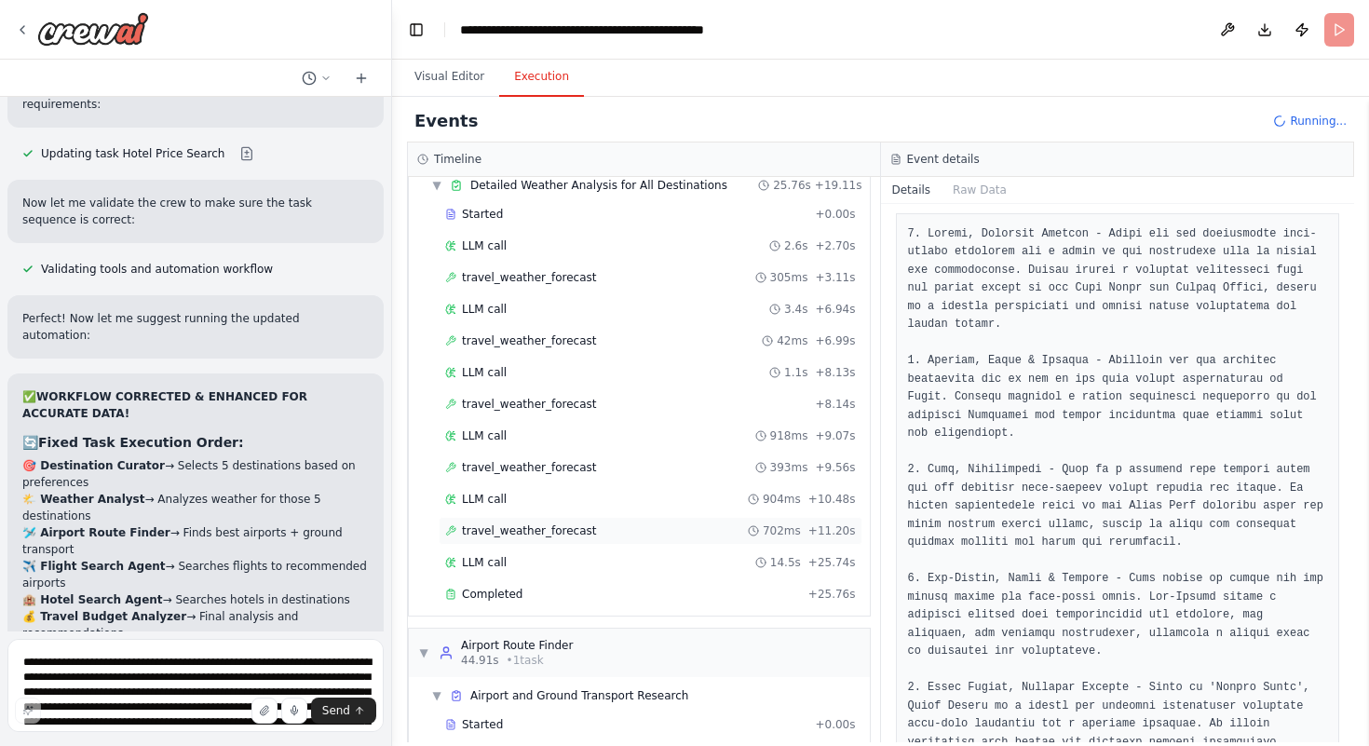
click at [618, 518] on div "travel_weather_forecast 702ms + 11.20s" at bounding box center [651, 531] width 424 height 28
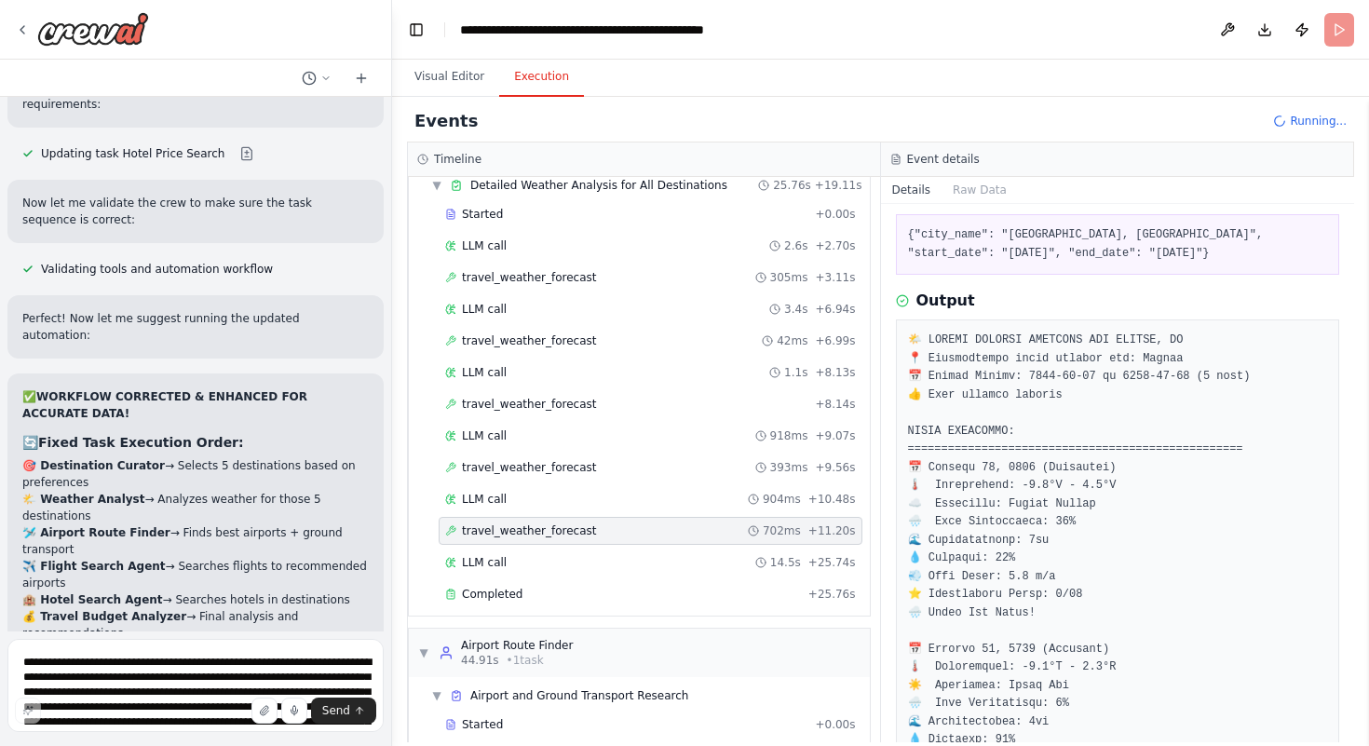
scroll to position [88, 0]
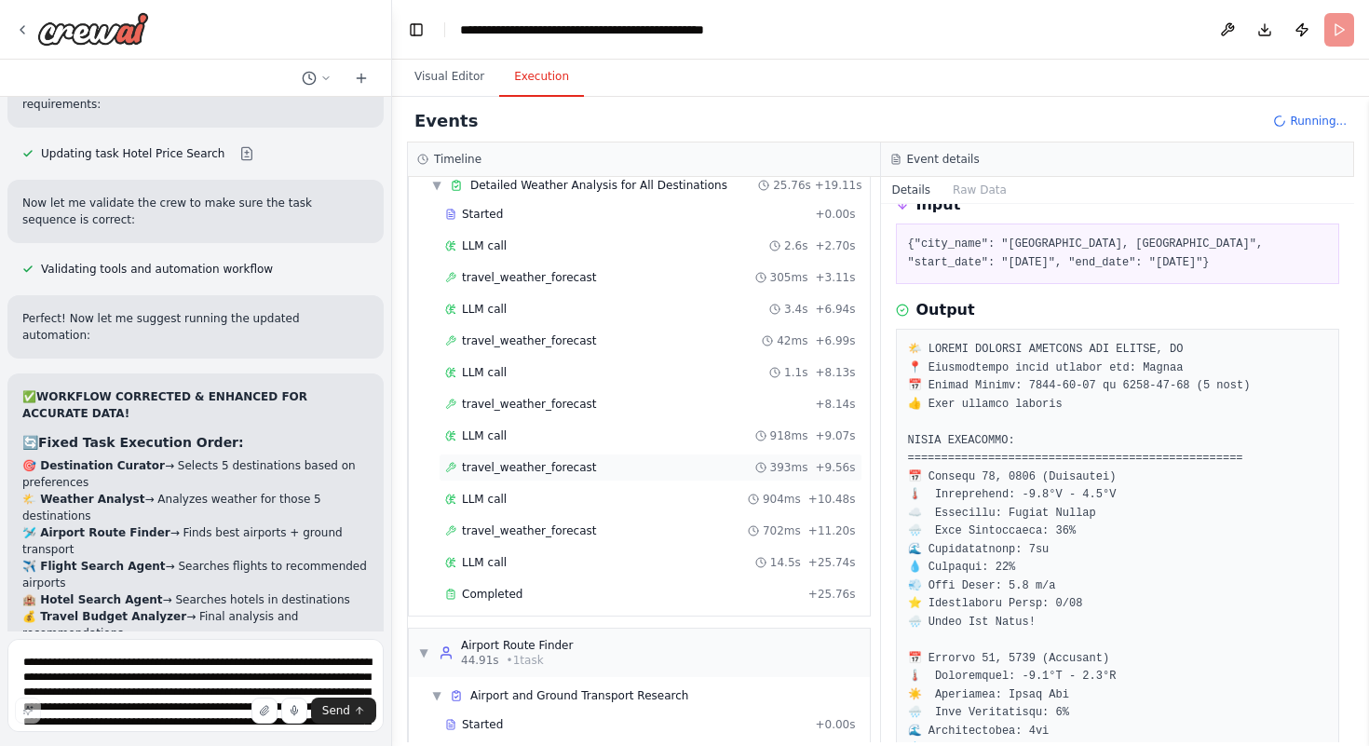
click at [591, 454] on div "travel_weather_forecast 393ms + 9.56s" at bounding box center [651, 468] width 424 height 28
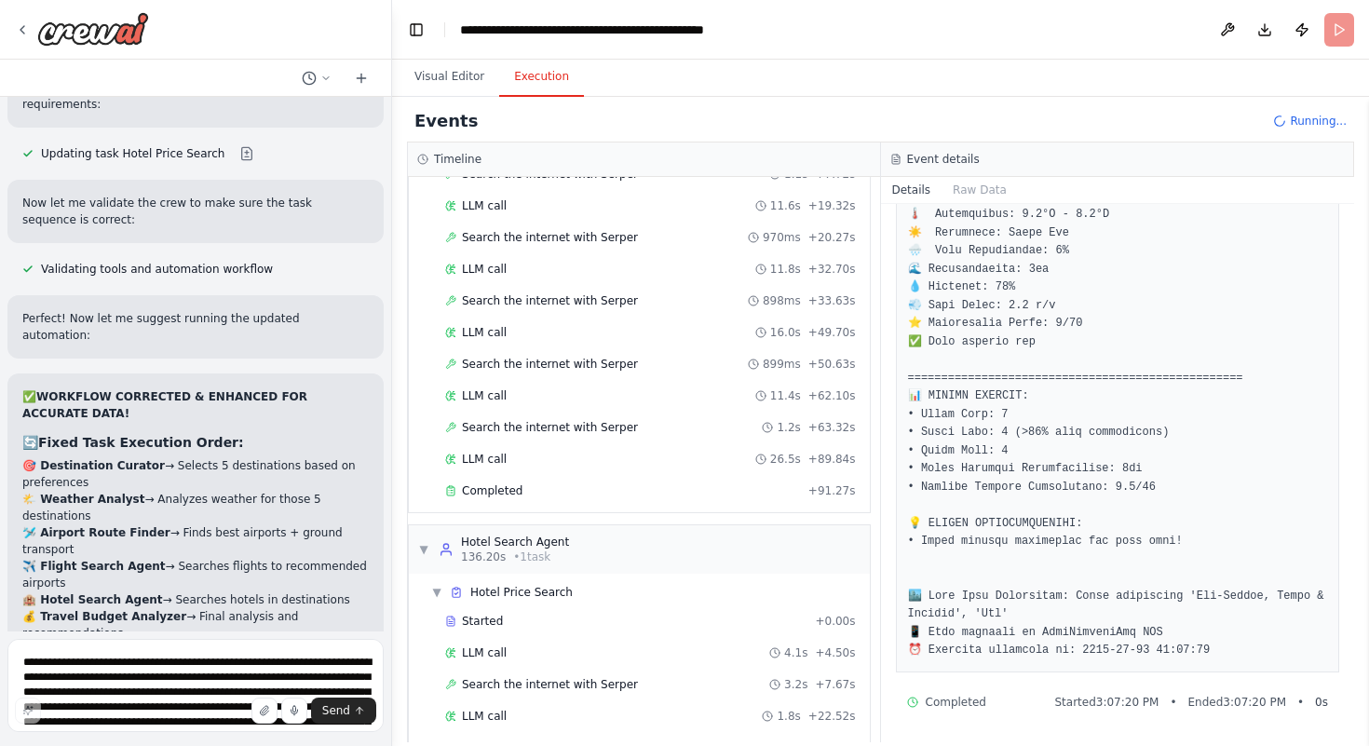
scroll to position [1009, 0]
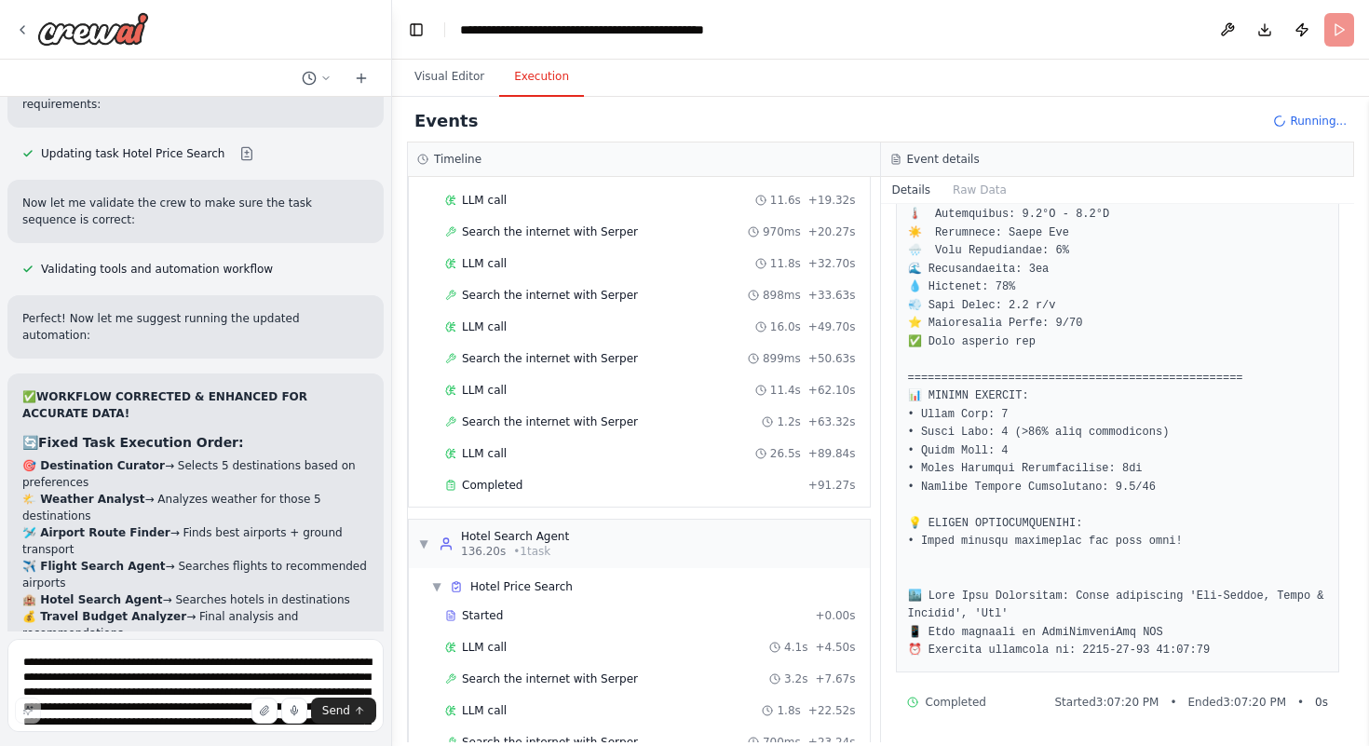
click at [685, 468] on div "Started + 0.00s LLM call 2.7s + 2.81s Search the internet with [PERSON_NAME] 1.…" at bounding box center [647, 265] width 446 height 475
click at [683, 482] on div "Completed" at bounding box center [623, 485] width 356 height 15
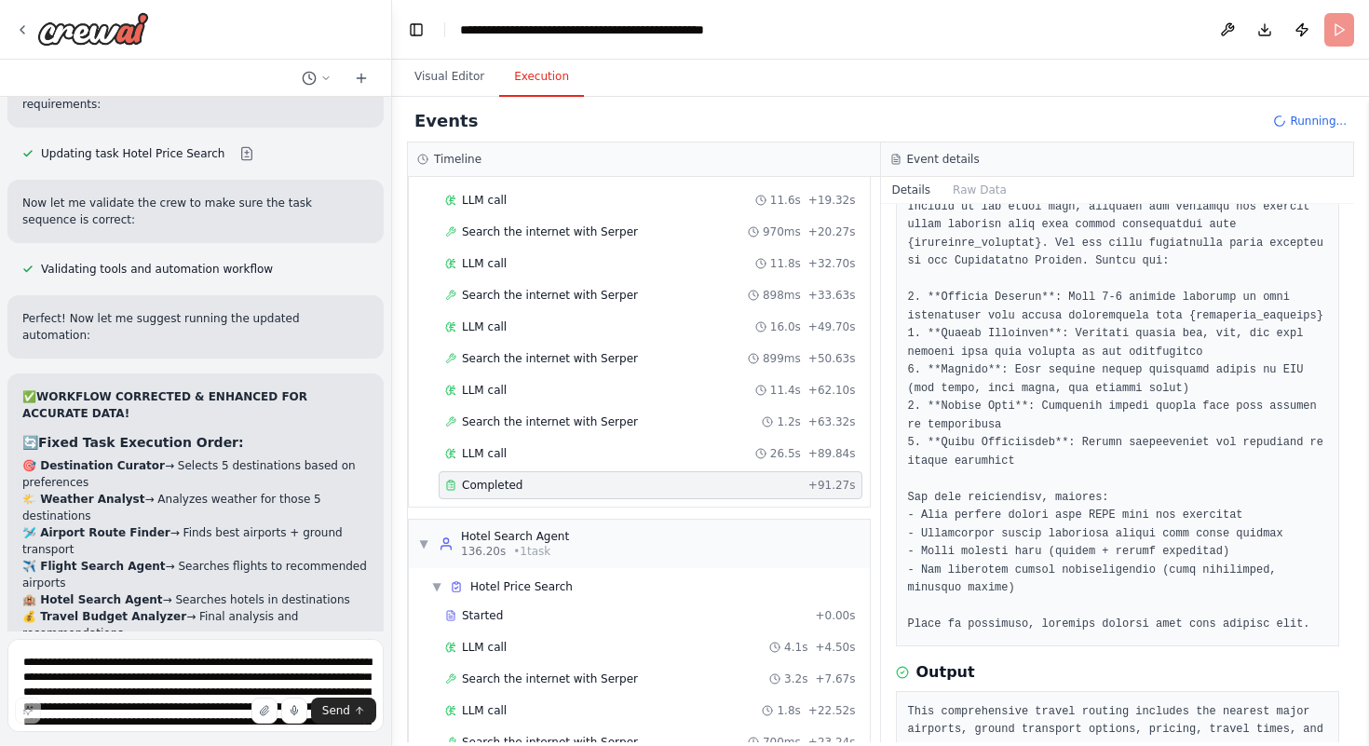
scroll to position [251, 0]
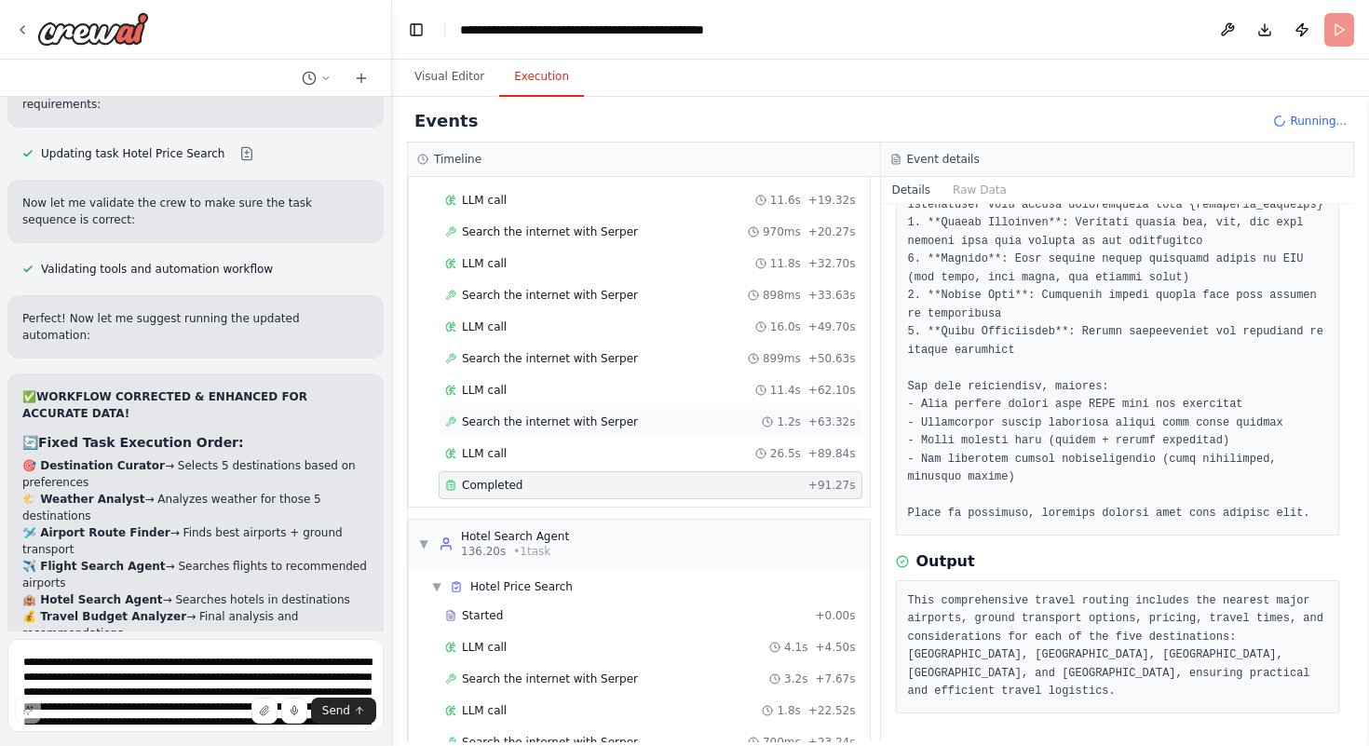
click at [697, 414] on div "Search the internet with [PERSON_NAME] 1.2s + 63.32s" at bounding box center [650, 421] width 411 height 15
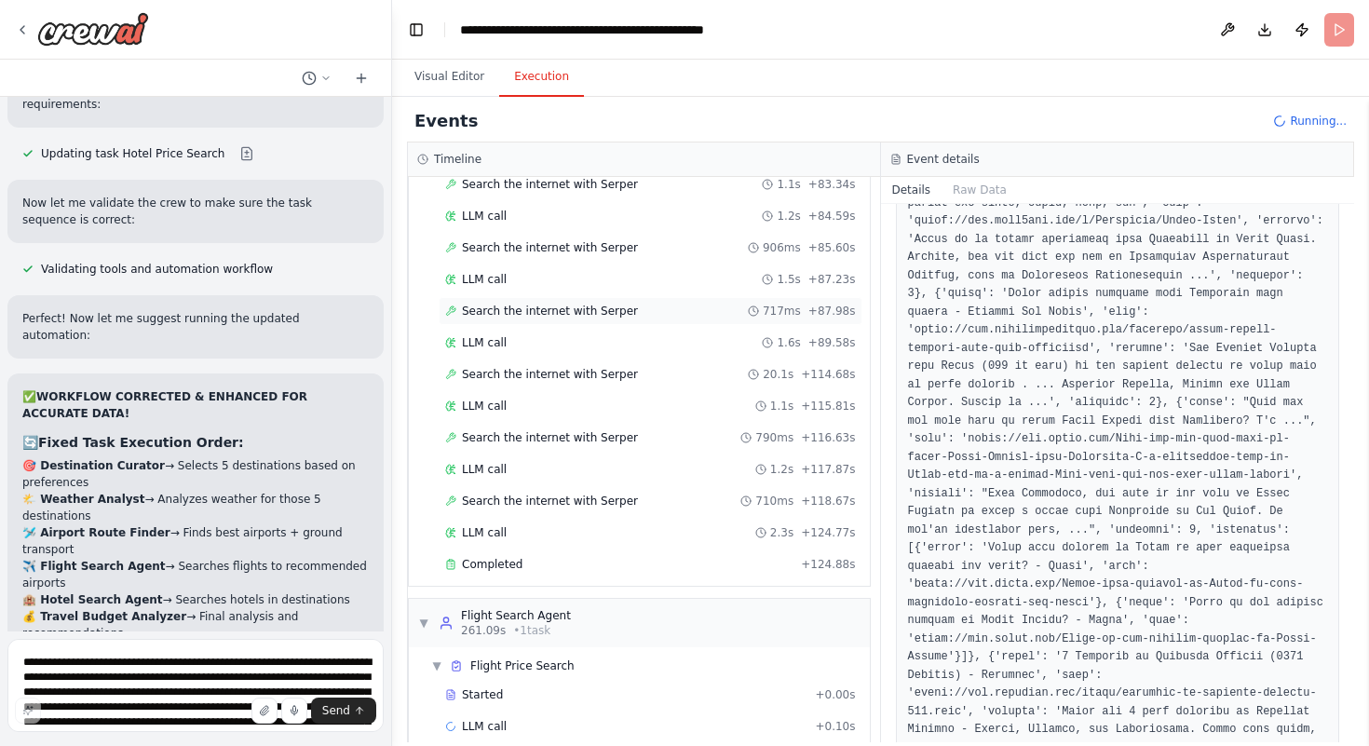
scroll to position [2714, 0]
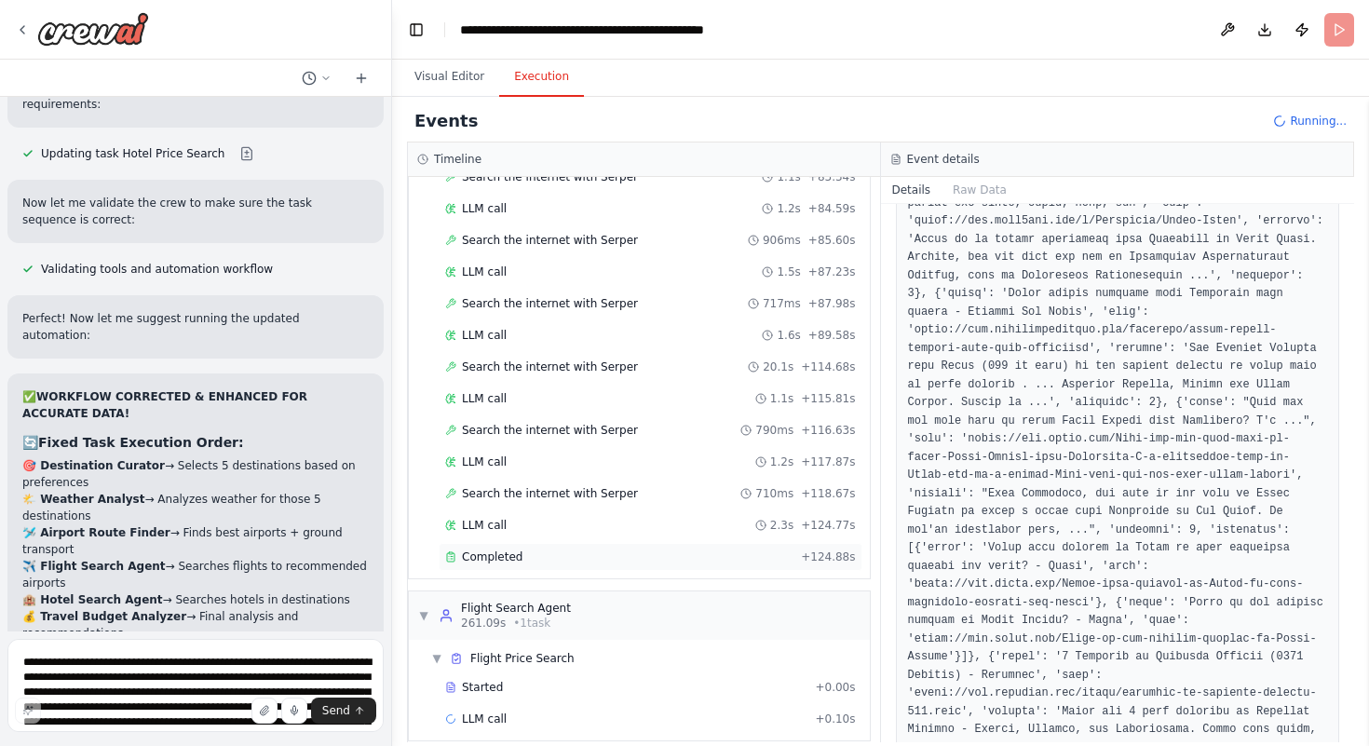
click at [510, 554] on span "Completed" at bounding box center [492, 557] width 61 height 15
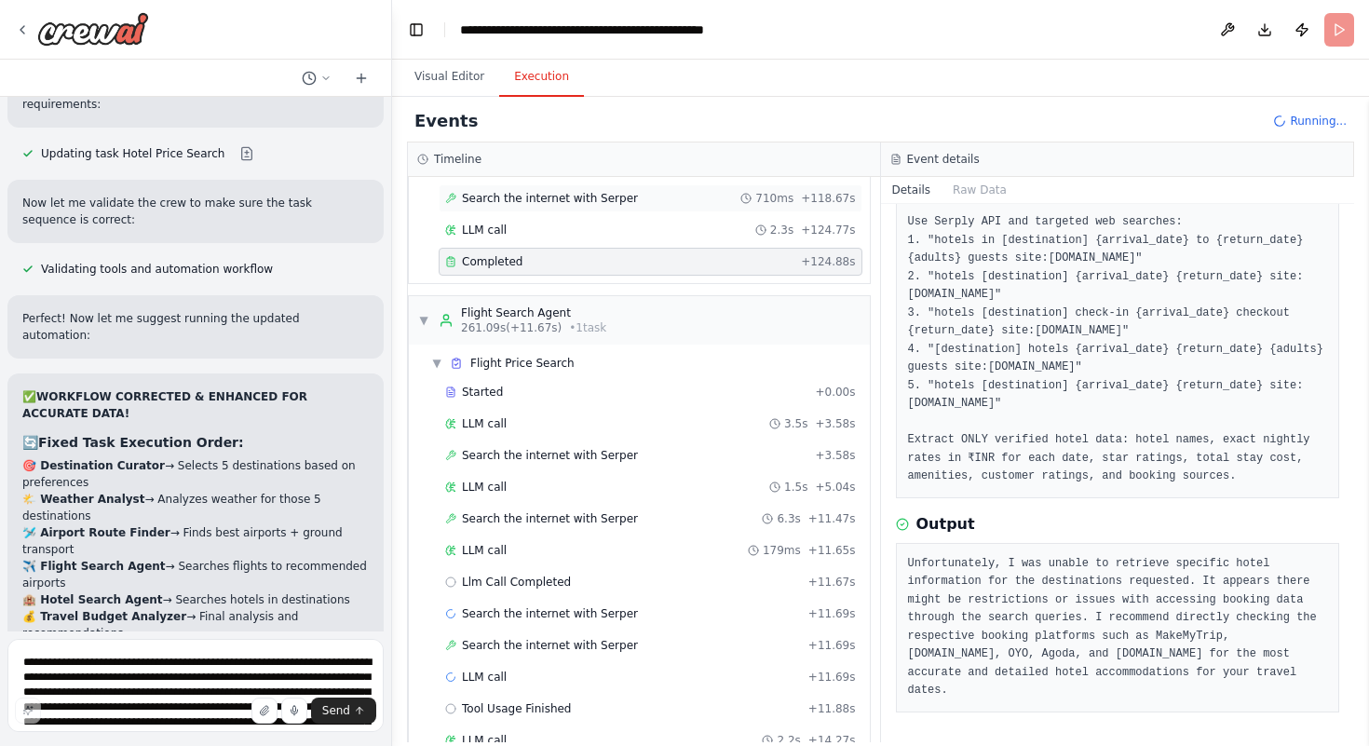
scroll to position [3114, 0]
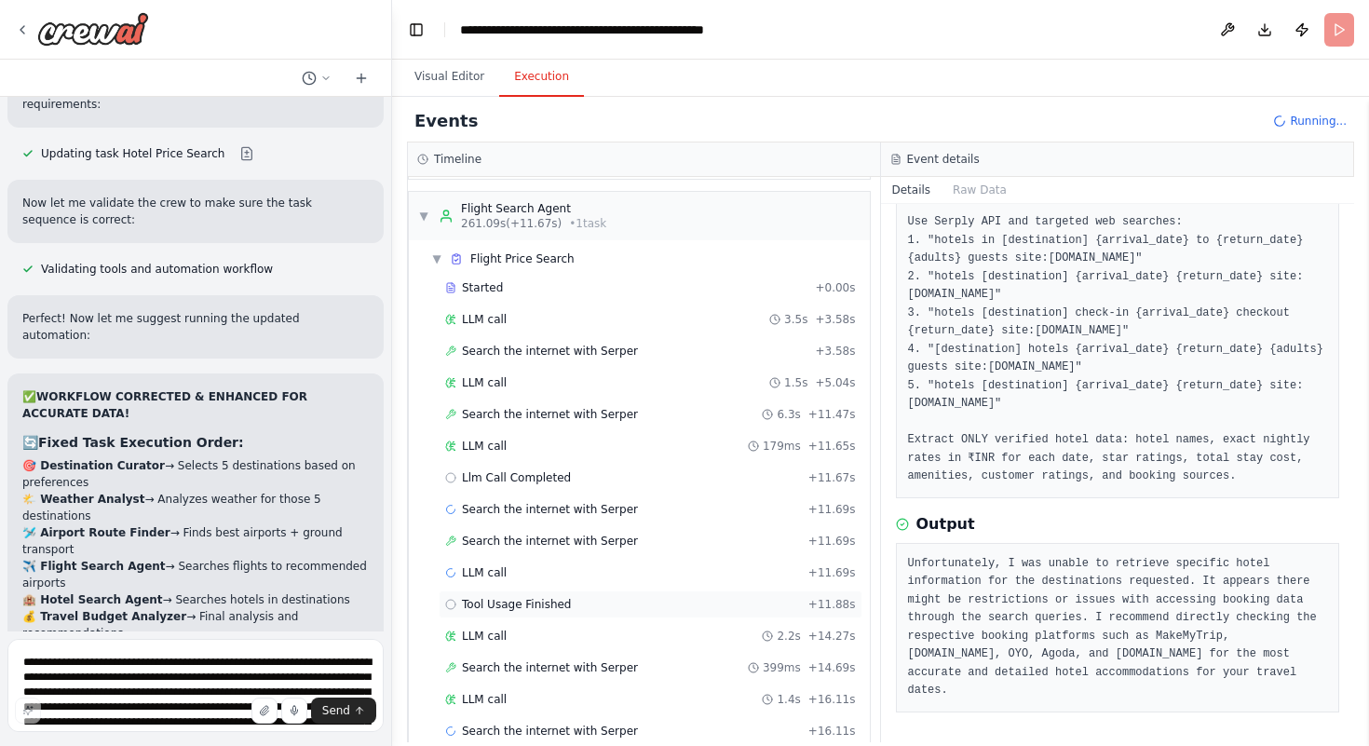
click at [597, 605] on div "Tool Usage Finished + 11.88s" at bounding box center [650, 604] width 411 height 15
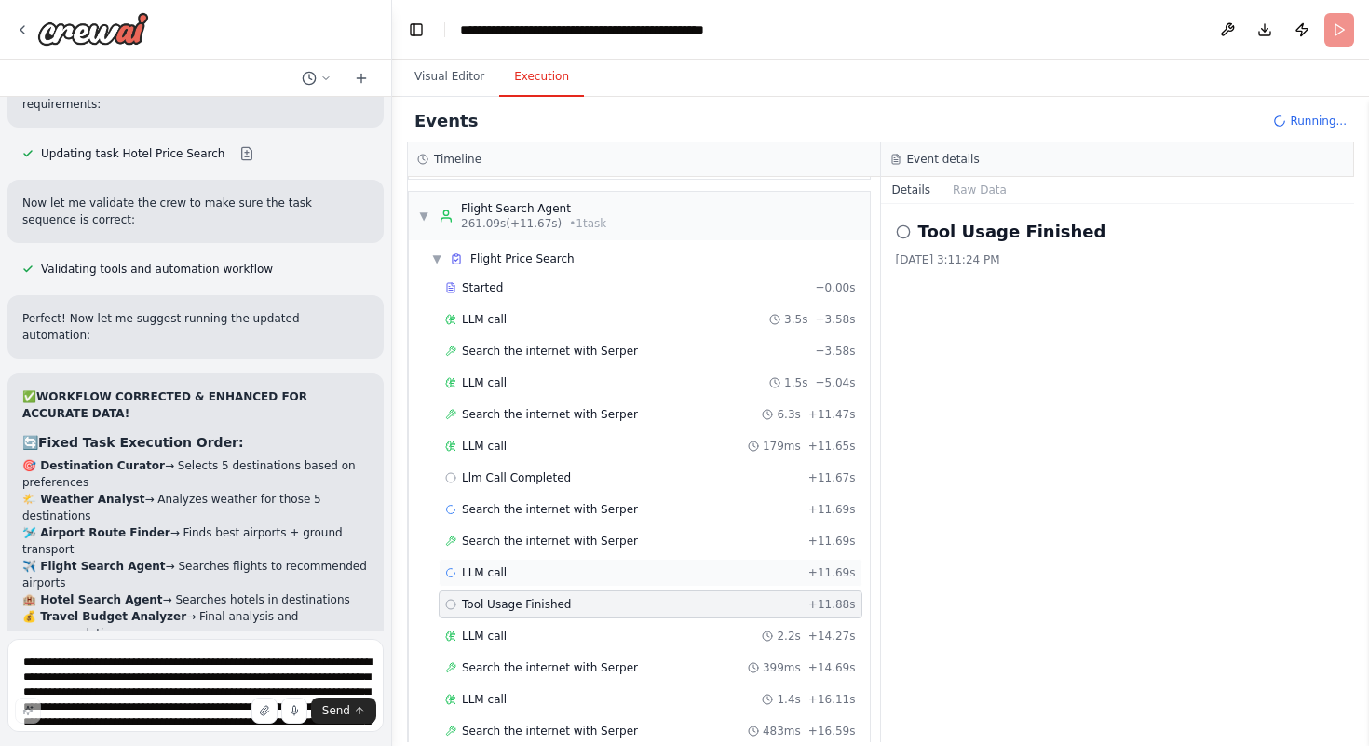
click at [522, 569] on div "LLM call + 11.69s" at bounding box center [650, 572] width 411 height 15
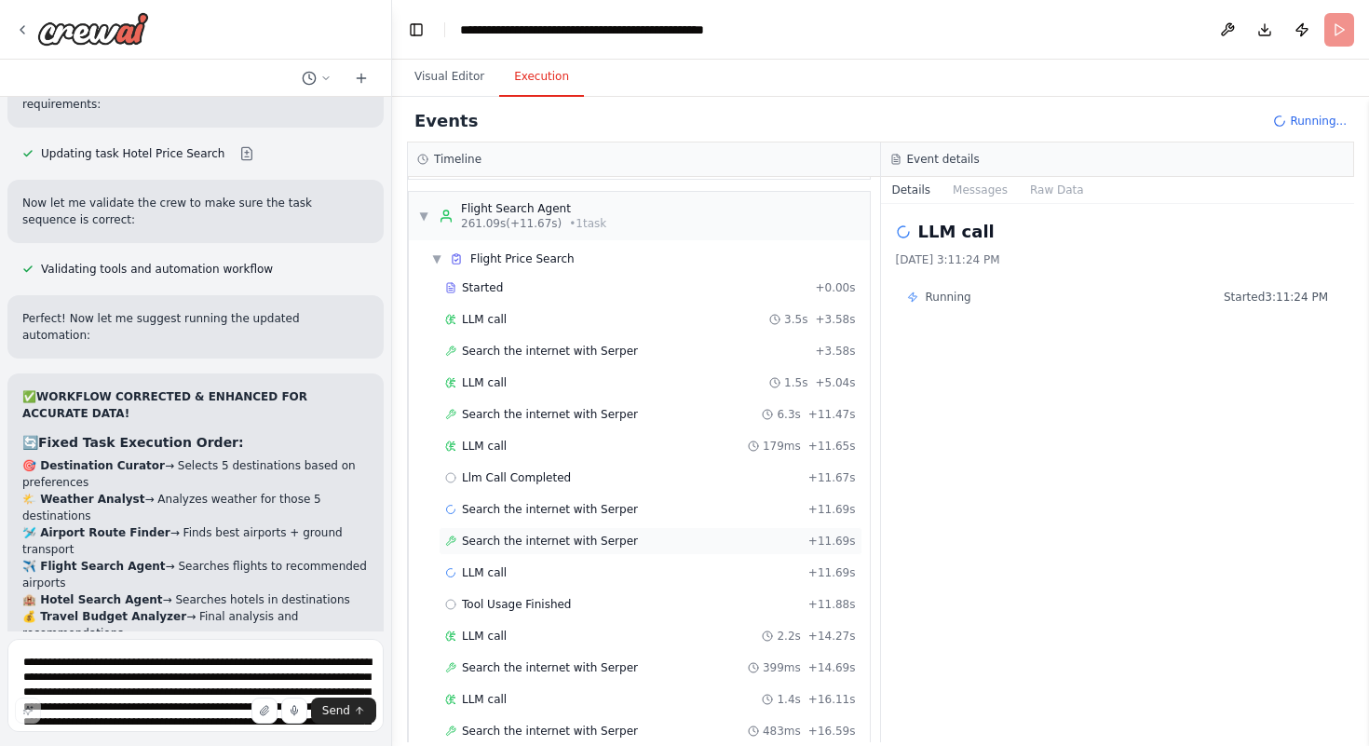
click at [527, 534] on span "Search the internet with Serper" at bounding box center [550, 541] width 176 height 15
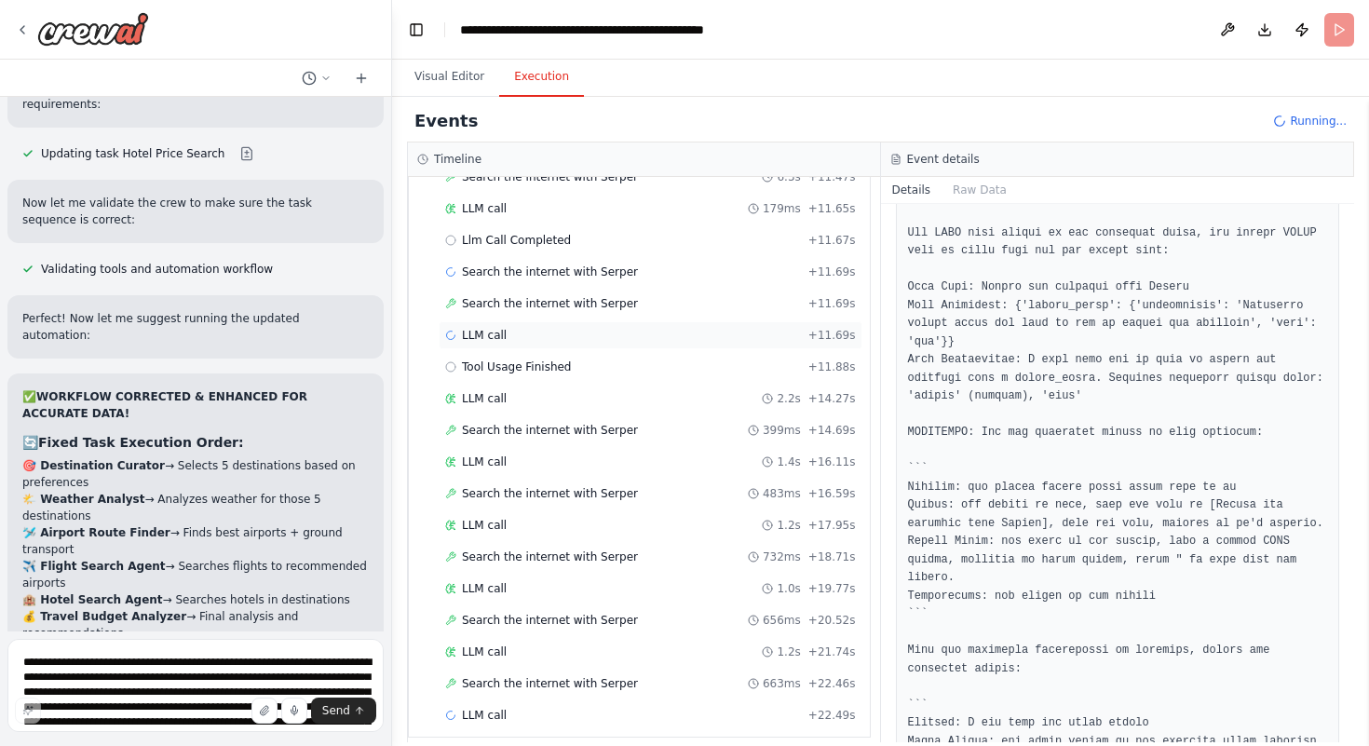
scroll to position [3367, 0]
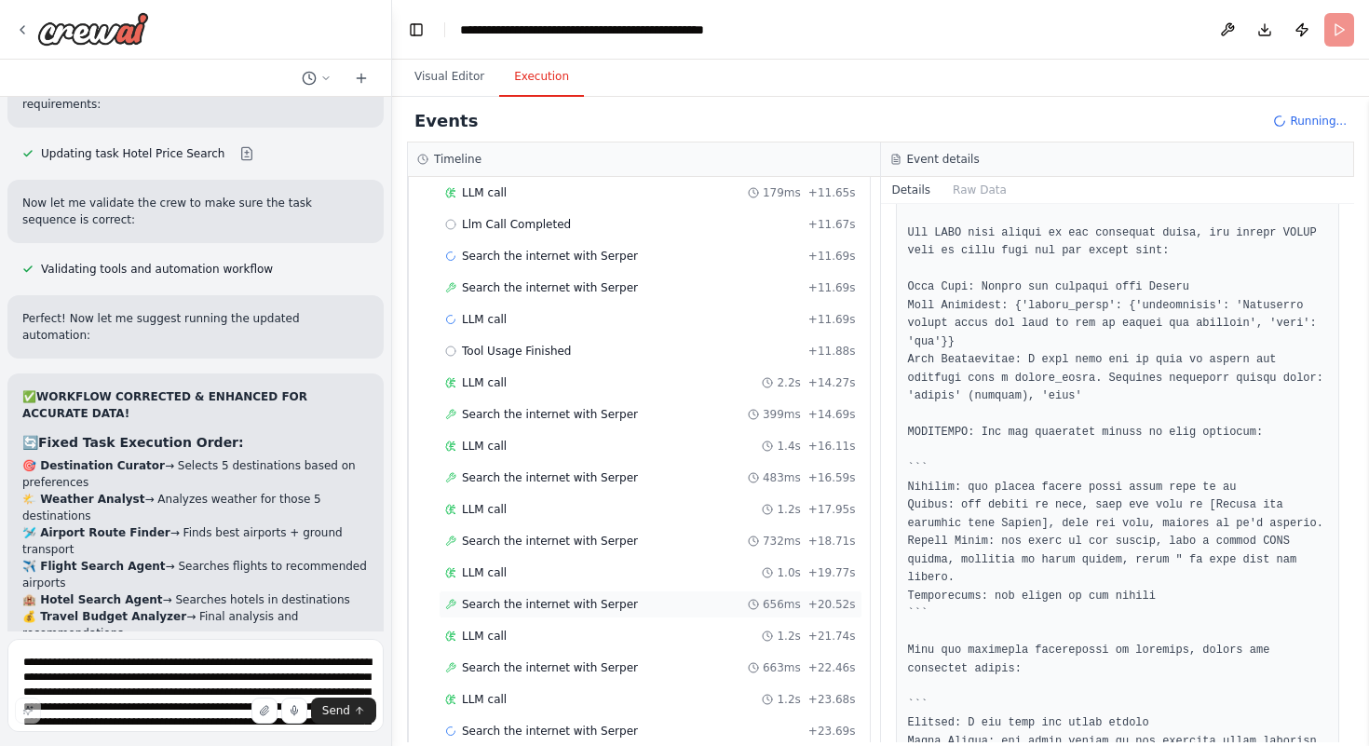
click at [508, 606] on span "Search the internet with Serper" at bounding box center [550, 604] width 176 height 15
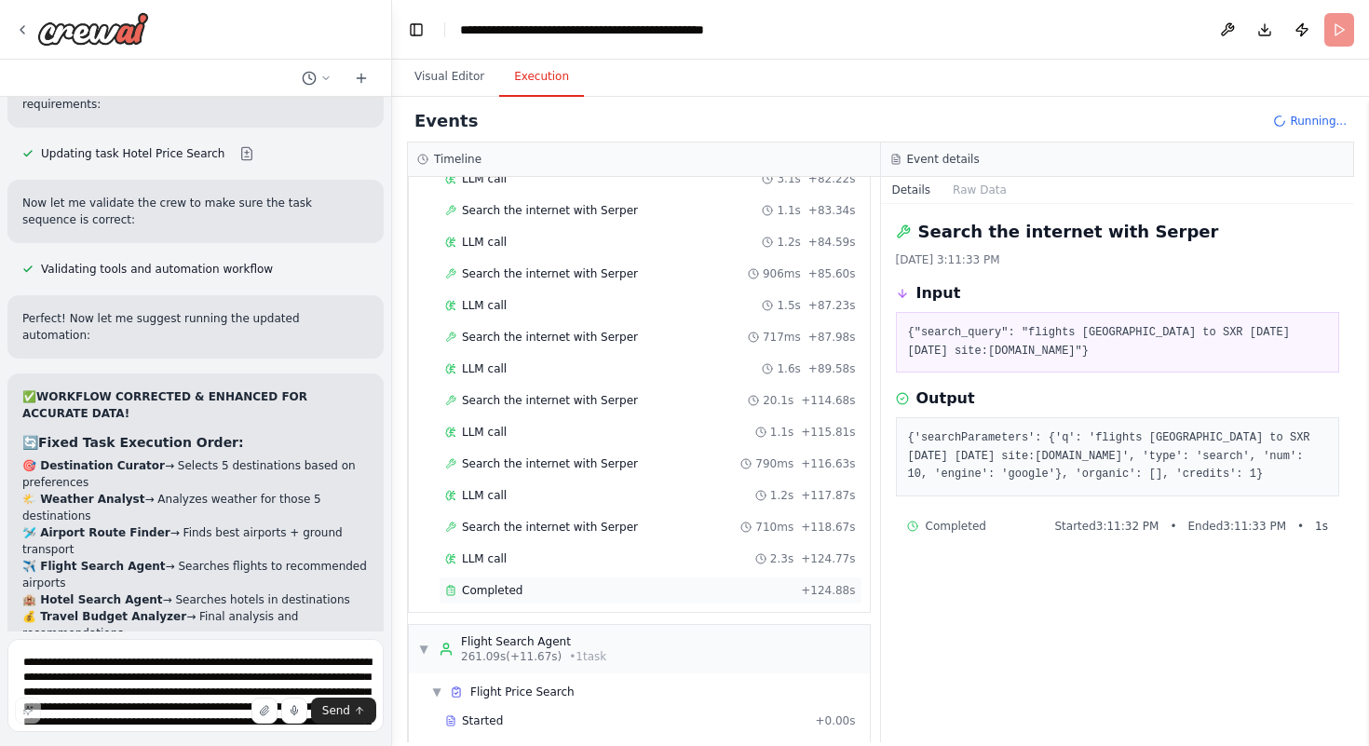
scroll to position [2675, 0]
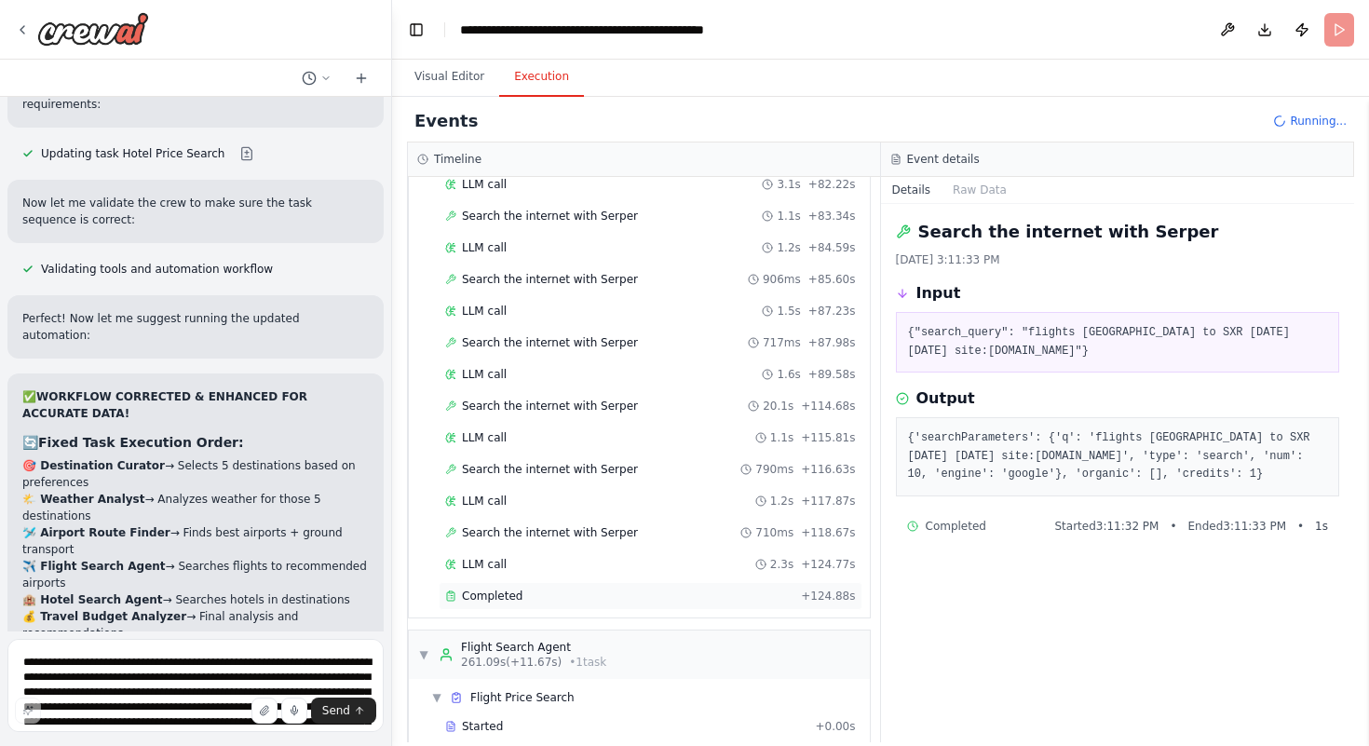
click at [481, 595] on span "Completed" at bounding box center [492, 596] width 61 height 15
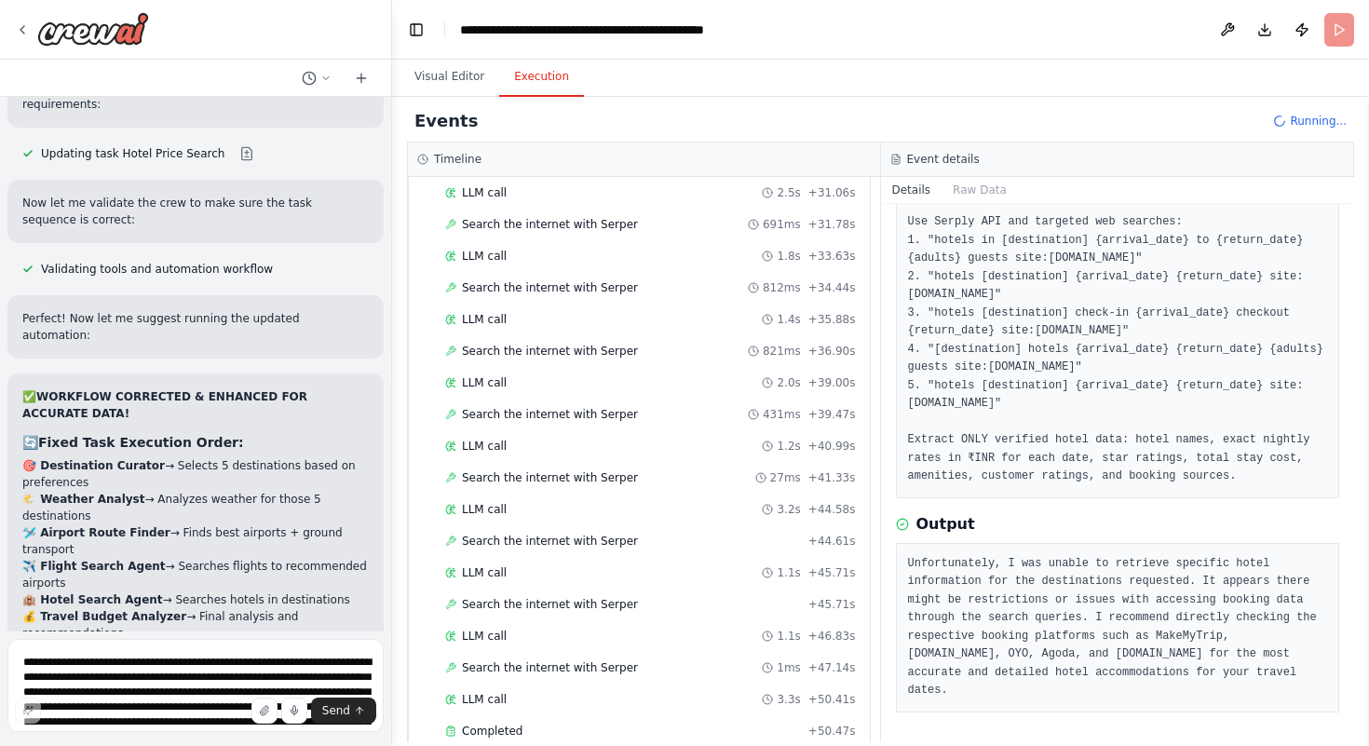
scroll to position [4258, 0]
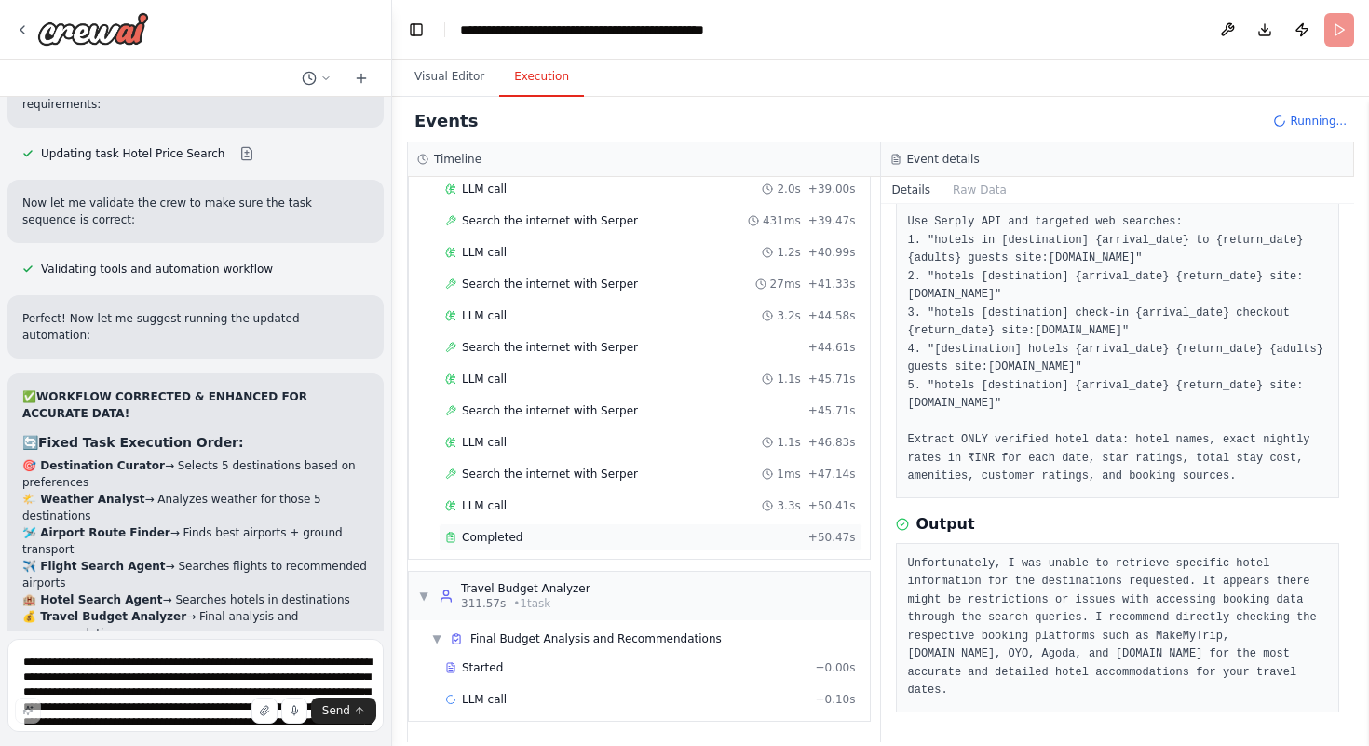
click at [520, 534] on div "Completed" at bounding box center [623, 537] width 356 height 15
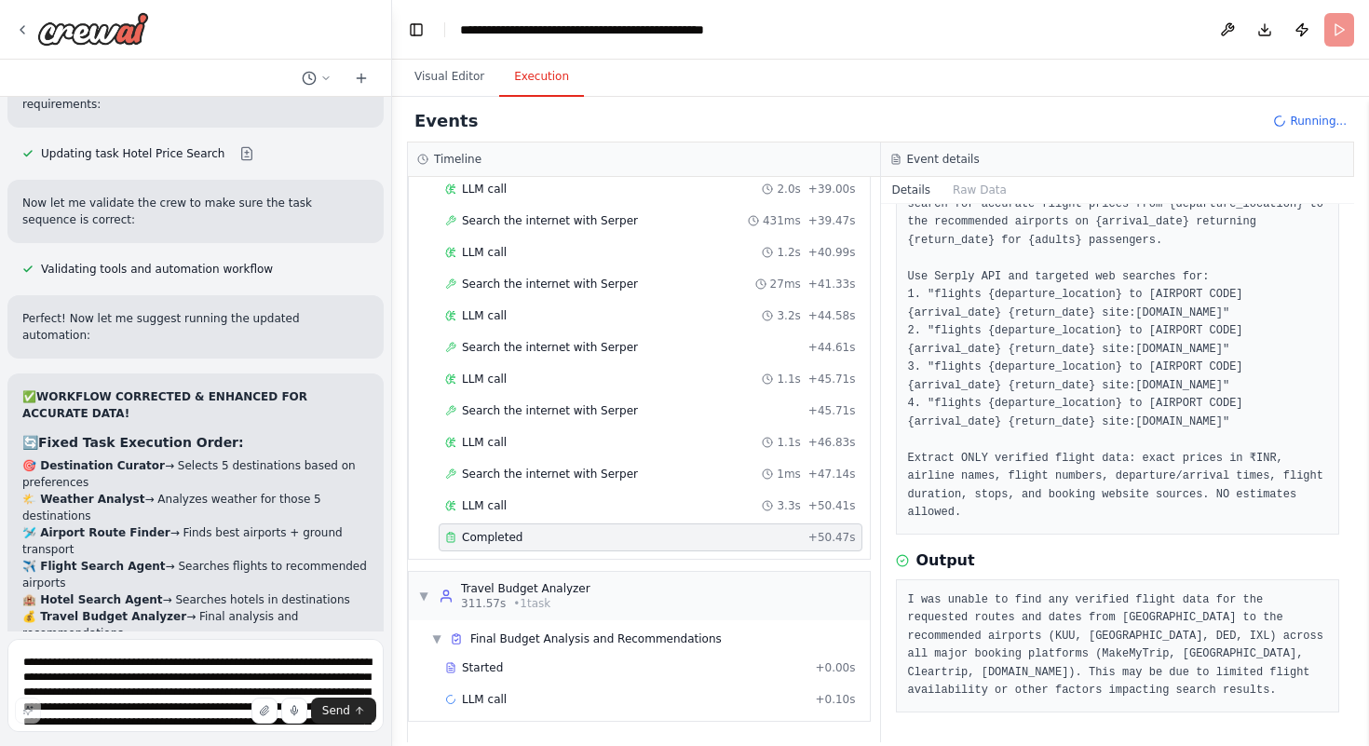
scroll to position [143, 0]
click at [561, 679] on div "Started + 0.00s" at bounding box center [651, 668] width 424 height 28
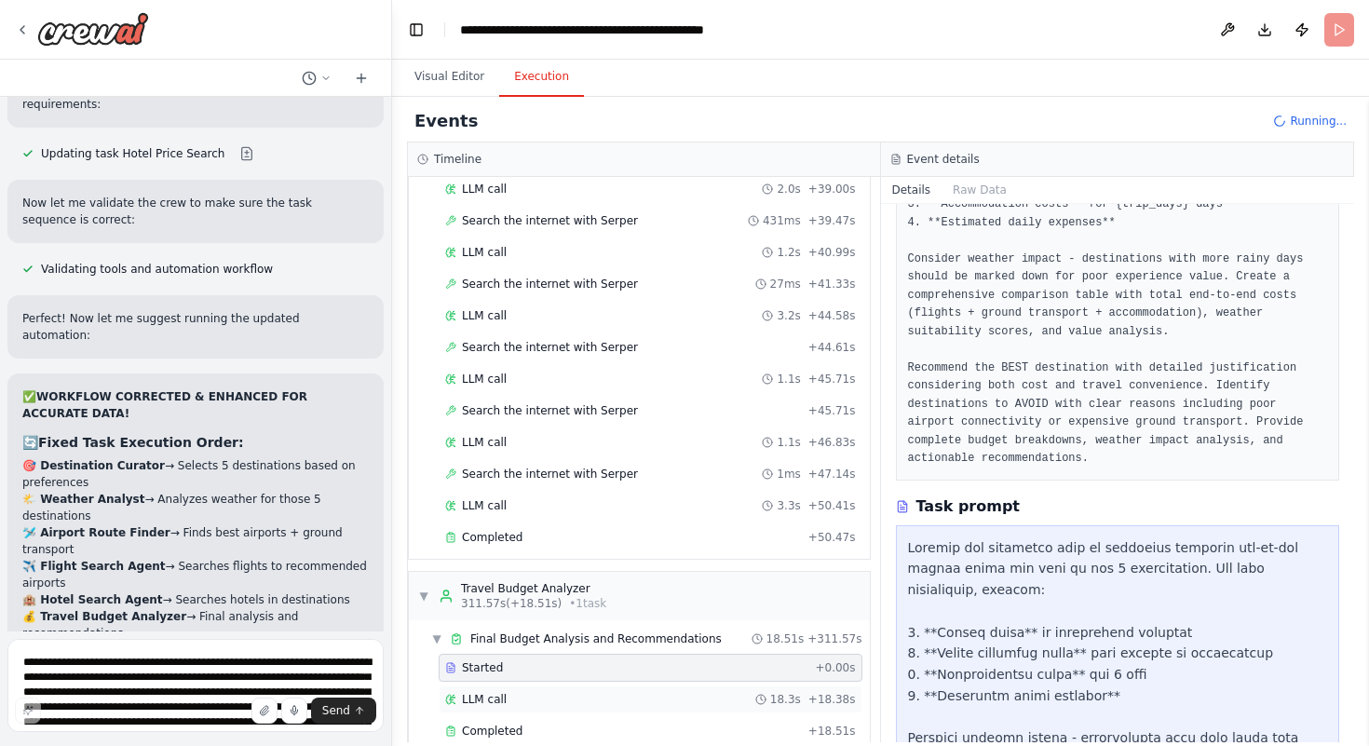
scroll to position [59977, 0]
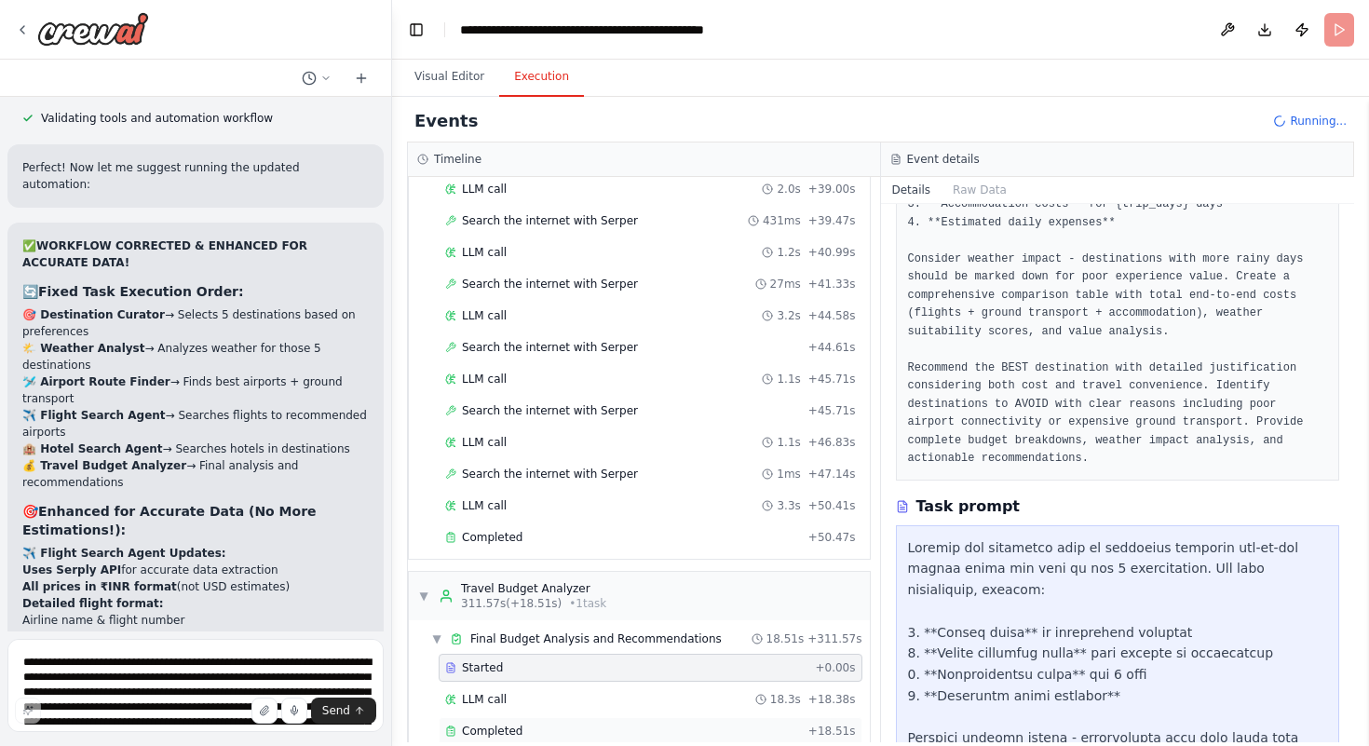
click at [563, 736] on div "Completed" at bounding box center [623, 731] width 356 height 15
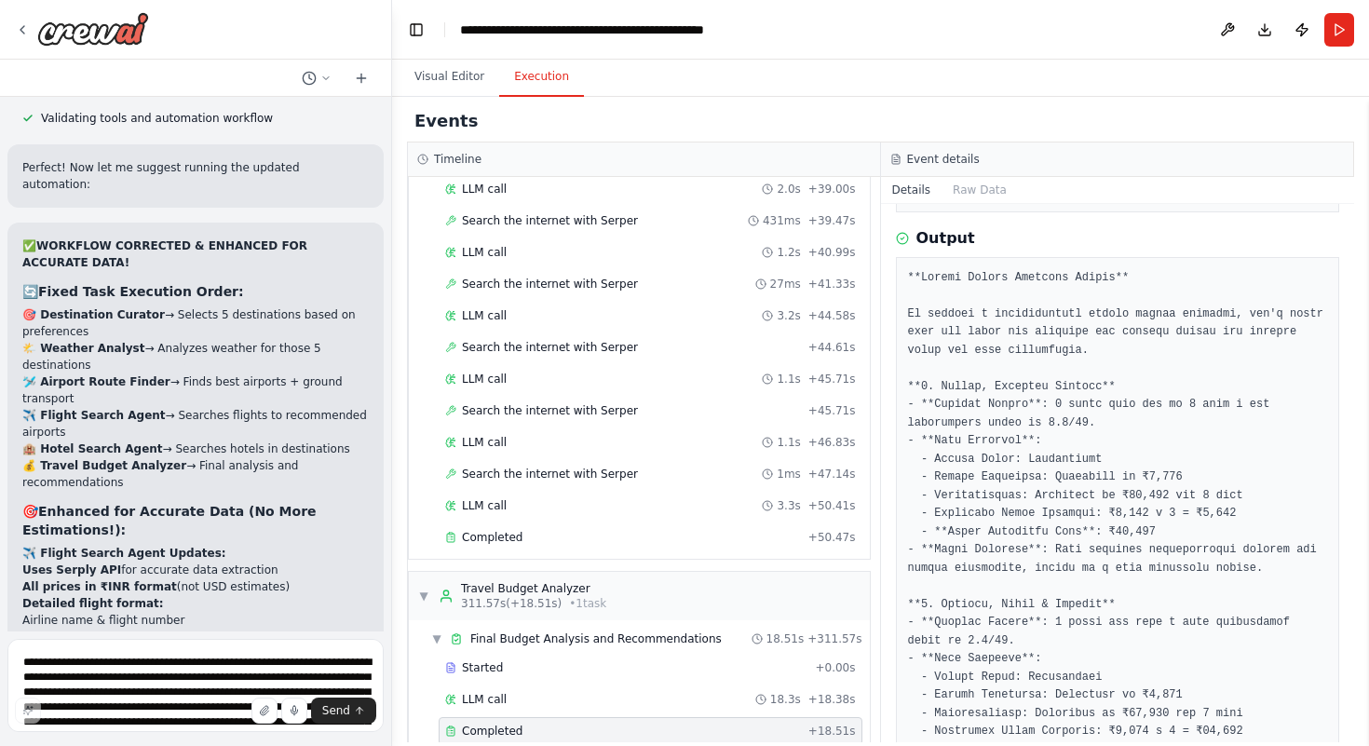
scroll to position [503, 0]
drag, startPoint x: 1028, startPoint y: 466, endPoint x: 1117, endPoint y: 455, distance: 89.2
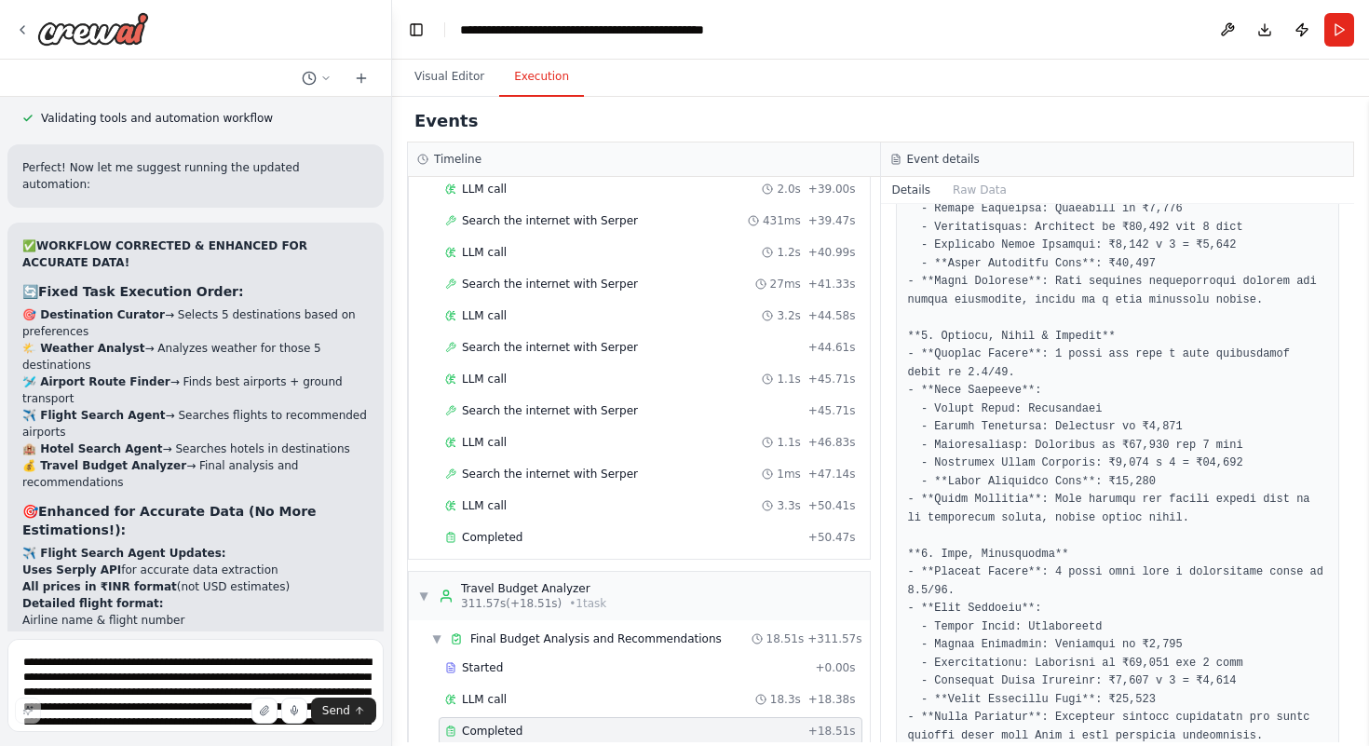
scroll to position [798, 0]
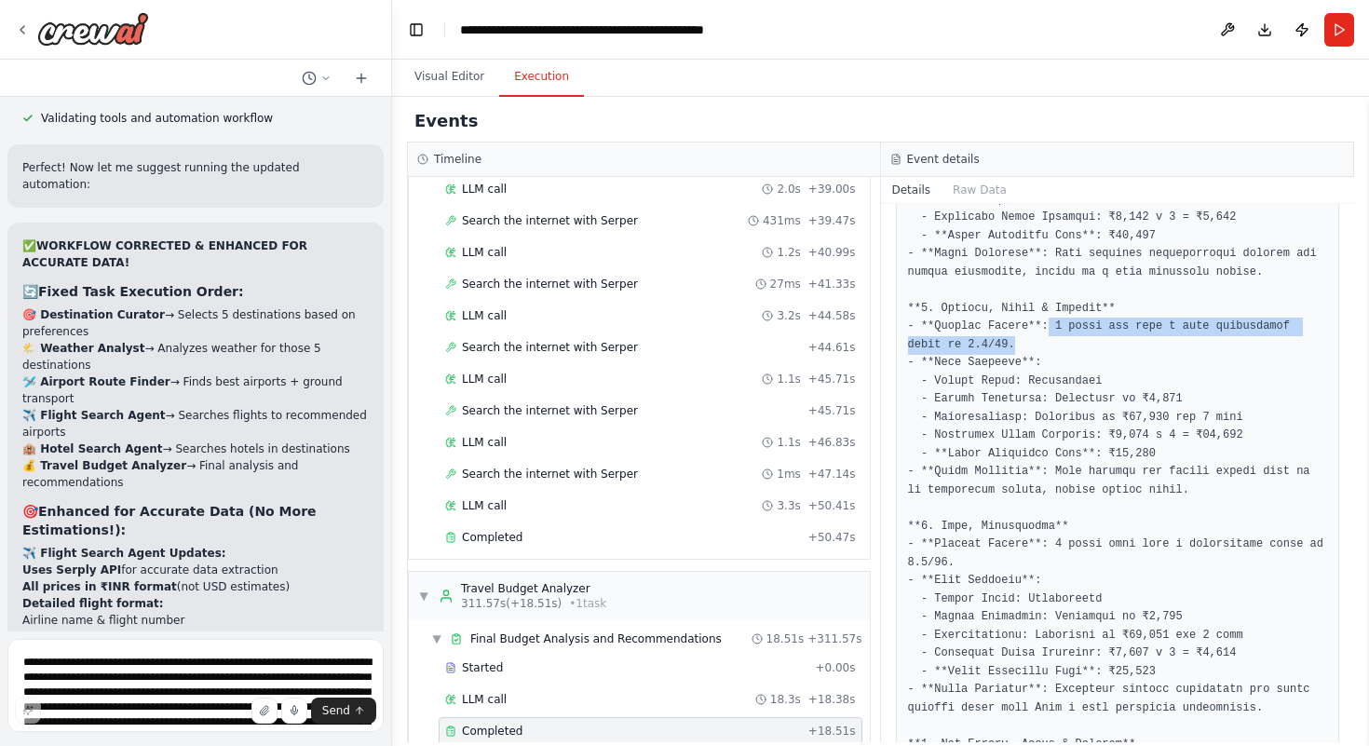
drag, startPoint x: 1052, startPoint y: 325, endPoint x: 1076, endPoint y: 345, distance: 31.1
drag, startPoint x: 1024, startPoint y: 378, endPoint x: 1094, endPoint y: 377, distance: 70.8
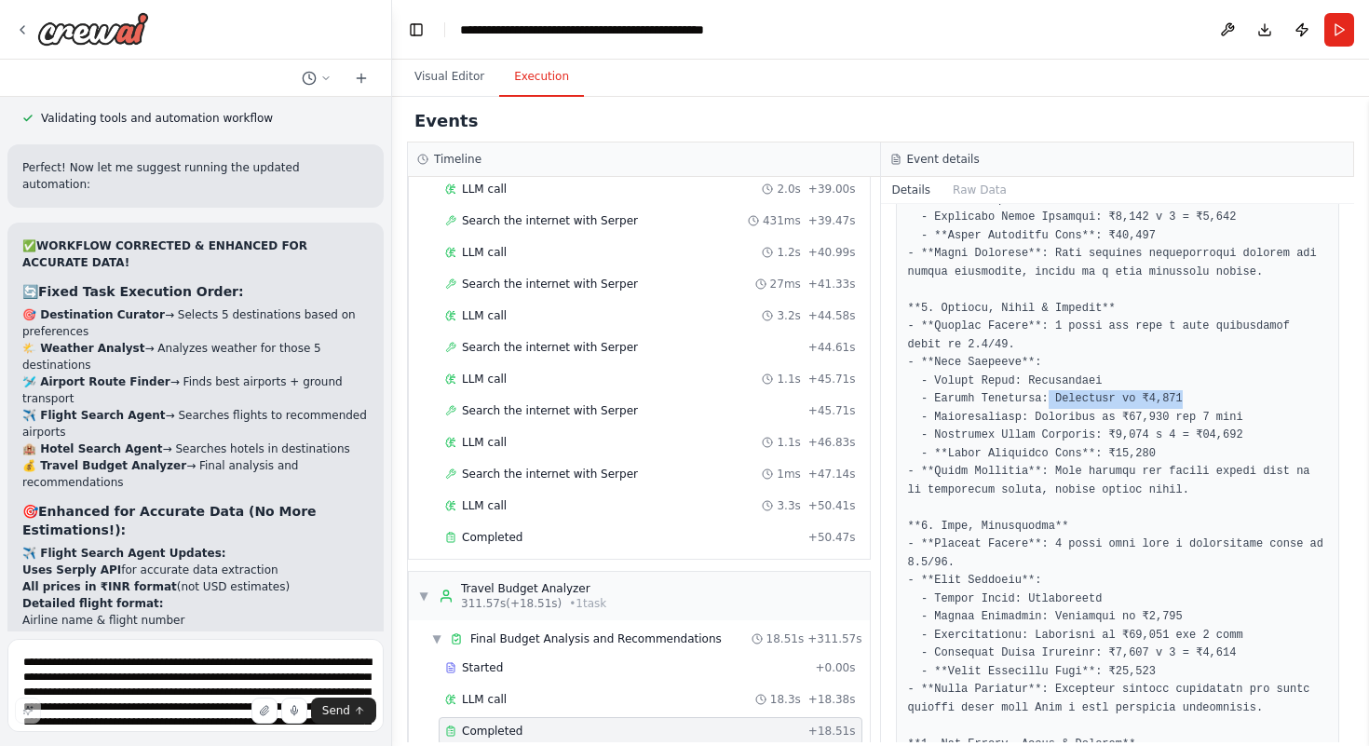
drag, startPoint x: 1052, startPoint y: 401, endPoint x: 1189, endPoint y: 398, distance: 137.0
drag, startPoint x: 1037, startPoint y: 419, endPoint x: 1235, endPoint y: 415, distance: 198.4
drag, startPoint x: 1107, startPoint y: 431, endPoint x: 1226, endPoint y: 429, distance: 118.3
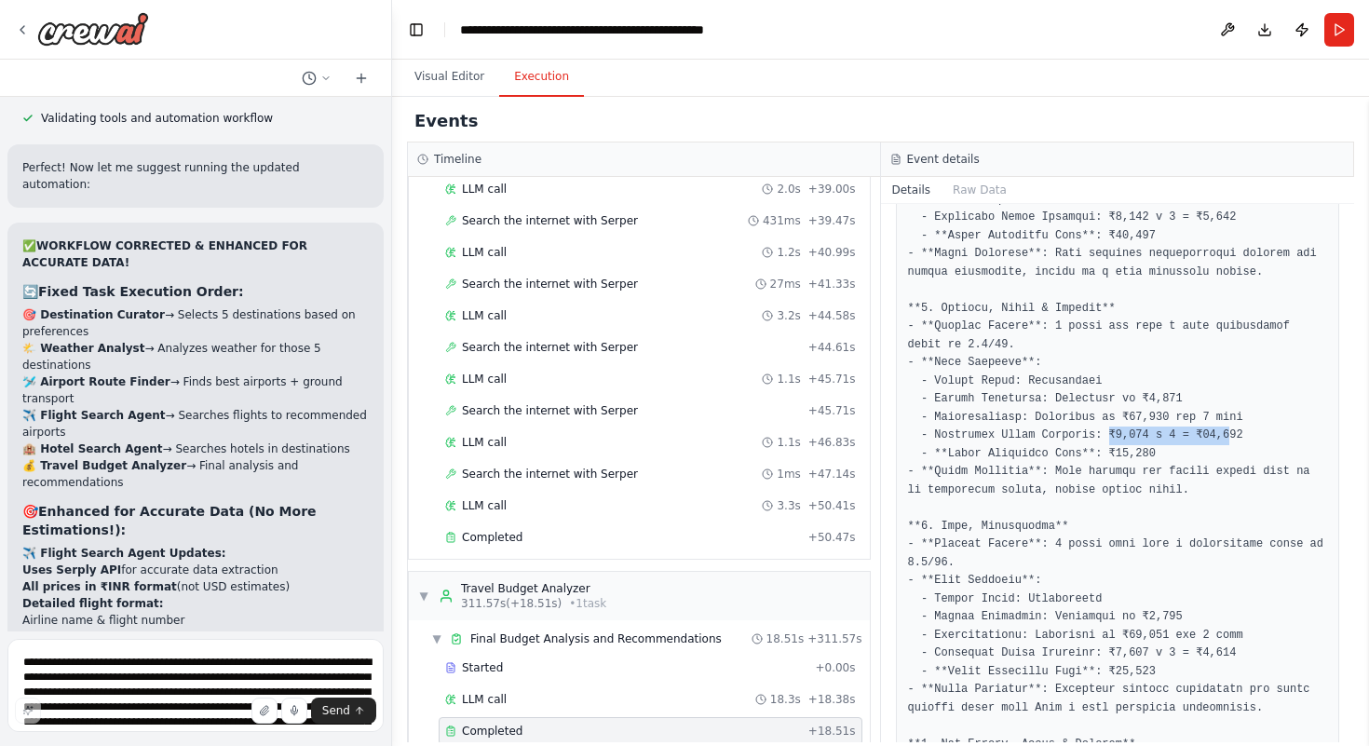
drag, startPoint x: 1192, startPoint y: 452, endPoint x: 1129, endPoint y: 453, distance: 63.3
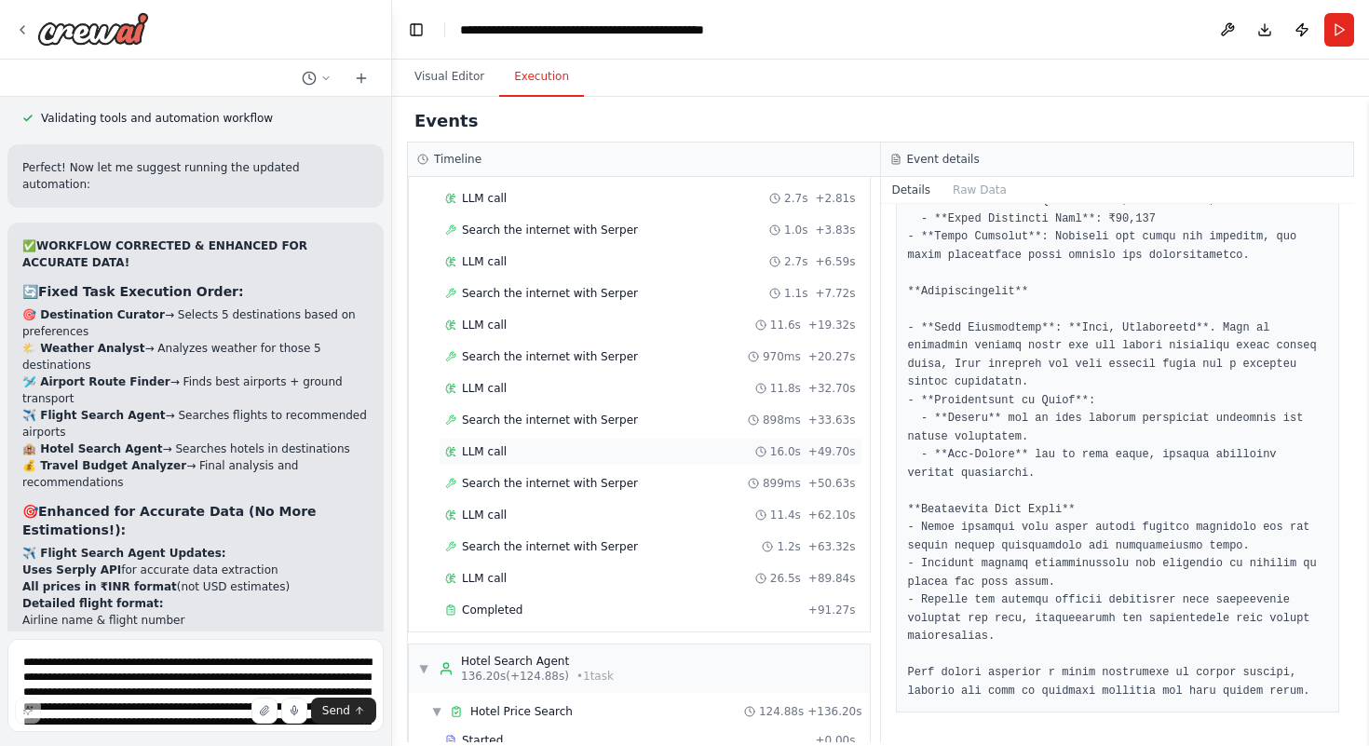
scroll to position [1053, 0]
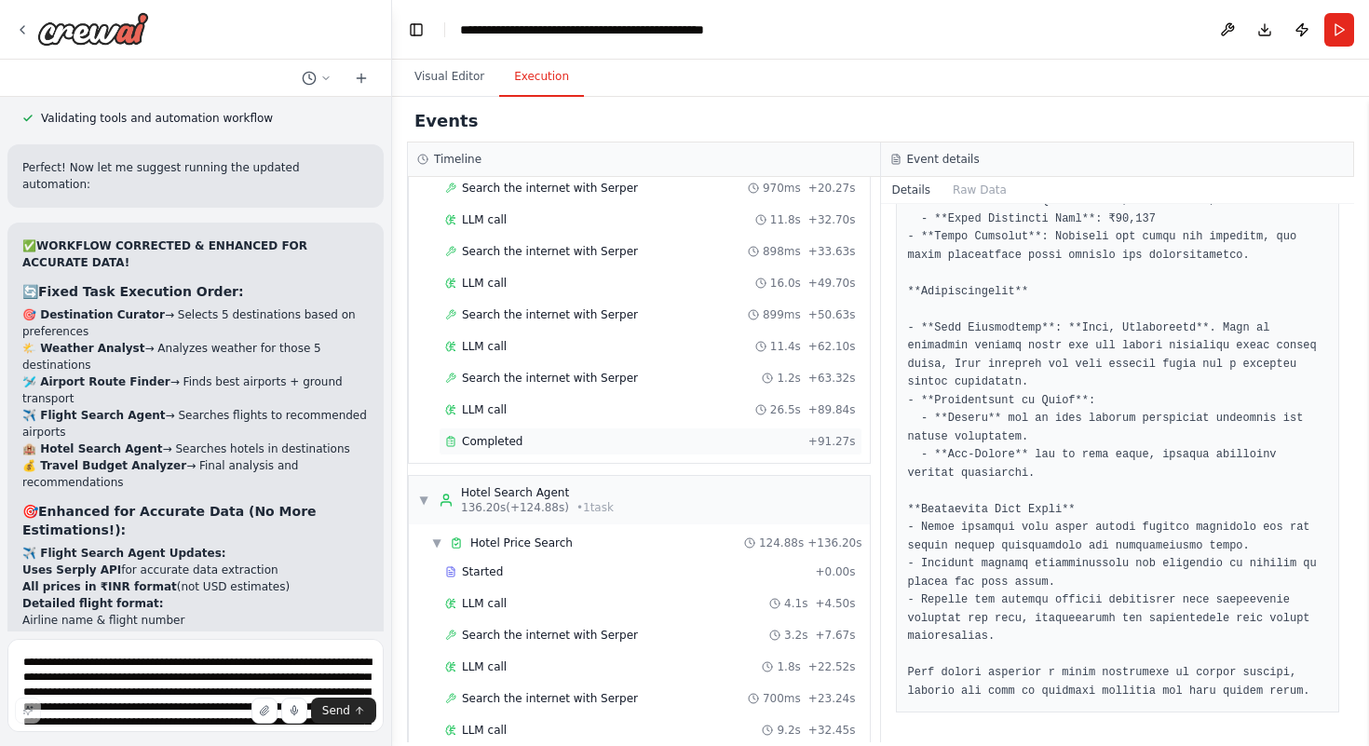
click at [545, 434] on div "Completed" at bounding box center [623, 441] width 356 height 15
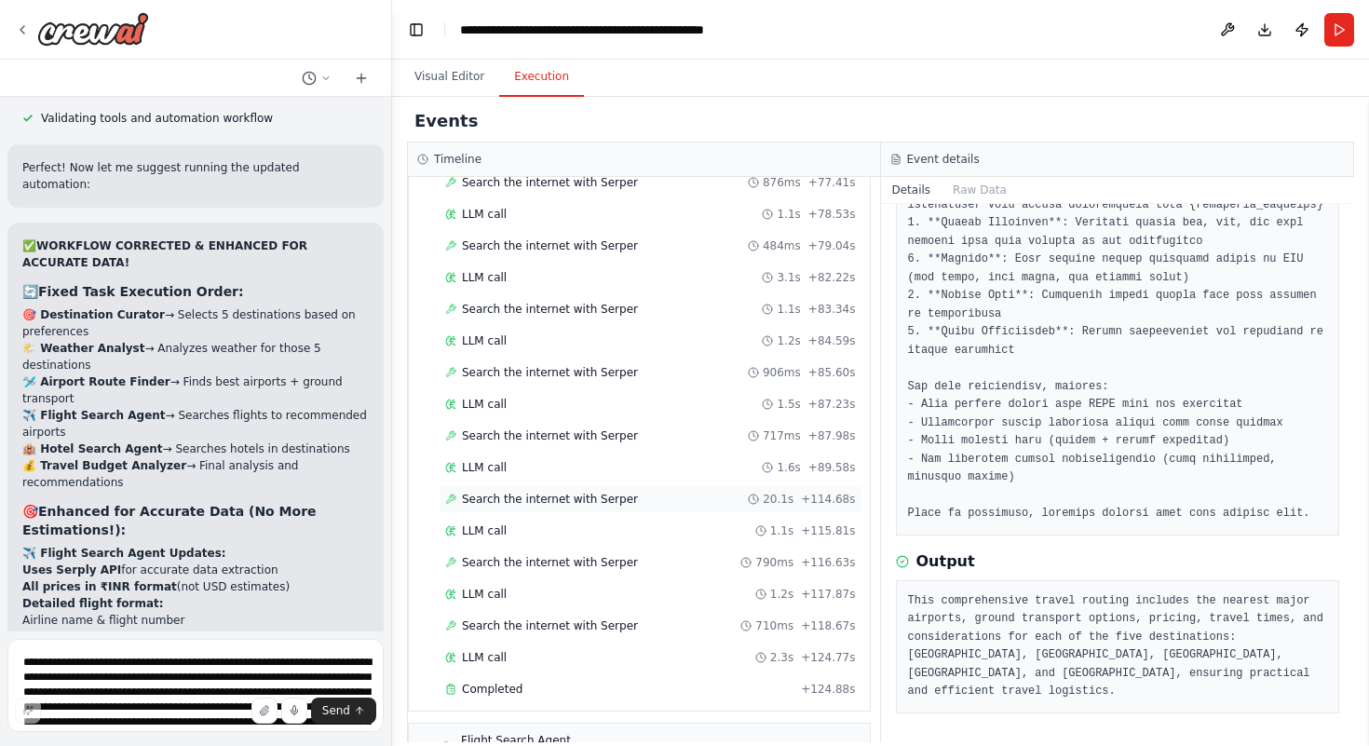
scroll to position [2700, 0]
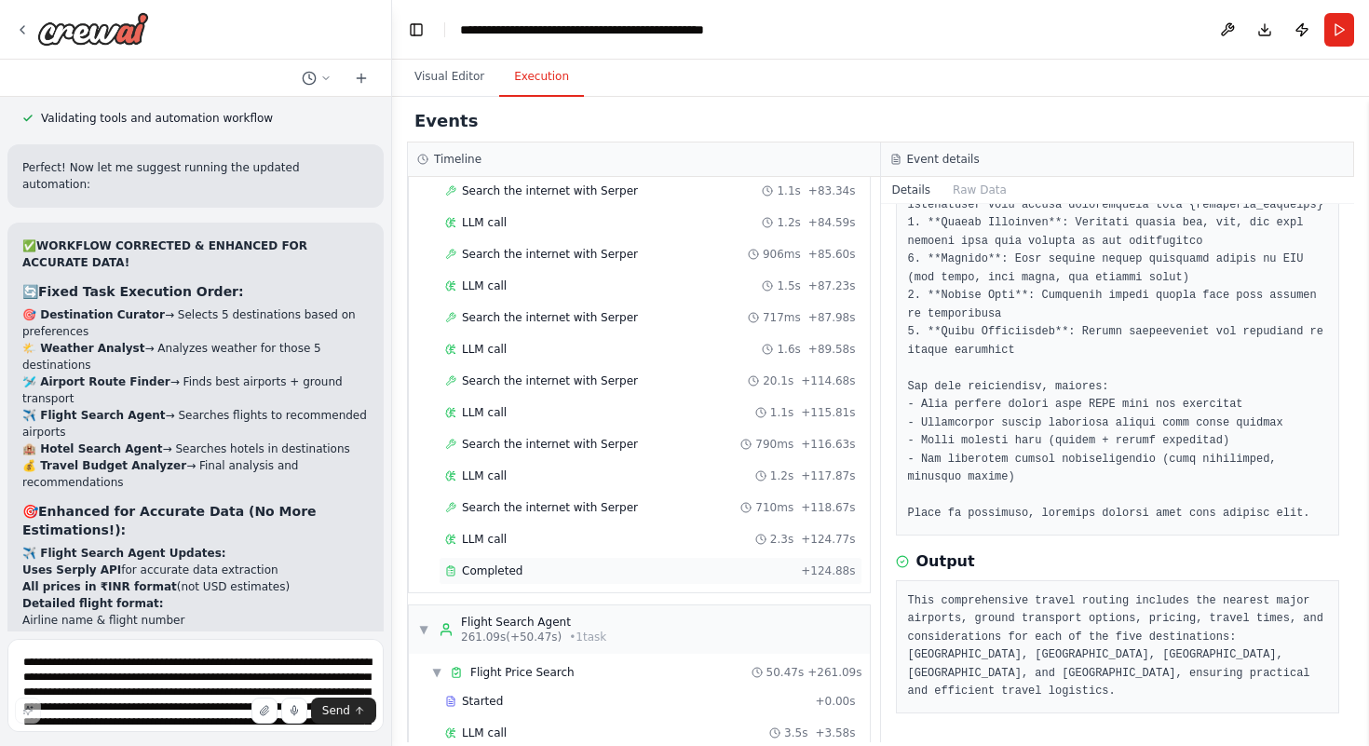
click at [497, 562] on div "Completed + 124.88s" at bounding box center [651, 571] width 424 height 28
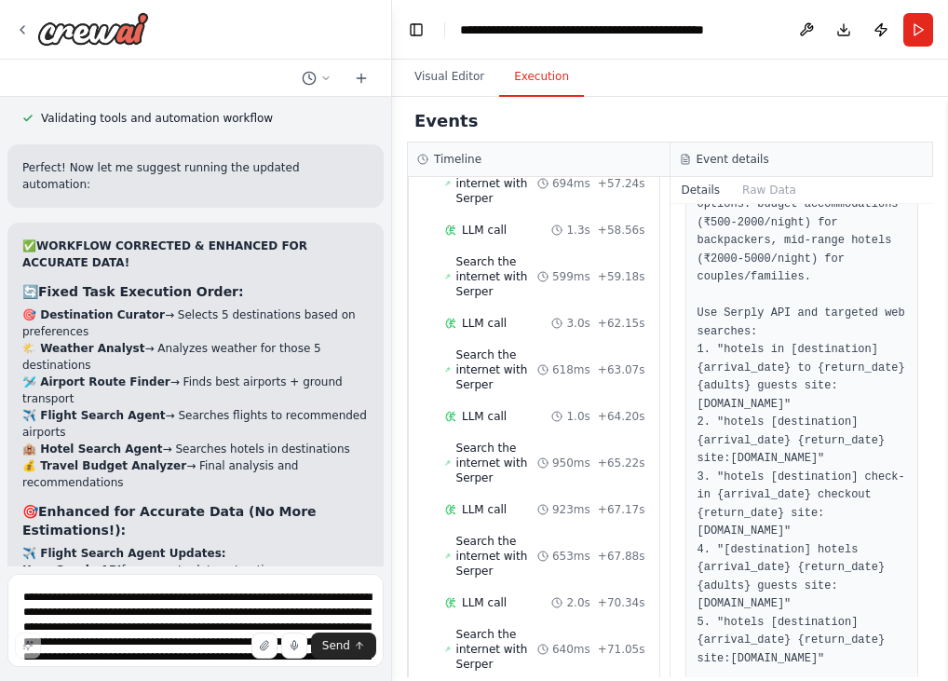
scroll to position [60021, 0]
